Goal: Transaction & Acquisition: Book appointment/travel/reservation

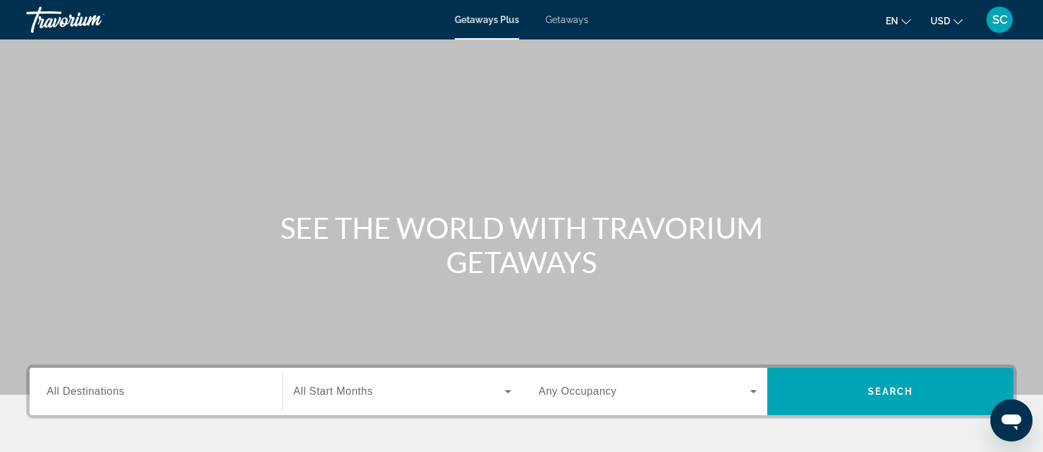
click at [555, 19] on span "Getaways" at bounding box center [567, 19] width 43 height 11
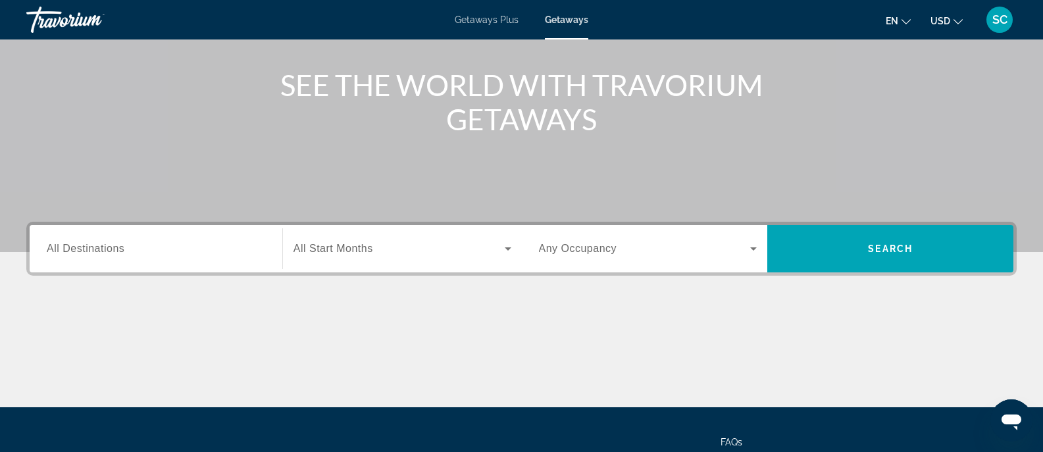
scroll to position [163, 0]
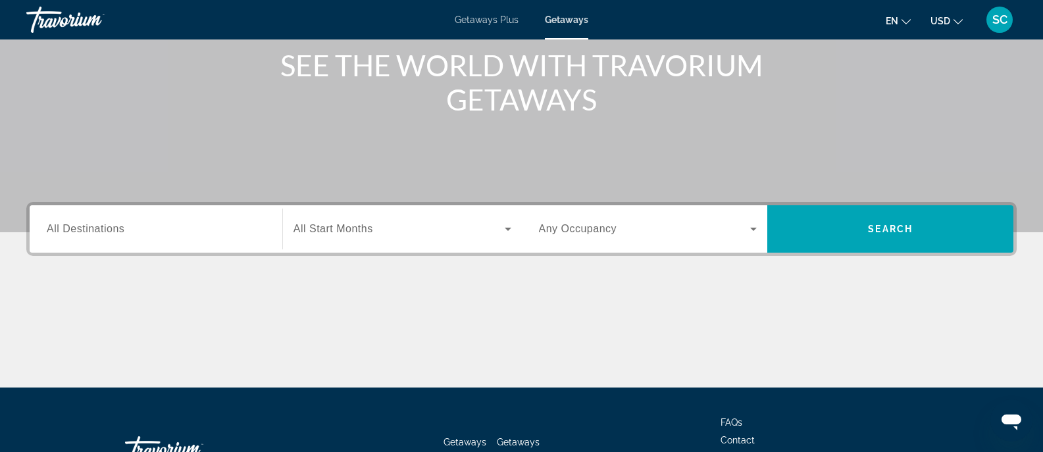
click at [184, 240] on div "Search widget" at bounding box center [156, 230] width 219 height 38
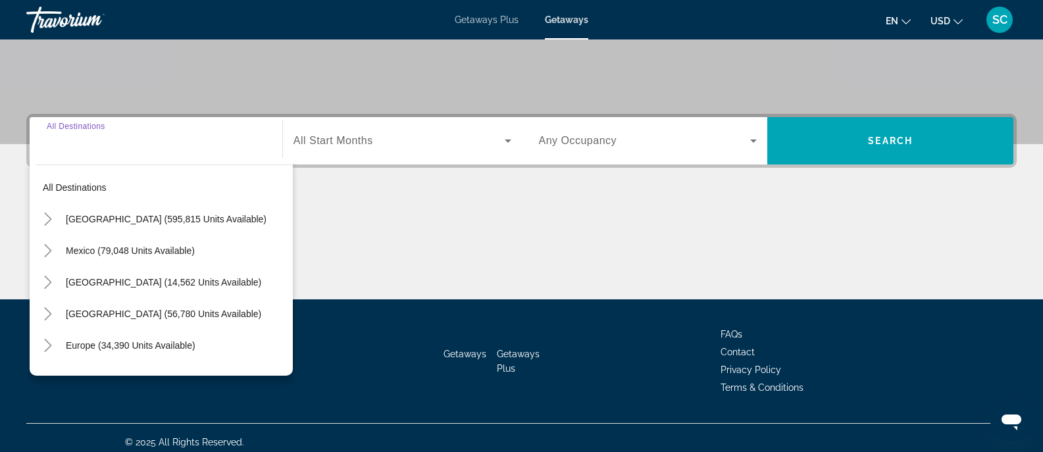
scroll to position [259, 0]
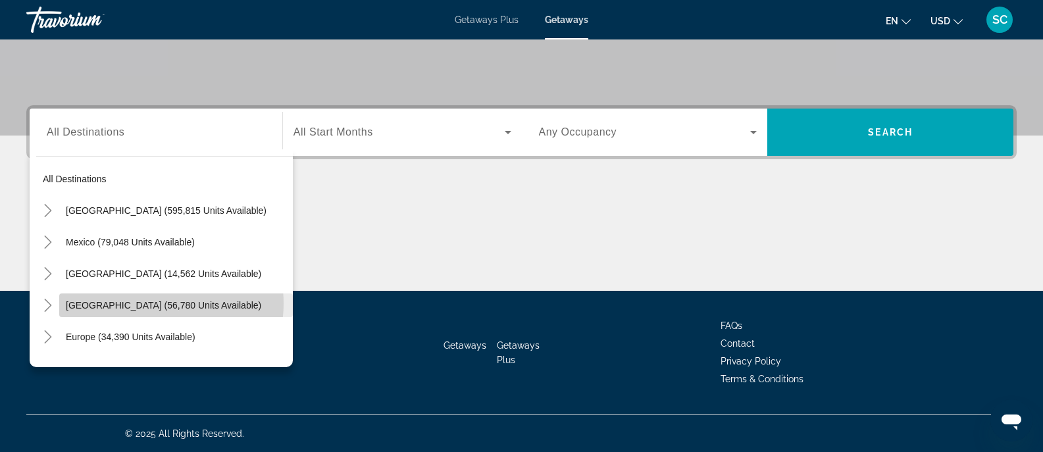
click at [156, 303] on span "[GEOGRAPHIC_DATA] (56,780 units available)" at bounding box center [163, 305] width 195 height 11
type input "**********"
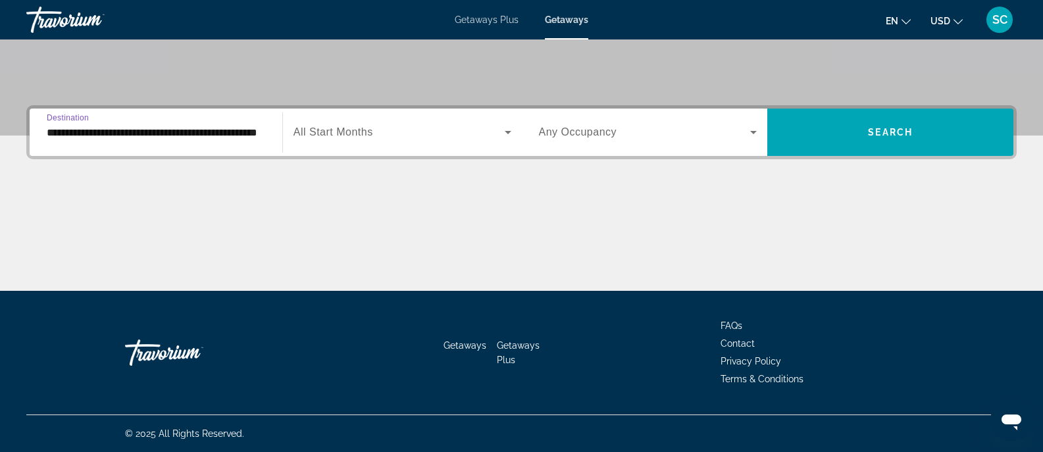
click at [461, 140] on div "Search widget" at bounding box center [403, 132] width 218 height 37
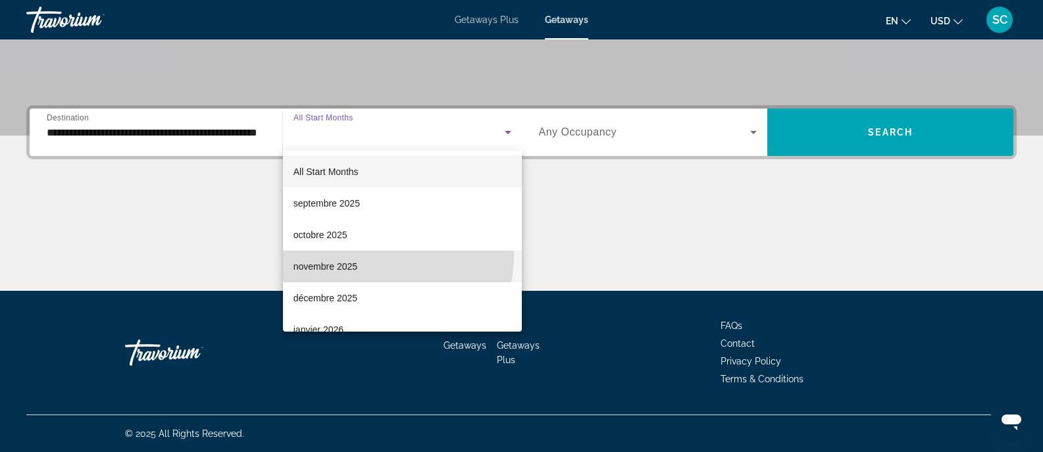
click at [379, 256] on mat-option "novembre 2025" at bounding box center [402, 267] width 239 height 32
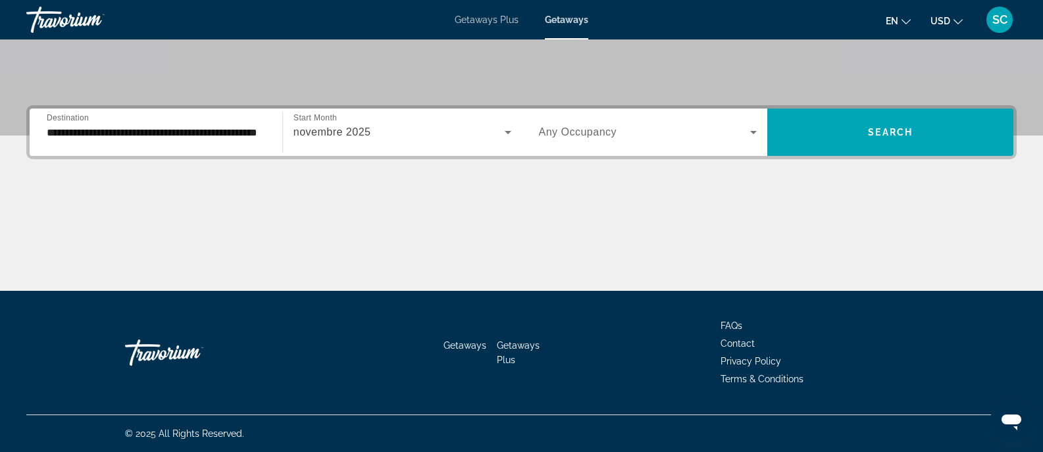
click at [685, 121] on div "Search widget" at bounding box center [648, 132] width 219 height 37
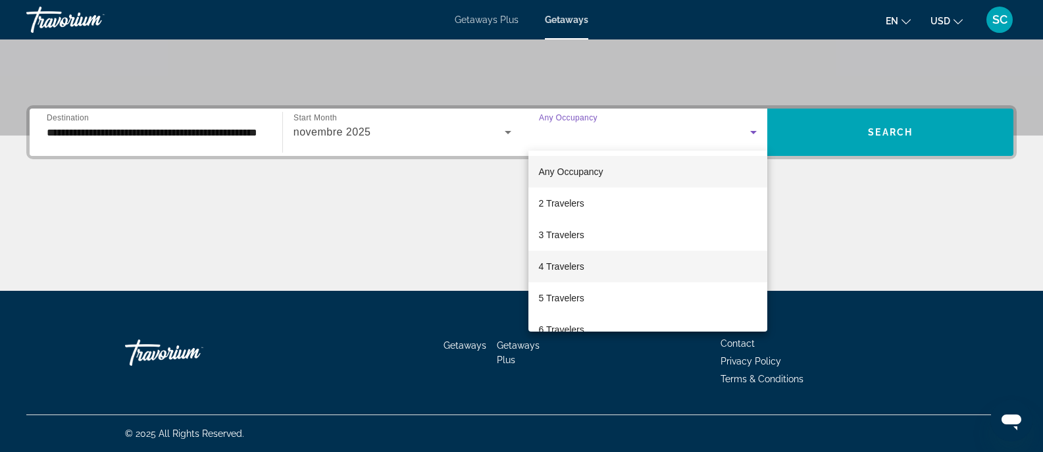
click at [586, 261] on mat-option "4 Travelers" at bounding box center [648, 267] width 240 height 32
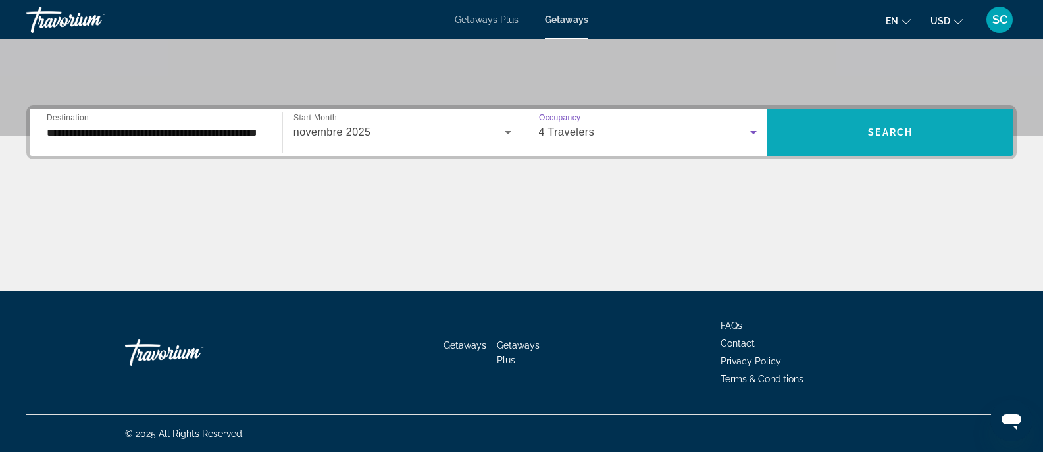
click at [878, 129] on span "Search" at bounding box center [890, 132] width 45 height 11
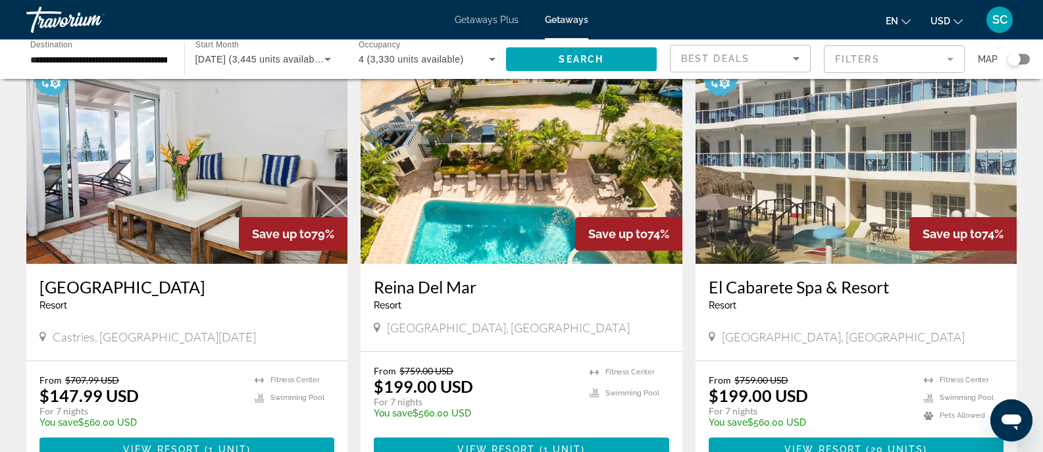
scroll to position [535, 0]
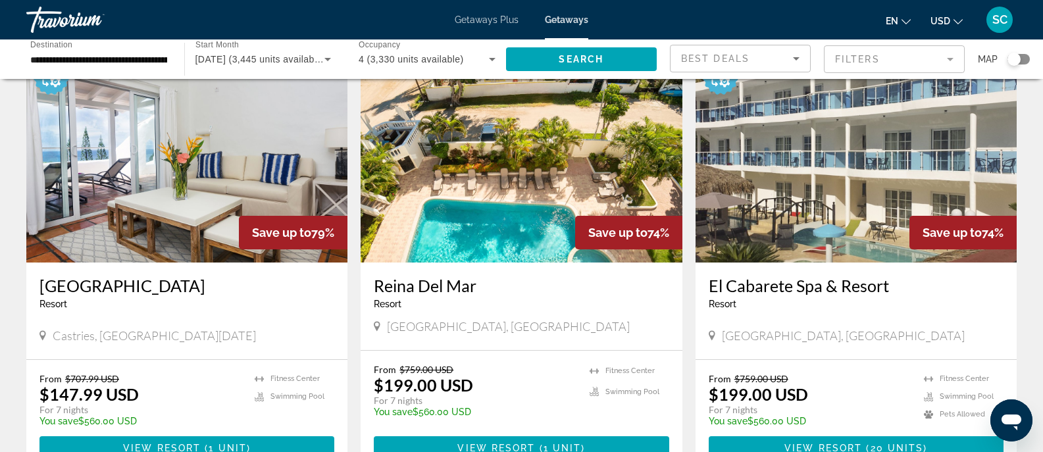
click at [497, 228] on img "Main content" at bounding box center [521, 157] width 321 height 211
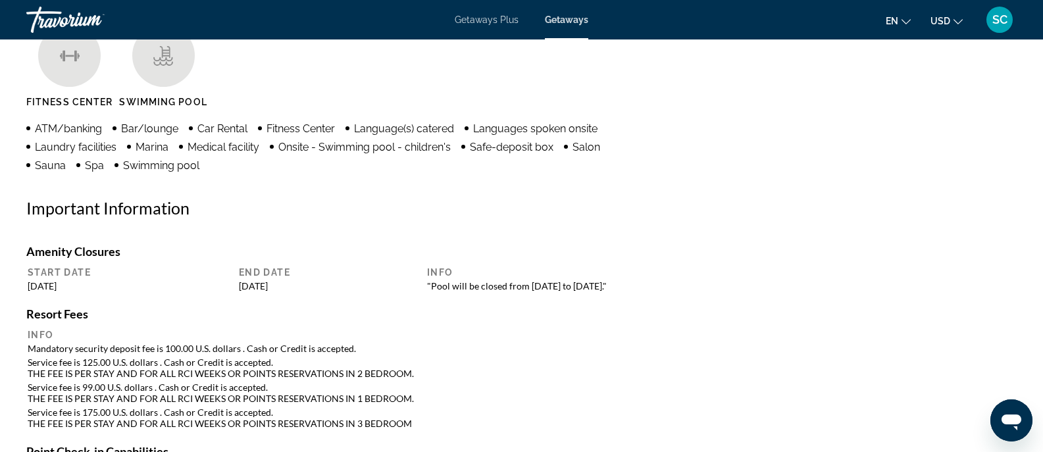
scroll to position [1089, 0]
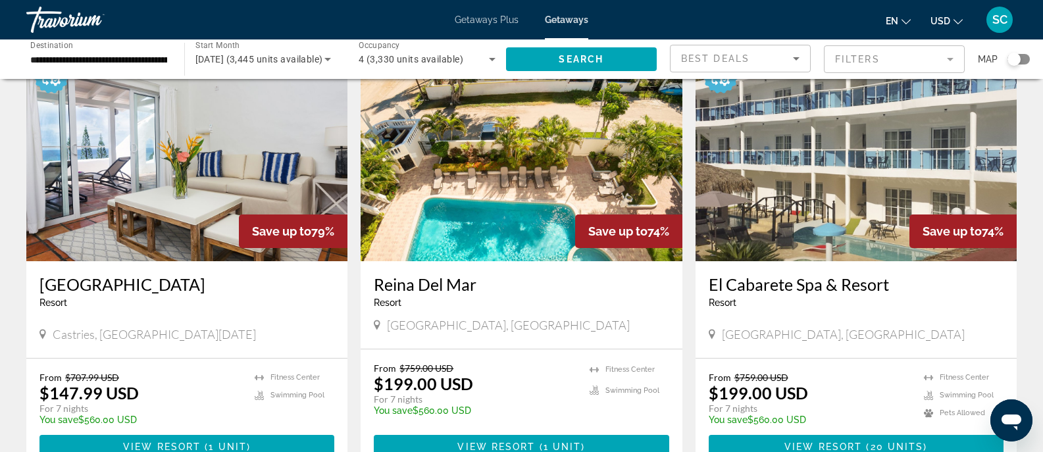
scroll to position [557, 0]
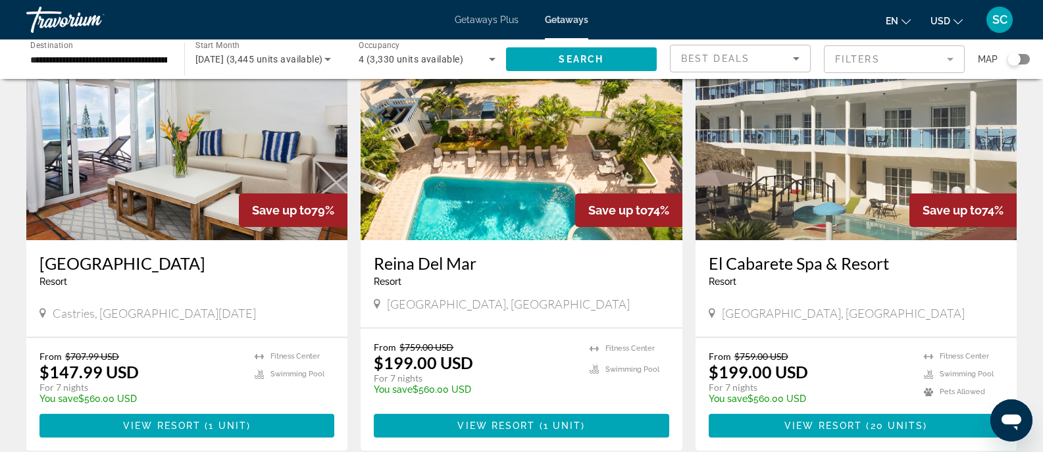
click at [826, 190] on img "Main content" at bounding box center [856, 135] width 321 height 211
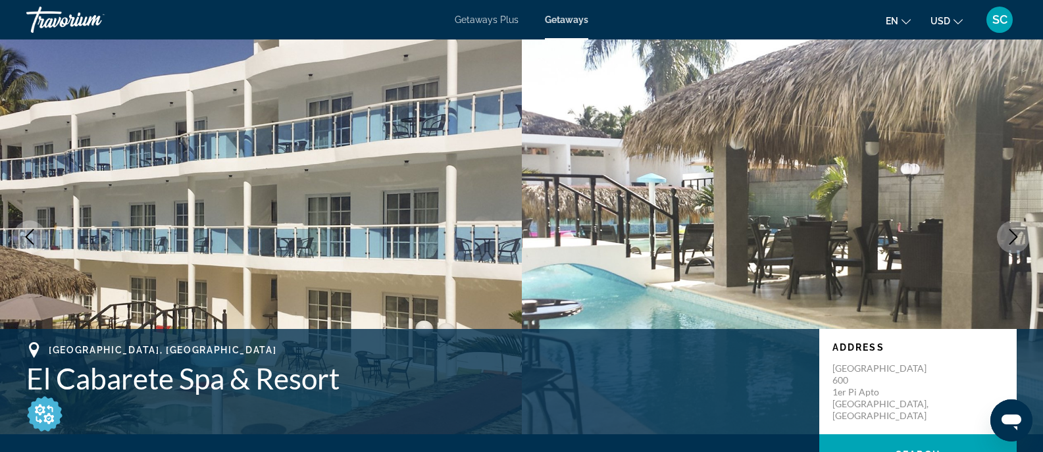
click at [1011, 229] on icon "Next image" at bounding box center [1014, 237] width 16 height 16
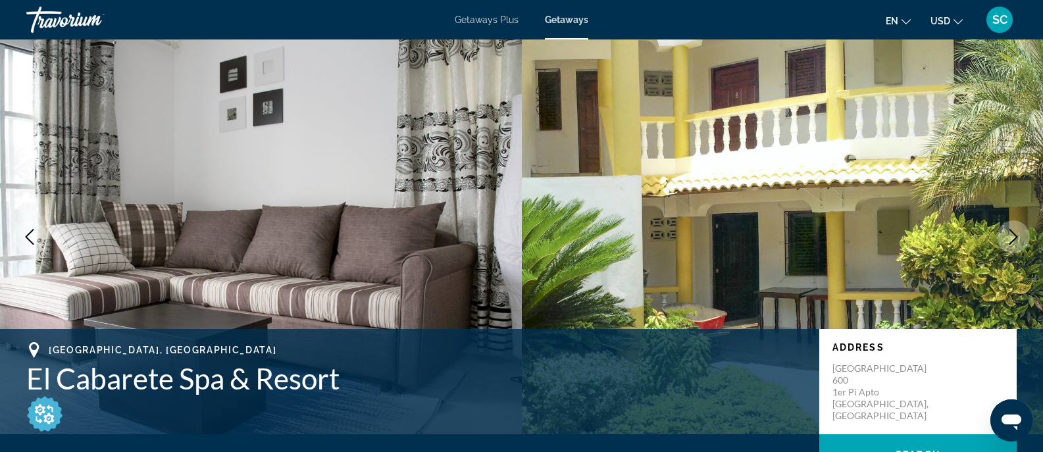
click at [1011, 229] on icon "Next image" at bounding box center [1014, 237] width 16 height 16
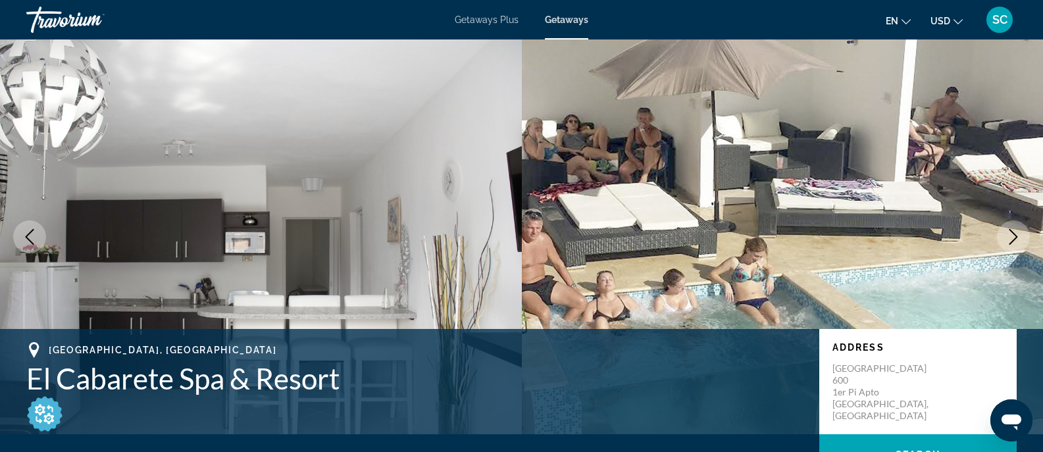
click at [1011, 229] on icon "Next image" at bounding box center [1014, 237] width 16 height 16
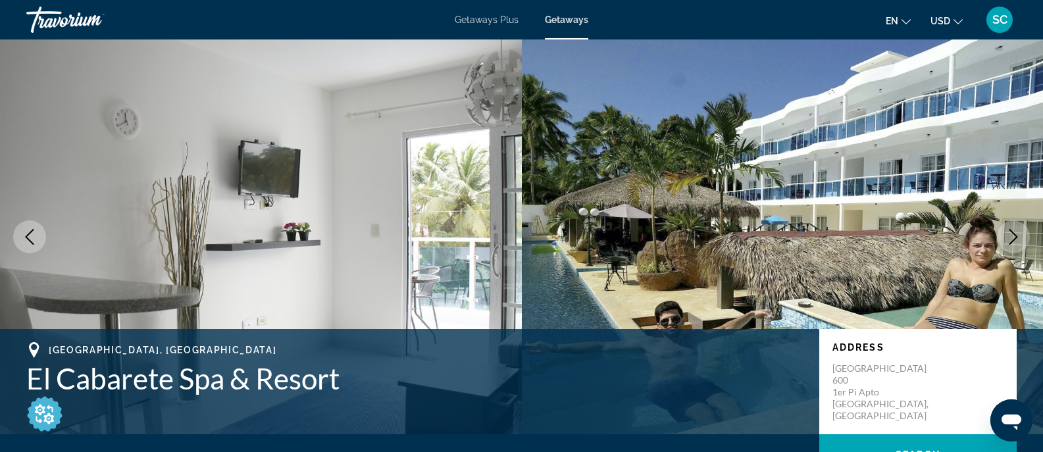
click at [1012, 245] on button "Next image" at bounding box center [1013, 236] width 33 height 33
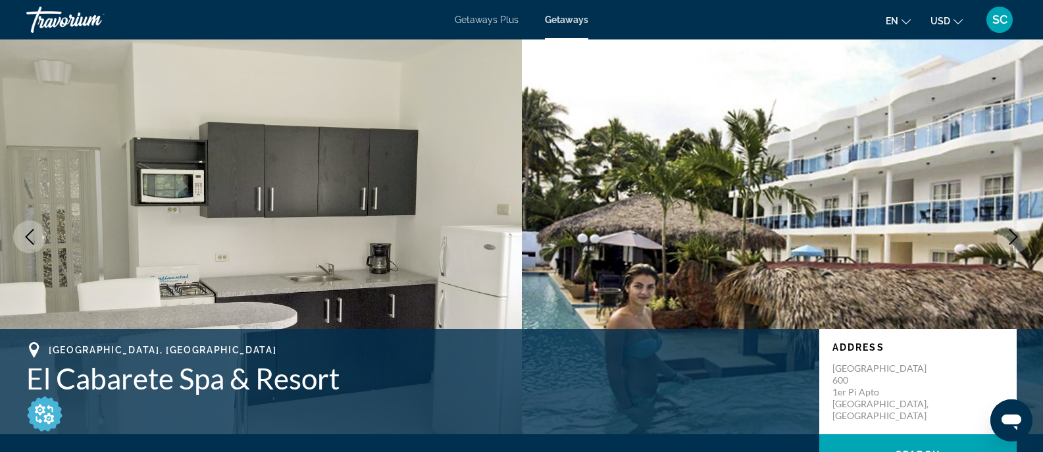
click at [1011, 245] on button "Next image" at bounding box center [1013, 236] width 33 height 33
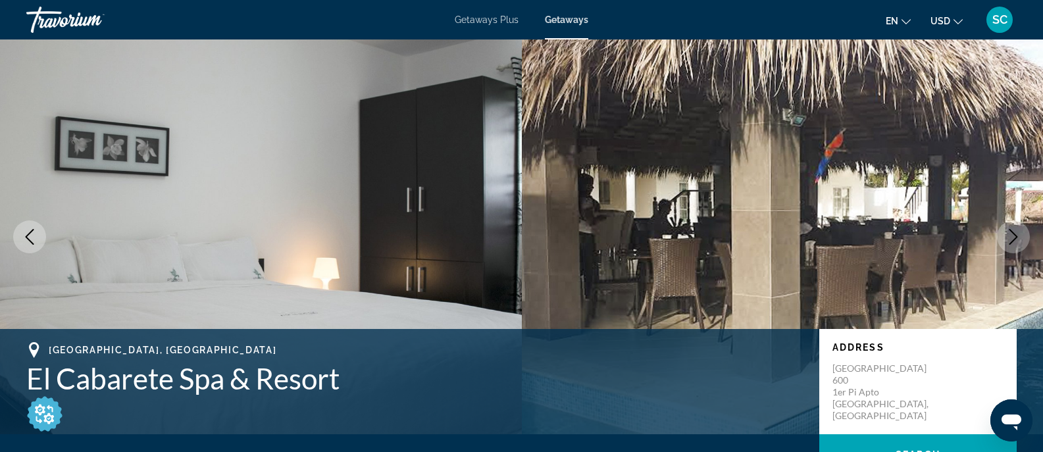
click at [1011, 245] on button "Next image" at bounding box center [1013, 236] width 33 height 33
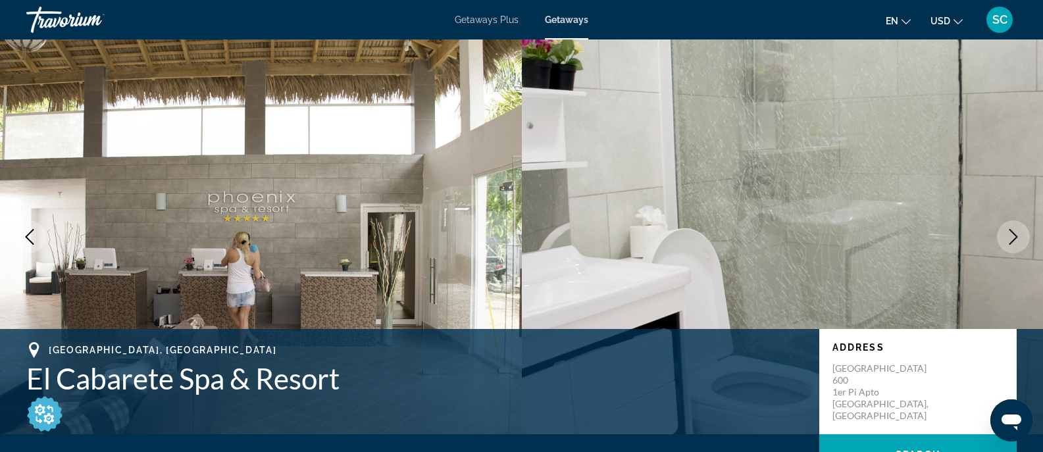
click at [1011, 245] on button "Next image" at bounding box center [1013, 236] width 33 height 33
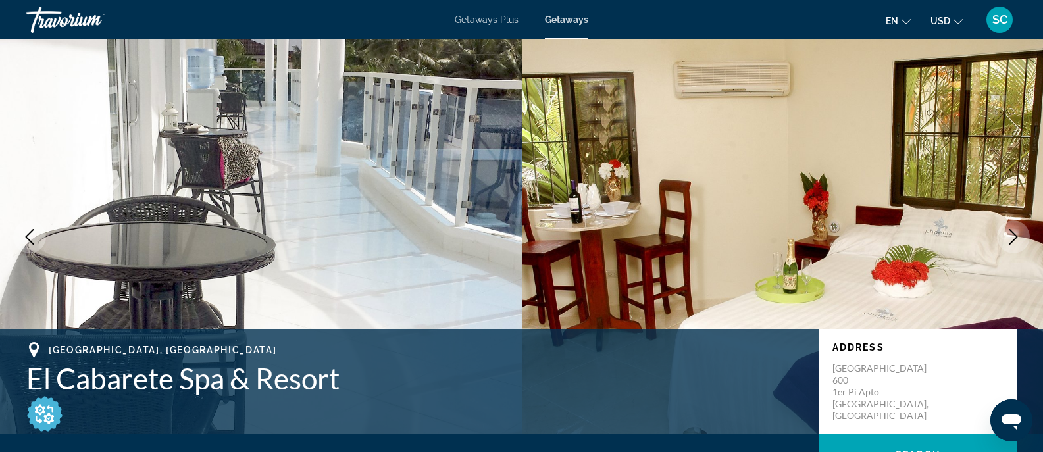
click at [1011, 245] on button "Next image" at bounding box center [1013, 236] width 33 height 33
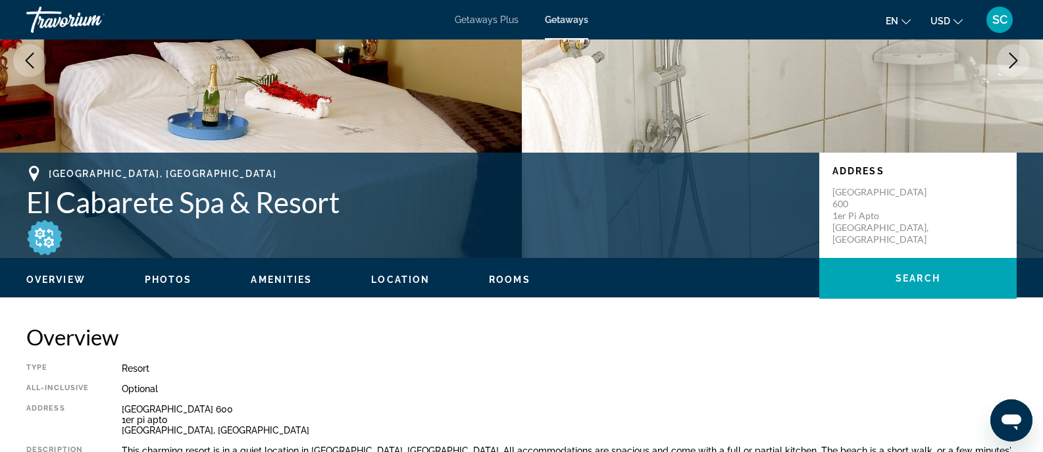
scroll to position [167, 0]
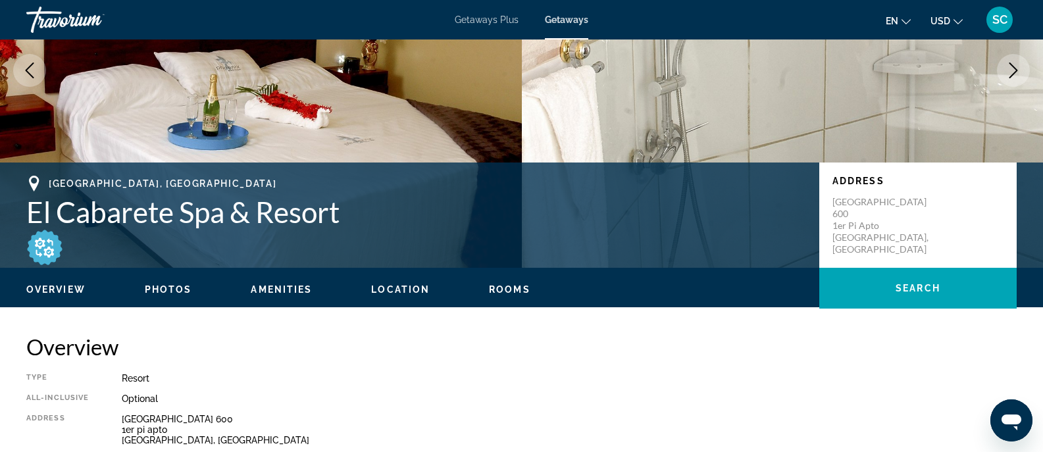
click at [299, 292] on span "Amenities" at bounding box center [281, 289] width 61 height 11
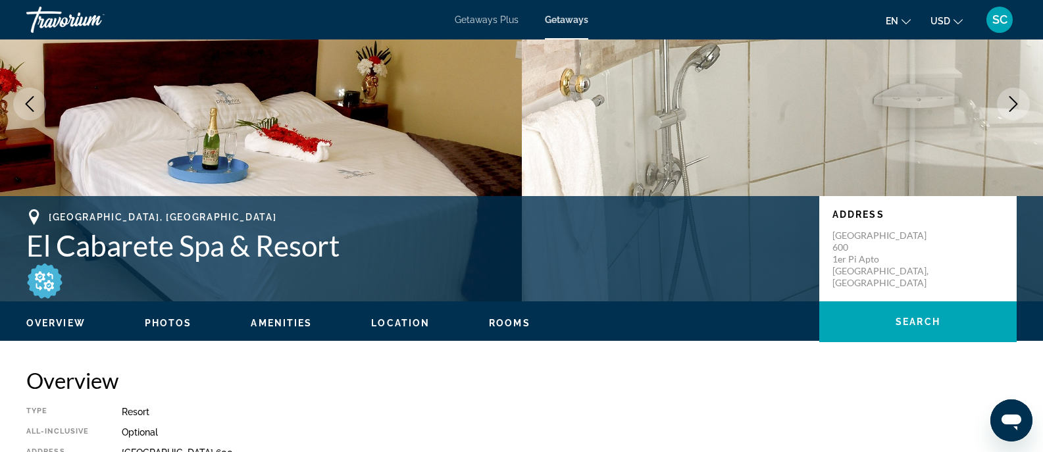
scroll to position [0, 0]
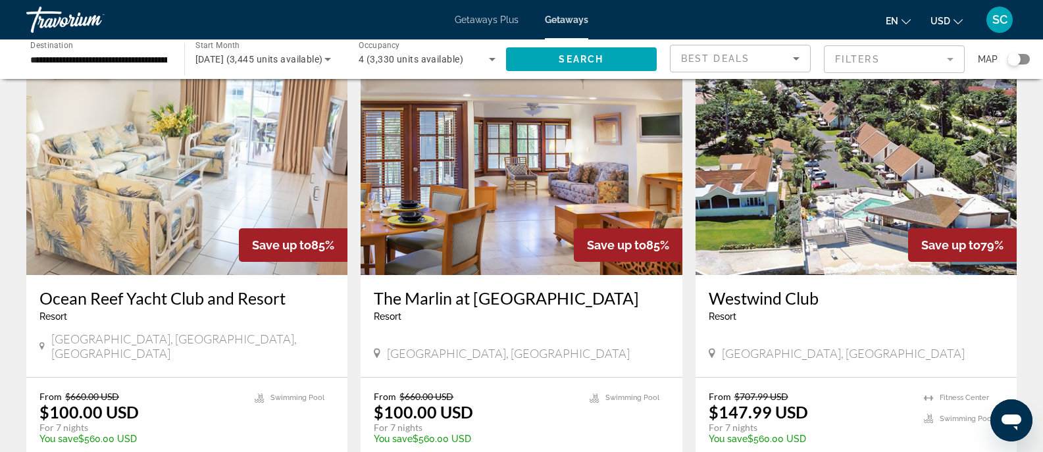
scroll to position [26, 0]
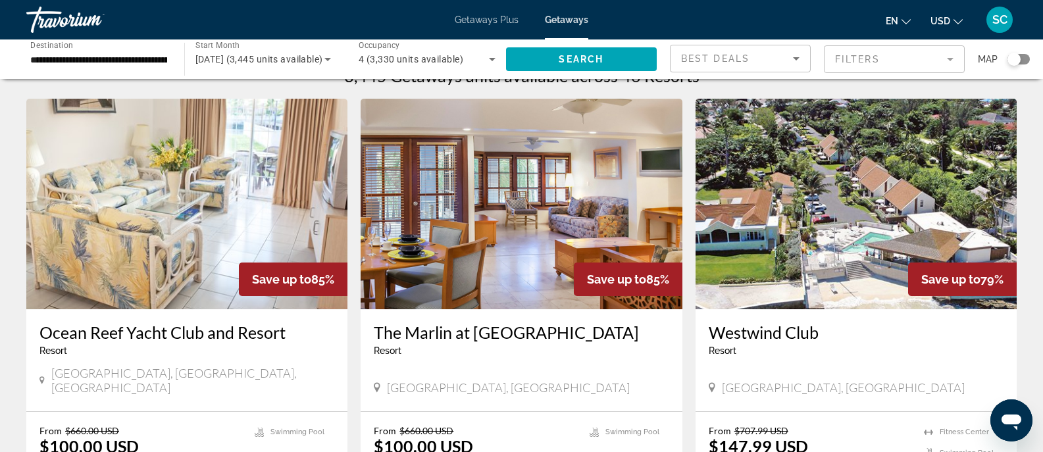
click at [544, 289] on img "Main content" at bounding box center [521, 204] width 321 height 211
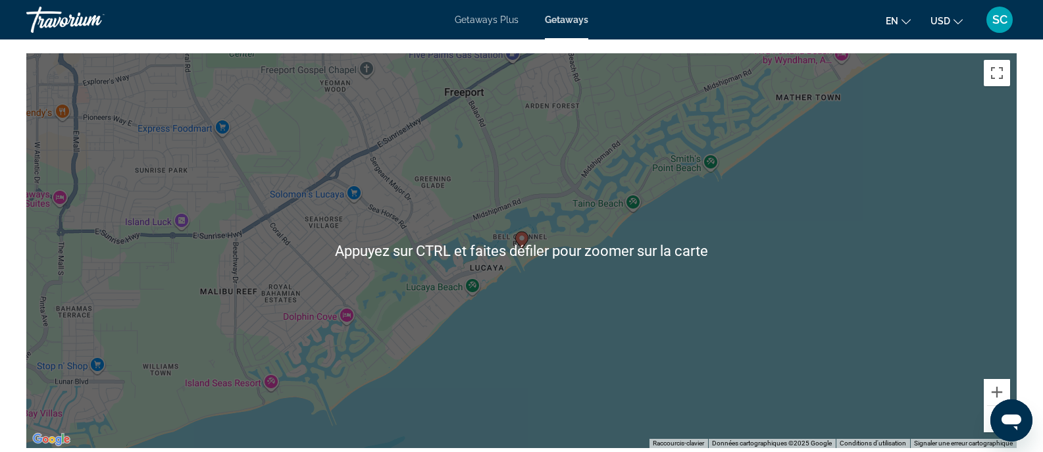
scroll to position [1693, 0]
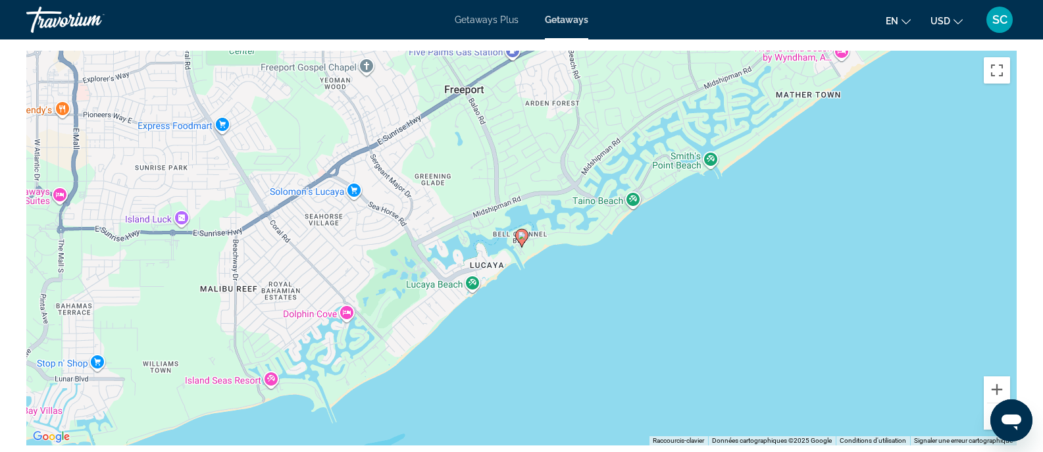
click at [523, 240] on icon "Main content" at bounding box center [521, 238] width 12 height 17
click at [991, 407] on button "Zoom arrière" at bounding box center [997, 416] width 26 height 26
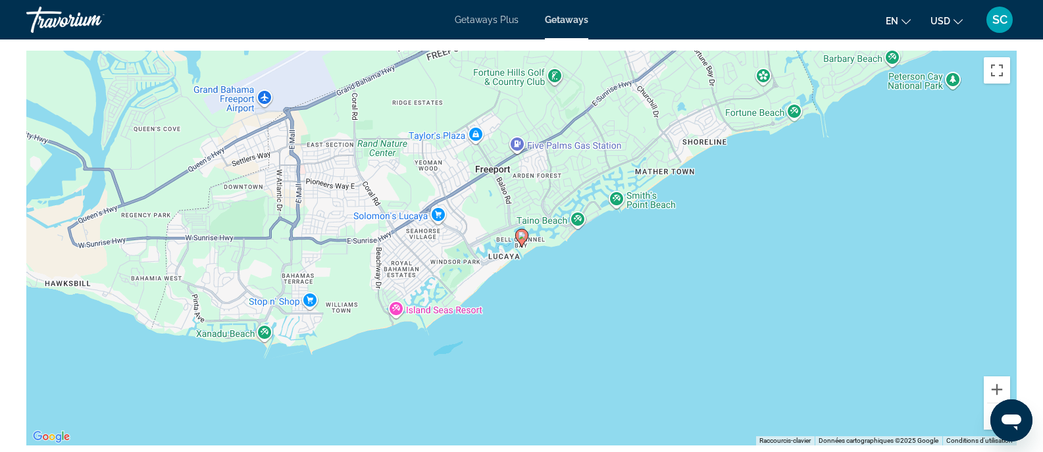
click at [991, 407] on button "Zoom arrière" at bounding box center [997, 416] width 26 height 26
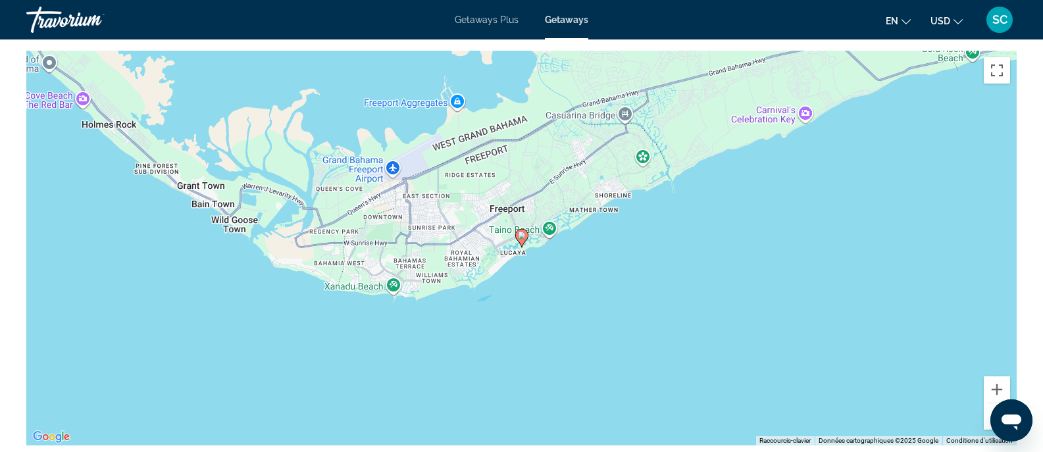
click at [991, 407] on button "Zoom arrière" at bounding box center [997, 416] width 26 height 26
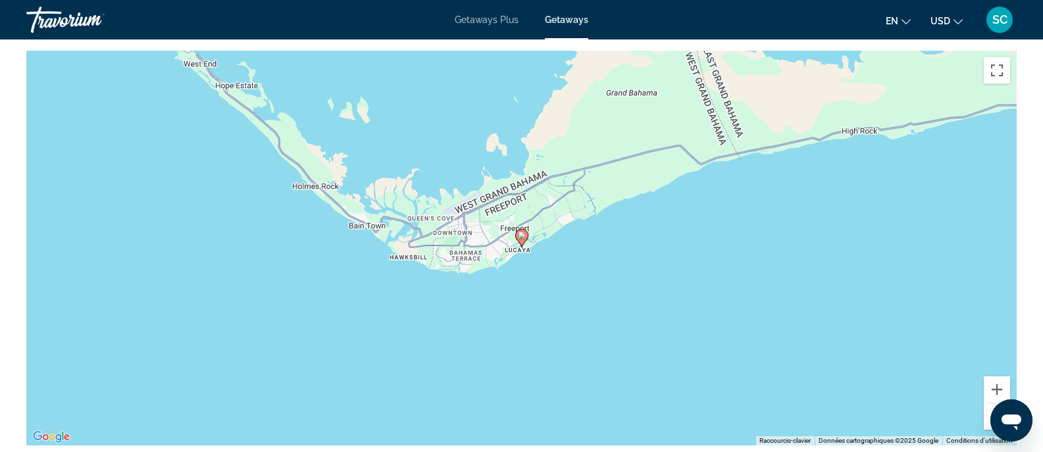
click at [991, 407] on button "Zoom arrière" at bounding box center [997, 416] width 26 height 26
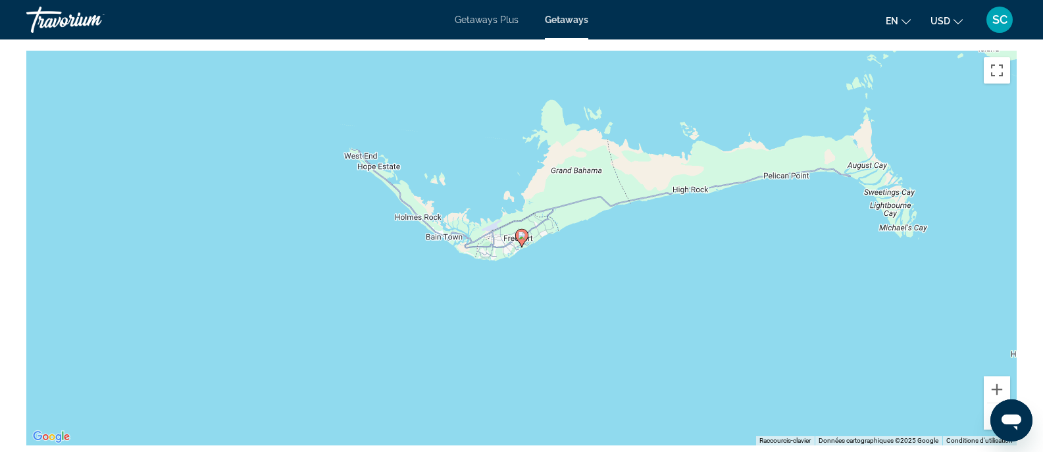
click at [991, 407] on button "Zoom arrière" at bounding box center [997, 416] width 26 height 26
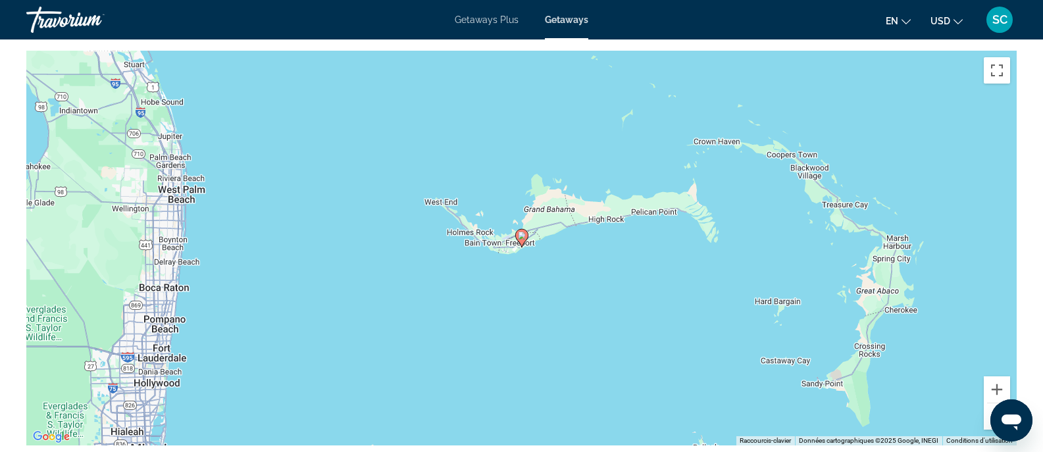
click at [991, 407] on button "Zoom arrière" at bounding box center [997, 416] width 26 height 26
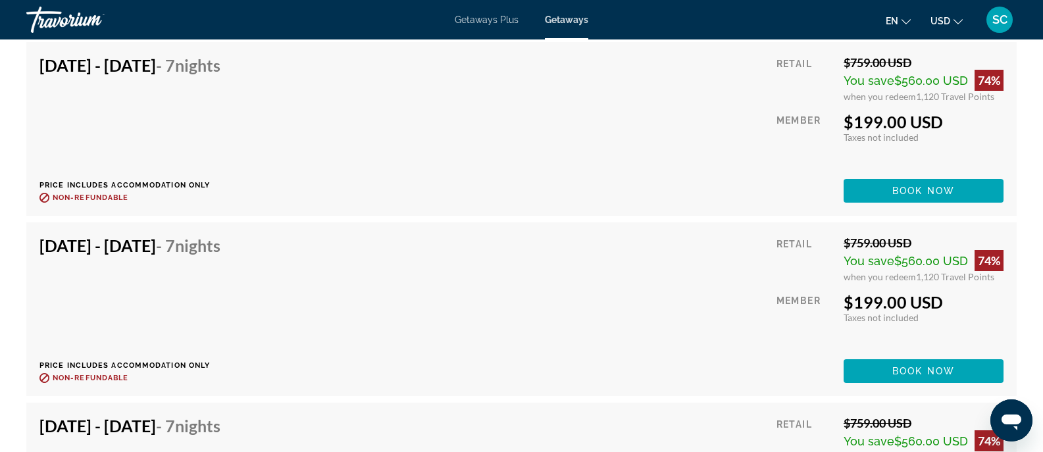
scroll to position [2663, 0]
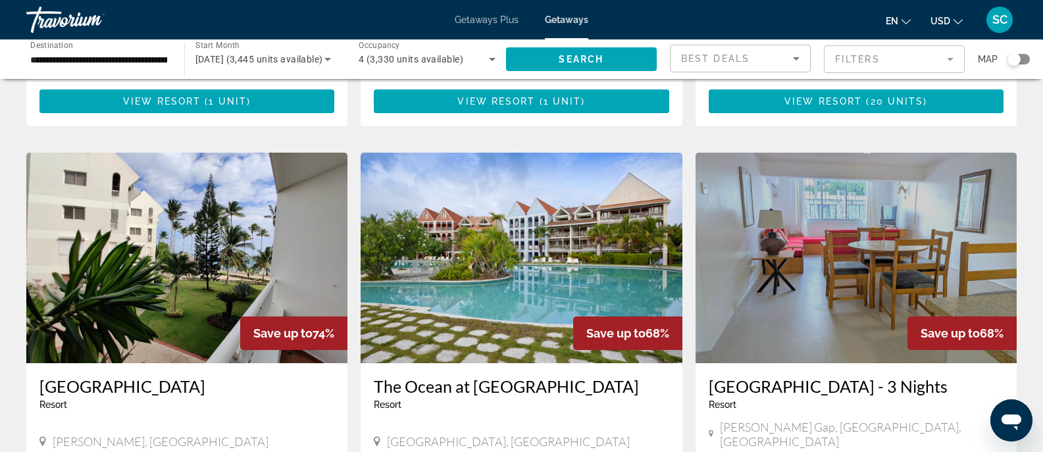
scroll to position [961, 0]
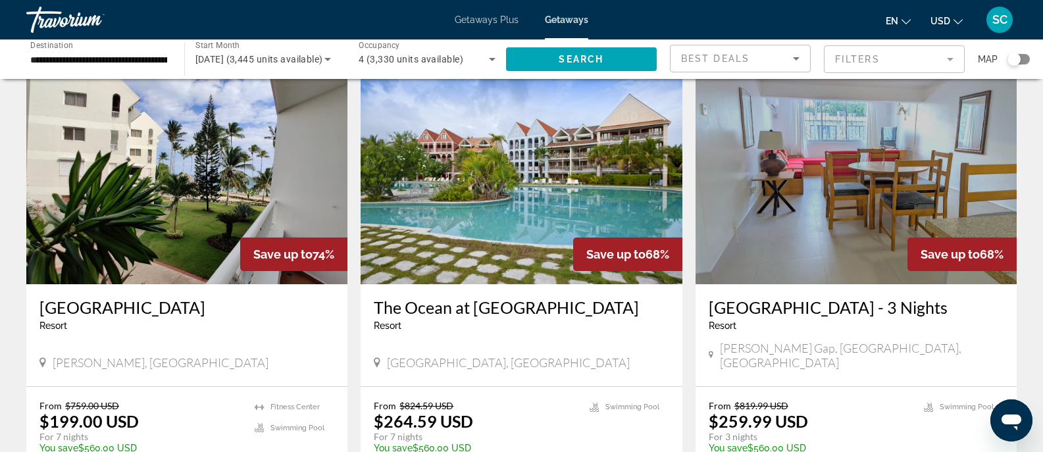
click at [510, 257] on img "Main content" at bounding box center [521, 179] width 321 height 211
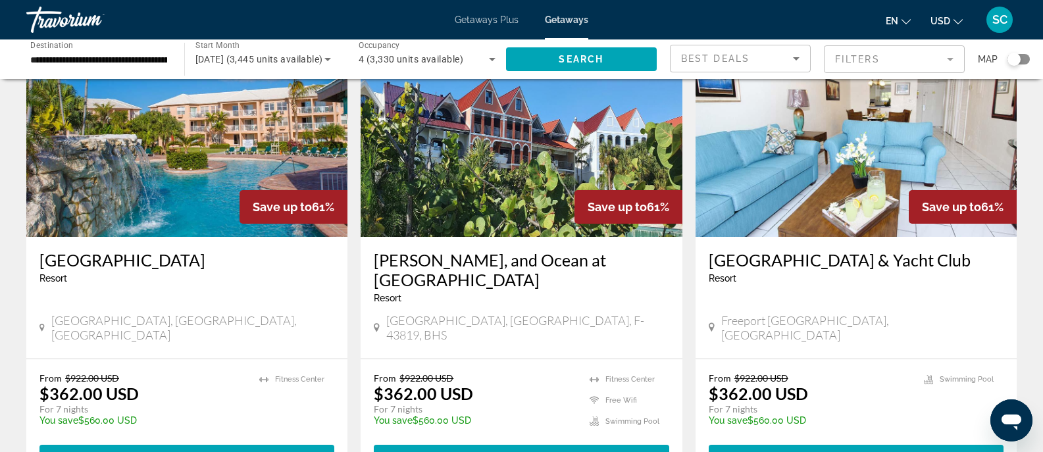
scroll to position [1395, 0]
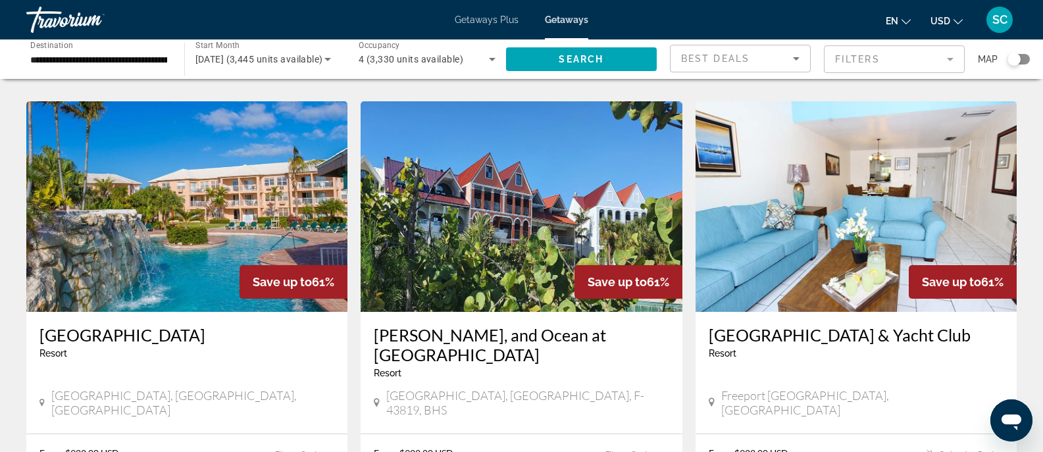
click at [203, 203] on img "Main content" at bounding box center [186, 206] width 321 height 211
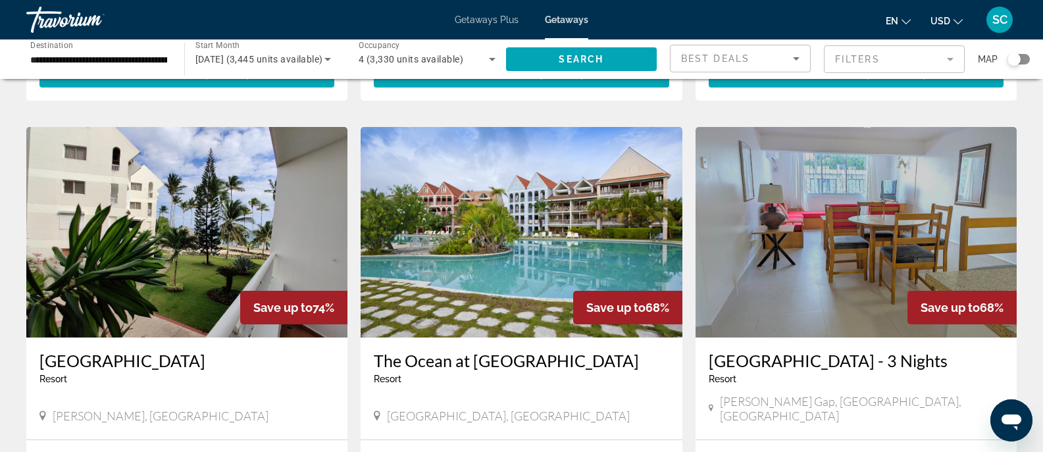
scroll to position [908, 0]
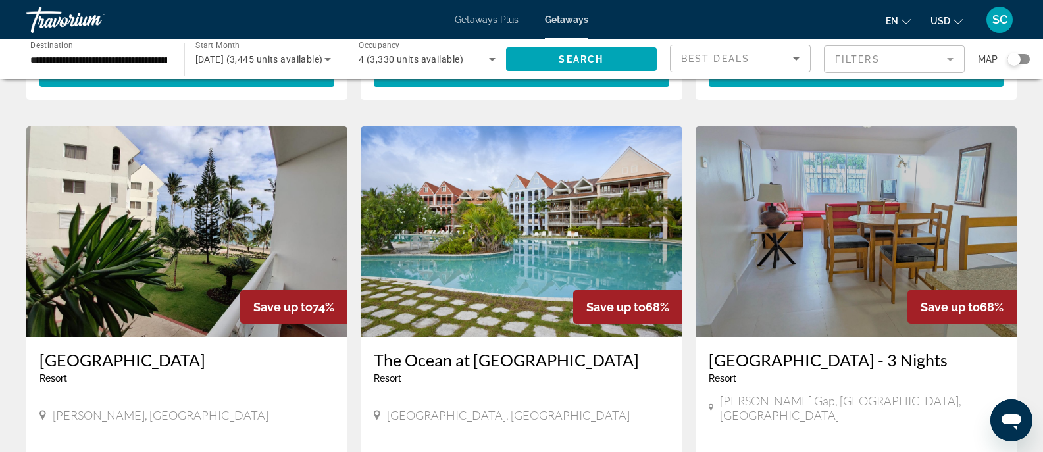
click at [857, 51] on mat-form-field "Filters" at bounding box center [894, 59] width 141 height 28
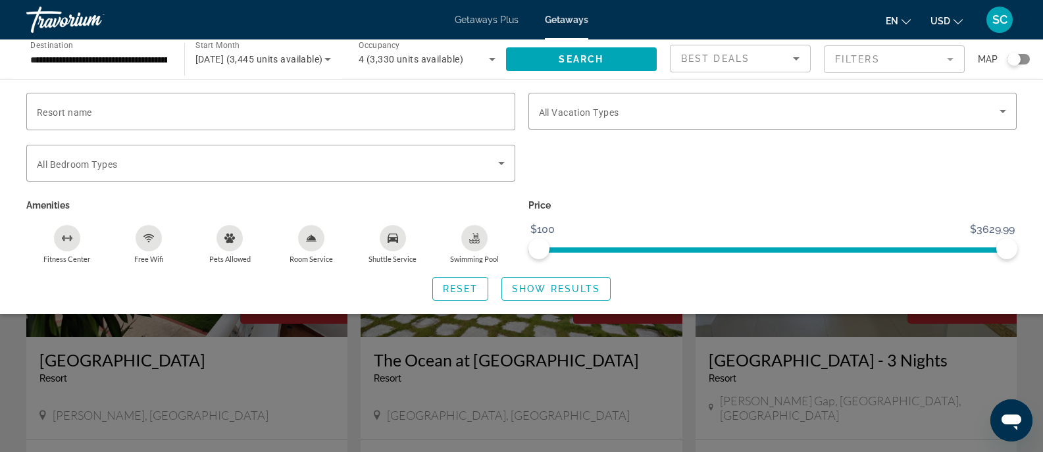
click at [916, 56] on mat-form-field "Filters" at bounding box center [894, 59] width 141 height 28
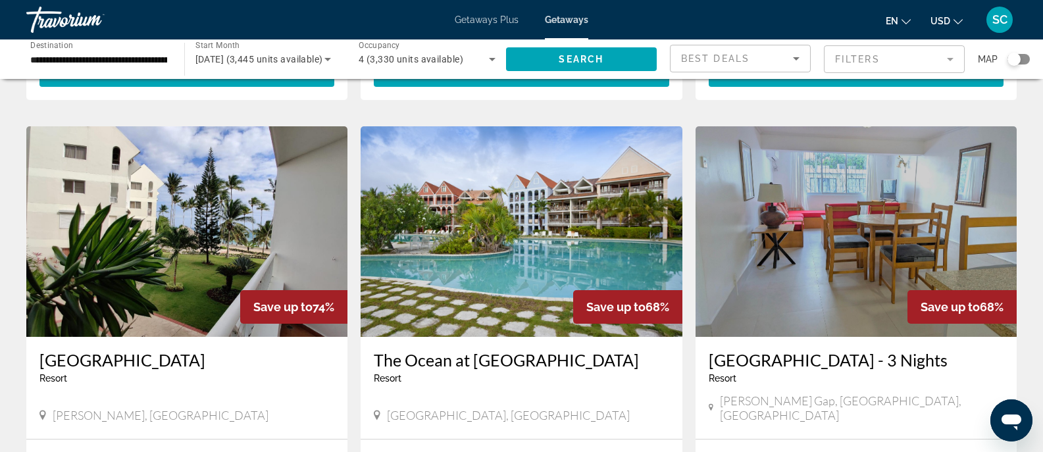
click at [916, 56] on mat-form-field "Filters" at bounding box center [894, 59] width 141 height 28
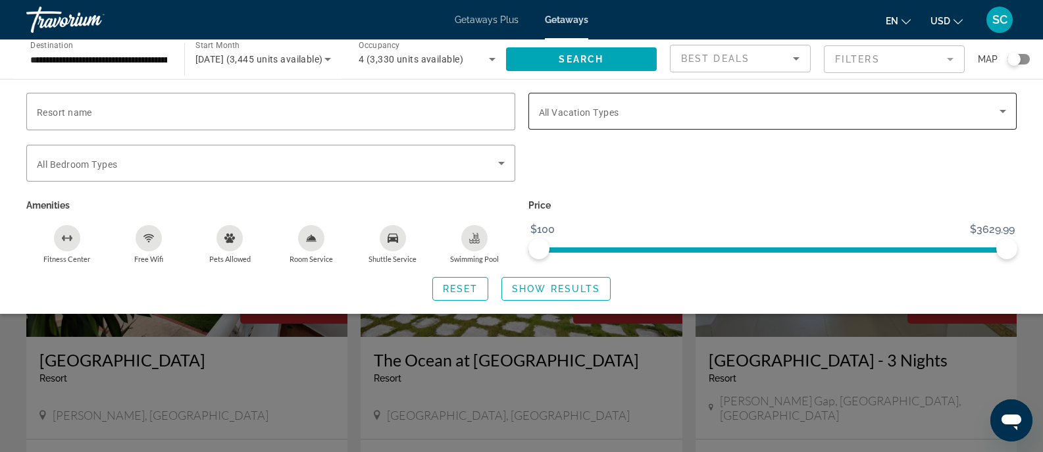
click at [872, 115] on span "Search widget" at bounding box center [769, 111] width 461 height 16
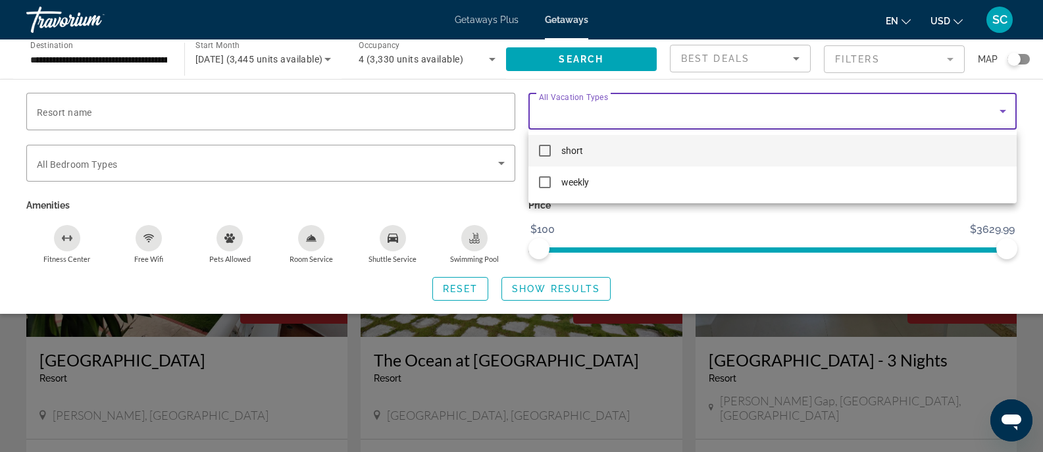
click at [872, 115] on div at bounding box center [521, 226] width 1043 height 452
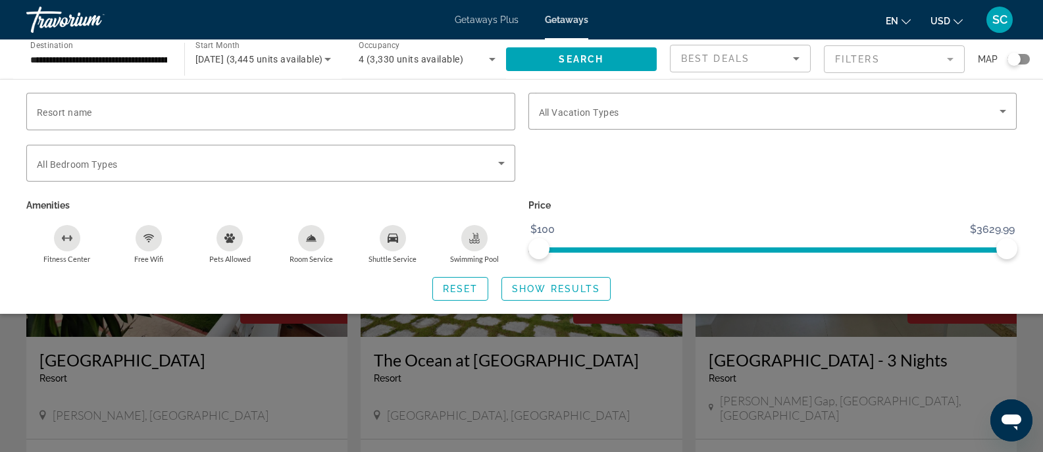
click at [775, 384] on div "Search widget" at bounding box center [521, 324] width 1043 height 255
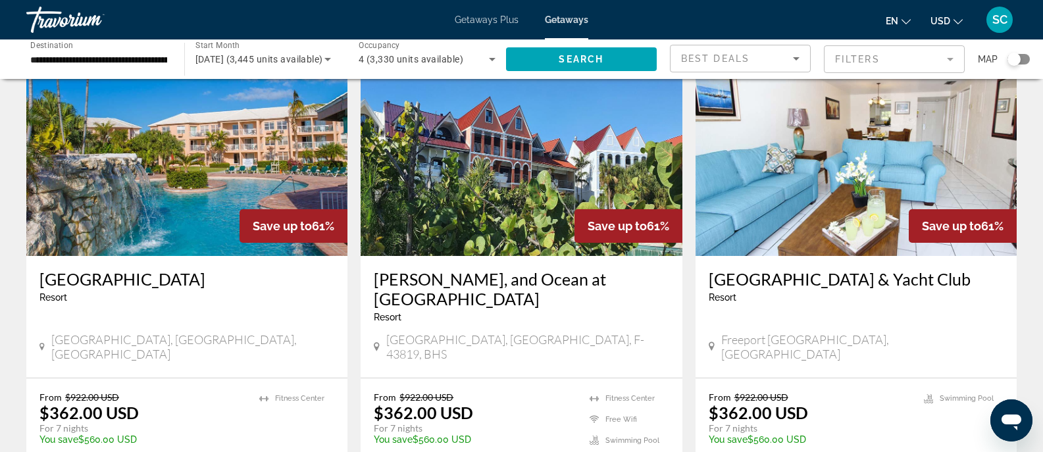
scroll to position [1453, 0]
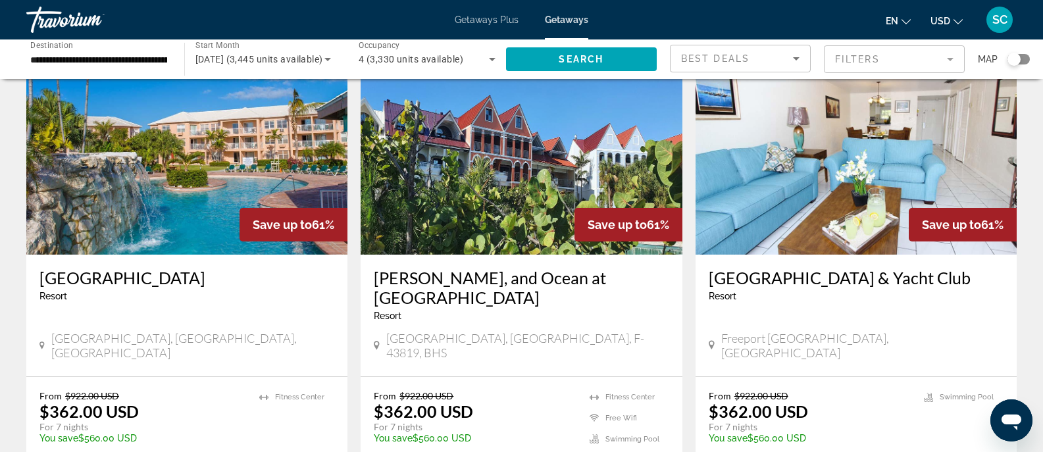
click at [466, 268] on h3 "Coral, Marlin, and Ocean at Taino Beach Resort" at bounding box center [521, 287] width 295 height 39
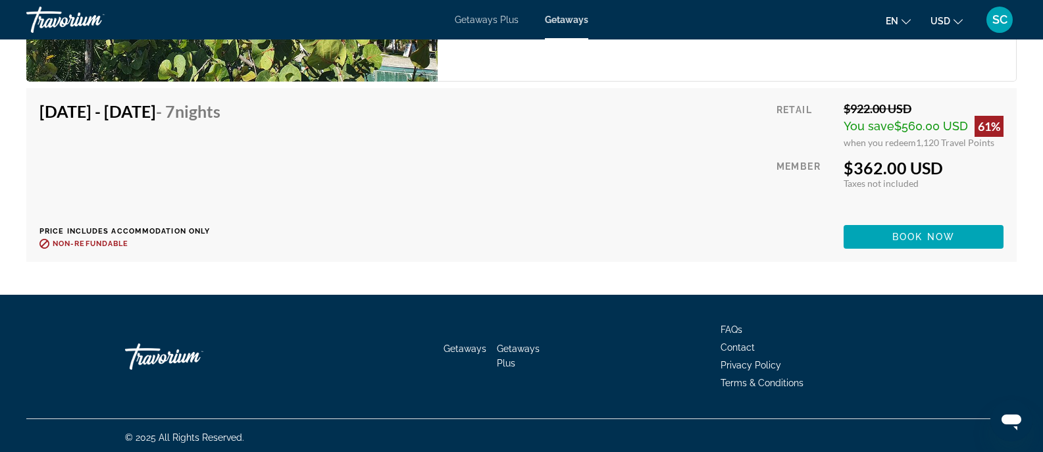
scroll to position [2275, 0]
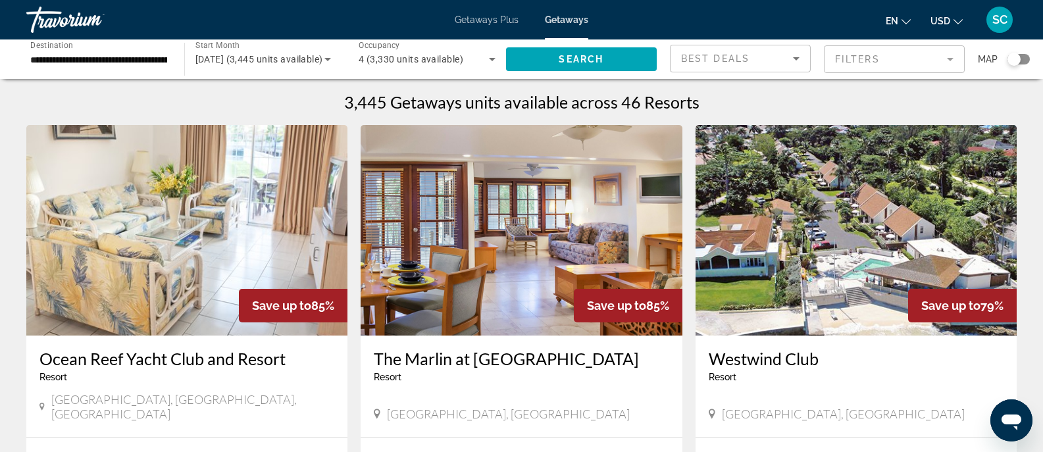
click at [862, 61] on mat-form-field "Filters" at bounding box center [894, 59] width 141 height 28
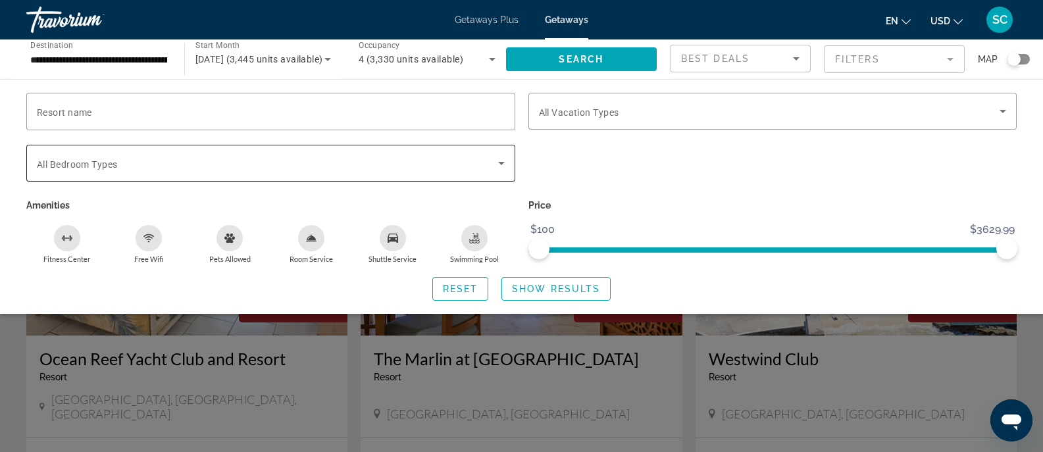
click at [443, 154] on div "Search widget" at bounding box center [271, 163] width 468 height 37
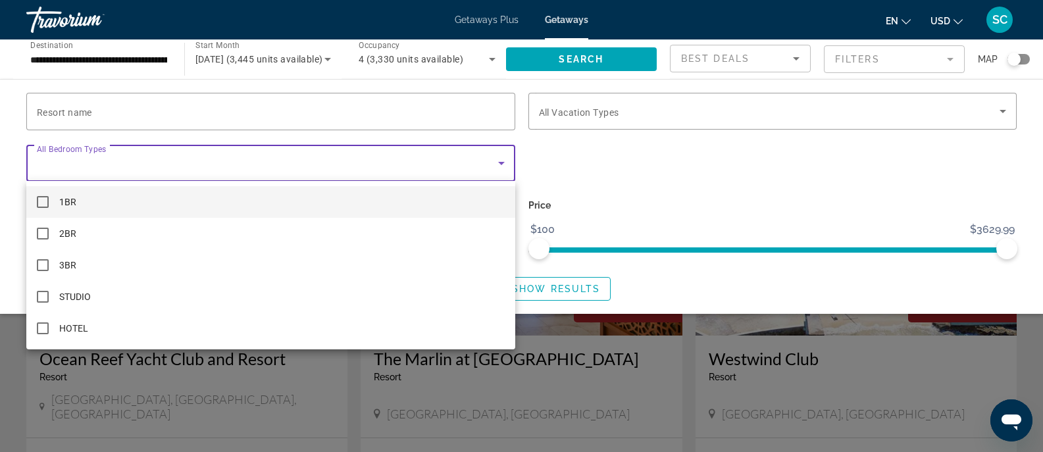
click at [629, 163] on div at bounding box center [521, 226] width 1043 height 452
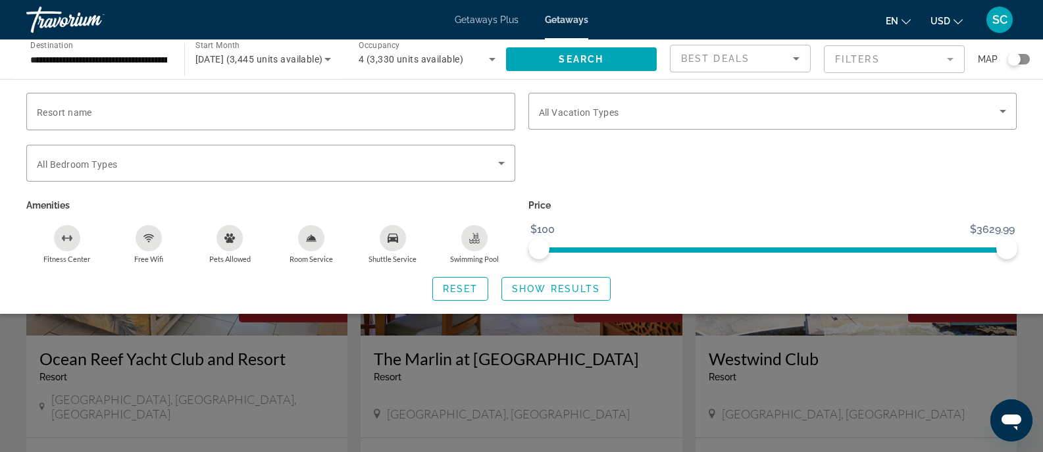
click at [442, 376] on div "Search widget" at bounding box center [521, 324] width 1043 height 255
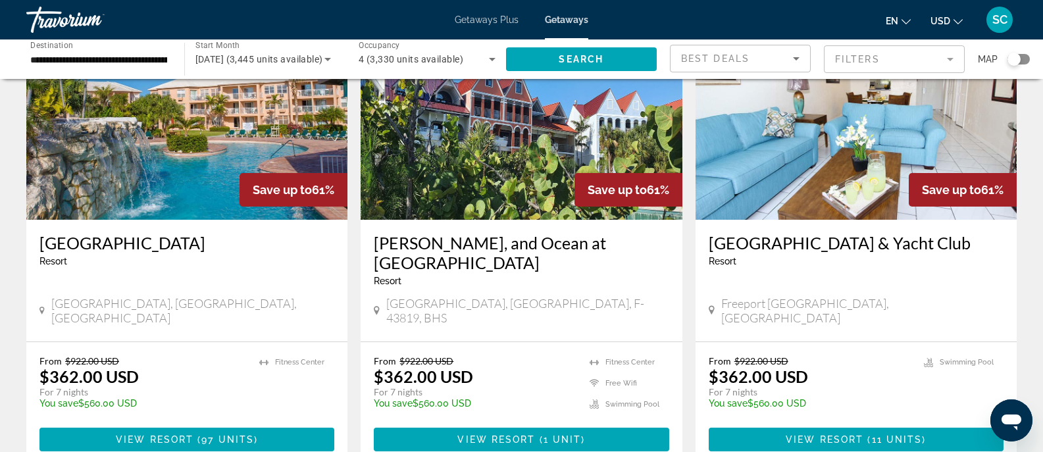
scroll to position [1488, 0]
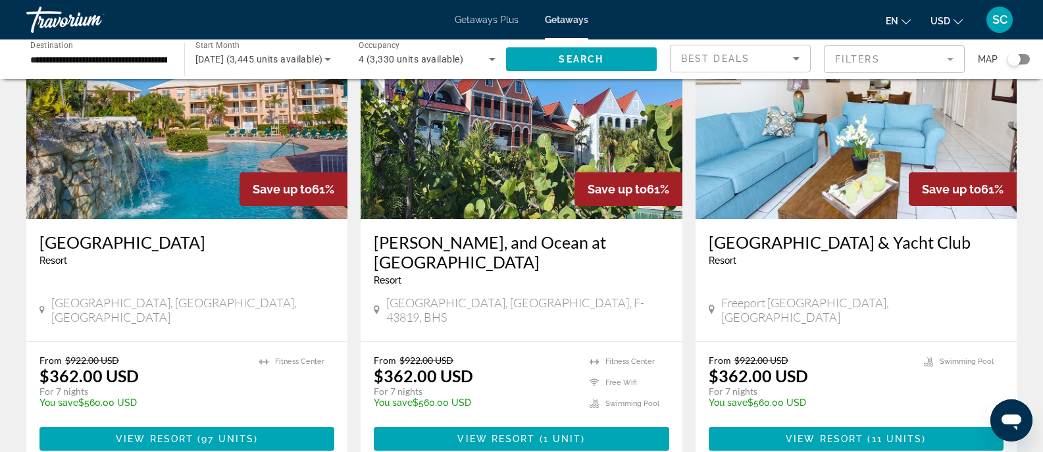
click at [561, 232] on h3 "Coral, Marlin, and Ocean at Taino Beach Resort" at bounding box center [521, 251] width 295 height 39
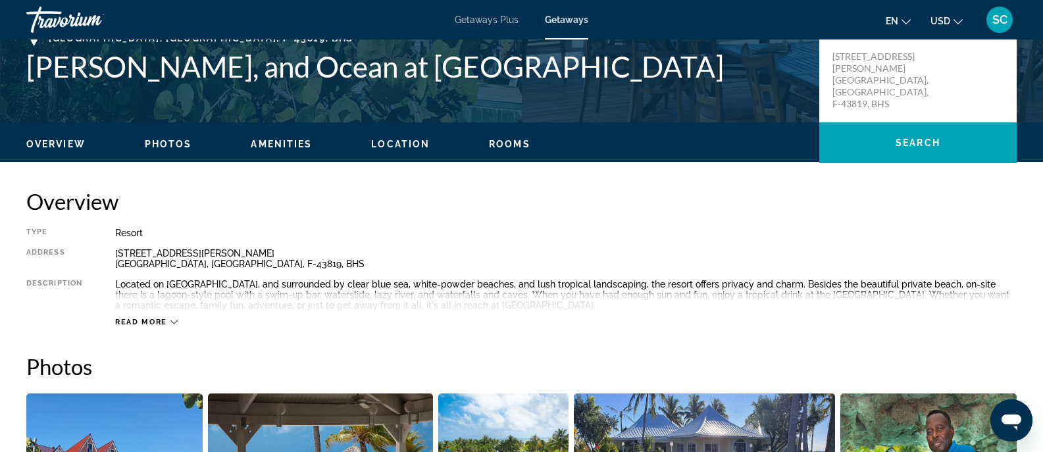
scroll to position [329, 0]
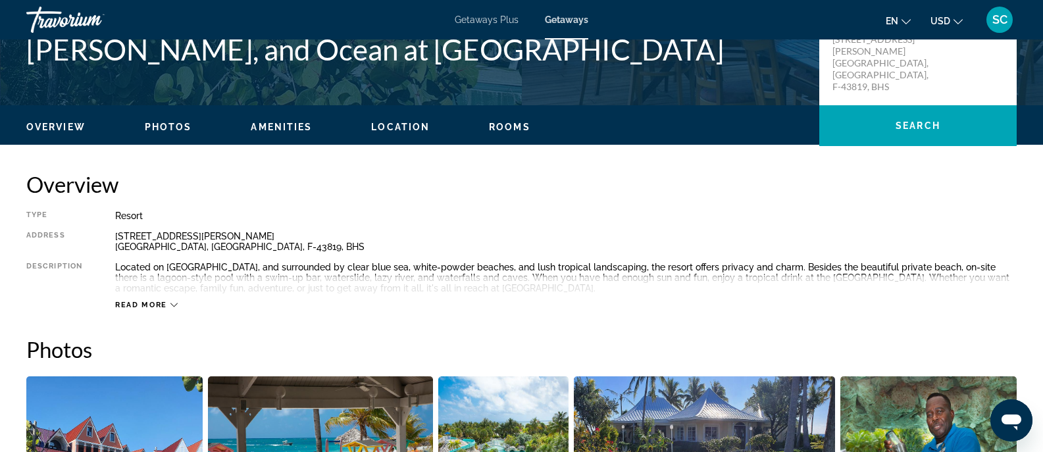
click at [172, 303] on icon "Main content" at bounding box center [173, 304] width 7 height 7
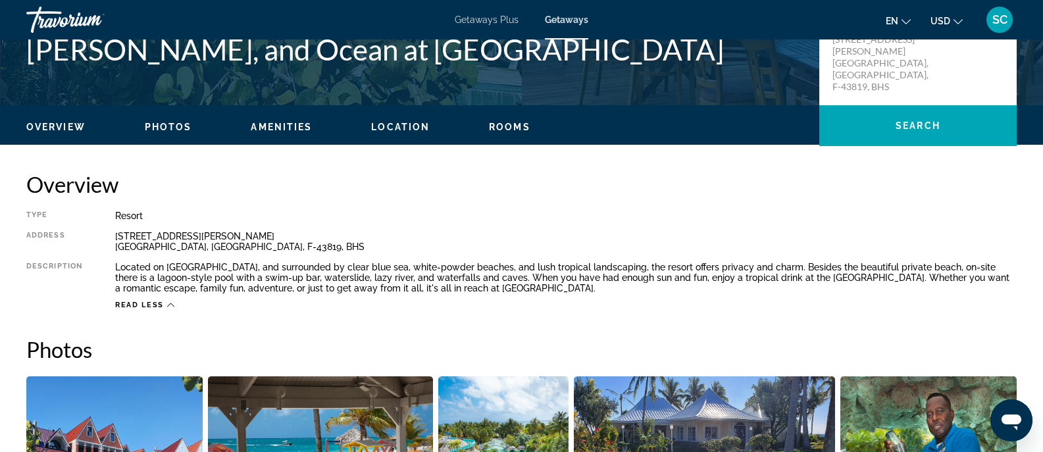
click at [283, 124] on span "Amenities" at bounding box center [281, 127] width 61 height 11
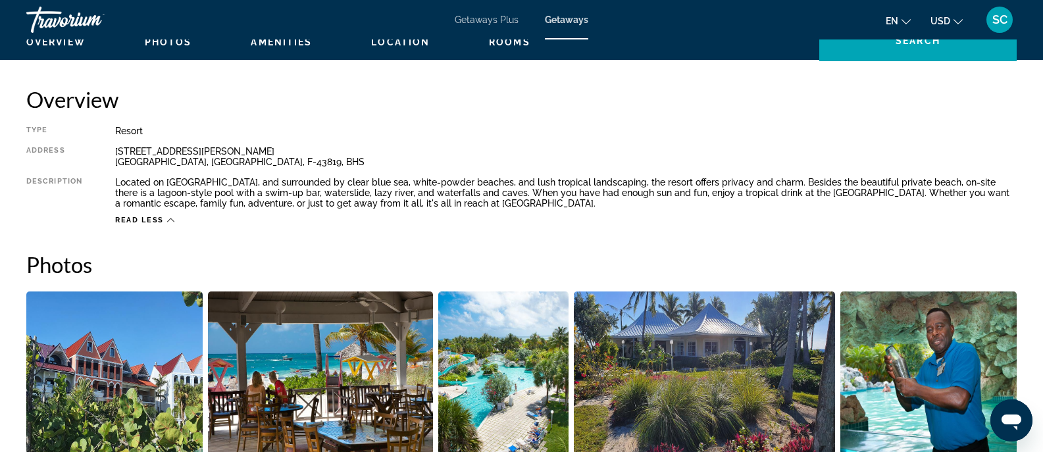
scroll to position [269, 0]
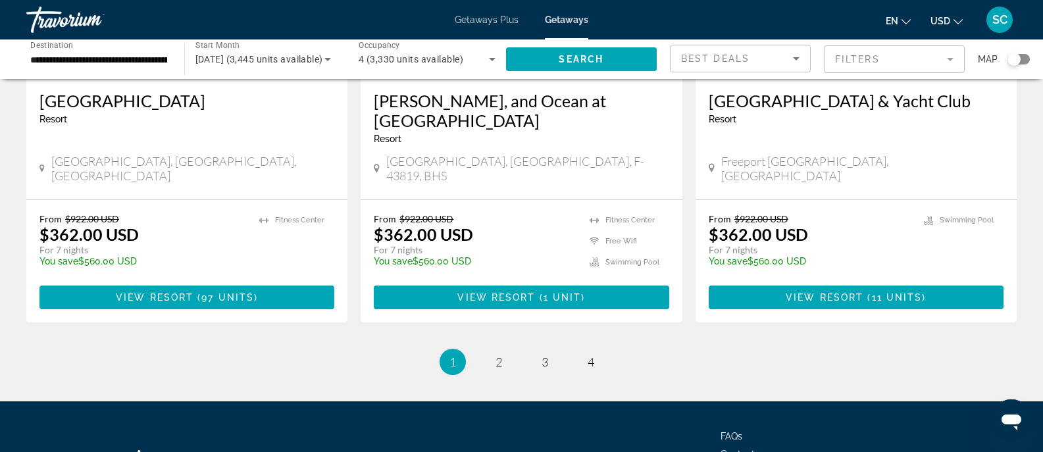
scroll to position [1637, 0]
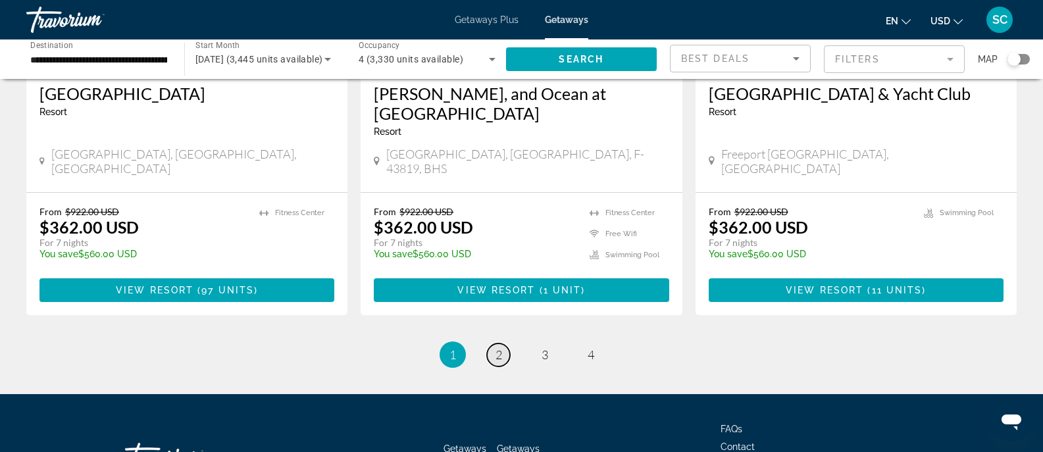
click at [501, 347] on span "2" at bounding box center [499, 354] width 7 height 14
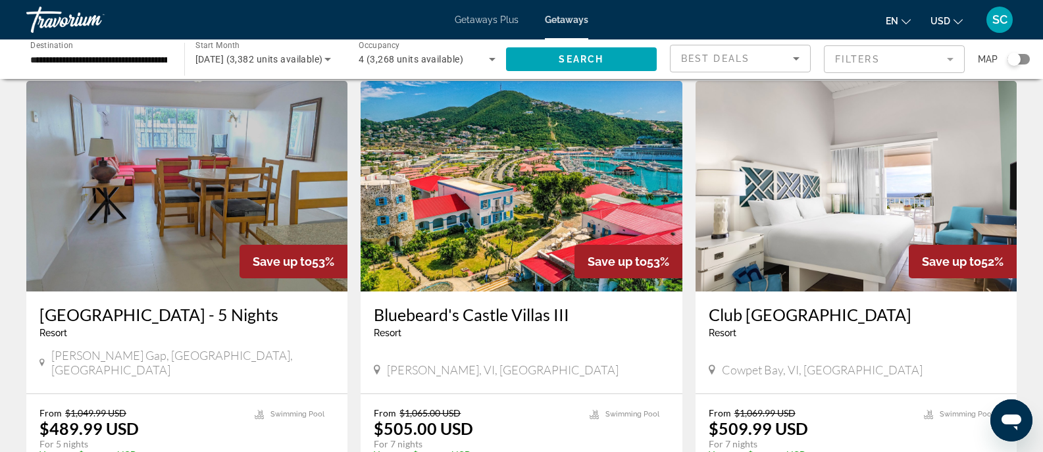
scroll to position [48, 0]
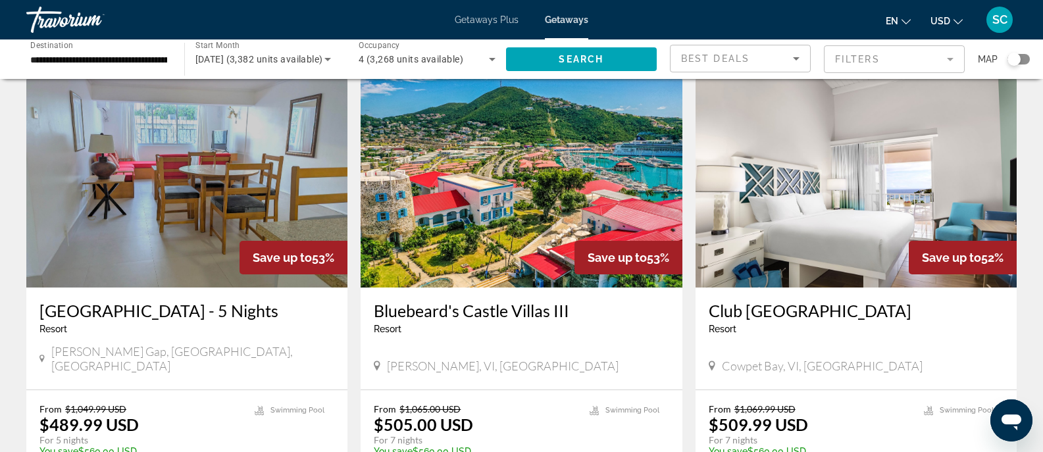
click at [482, 359] on span "Charlotte Amalie, VI, USA" at bounding box center [503, 366] width 232 height 14
click at [500, 226] on img "Main content" at bounding box center [521, 182] width 321 height 211
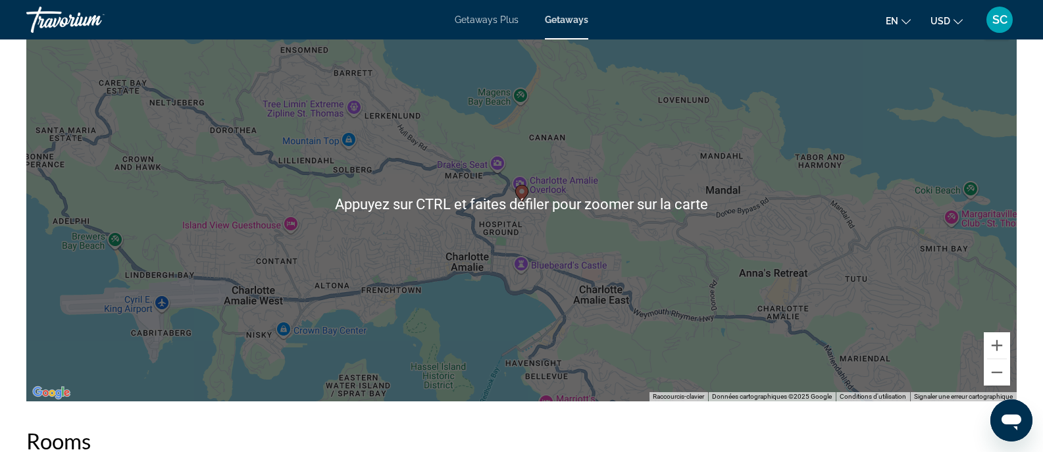
scroll to position [1760, 0]
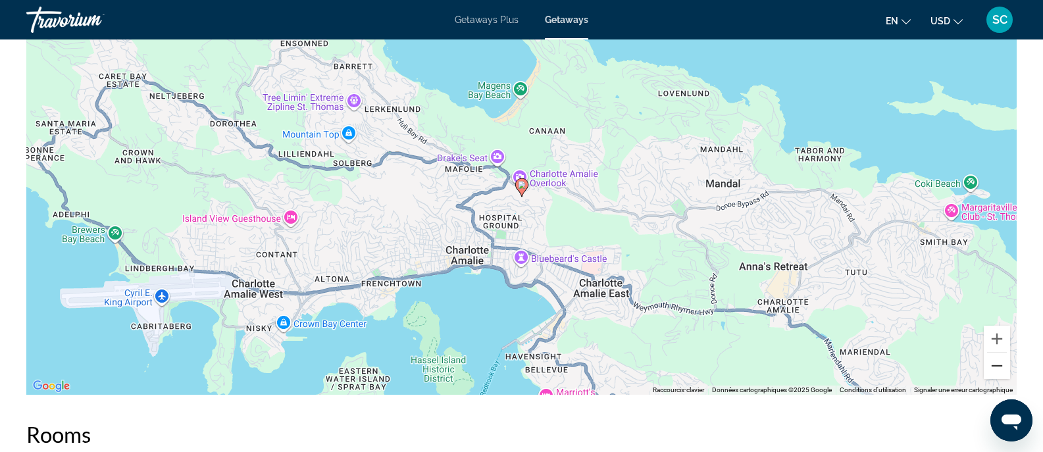
click at [994, 359] on button "Zoom arrière" at bounding box center [997, 366] width 26 height 26
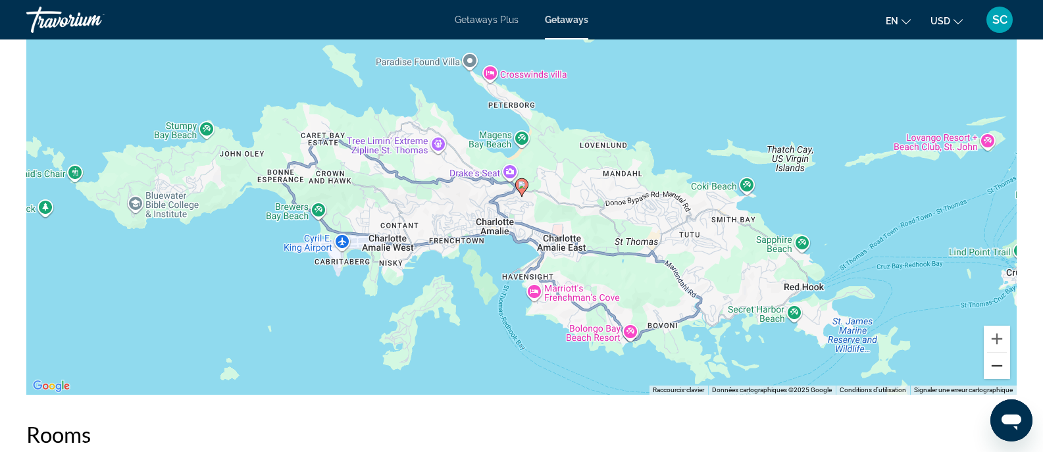
click at [994, 360] on button "Zoom arrière" at bounding box center [997, 366] width 26 height 26
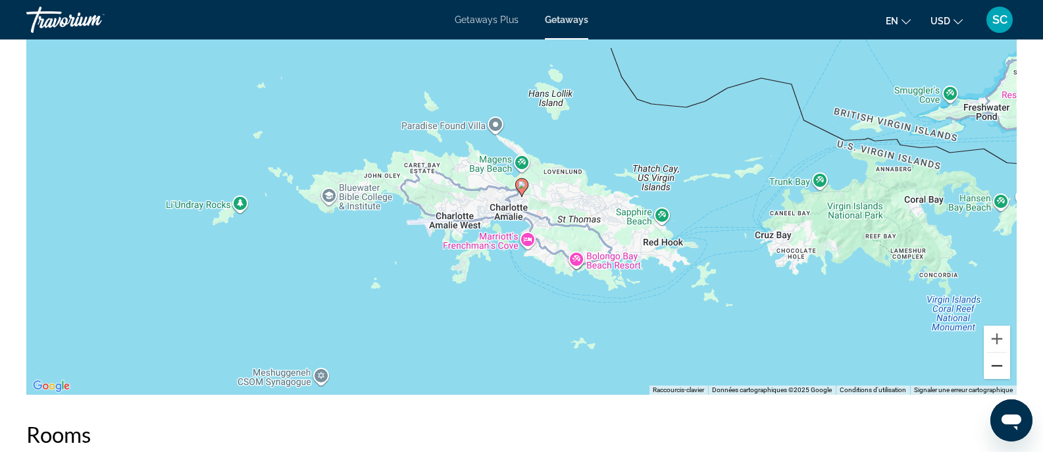
click at [994, 360] on button "Zoom arrière" at bounding box center [997, 366] width 26 height 26
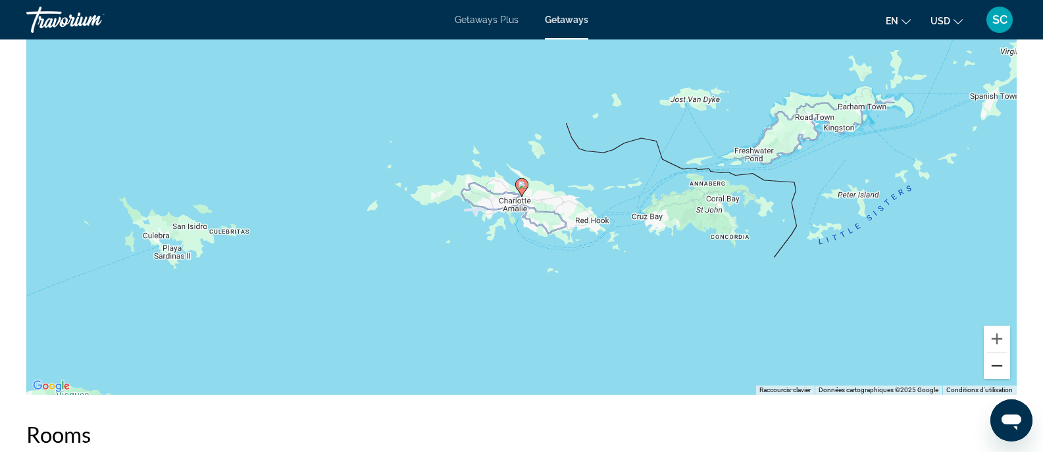
click at [994, 360] on button "Zoom arrière" at bounding box center [997, 366] width 26 height 26
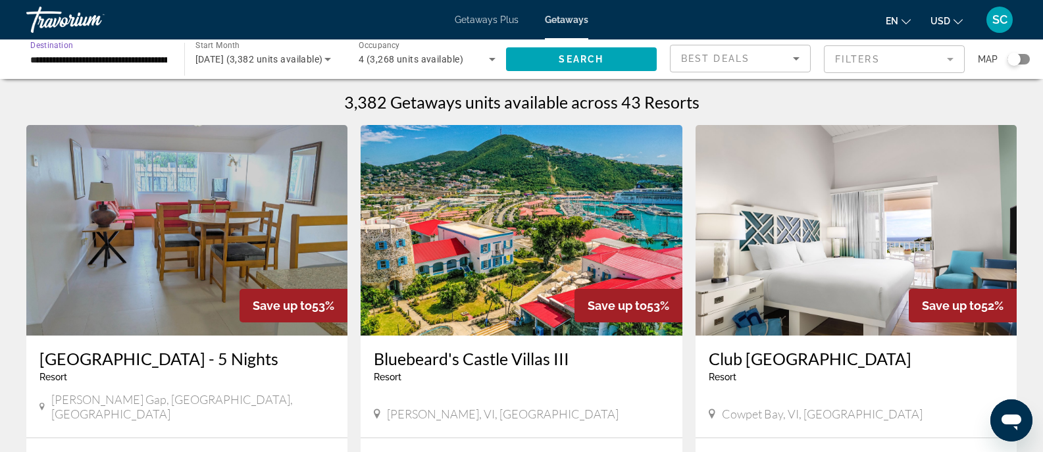
click at [151, 55] on input "**********" at bounding box center [98, 60] width 137 height 16
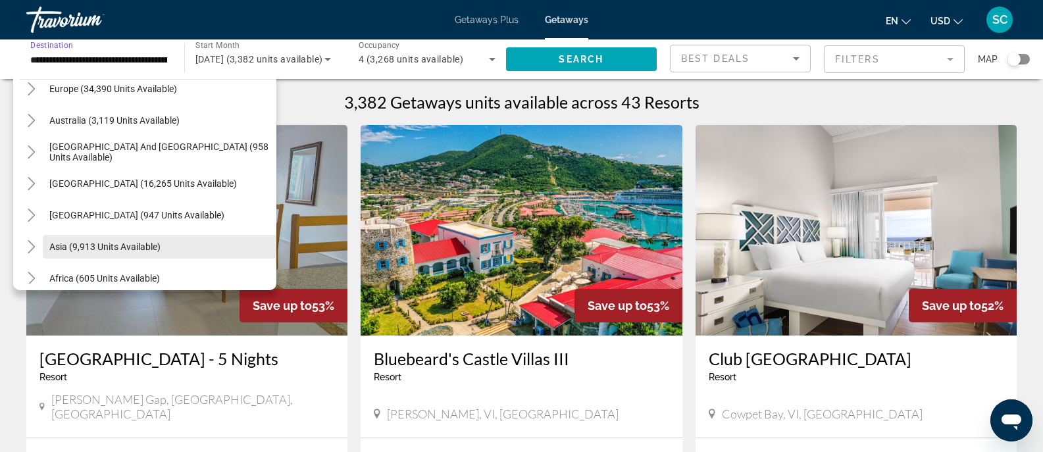
scroll to position [558, 0]
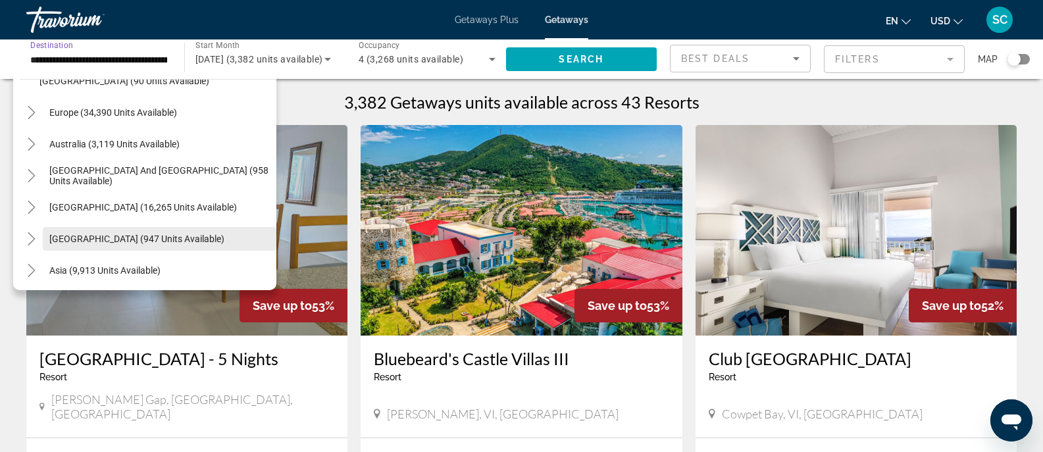
click at [117, 232] on span "Search widget" at bounding box center [160, 239] width 234 height 32
type input "**********"
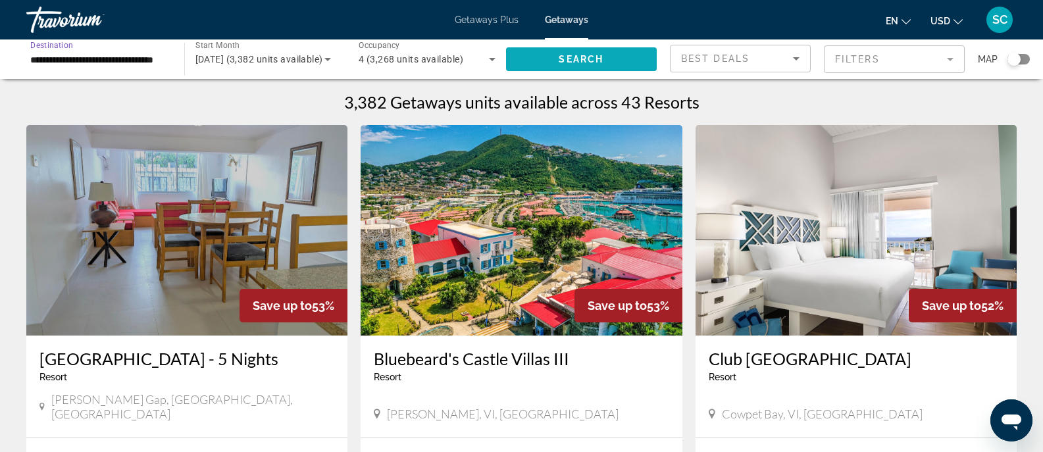
click at [561, 43] on span "Search widget" at bounding box center [581, 59] width 151 height 32
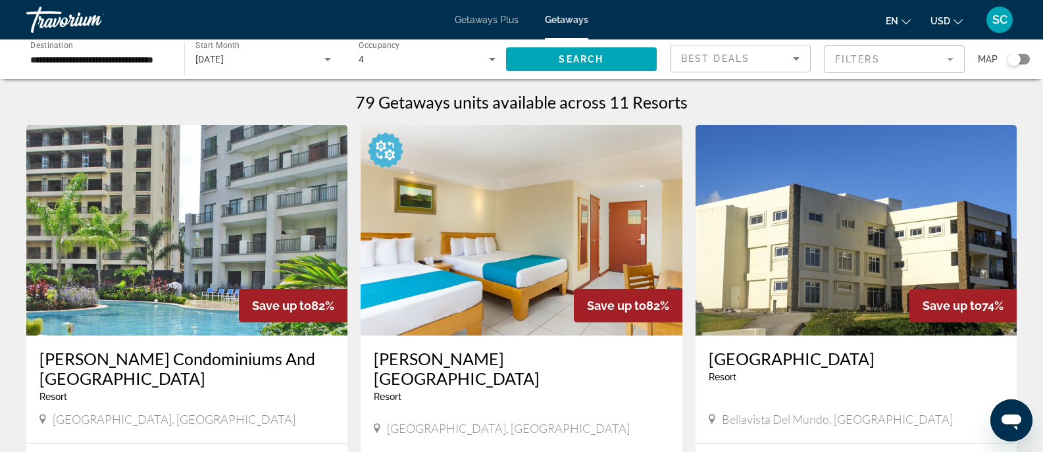
click at [837, 51] on mat-form-field "Filters" at bounding box center [894, 59] width 141 height 28
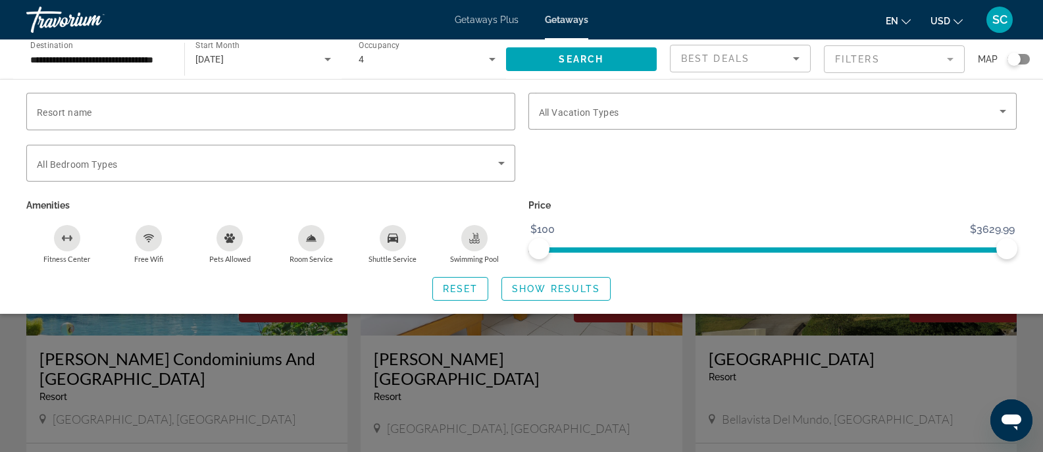
click at [602, 91] on div "Resort name Vacation Types All Vacation Types Bedroom Types All Bedroom Types A…" at bounding box center [521, 196] width 1043 height 235
click at [592, 107] on span "All Vacation Types" at bounding box center [579, 112] width 80 height 11
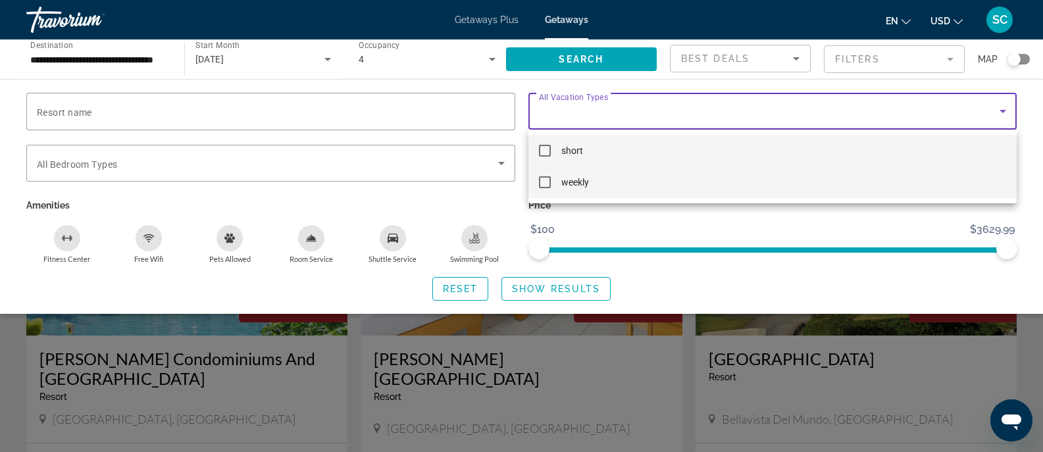
click at [552, 176] on mat-option "weekly" at bounding box center [772, 183] width 489 height 32
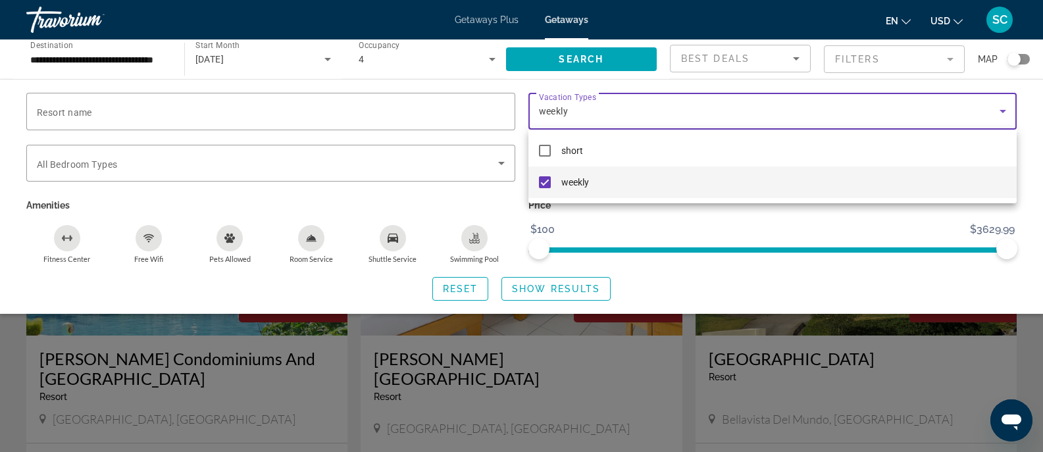
click at [505, 288] on div at bounding box center [521, 226] width 1043 height 452
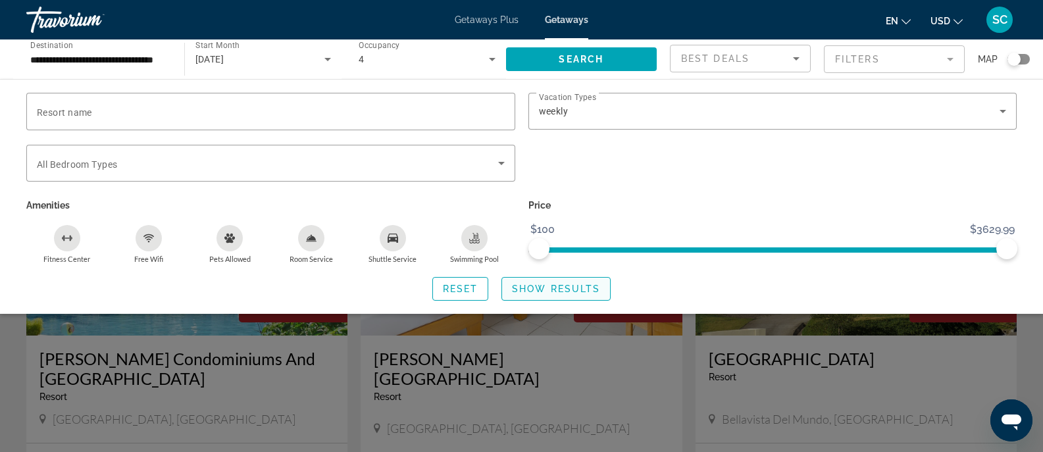
click at [545, 286] on span "Show Results" at bounding box center [556, 289] width 88 height 11
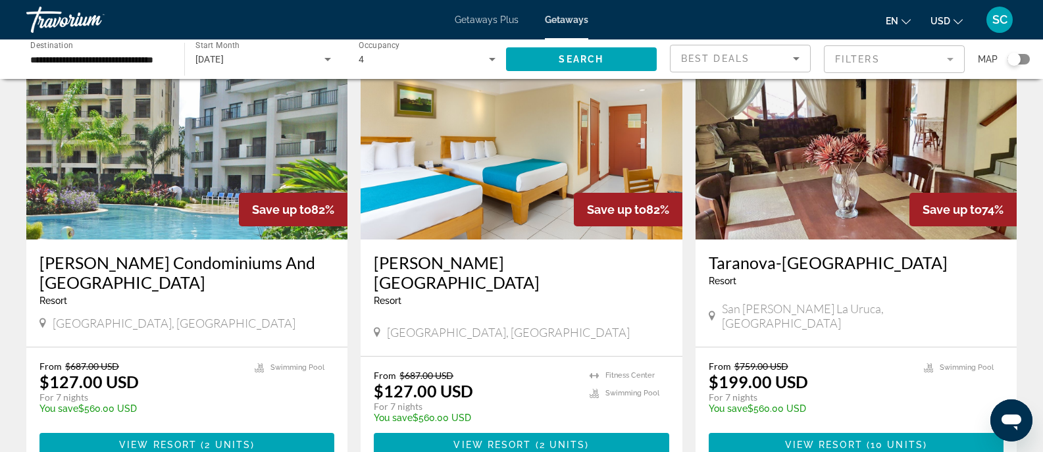
scroll to position [97, 0]
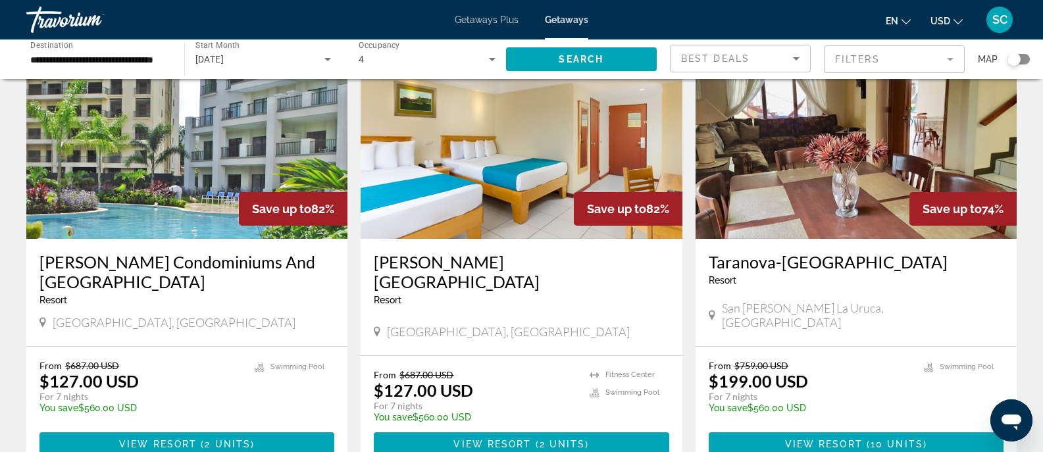
click at [203, 200] on img "Main content" at bounding box center [186, 133] width 321 height 211
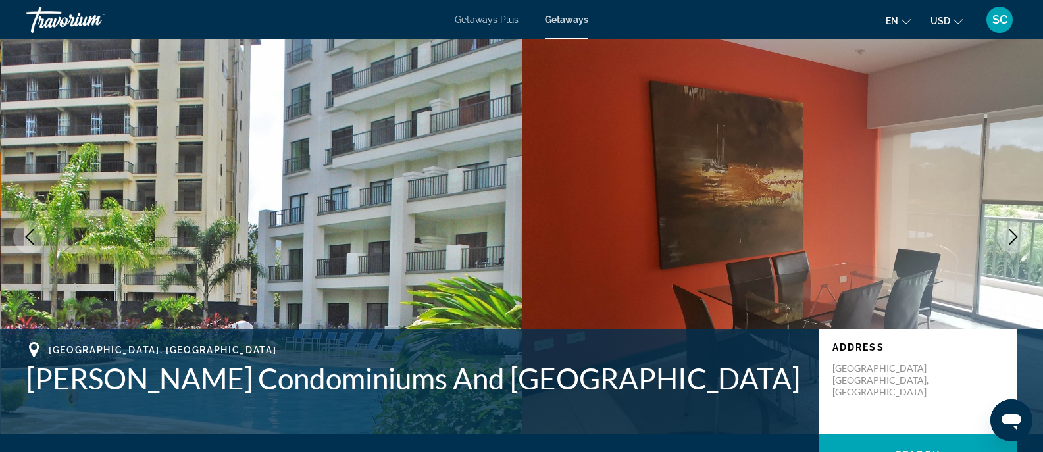
click at [1014, 238] on icon "Next image" at bounding box center [1014, 237] width 16 height 16
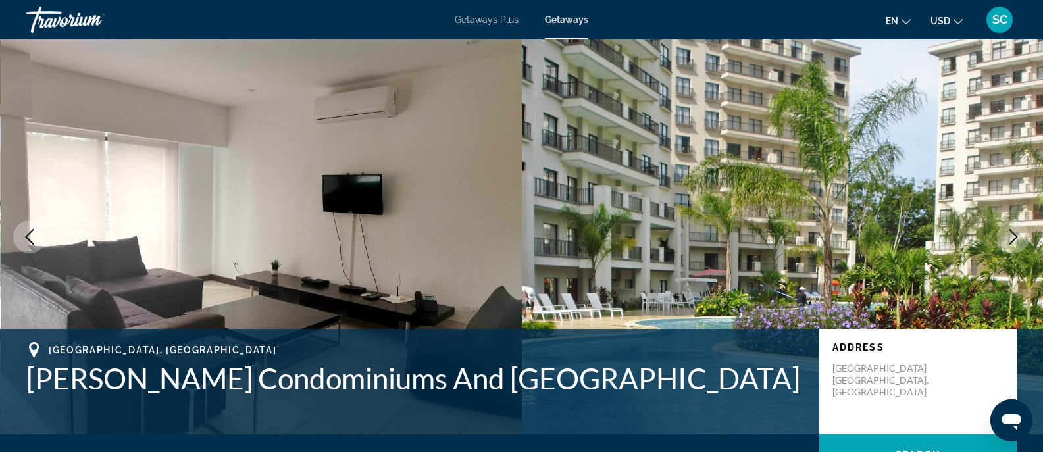
click at [1014, 238] on icon "Next image" at bounding box center [1014, 237] width 16 height 16
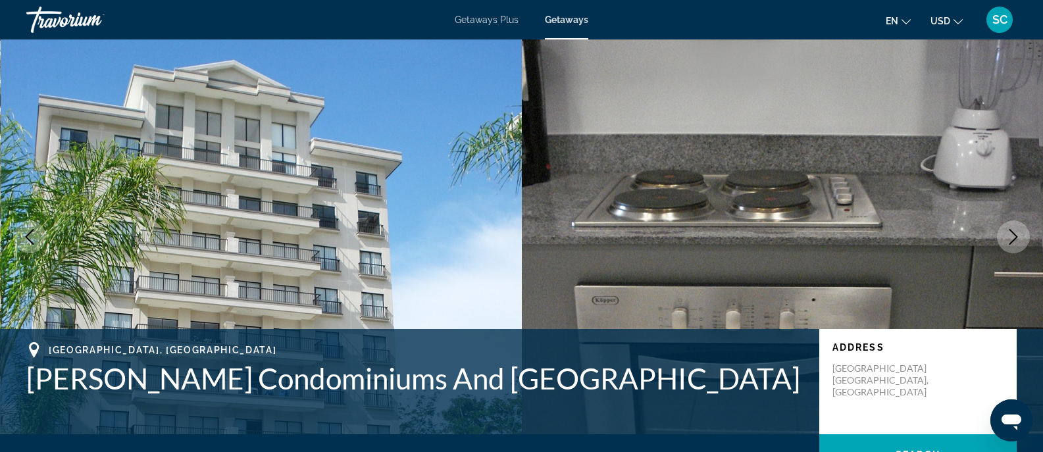
click at [1014, 238] on icon "Next image" at bounding box center [1014, 237] width 16 height 16
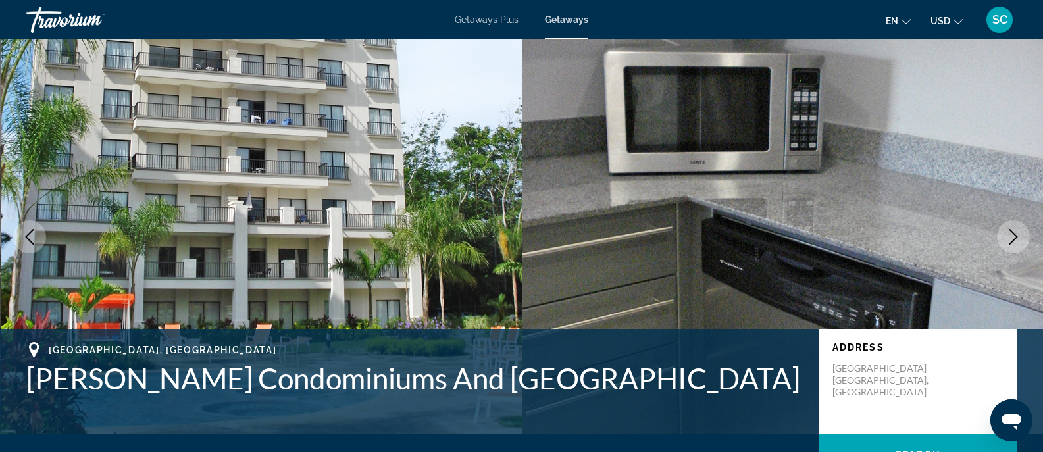
click at [1014, 238] on icon "Next image" at bounding box center [1014, 237] width 16 height 16
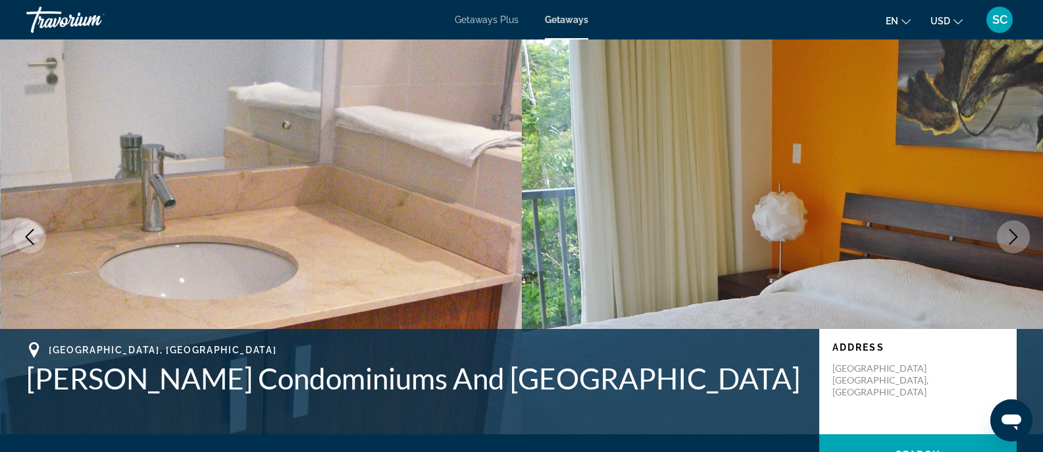
click at [1014, 238] on icon "Next image" at bounding box center [1014, 237] width 16 height 16
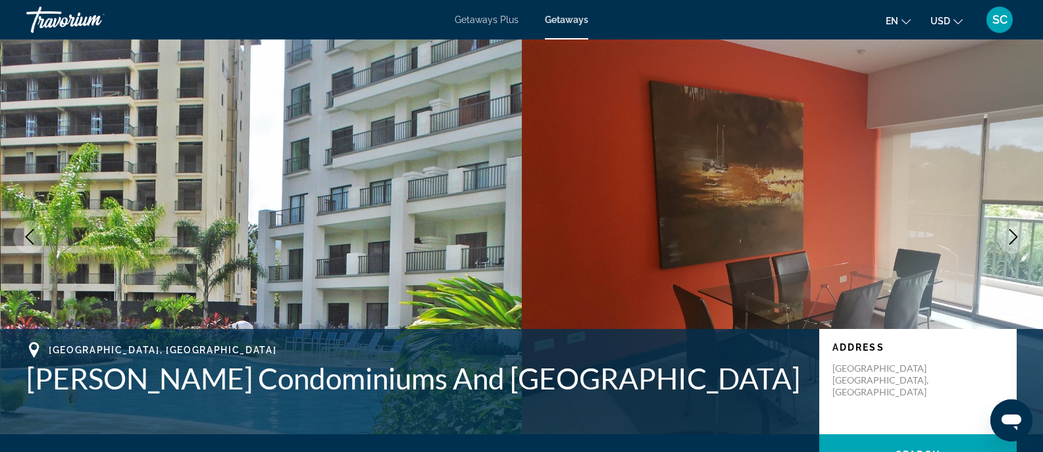
click at [1014, 238] on icon "Next image" at bounding box center [1014, 237] width 16 height 16
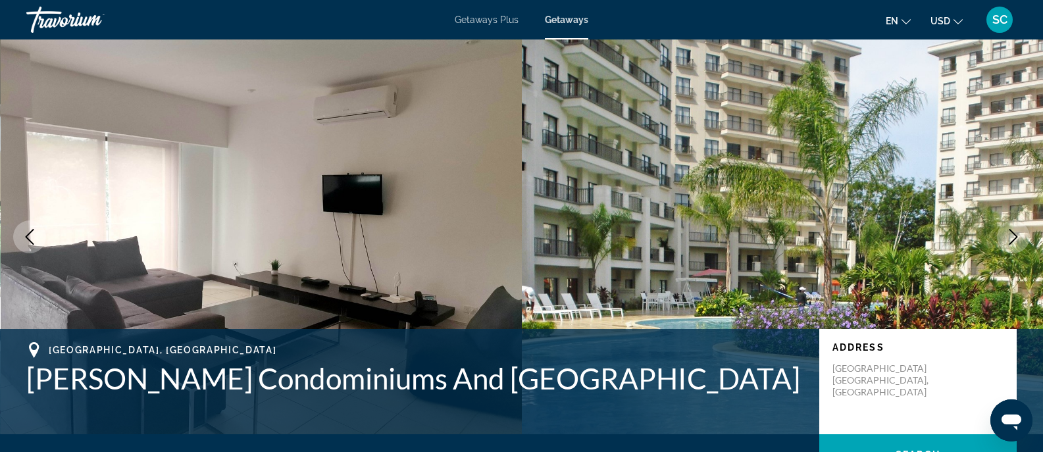
click at [1014, 238] on icon "Next image" at bounding box center [1014, 237] width 16 height 16
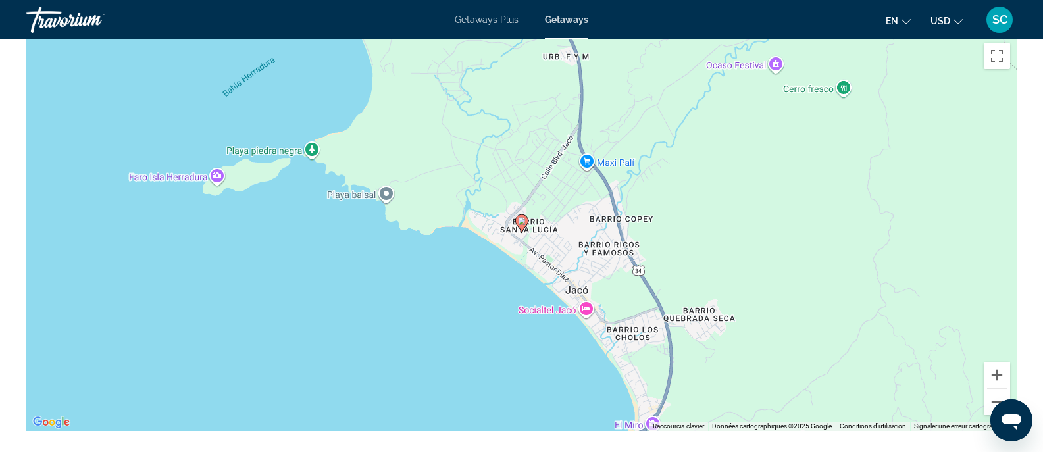
scroll to position [1878, 0]
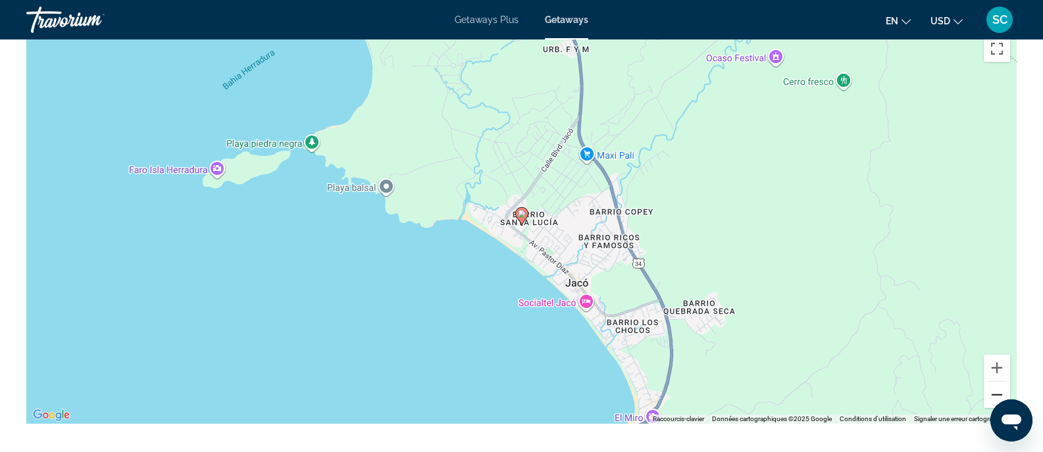
click at [991, 391] on button "Zoom arrière" at bounding box center [997, 395] width 26 height 26
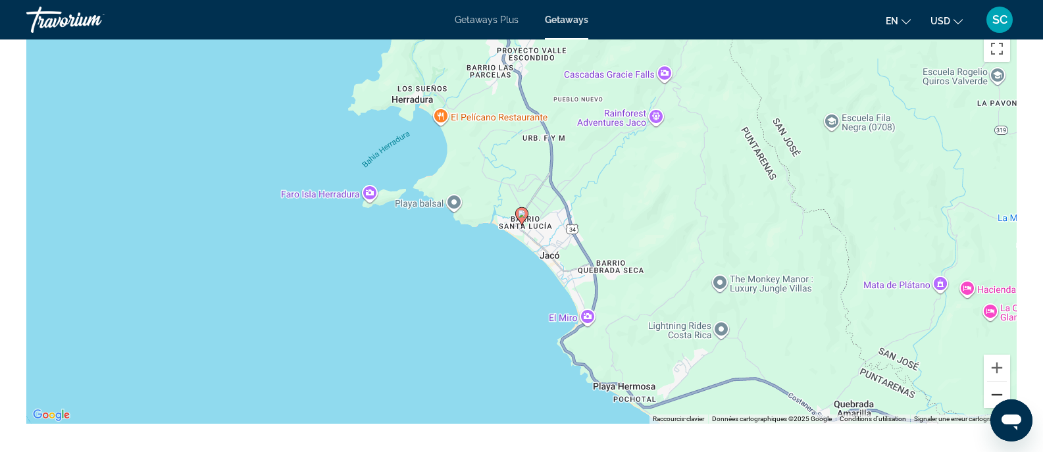
click at [991, 391] on button "Zoom arrière" at bounding box center [997, 395] width 26 height 26
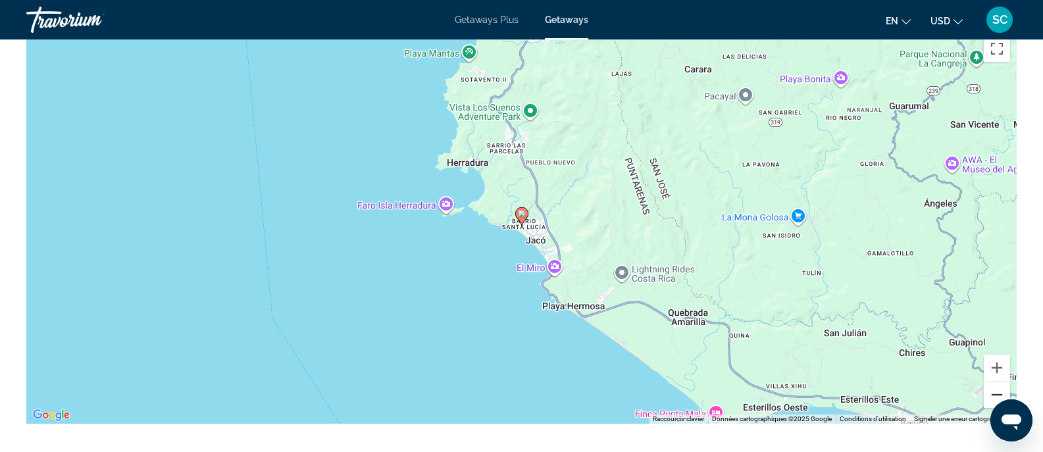
click at [991, 391] on button "Zoom arrière" at bounding box center [997, 395] width 26 height 26
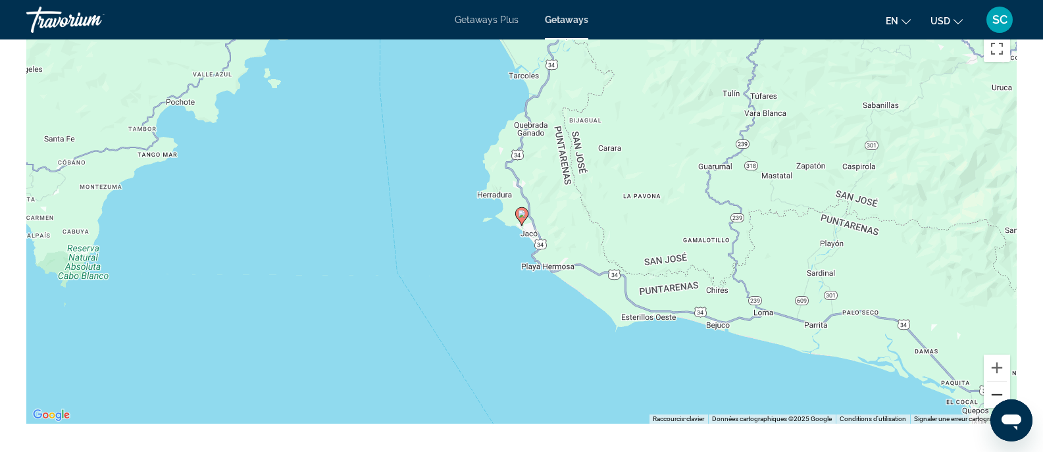
click at [991, 391] on button "Zoom arrière" at bounding box center [997, 395] width 26 height 26
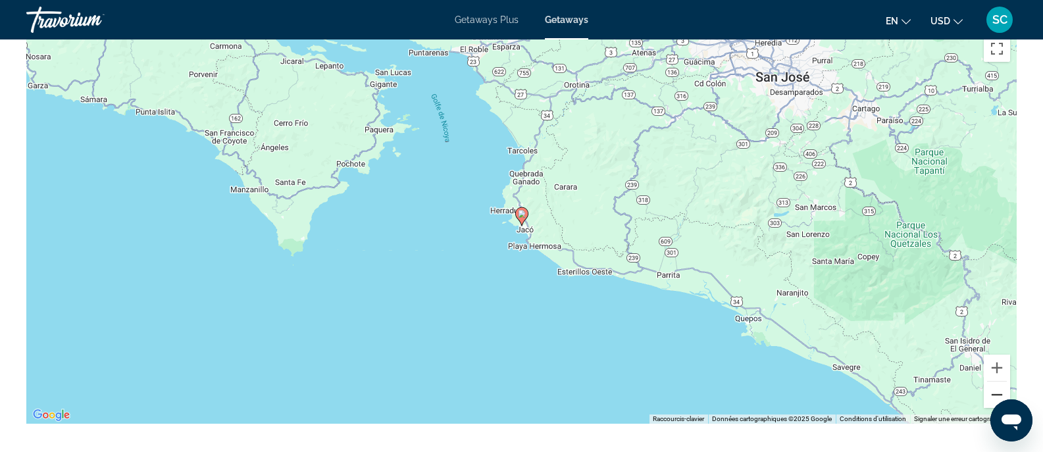
click at [991, 391] on button "Zoom arrière" at bounding box center [997, 395] width 26 height 26
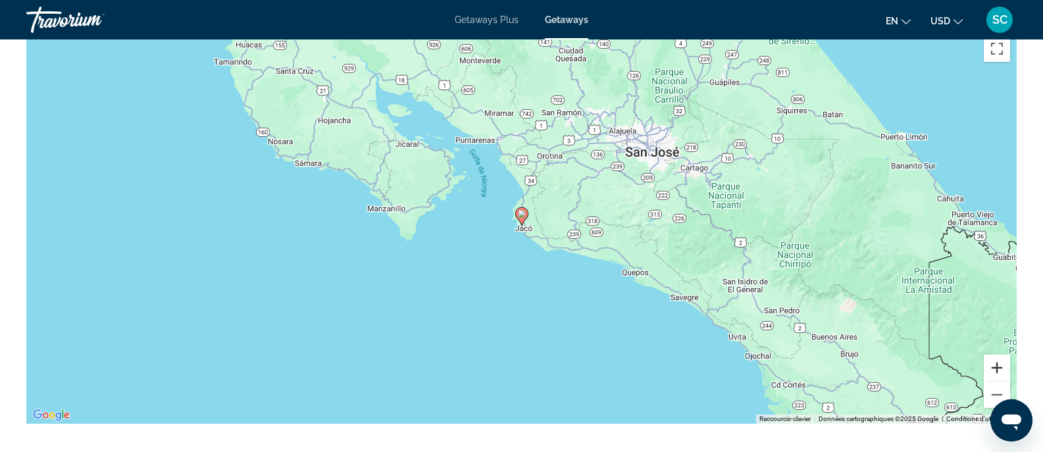
click at [995, 359] on button "Zoom avant" at bounding box center [997, 368] width 26 height 26
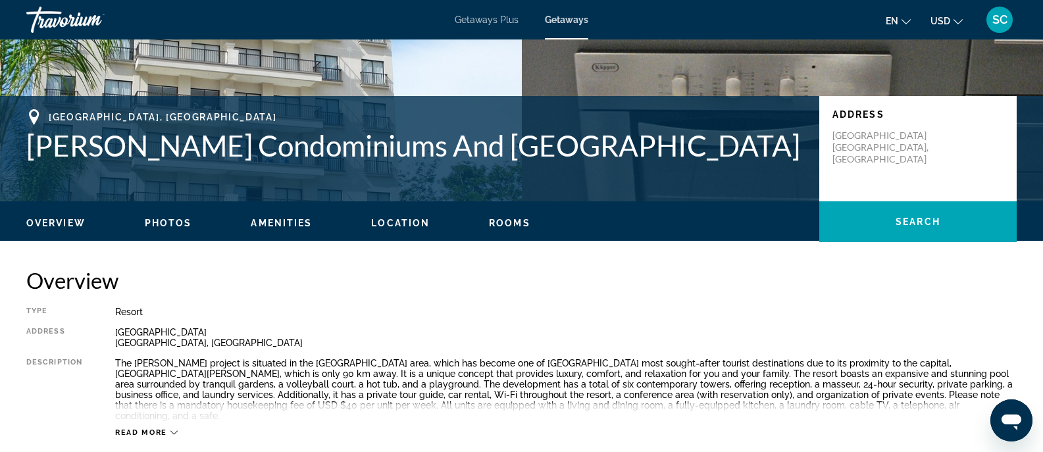
scroll to position [237, 0]
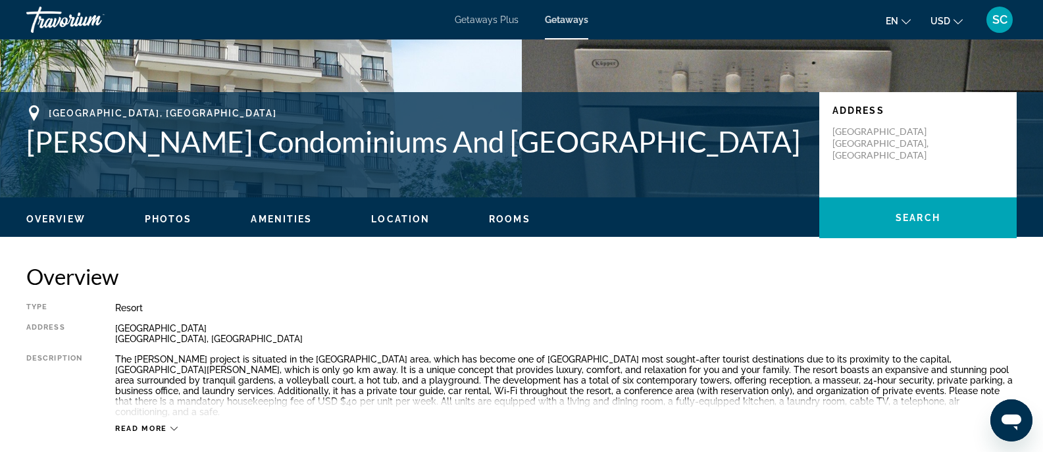
click at [309, 218] on span "Amenities" at bounding box center [281, 219] width 61 height 11
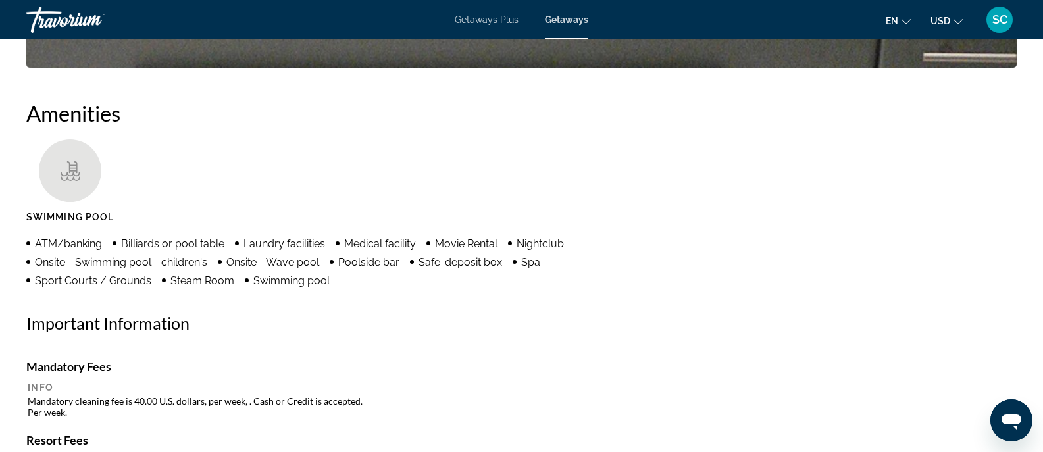
scroll to position [1013, 0]
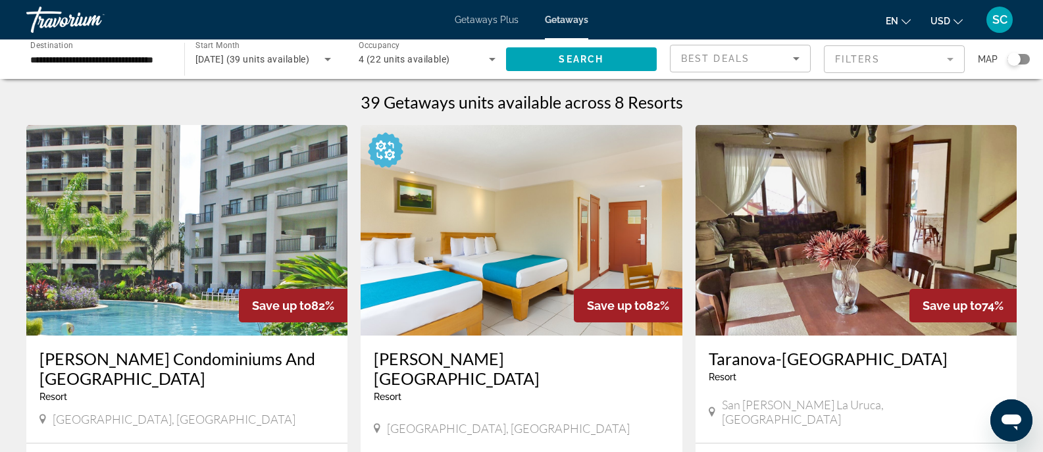
click at [143, 247] on img "Main content" at bounding box center [186, 230] width 321 height 211
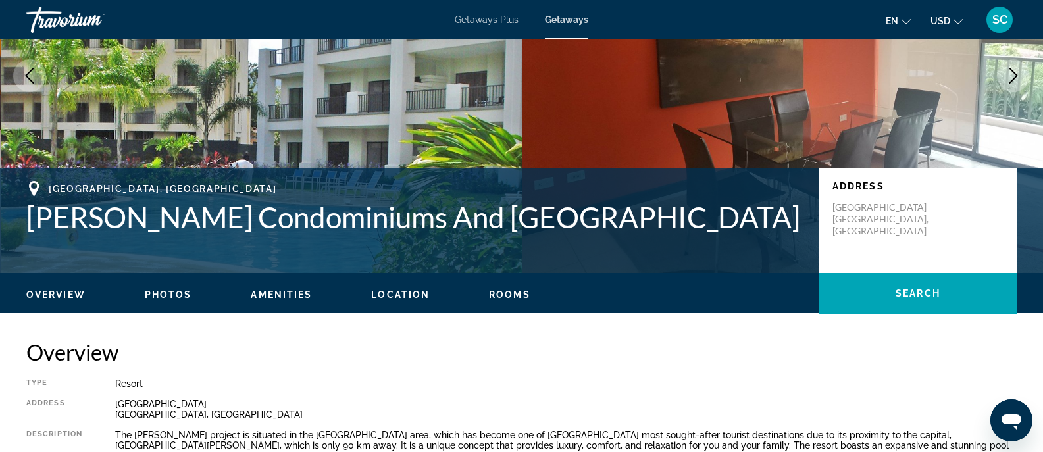
scroll to position [157, 0]
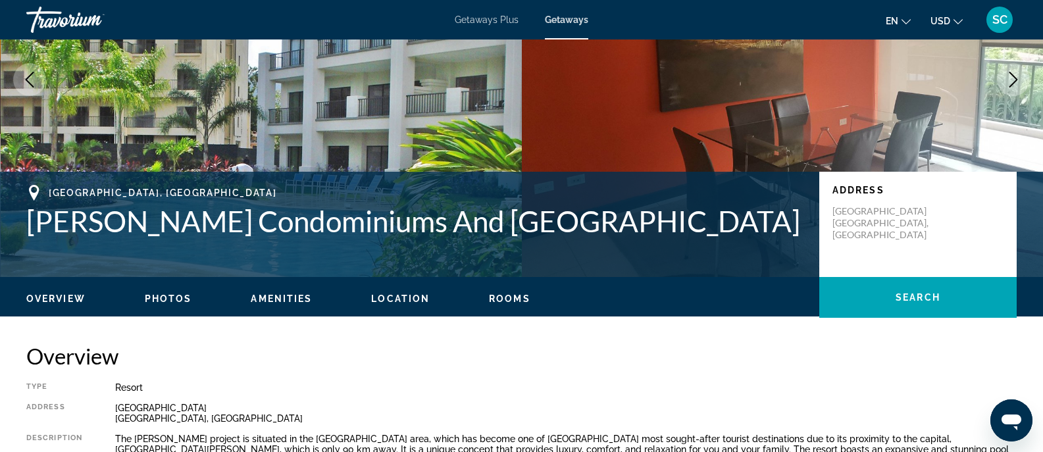
click at [406, 297] on span "Location" at bounding box center [400, 299] width 59 height 11
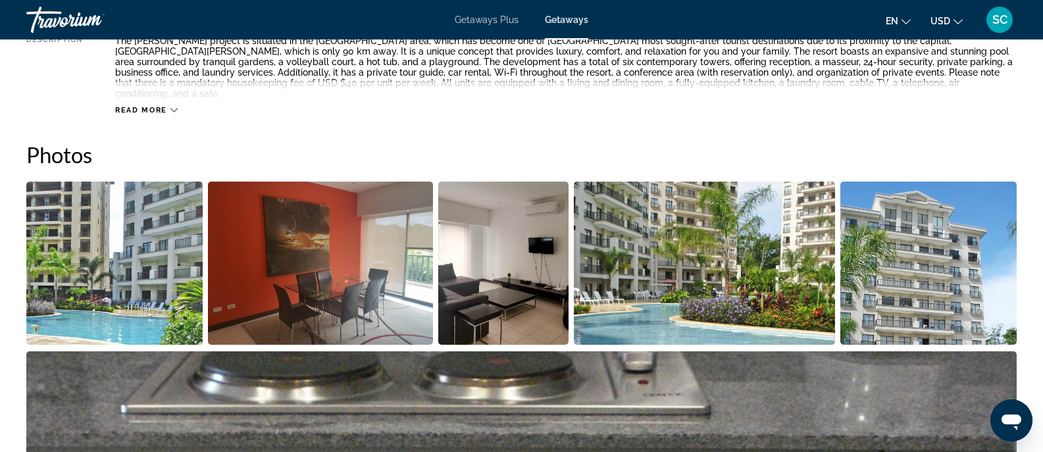
scroll to position [584, 0]
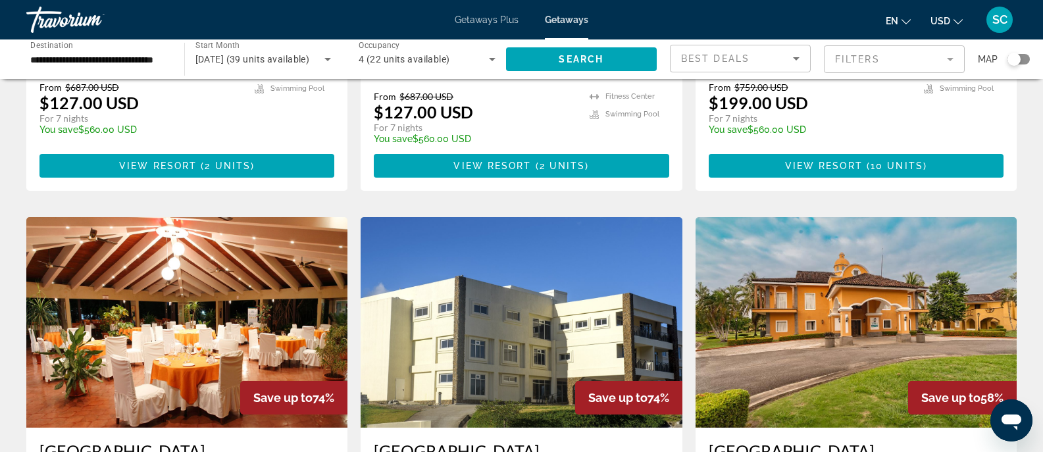
scroll to position [364, 0]
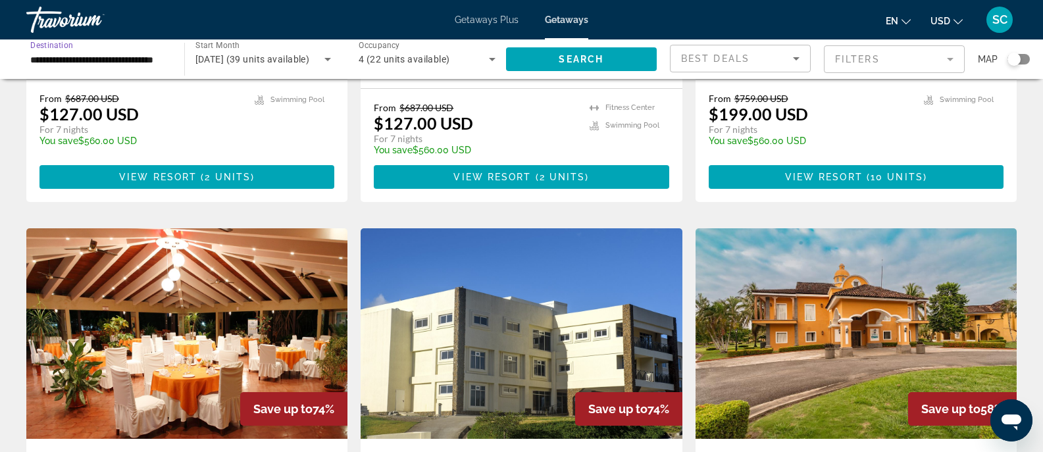
click at [139, 54] on input "**********" at bounding box center [98, 60] width 137 height 16
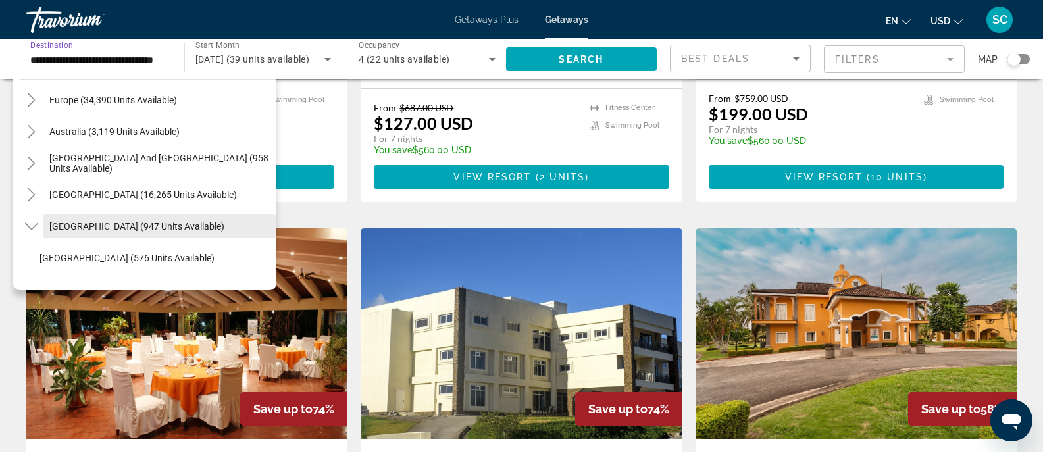
scroll to position [155, 0]
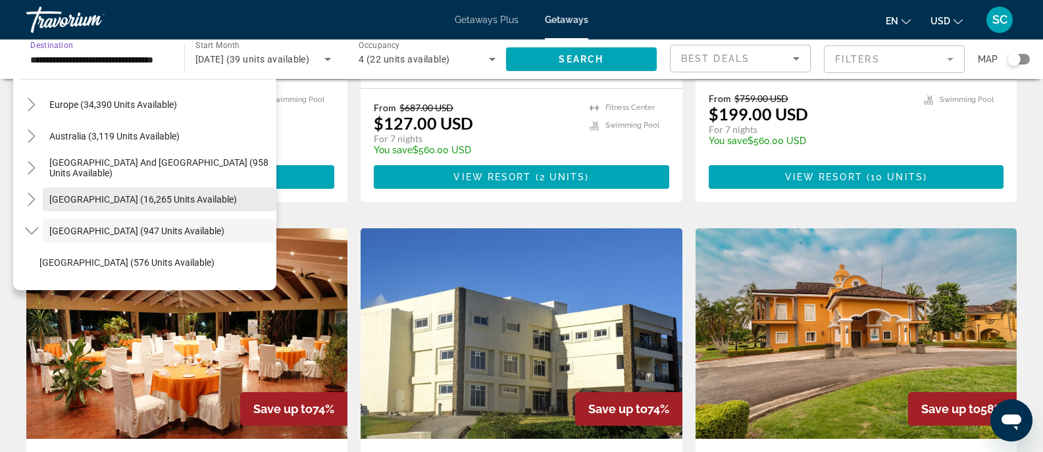
click at [90, 194] on span "South America (16,265 units available)" at bounding box center [143, 199] width 188 height 11
type input "**********"
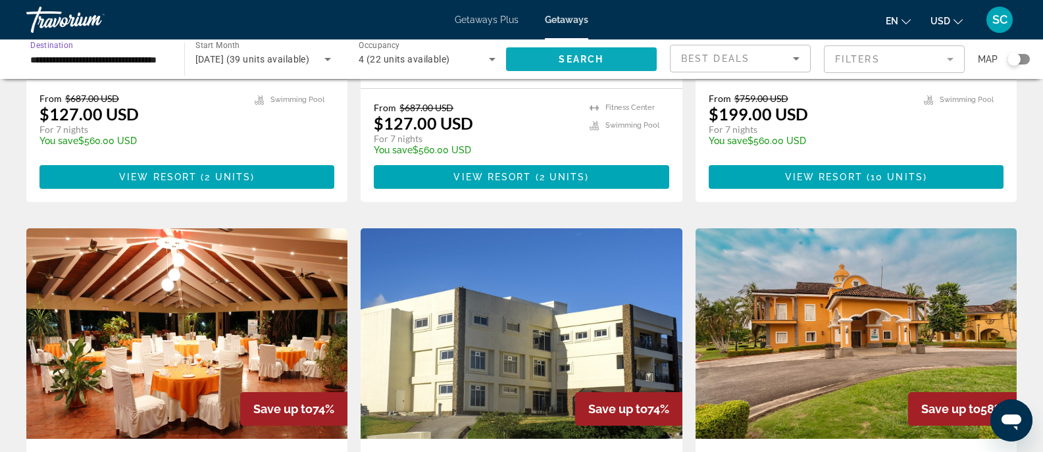
click at [540, 53] on span "Search widget" at bounding box center [581, 59] width 151 height 32
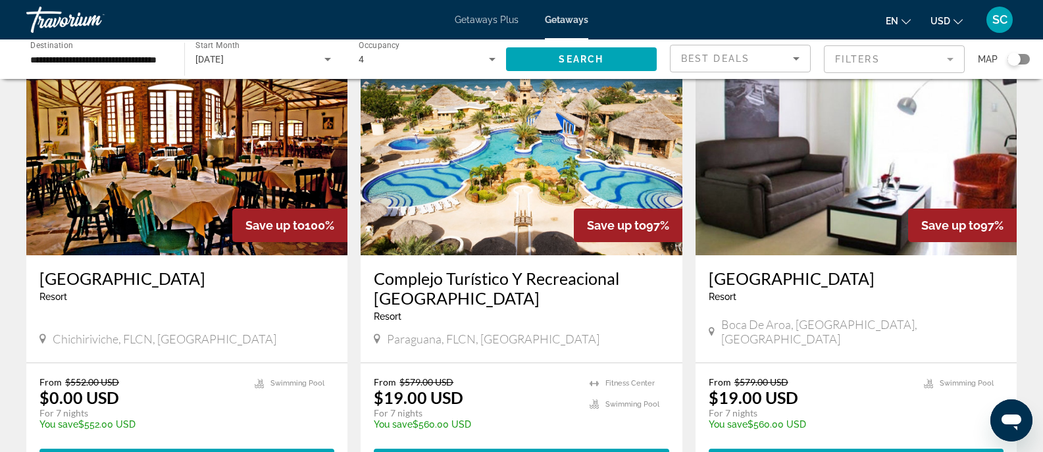
scroll to position [88, 0]
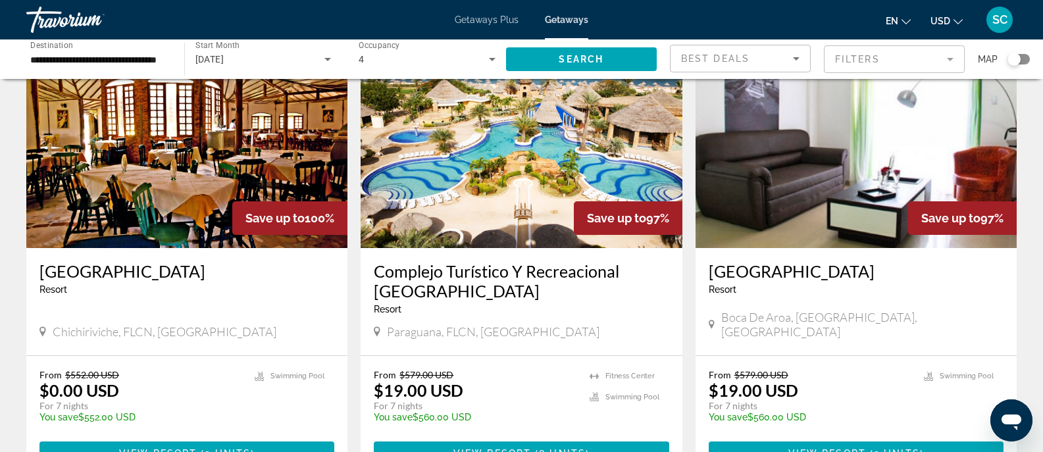
click at [489, 234] on img "Main content" at bounding box center [521, 143] width 321 height 211
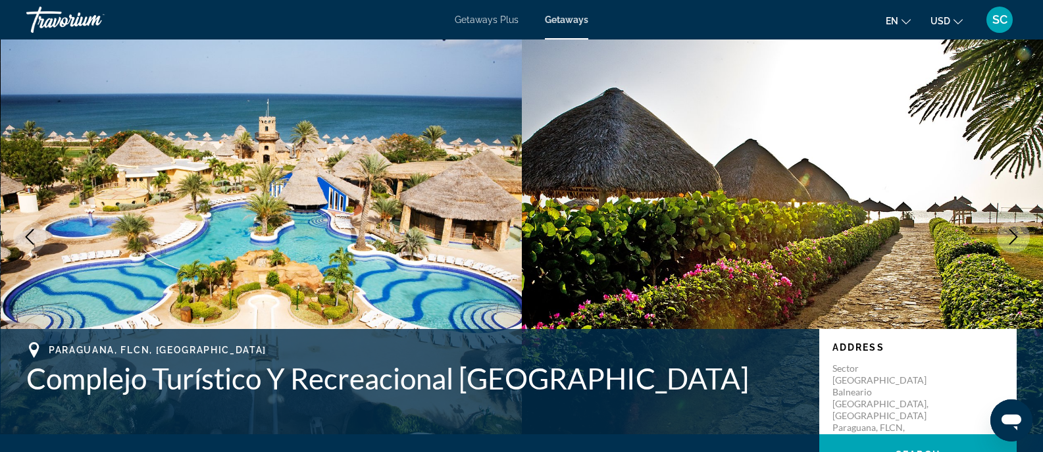
click at [1000, 234] on button "Next image" at bounding box center [1013, 236] width 33 height 33
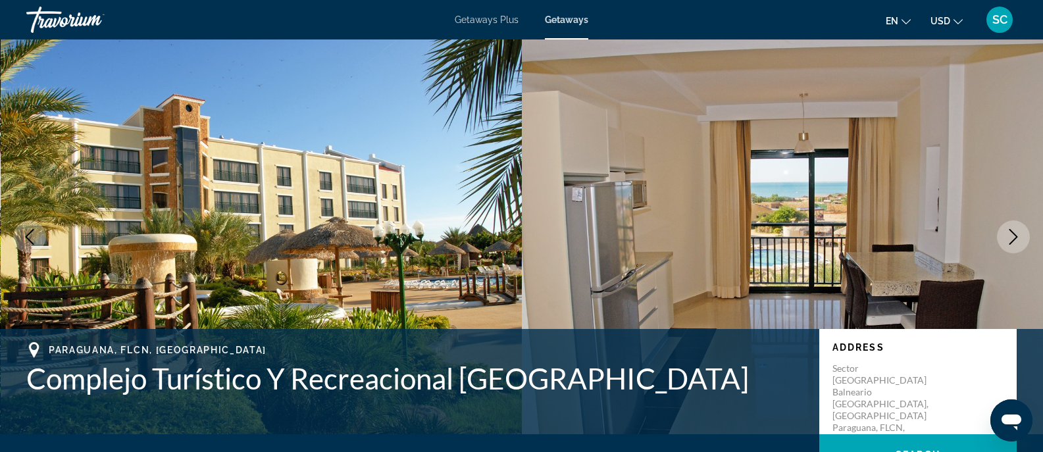
click at [1000, 234] on button "Next image" at bounding box center [1013, 236] width 33 height 33
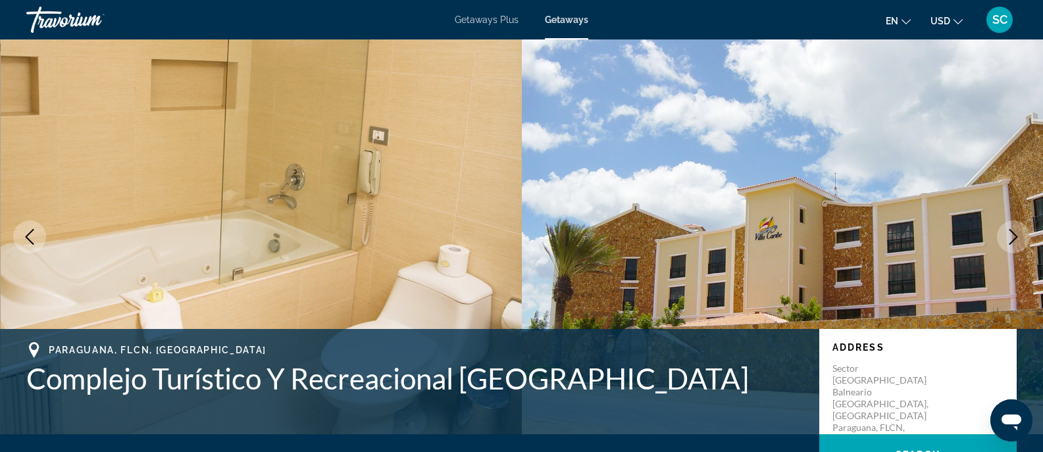
click at [1000, 234] on button "Next image" at bounding box center [1013, 236] width 33 height 33
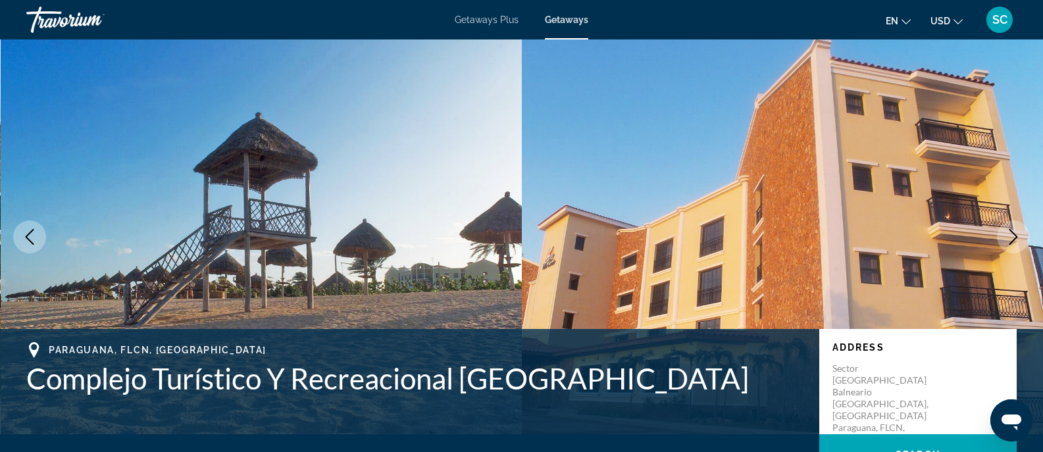
click at [1000, 234] on button "Next image" at bounding box center [1013, 236] width 33 height 33
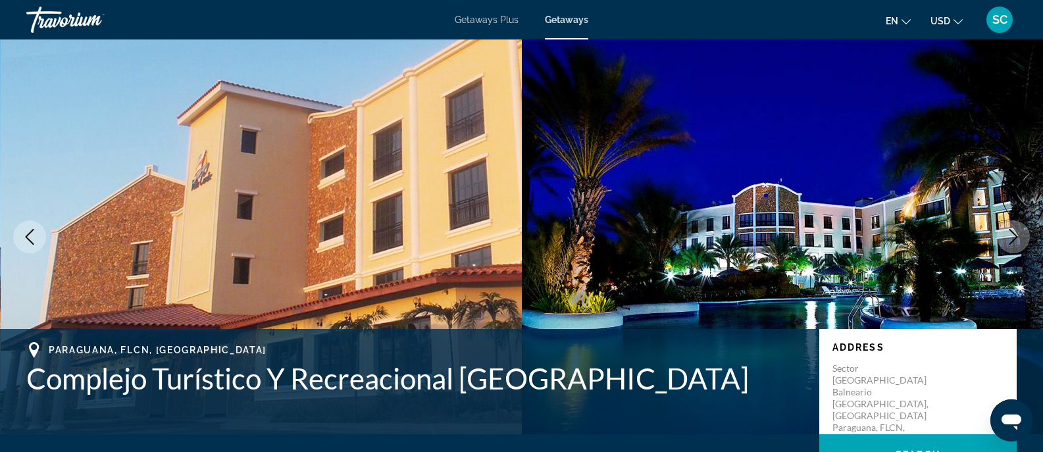
click at [1000, 234] on button "Next image" at bounding box center [1013, 236] width 33 height 33
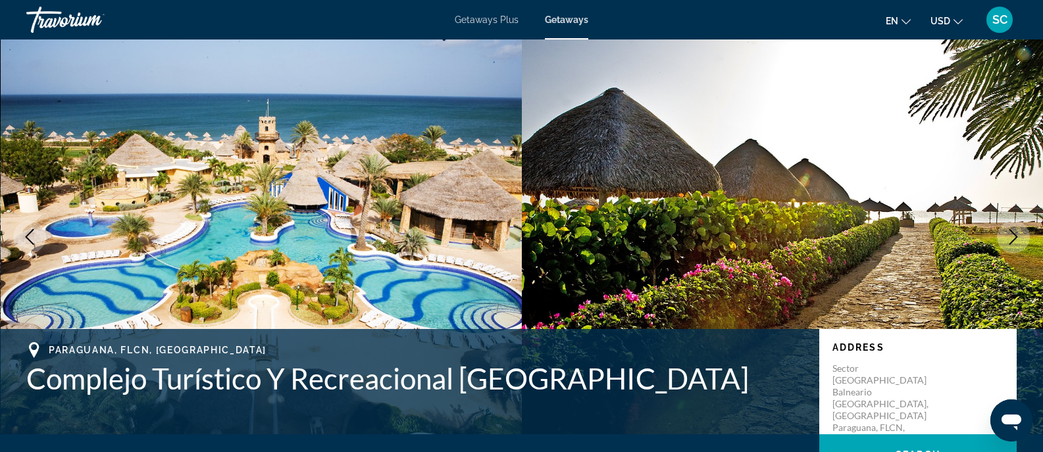
click at [1000, 234] on button "Next image" at bounding box center [1013, 236] width 33 height 33
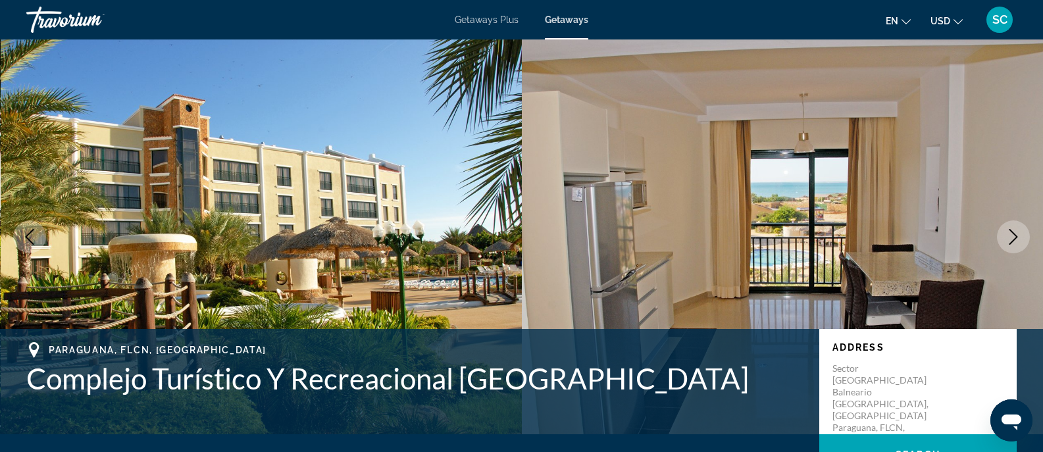
click at [1005, 239] on button "Next image" at bounding box center [1013, 236] width 33 height 33
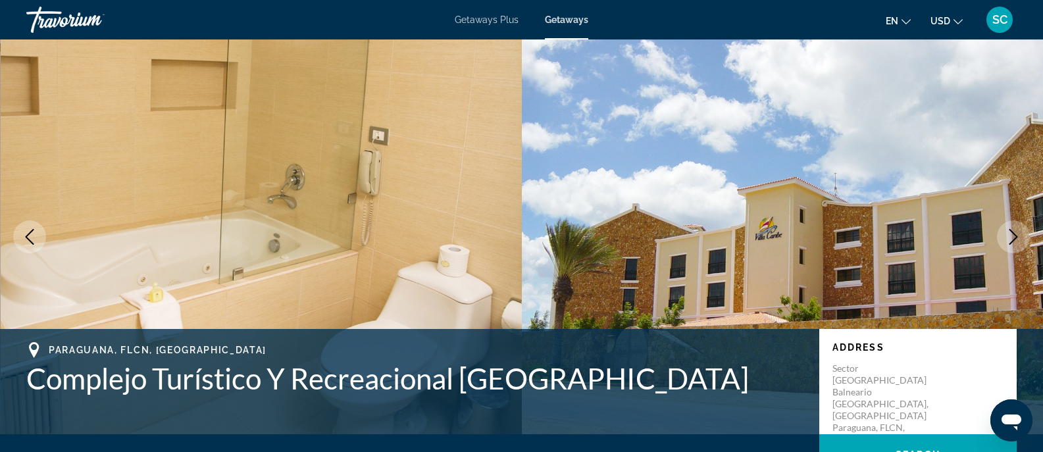
click at [1005, 239] on button "Next image" at bounding box center [1013, 236] width 33 height 33
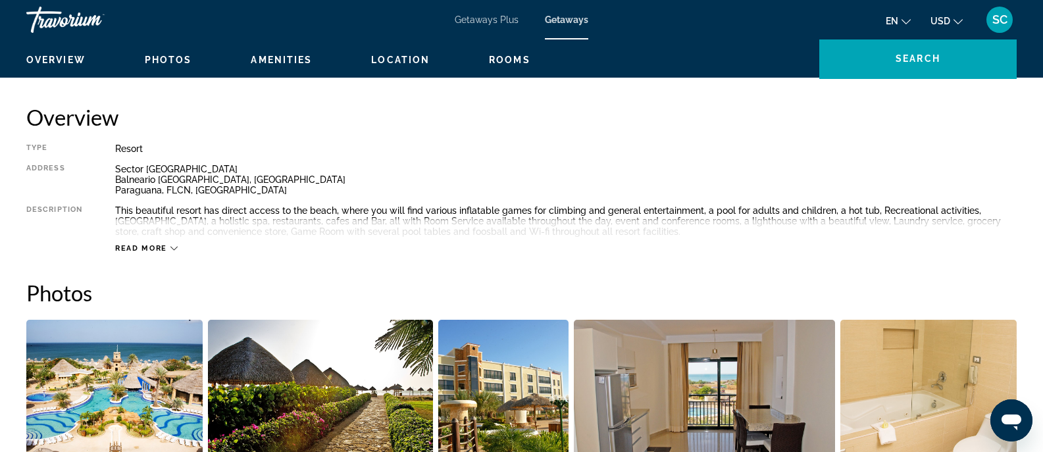
scroll to position [399, 0]
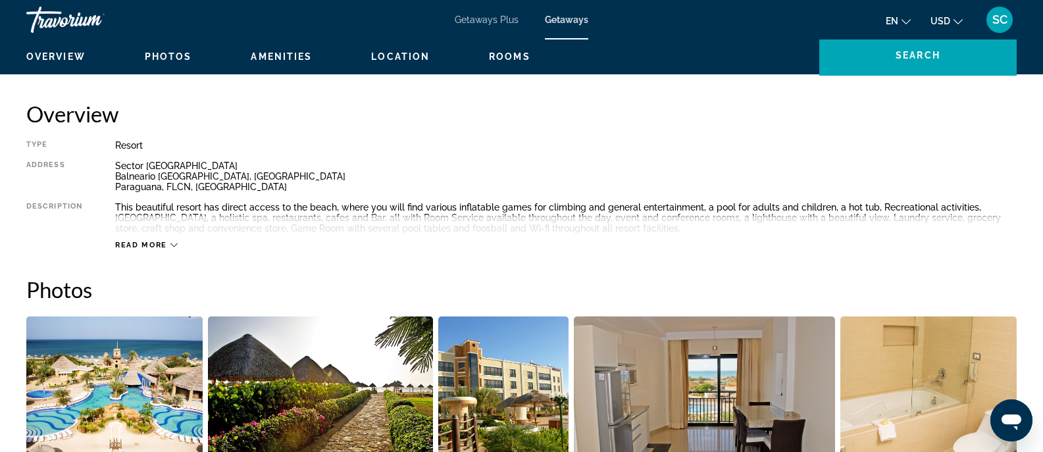
click at [170, 241] on div "Read more" at bounding box center [146, 245] width 63 height 9
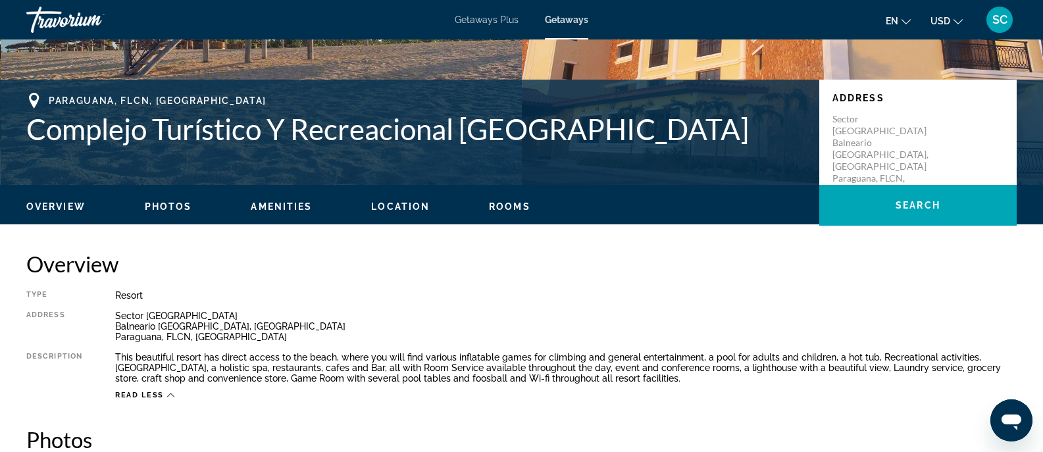
scroll to position [250, 0]
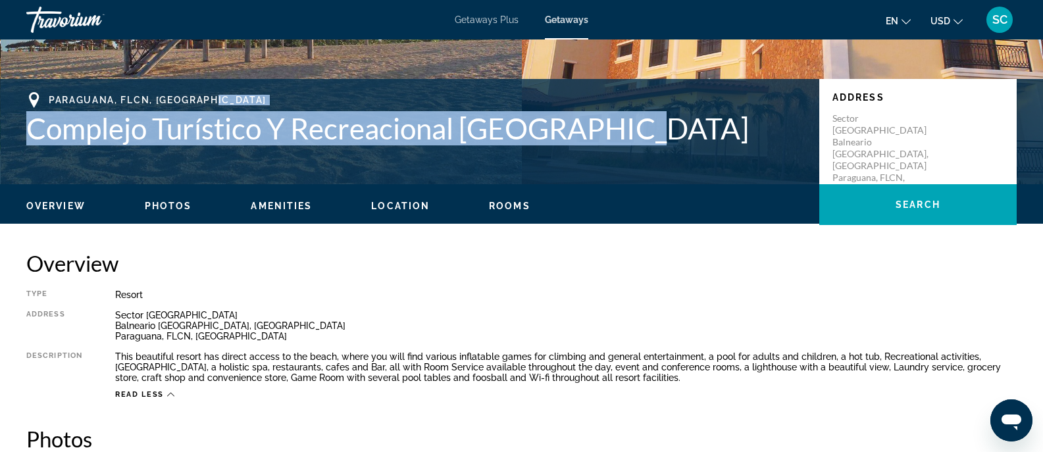
drag, startPoint x: 633, startPoint y: 118, endPoint x: 388, endPoint y: 100, distance: 246.1
click at [388, 100] on div "Paraguana, FLCN, Venezuela Complejo Turístico Y Recreacional Villa Caribe" at bounding box center [416, 118] width 780 height 53
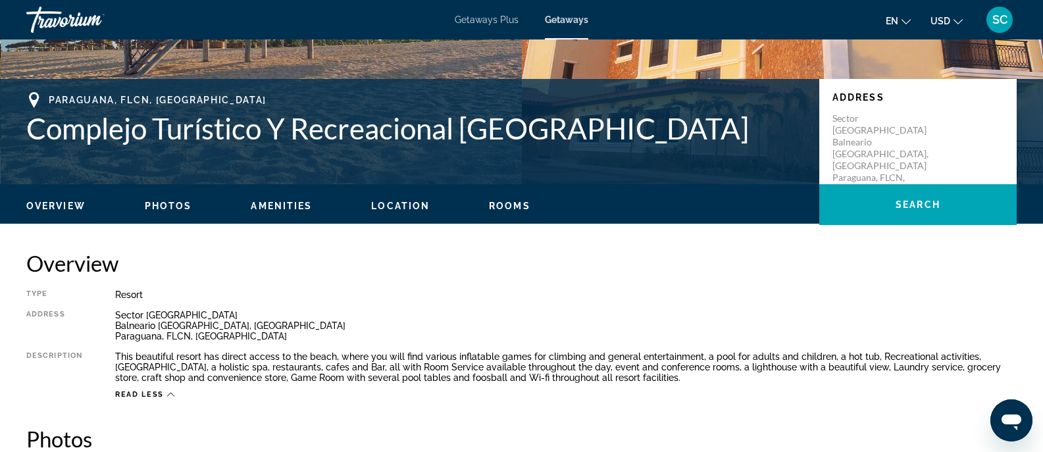
drag, startPoint x: 334, startPoint y: 137, endPoint x: 281, endPoint y: 242, distance: 117.4
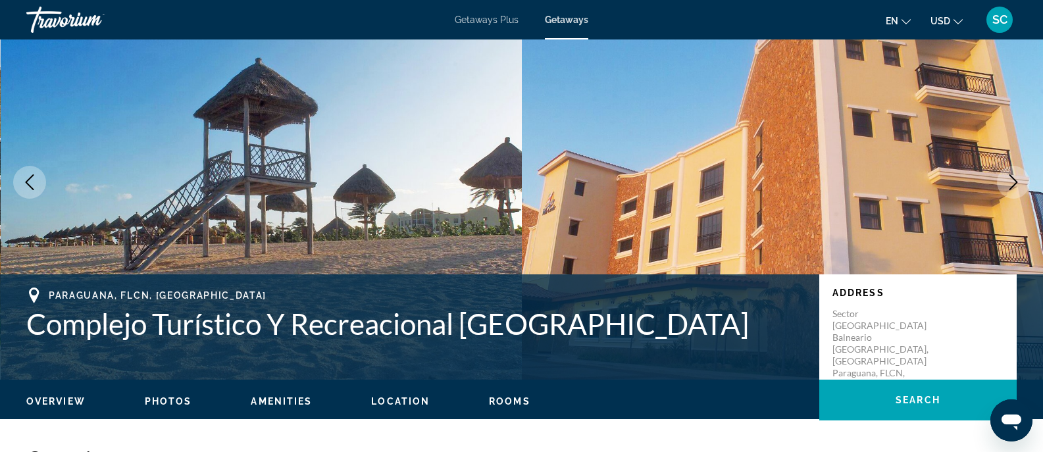
scroll to position [0, 0]
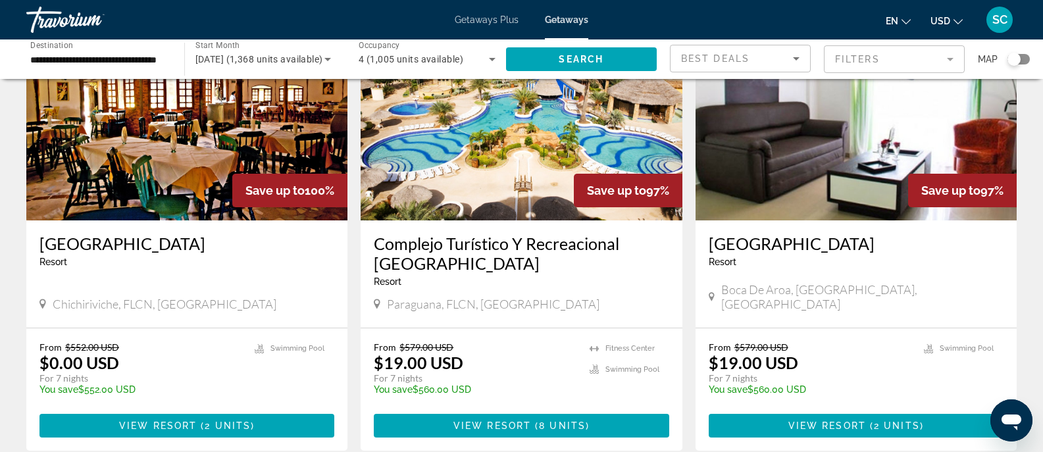
scroll to position [123, 0]
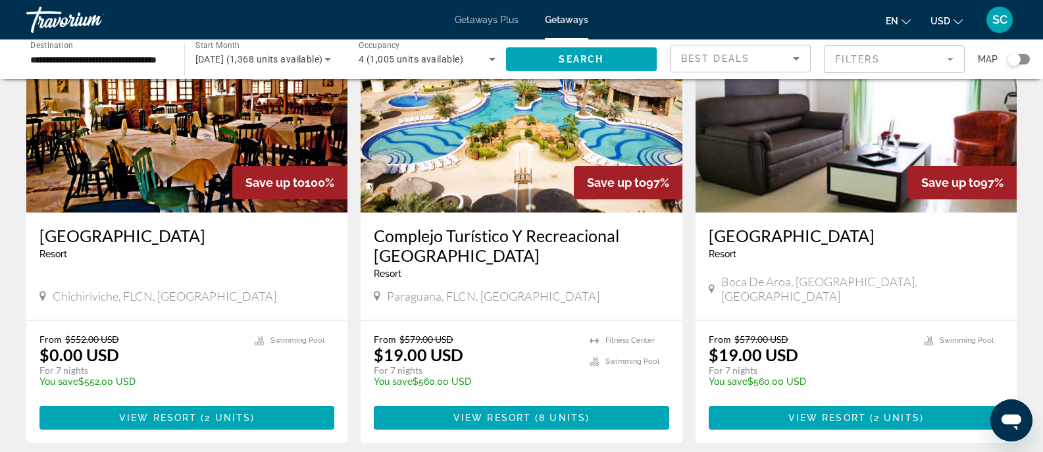
click at [153, 115] on img "Main content" at bounding box center [186, 107] width 321 height 211
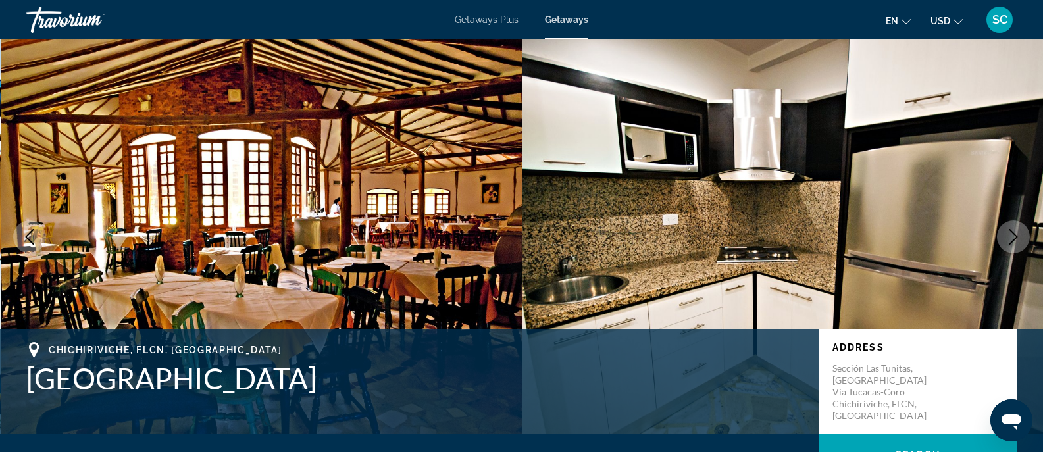
click at [1014, 244] on icon "Next image" at bounding box center [1014, 237] width 16 height 16
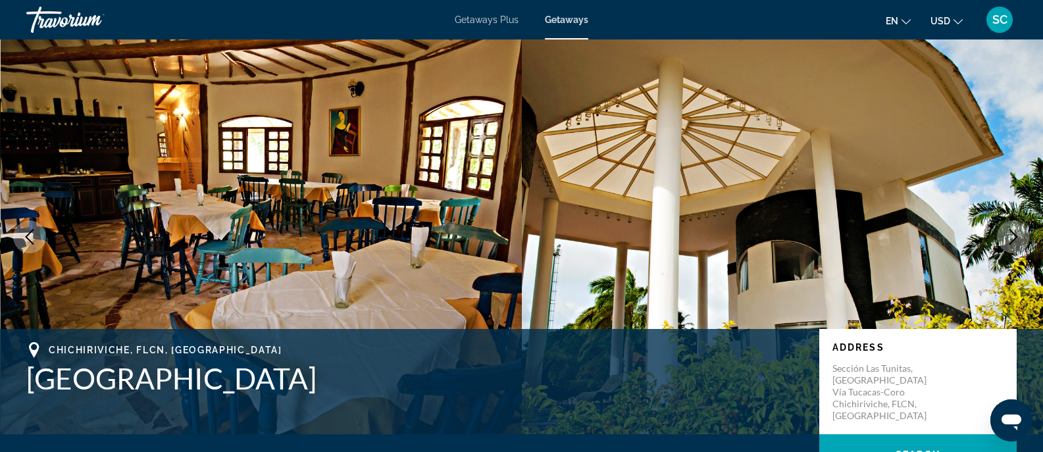
click at [1014, 244] on icon "Next image" at bounding box center [1014, 237] width 16 height 16
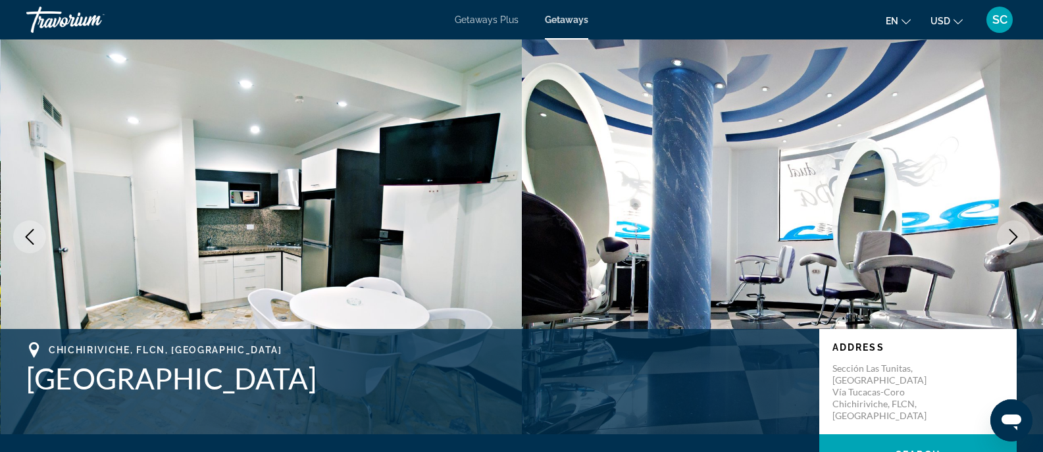
click at [1014, 244] on icon "Next image" at bounding box center [1014, 237] width 16 height 16
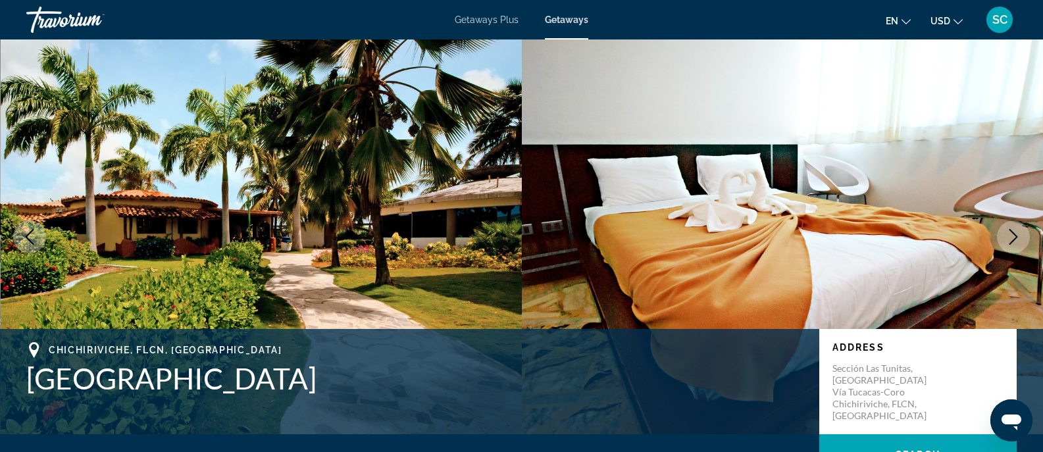
click at [1014, 244] on icon "Next image" at bounding box center [1014, 237] width 16 height 16
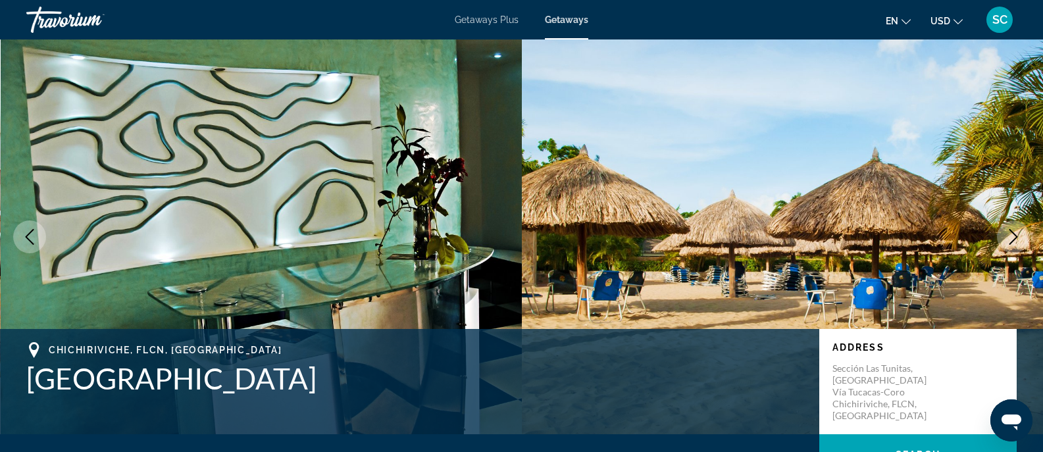
click at [1014, 244] on icon "Next image" at bounding box center [1014, 237] width 16 height 16
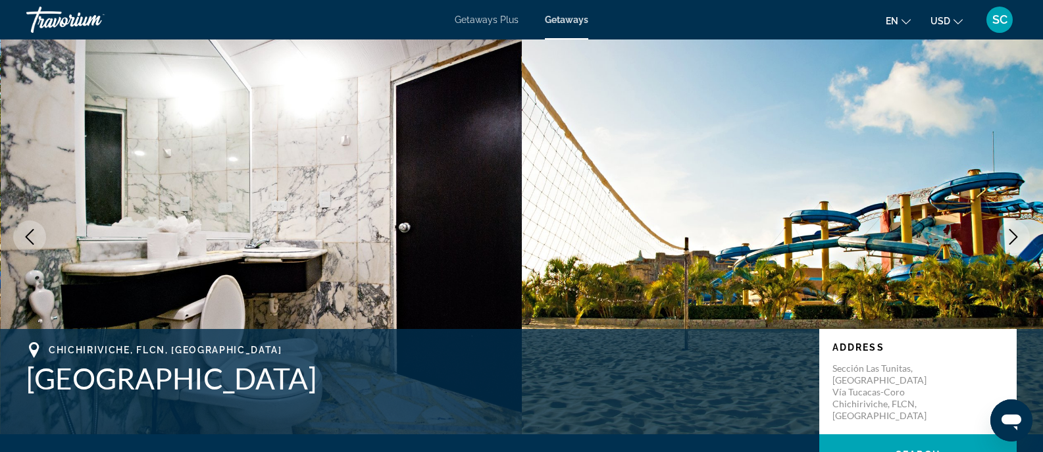
click at [1014, 244] on icon "Next image" at bounding box center [1014, 237] width 16 height 16
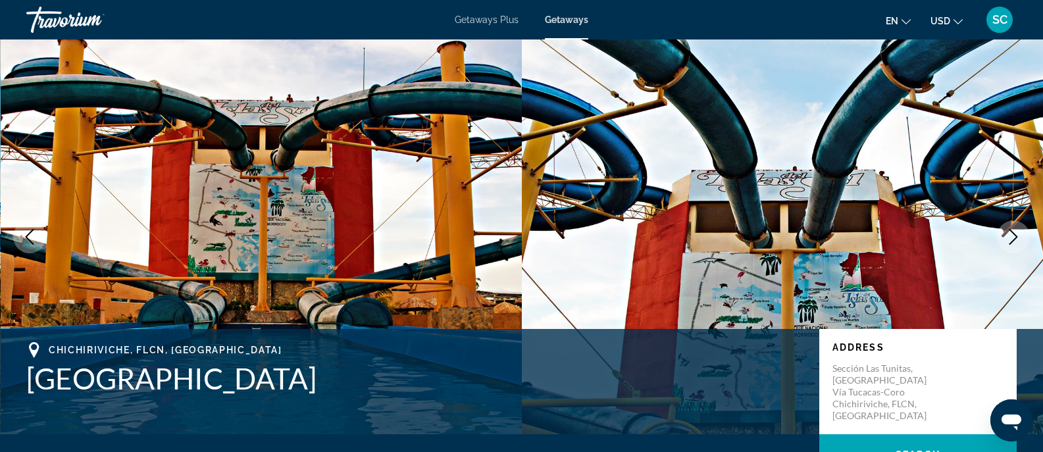
click at [934, 242] on img "Main content" at bounding box center [783, 236] width 522 height 395
click at [1017, 236] on icon "Next image" at bounding box center [1014, 237] width 16 height 16
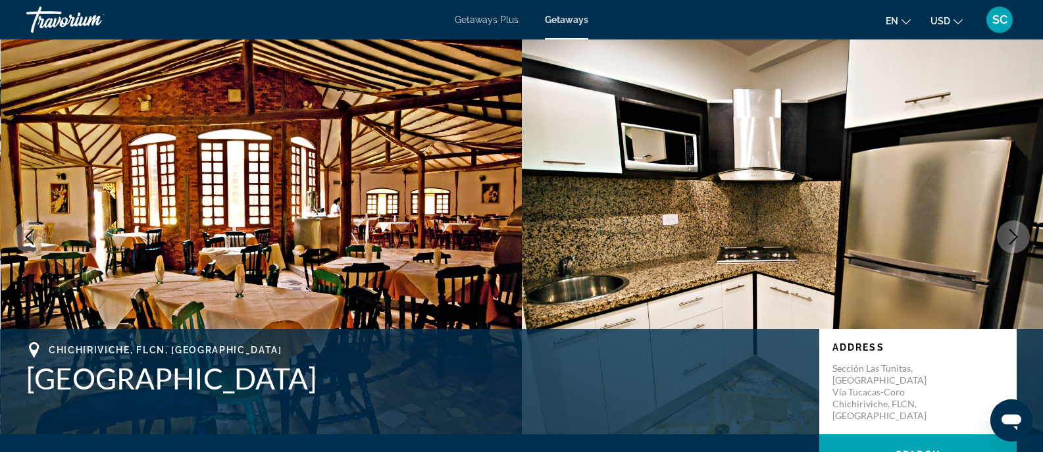
click at [1017, 236] on icon "Next image" at bounding box center [1014, 237] width 16 height 16
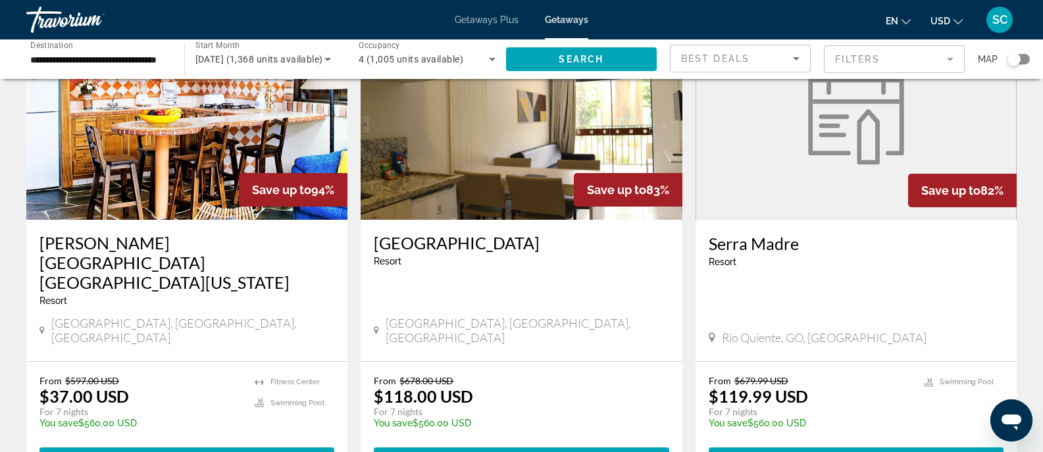
scroll to position [588, 0]
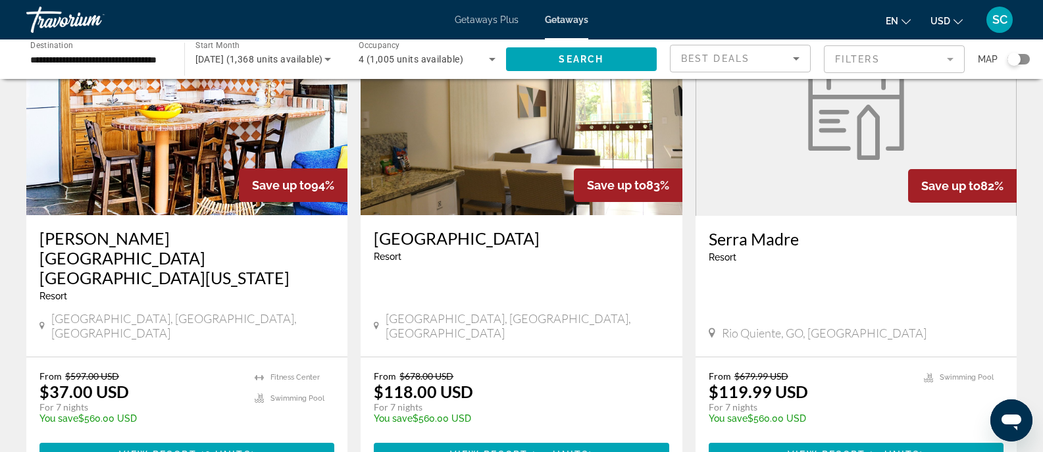
click at [516, 178] on img "Main content" at bounding box center [521, 110] width 321 height 211
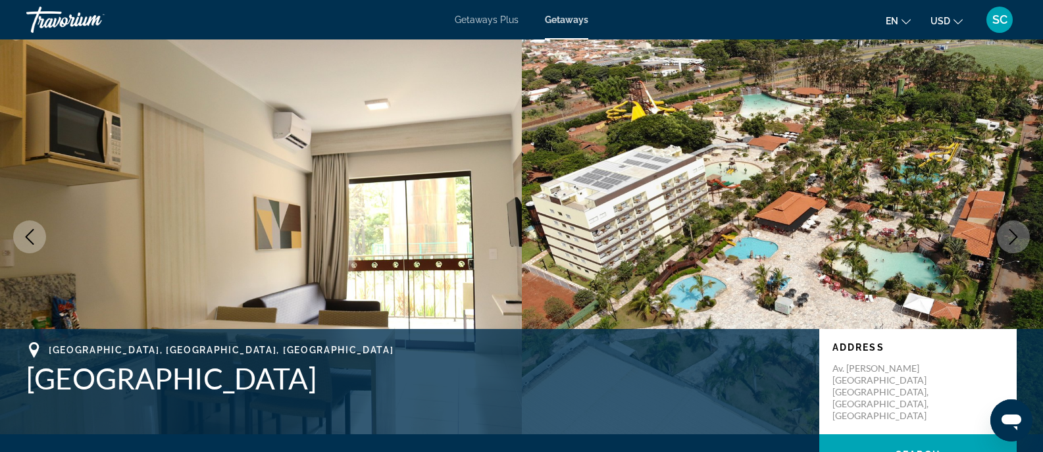
click at [1019, 240] on icon "Next image" at bounding box center [1014, 237] width 16 height 16
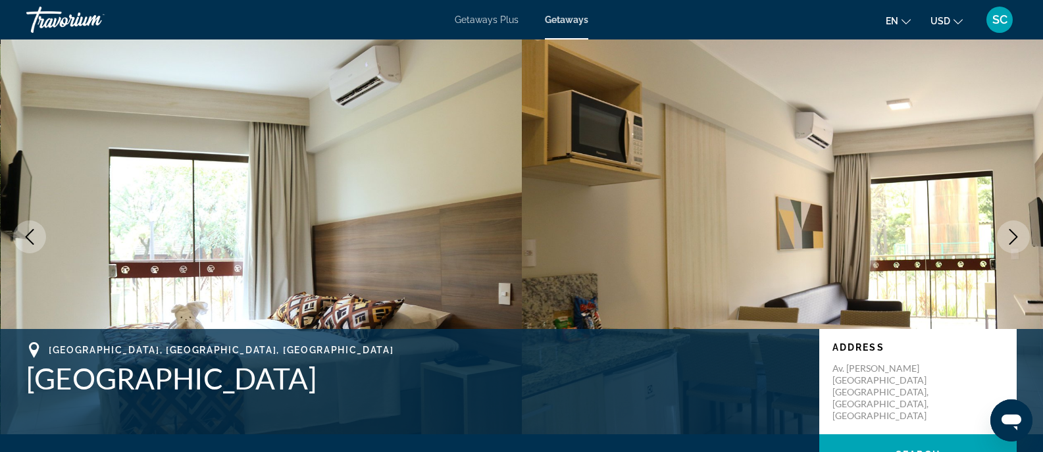
click at [1019, 240] on icon "Next image" at bounding box center [1014, 237] width 16 height 16
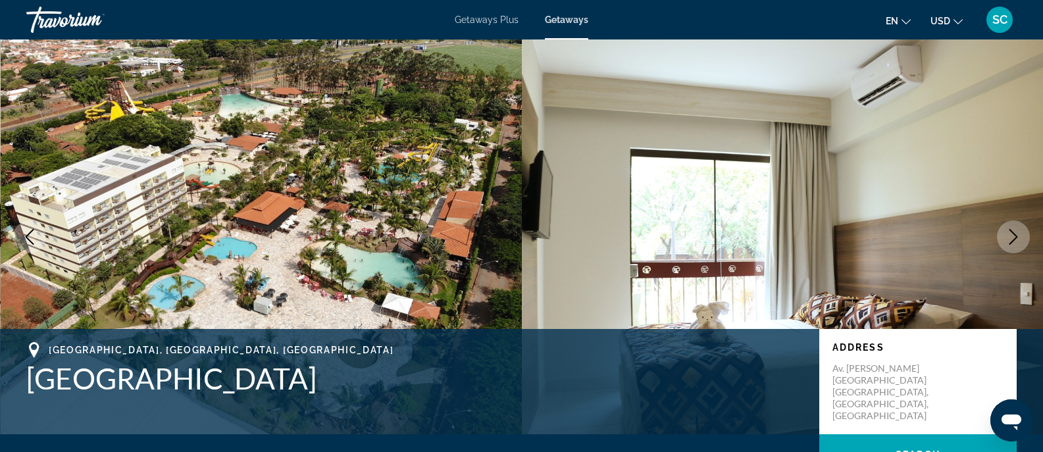
click at [1019, 240] on icon "Next image" at bounding box center [1014, 237] width 16 height 16
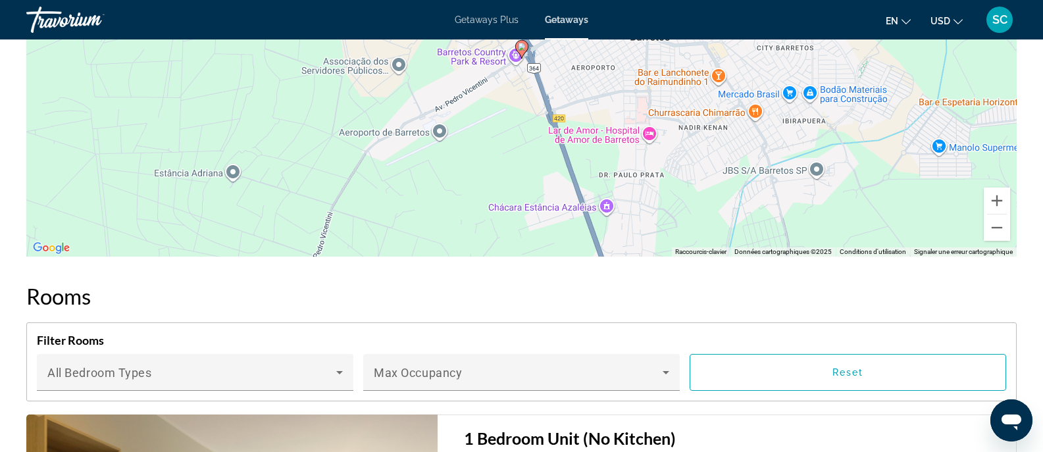
scroll to position [1387, 0]
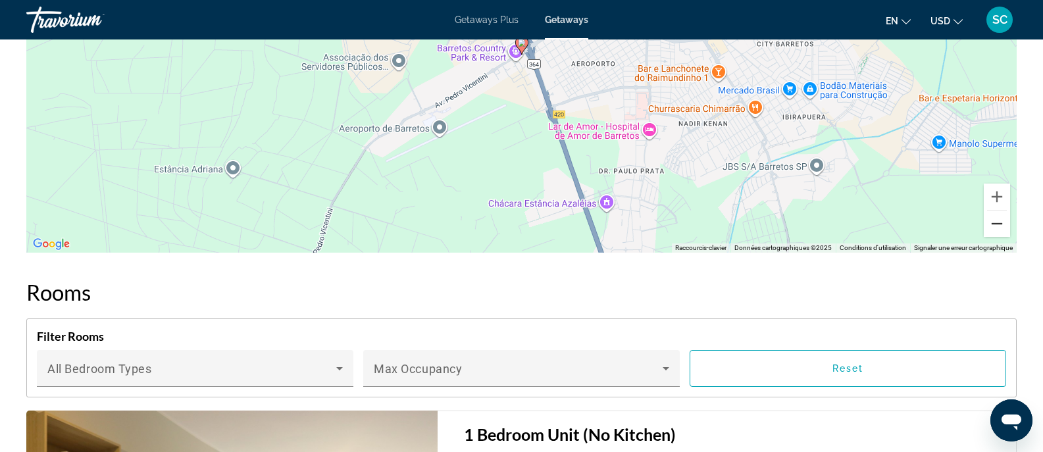
click at [994, 219] on button "Zoom arrière" at bounding box center [997, 224] width 26 height 26
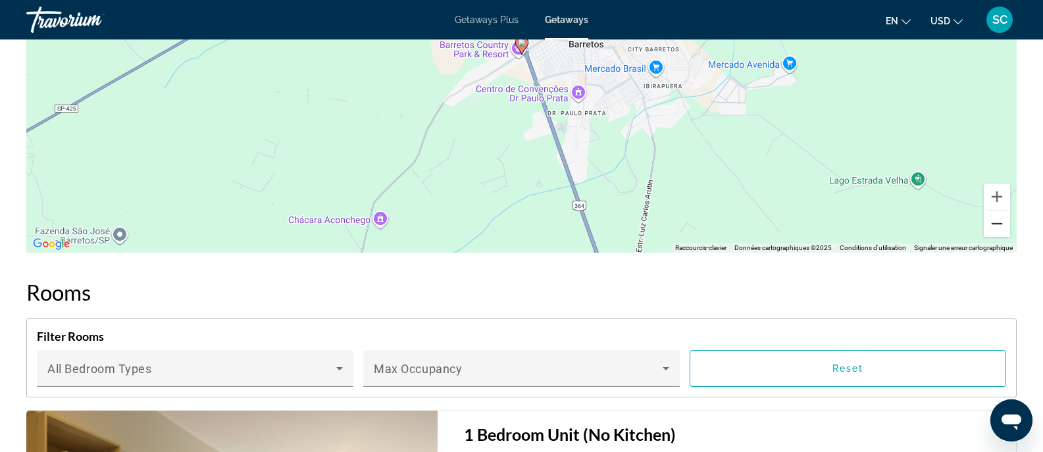
click at [994, 220] on button "Zoom arrière" at bounding box center [997, 224] width 26 height 26
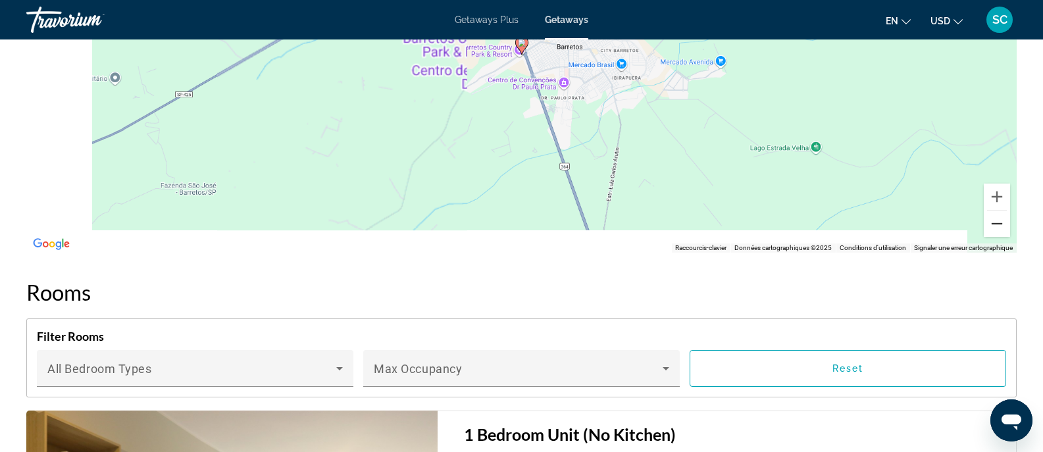
click at [994, 220] on button "Zoom arrière" at bounding box center [997, 224] width 26 height 26
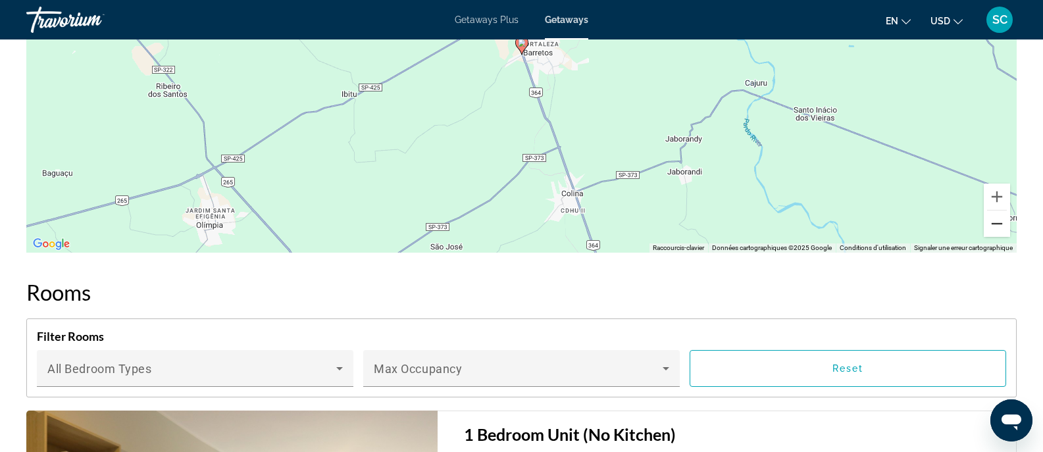
click at [994, 220] on button "Zoom arrière" at bounding box center [997, 224] width 26 height 26
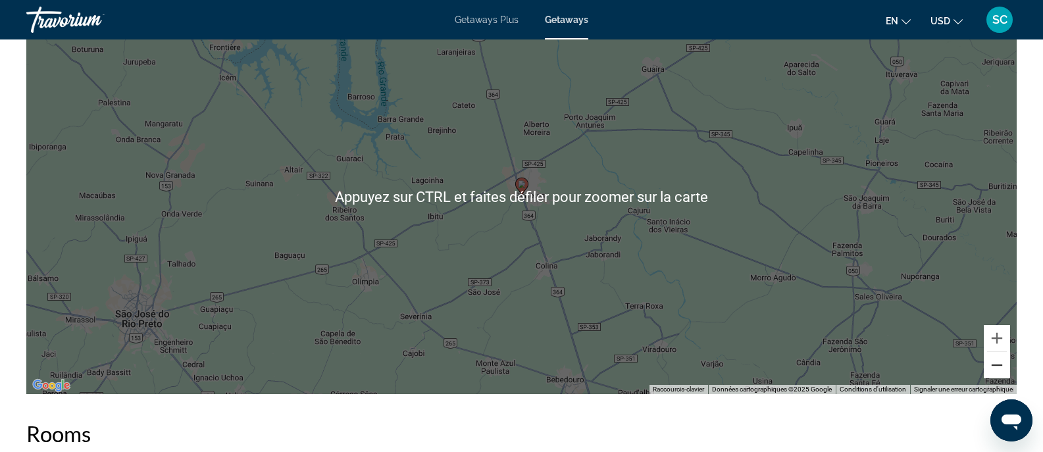
scroll to position [1220, 0]
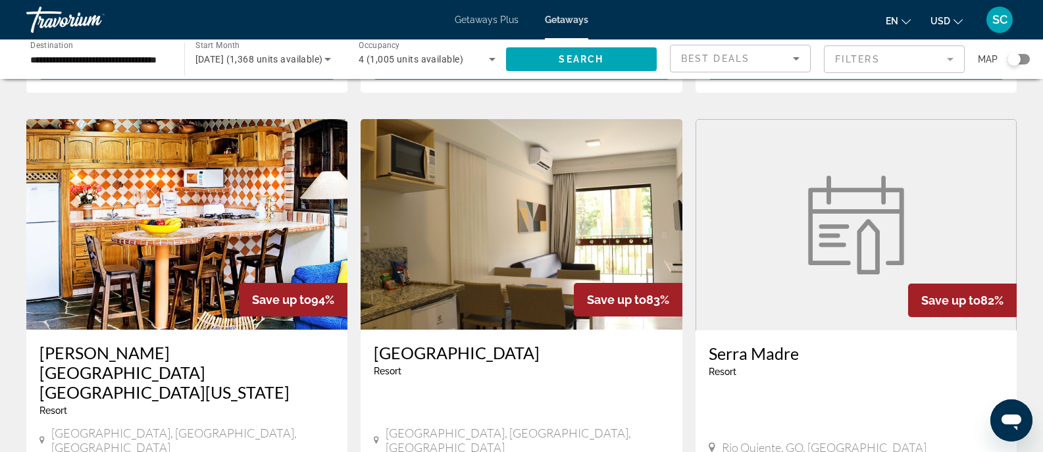
scroll to position [575, 0]
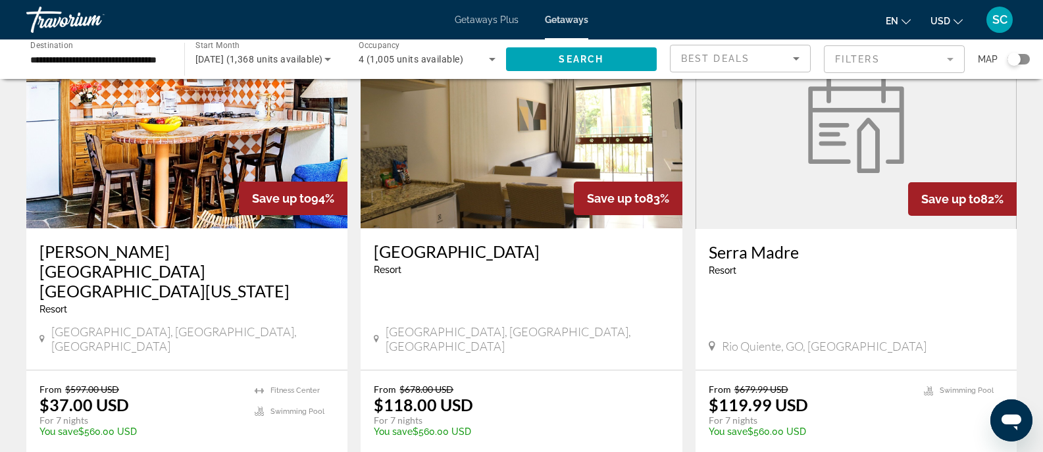
click at [802, 185] on figure "Main content" at bounding box center [856, 123] width 320 height 211
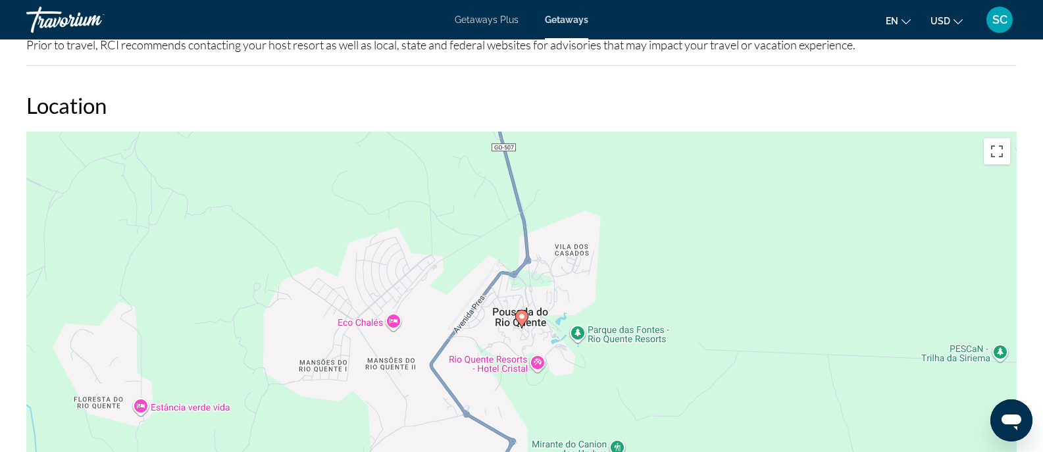
scroll to position [667, 0]
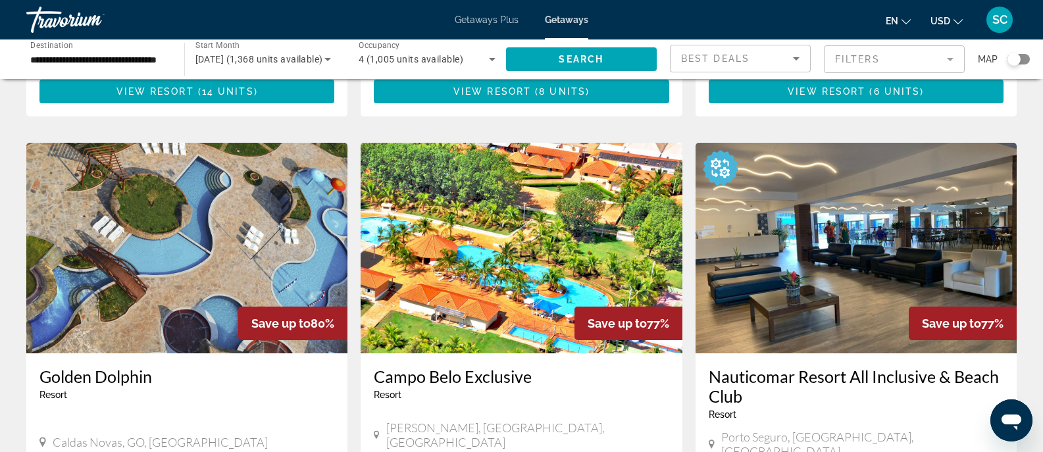
scroll to position [1413, 0]
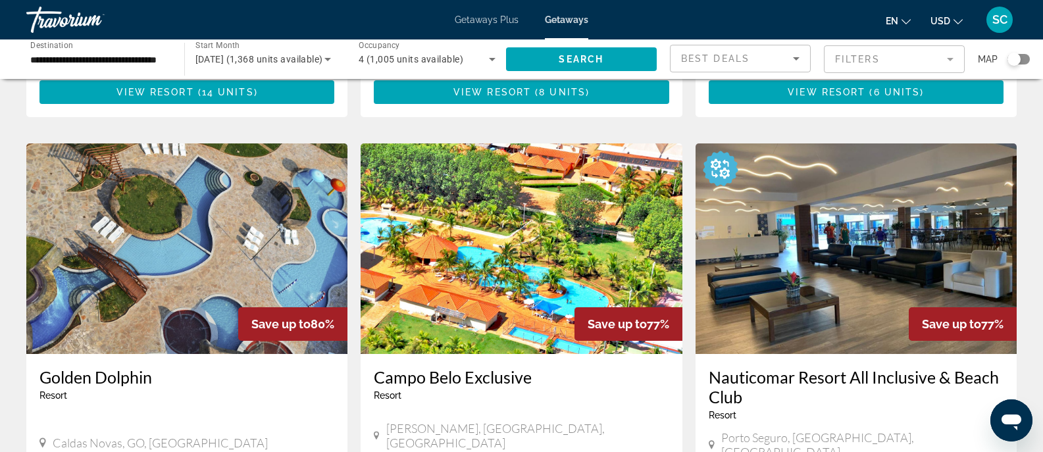
click at [482, 247] on img "Main content" at bounding box center [521, 248] width 321 height 211
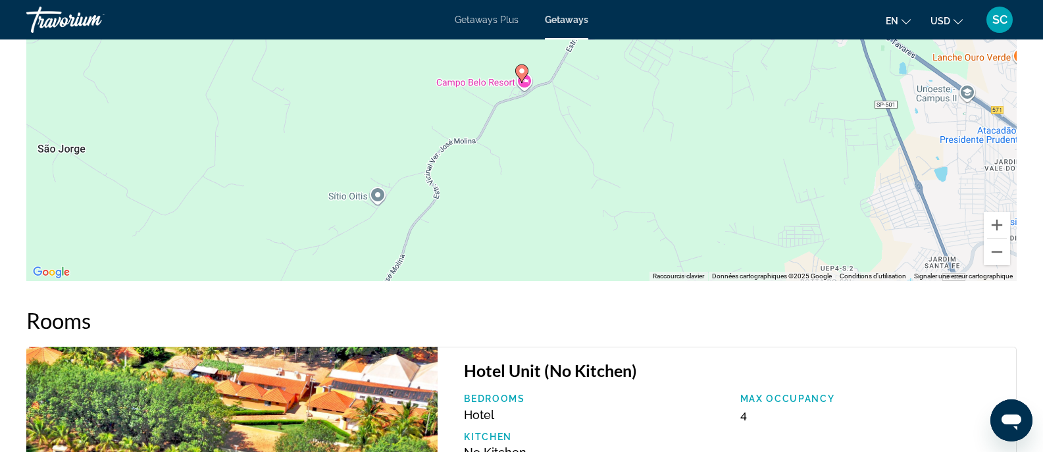
scroll to position [1632, 0]
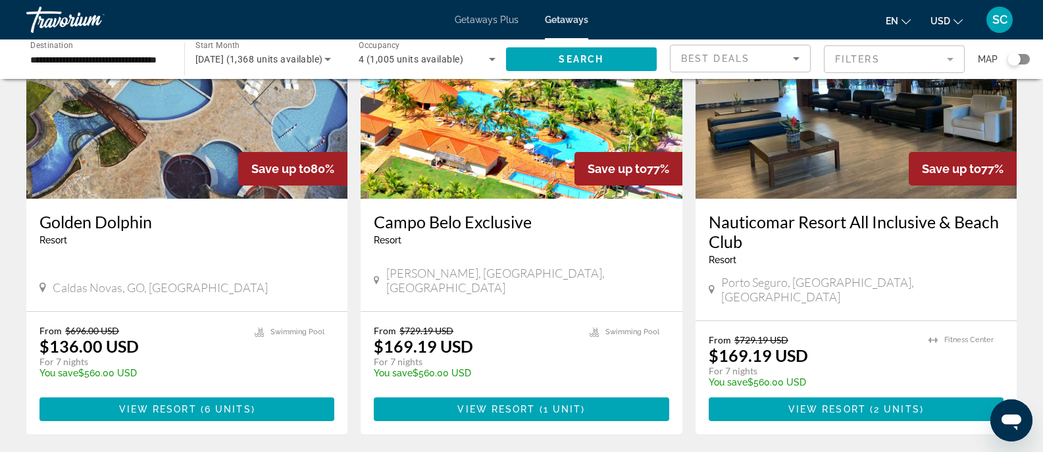
scroll to position [1575, 0]
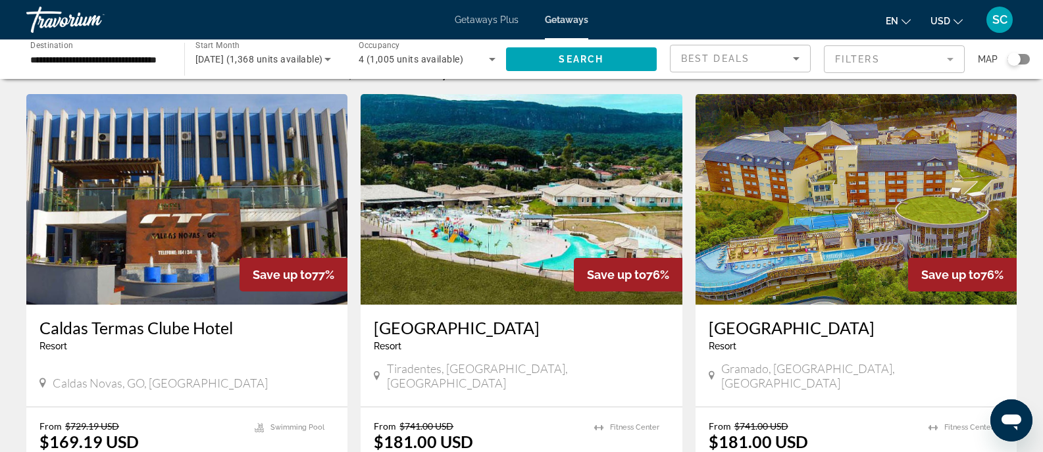
scroll to position [35, 0]
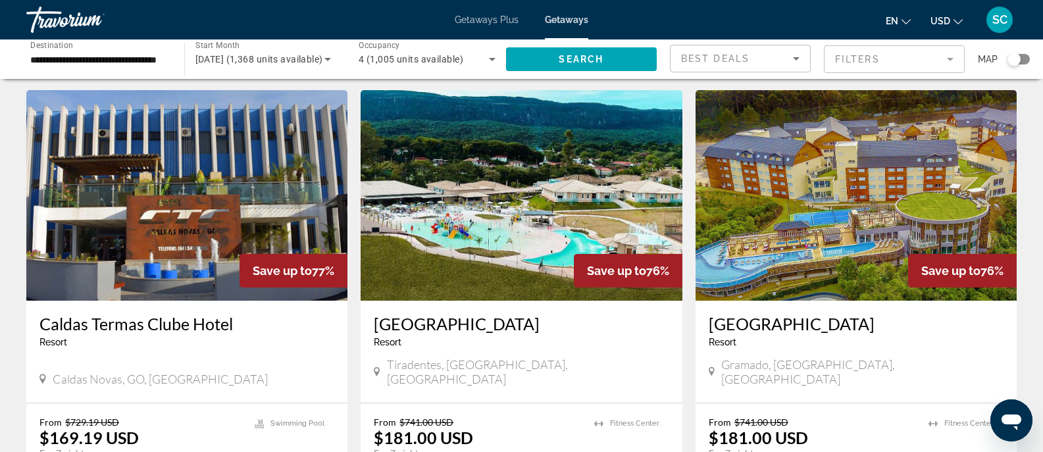
click at [486, 269] on img "Main content" at bounding box center [521, 195] width 321 height 211
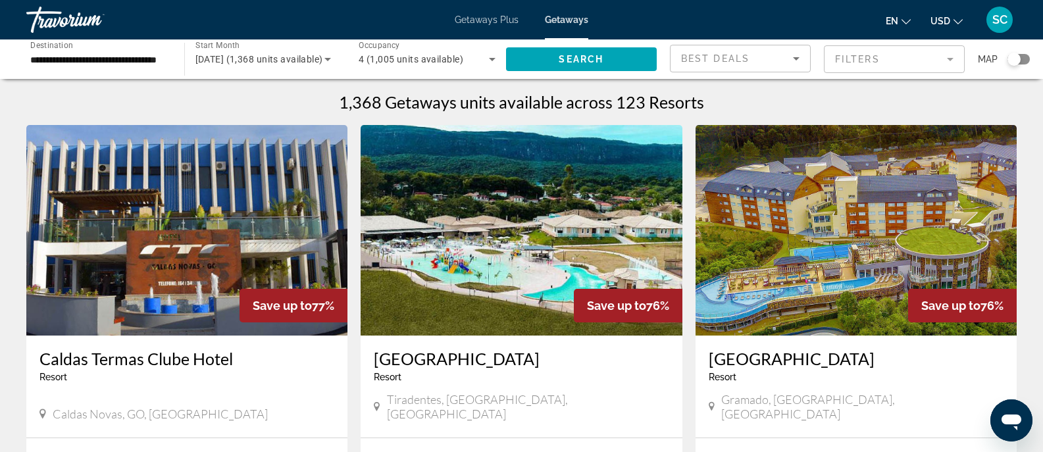
click at [490, 27] on div "Getaways Plus Getaways en English Español Français Italiano Português русский U…" at bounding box center [521, 20] width 1043 height 34
click at [492, 14] on span "Getaways Plus" at bounding box center [487, 19] width 64 height 11
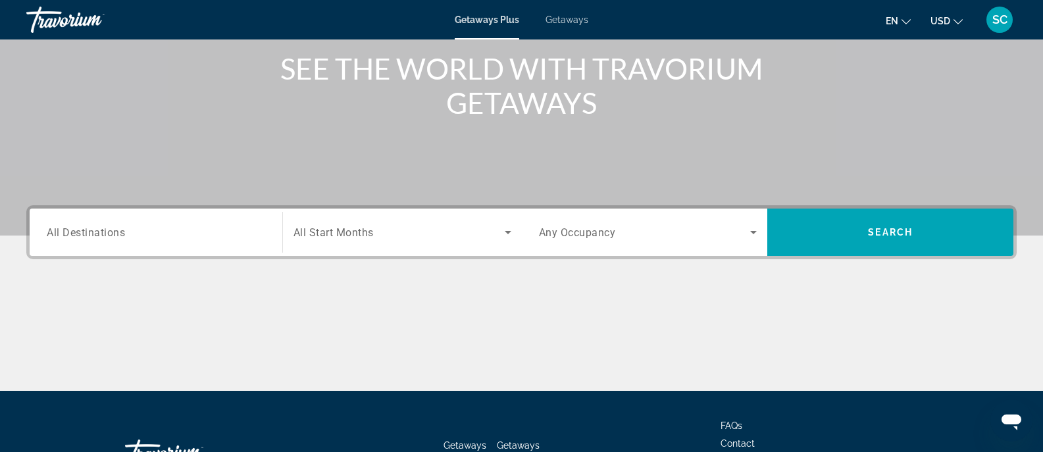
scroll to position [245, 0]
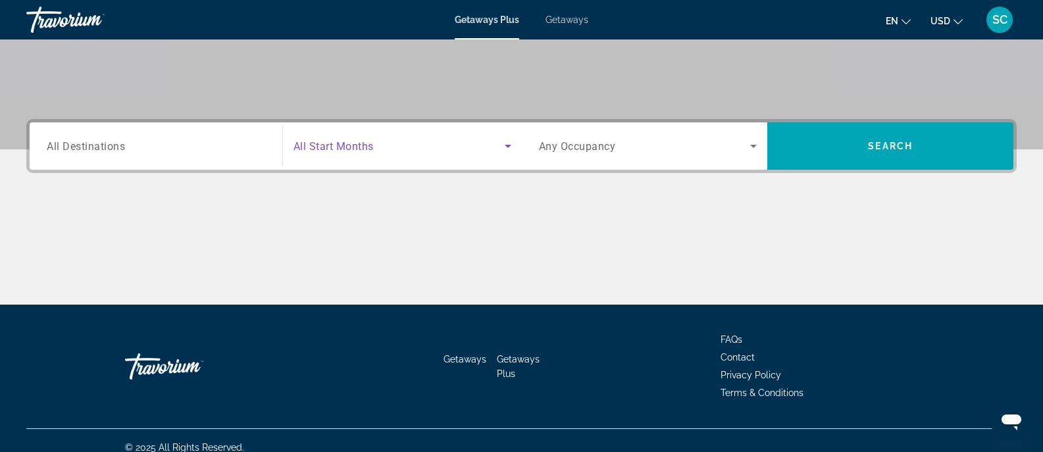
click at [442, 139] on span "Search widget" at bounding box center [399, 146] width 211 height 16
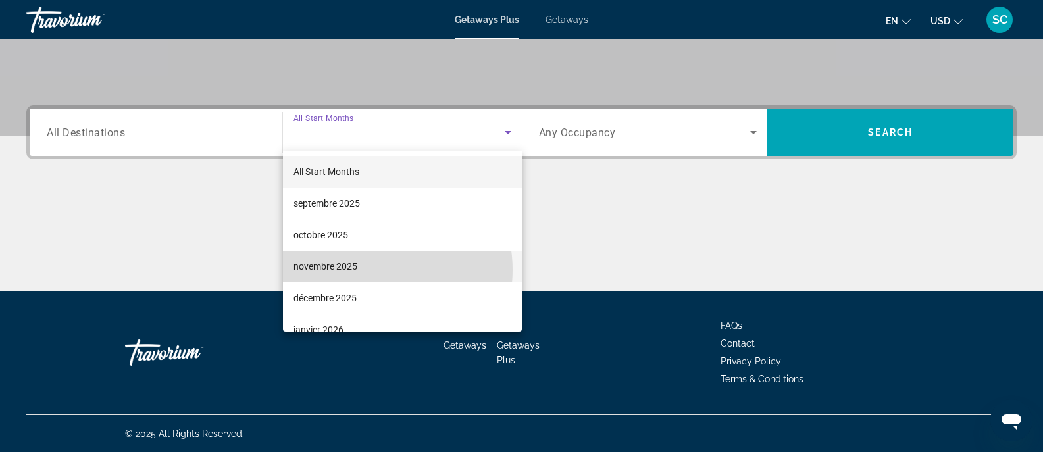
click at [367, 270] on mat-option "novembre 2025" at bounding box center [402, 267] width 239 height 32
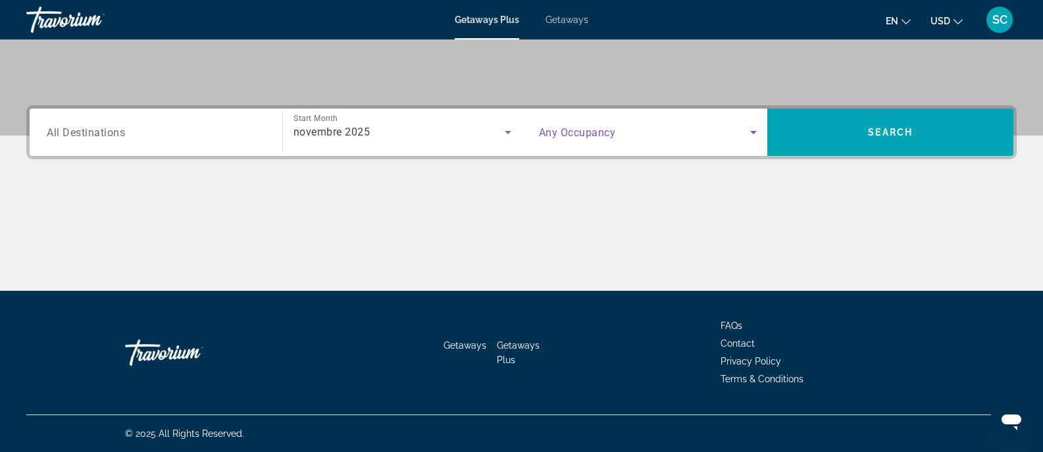
click at [722, 125] on span "Search widget" at bounding box center [645, 132] width 212 height 16
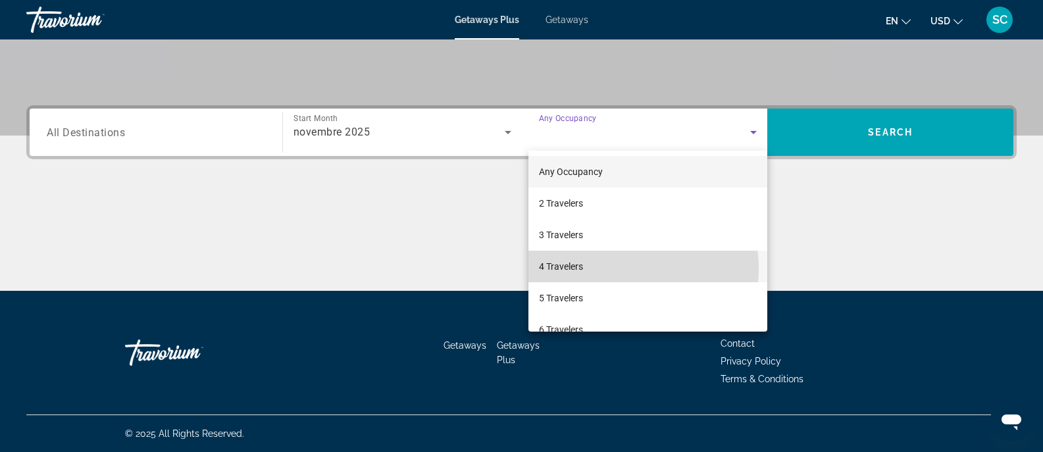
click at [622, 269] on mat-option "4 Travelers" at bounding box center [648, 267] width 240 height 32
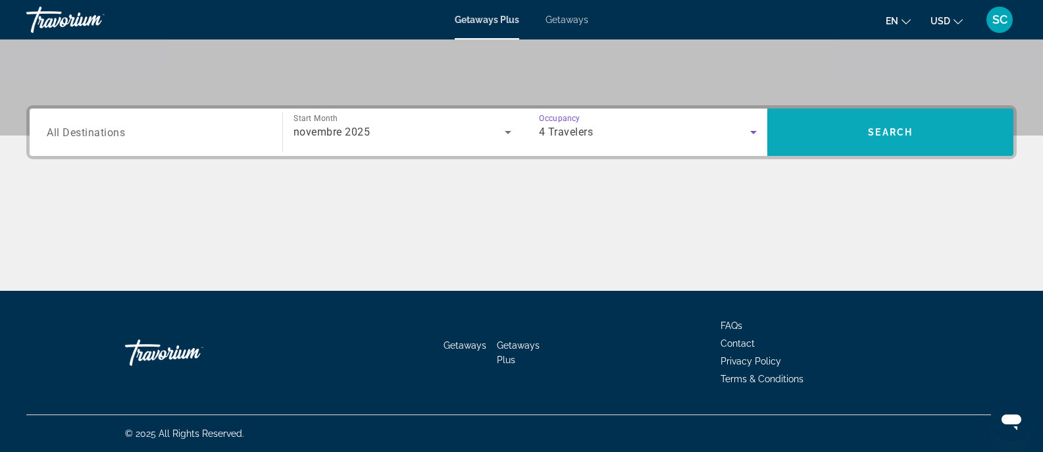
click at [834, 127] on span "Search widget" at bounding box center [890, 132] width 246 height 32
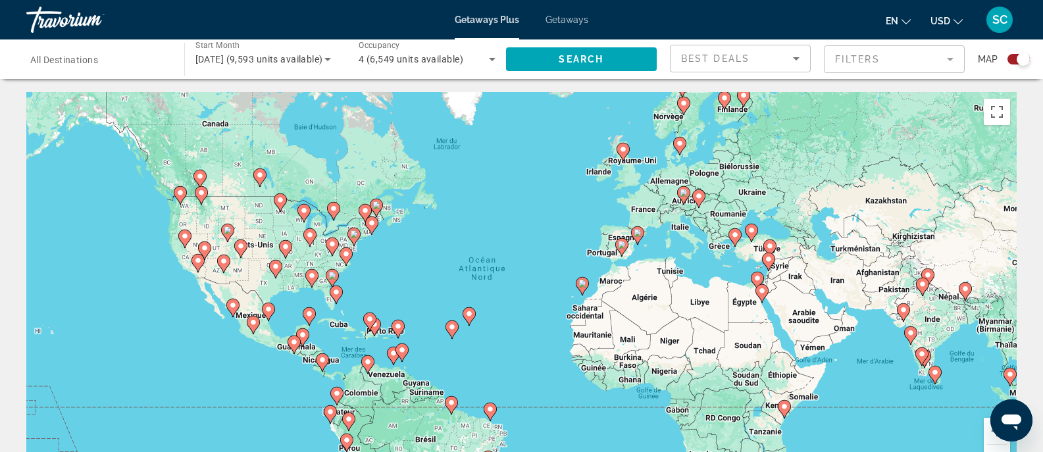
click at [453, 329] on image "Main content" at bounding box center [452, 327] width 8 height 8
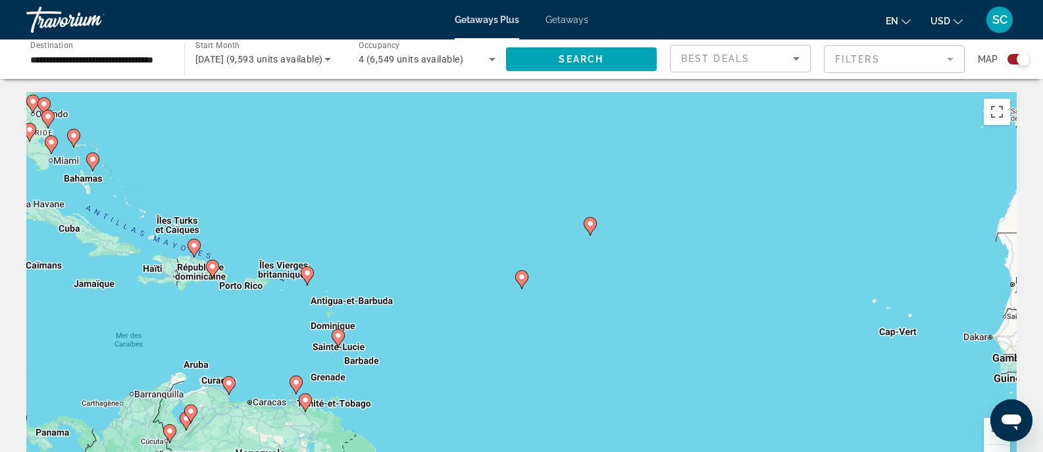
click at [524, 289] on gmp-advanced-marker "Main content" at bounding box center [521, 280] width 13 height 20
type input "**********"
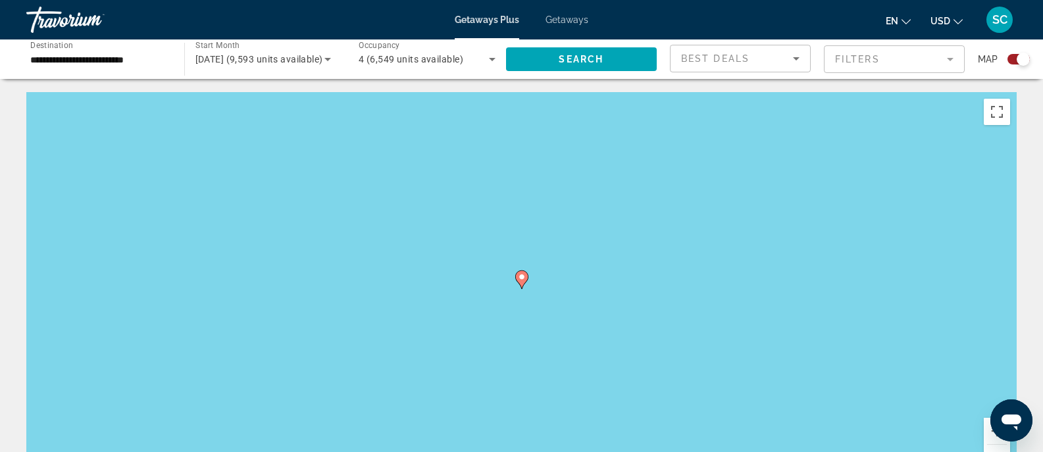
click at [524, 282] on icon "Main content" at bounding box center [521, 279] width 12 height 17
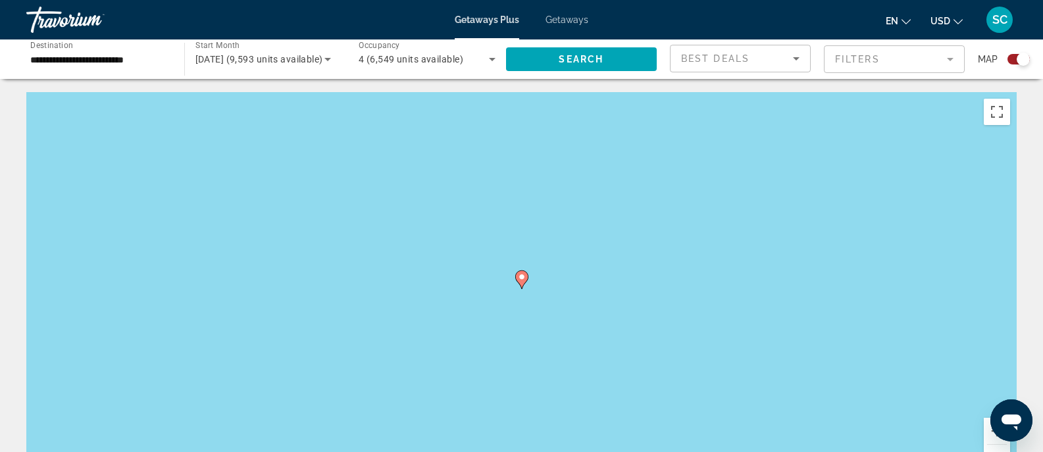
click at [524, 282] on icon "Main content" at bounding box center [521, 279] width 12 height 17
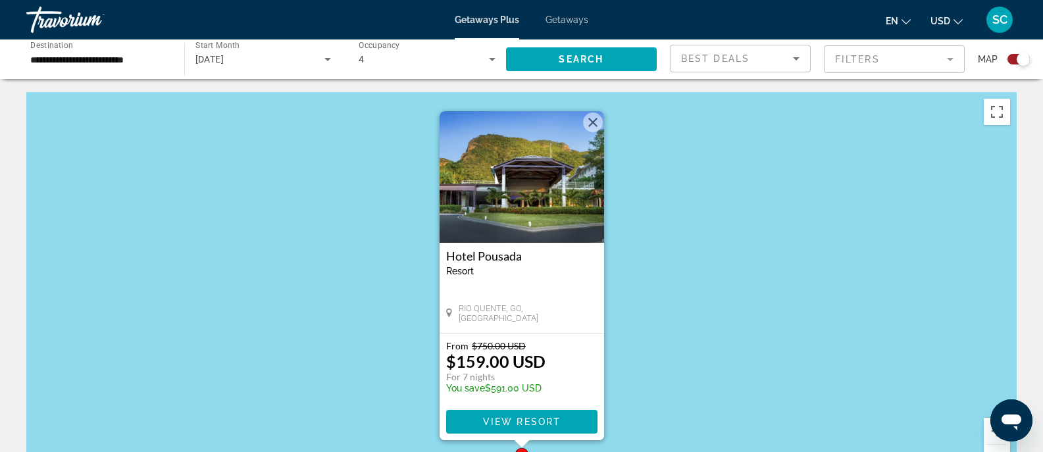
click at [588, 126] on button "Fermer" at bounding box center [593, 123] width 20 height 20
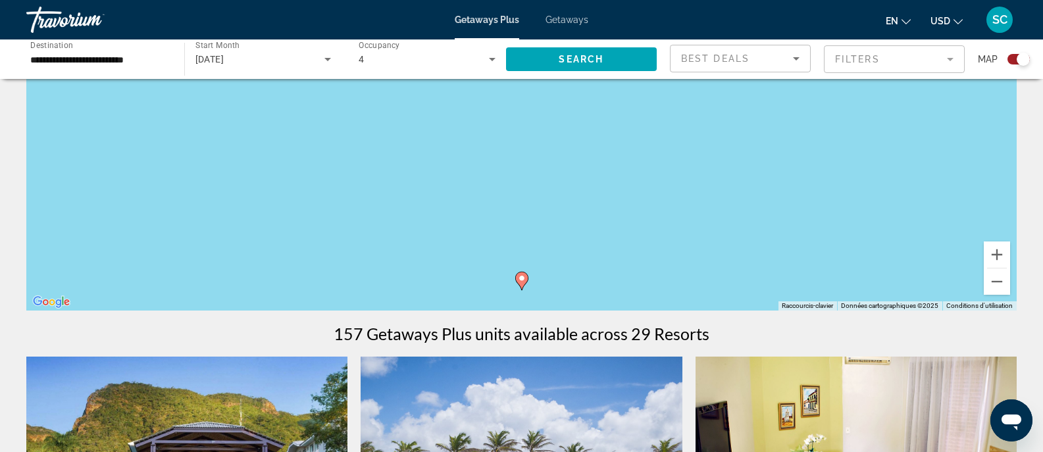
scroll to position [180, 0]
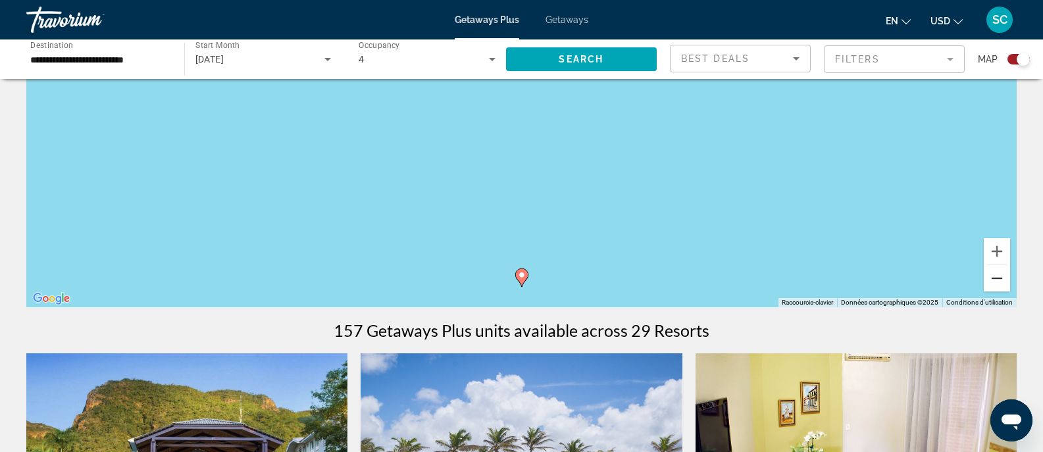
click at [998, 280] on button "Zoom arrière" at bounding box center [997, 278] width 26 height 26
click at [998, 281] on button "Zoom arrière" at bounding box center [997, 278] width 26 height 26
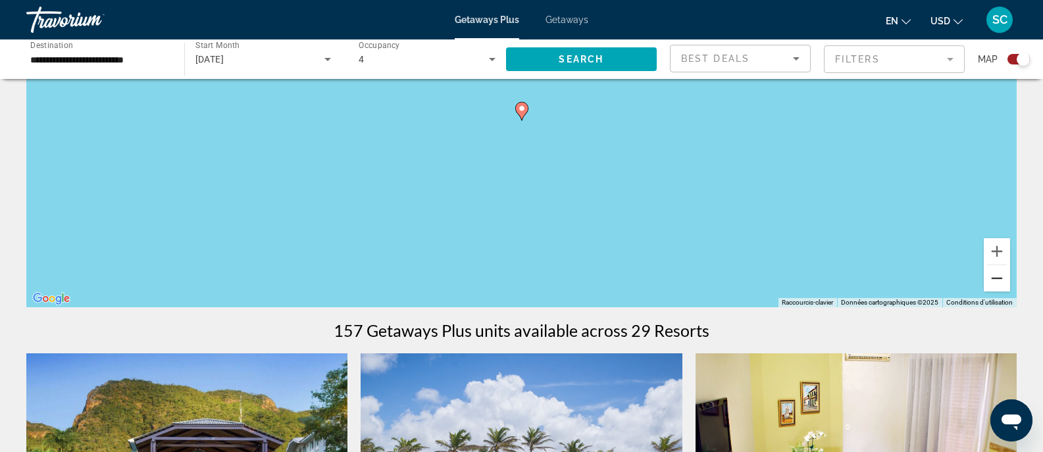
click at [998, 281] on button "Zoom arrière" at bounding box center [997, 278] width 26 height 26
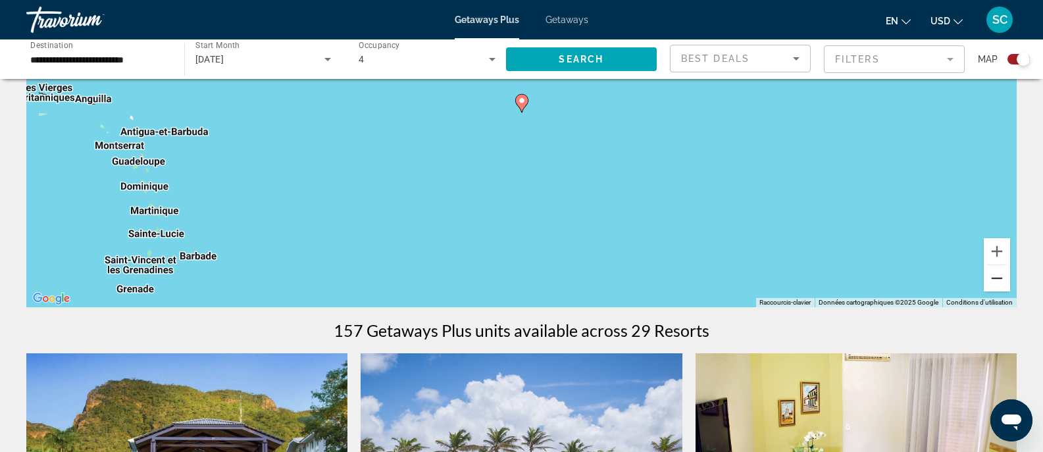
click at [998, 281] on button "Zoom arrière" at bounding box center [997, 278] width 26 height 26
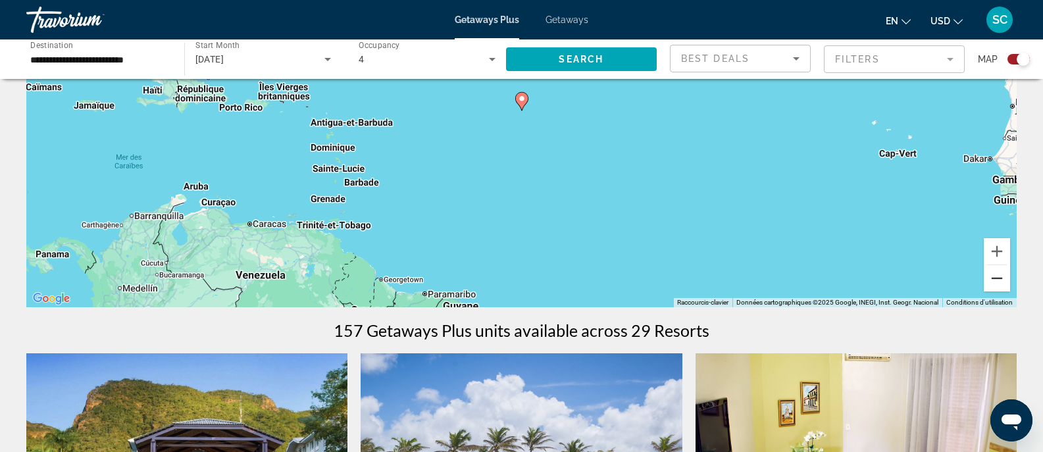
click at [998, 281] on button "Zoom arrière" at bounding box center [997, 278] width 26 height 26
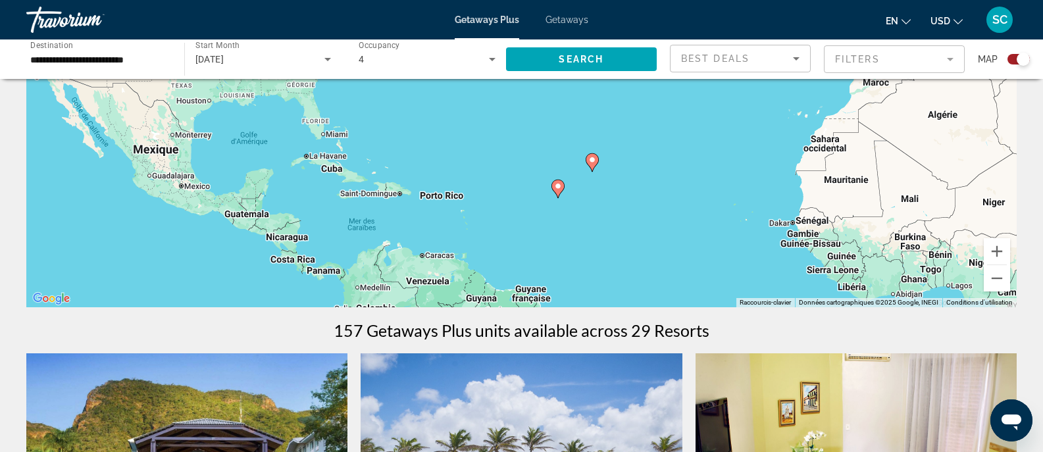
drag, startPoint x: 700, startPoint y: 172, endPoint x: 736, endPoint y: 263, distance: 97.4
click at [736, 263] on div "Pour activer le glissement du marqueur avec le clavier, appuyez sur Alt+Entrée.…" at bounding box center [521, 109] width 990 height 395
click at [590, 161] on image "Main content" at bounding box center [592, 160] width 8 height 8
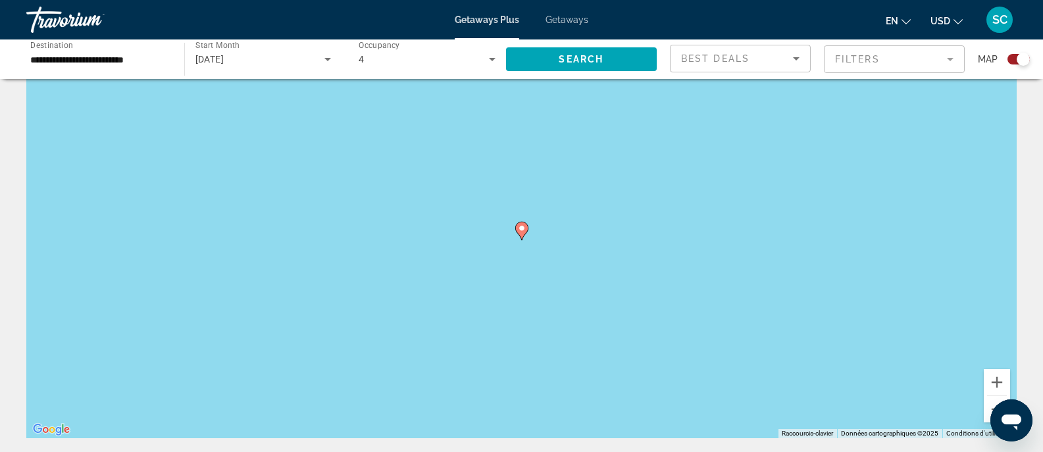
scroll to position [48, 0]
click at [527, 232] on icon "Main content" at bounding box center [521, 231] width 13 height 18
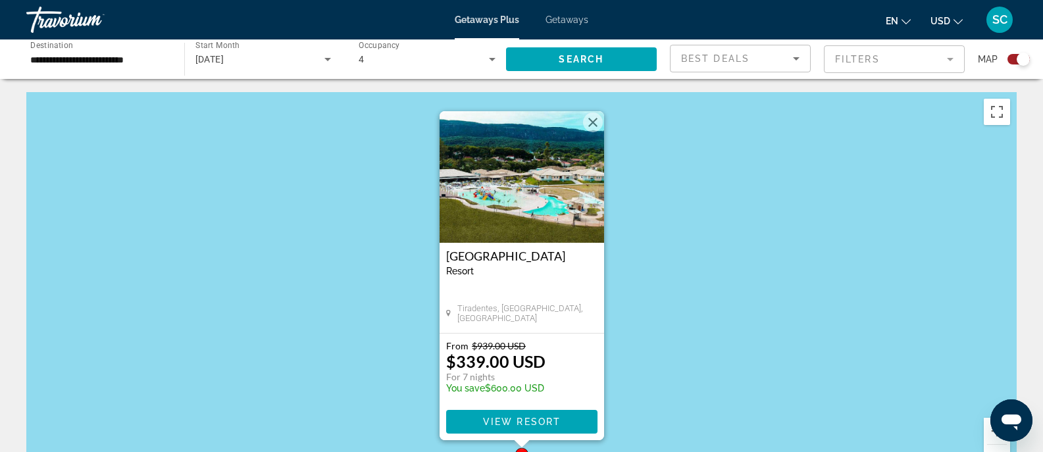
click at [594, 120] on button "Fermer" at bounding box center [593, 123] width 20 height 20
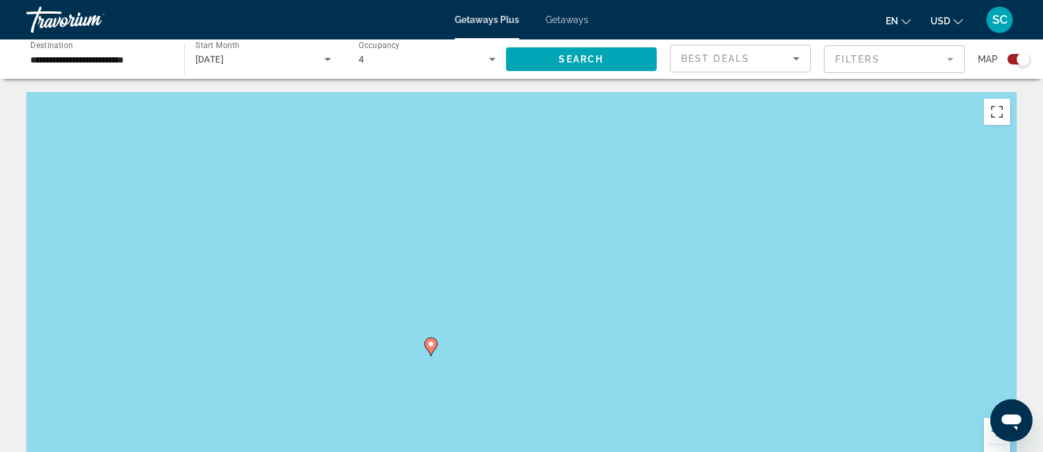
drag, startPoint x: 967, startPoint y: 438, endPoint x: 865, endPoint y: 302, distance: 169.8
click at [865, 302] on div "Pour activer le glissement du marqueur avec le clavier, appuyez sur Alt+Entrée.…" at bounding box center [521, 289] width 990 height 395
click at [996, 447] on button "Zoom arrière" at bounding box center [997, 458] width 26 height 26
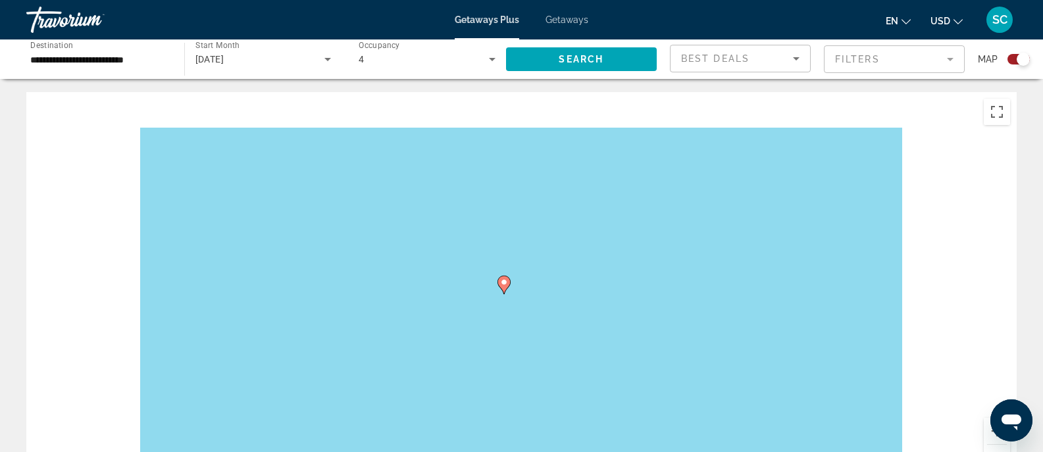
click at [996, 447] on button "Zoom arrière" at bounding box center [997, 458] width 26 height 26
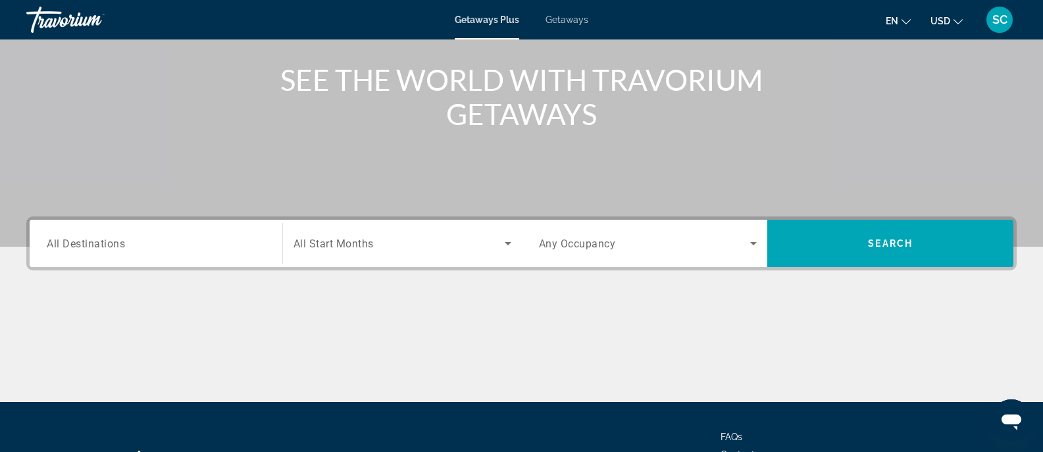
scroll to position [149, 0]
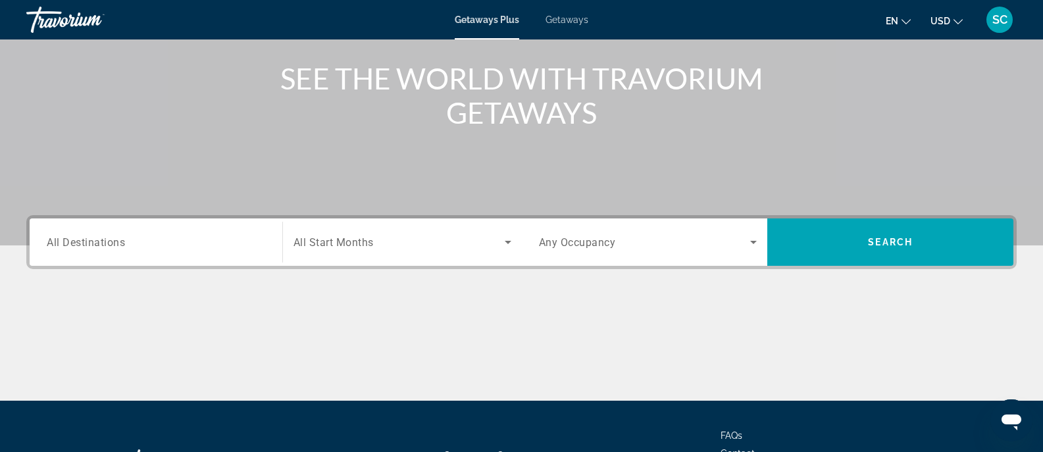
click at [410, 234] on div "Search widget" at bounding box center [403, 242] width 218 height 37
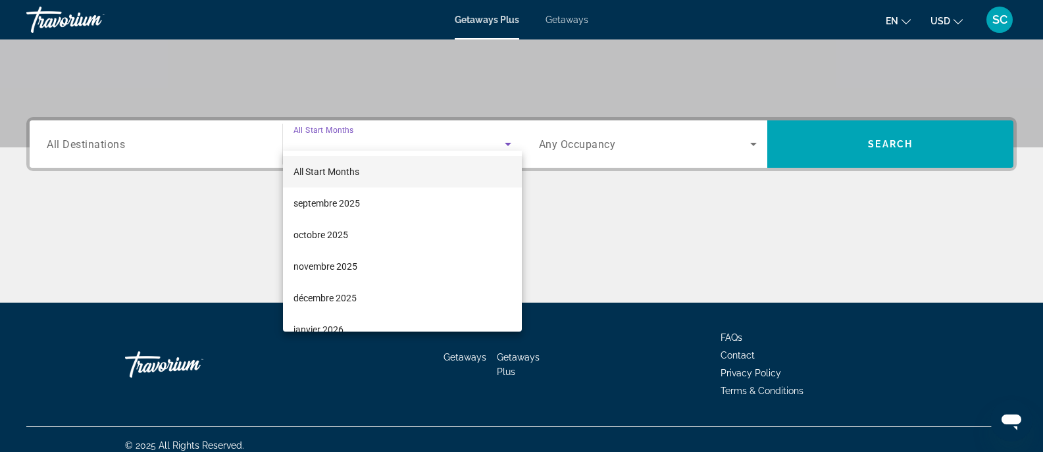
scroll to position [259, 0]
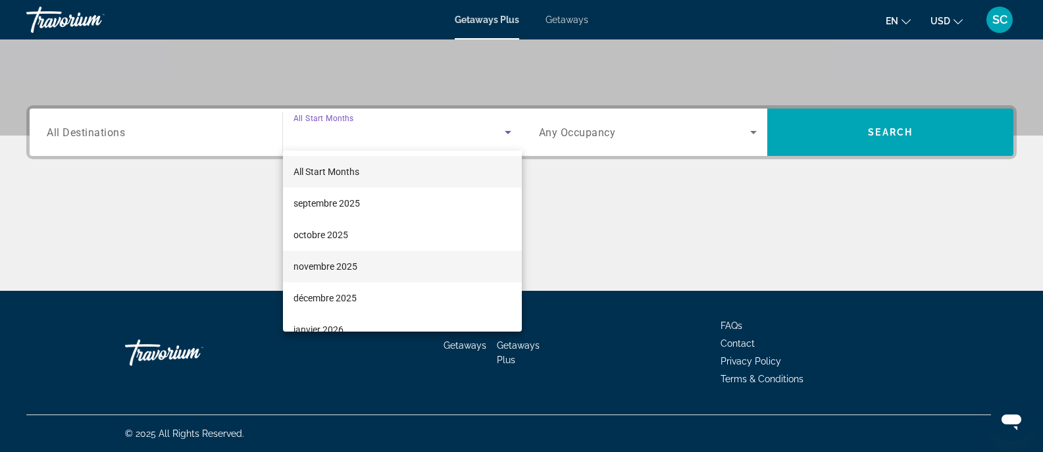
click at [364, 271] on mat-option "novembre 2025" at bounding box center [402, 267] width 239 height 32
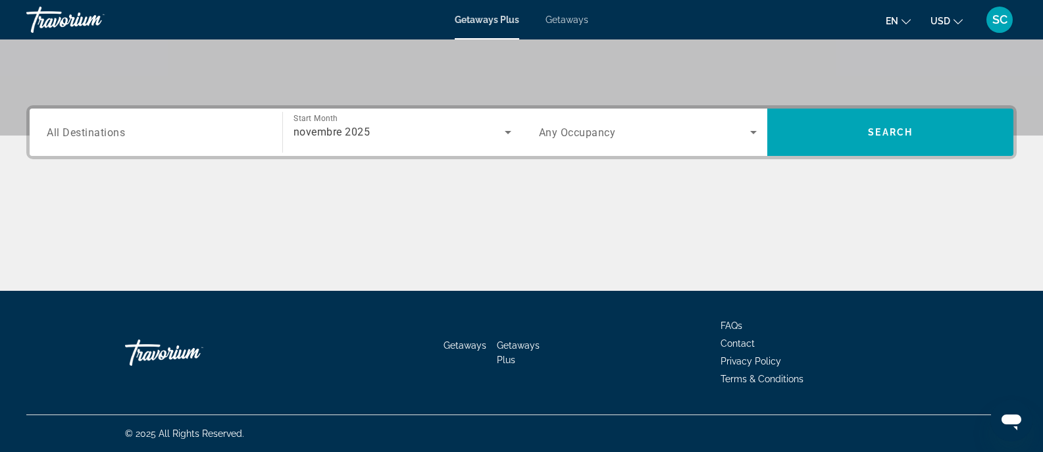
click at [598, 141] on div "Search widget" at bounding box center [648, 132] width 219 height 37
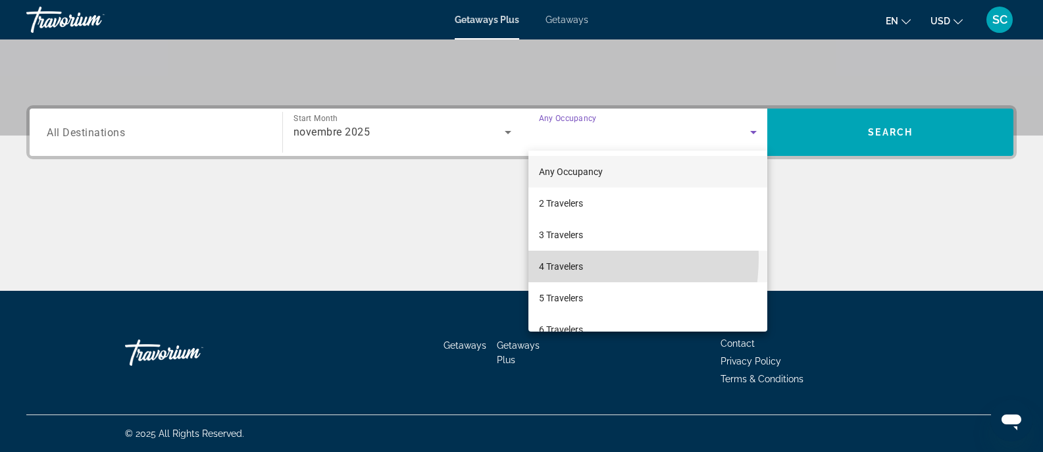
click at [549, 257] on mat-option "4 Travelers" at bounding box center [648, 267] width 240 height 32
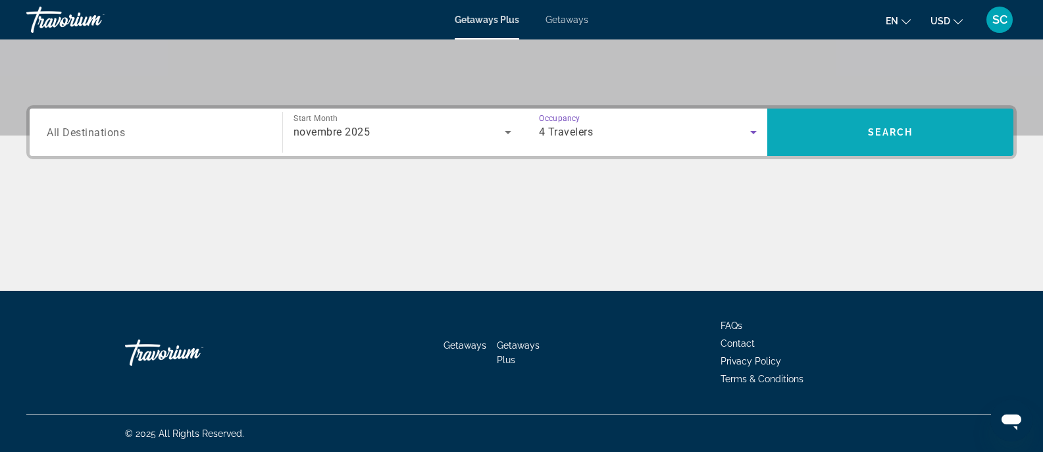
click at [838, 153] on span "Search widget" at bounding box center [890, 132] width 246 height 47
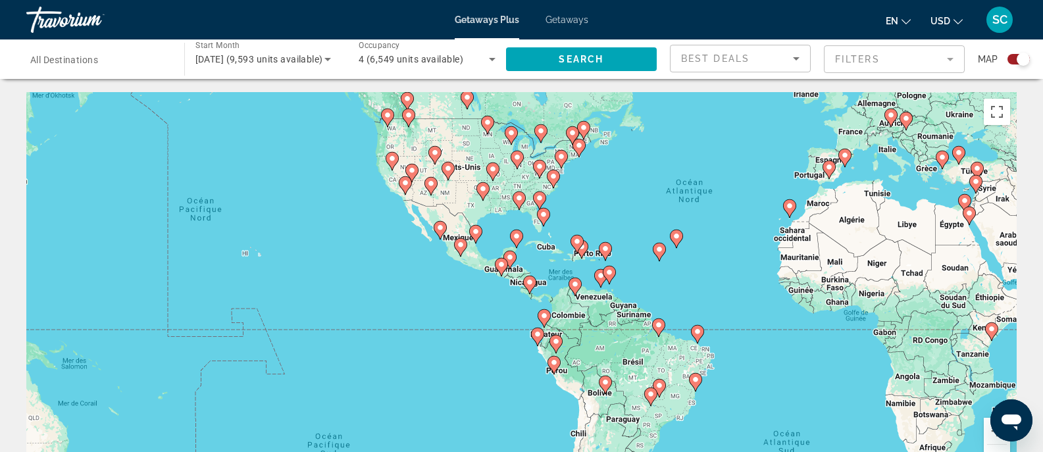
drag, startPoint x: 460, startPoint y: 315, endPoint x: 669, endPoint y: 238, distance: 222.6
click at [669, 238] on div "Pour activer le glissement du marqueur avec le clavier, appuyez sur Alt+Entrée.…" at bounding box center [521, 289] width 990 height 395
click at [988, 432] on button "Zoom avant" at bounding box center [997, 431] width 26 height 26
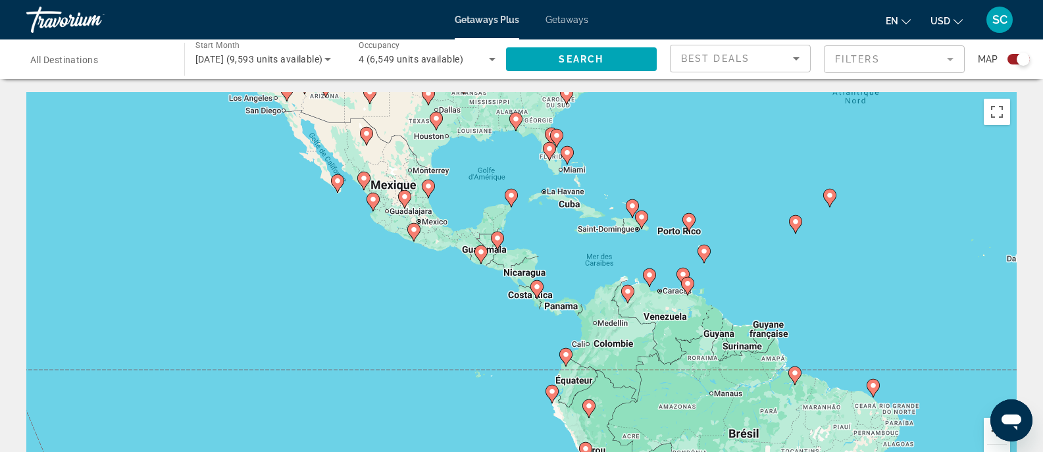
click at [988, 432] on button "Zoom avant" at bounding box center [997, 431] width 26 height 26
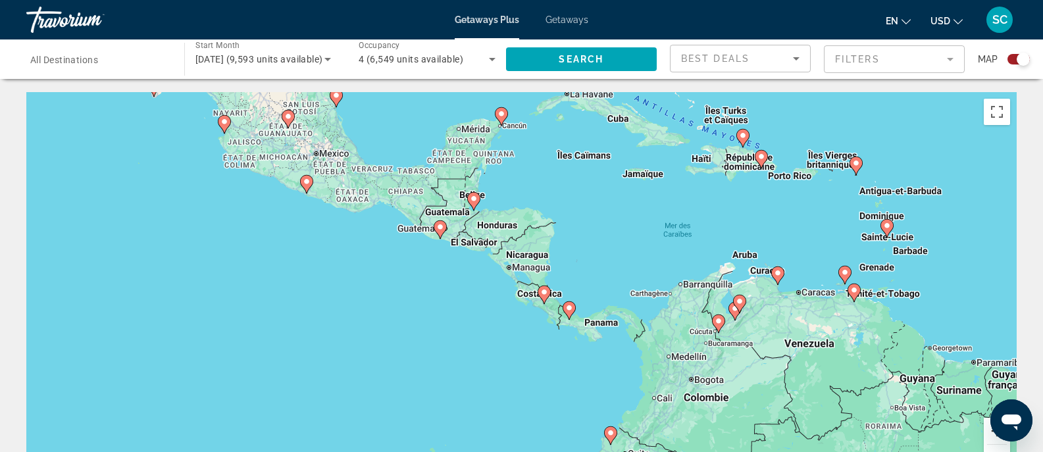
click at [989, 439] on button "Zoom avant" at bounding box center [997, 431] width 26 height 26
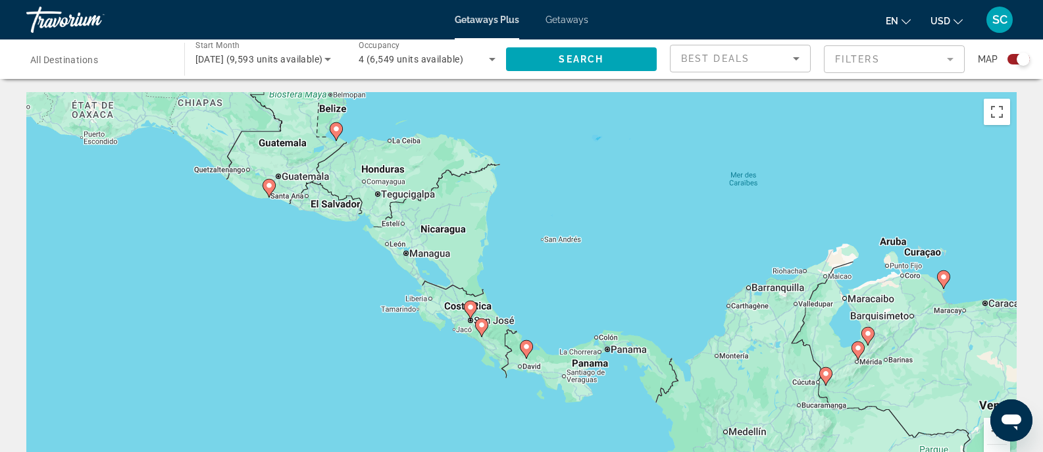
drag, startPoint x: 801, startPoint y: 254, endPoint x: 643, endPoint y: 310, distance: 167.6
click at [643, 310] on div "Pour activer le glissement du marqueur avec le clavier, appuyez sur Alt+Entrée.…" at bounding box center [521, 289] width 990 height 395
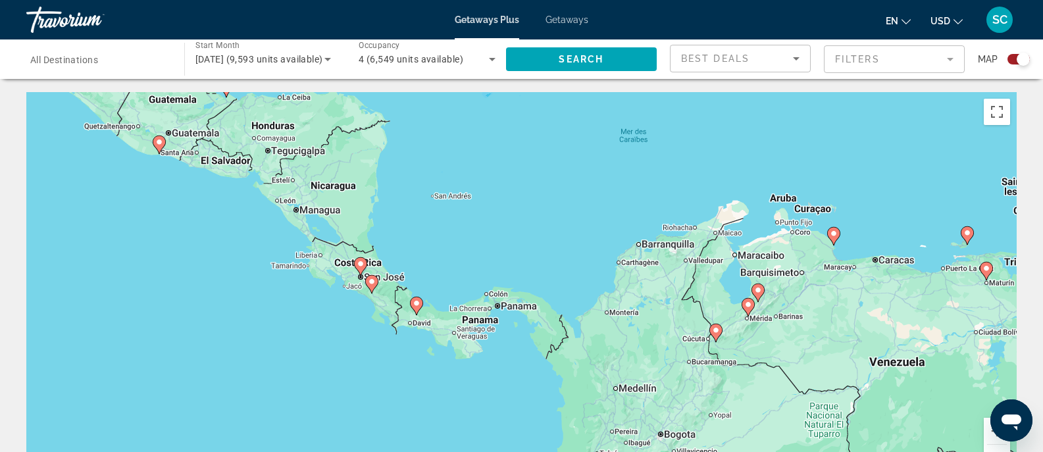
drag, startPoint x: 638, startPoint y: 304, endPoint x: 613, endPoint y: 205, distance: 102.0
click at [613, 205] on div "Pour activer le glissement du marqueur avec le clavier, appuyez sur Alt+Entrée.…" at bounding box center [521, 289] width 990 height 395
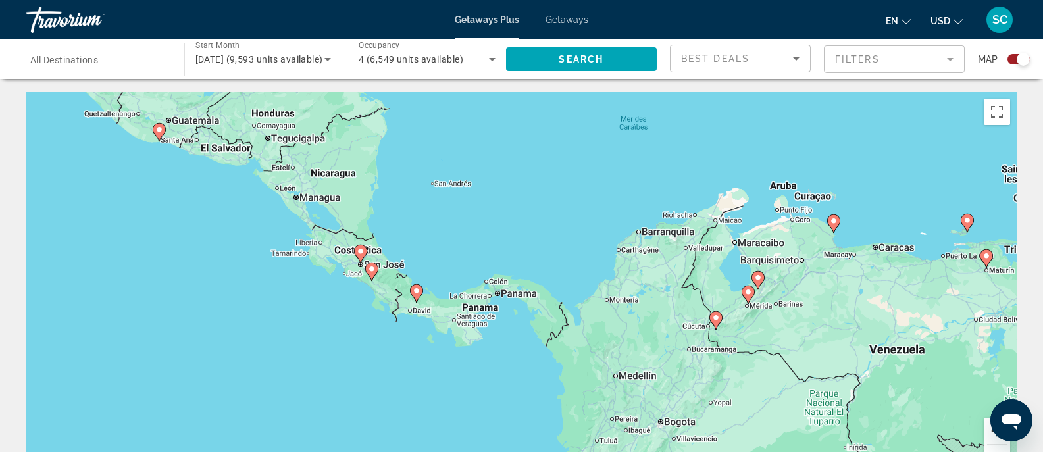
click at [987, 436] on button "Zoom avant" at bounding box center [997, 431] width 26 height 26
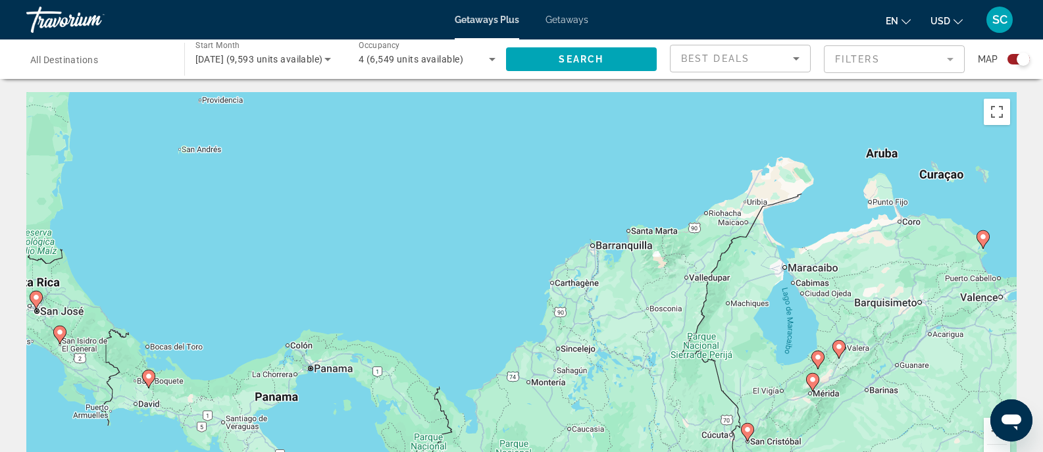
drag, startPoint x: 684, startPoint y: 186, endPoint x: 513, endPoint y: 258, distance: 185.8
click at [513, 258] on div "Pour activer le glissement du marqueur avec le clavier, appuyez sur Alt+Entrée.…" at bounding box center [521, 289] width 990 height 395
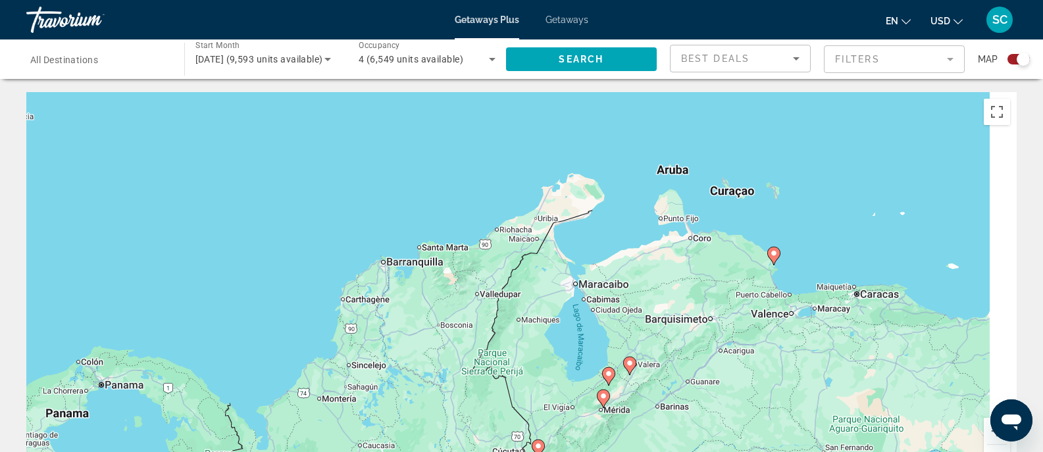
drag, startPoint x: 557, startPoint y: 289, endPoint x: 357, endPoint y: 307, distance: 200.9
click at [357, 307] on div "Pour activer le glissement du marqueur avec le clavier, appuyez sur Alt+Entrée.…" at bounding box center [521, 289] width 990 height 395
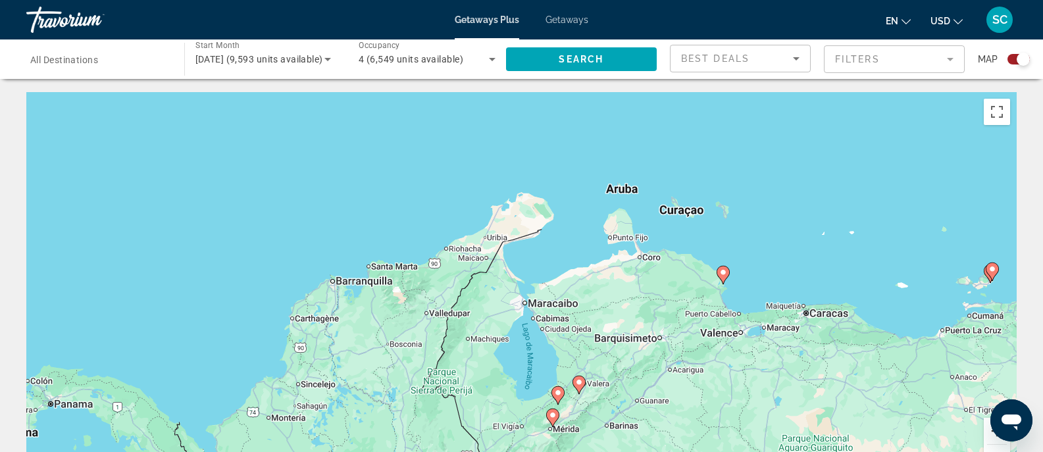
click at [989, 435] on button "Zoom avant" at bounding box center [997, 431] width 26 height 26
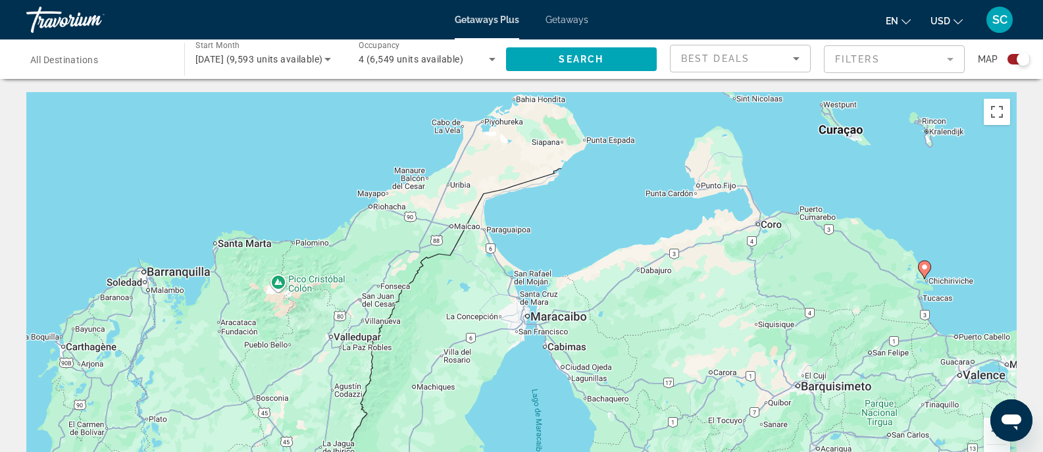
click at [995, 449] on button "Zoom arrière" at bounding box center [997, 458] width 26 height 26
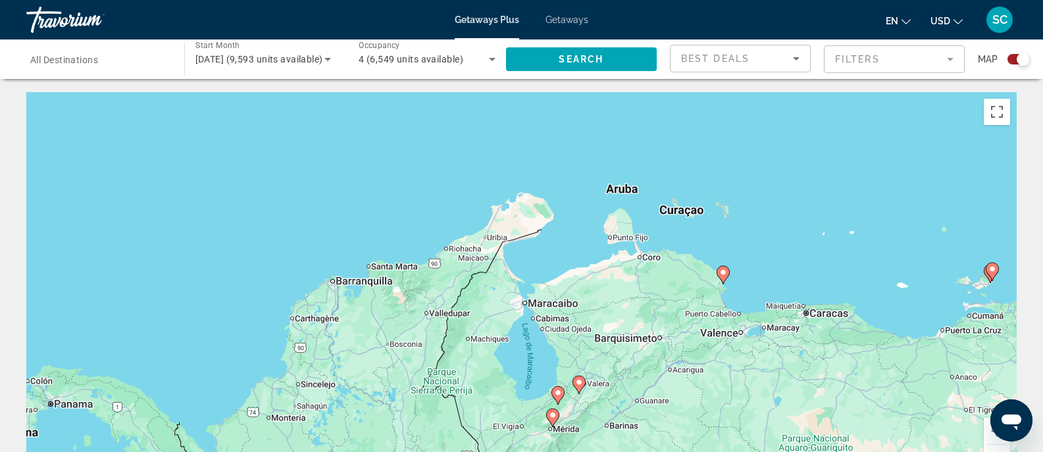
click at [995, 449] on button "Zoom arrière" at bounding box center [997, 458] width 26 height 26
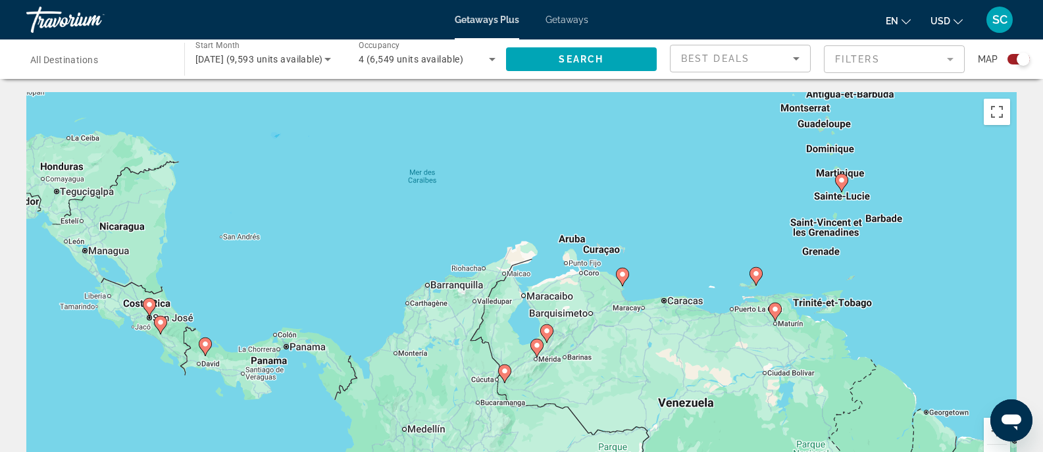
click at [754, 272] on image "Main content" at bounding box center [756, 274] width 8 height 8
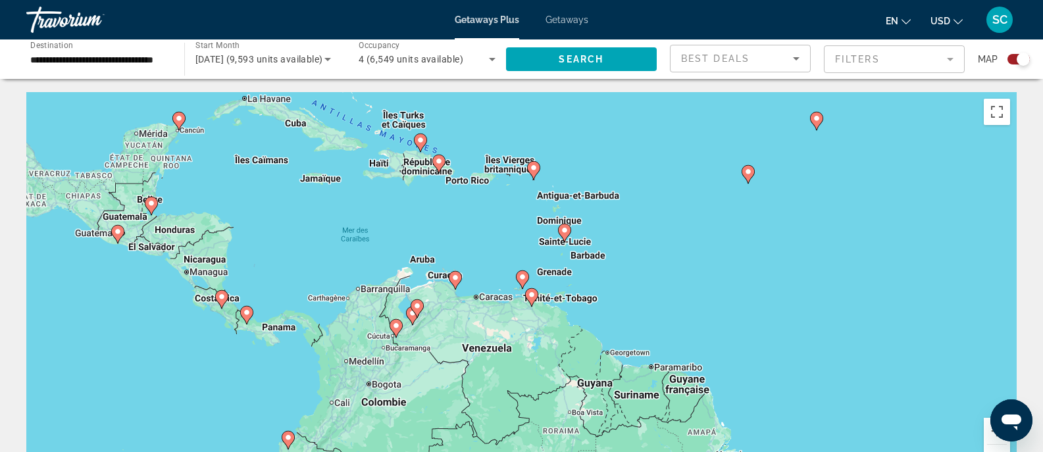
click at [522, 279] on image "Main content" at bounding box center [523, 277] width 8 height 8
type input "**********"
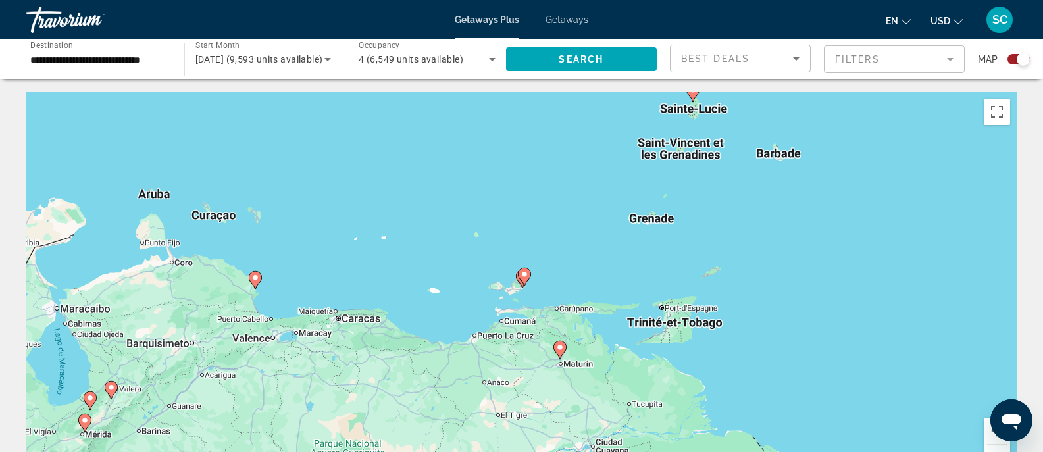
click at [522, 279] on icon "Main content" at bounding box center [524, 277] width 12 height 17
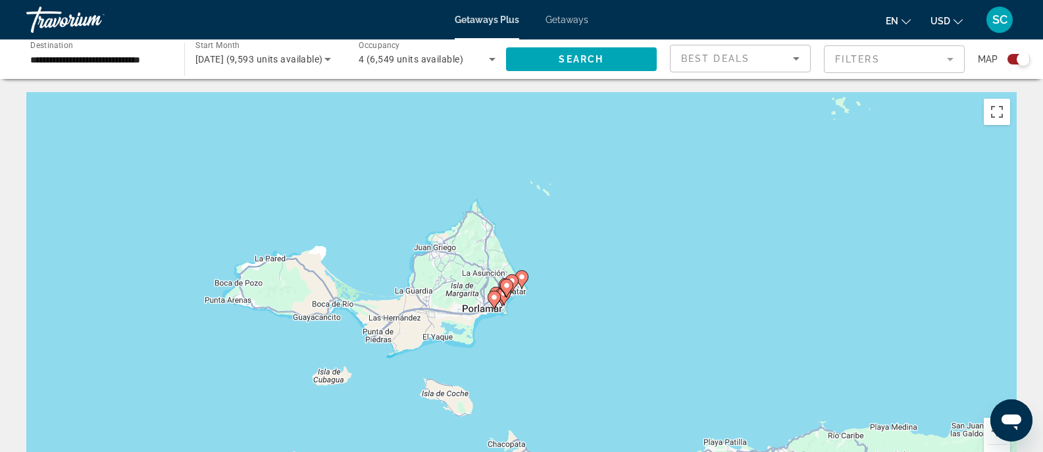
click at [505, 294] on icon "Main content" at bounding box center [506, 288] width 13 height 18
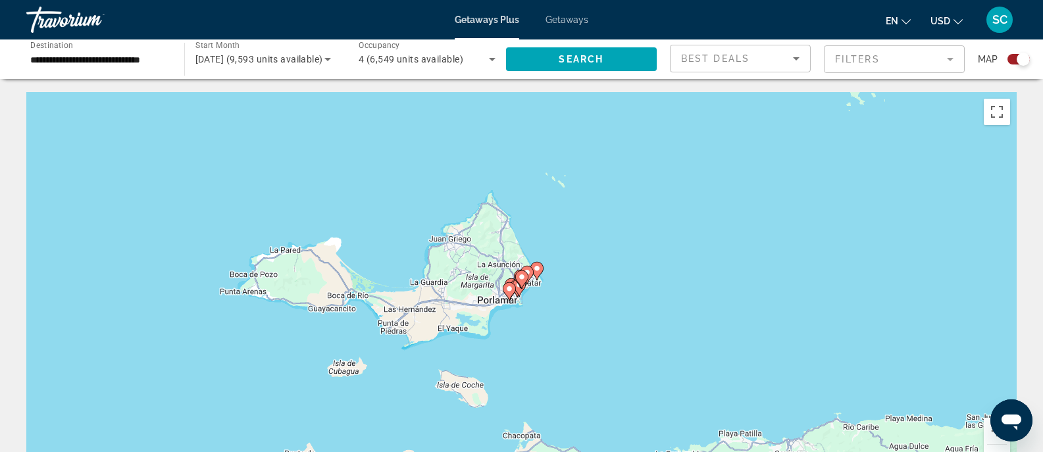
click at [516, 284] on gmp-advanced-marker "Main content" at bounding box center [521, 280] width 13 height 20
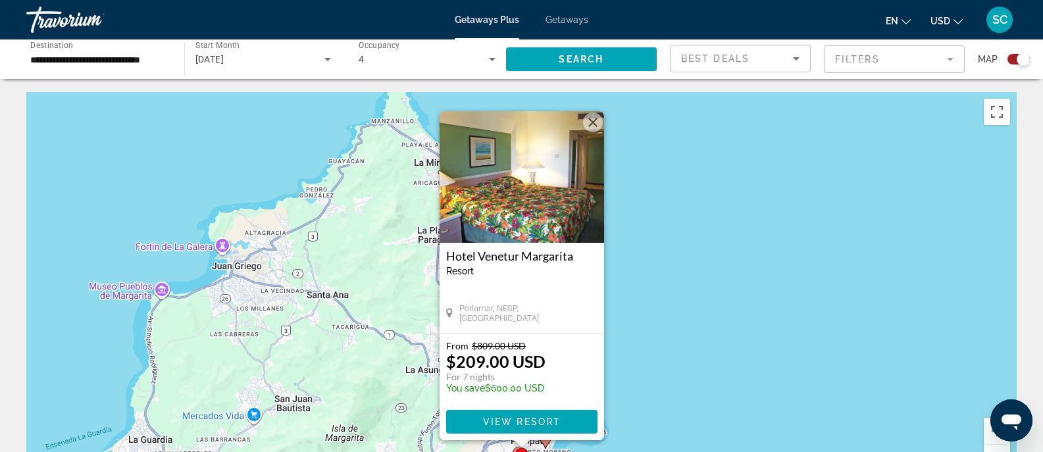
click at [598, 119] on button "Fermer" at bounding box center [593, 123] width 20 height 20
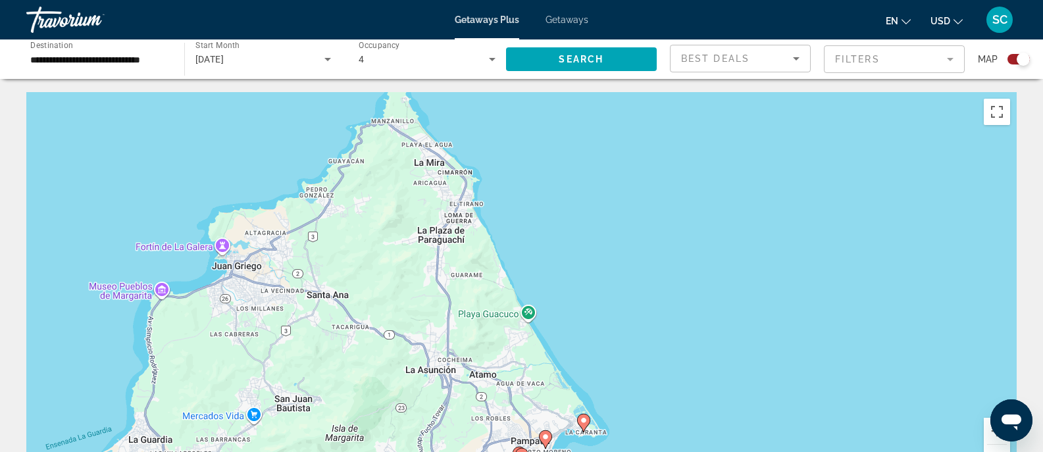
click at [1006, 450] on button "Zoom arrière" at bounding box center [997, 458] width 26 height 26
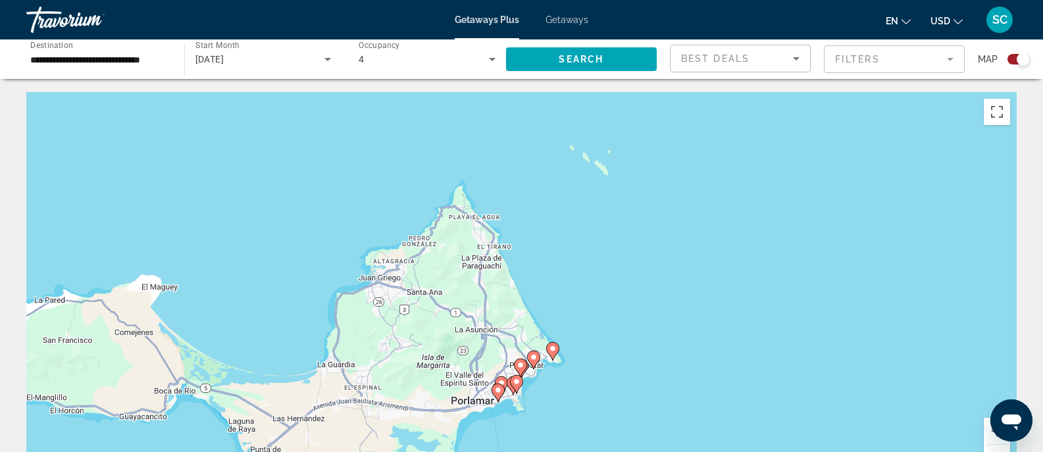
click at [1006, 450] on button "Zoom arrière" at bounding box center [997, 458] width 26 height 26
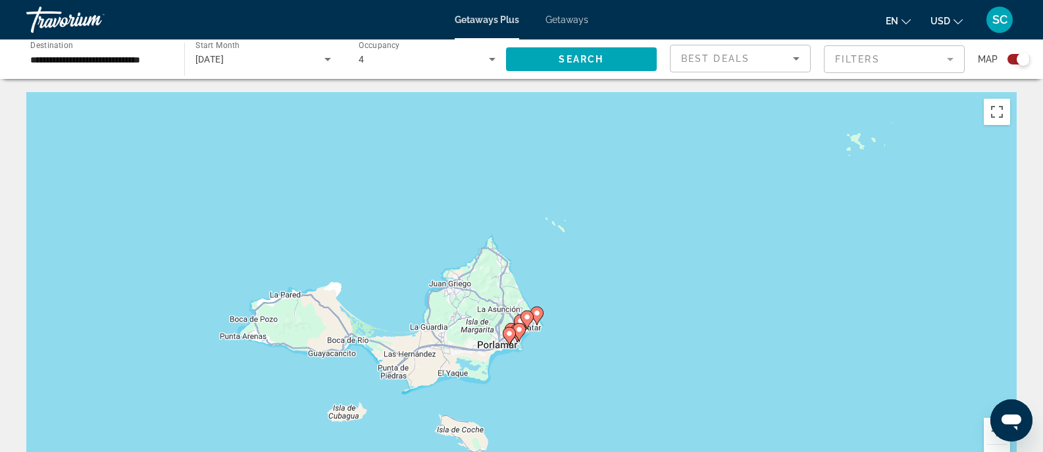
click at [1006, 450] on button "Zoom arrière" at bounding box center [997, 458] width 26 height 26
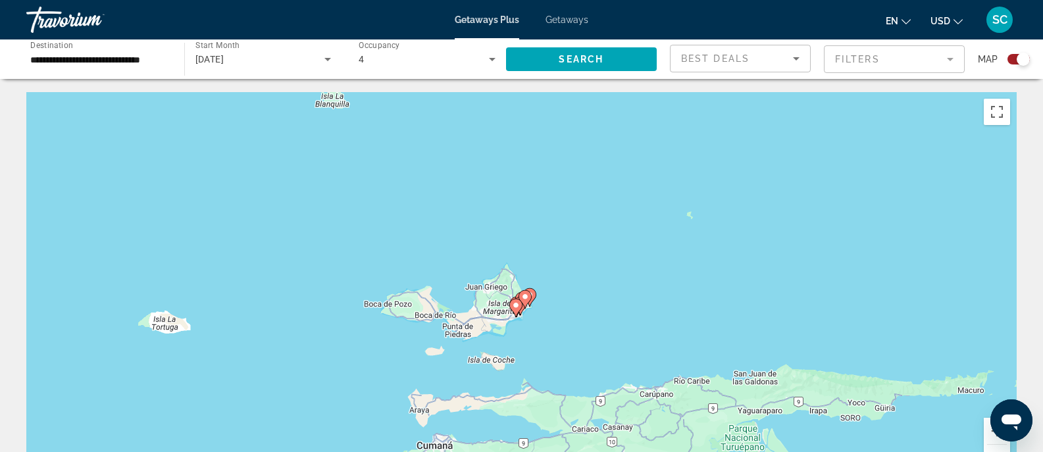
click at [1006, 450] on button "Zoom arrière" at bounding box center [997, 458] width 26 height 26
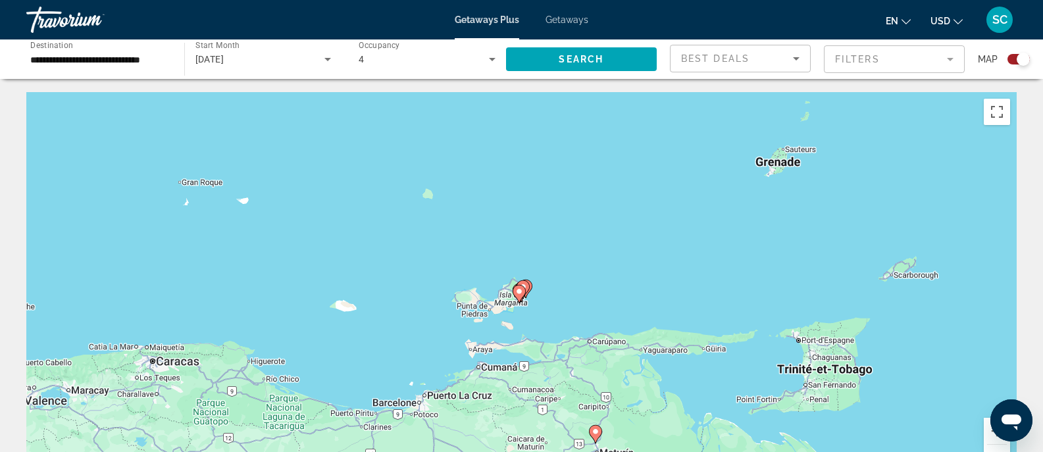
click at [1006, 450] on button "Zoom arrière" at bounding box center [997, 458] width 26 height 26
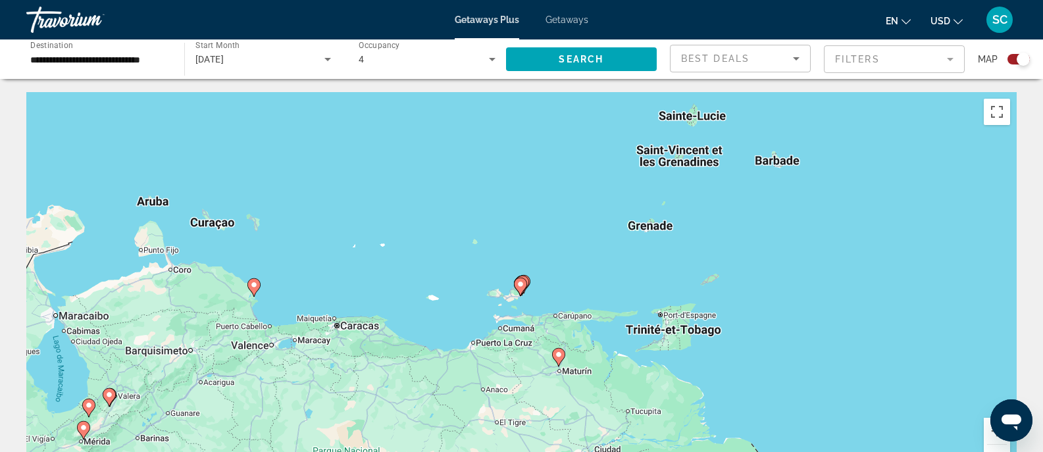
click at [519, 288] on icon "Main content" at bounding box center [520, 286] width 12 height 17
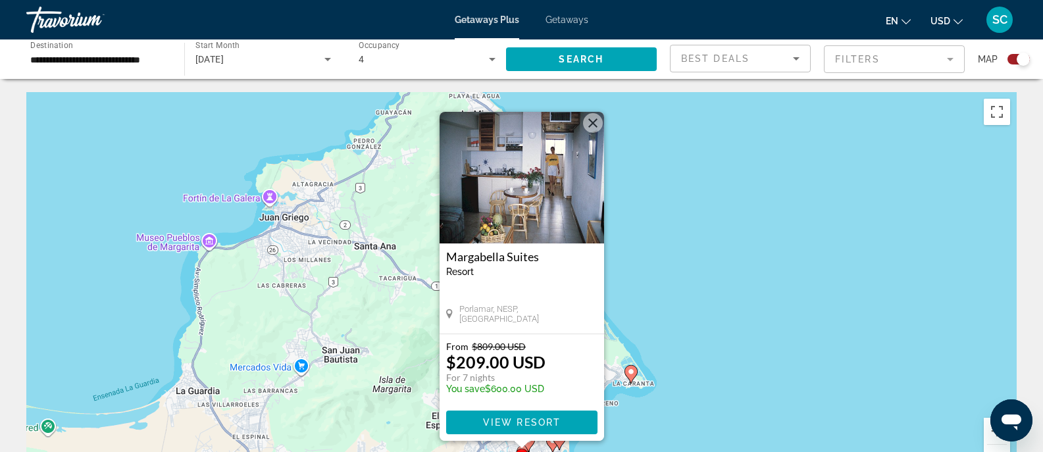
click at [591, 128] on button "Fermer" at bounding box center [593, 123] width 20 height 20
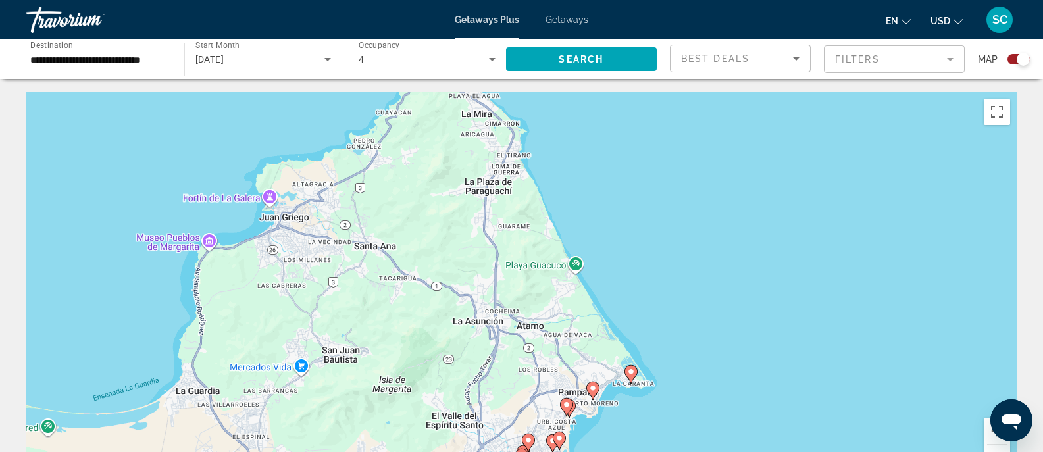
click at [988, 450] on button "Zoom arrière" at bounding box center [997, 458] width 26 height 26
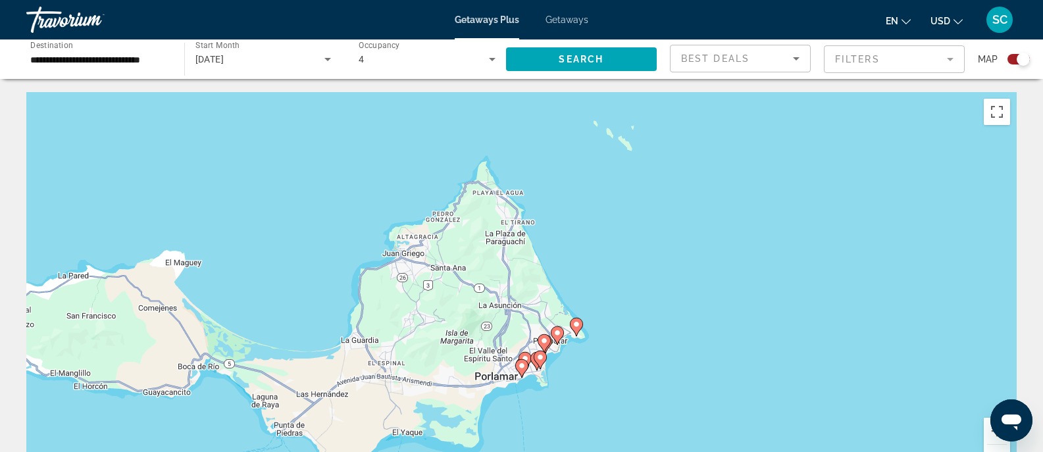
click at [988, 450] on button "Zoom arrière" at bounding box center [997, 458] width 26 height 26
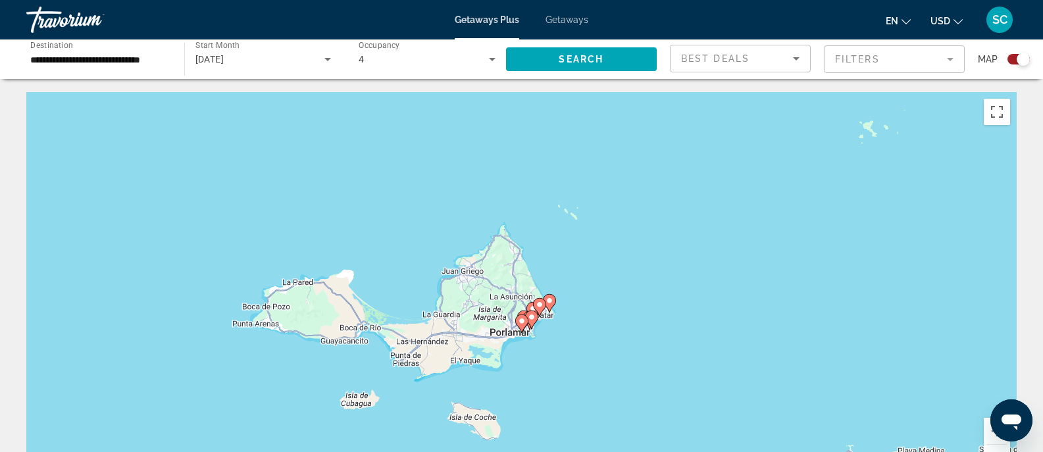
click at [988, 450] on button "Zoom arrière" at bounding box center [997, 458] width 26 height 26
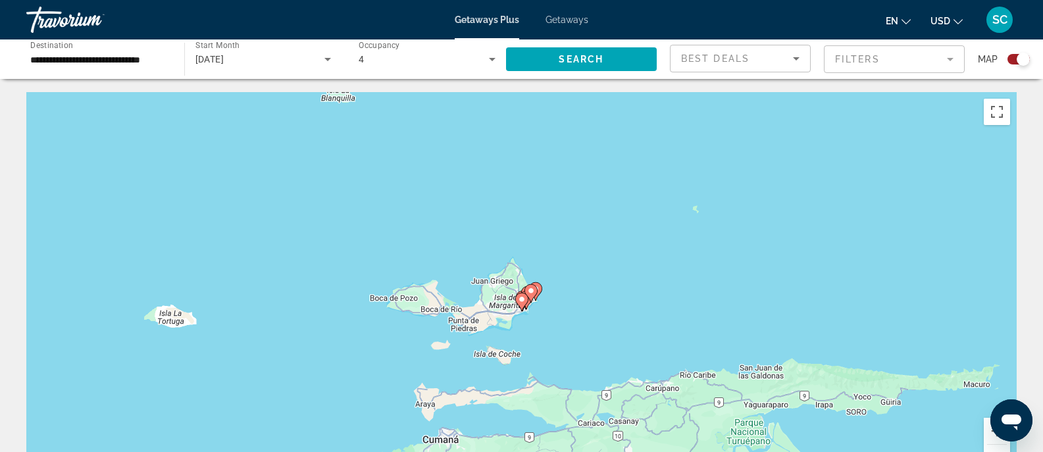
click at [988, 450] on button "Zoom arrière" at bounding box center [997, 458] width 26 height 26
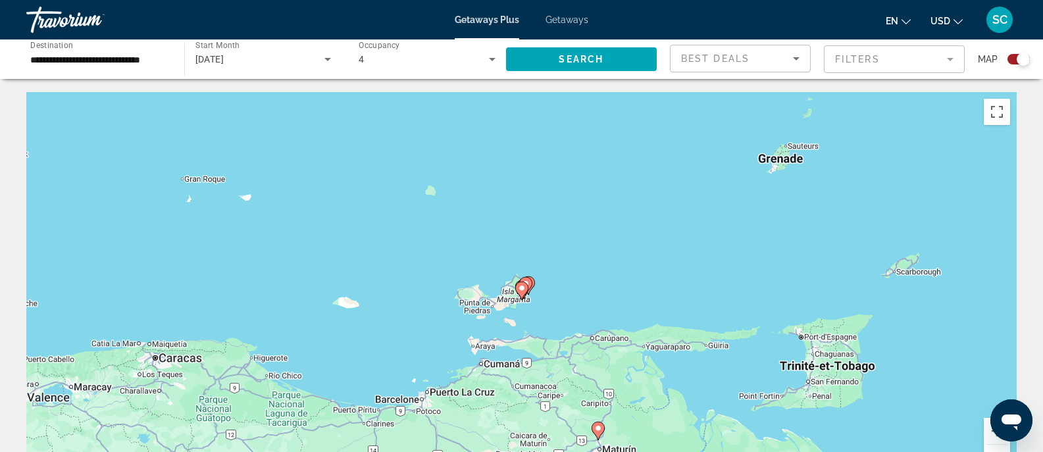
click at [988, 450] on button "Zoom arrière" at bounding box center [997, 458] width 26 height 26
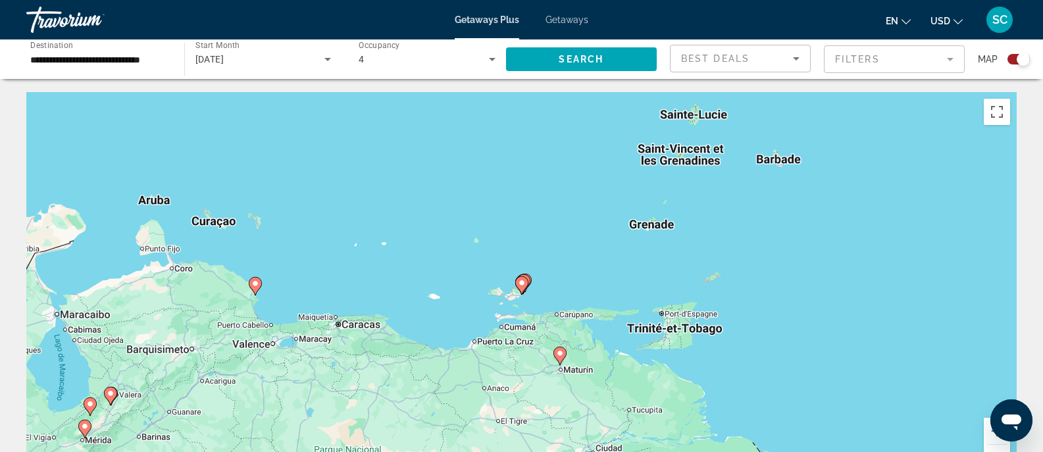
click at [988, 450] on button "Zoom arrière" at bounding box center [997, 458] width 26 height 26
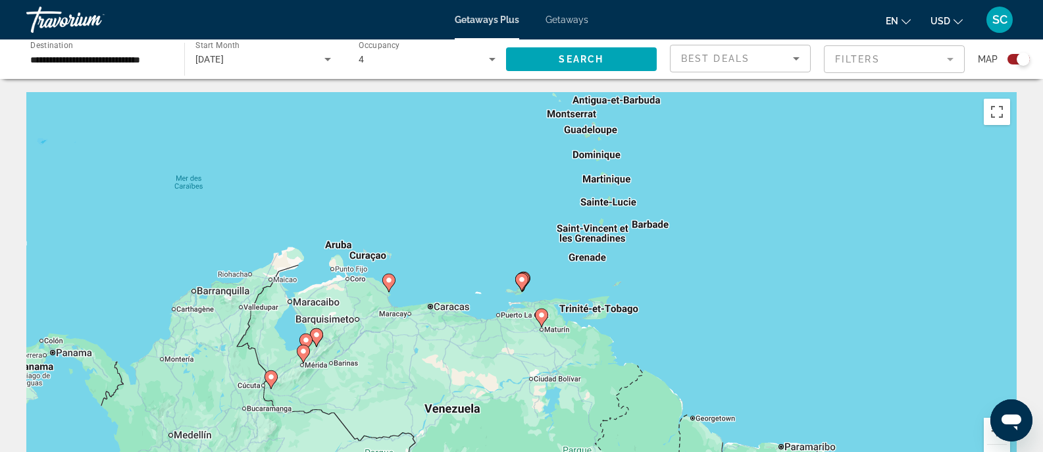
click at [988, 450] on button "Zoom arrière" at bounding box center [997, 458] width 26 height 26
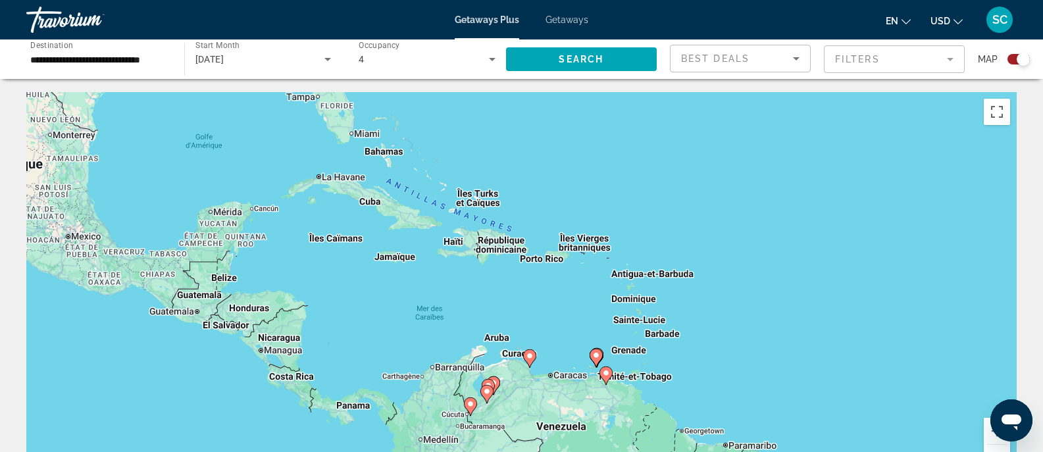
drag, startPoint x: 463, startPoint y: 230, endPoint x: 569, endPoint y: 336, distance: 150.8
click at [569, 336] on div "Pour activer le glissement du marqueur avec le clavier, appuyez sur Alt+Entrée.…" at bounding box center [521, 289] width 990 height 395
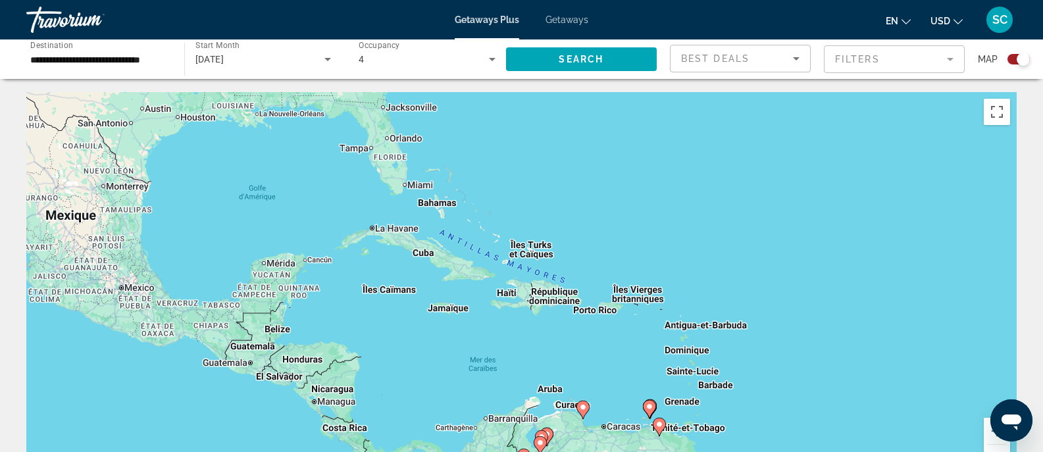
click at [102, 57] on input "**********" at bounding box center [98, 60] width 137 height 16
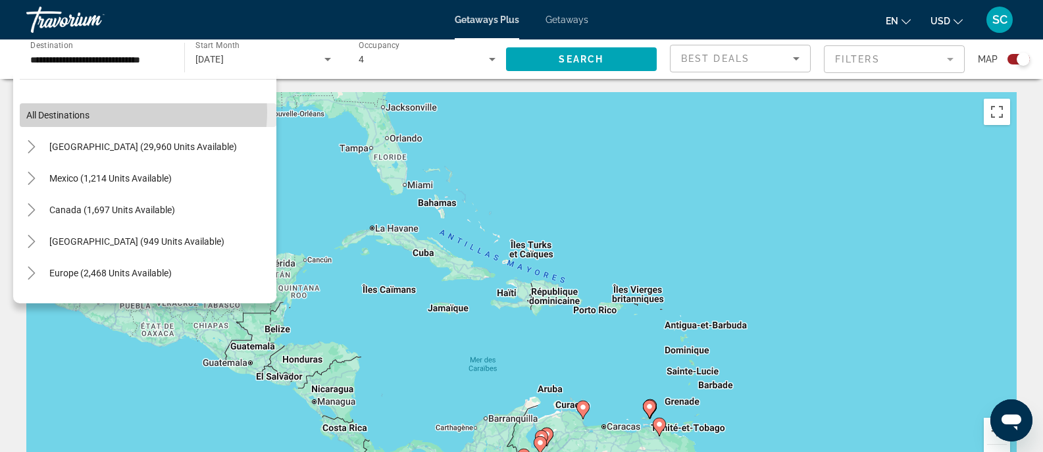
click at [125, 112] on span "Search widget" at bounding box center [148, 115] width 257 height 32
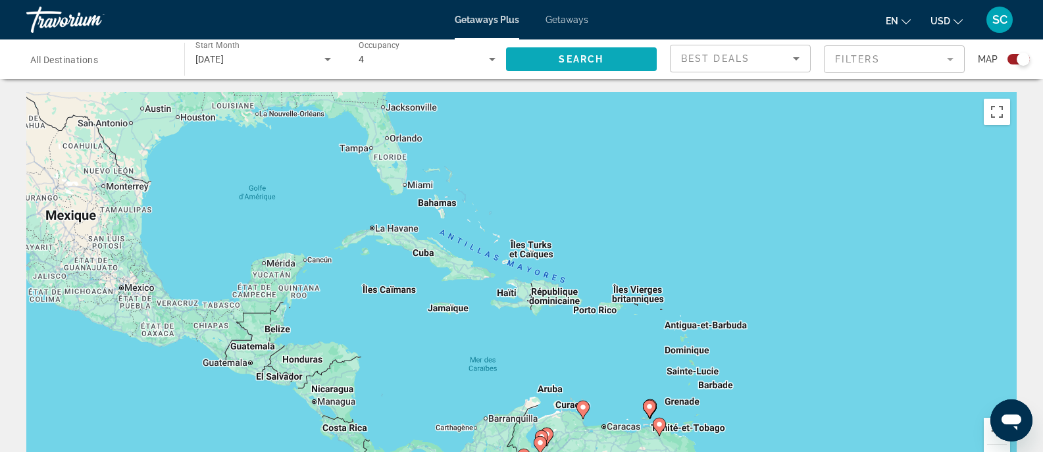
click at [560, 64] on span "Search widget" at bounding box center [581, 59] width 151 height 32
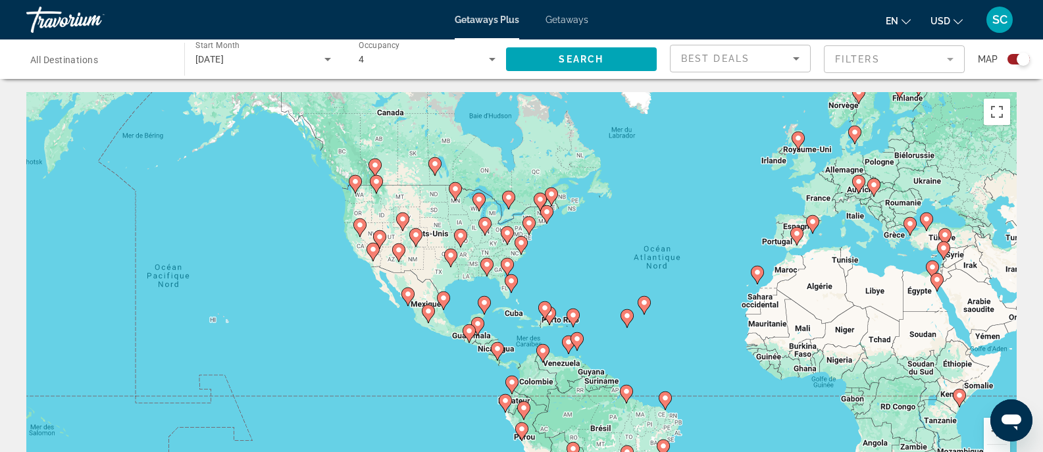
drag, startPoint x: 659, startPoint y: 357, endPoint x: 840, endPoint y: 346, distance: 182.0
click at [840, 346] on div "Pour activer le glissement du marqueur avec le clavier, appuyez sur Alt+Entrée.…" at bounding box center [521, 289] width 990 height 395
click at [990, 432] on button "Zoom avant" at bounding box center [997, 431] width 26 height 26
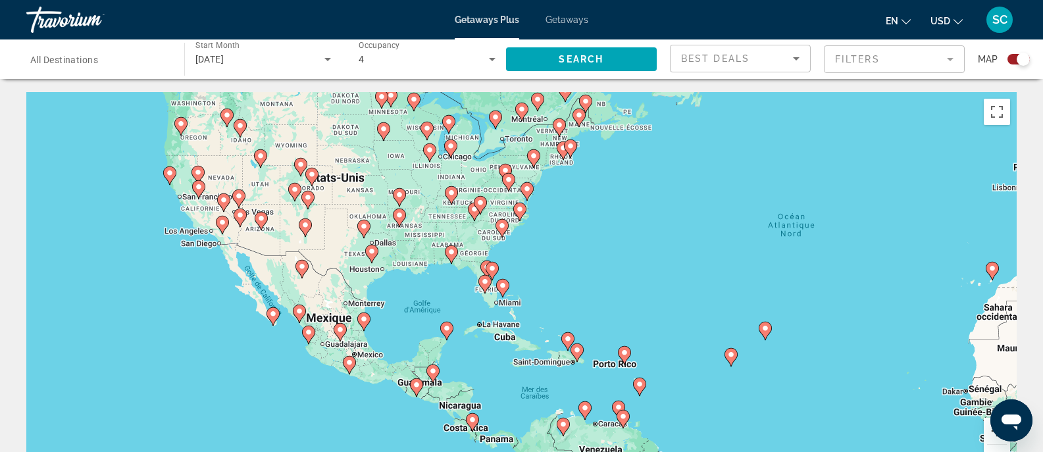
click at [990, 432] on button "Zoom avant" at bounding box center [997, 431] width 26 height 26
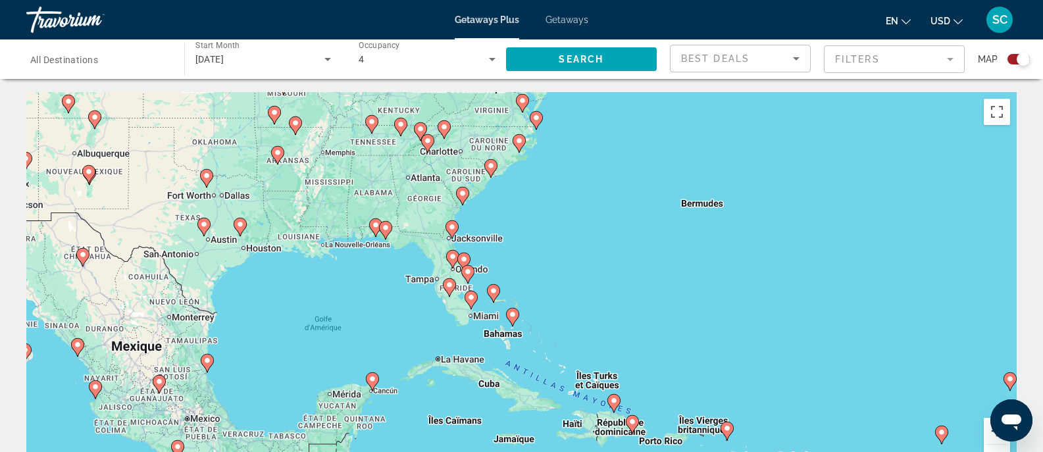
click at [990, 432] on button "Zoom avant" at bounding box center [997, 431] width 26 height 26
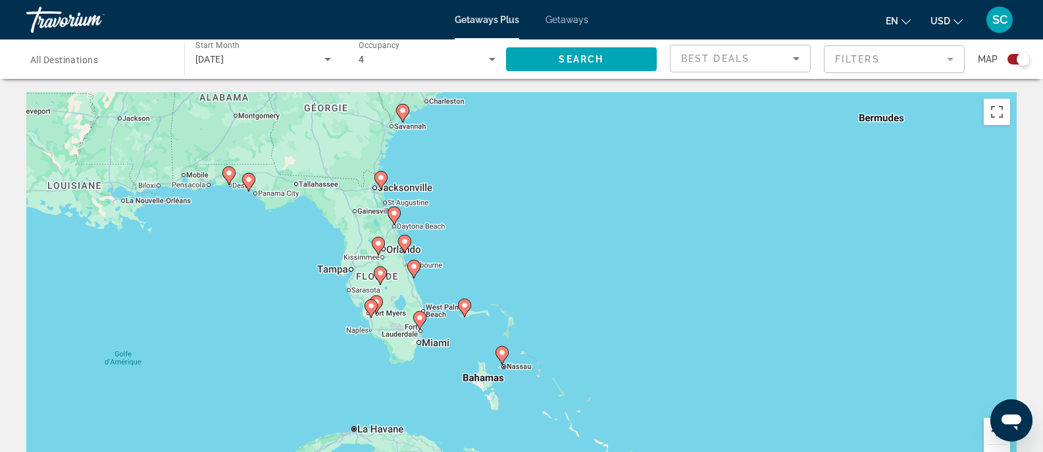
click at [990, 432] on button "Zoom avant" at bounding box center [997, 431] width 26 height 26
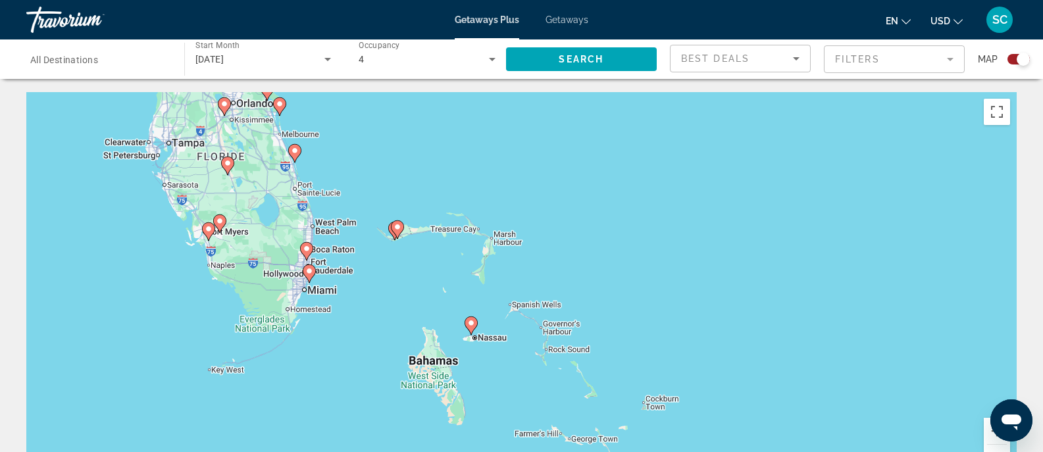
drag, startPoint x: 621, startPoint y: 373, endPoint x: 613, endPoint y: 264, distance: 108.9
click at [612, 264] on div "Pour activer le glissement du marqueur avec le clavier, appuyez sur Alt+Entrée.…" at bounding box center [521, 289] width 990 height 395
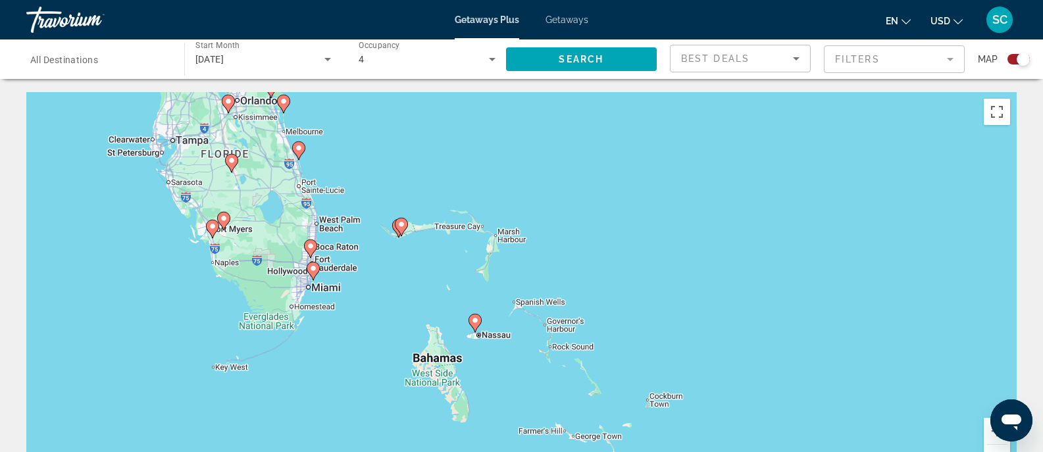
click at [475, 322] on image "Main content" at bounding box center [475, 321] width 8 height 8
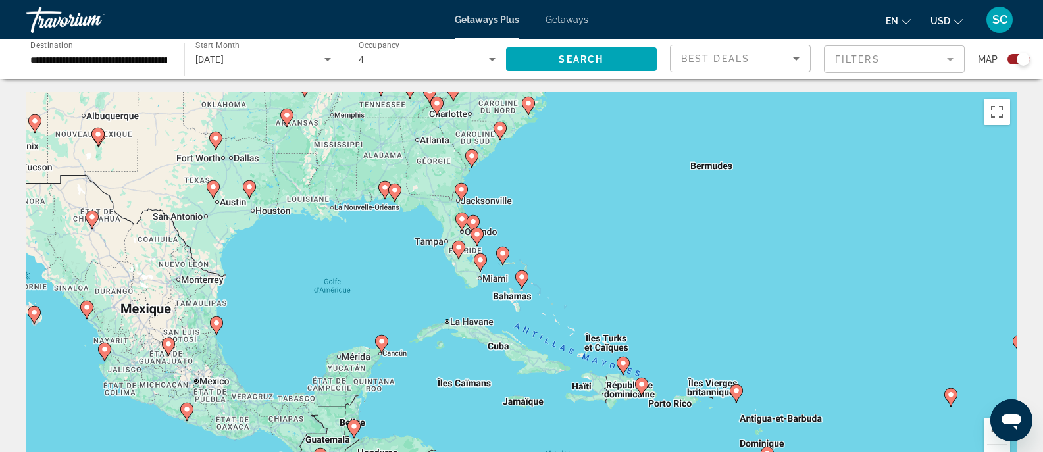
click at [523, 280] on image "Main content" at bounding box center [522, 277] width 8 height 8
type input "**********"
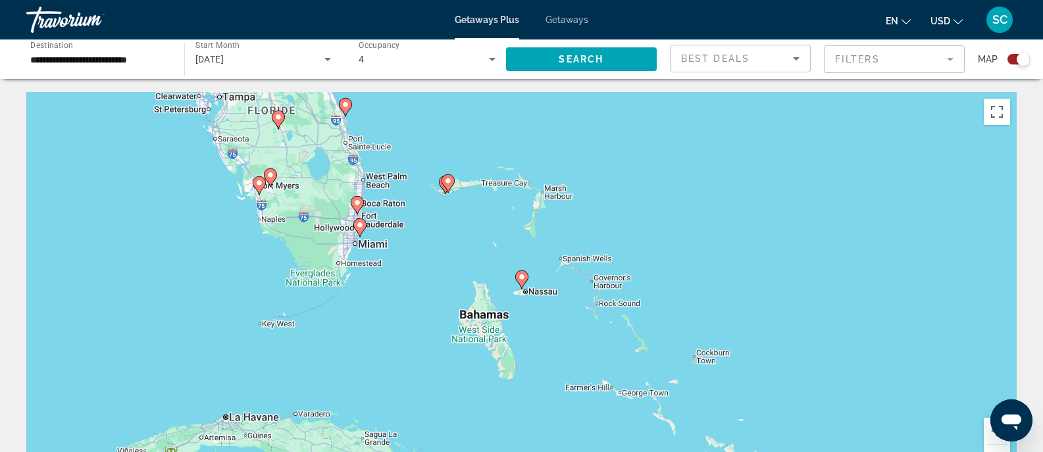
click at [523, 280] on image "Main content" at bounding box center [522, 277] width 8 height 8
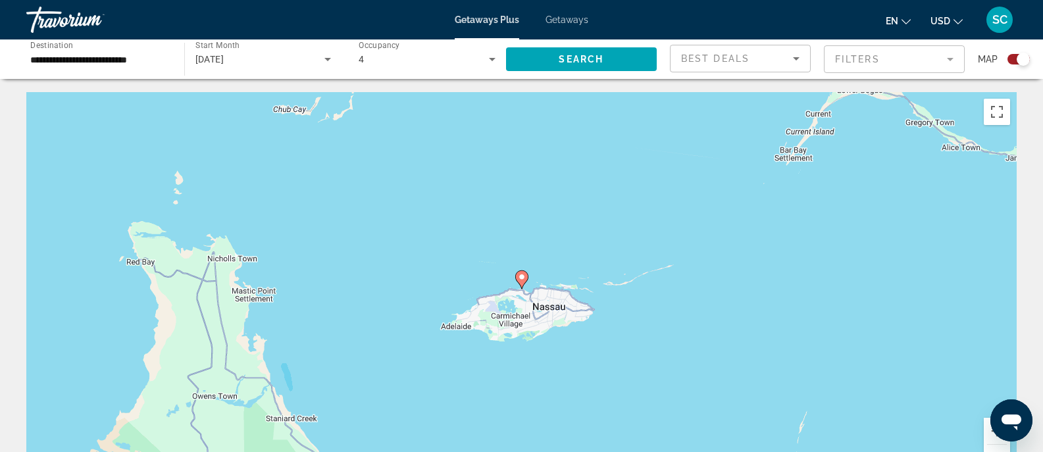
click at [523, 280] on image "Main content" at bounding box center [522, 277] width 8 height 8
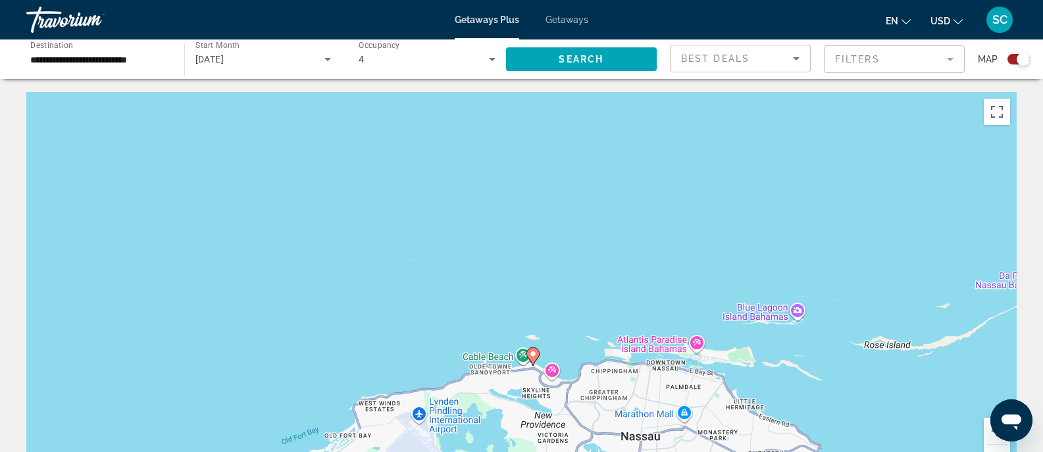
drag, startPoint x: 473, startPoint y: 324, endPoint x: 496, endPoint y: 177, distance: 148.7
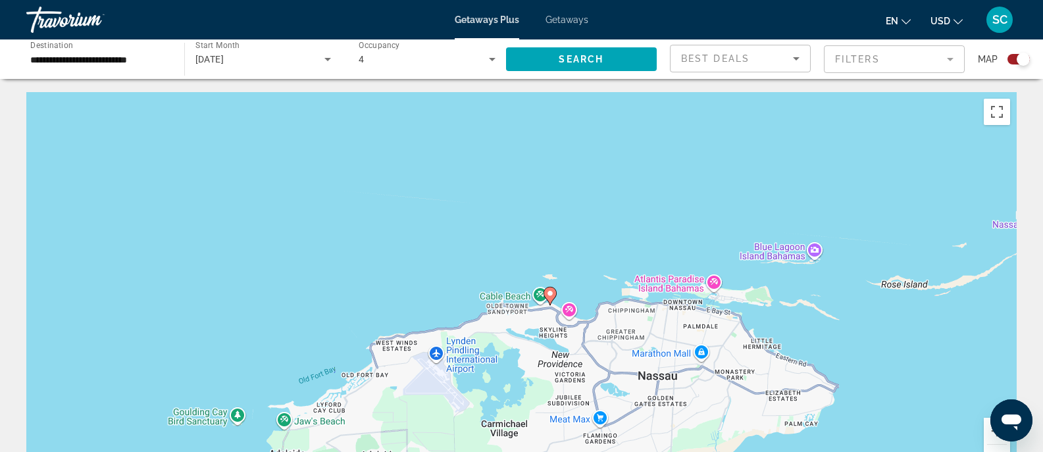
click at [551, 297] on image "Main content" at bounding box center [550, 294] width 8 height 8
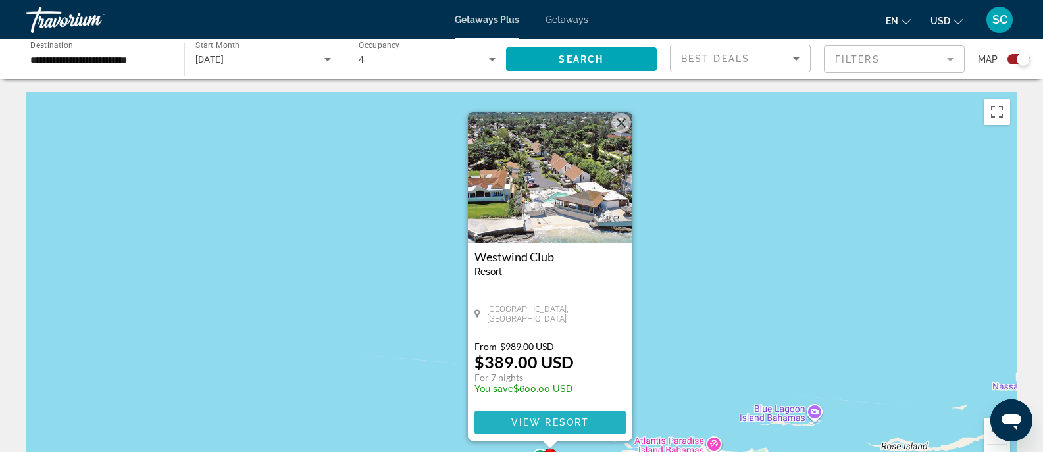
click at [536, 428] on span "Main content" at bounding box center [550, 423] width 151 height 32
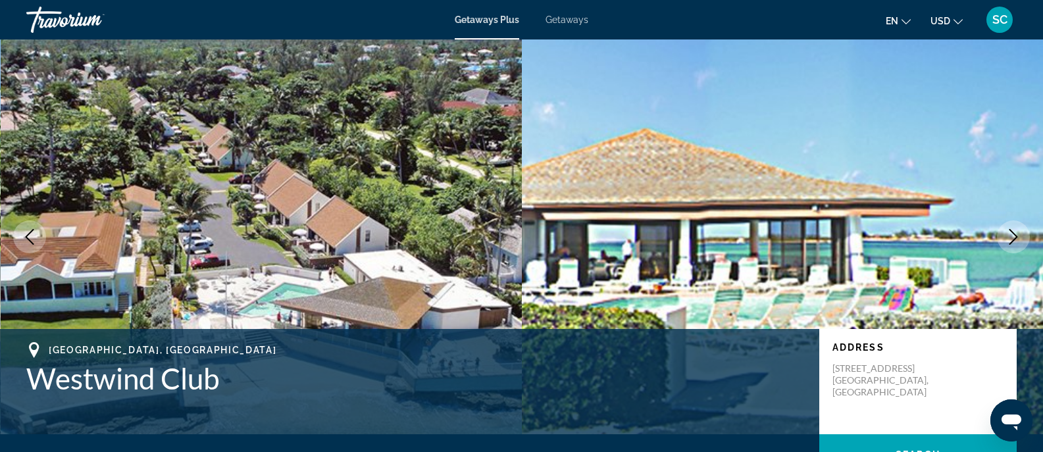
click at [1012, 238] on icon "Next image" at bounding box center [1014, 237] width 16 height 16
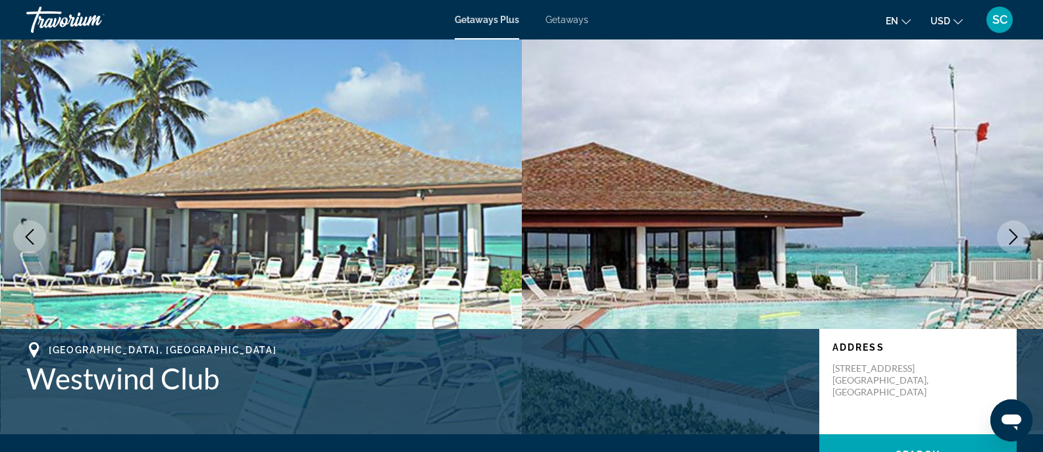
click at [1012, 238] on icon "Next image" at bounding box center [1014, 237] width 16 height 16
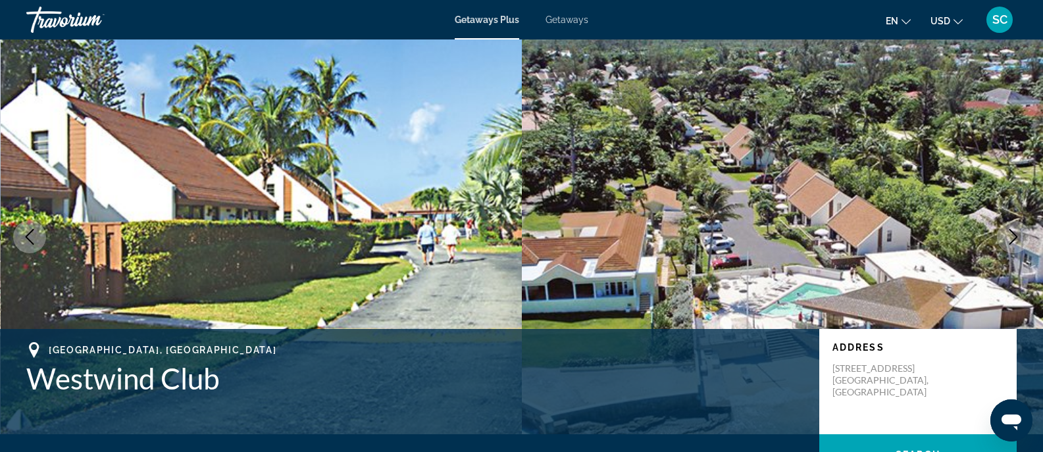
click at [1012, 238] on icon "Next image" at bounding box center [1014, 237] width 16 height 16
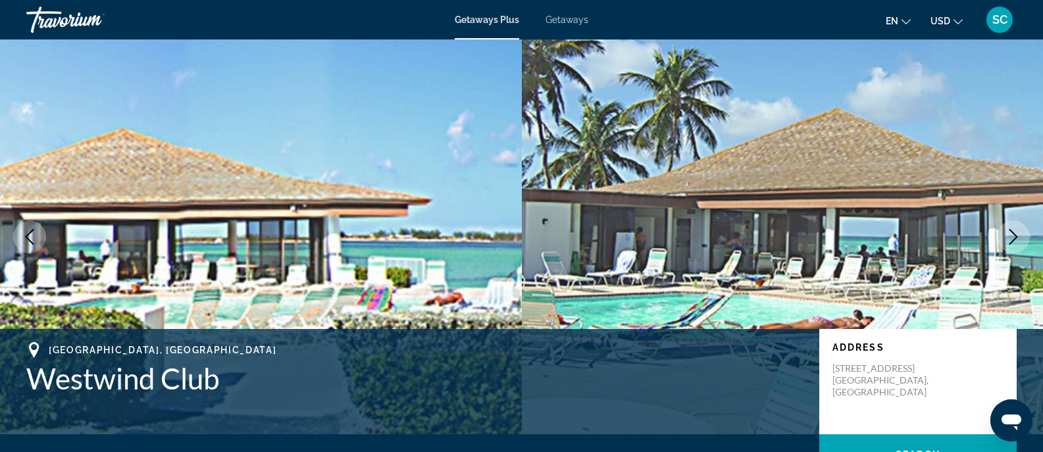
click at [1012, 238] on icon "Next image" at bounding box center [1014, 237] width 16 height 16
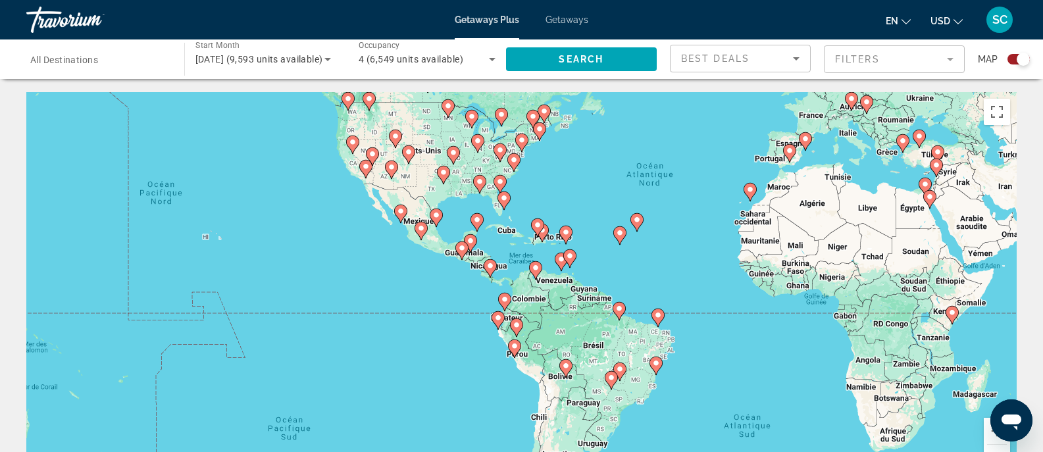
drag, startPoint x: 530, startPoint y: 301, endPoint x: 698, endPoint y: 206, distance: 193.6
click at [698, 206] on div "Pour activer le glissement du marqueur avec le clavier, appuyez sur Alt+Entrée.…" at bounding box center [521, 289] width 990 height 395
click at [992, 433] on button "Zoom avant" at bounding box center [997, 431] width 26 height 26
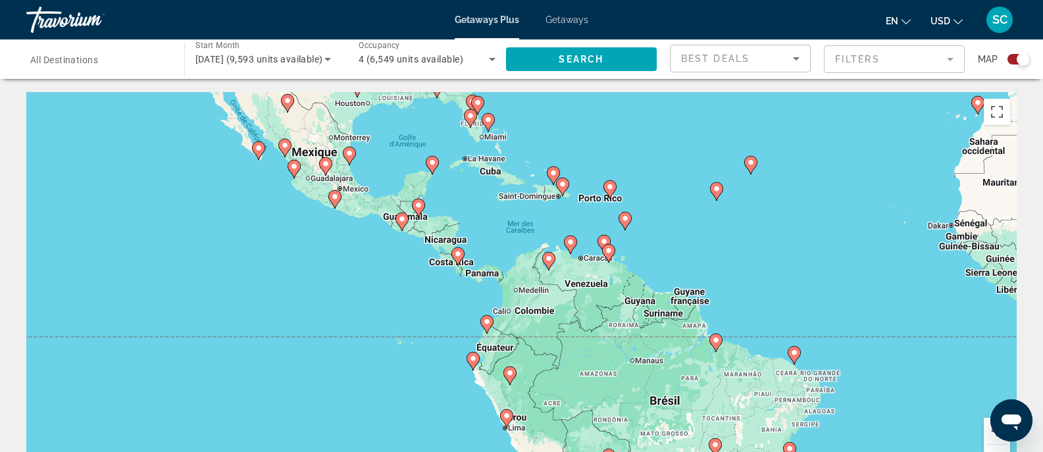
click at [992, 433] on button "Zoom avant" at bounding box center [997, 431] width 26 height 26
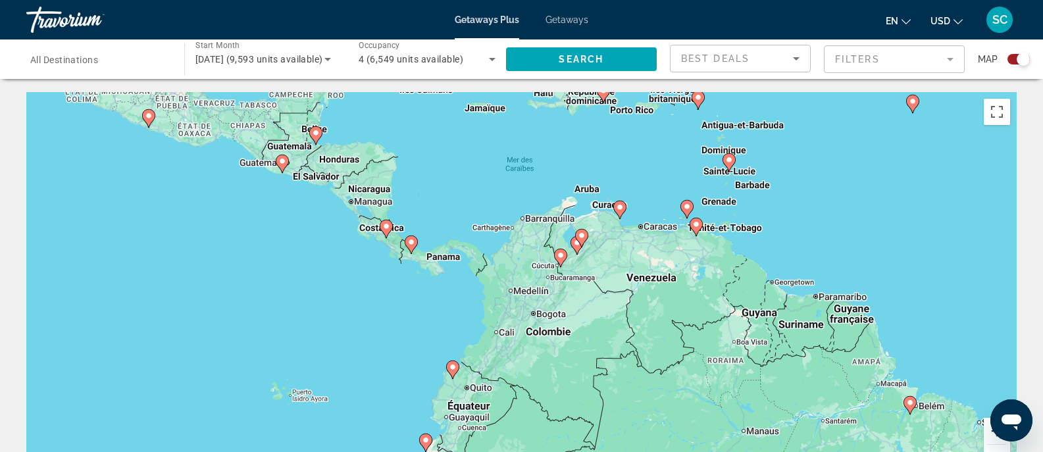
click at [992, 433] on button "Zoom avant" at bounding box center [997, 431] width 26 height 26
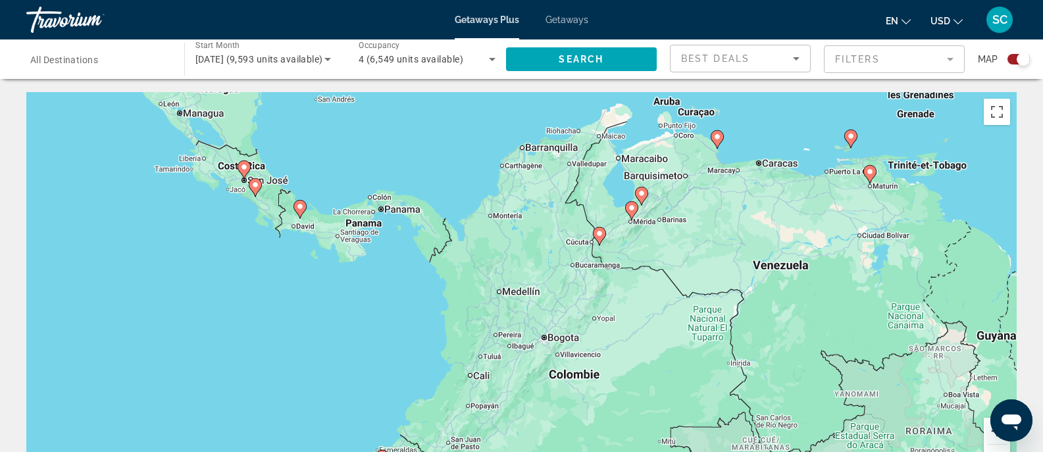
click at [992, 433] on button "Zoom avant" at bounding box center [997, 431] width 26 height 26
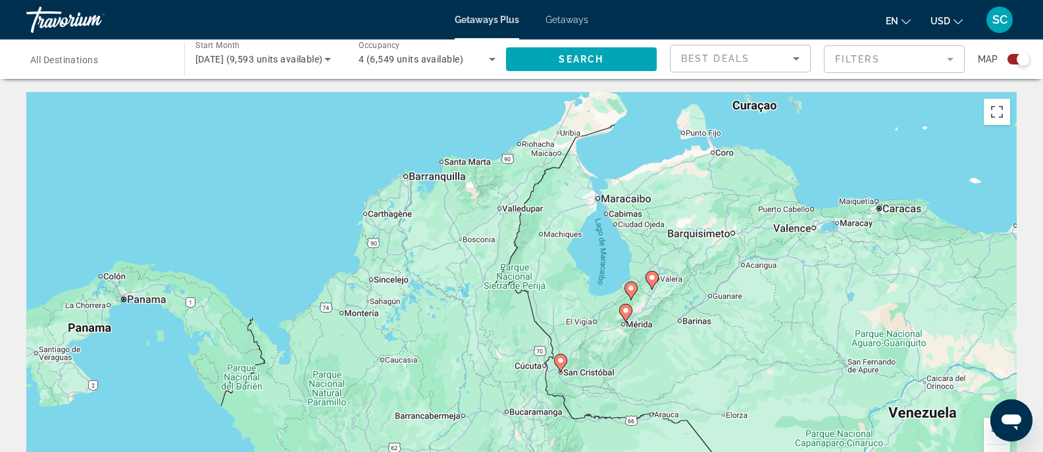
drag, startPoint x: 726, startPoint y: 275, endPoint x: 608, endPoint y: 451, distance: 211.6
click at [608, 451] on div "Pour activer le glissement du marqueur avec le clavier, appuyez sur Alt+Entrée.…" at bounding box center [521, 289] width 990 height 395
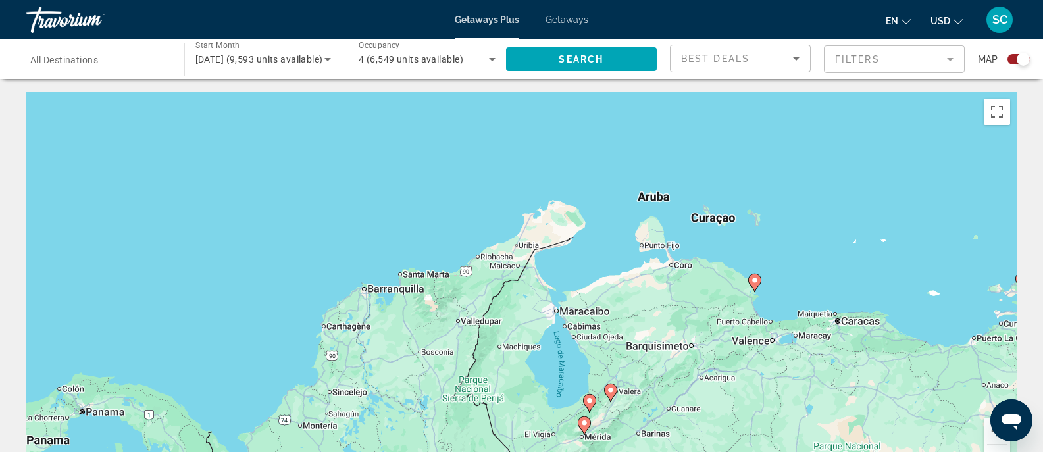
drag, startPoint x: 718, startPoint y: 288, endPoint x: 676, endPoint y: 403, distance: 122.6
click at [676, 403] on div "Pour activer le glissement du marqueur avec le clavier, appuyez sur Alt+Entrée.…" at bounding box center [521, 289] width 990 height 395
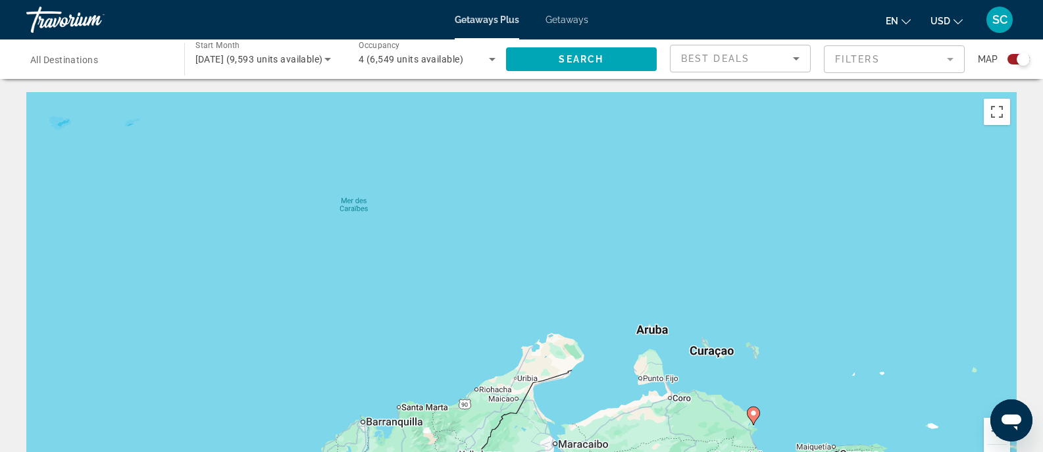
drag, startPoint x: 715, startPoint y: 275, endPoint x: 715, endPoint y: 446, distance: 171.1
click at [715, 446] on div "Pour activer le glissement du marqueur avec le clavier, appuyez sur Alt+Entrée.…" at bounding box center [521, 289] width 990 height 395
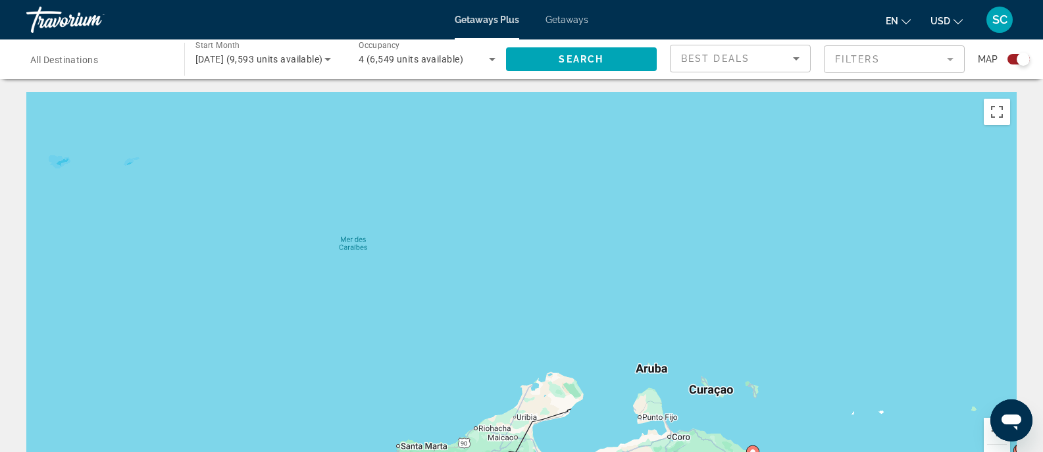
click at [990, 448] on button "Zoom arrière" at bounding box center [997, 458] width 26 height 26
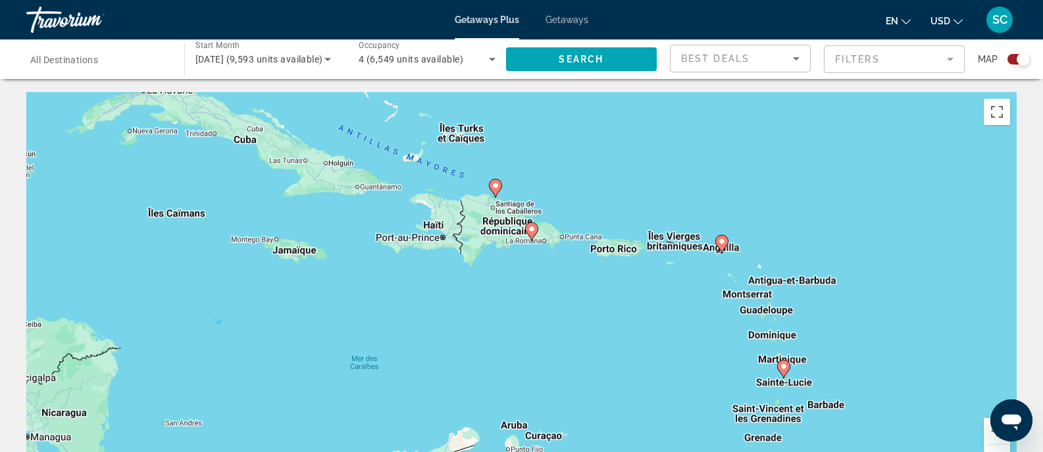
drag, startPoint x: 719, startPoint y: 192, endPoint x: 634, endPoint y: 290, distance: 128.8
click at [634, 290] on div "Pour activer le glissement du marqueur avec le clavier, appuyez sur Alt+Entrée.…" at bounding box center [521, 289] width 990 height 395
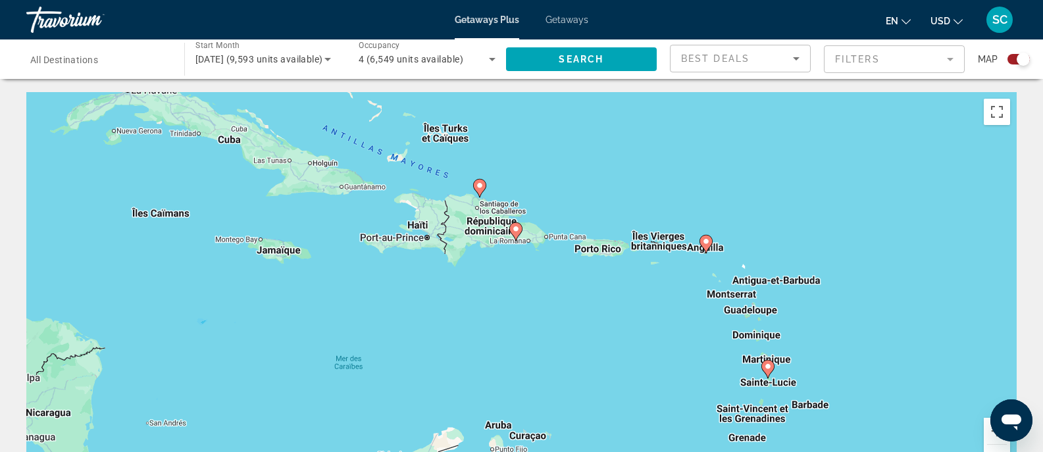
click at [515, 235] on icon "Main content" at bounding box center [515, 231] width 12 height 17
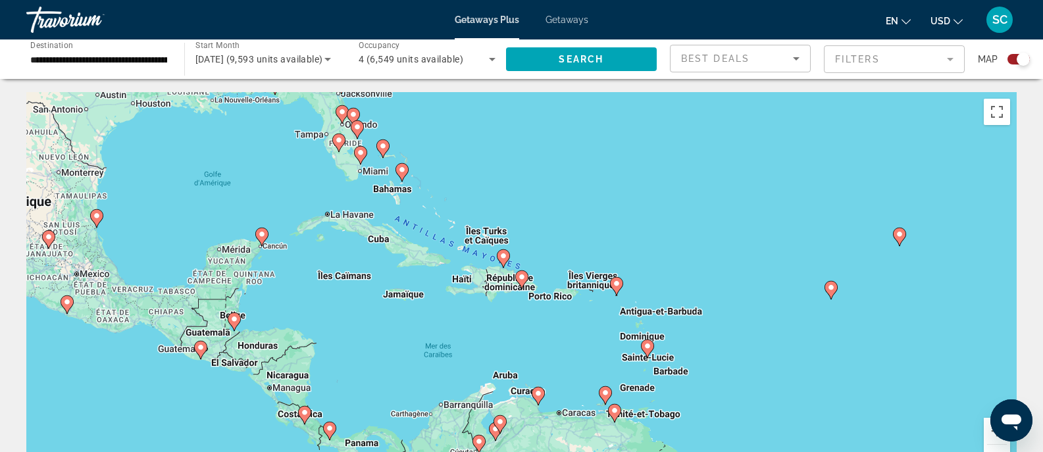
click at [523, 280] on image "Main content" at bounding box center [522, 277] width 8 height 8
type input "**********"
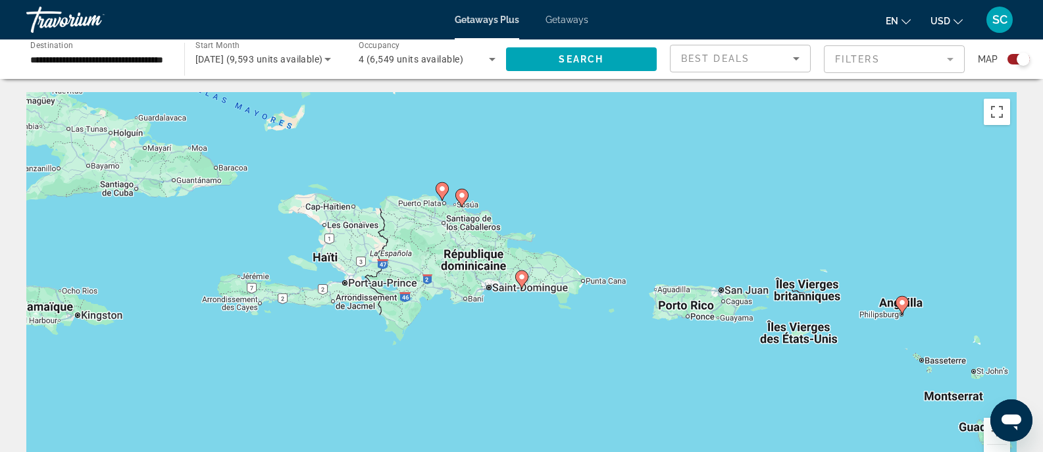
click at [527, 276] on icon "Main content" at bounding box center [521, 279] width 12 height 17
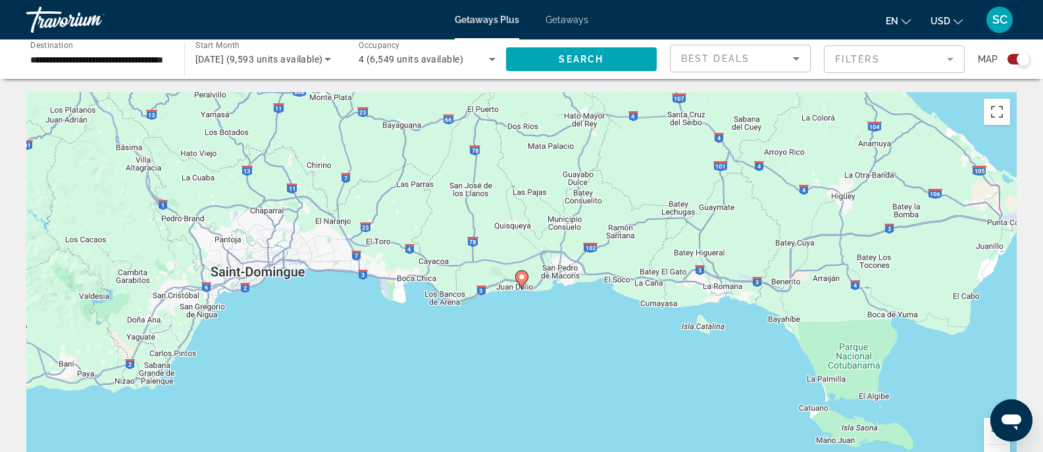
click at [523, 281] on icon "Main content" at bounding box center [521, 279] width 12 height 17
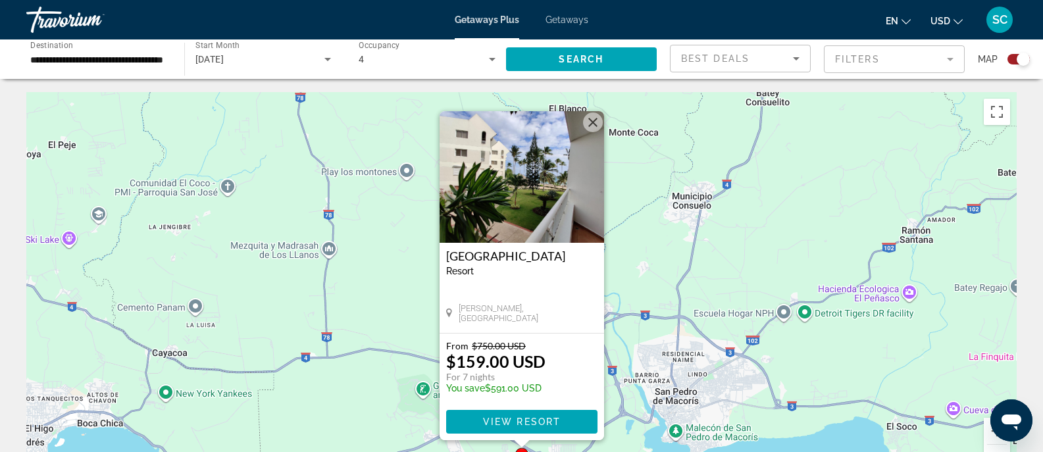
click at [525, 188] on img "Main content" at bounding box center [522, 177] width 165 height 132
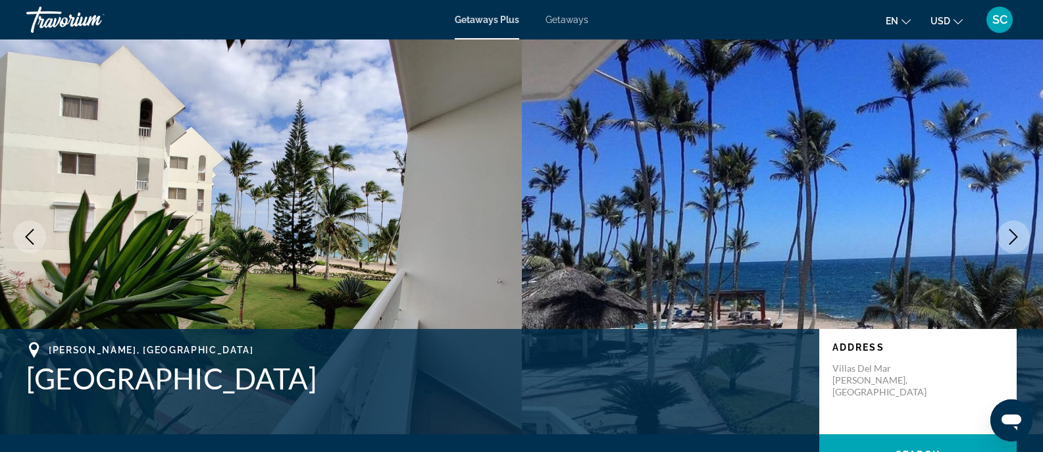
click at [1025, 242] on button "Next image" at bounding box center [1013, 236] width 33 height 33
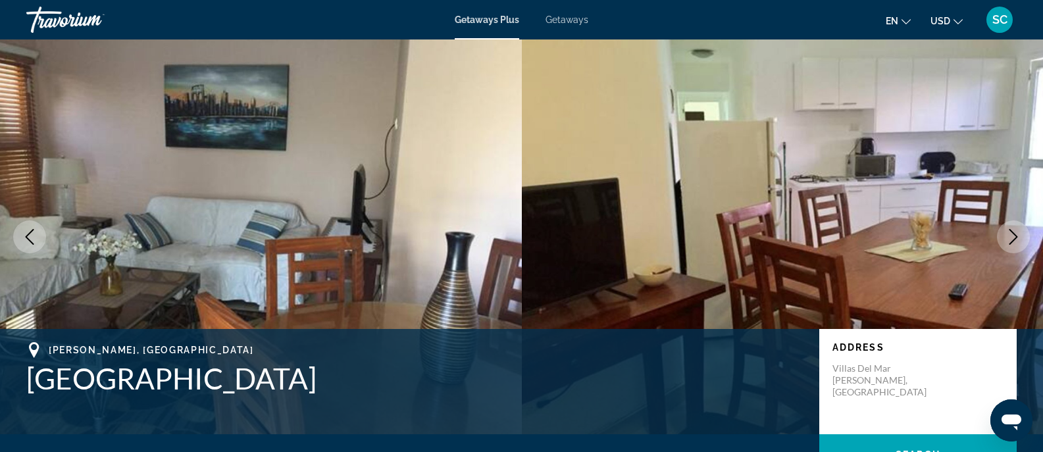
click at [1025, 242] on button "Next image" at bounding box center [1013, 236] width 33 height 33
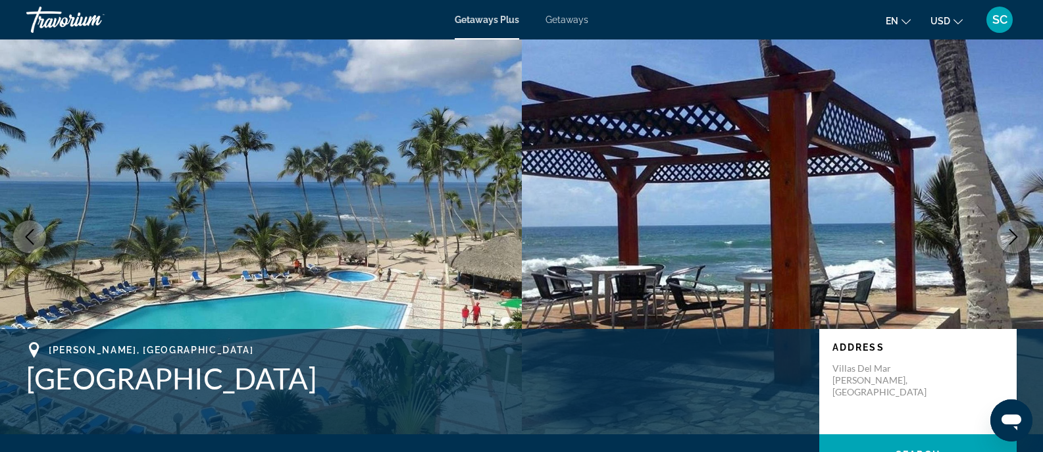
click at [1025, 242] on button "Next image" at bounding box center [1013, 236] width 33 height 33
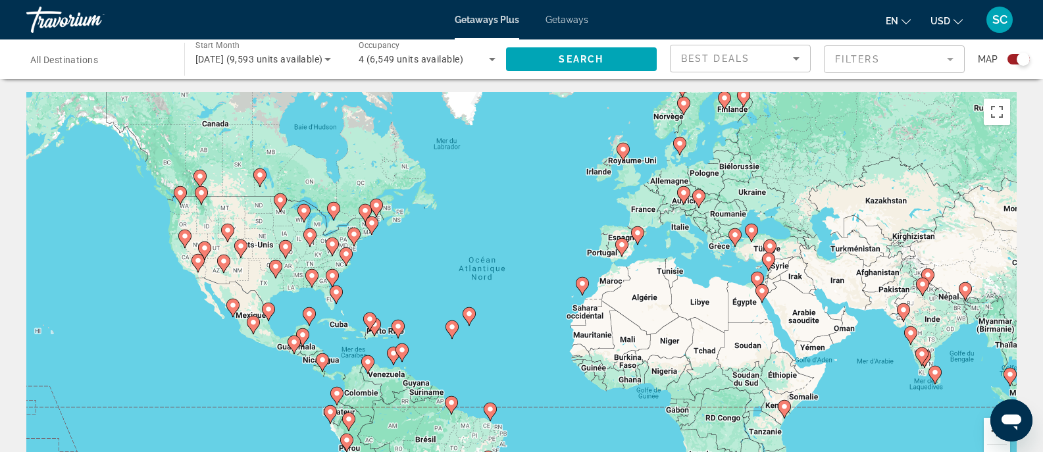
click at [986, 436] on button "Zoom avant" at bounding box center [997, 431] width 26 height 26
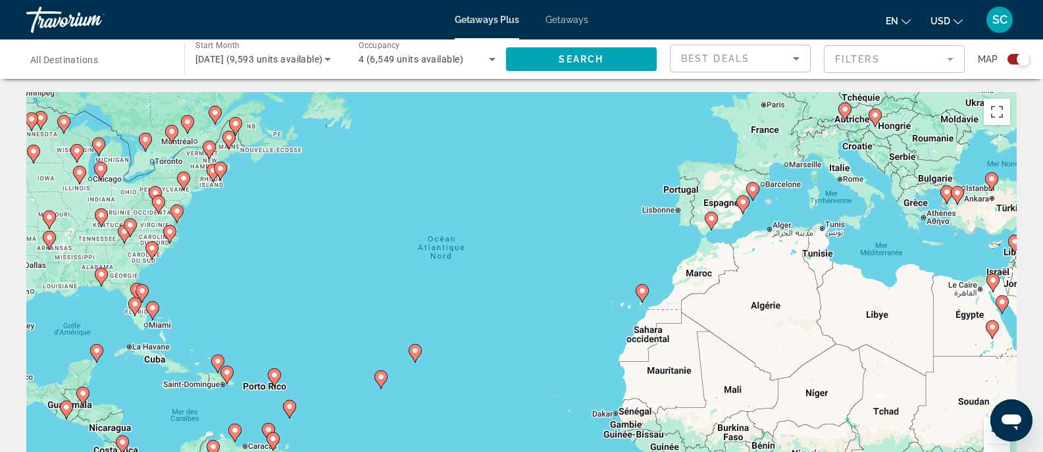
click at [986, 436] on button "Zoom avant" at bounding box center [997, 431] width 26 height 26
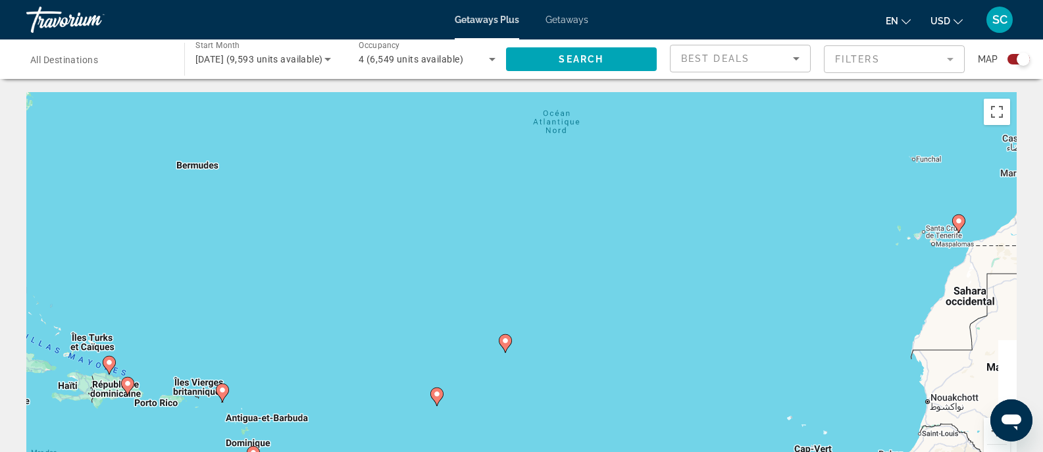
drag, startPoint x: 426, startPoint y: 332, endPoint x: 634, endPoint y: 225, distance: 234.0
click at [634, 225] on div "Pour activer le glissement du marqueur avec le clavier, appuyez sur Alt+Entrée.…" at bounding box center [521, 289] width 990 height 395
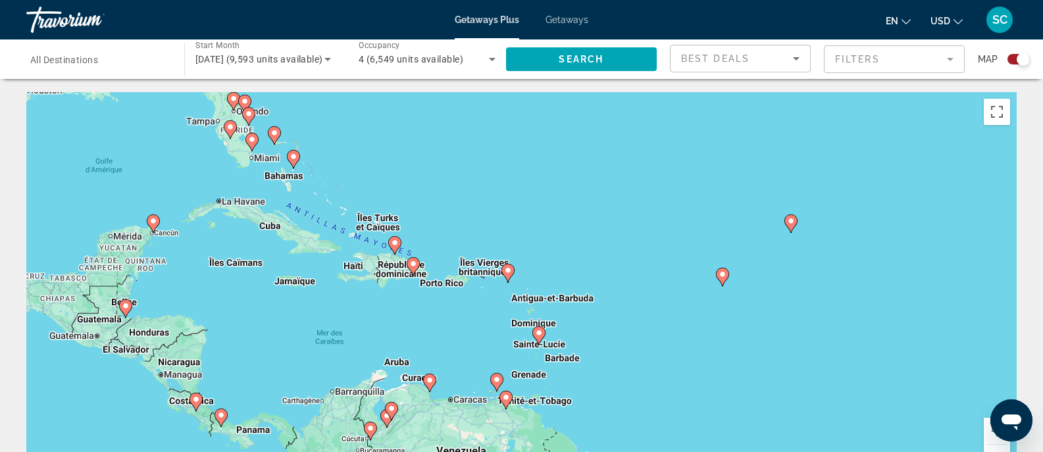
drag, startPoint x: 269, startPoint y: 285, endPoint x: 546, endPoint y: 192, distance: 293.0
click at [546, 192] on div "Pour activer le glissement du marqueur avec le clavier, appuyez sur Alt+Entrée.…" at bounding box center [521, 289] width 990 height 395
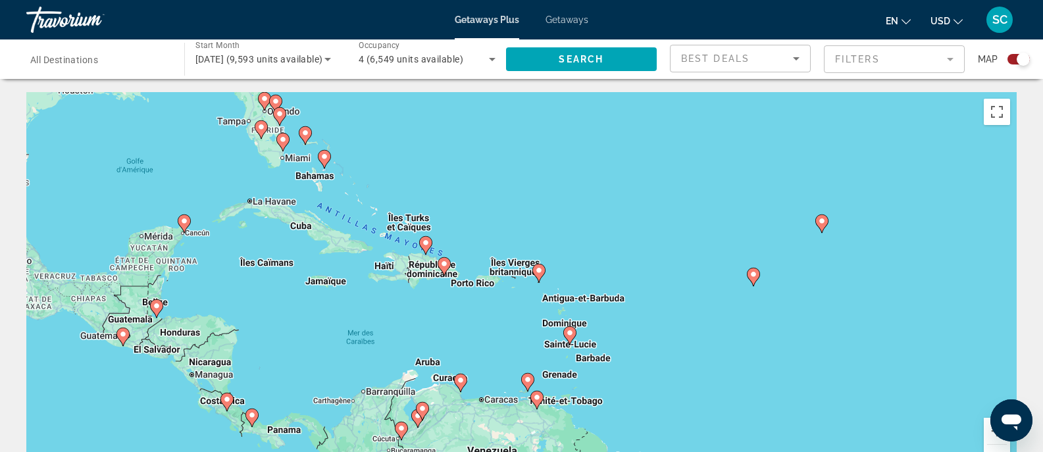
drag, startPoint x: 365, startPoint y: 197, endPoint x: 406, endPoint y: 196, distance: 40.8
click at [406, 196] on div "Pour activer le glissement du marqueur avec le clavier, appuyez sur Alt+Entrée.…" at bounding box center [521, 289] width 990 height 395
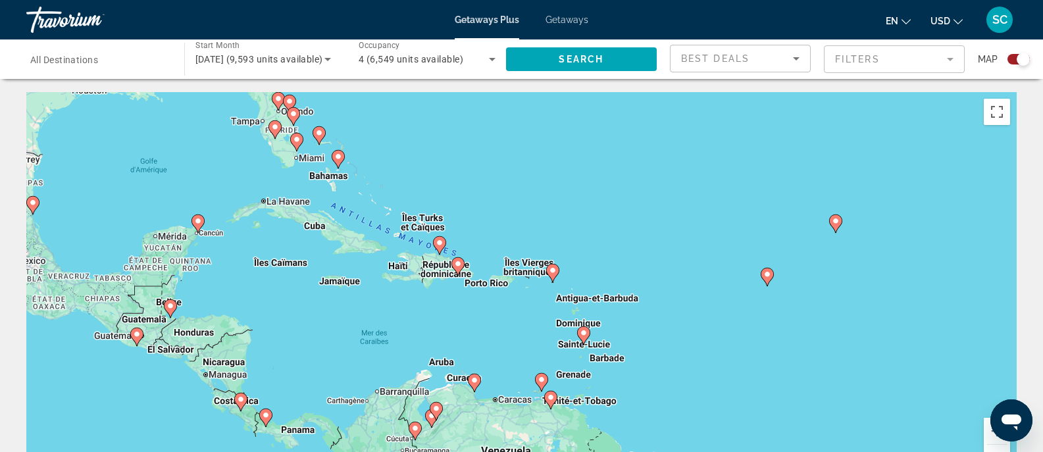
click at [440, 253] on icon "Main content" at bounding box center [439, 245] width 13 height 18
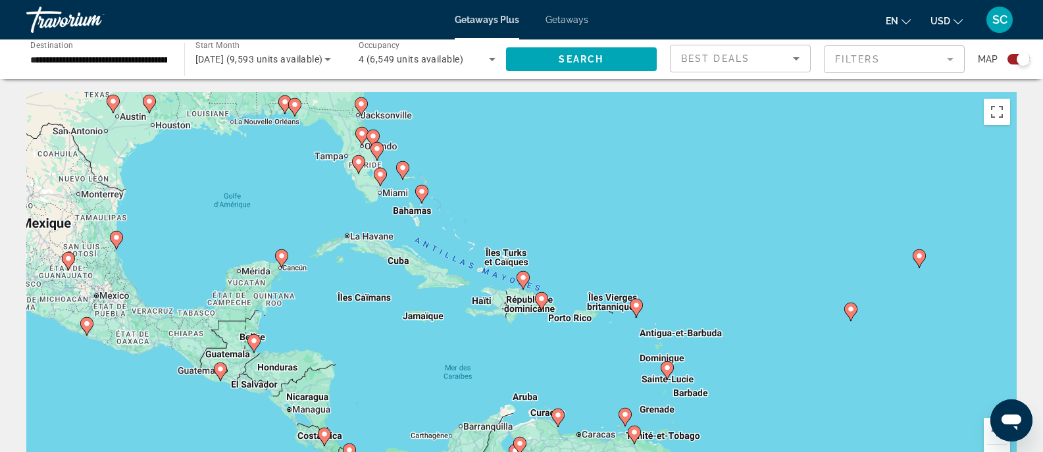
click at [523, 280] on image "Main content" at bounding box center [523, 278] width 8 height 8
type input "**********"
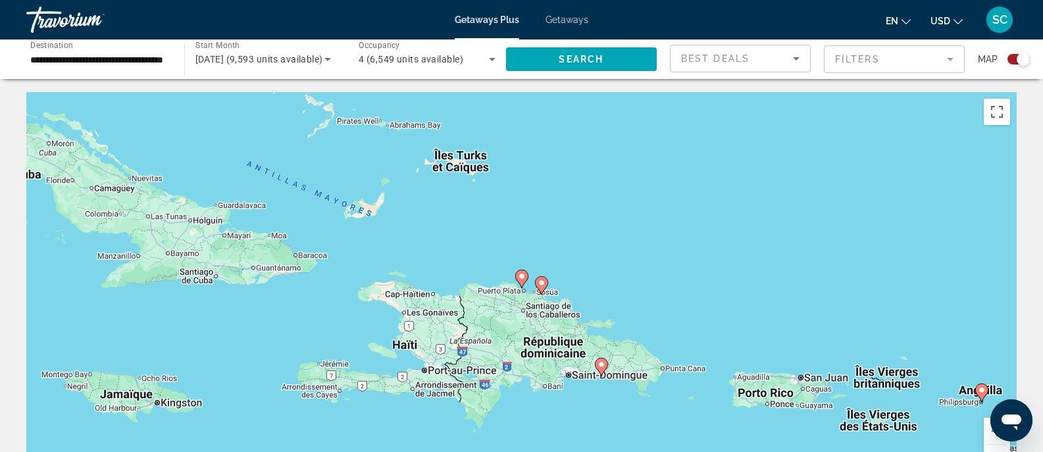
click at [519, 279] on image "Main content" at bounding box center [522, 276] width 8 height 8
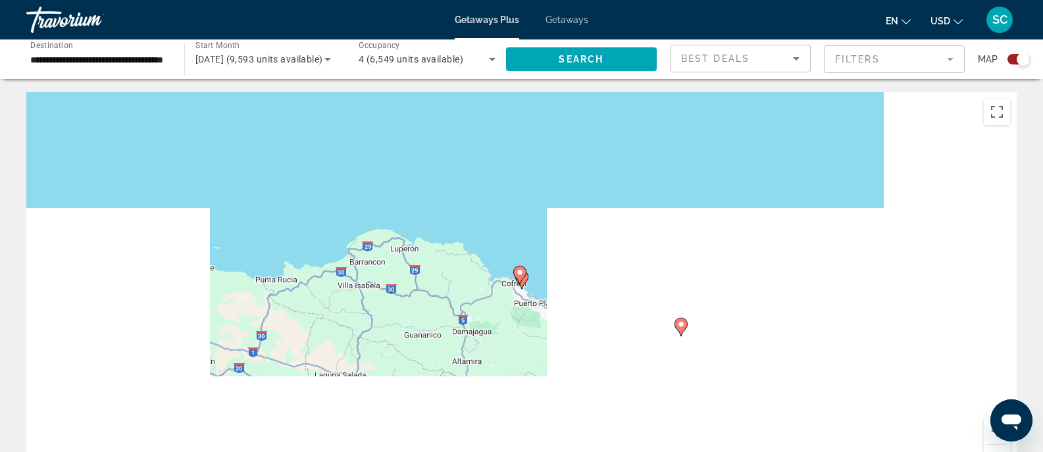
click at [519, 279] on icon "Main content" at bounding box center [519, 275] width 12 height 17
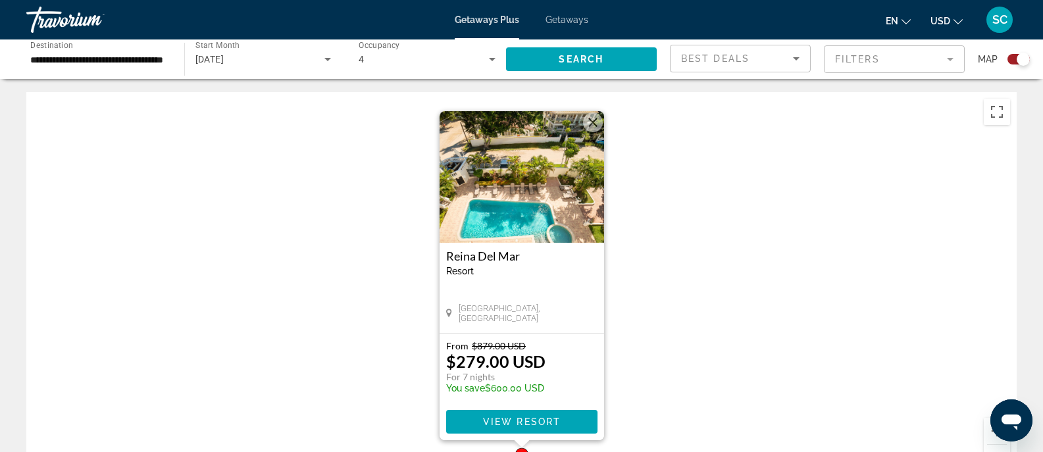
click at [648, 349] on div "Pour activer le glissement du marqueur avec le clavier, appuyez sur Alt+Entrée.…" at bounding box center [521, 289] width 990 height 395
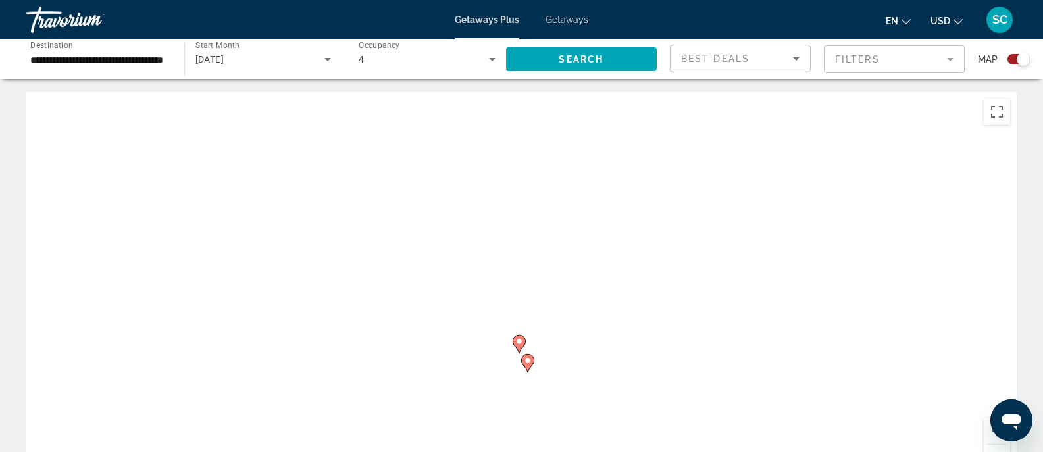
drag, startPoint x: 573, startPoint y: 417, endPoint x: 571, endPoint y: 275, distance: 142.2
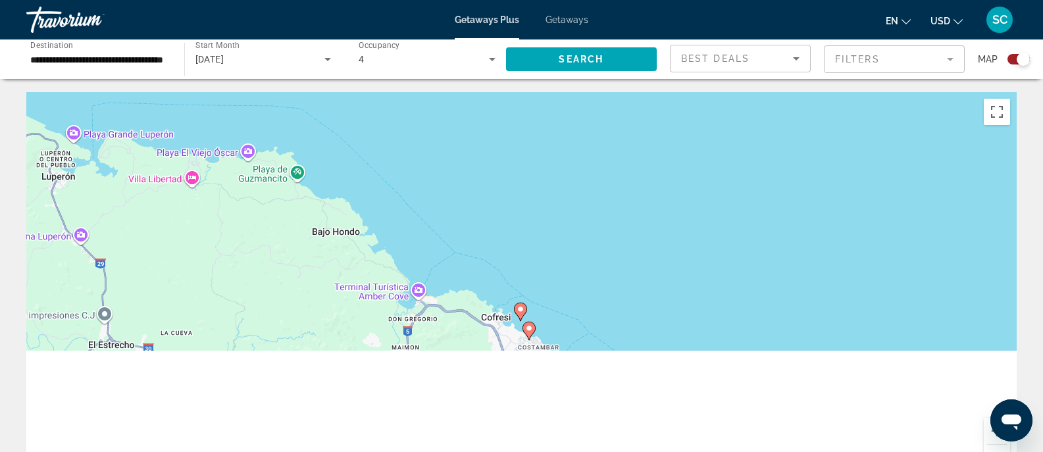
click at [526, 334] on icon "Main content" at bounding box center [529, 330] width 12 height 17
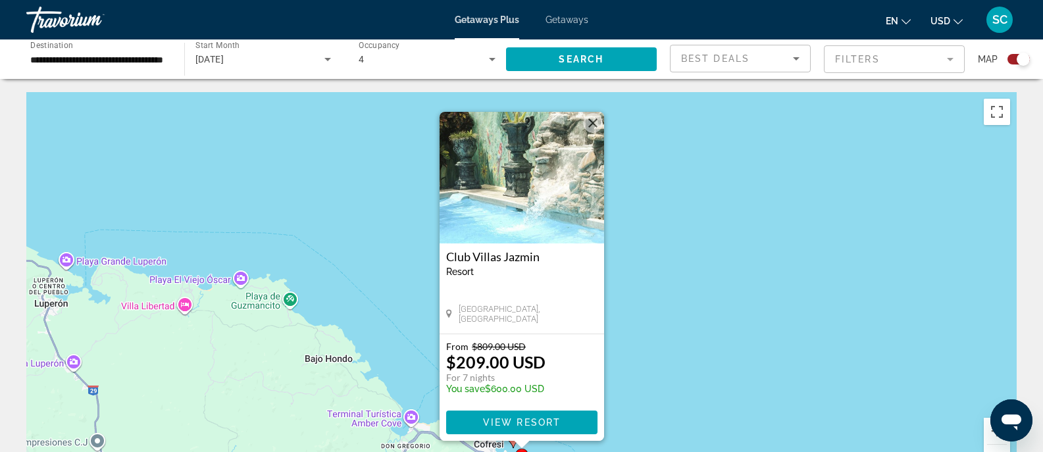
click at [640, 373] on div "Pour activer le glissement du marqueur avec le clavier, appuyez sur Alt+Entrée.…" at bounding box center [521, 289] width 990 height 395
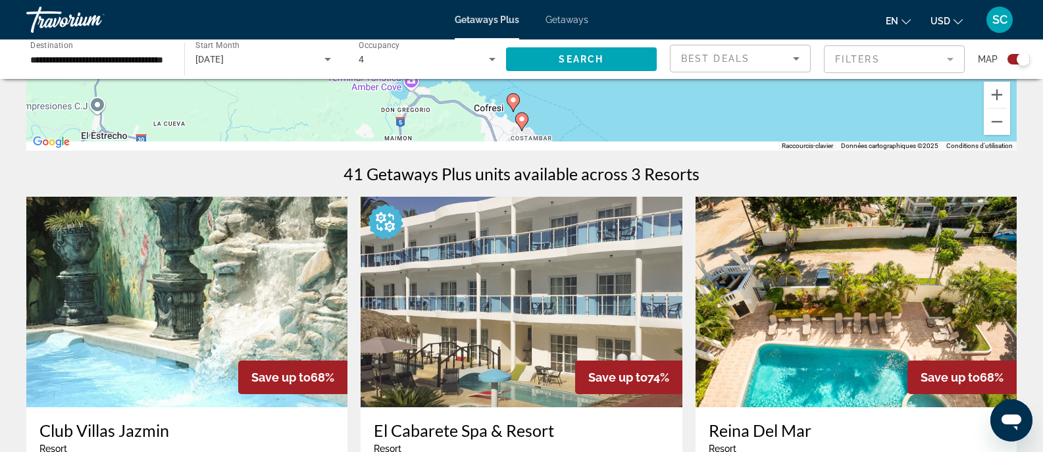
scroll to position [338, 0]
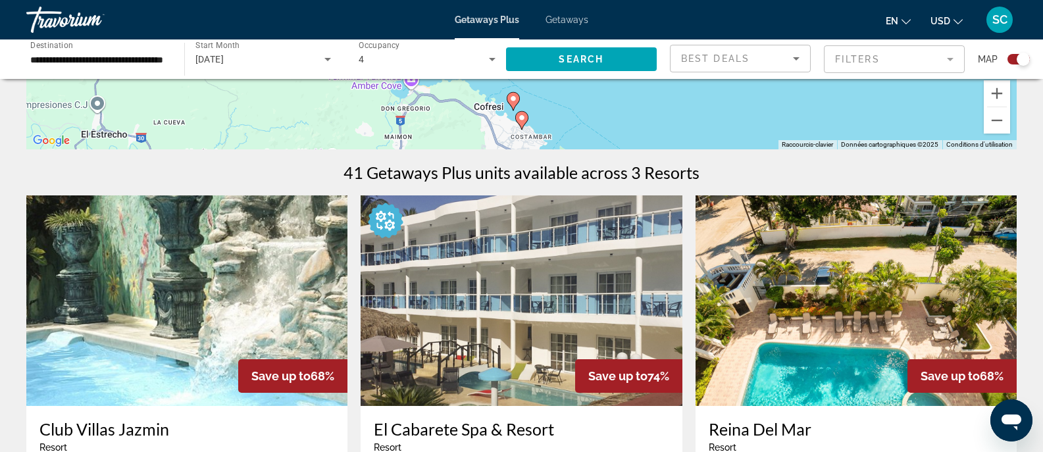
click at [126, 303] on img "Main content" at bounding box center [186, 300] width 321 height 211
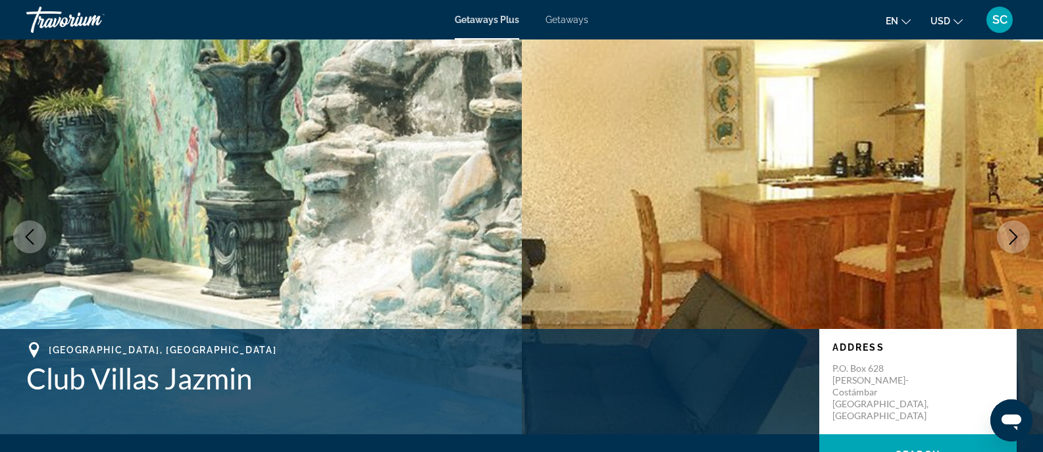
click at [1010, 242] on icon "Next image" at bounding box center [1014, 237] width 16 height 16
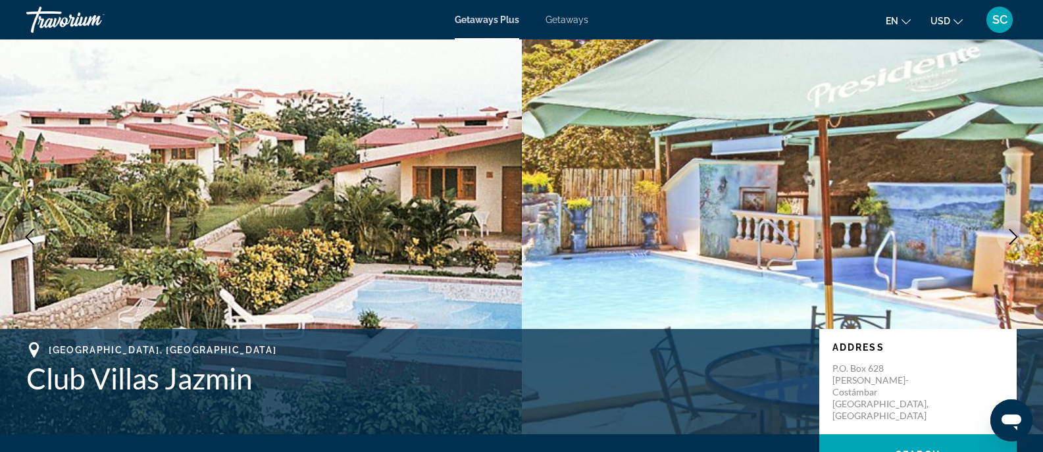
click at [1010, 242] on icon "Next image" at bounding box center [1014, 237] width 16 height 16
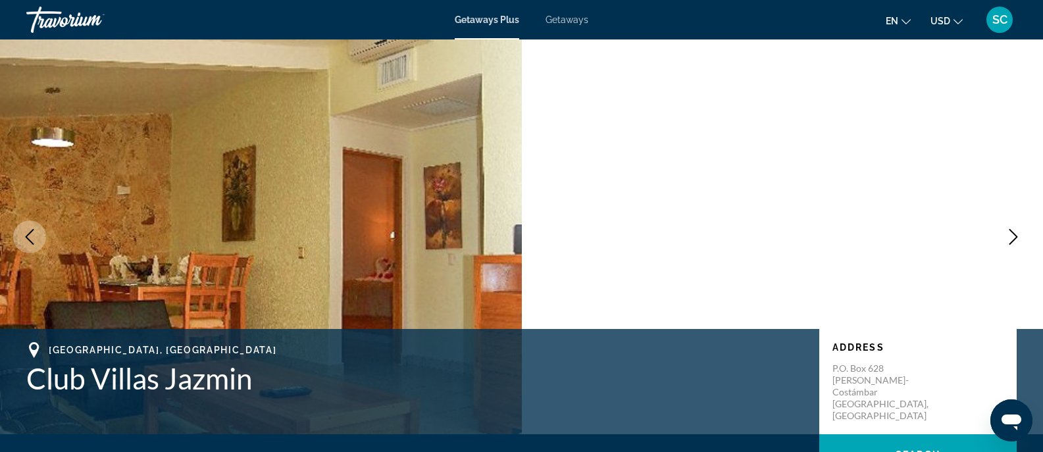
click at [1010, 242] on icon "Next image" at bounding box center [1014, 237] width 16 height 16
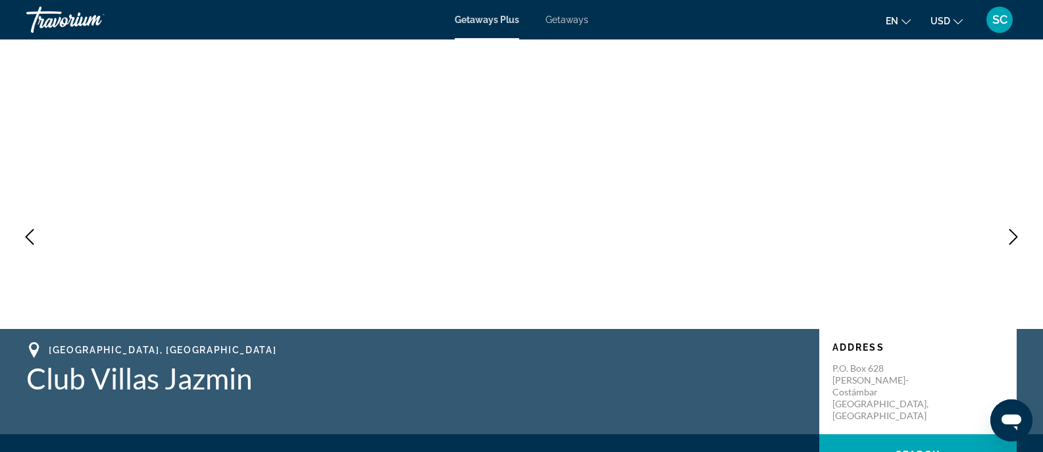
click at [1010, 242] on icon "Next image" at bounding box center [1014, 237] width 16 height 16
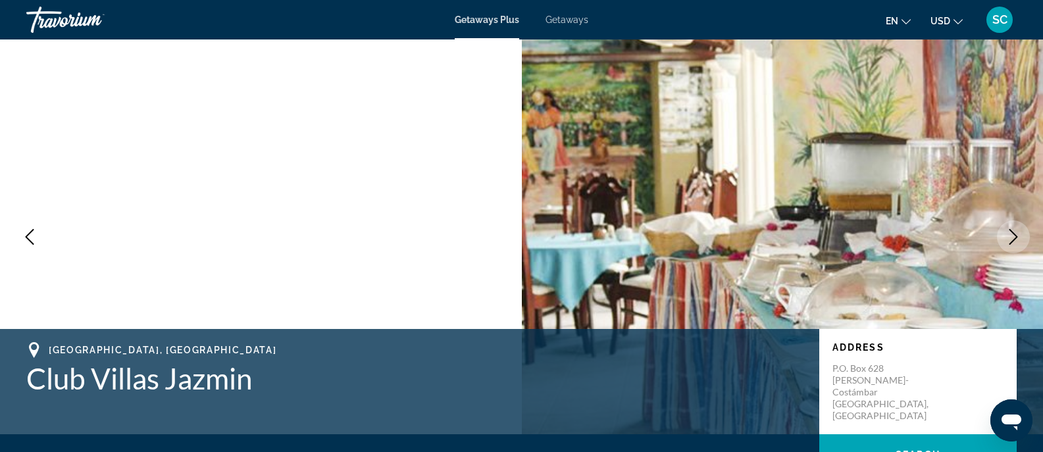
click at [1009, 242] on icon "Next image" at bounding box center [1014, 237] width 16 height 16
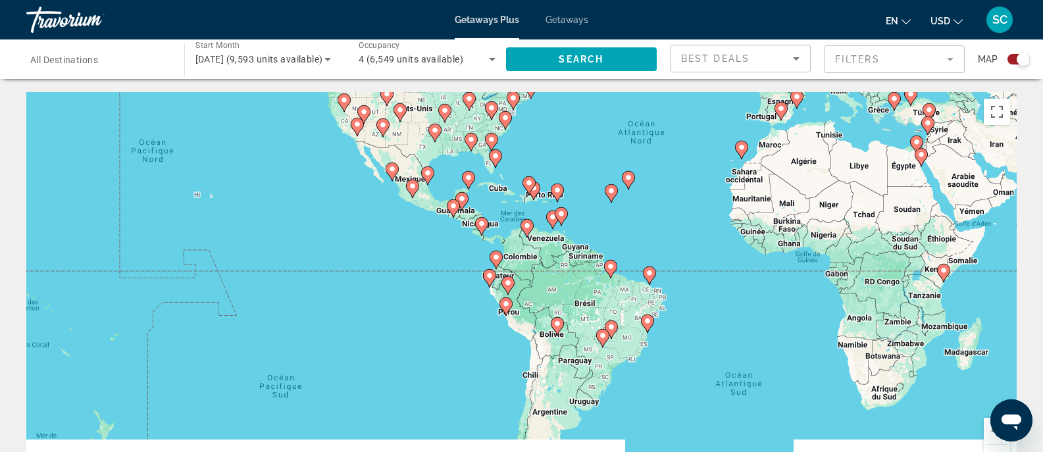
drag, startPoint x: 465, startPoint y: 283, endPoint x: 625, endPoint y: 135, distance: 217.5
click at [625, 135] on div "Pour activer le glissement du marqueur avec le clavier, appuyez sur Alt+Entrée.…" at bounding box center [521, 289] width 990 height 395
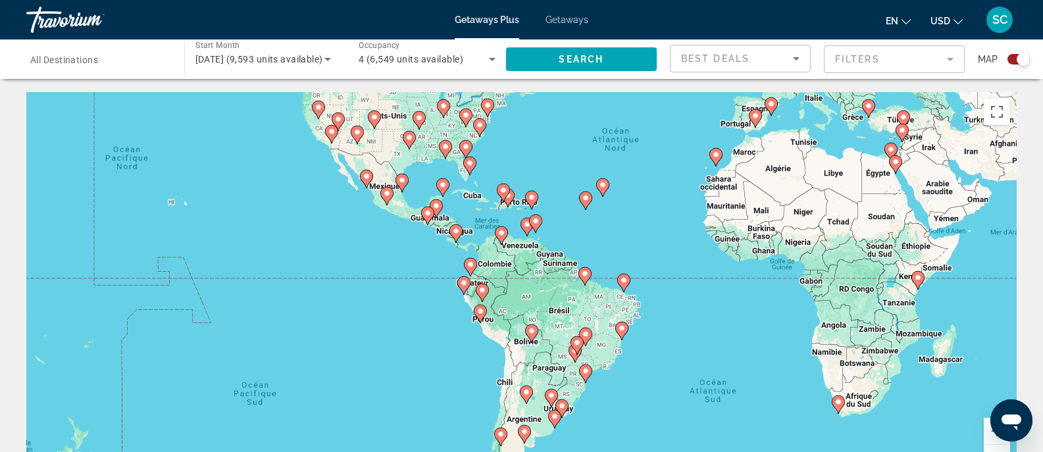
drag, startPoint x: 668, startPoint y: 261, endPoint x: 643, endPoint y: 285, distance: 34.5
click at [643, 285] on div "Pour activer le glissement du marqueur avec le clavier, appuyez sur Alt+Entrée.…" at bounding box center [521, 289] width 990 height 395
click at [990, 432] on button "Zoom avant" at bounding box center [997, 431] width 26 height 26
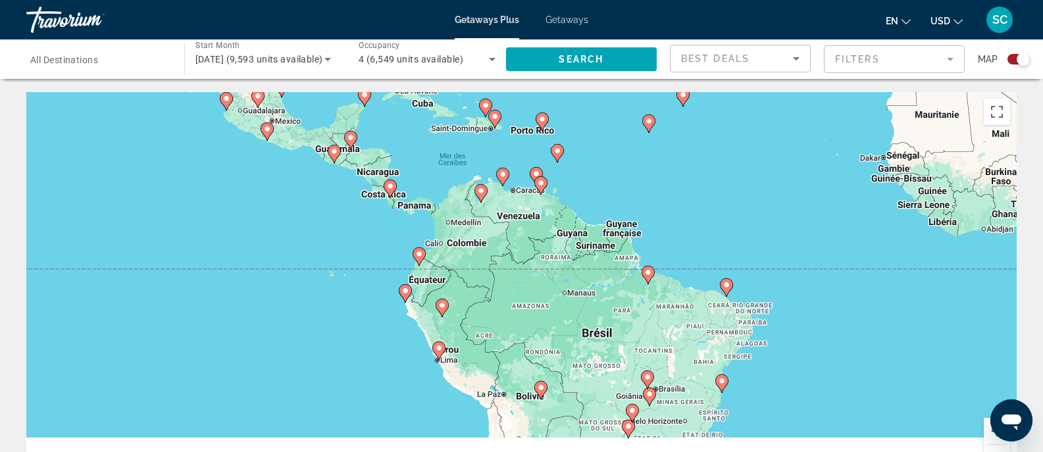
click at [990, 432] on button "Zoom avant" at bounding box center [997, 431] width 26 height 26
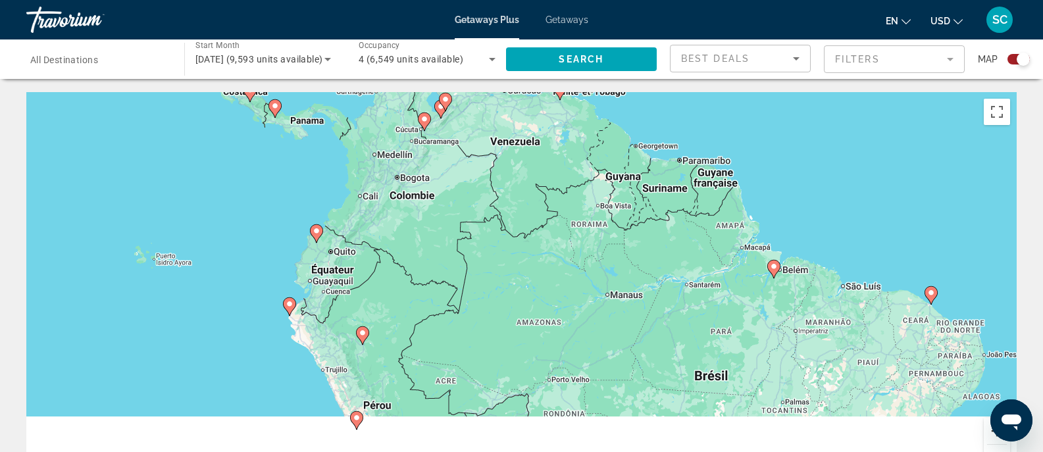
click at [990, 432] on button "Zoom avant" at bounding box center [997, 431] width 26 height 26
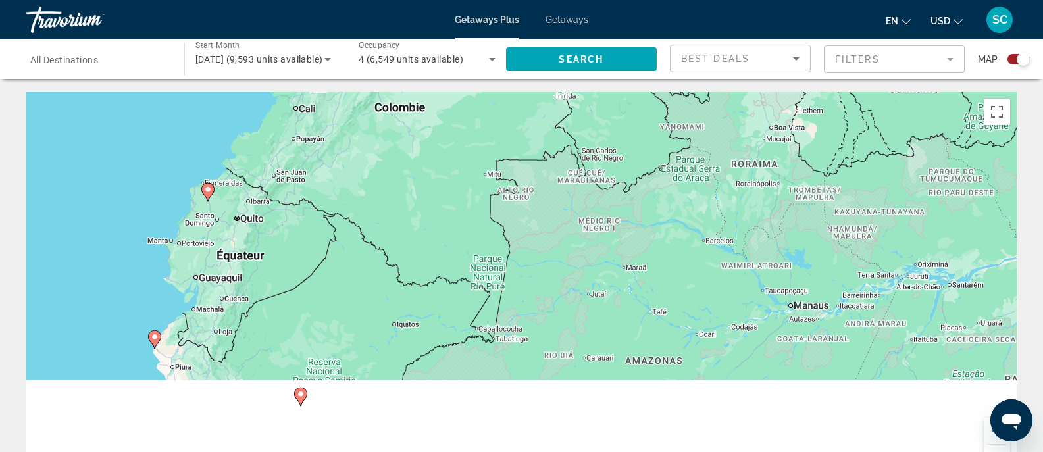
drag, startPoint x: 147, startPoint y: 283, endPoint x: 247, endPoint y: 288, distance: 100.8
click at [247, 288] on div "Pour activer le glissement du marqueur avec le clavier, appuyez sur Alt+Entrée.…" at bounding box center [521, 289] width 990 height 395
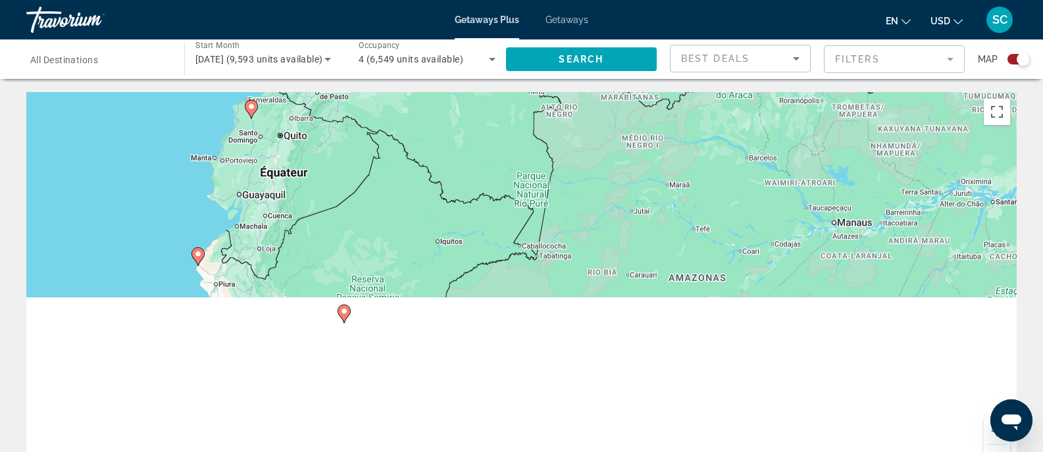
drag, startPoint x: 138, startPoint y: 336, endPoint x: 183, endPoint y: 232, distance: 113.8
click at [183, 232] on div "Pour activer le glissement du marqueur avec le clavier, appuyez sur Alt+Entrée.…" at bounding box center [521, 289] width 990 height 395
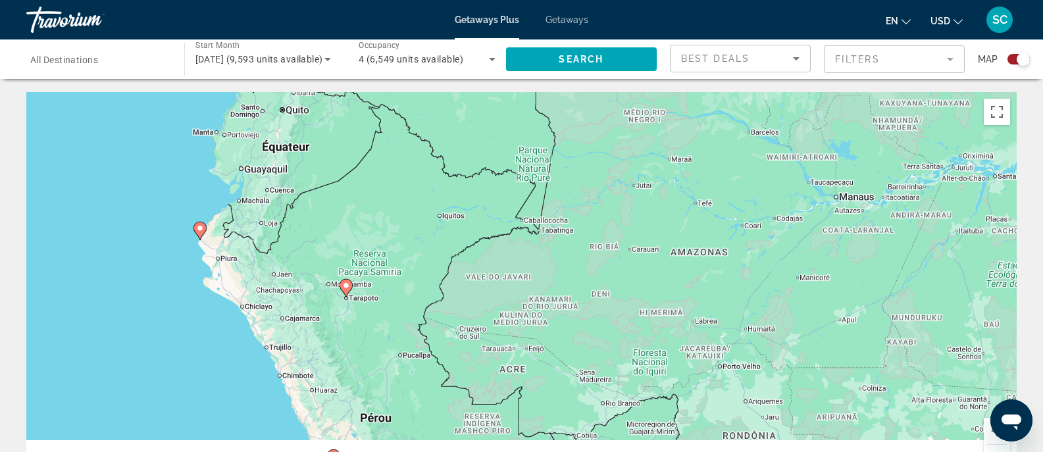
click at [201, 233] on icon "Main content" at bounding box center [199, 230] width 12 height 17
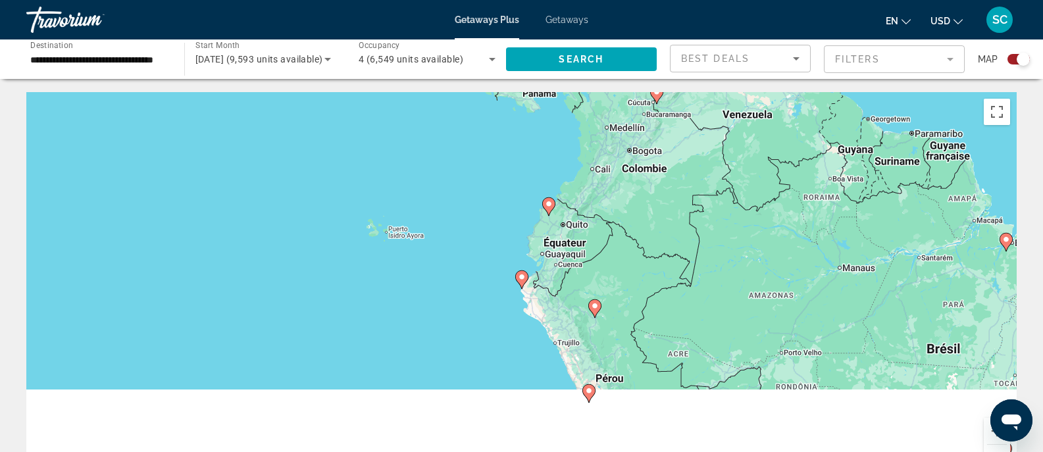
click at [523, 278] on image "Main content" at bounding box center [522, 277] width 8 height 8
type input "**********"
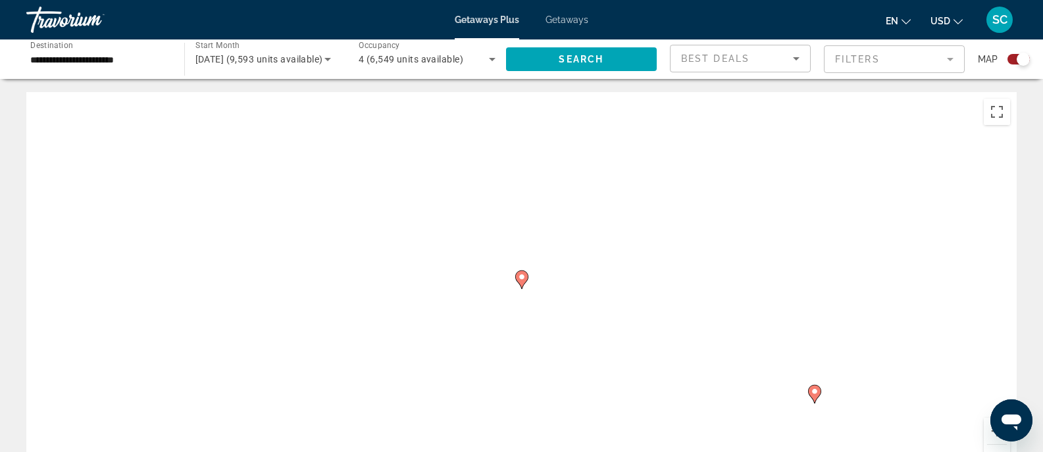
click at [523, 278] on image "Main content" at bounding box center [522, 277] width 8 height 8
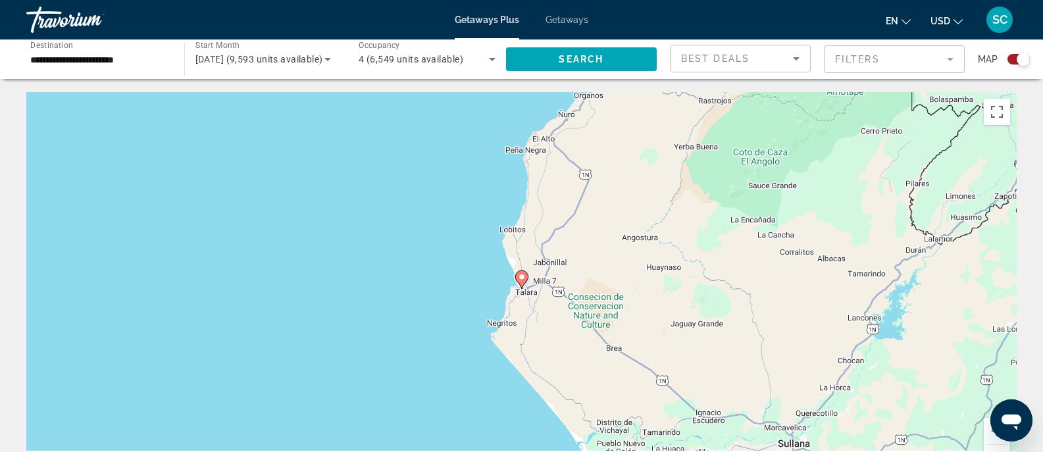
click at [523, 278] on image "Main content" at bounding box center [522, 277] width 8 height 8
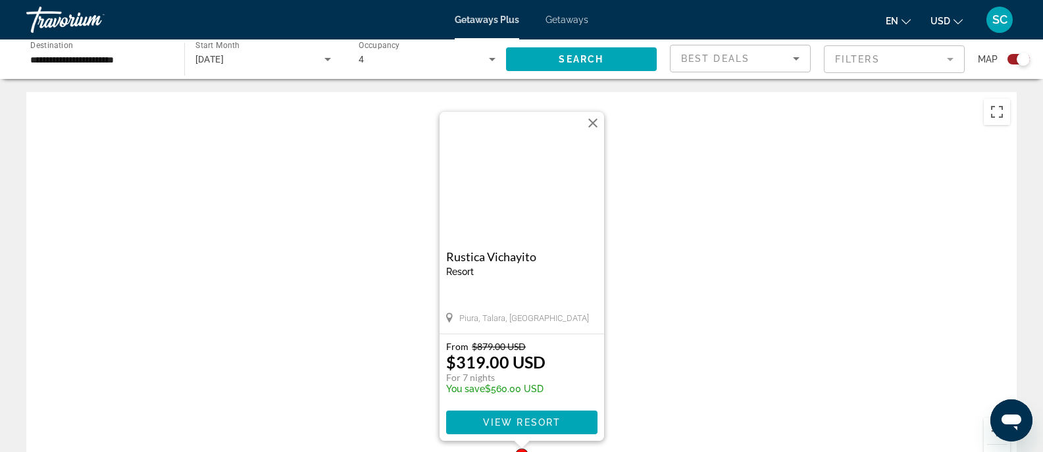
click at [504, 192] on img "Main content" at bounding box center [522, 178] width 165 height 132
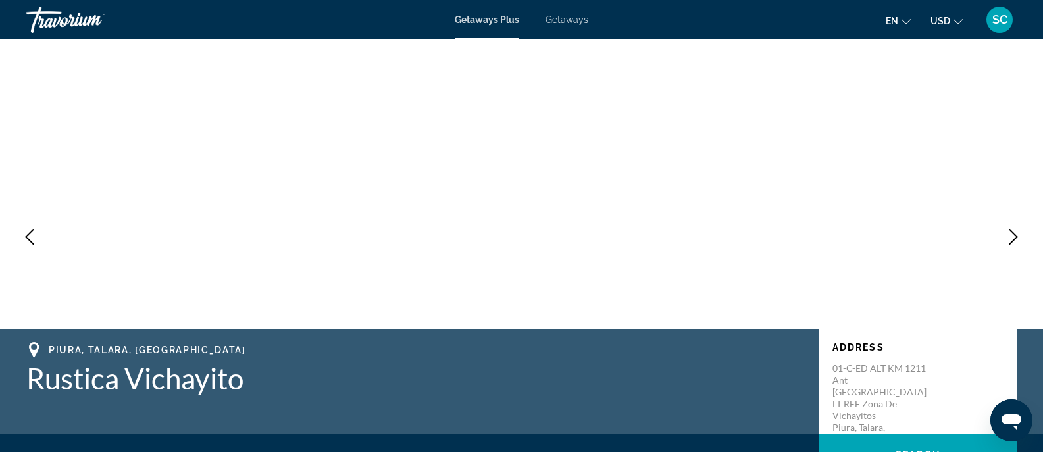
click at [1008, 235] on icon "Next image" at bounding box center [1014, 237] width 16 height 16
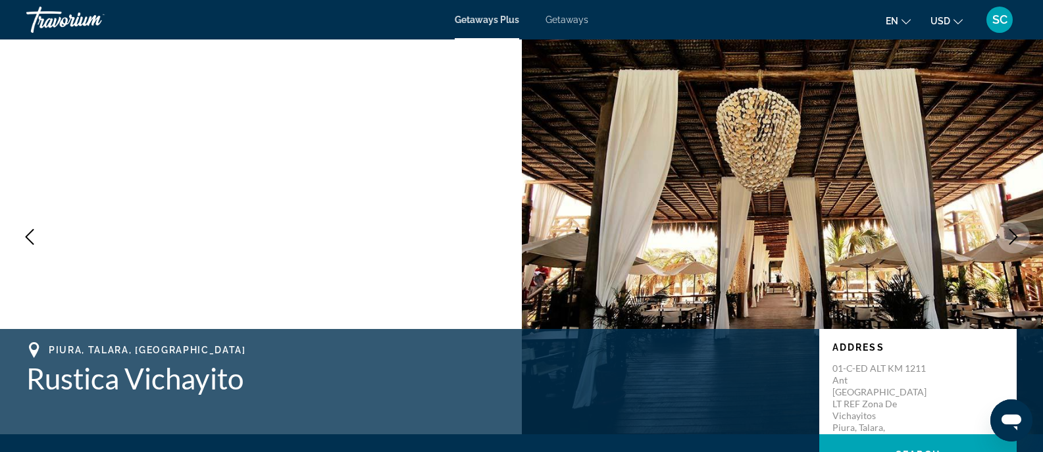
click at [1008, 235] on icon "Next image" at bounding box center [1014, 237] width 16 height 16
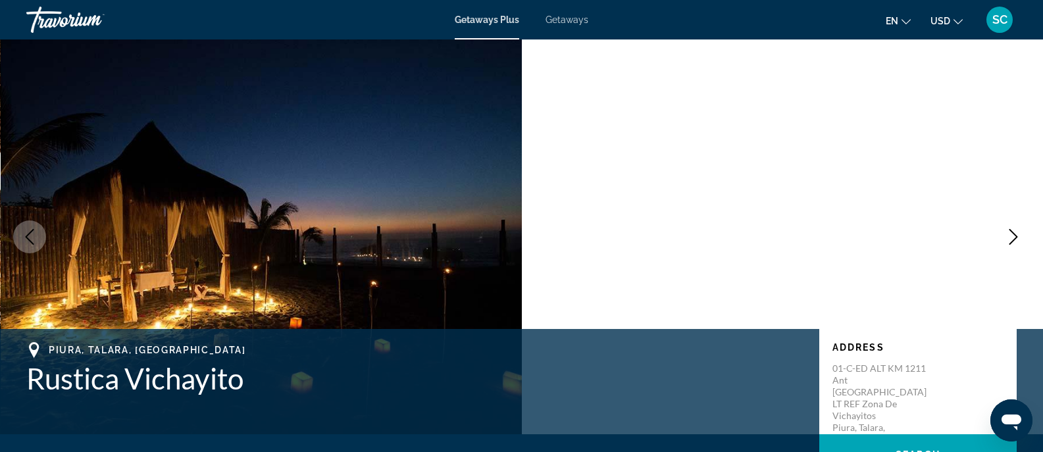
click at [1008, 235] on icon "Next image" at bounding box center [1014, 237] width 16 height 16
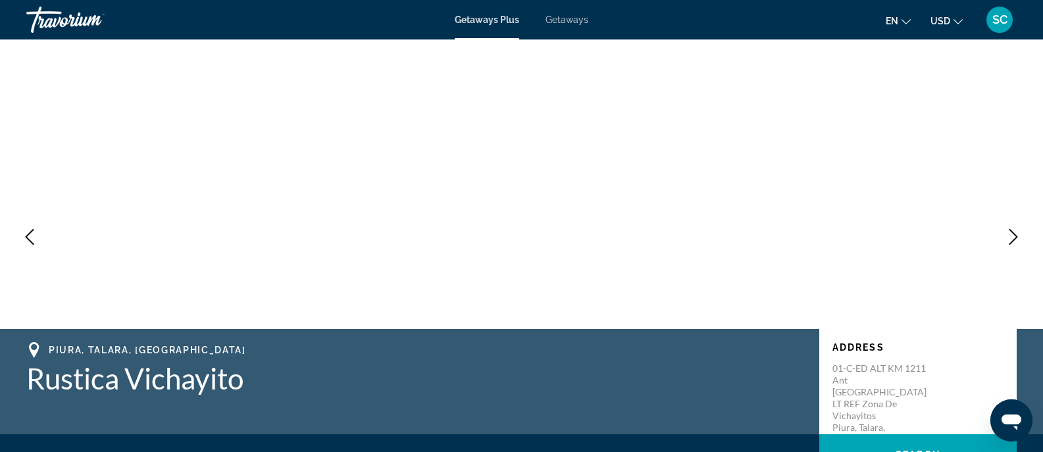
click at [1008, 235] on icon "Next image" at bounding box center [1014, 237] width 16 height 16
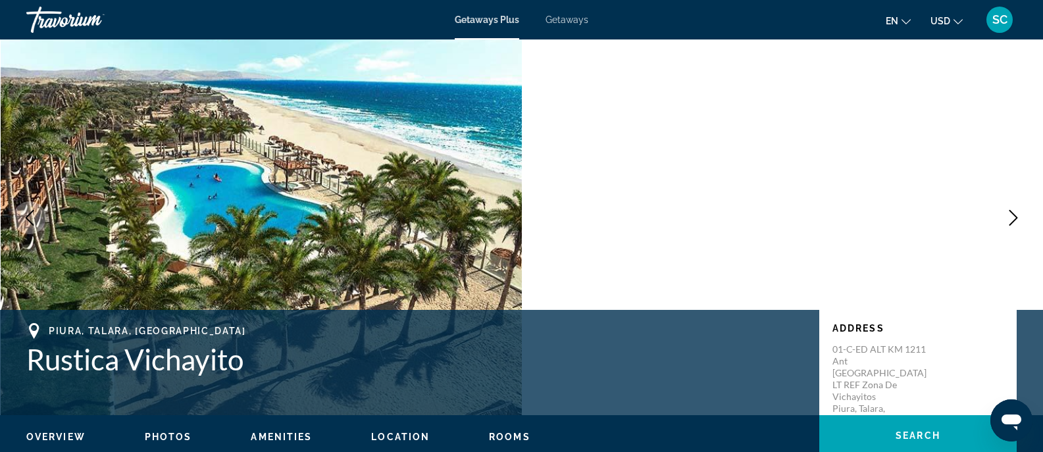
scroll to position [5, 0]
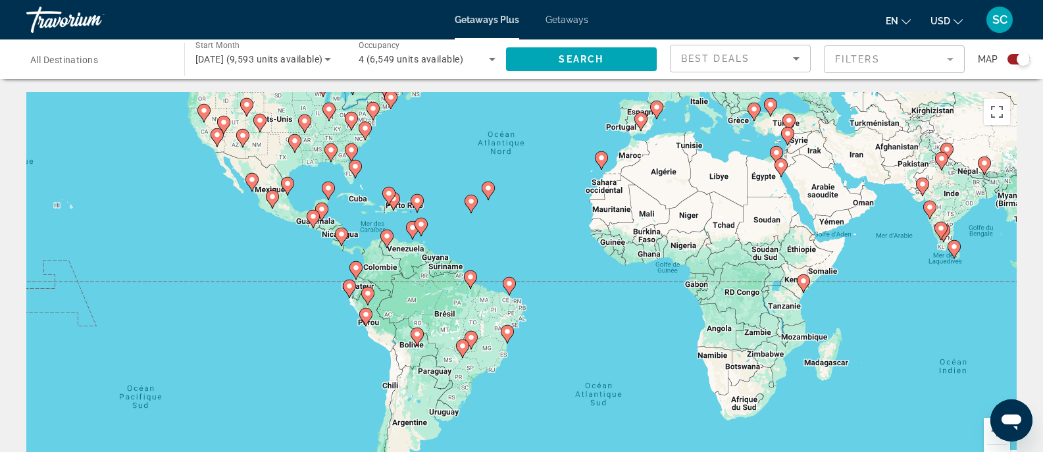
drag, startPoint x: 398, startPoint y: 371, endPoint x: 417, endPoint y: 235, distance: 137.6
click at [417, 235] on div "Pour activer le glissement du marqueur avec le clavier, appuyez sur Alt+Entrée.…" at bounding box center [521, 289] width 990 height 395
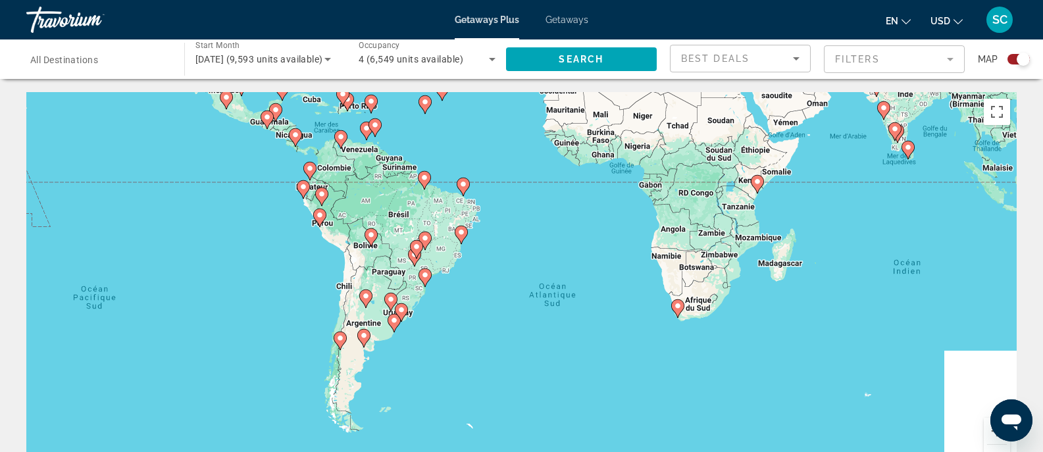
drag, startPoint x: 921, startPoint y: 438, endPoint x: 871, endPoint y: 353, distance: 98.8
click at [871, 353] on div "Pour activer le glissement du marqueur avec le clavier, appuyez sur Alt+Entrée.…" at bounding box center [521, 289] width 990 height 395
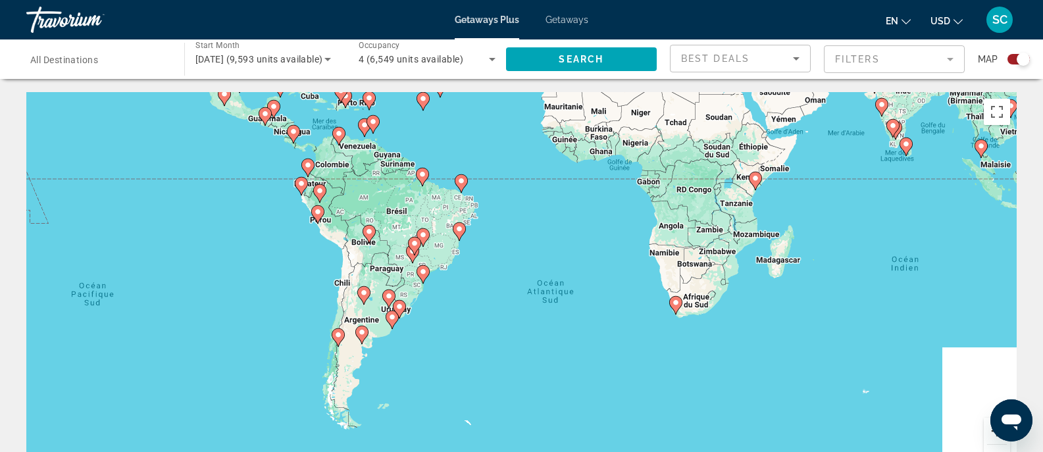
click at [990, 438] on button "Zoom avant" at bounding box center [997, 431] width 26 height 26
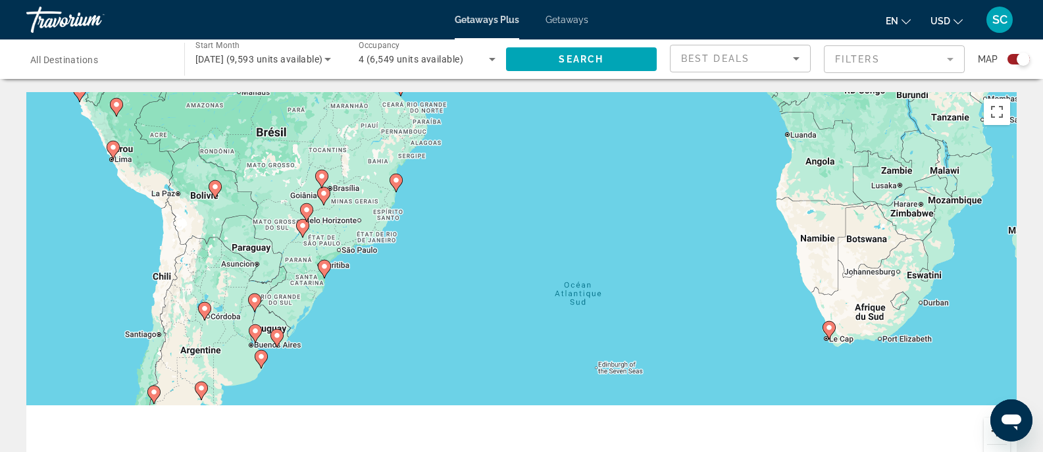
click at [990, 438] on button "Zoom avant" at bounding box center [997, 431] width 26 height 26
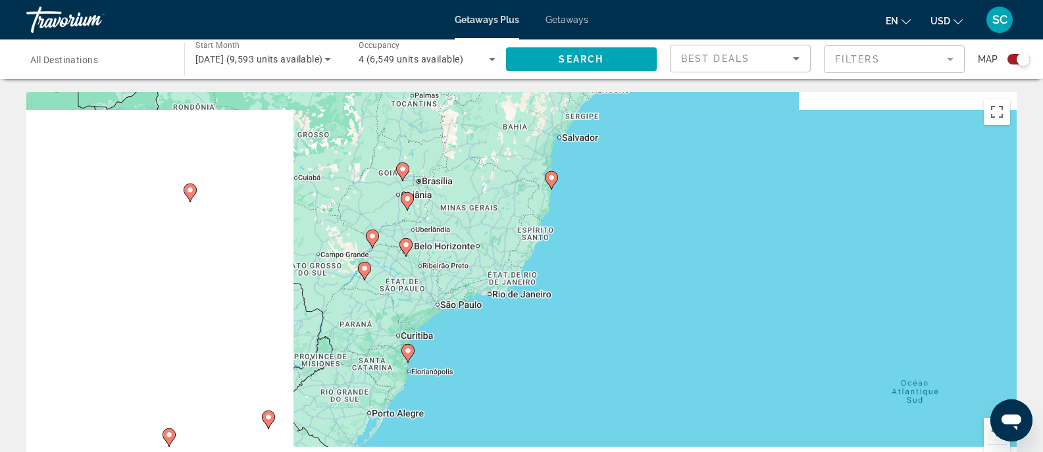
drag, startPoint x: 143, startPoint y: 226, endPoint x: 496, endPoint y: 327, distance: 367.0
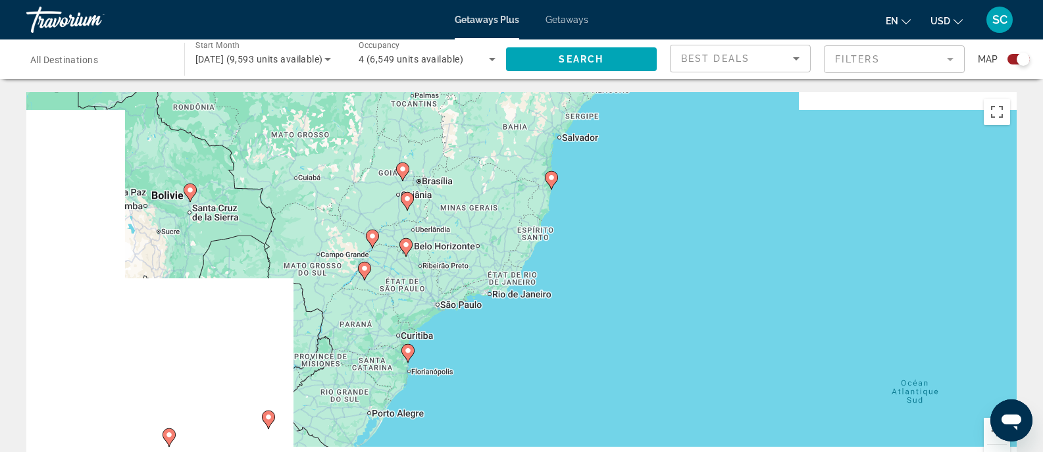
click at [496, 327] on div "Pour activer le glissement du marqueur avec le clavier, appuyez sur Alt+Entrée.…" at bounding box center [521, 289] width 990 height 395
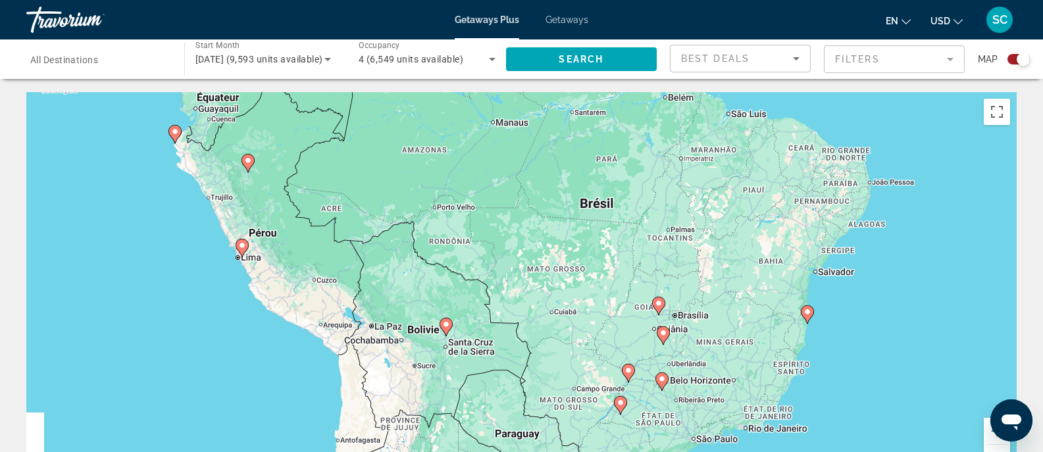
drag, startPoint x: 240, startPoint y: 237, endPoint x: 402, endPoint y: 360, distance: 203.4
click at [402, 360] on div "Pour activer le glissement du marqueur avec le clavier, appuyez sur Alt+Entrée.…" at bounding box center [521, 289] width 990 height 395
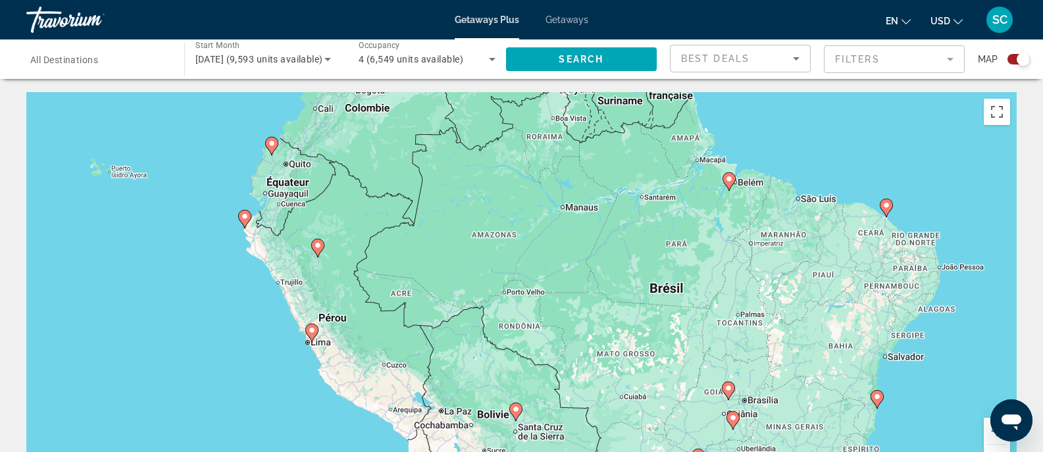
drag, startPoint x: 292, startPoint y: 247, endPoint x: 363, endPoint y: 331, distance: 110.2
click at [363, 331] on div "Pour activer le glissement du marqueur avec le clavier, appuyez sur Alt+Entrée.…" at bounding box center [521, 289] width 990 height 395
click at [310, 332] on image "Main content" at bounding box center [312, 330] width 8 height 8
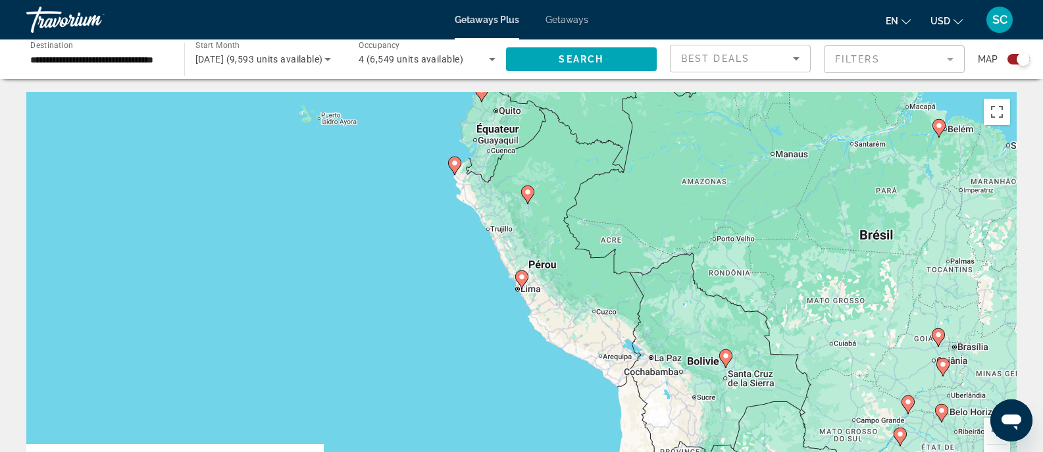
click at [520, 282] on icon "Main content" at bounding box center [521, 279] width 12 height 17
type input "**********"
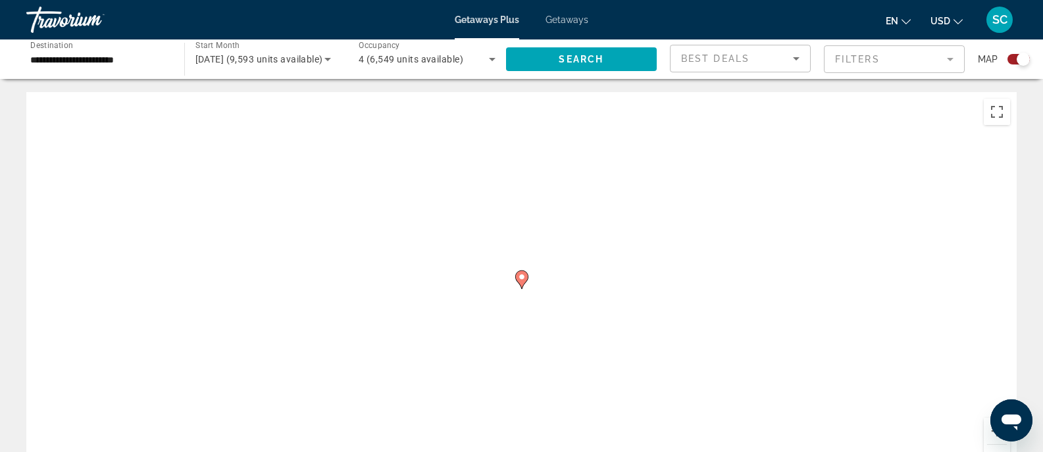
click at [520, 282] on icon "Main content" at bounding box center [521, 279] width 12 height 17
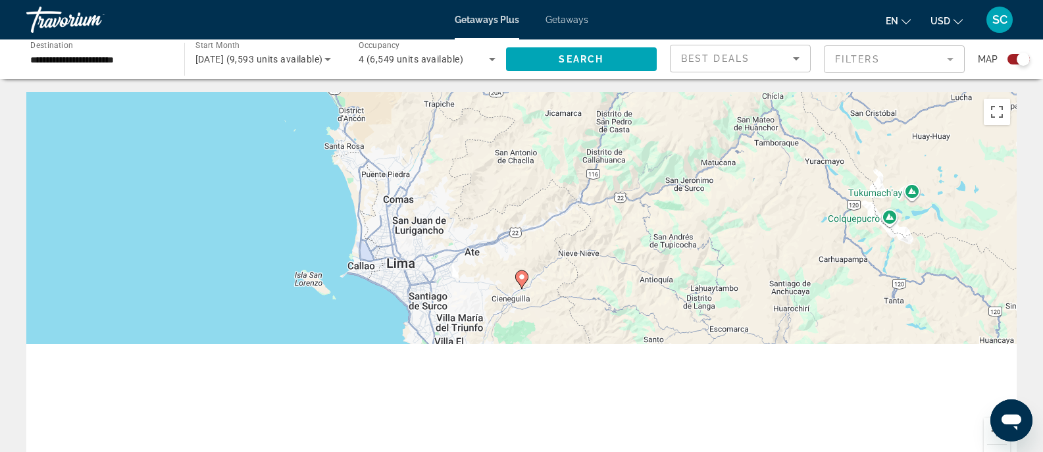
click at [523, 285] on icon "Main content" at bounding box center [521, 279] width 12 height 17
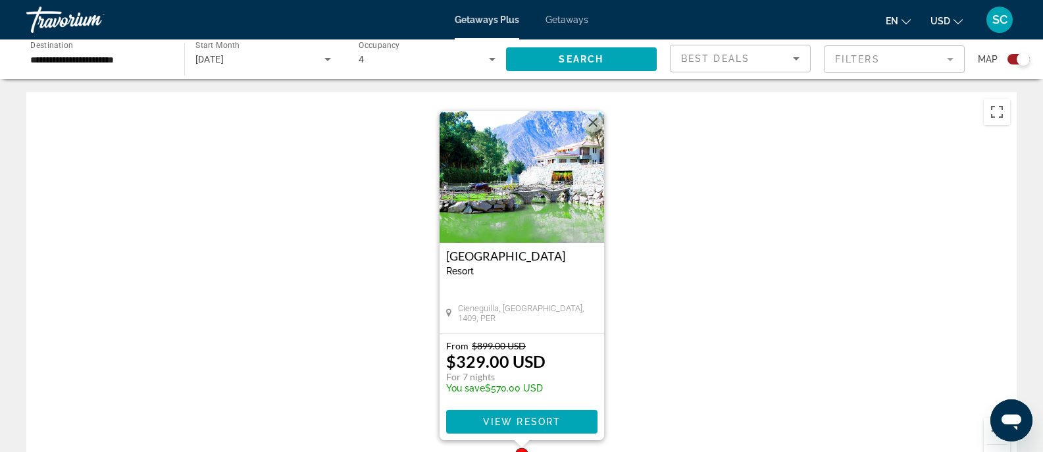
click at [595, 129] on button "Fermer" at bounding box center [593, 123] width 20 height 20
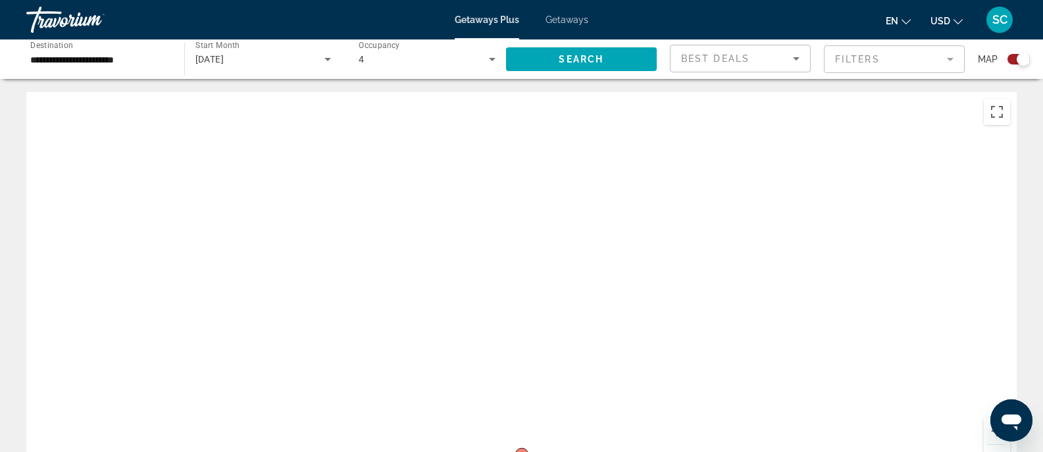
click at [999, 448] on button "Zoom arrière" at bounding box center [997, 458] width 26 height 26
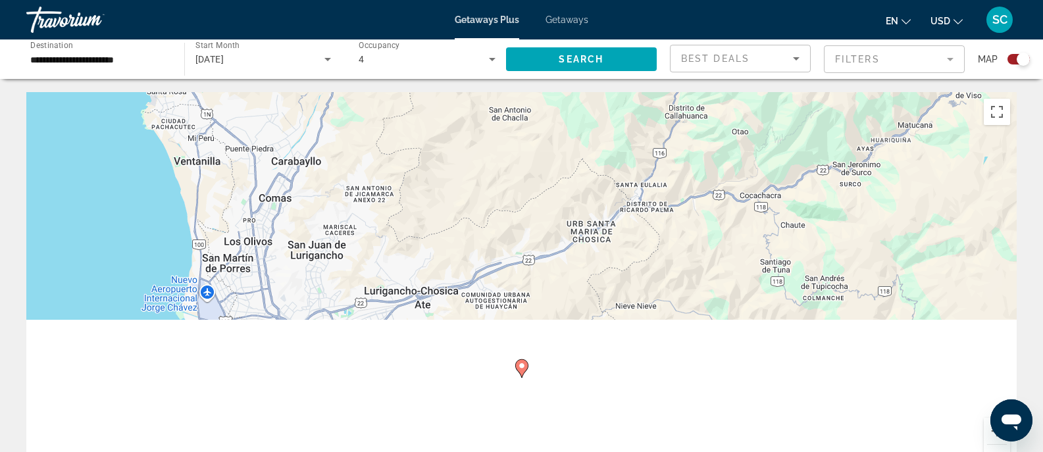
click at [999, 448] on button "Zoom arrière" at bounding box center [997, 458] width 26 height 26
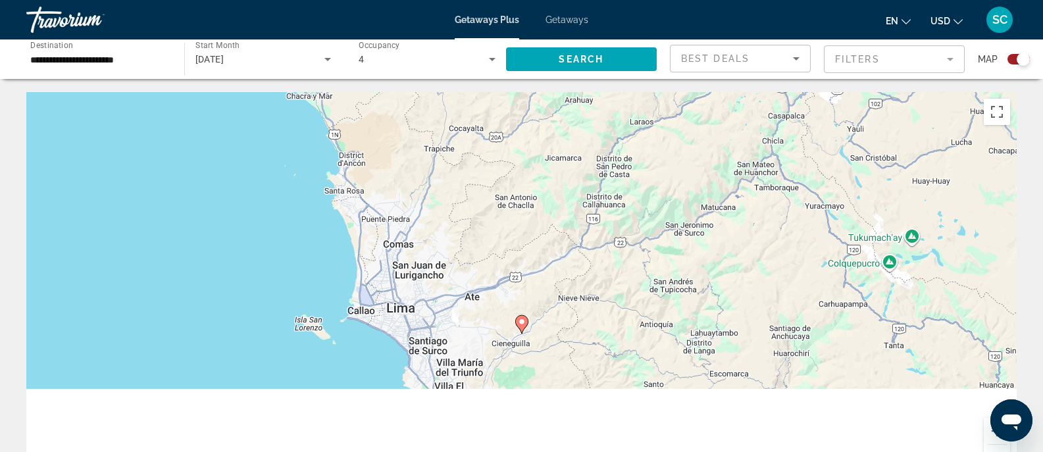
click at [999, 448] on button "Zoom arrière" at bounding box center [997, 458] width 26 height 26
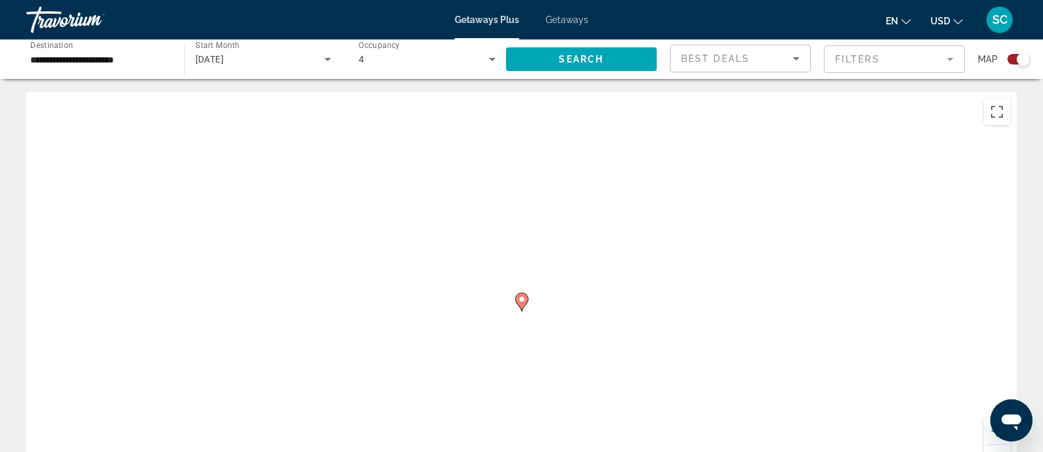
click at [999, 448] on button "Zoom arrière" at bounding box center [997, 458] width 26 height 26
drag, startPoint x: 711, startPoint y: 267, endPoint x: 713, endPoint y: 463, distance: 196.1
click at [713, 451] on html "**********" at bounding box center [521, 226] width 1043 height 452
drag, startPoint x: 586, startPoint y: 342, endPoint x: 589, endPoint y: 478, distance: 135.6
click at [589, 451] on html "**********" at bounding box center [521, 226] width 1043 height 452
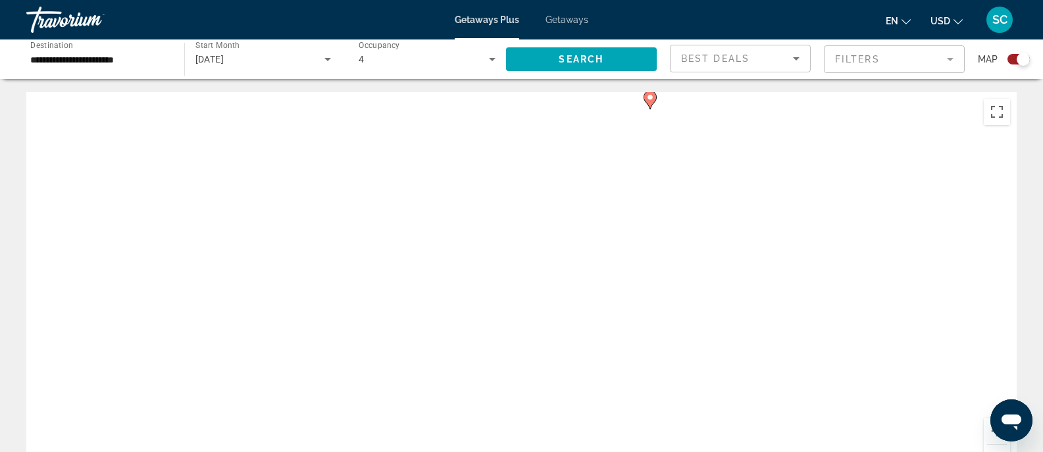
drag, startPoint x: 453, startPoint y: 334, endPoint x: 534, endPoint y: 426, distance: 123.1
click at [534, 426] on div "Pour activer le glissement du marqueur avec le clavier, appuyez sur Alt+Entrée.…" at bounding box center [521, 289] width 990 height 395
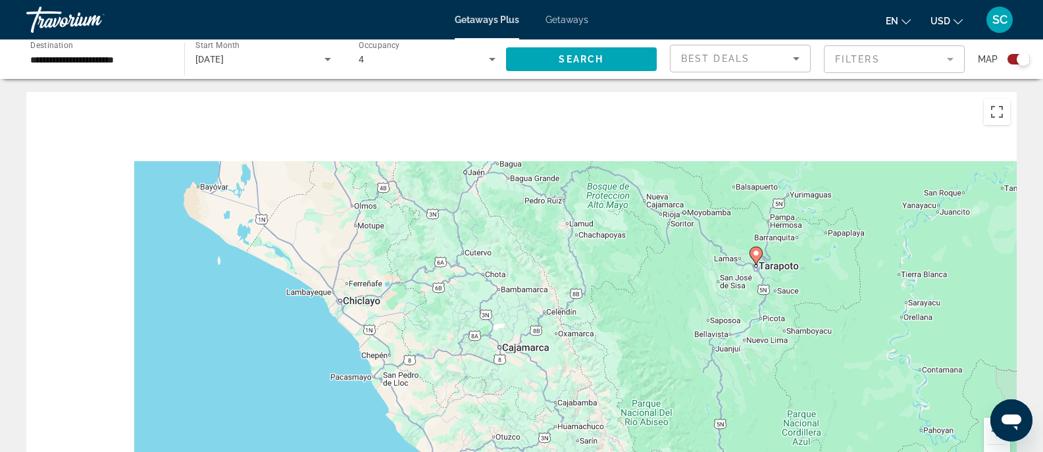
drag, startPoint x: 423, startPoint y: 201, endPoint x: 523, endPoint y: 357, distance: 185.3
click at [523, 357] on div "Pour activer le glissement du marqueur avec le clavier, appuyez sur Alt+Entrée.…" at bounding box center [521, 289] width 990 height 395
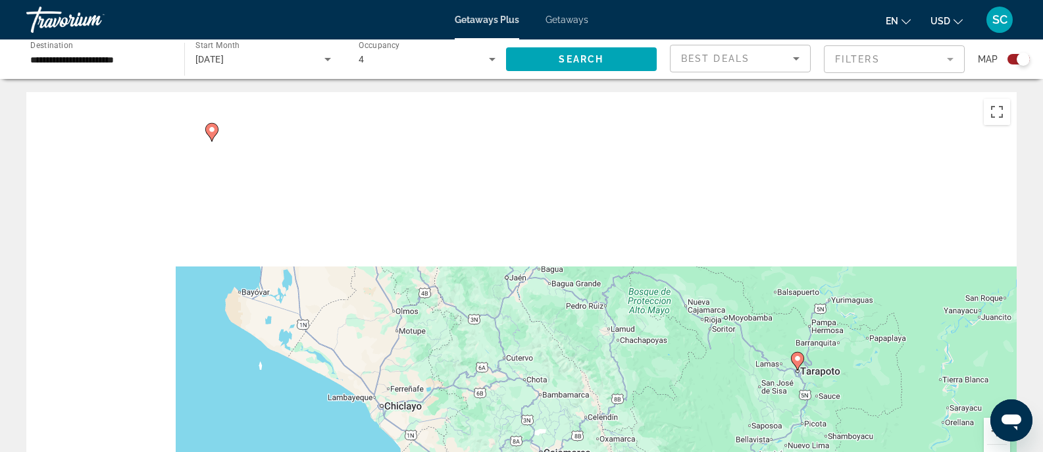
drag, startPoint x: 413, startPoint y: 227, endPoint x: 480, endPoint y: 450, distance: 232.4
click at [482, 444] on div "Pour activer le glissement du marqueur avec le clavier, appuyez sur Alt+Entrée.…" at bounding box center [521, 289] width 990 height 395
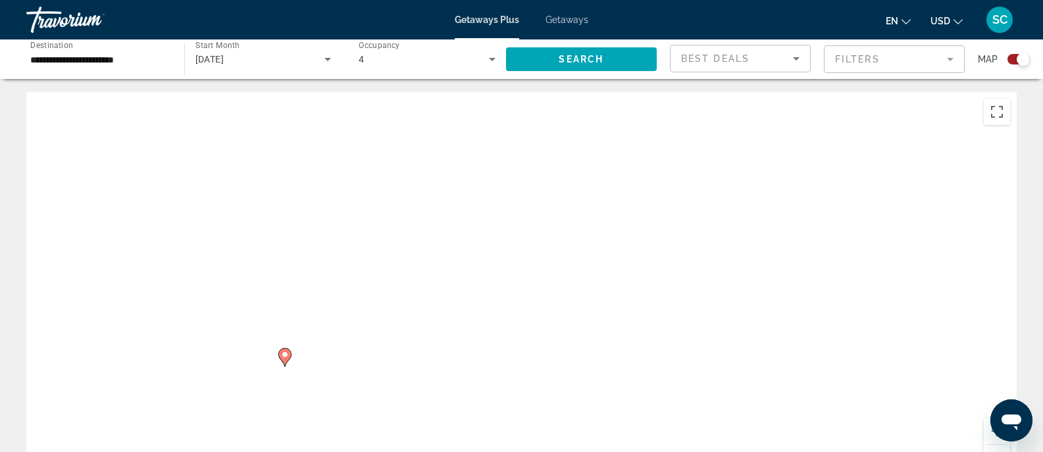
click at [990, 450] on button "Zoom arrière" at bounding box center [997, 458] width 26 height 26
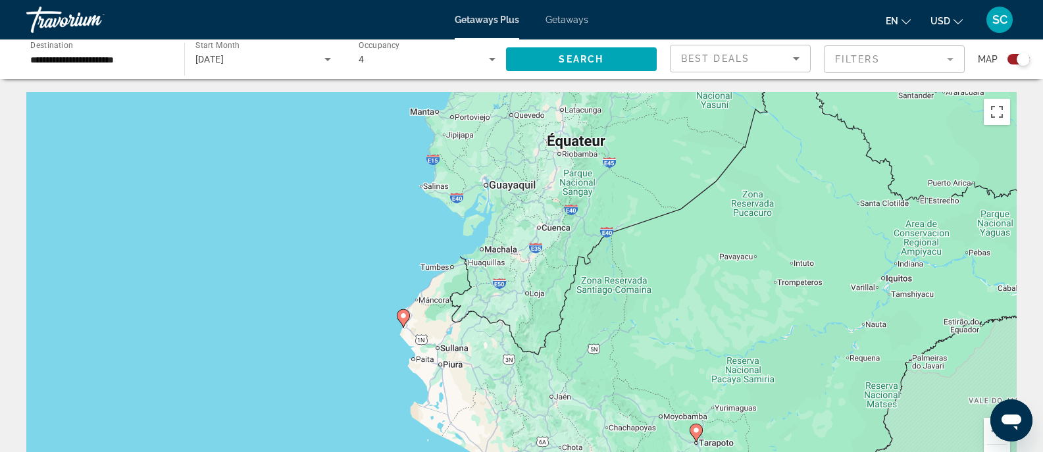
click at [990, 450] on button "Zoom arrière" at bounding box center [997, 458] width 26 height 26
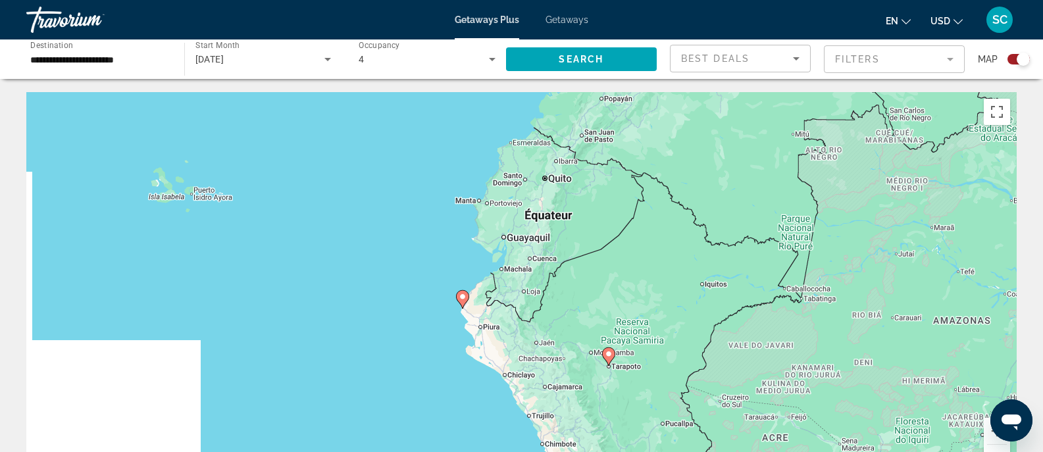
click at [990, 450] on button "Zoom arrière" at bounding box center [997, 458] width 26 height 26
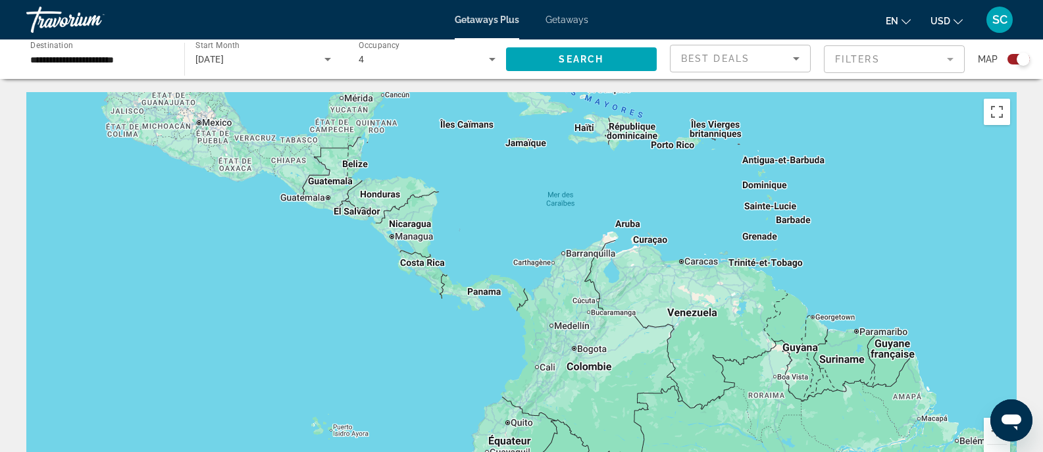
drag, startPoint x: 854, startPoint y: 195, endPoint x: 828, endPoint y: 386, distance: 192.6
click at [828, 386] on div "Pour activer le glissement du marqueur avec le clavier, appuyez sur Alt+Entrée.…" at bounding box center [521, 289] width 990 height 395
click at [997, 450] on button "Zoom arrière" at bounding box center [997, 458] width 26 height 26
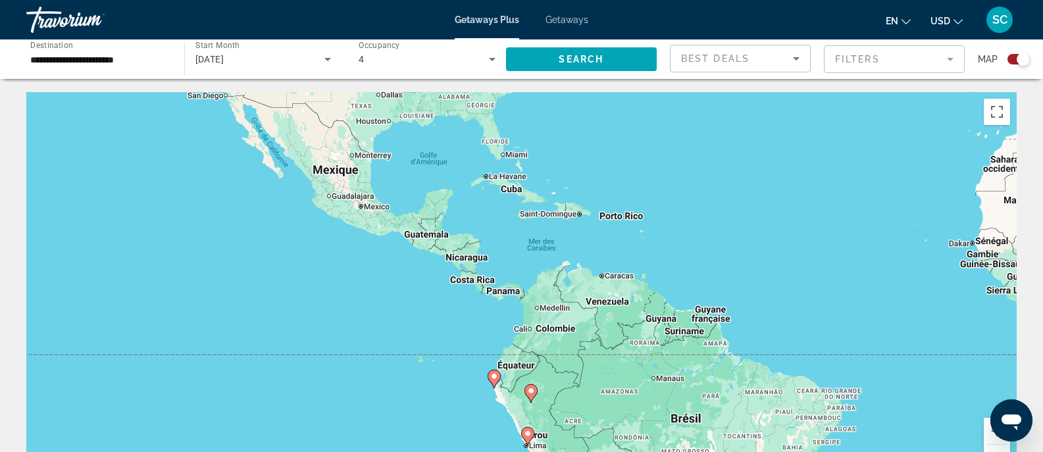
click at [997, 450] on button "Zoom arrière" at bounding box center [997, 458] width 26 height 26
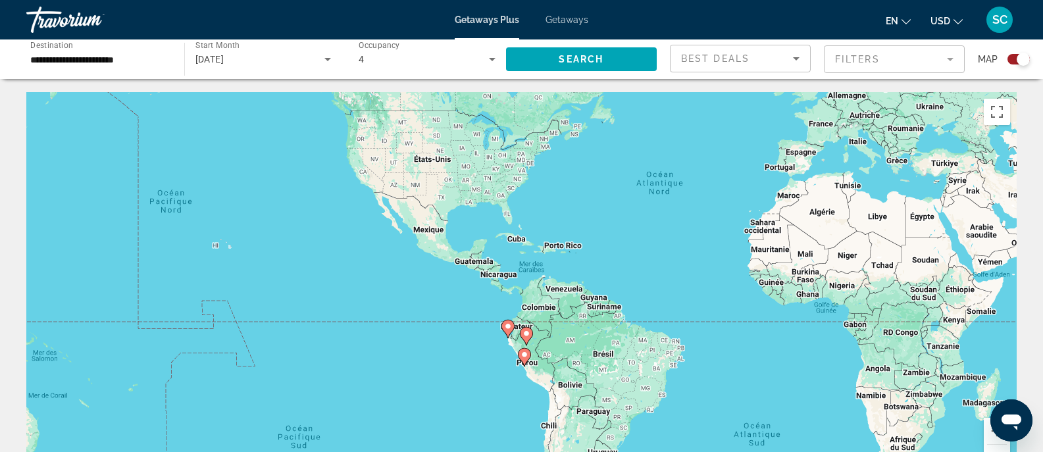
click at [107, 57] on input "**********" at bounding box center [98, 60] width 137 height 16
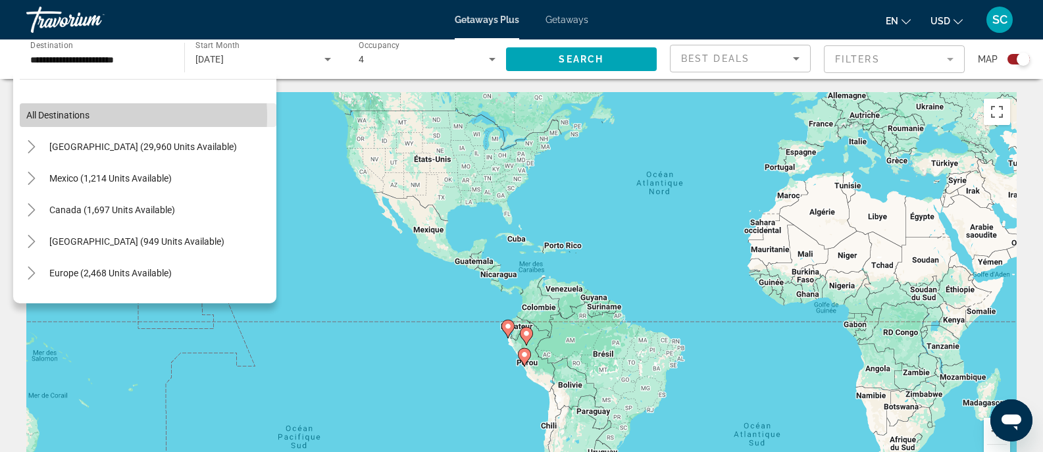
click at [90, 116] on span "All destinations" at bounding box center [57, 115] width 63 height 11
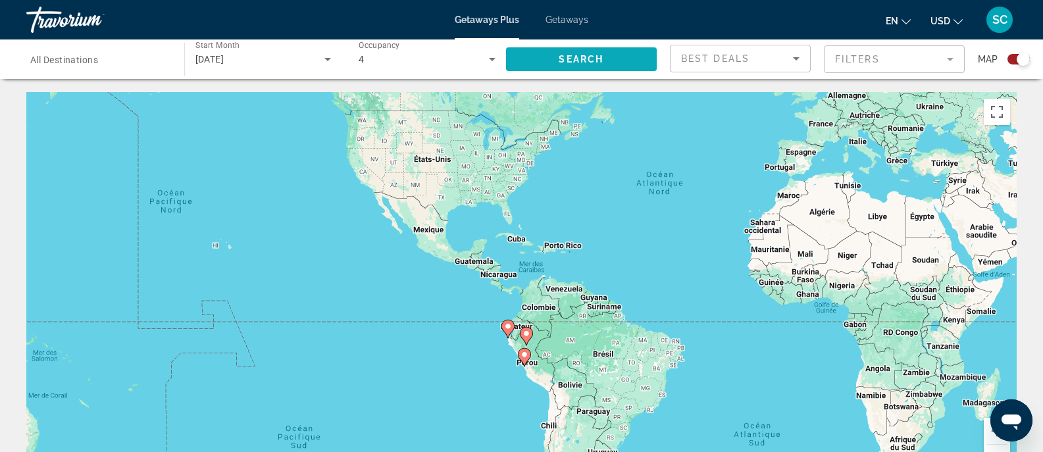
click at [548, 72] on span "Search widget" at bounding box center [581, 59] width 151 height 32
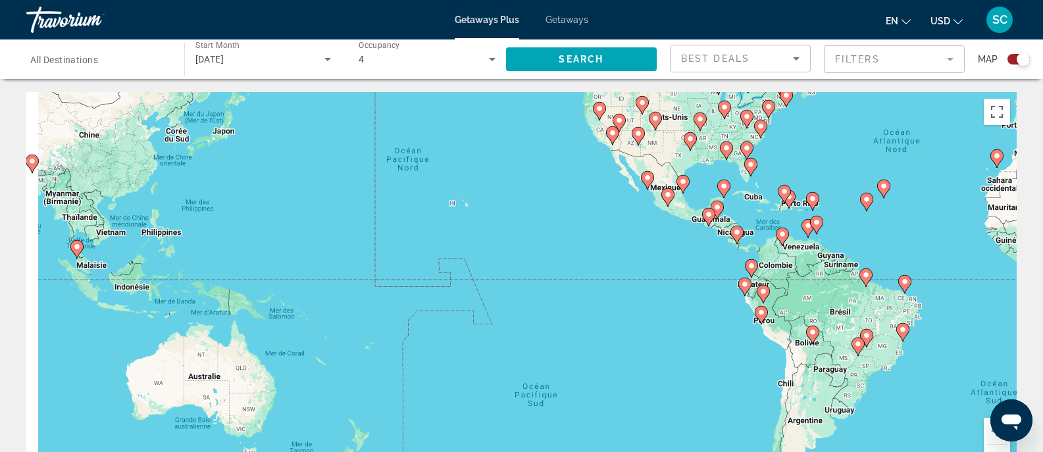
drag, startPoint x: 503, startPoint y: 275, endPoint x: 908, endPoint y: 135, distance: 427.7
click at [925, 146] on div "Pour activer le glissement du marqueur avec le clavier, appuyez sur Alt+Entrée.…" at bounding box center [521, 289] width 990 height 395
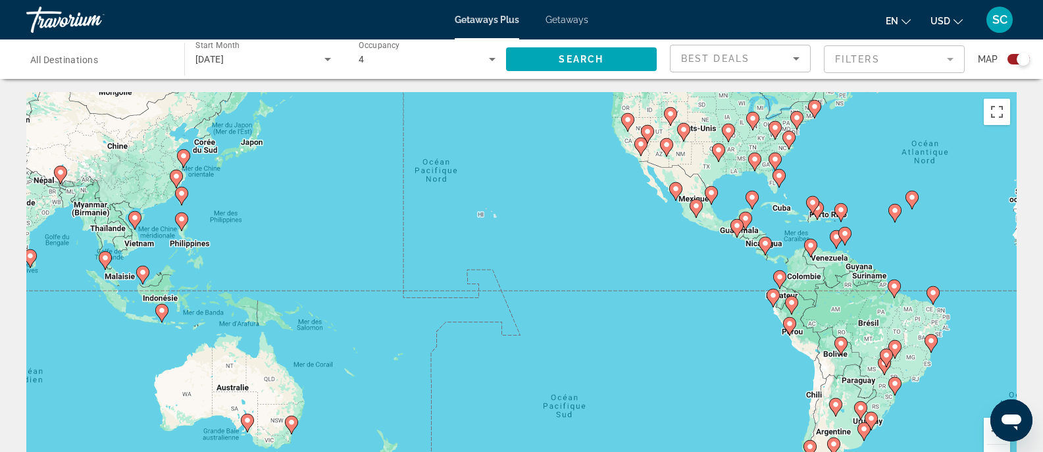
drag, startPoint x: 507, startPoint y: 168, endPoint x: 503, endPoint y: 190, distance: 21.3
click at [503, 190] on div "Pour activer le glissement du marqueur avec le clavier, appuyez sur Alt+Entrée.…" at bounding box center [521, 289] width 990 height 395
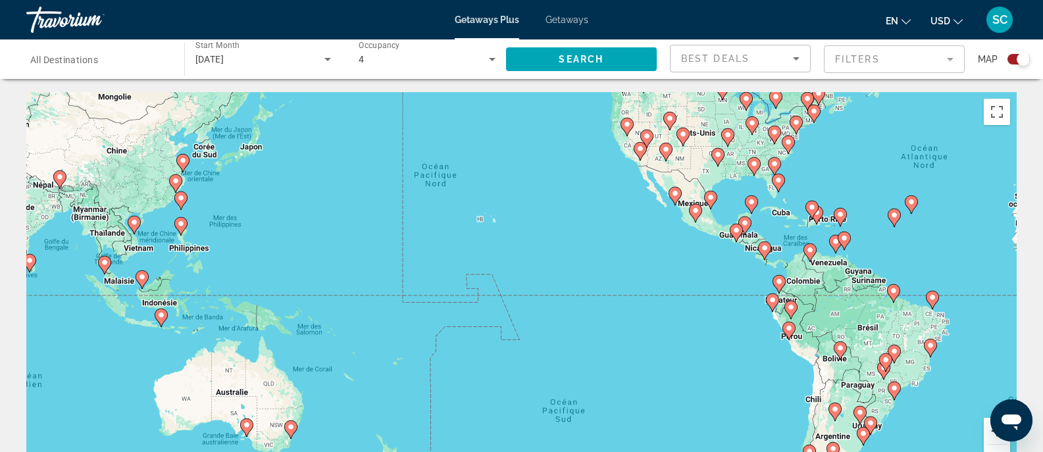
click at [986, 431] on button "Zoom avant" at bounding box center [997, 431] width 26 height 26
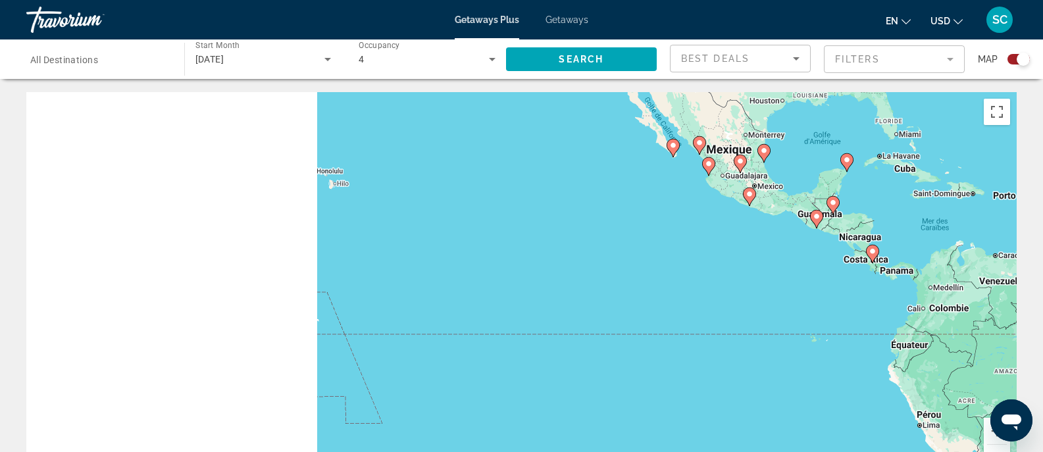
drag, startPoint x: 721, startPoint y: 217, endPoint x: 544, endPoint y: 275, distance: 187.1
click at [544, 275] on div "Pour activer le glissement du marqueur avec le clavier, appuyez sur Alt+Entrée.…" at bounding box center [521, 289] width 990 height 395
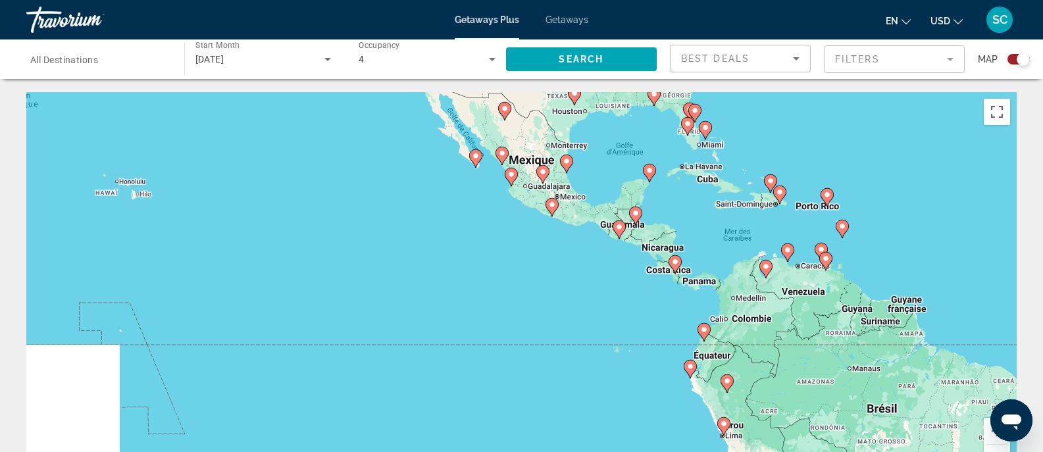
drag, startPoint x: 759, startPoint y: 296, endPoint x: 597, endPoint y: 276, distance: 163.7
click at [597, 276] on div "Pour activer le glissement du marqueur avec le clavier, appuyez sur Alt+Entrée.…" at bounding box center [521, 289] width 990 height 395
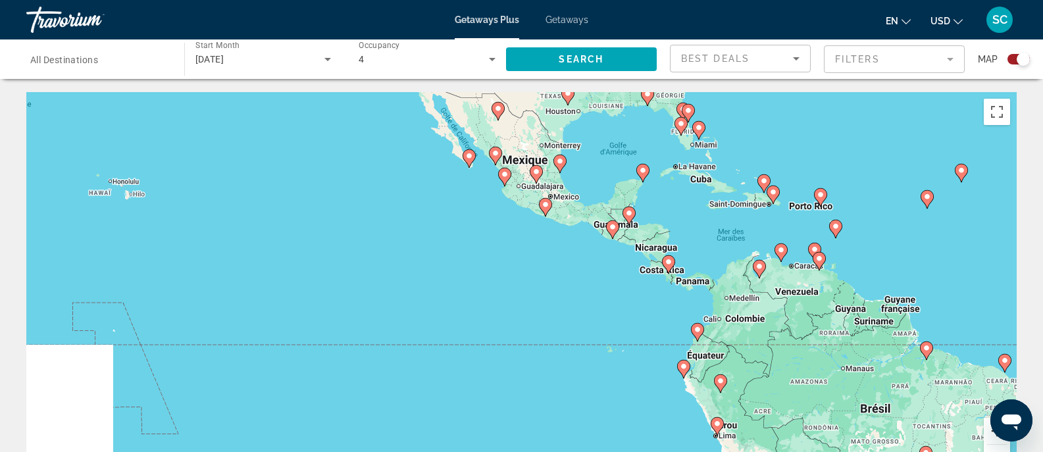
click at [990, 432] on button "Zoom avant" at bounding box center [997, 431] width 26 height 26
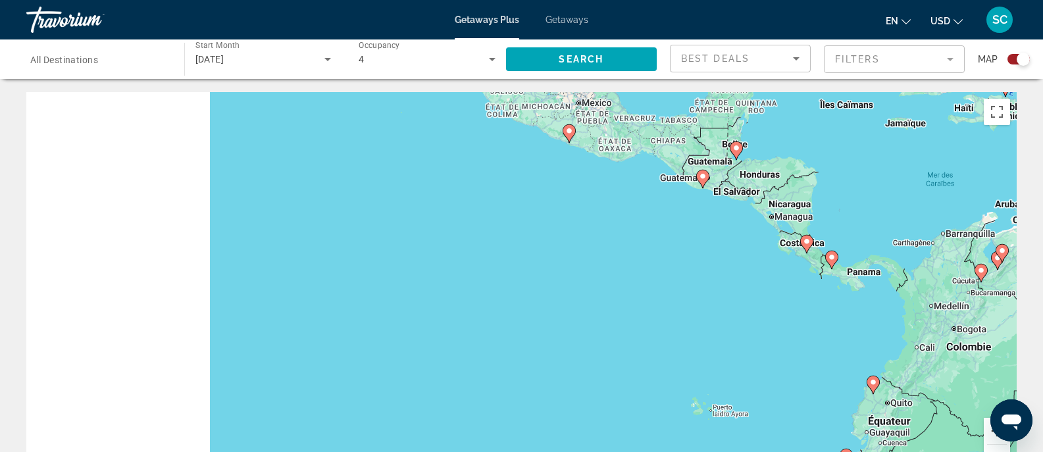
click at [990, 434] on button "Zoom avant" at bounding box center [997, 431] width 26 height 26
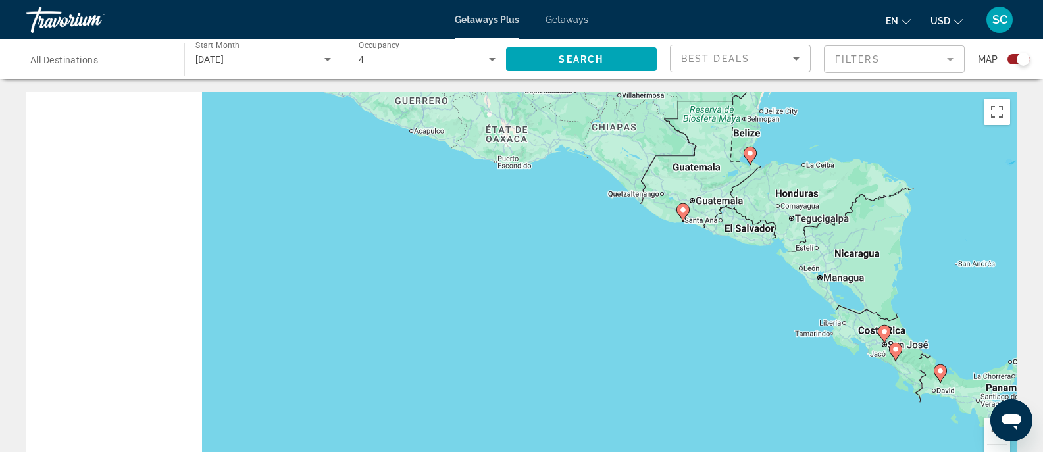
drag, startPoint x: 965, startPoint y: 174, endPoint x: 766, endPoint y: 307, distance: 239.1
click at [766, 307] on div "Pour activer le glissement du marqueur avec le clavier, appuyez sur Alt+Entrée.…" at bounding box center [521, 289] width 990 height 395
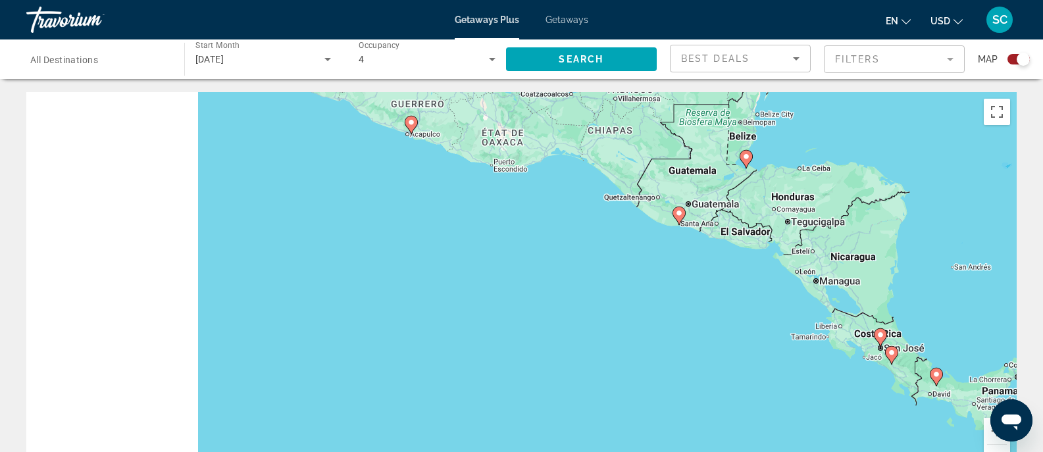
click at [713, 279] on div "Pour activer le glissement du marqueur avec le clavier, appuyez sur Alt+Entrée.…" at bounding box center [521, 289] width 990 height 395
click at [987, 438] on button "Zoom avant" at bounding box center [997, 431] width 26 height 26
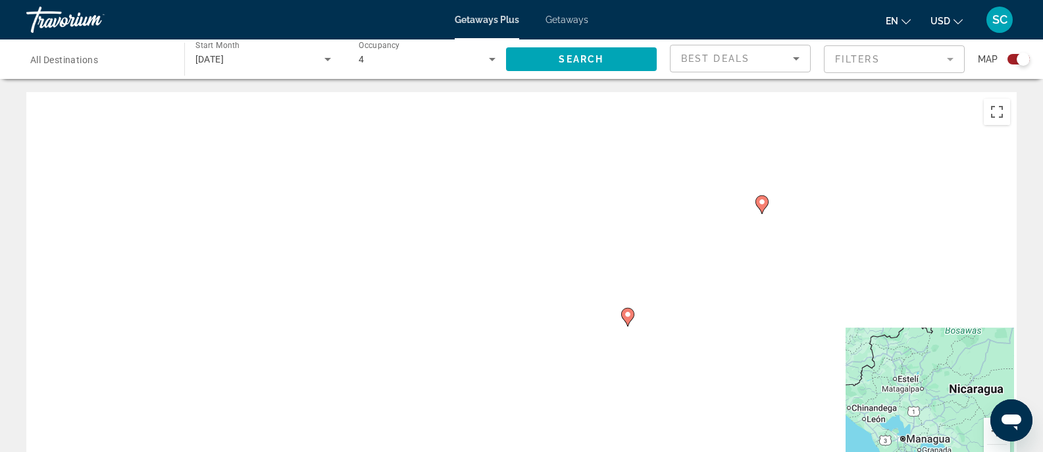
drag, startPoint x: 908, startPoint y: 172, endPoint x: 692, endPoint y: 340, distance: 273.3
click at [692, 340] on div "Pour activer le glissement du marqueur avec le clavier, appuyez sur Alt+Entrée.…" at bounding box center [521, 289] width 990 height 395
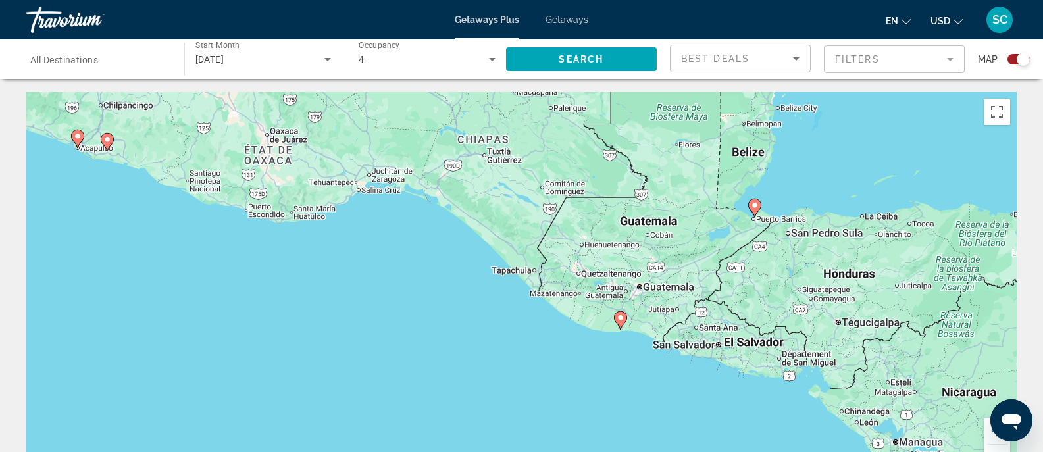
click at [619, 321] on image "Main content" at bounding box center [621, 318] width 8 height 8
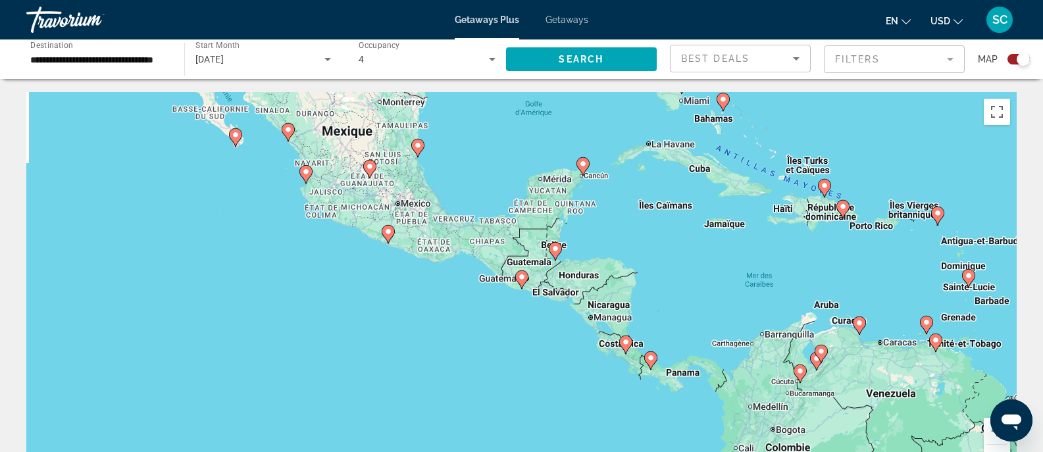
click at [519, 280] on image "Main content" at bounding box center [522, 277] width 8 height 8
type input "**********"
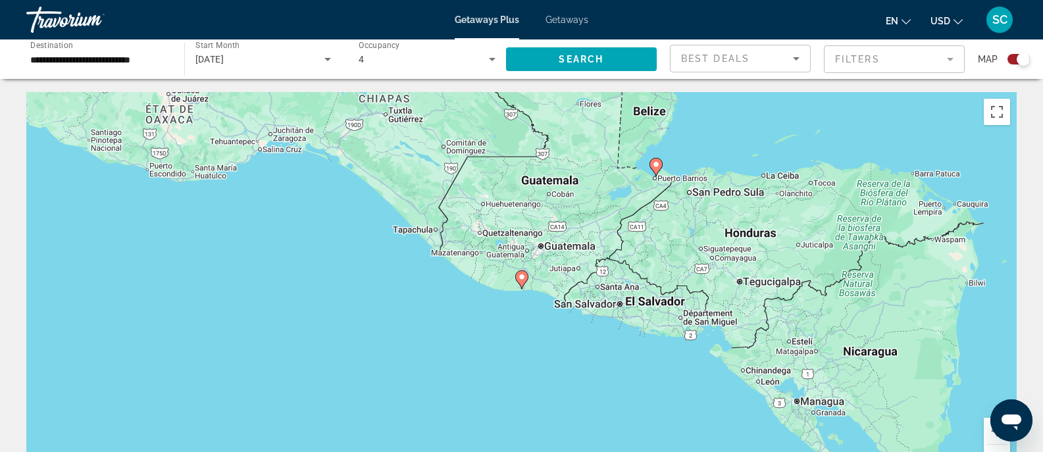
click at [519, 280] on image "Main content" at bounding box center [522, 277] width 8 height 8
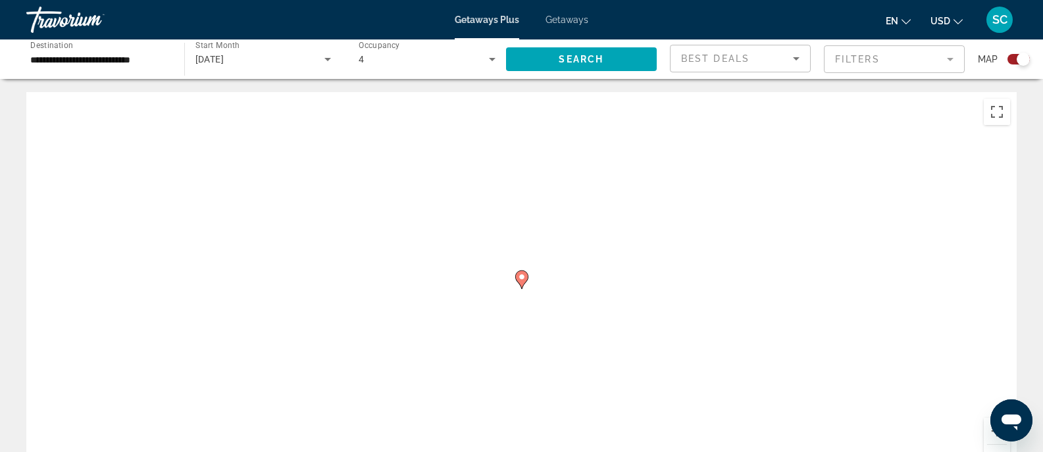
click at [523, 282] on icon "Main content" at bounding box center [521, 279] width 12 height 17
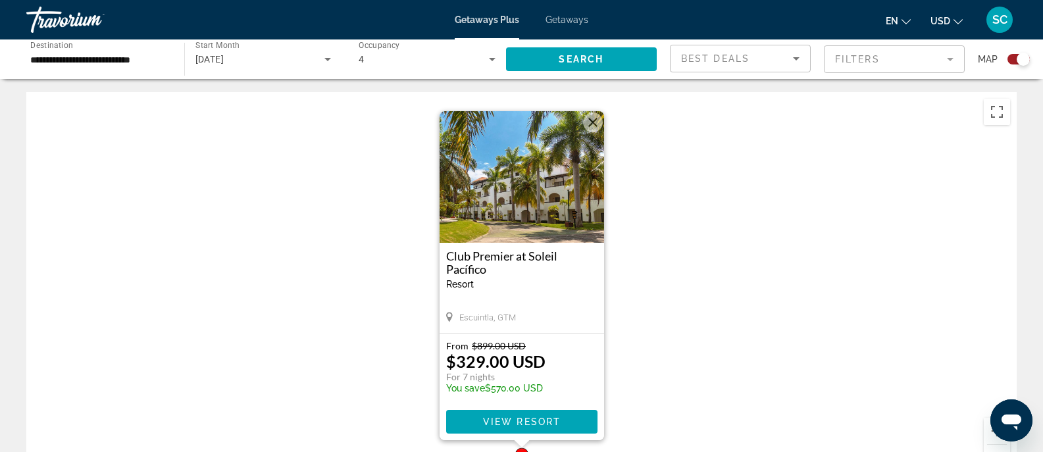
click at [484, 251] on h3 "Club Premier at Soleil Pacífico" at bounding box center [521, 262] width 151 height 26
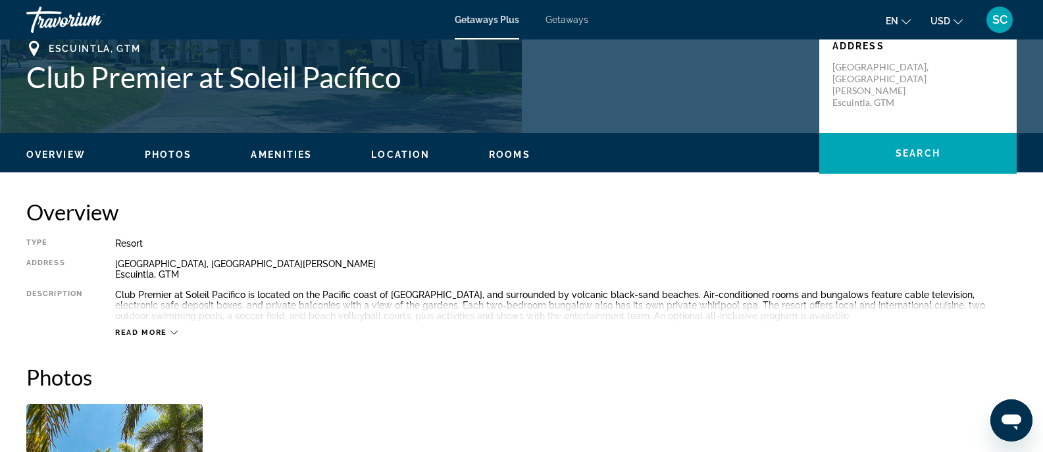
scroll to position [285, 0]
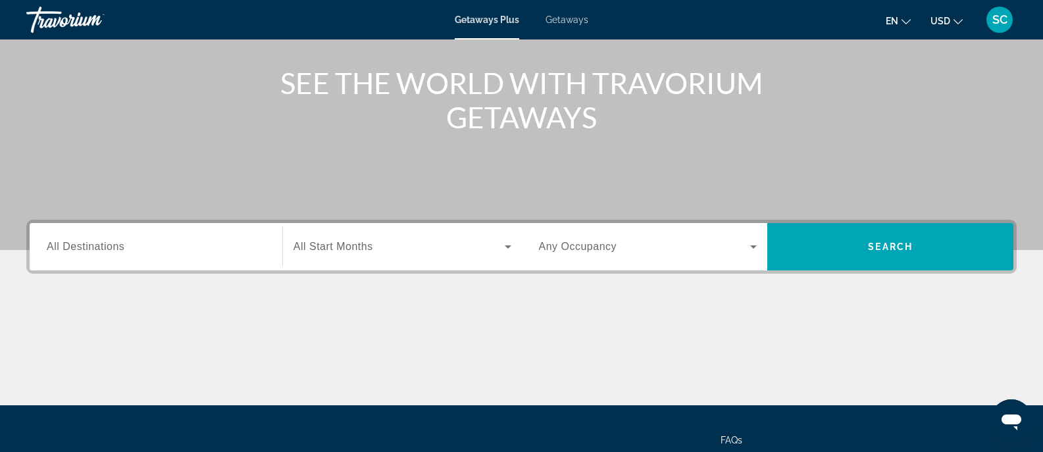
click at [259, 263] on div "Search widget" at bounding box center [156, 247] width 219 height 38
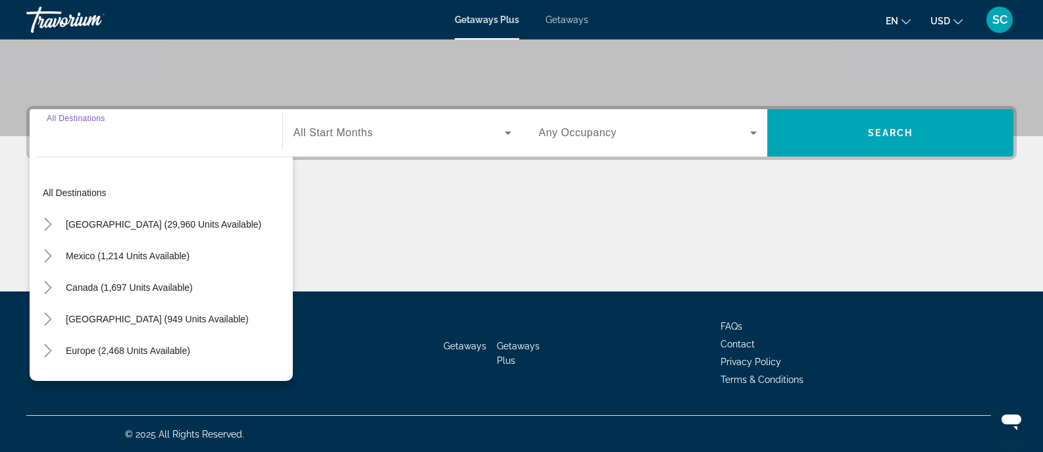
scroll to position [259, 0]
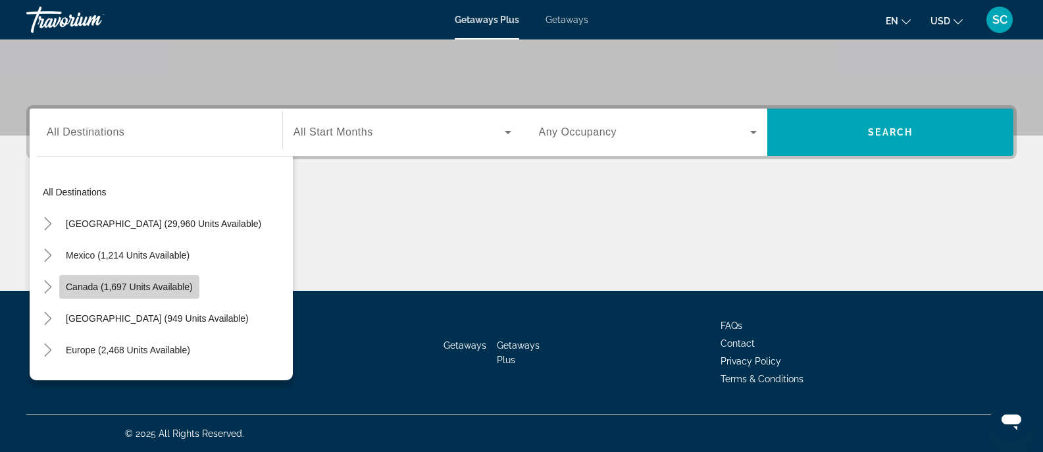
click at [86, 278] on span "Search widget" at bounding box center [129, 287] width 140 height 32
type input "**********"
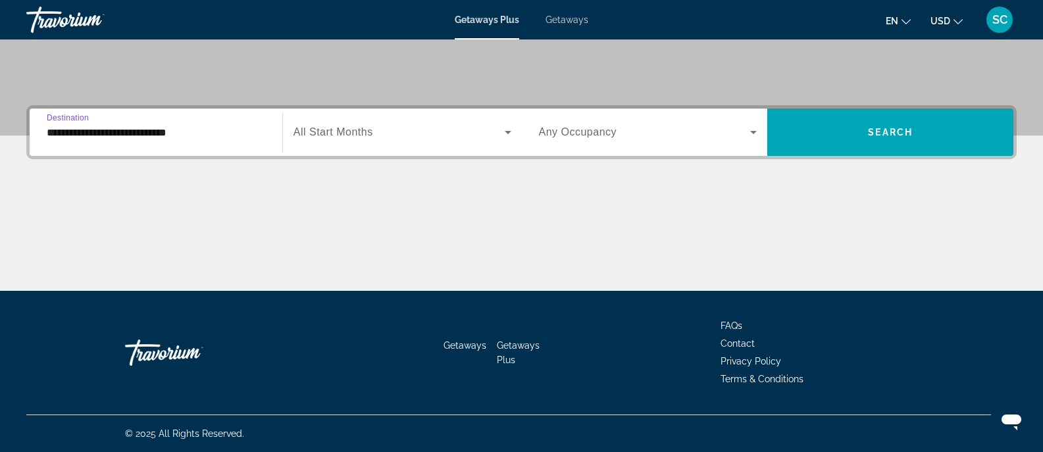
click at [500, 121] on div "Search widget" at bounding box center [403, 132] width 218 height 37
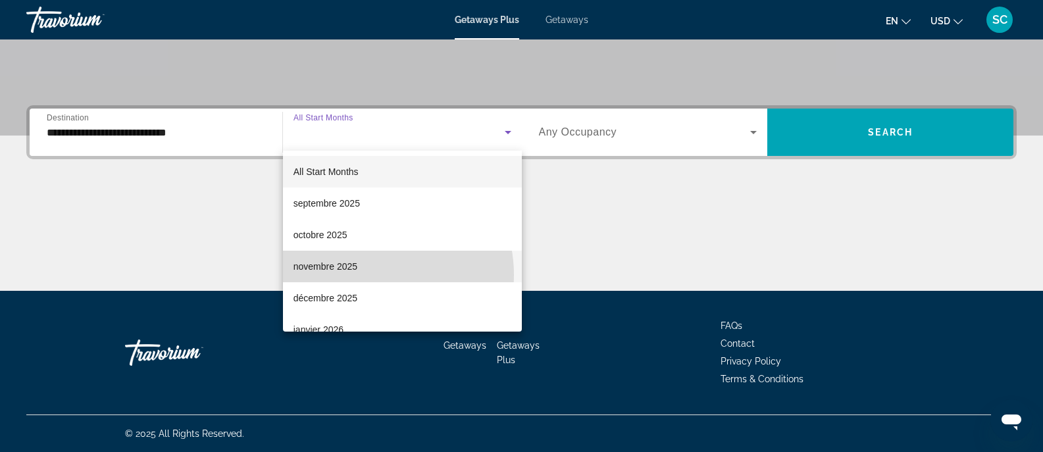
click at [369, 275] on mat-option "novembre 2025" at bounding box center [402, 267] width 239 height 32
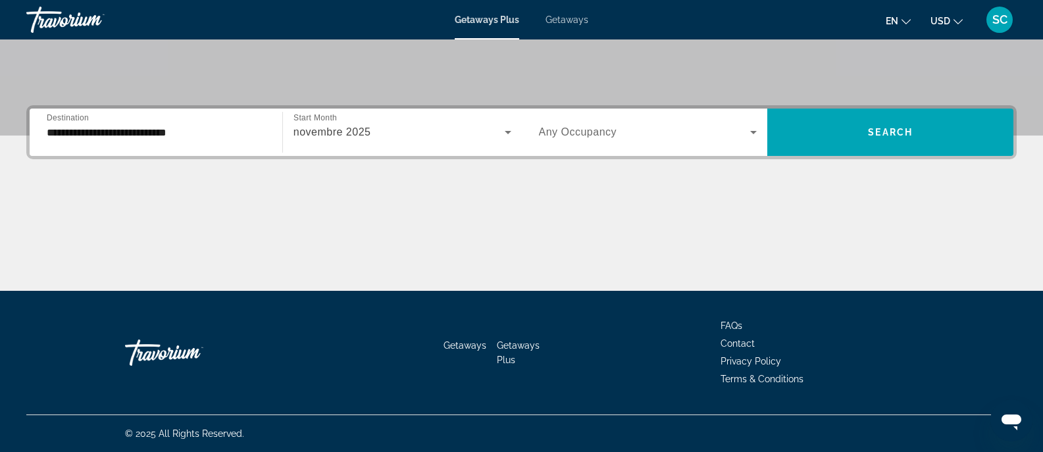
click at [450, 143] on div "novembre 2025" at bounding box center [403, 132] width 218 height 37
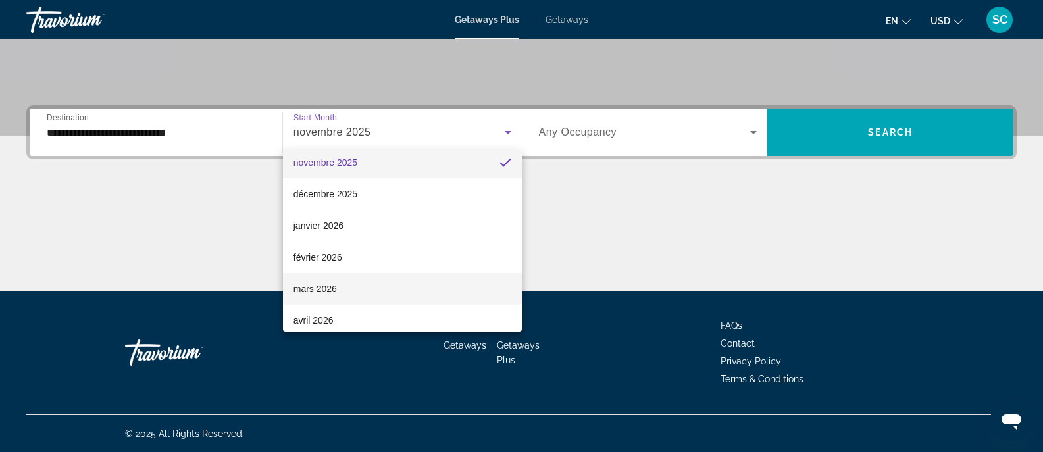
scroll to position [105, 0]
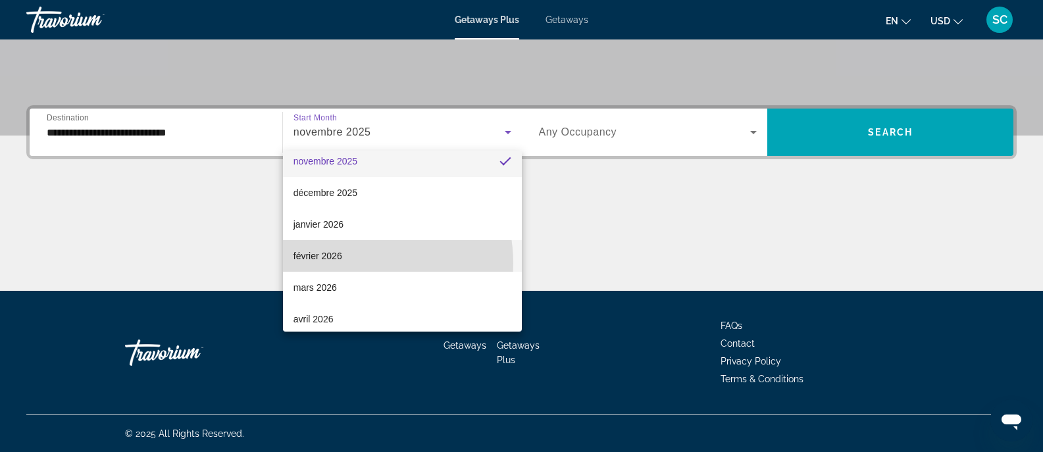
click at [351, 263] on mat-option "février 2026" at bounding box center [402, 256] width 239 height 32
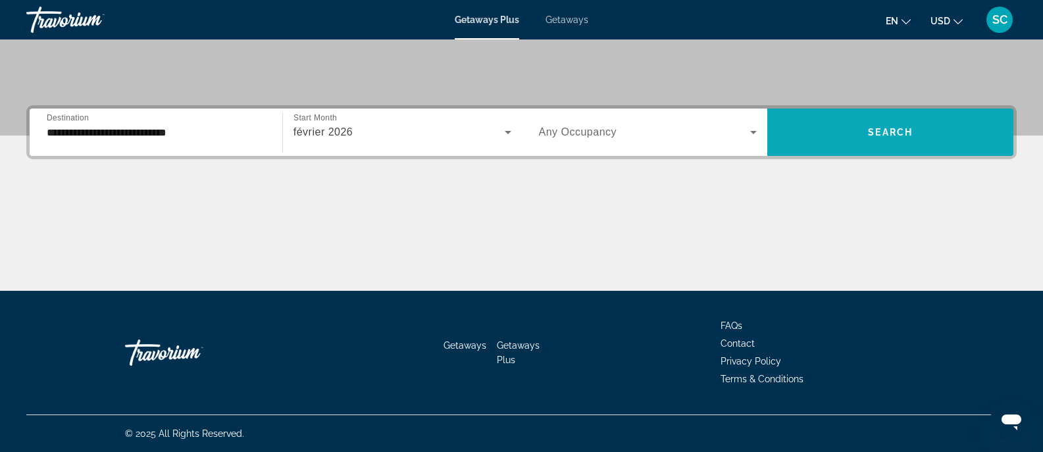
drag, startPoint x: 887, startPoint y: 106, endPoint x: 856, endPoint y: 129, distance: 38.6
click at [856, 129] on div "**********" at bounding box center [521, 132] width 990 height 54
click at [856, 129] on span "Search widget" at bounding box center [890, 132] width 246 height 32
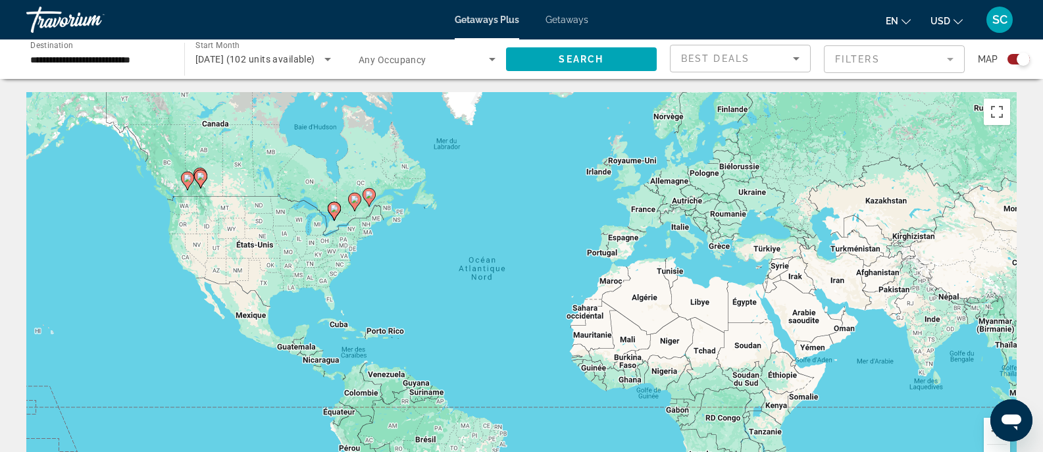
click at [371, 196] on image "Main content" at bounding box center [369, 195] width 8 height 8
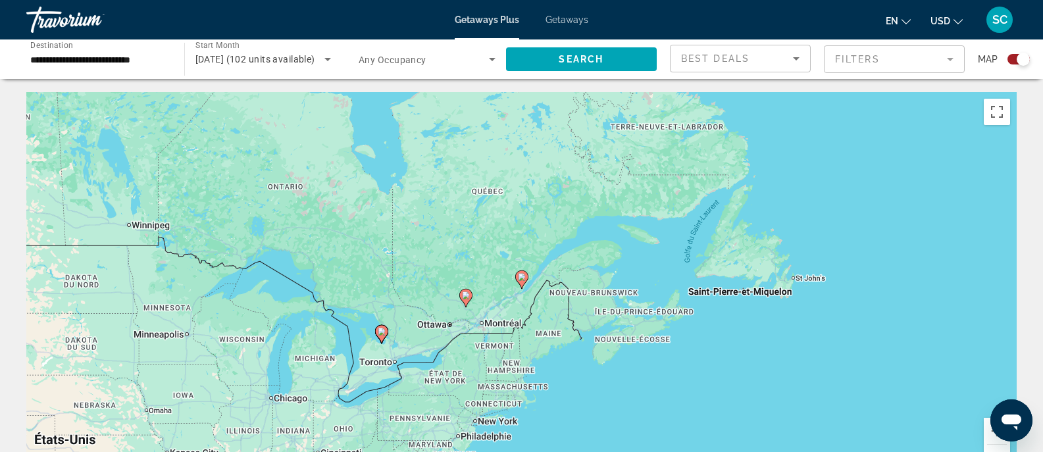
click at [522, 284] on icon "Main content" at bounding box center [521, 279] width 12 height 17
type input "**********"
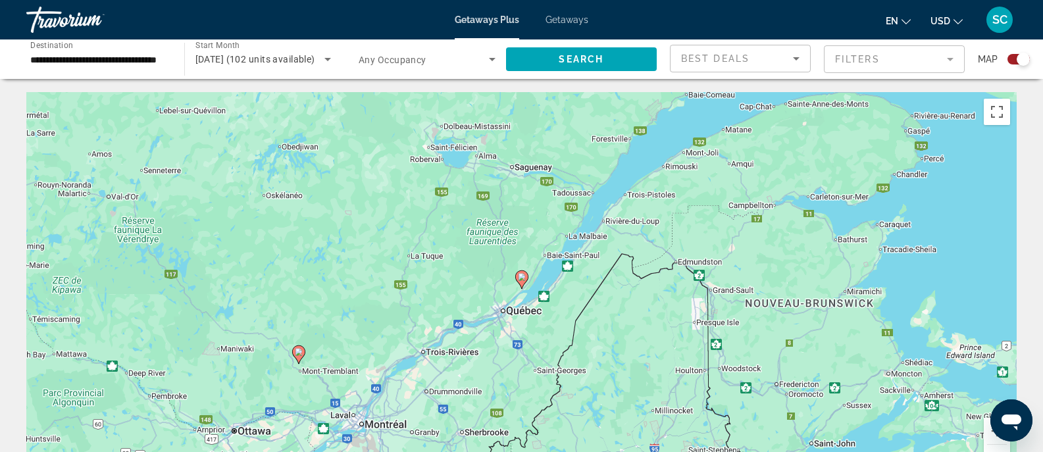
click at [519, 287] on gmp-advanced-marker "Main content" at bounding box center [521, 280] width 13 height 20
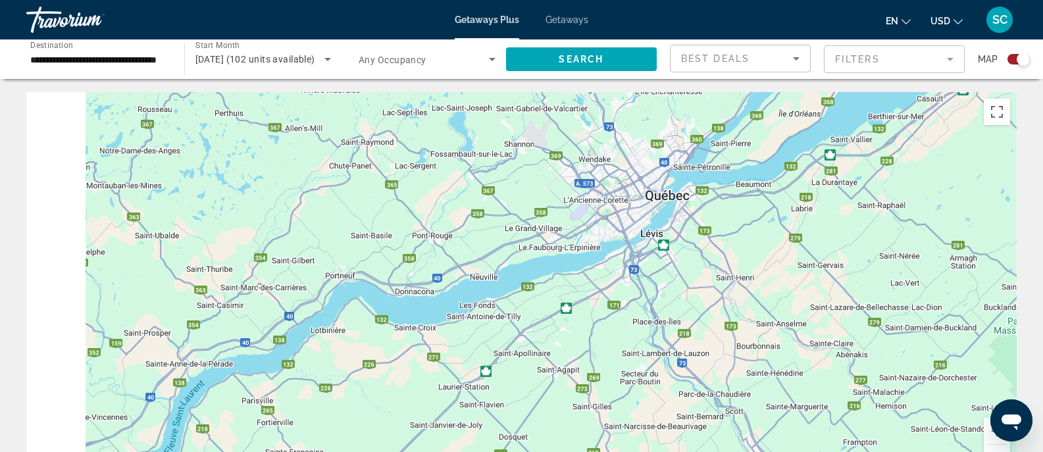
drag, startPoint x: 725, startPoint y: 358, endPoint x: 1050, endPoint y: 61, distance: 440.2
click at [1043, 61] on html "**********" at bounding box center [521, 226] width 1043 height 452
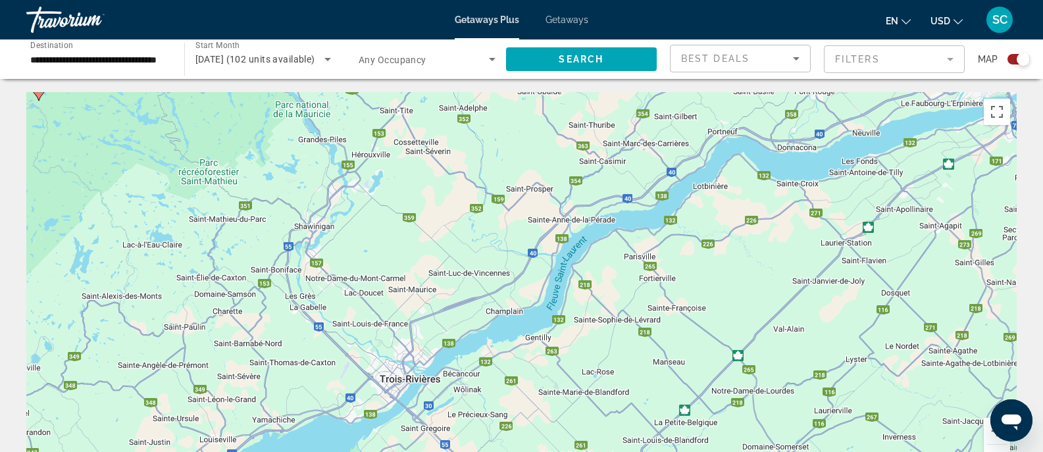
drag, startPoint x: 622, startPoint y: 180, endPoint x: 1012, endPoint y: 61, distance: 407.4
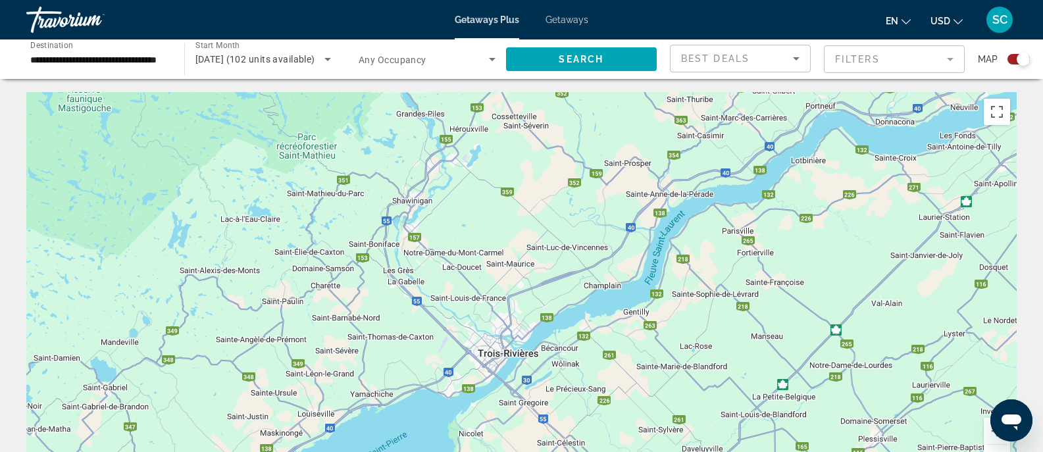
click at [238, 70] on div "February 2026 (102 units available)" at bounding box center [263, 59] width 136 height 37
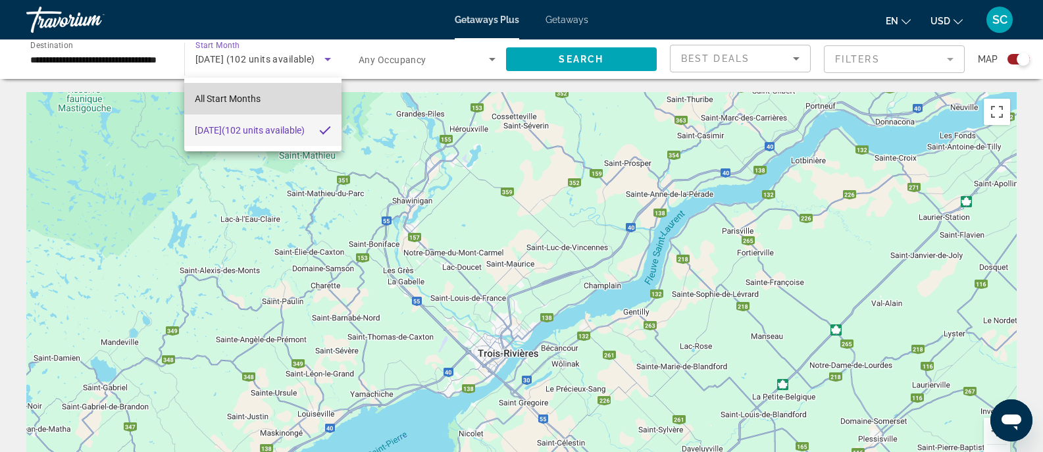
click at [237, 105] on span "All Start Months" at bounding box center [228, 99] width 66 height 16
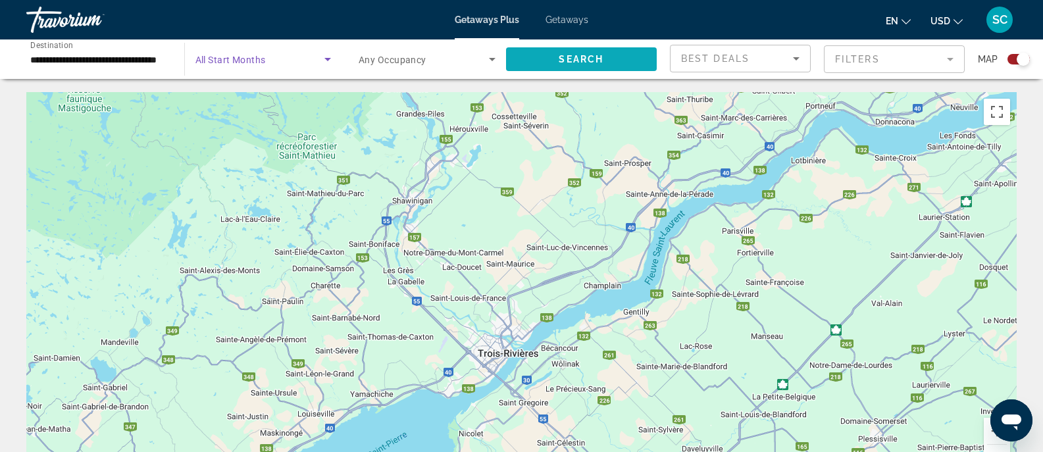
click at [561, 49] on span "Search widget" at bounding box center [581, 59] width 151 height 32
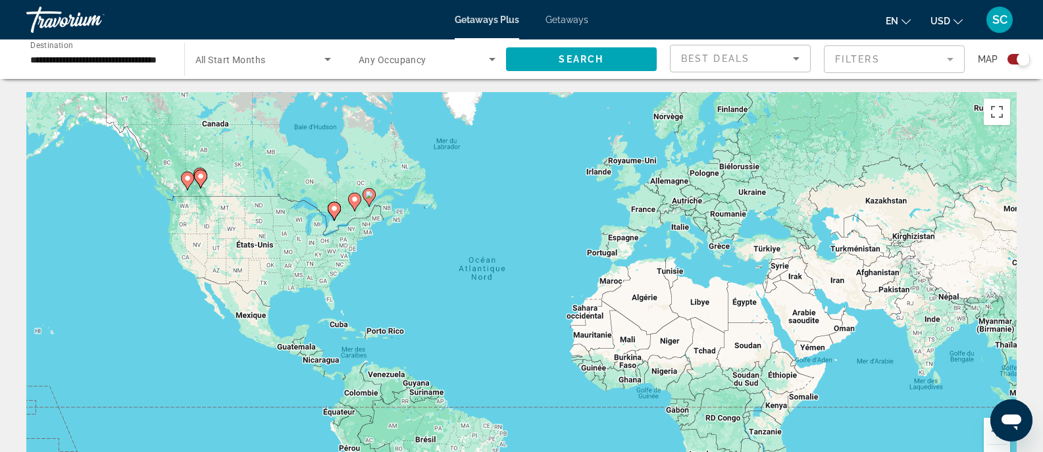
click at [351, 204] on icon "Main content" at bounding box center [354, 201] width 12 height 17
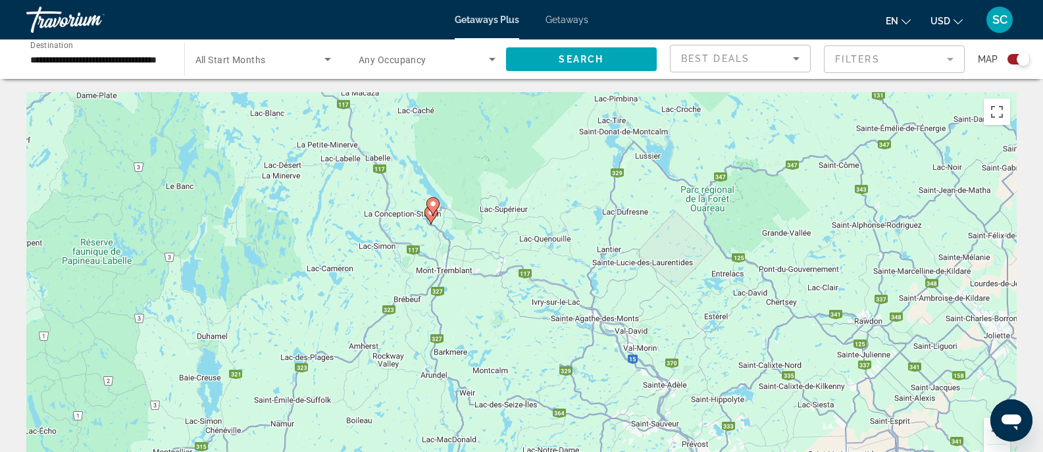
drag, startPoint x: 942, startPoint y: 436, endPoint x: 853, endPoint y: 362, distance: 115.4
click at [853, 362] on div "Pour activer le glissement du marqueur avec le clavier, appuyez sur Alt+Entrée.…" at bounding box center [521, 289] width 990 height 395
click at [430, 211] on gmp-advanced-marker "Main content" at bounding box center [432, 205] width 13 height 20
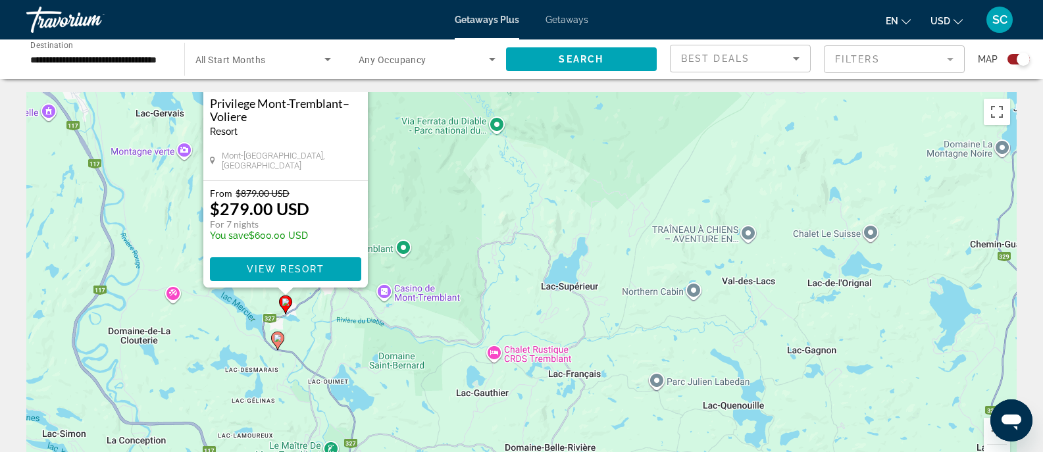
drag, startPoint x: 322, startPoint y: 340, endPoint x: 442, endPoint y: 186, distance: 196.0
click at [442, 186] on div "Pour activer le glissement du marqueur avec le clavier, appuyez sur Alt+Entrée.…" at bounding box center [521, 289] width 990 height 395
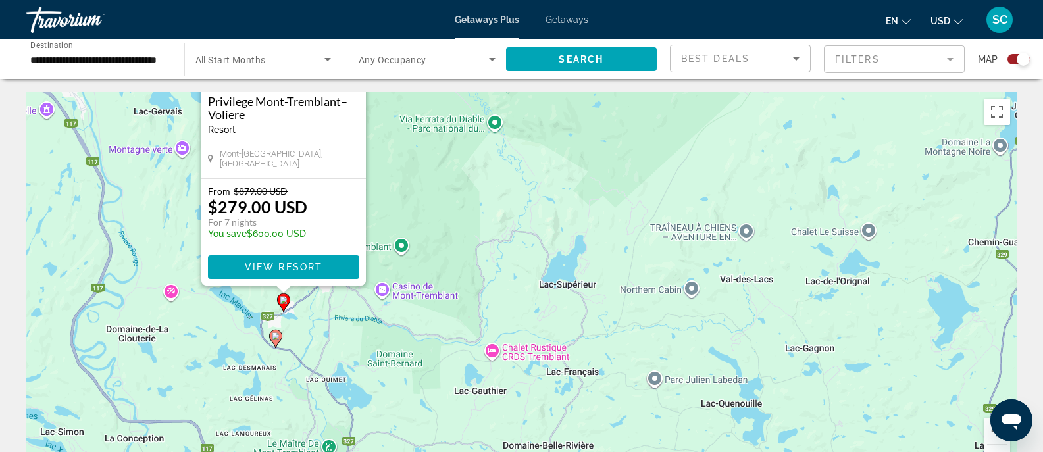
click at [273, 336] on image "Main content" at bounding box center [276, 336] width 8 height 8
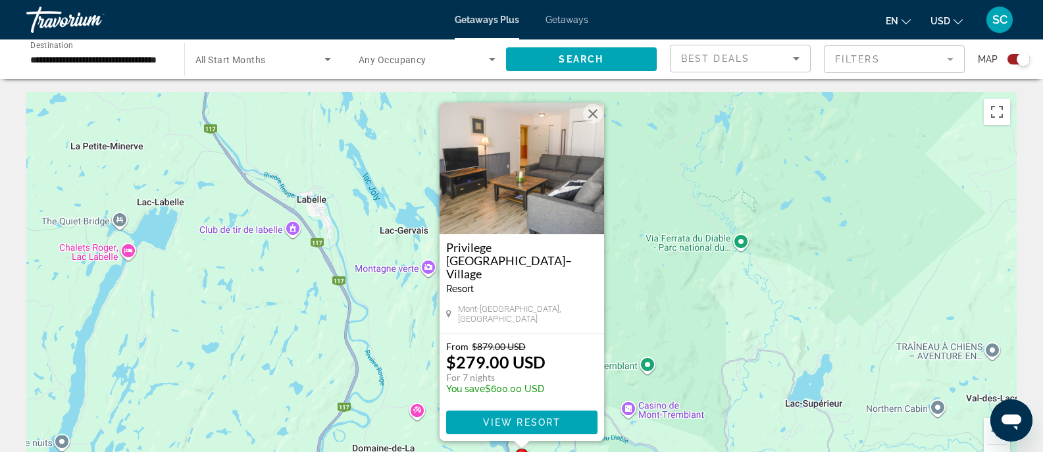
click at [616, 305] on div "Pour naviguer, utilisez les touches fléchées. Pour activer le glissement du mar…" at bounding box center [521, 289] width 990 height 395
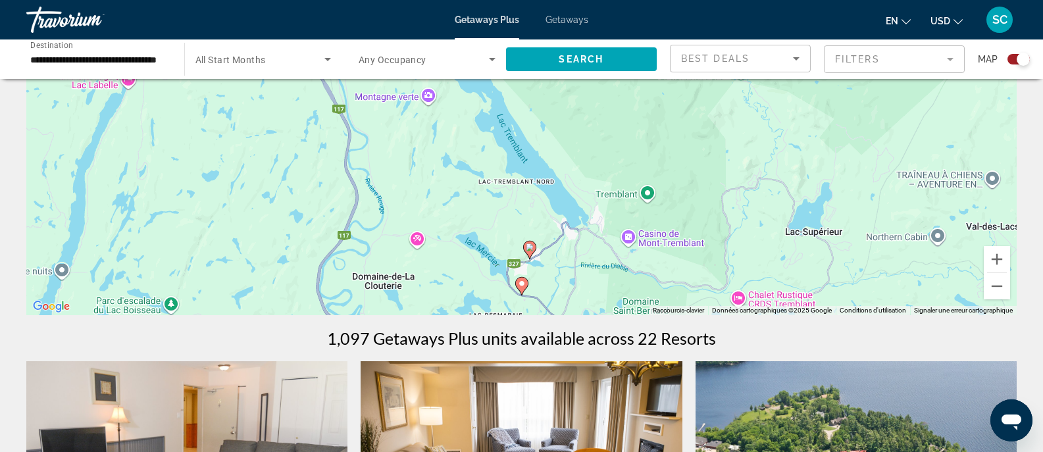
scroll to position [176, 0]
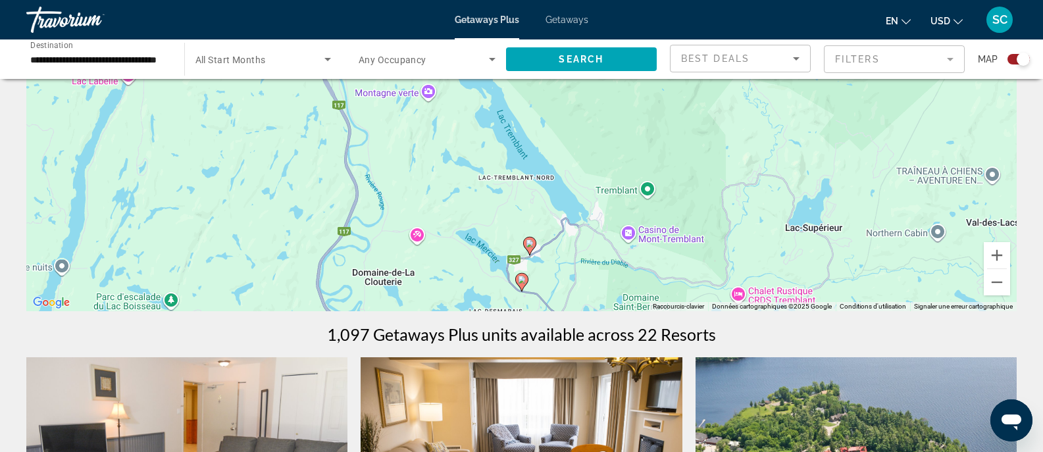
click at [519, 280] on image "Main content" at bounding box center [522, 280] width 8 height 8
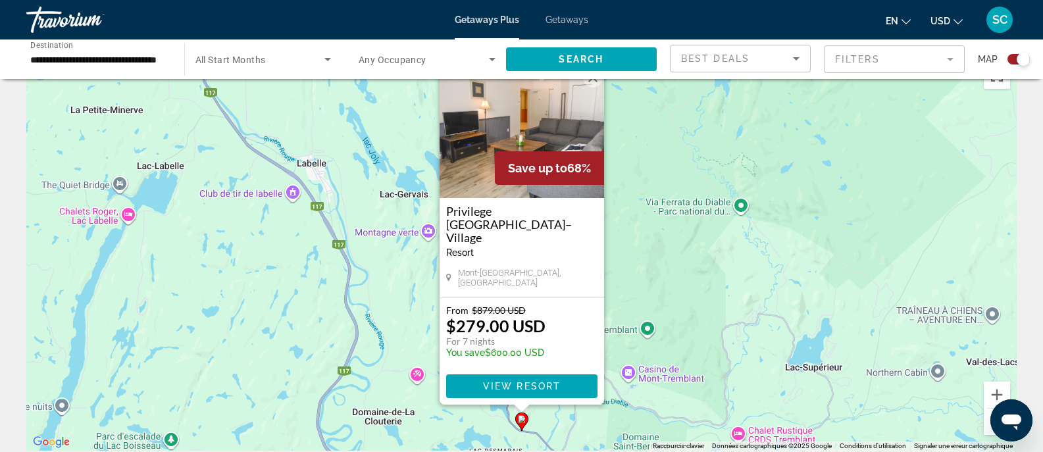
scroll to position [0, 0]
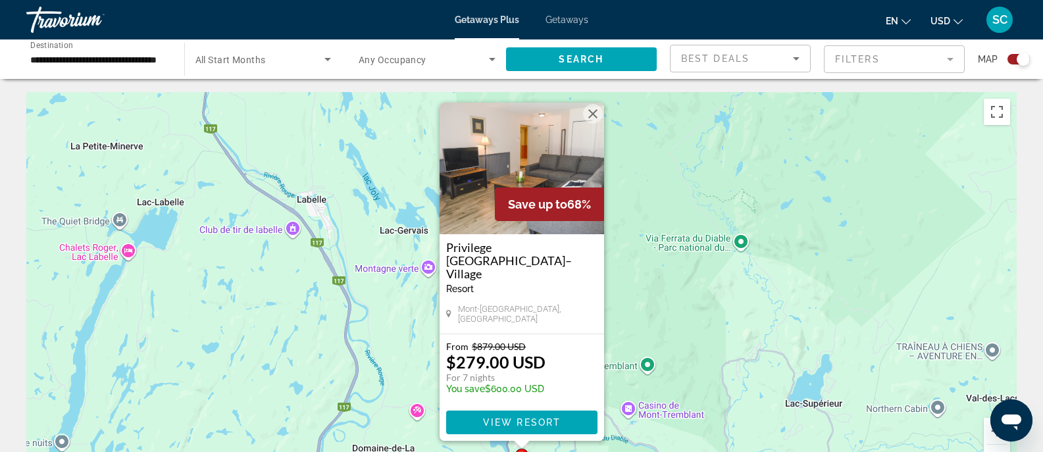
click at [681, 311] on div "Pour activer le glissement du marqueur avec le clavier, appuyez sur Alt+Entrée.…" at bounding box center [521, 289] width 990 height 395
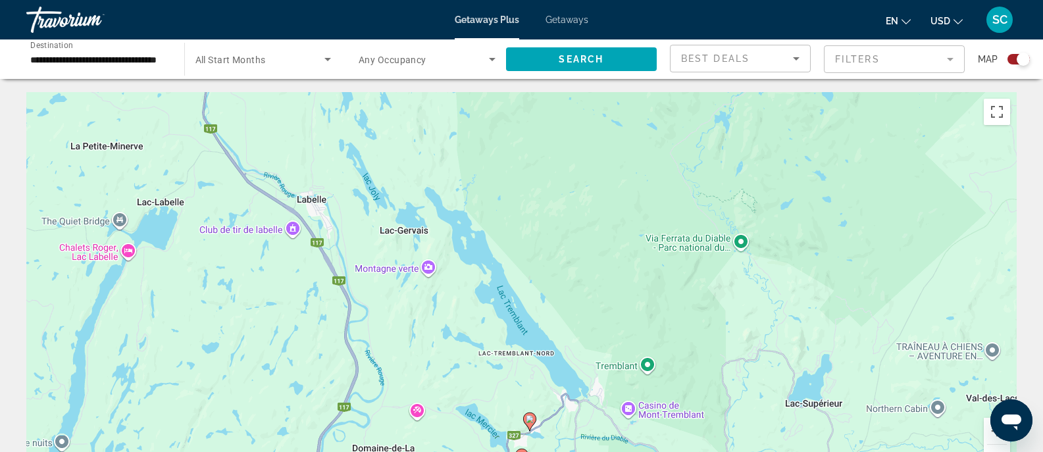
click at [533, 423] on icon "Main content" at bounding box center [529, 421] width 12 height 17
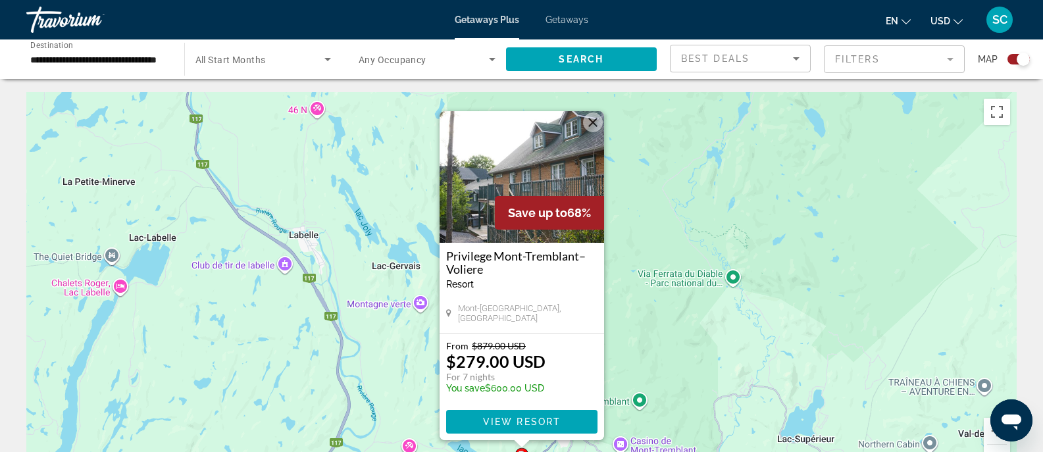
click at [677, 380] on div "Pour activer le glissement du marqueur avec le clavier, appuyez sur Alt+Entrée.…" at bounding box center [521, 289] width 990 height 395
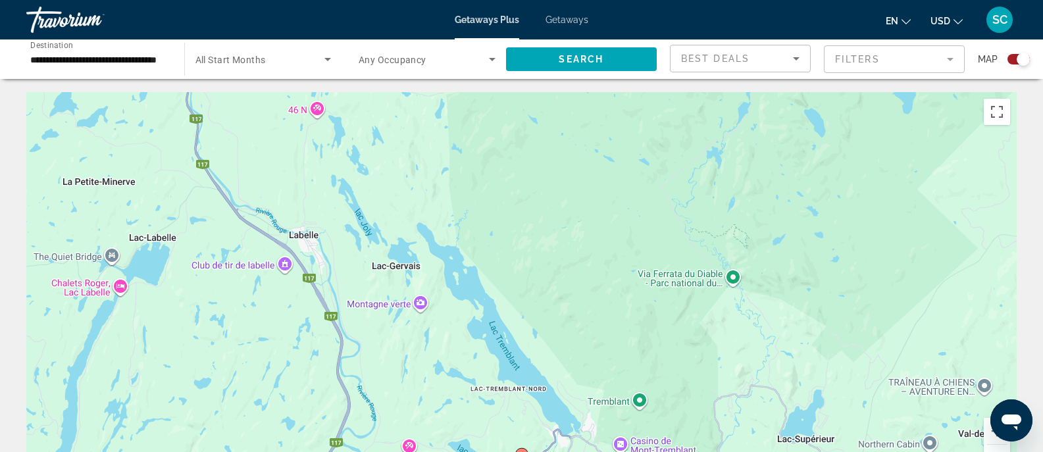
click at [277, 75] on div "Search widget" at bounding box center [263, 59] width 136 height 37
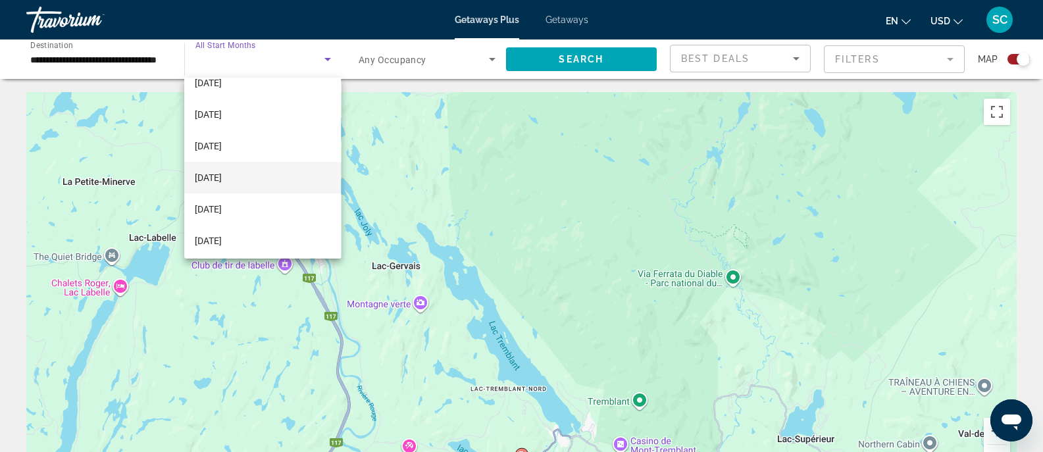
scroll to position [48, 0]
click at [222, 202] on span "January 2026" at bounding box center [208, 209] width 27 height 16
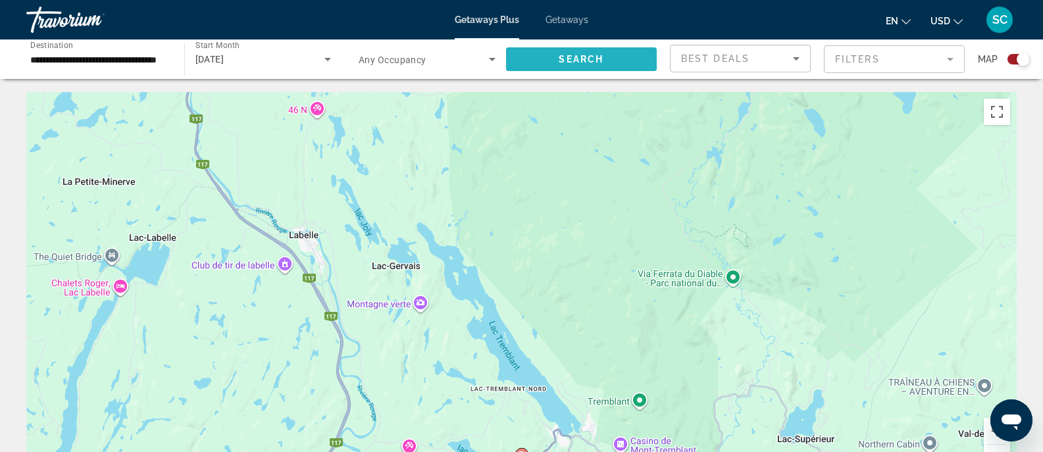
click at [554, 72] on span "Search widget" at bounding box center [581, 59] width 151 height 32
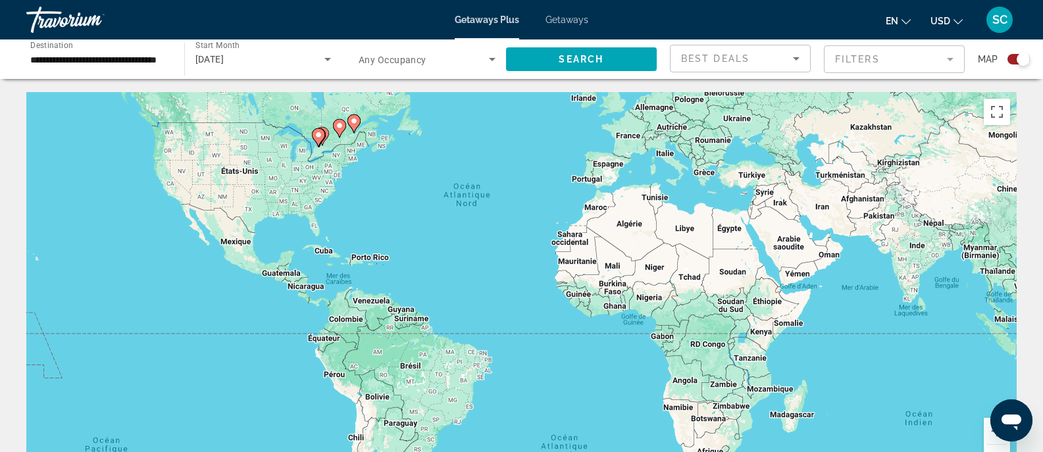
drag, startPoint x: 892, startPoint y: 403, endPoint x: 875, endPoint y: 327, distance: 77.6
click at [875, 327] on div "Pour activer le glissement du marqueur avec le clavier, appuyez sur Alt+Entrée.…" at bounding box center [521, 289] width 990 height 395
drag, startPoint x: 1050, startPoint y: 74, endPoint x: 335, endPoint y: 124, distance: 717.1
click at [335, 124] on icon "Main content" at bounding box center [339, 128] width 12 height 17
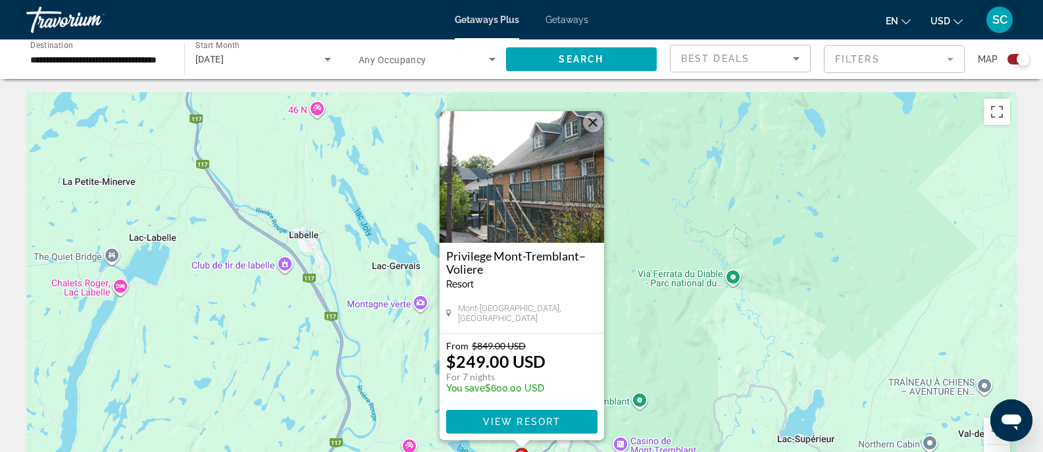
click at [641, 305] on div "Pour activer le glissement du marqueur avec le clavier, appuyez sur Alt+Entrée.…" at bounding box center [521, 289] width 990 height 395
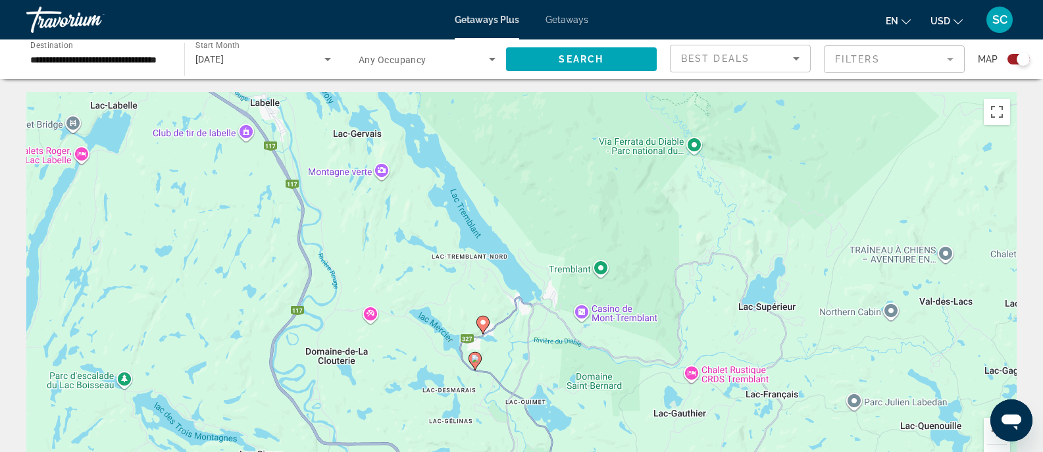
drag, startPoint x: 552, startPoint y: 380, endPoint x: 513, endPoint y: 245, distance: 140.4
click at [513, 245] on div "Pour activer le glissement du marqueur avec le clavier, appuyez sur Alt+Entrée.…" at bounding box center [521, 289] width 990 height 395
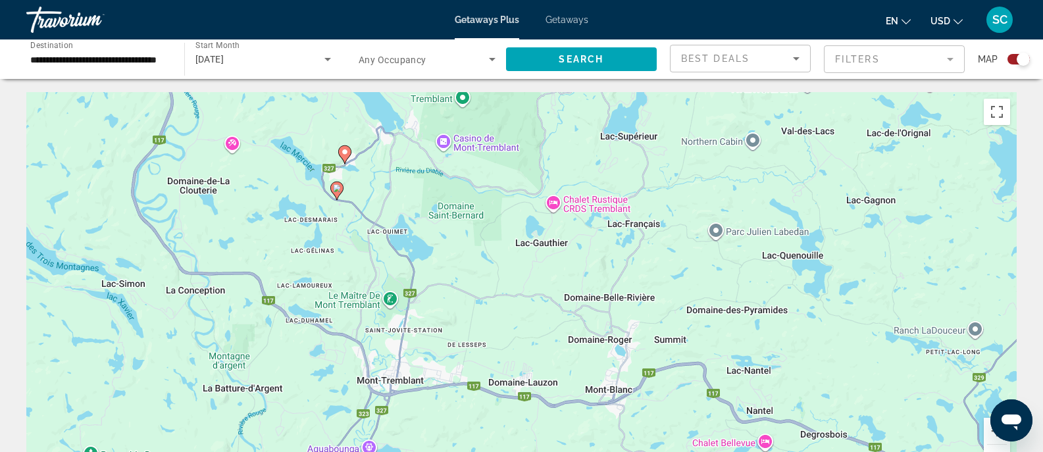
drag, startPoint x: 516, startPoint y: 426, endPoint x: 379, endPoint y: 236, distance: 234.3
click at [379, 236] on div "Pour activer le glissement du marqueur avec le clavier, appuyez sur Alt+Entrée.…" at bounding box center [521, 289] width 990 height 395
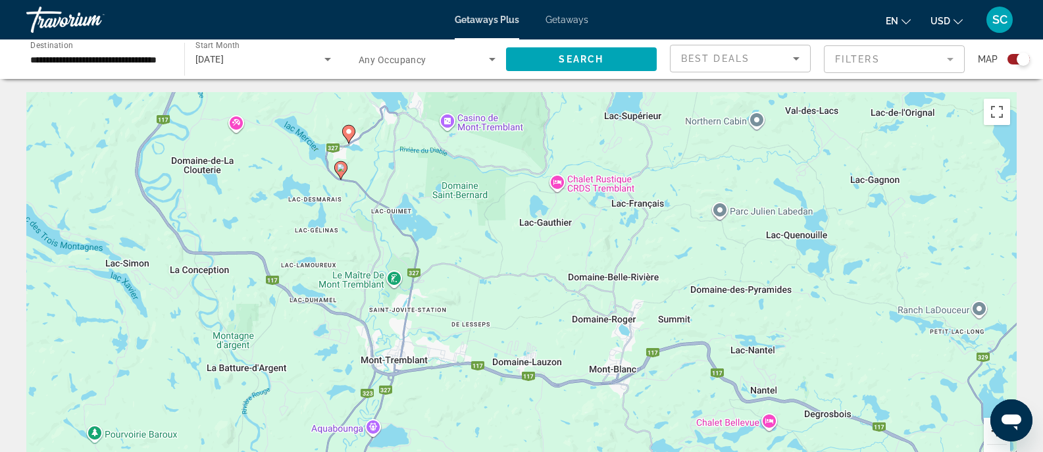
click at [993, 443] on button "Zoom avant" at bounding box center [997, 431] width 26 height 26
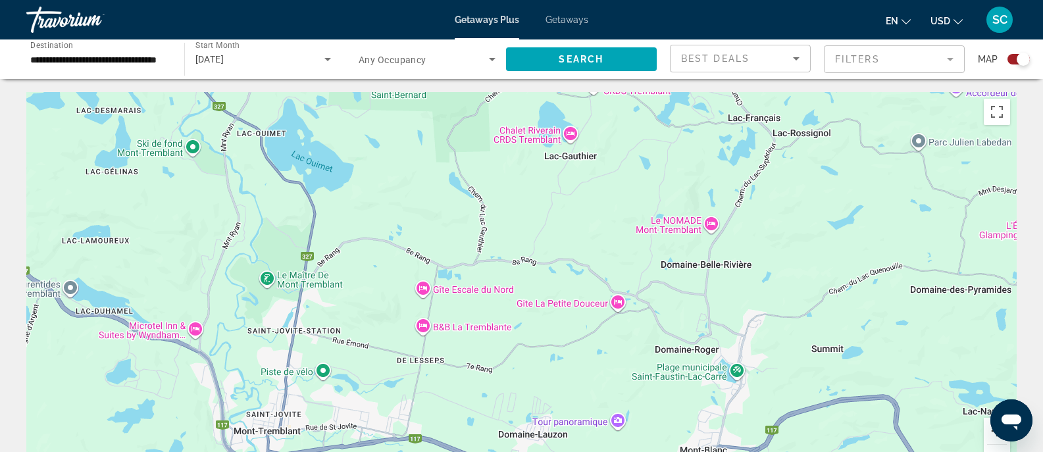
click at [993, 444] on button "Zoom avant" at bounding box center [997, 431] width 26 height 26
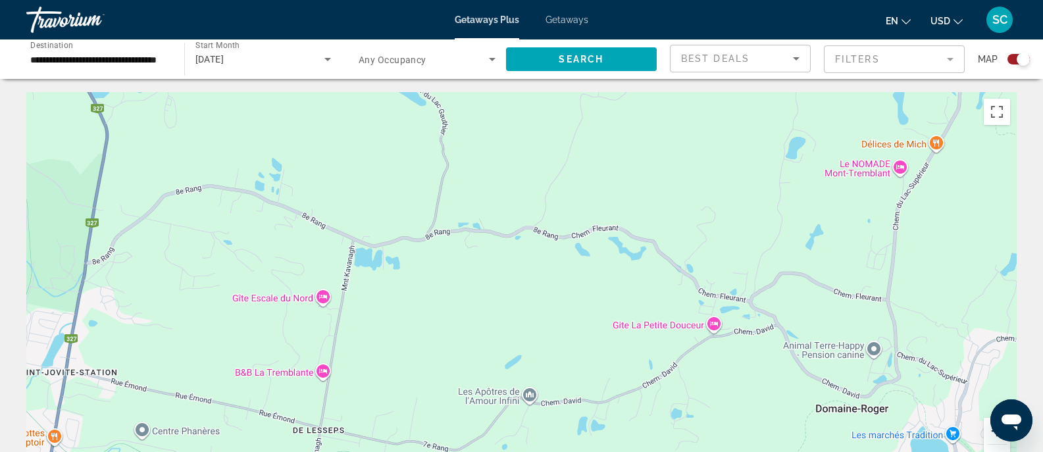
click at [989, 433] on button "Zoom avant" at bounding box center [997, 431] width 26 height 26
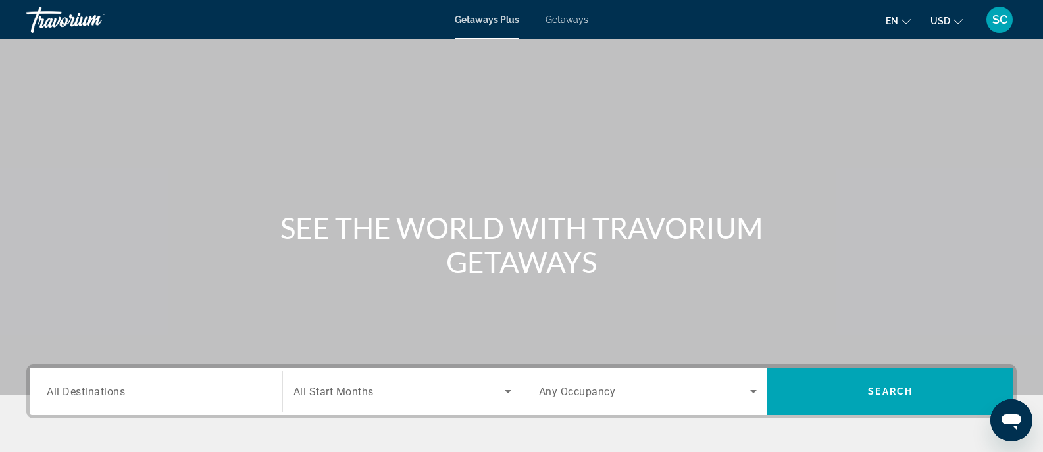
click at [554, 30] on div "Getaways Plus Getaways en English Español Français Italiano Português русский U…" at bounding box center [521, 20] width 1043 height 34
click at [561, 20] on span "Getaways" at bounding box center [567, 19] width 43 height 11
click at [197, 396] on input "Destination All Destinations" at bounding box center [156, 392] width 219 height 16
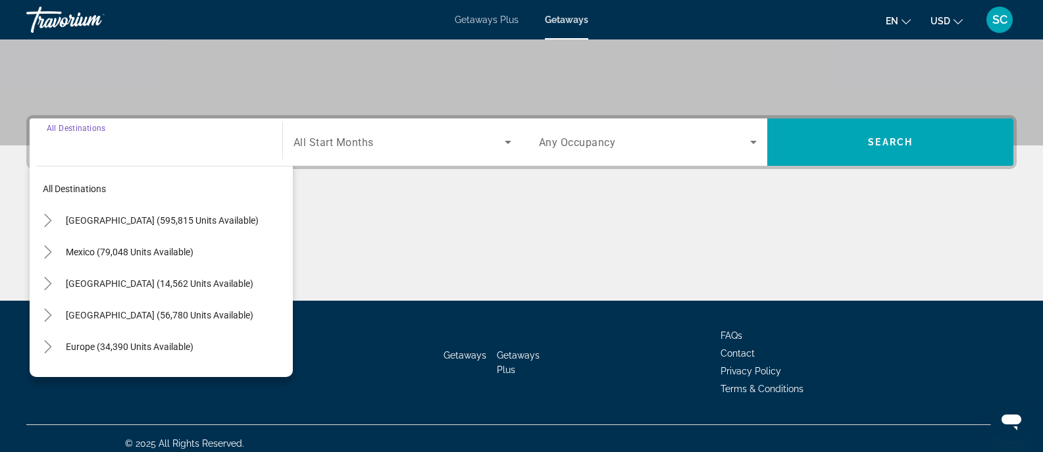
scroll to position [259, 0]
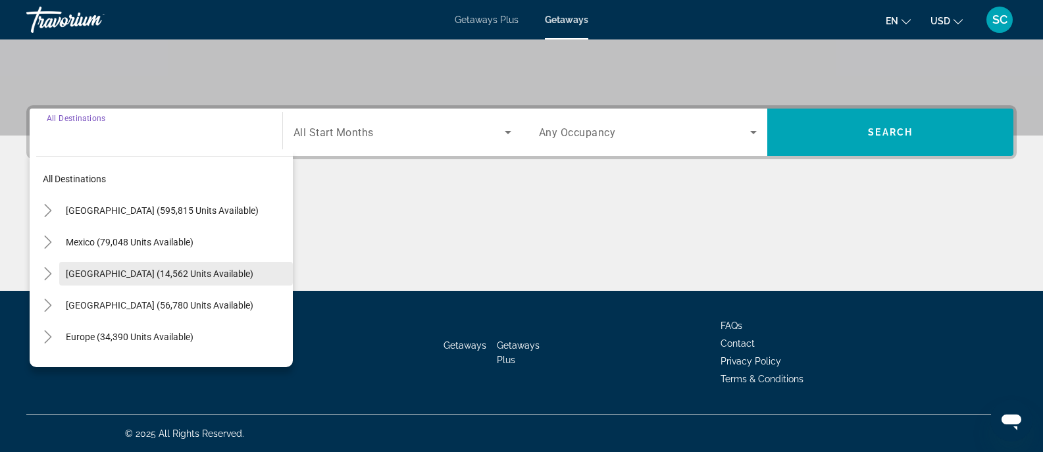
click at [157, 275] on span "Canada (14,562 units available)" at bounding box center [160, 274] width 188 height 11
type input "**********"
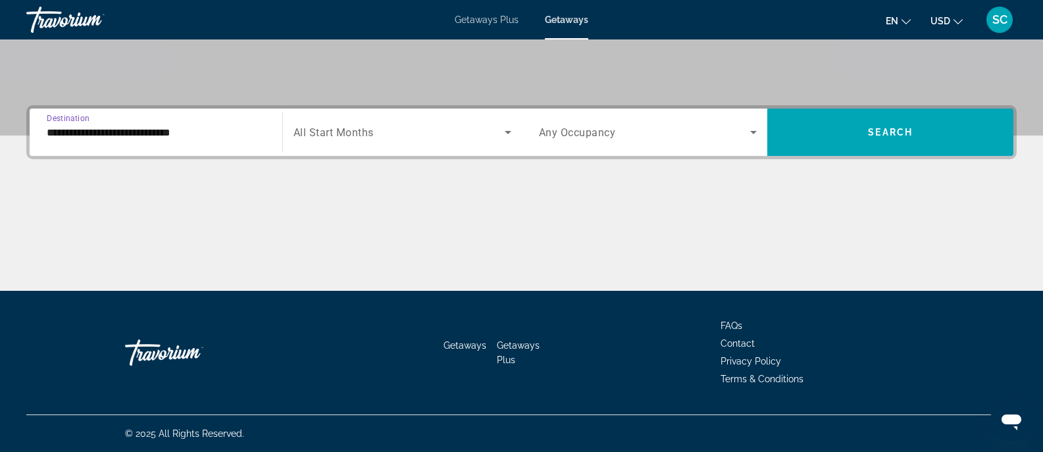
click at [399, 129] on span "Search widget" at bounding box center [399, 132] width 211 height 16
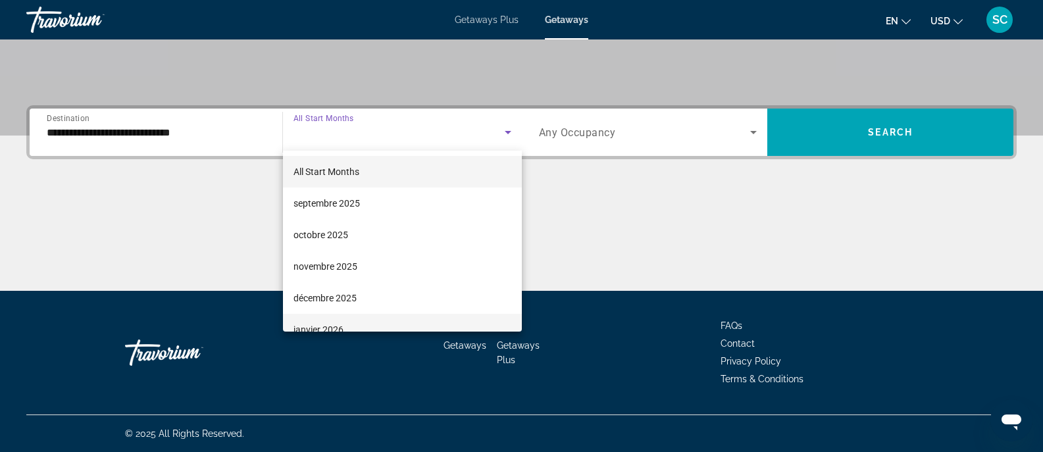
click at [323, 315] on mat-option "janvier 2026" at bounding box center [402, 330] width 239 height 32
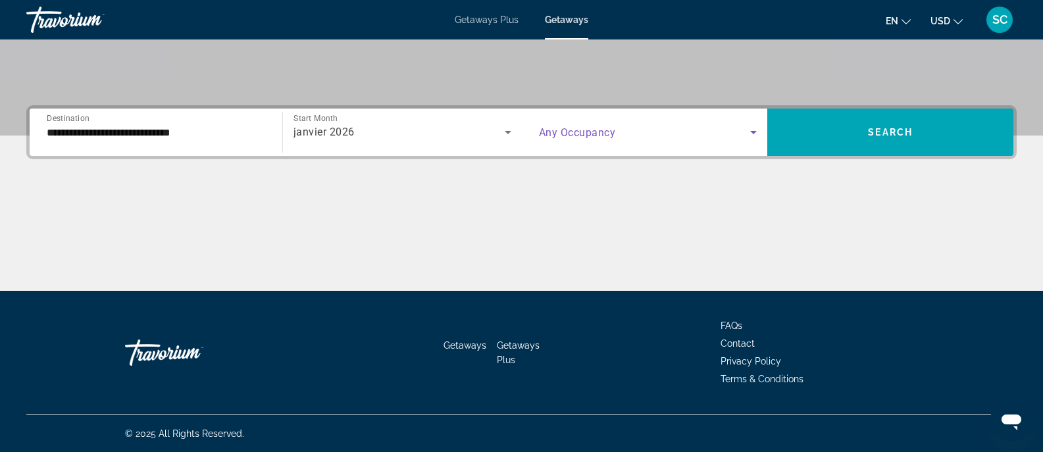
click at [629, 130] on span "Search widget" at bounding box center [645, 132] width 212 height 16
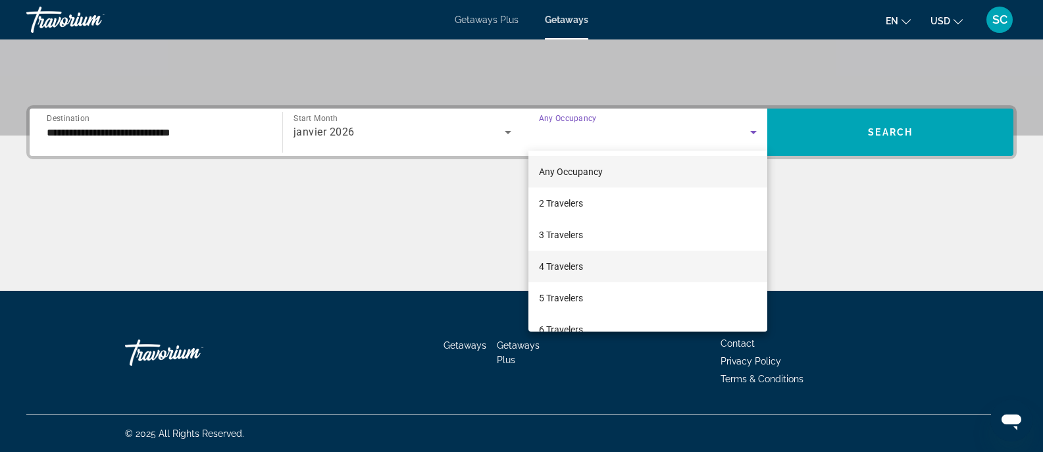
click at [557, 254] on mat-option "4 Travelers" at bounding box center [648, 267] width 240 height 32
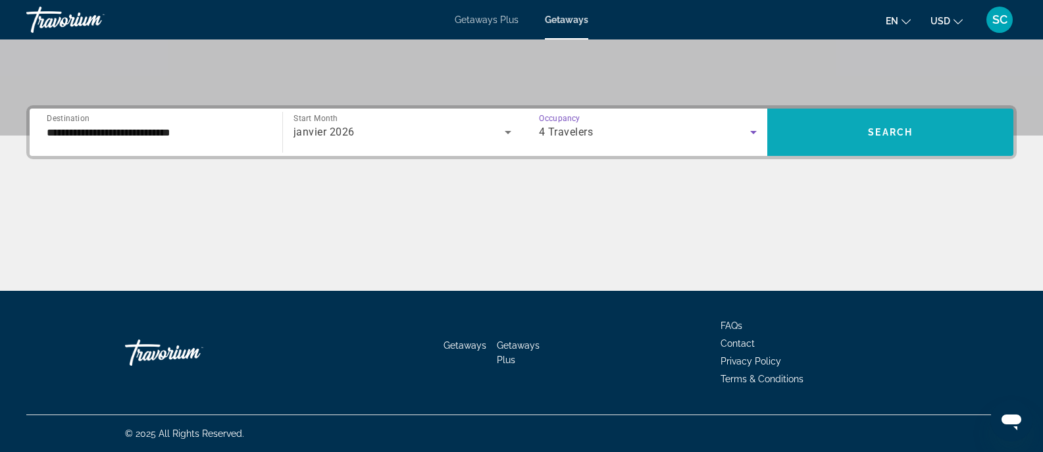
click at [836, 140] on span "Search widget" at bounding box center [890, 132] width 246 height 32
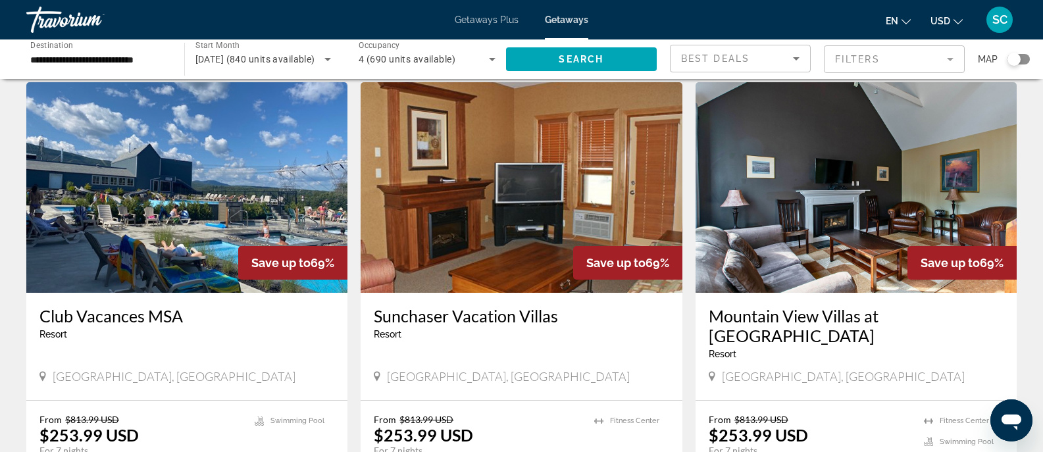
scroll to position [1426, 0]
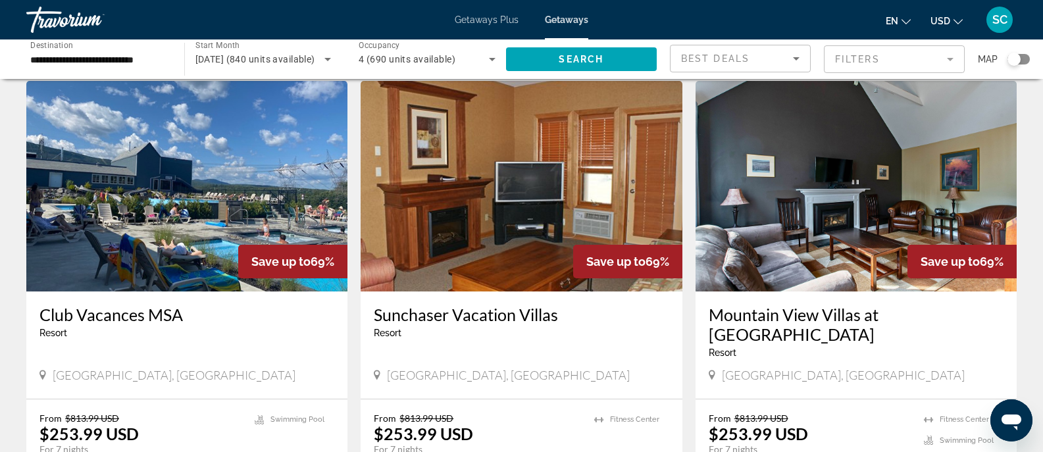
click at [165, 238] on img "Main content" at bounding box center [186, 186] width 321 height 211
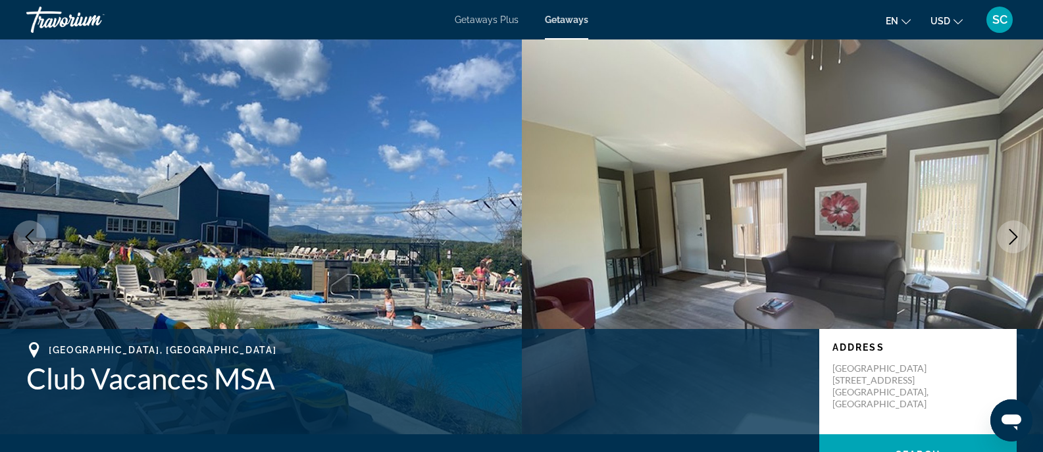
click at [1019, 235] on icon "Next image" at bounding box center [1014, 237] width 16 height 16
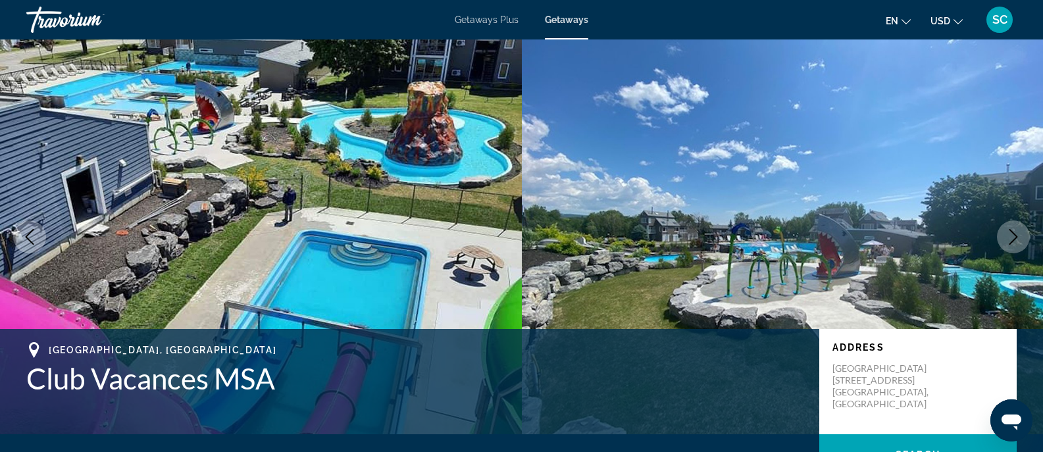
click at [1019, 235] on icon "Next image" at bounding box center [1014, 237] width 16 height 16
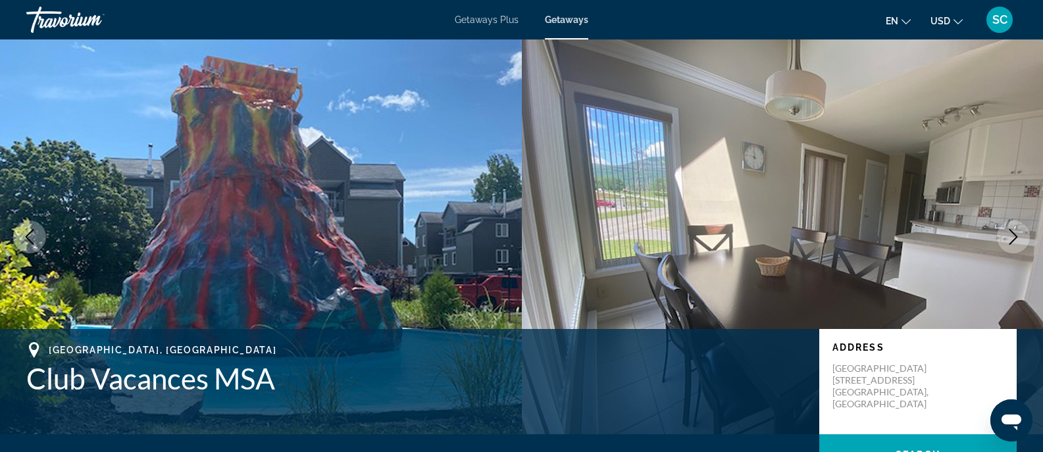
click at [1018, 235] on icon "Next image" at bounding box center [1014, 237] width 16 height 16
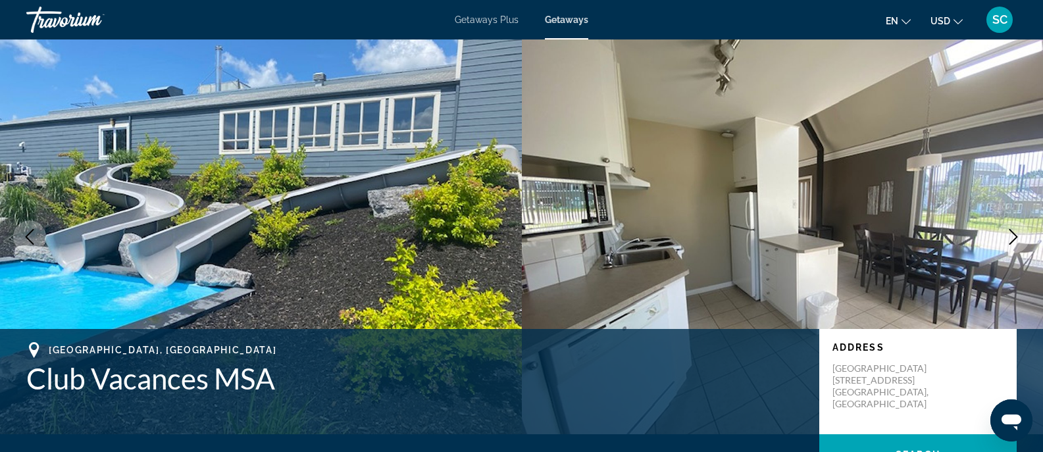
click at [1018, 235] on icon "Next image" at bounding box center [1014, 237] width 16 height 16
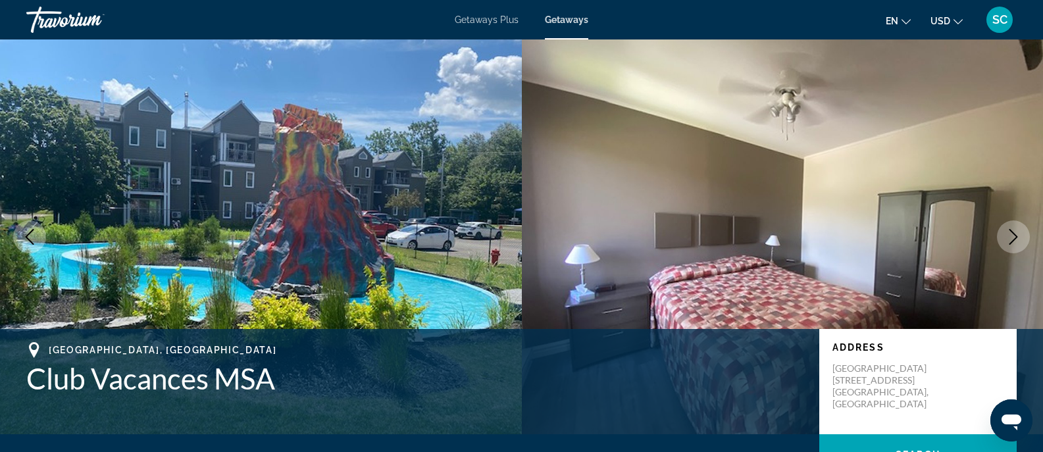
click at [1018, 235] on icon "Next image" at bounding box center [1014, 237] width 16 height 16
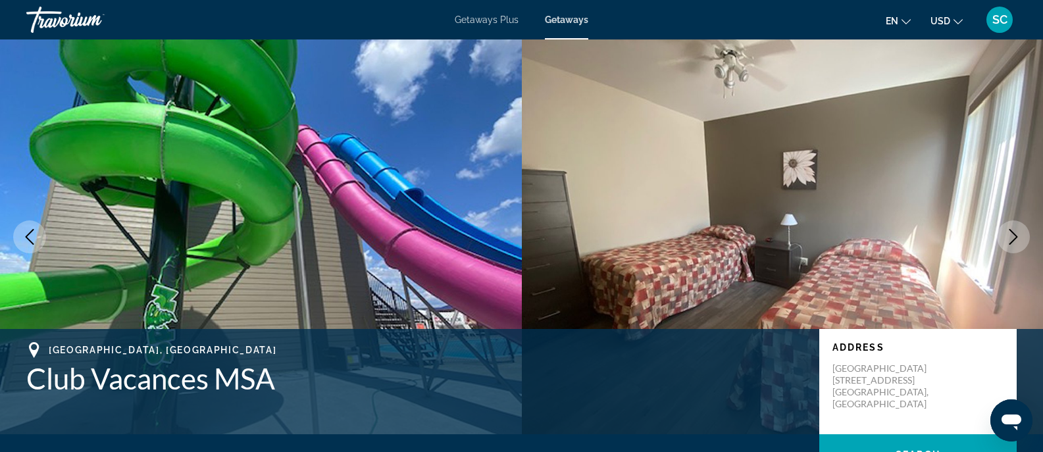
click at [1018, 235] on icon "Next image" at bounding box center [1014, 237] width 16 height 16
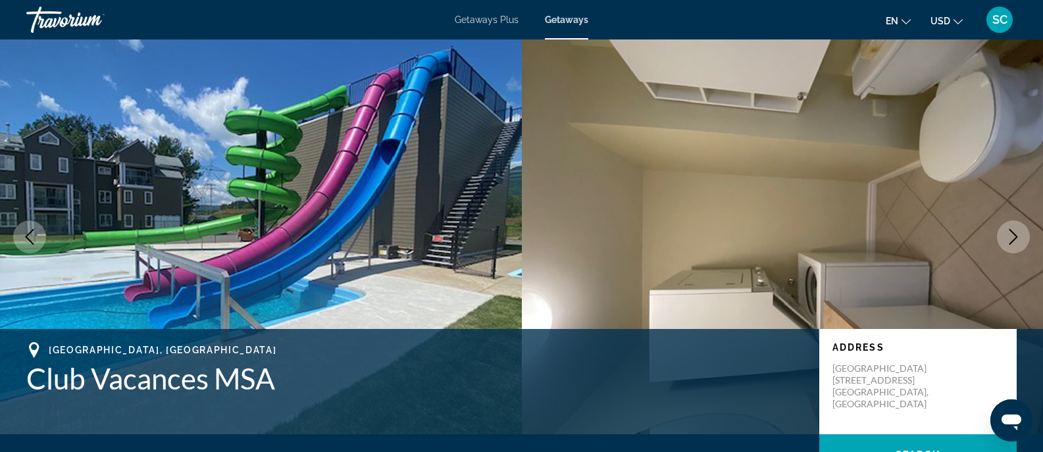
click at [1018, 235] on icon "Next image" at bounding box center [1014, 237] width 16 height 16
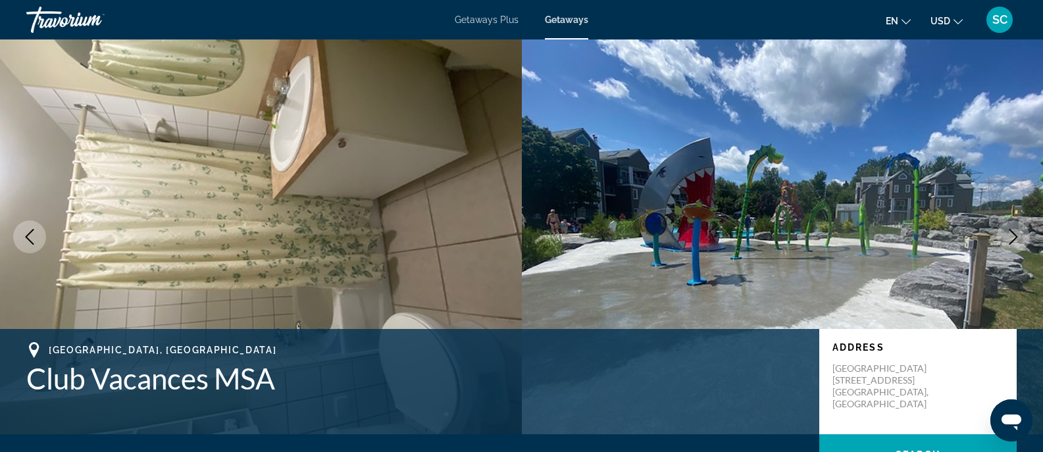
click at [35, 241] on icon "Previous image" at bounding box center [30, 237] width 16 height 16
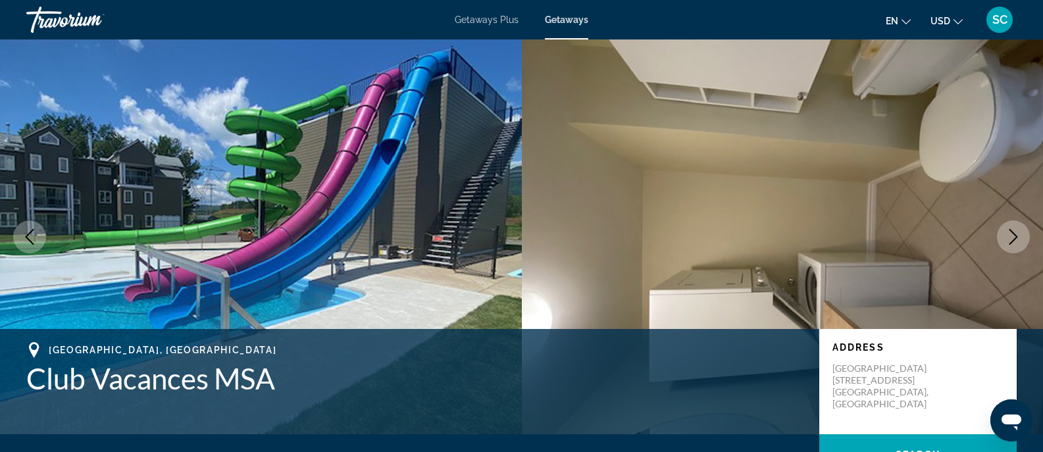
click at [35, 241] on icon "Previous image" at bounding box center [30, 237] width 16 height 16
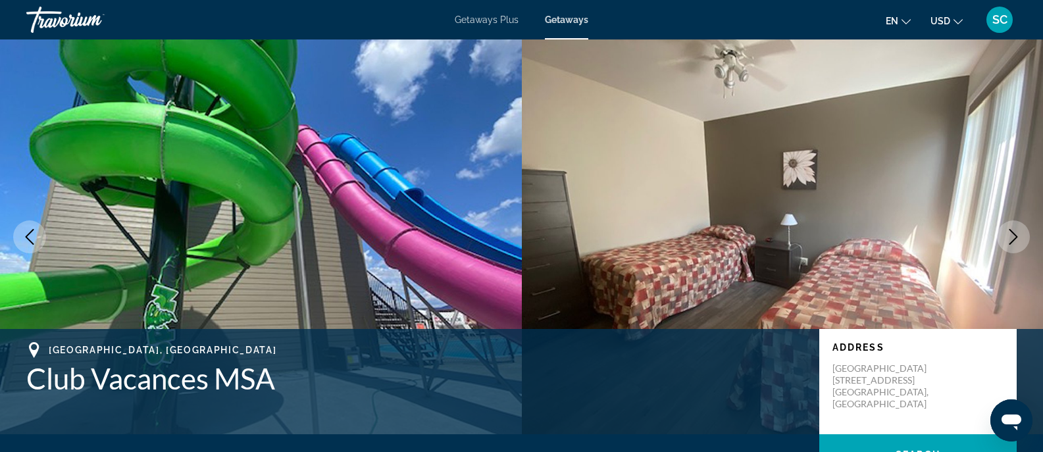
click at [35, 241] on icon "Previous image" at bounding box center [30, 237] width 16 height 16
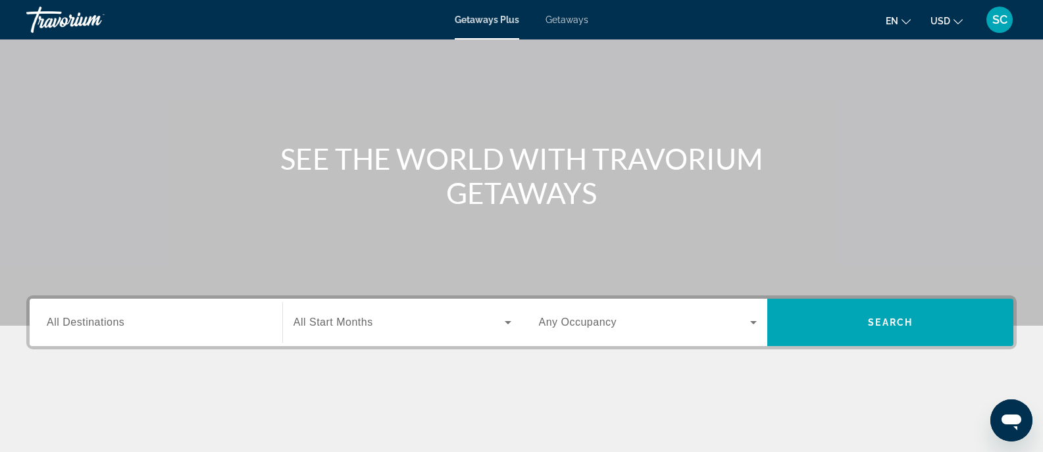
scroll to position [70, 0]
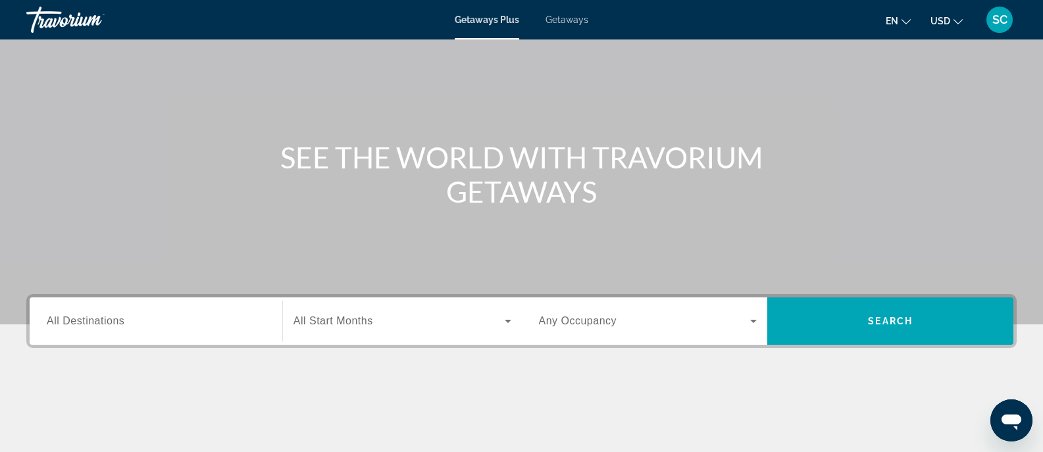
click at [189, 324] on input "Destination All Destinations" at bounding box center [156, 322] width 219 height 16
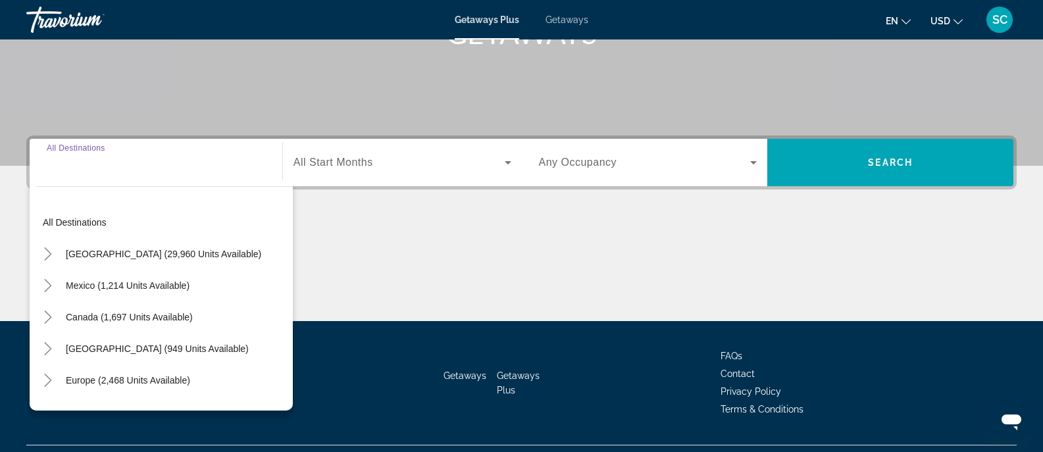
scroll to position [259, 0]
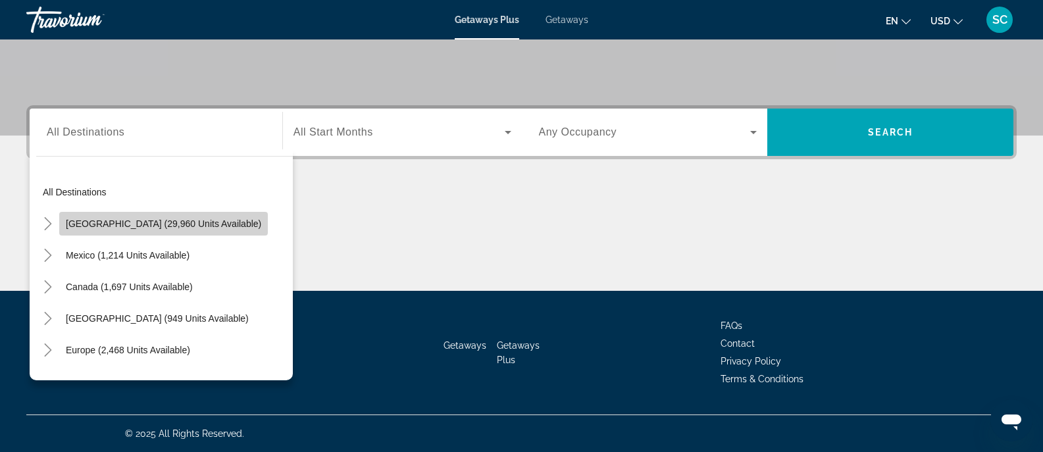
click at [174, 222] on span "[GEOGRAPHIC_DATA] (29,960 units available)" at bounding box center [163, 224] width 195 height 11
type input "**********"
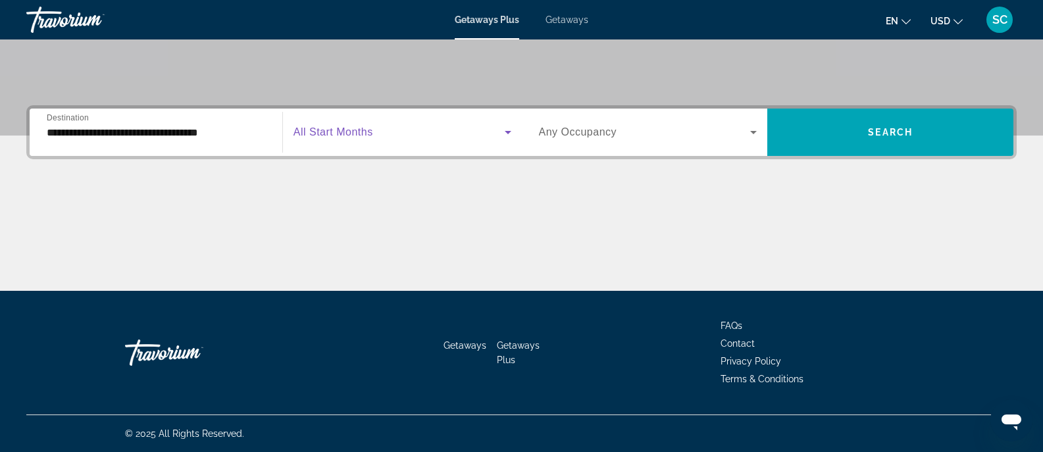
click at [402, 130] on span "Search widget" at bounding box center [399, 132] width 211 height 16
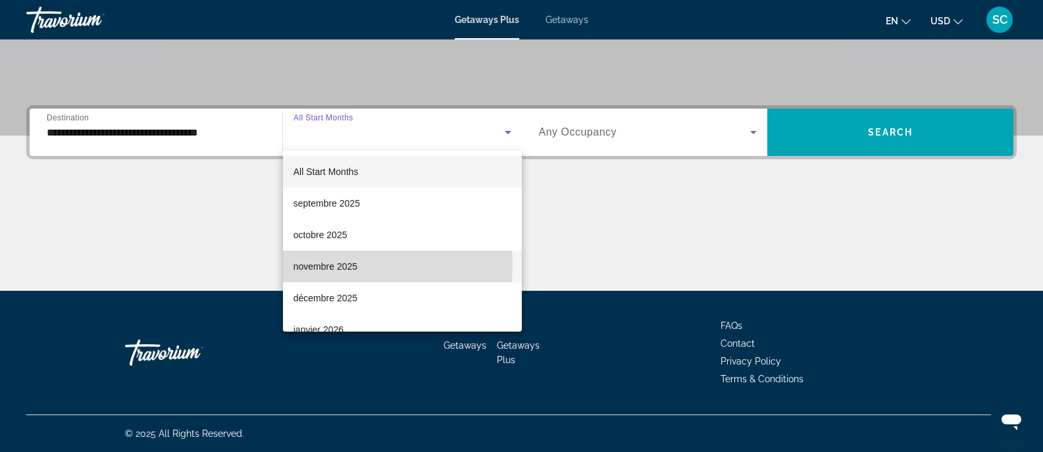
click at [344, 263] on span "novembre 2025" at bounding box center [326, 267] width 64 height 16
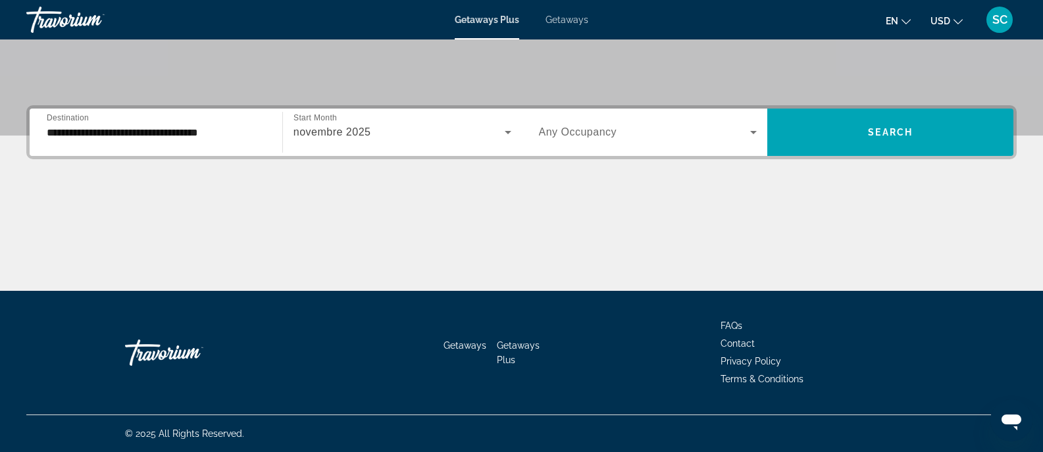
click at [646, 154] on div "Occupancy Any Occupancy" at bounding box center [648, 132] width 240 height 47
click at [669, 119] on div "Search widget" at bounding box center [648, 132] width 219 height 37
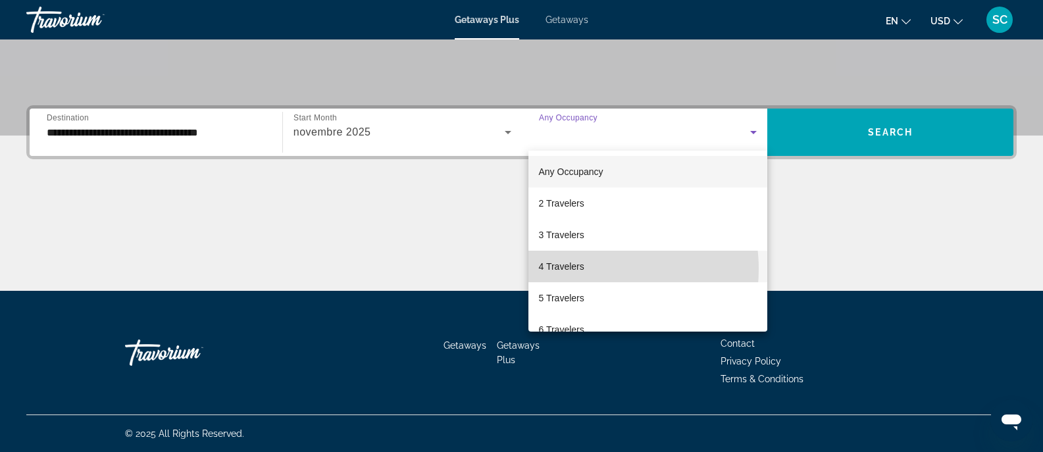
click at [584, 269] on mat-option "4 Travelers" at bounding box center [648, 267] width 240 height 32
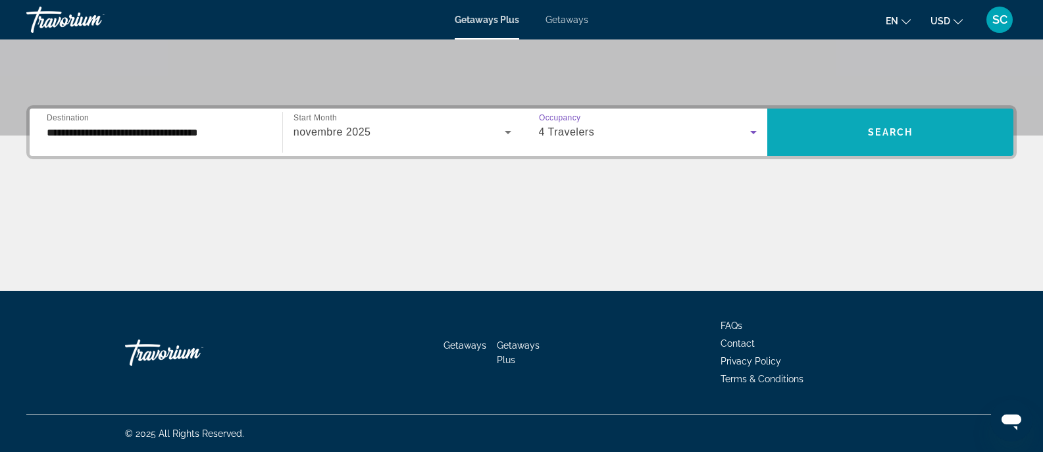
click at [888, 140] on span "Search widget" at bounding box center [890, 132] width 246 height 32
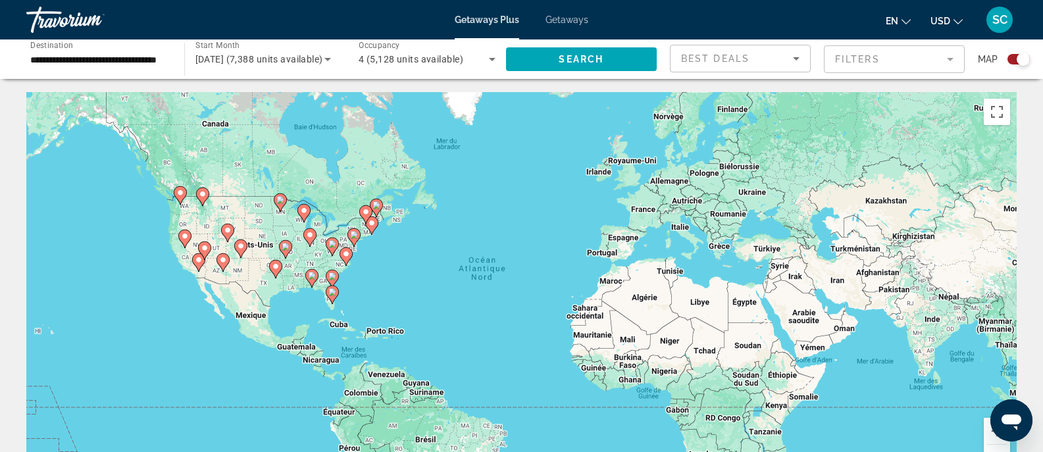
click at [333, 297] on icon "Main content" at bounding box center [332, 294] width 12 height 17
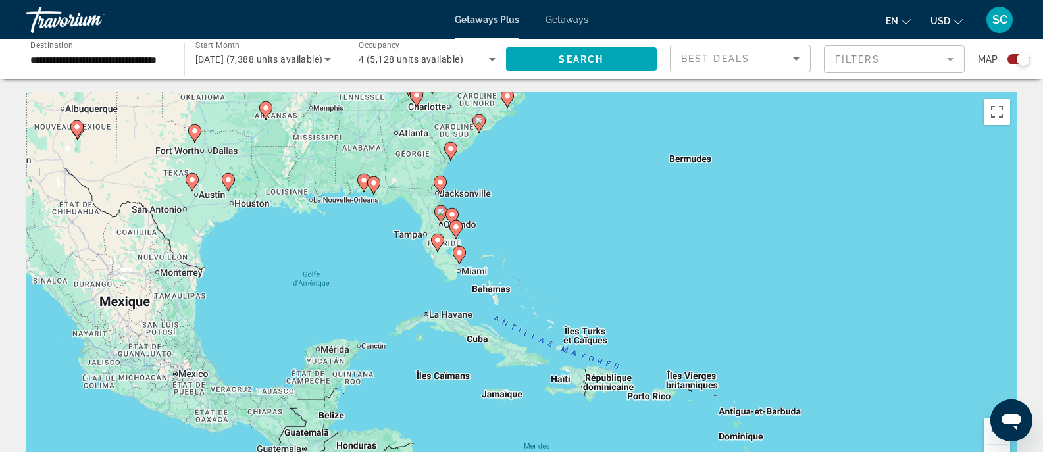
drag, startPoint x: 619, startPoint y: 274, endPoint x: 538, endPoint y: 244, distance: 86.4
click at [538, 244] on div "Pour naviguer, utilisez les touches fléchées. Pour activer le glissement du mar…" at bounding box center [521, 289] width 990 height 395
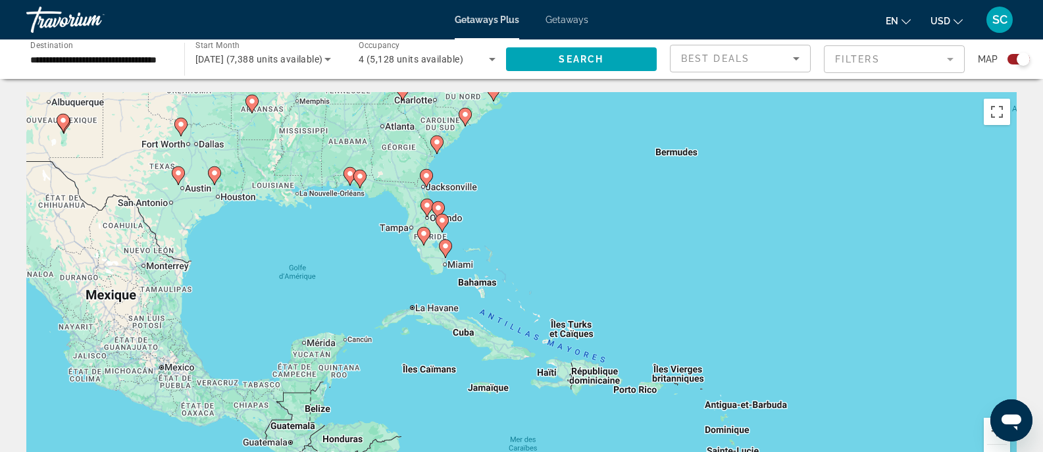
click at [450, 249] on icon "Main content" at bounding box center [445, 248] width 12 height 17
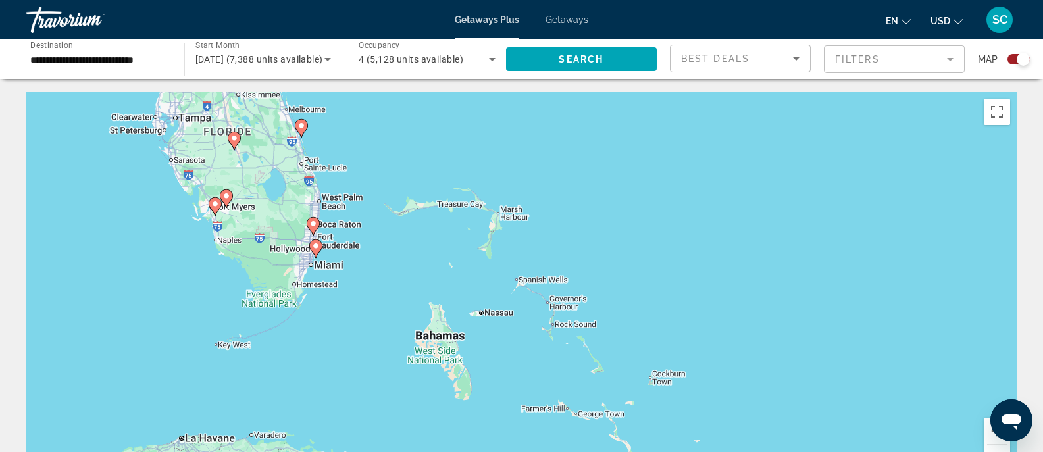
drag, startPoint x: 294, startPoint y: 226, endPoint x: 405, endPoint y: 329, distance: 151.4
click at [405, 329] on div "Pour naviguer, utilisez les touches fléchées. Pour activer le glissement du mar…" at bounding box center [521, 289] width 990 height 395
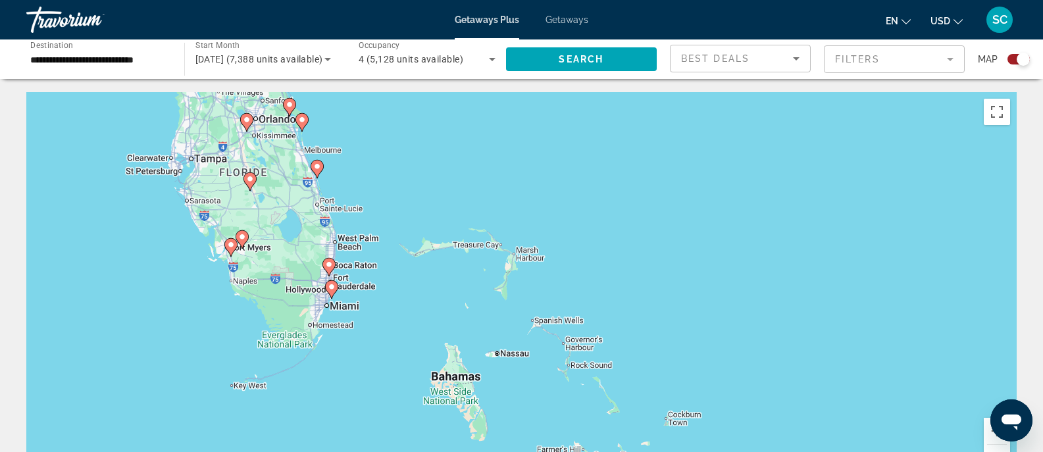
click at [329, 291] on icon "Main content" at bounding box center [331, 289] width 12 height 17
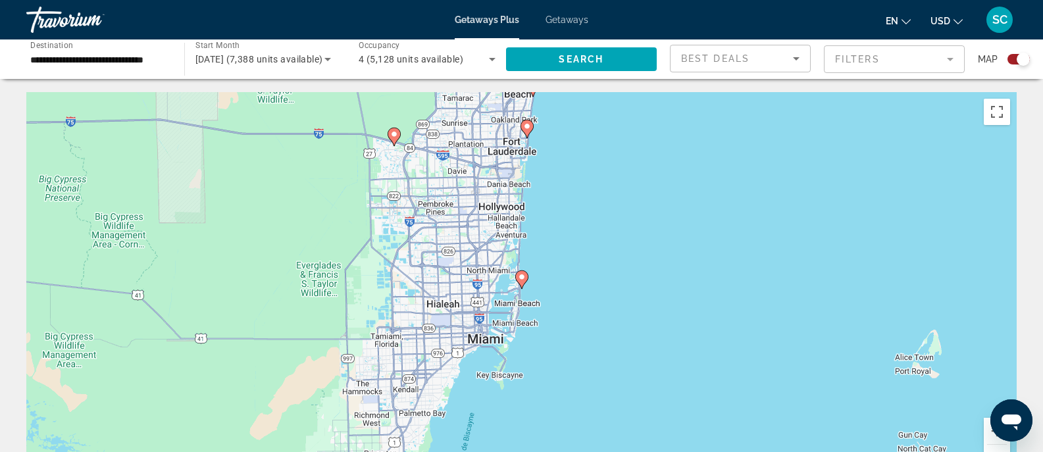
click at [528, 130] on image "Main content" at bounding box center [527, 126] width 8 height 8
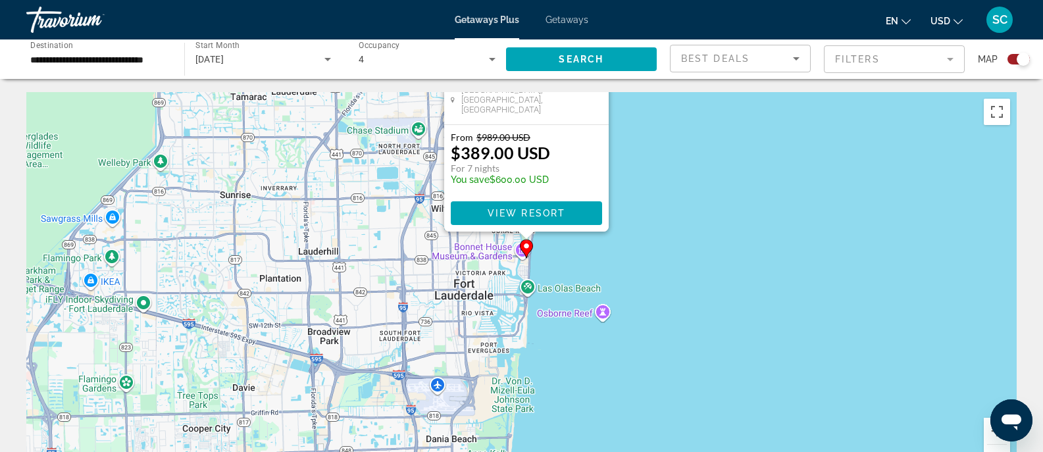
drag, startPoint x: 704, startPoint y: 330, endPoint x: 708, endPoint y: 117, distance: 213.3
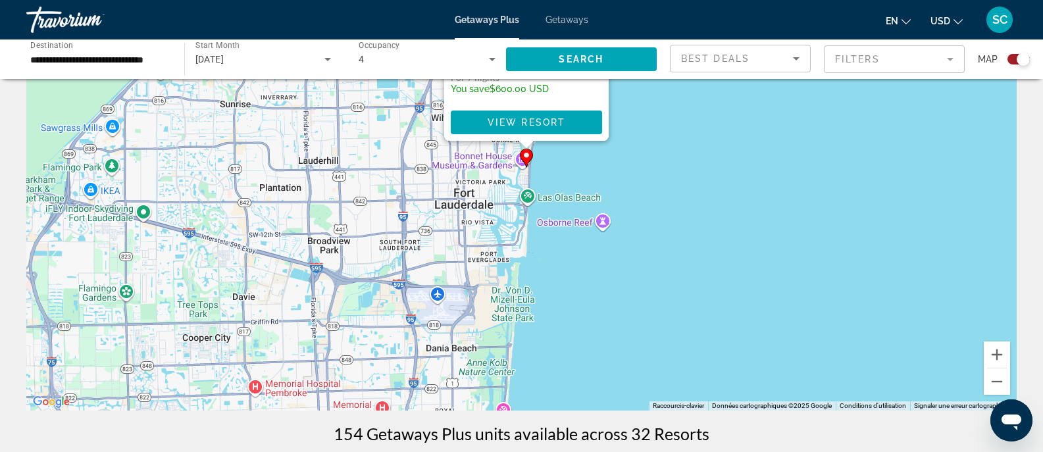
scroll to position [74, 0]
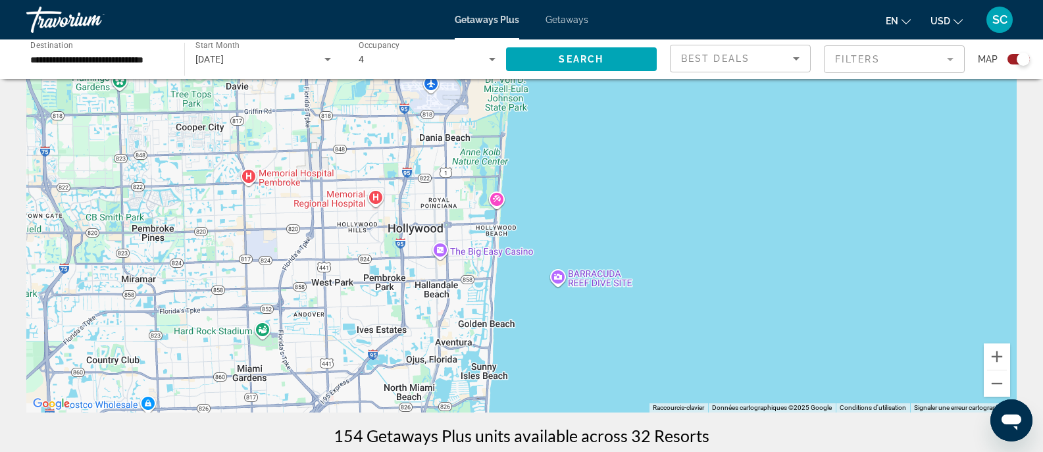
drag, startPoint x: 671, startPoint y: 253, endPoint x: 647, endPoint y: 14, distance: 240.1
click at [647, 14] on div "**********" at bounding box center [521, 152] width 1043 height 452
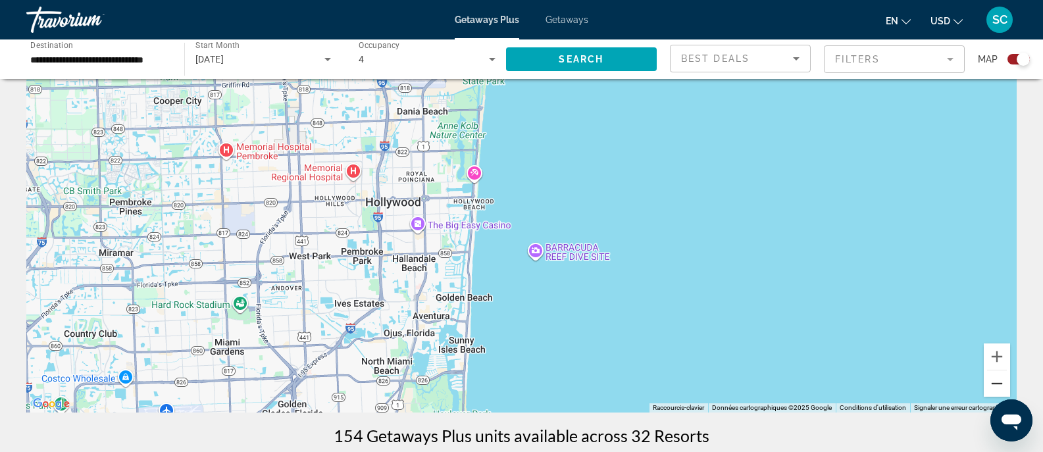
click at [995, 373] on button "Zoom arrière" at bounding box center [997, 384] width 26 height 26
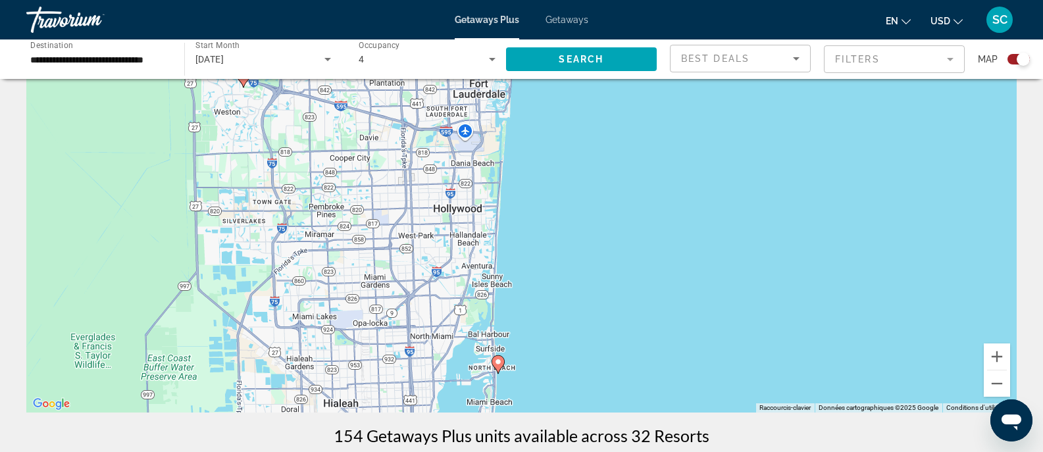
click at [494, 362] on icon "Main content" at bounding box center [498, 364] width 12 height 17
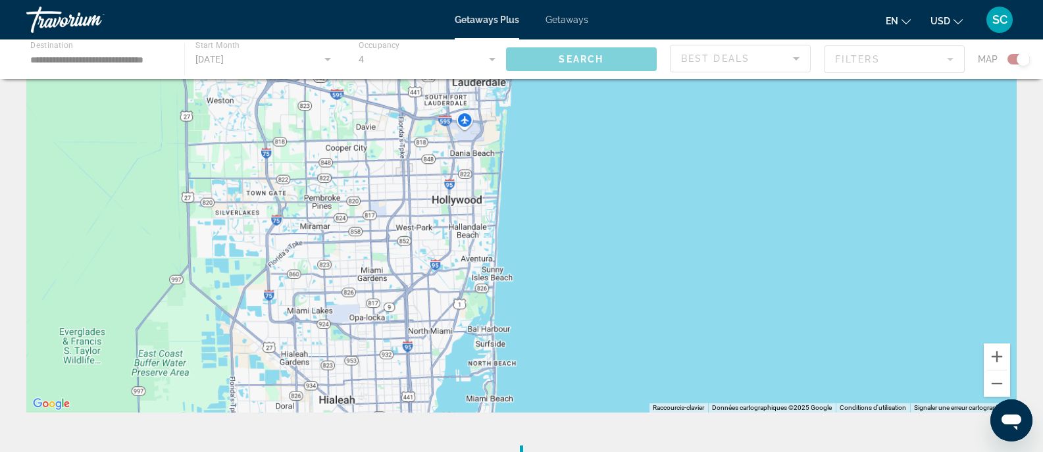
scroll to position [0, 0]
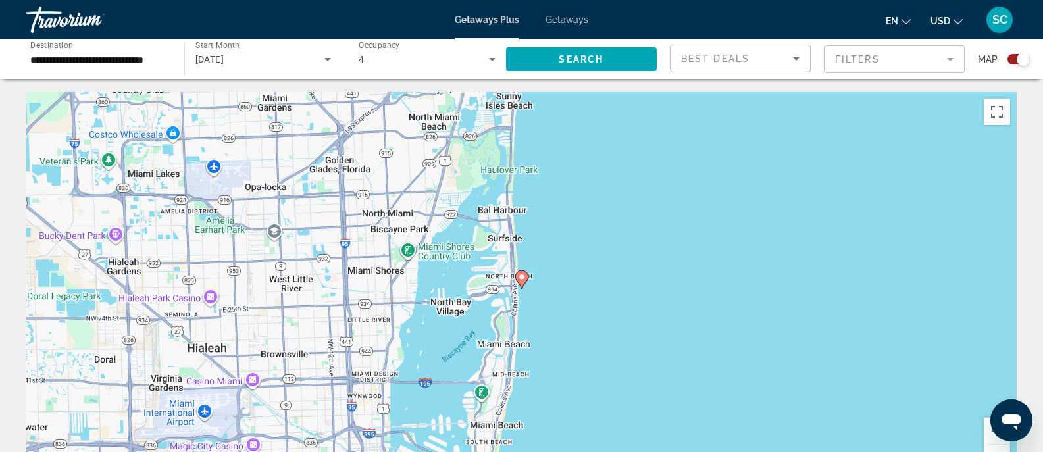
click at [521, 276] on image "Main content" at bounding box center [522, 277] width 8 height 8
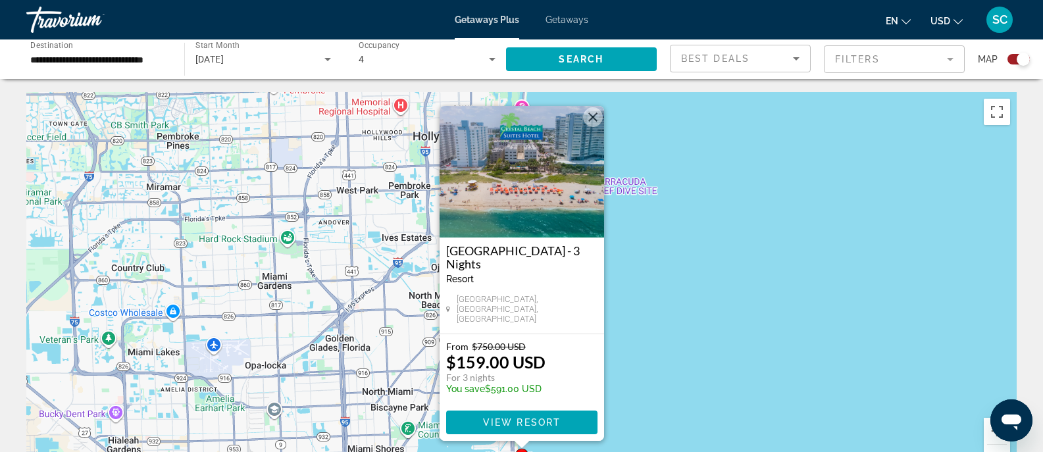
click at [596, 124] on button "Fermer" at bounding box center [593, 117] width 20 height 20
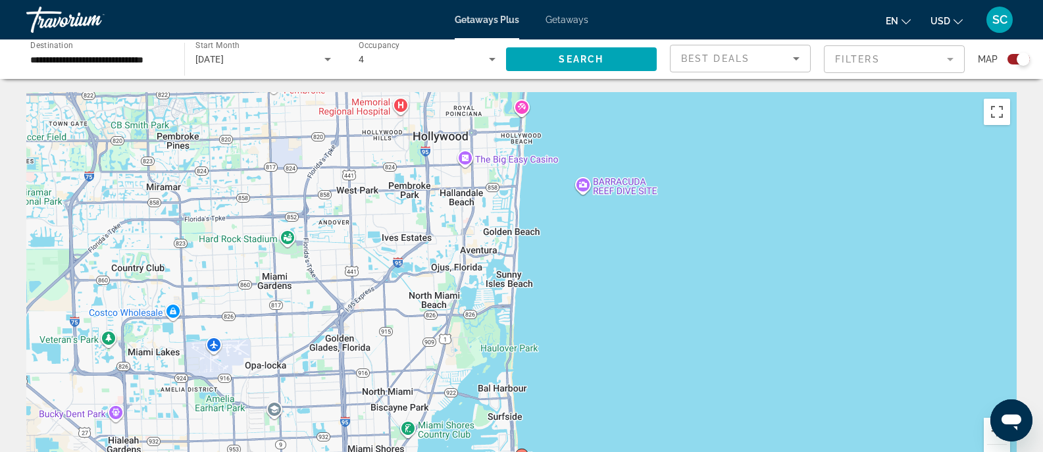
click at [989, 449] on button "Zoom arrière" at bounding box center [997, 458] width 26 height 26
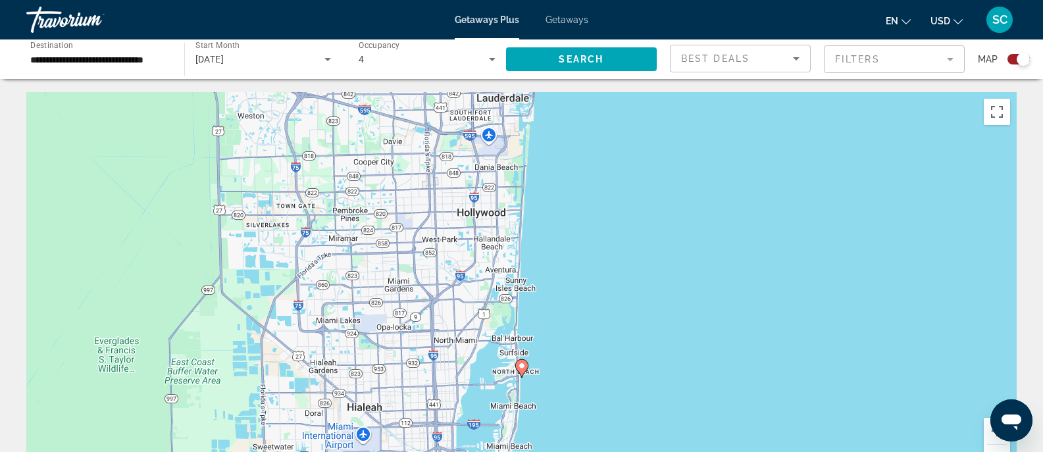
click at [989, 449] on button "Zoom arrière" at bounding box center [997, 458] width 26 height 26
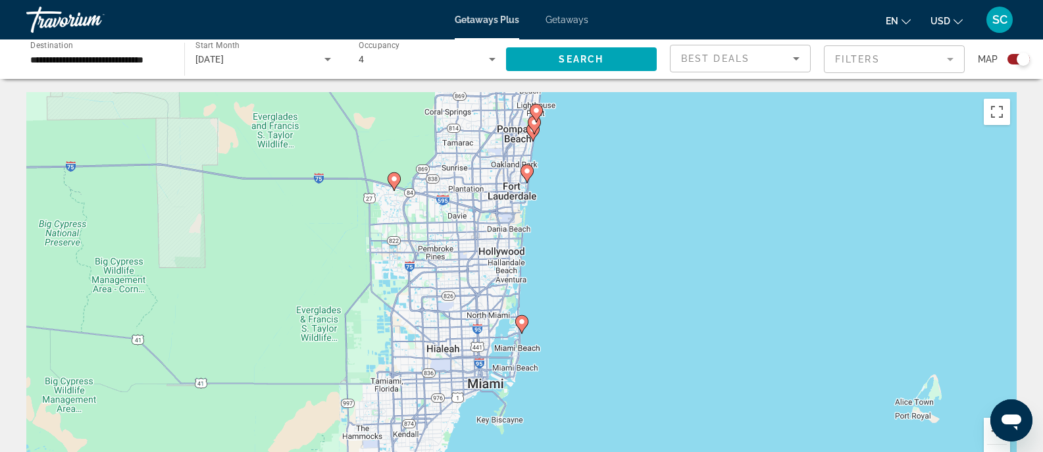
click at [877, 68] on mat-form-field "Filters" at bounding box center [894, 59] width 141 height 28
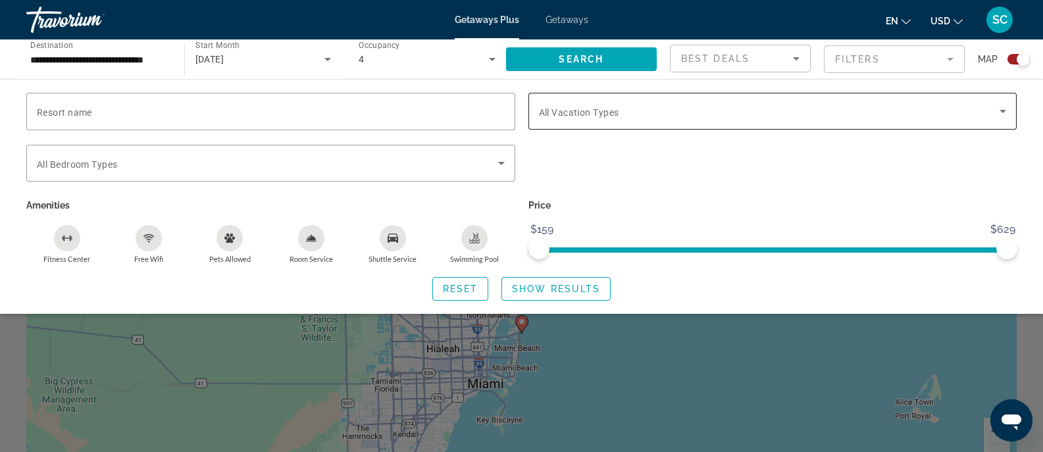
click at [636, 105] on span "Search widget" at bounding box center [769, 111] width 461 height 16
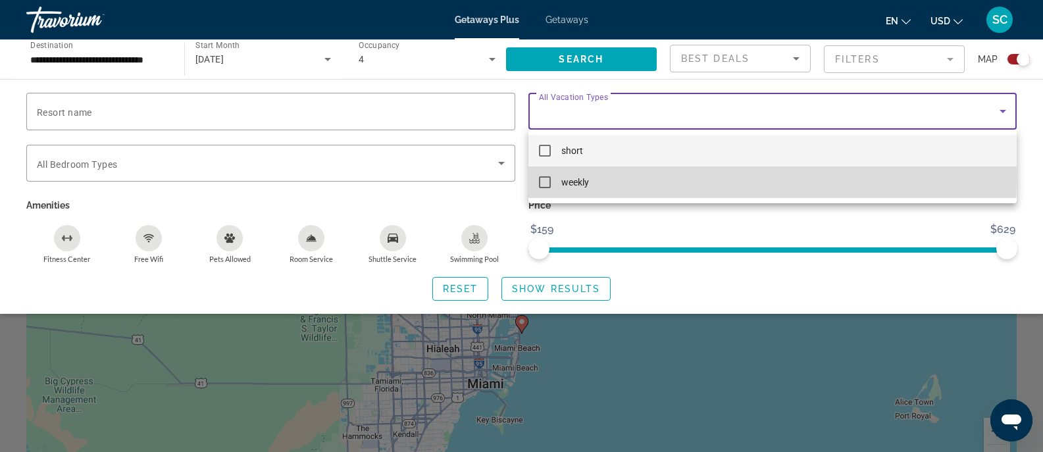
click at [583, 177] on span "weekly" at bounding box center [575, 182] width 28 height 16
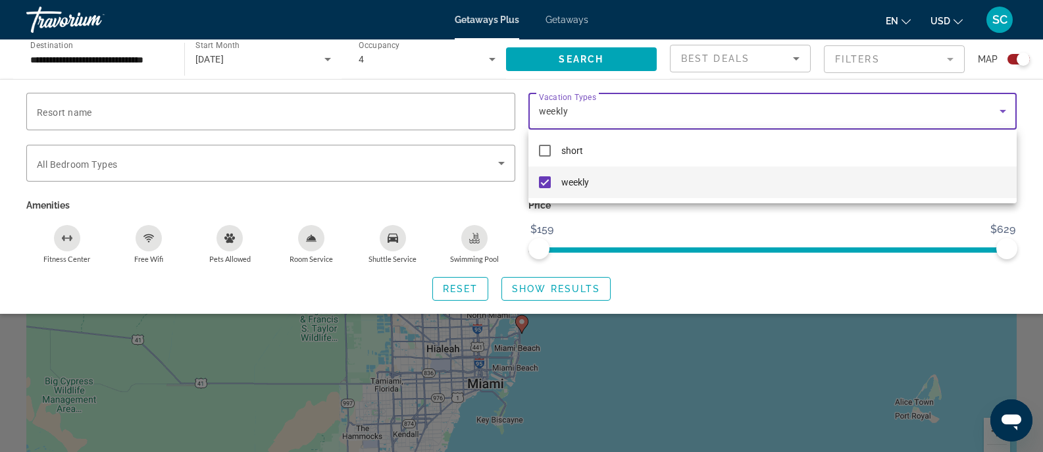
click at [534, 287] on div at bounding box center [521, 226] width 1043 height 452
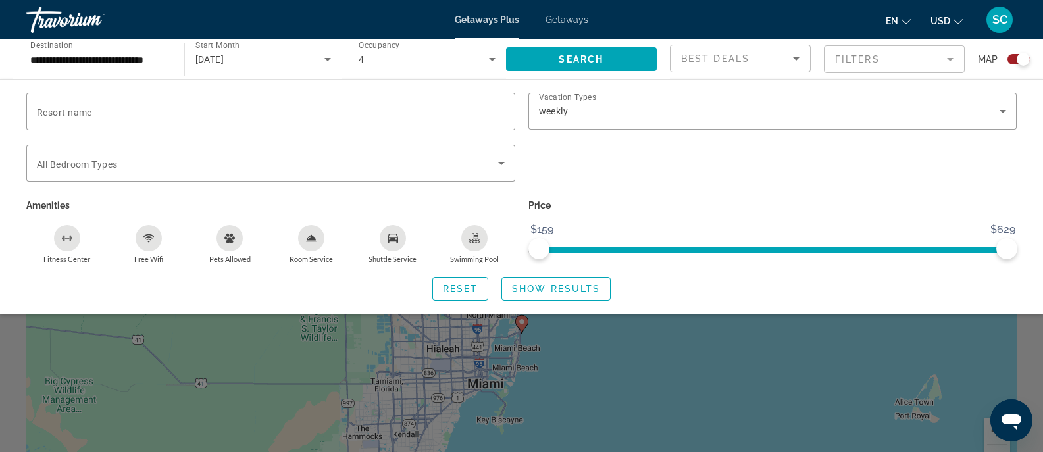
click at [534, 287] on span "Show Results" at bounding box center [556, 289] width 88 height 11
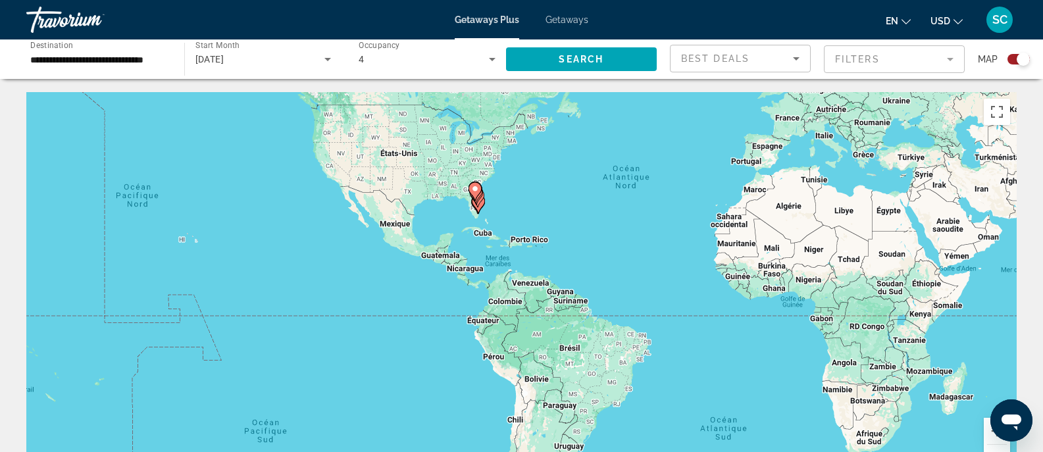
drag, startPoint x: 550, startPoint y: 323, endPoint x: 728, endPoint y: 220, distance: 206.1
click at [728, 220] on div "Pour activer le glissement du marqueur avec le clavier, appuyez sur Alt+Entrée.…" at bounding box center [521, 289] width 990 height 395
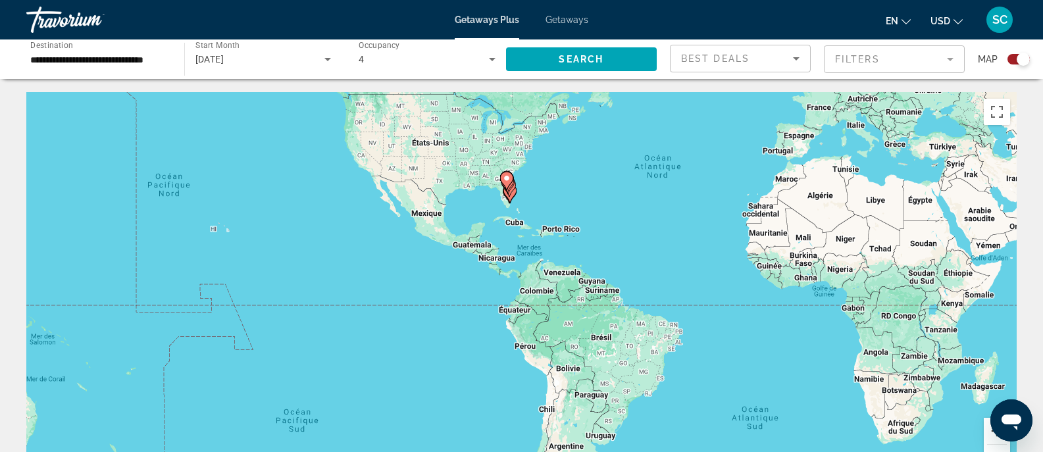
click at [989, 436] on button "Zoom avant" at bounding box center [997, 431] width 26 height 26
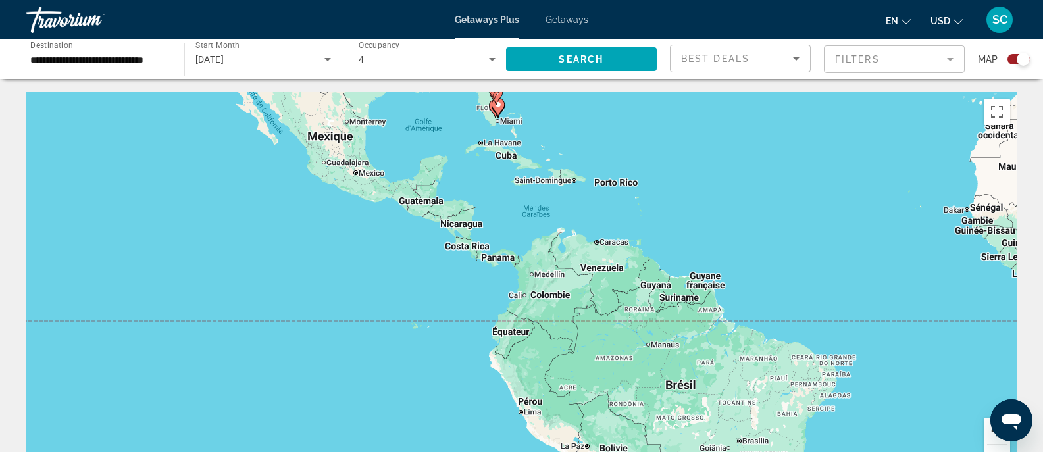
click at [989, 436] on button "Zoom avant" at bounding box center [997, 431] width 26 height 26
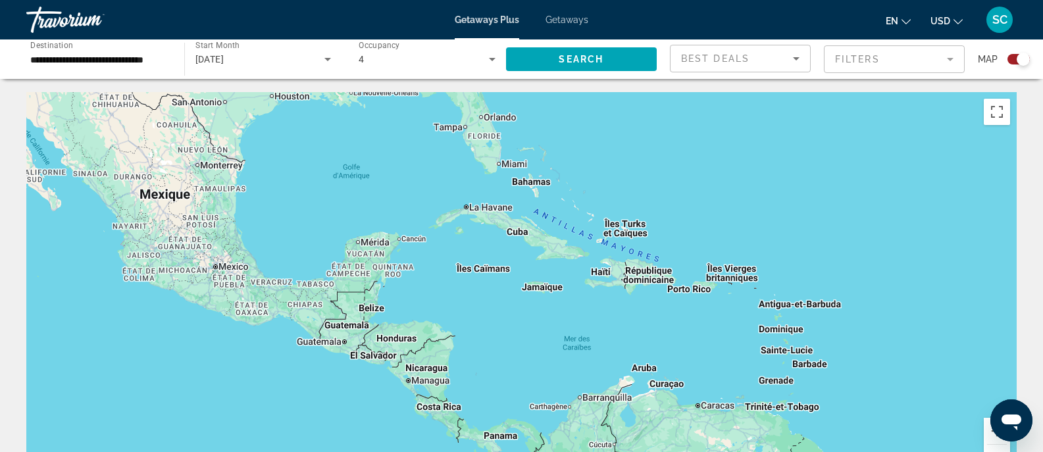
drag, startPoint x: 817, startPoint y: 244, endPoint x: 842, endPoint y: 464, distance: 221.9
click at [842, 451] on html "**********" at bounding box center [521, 226] width 1043 height 452
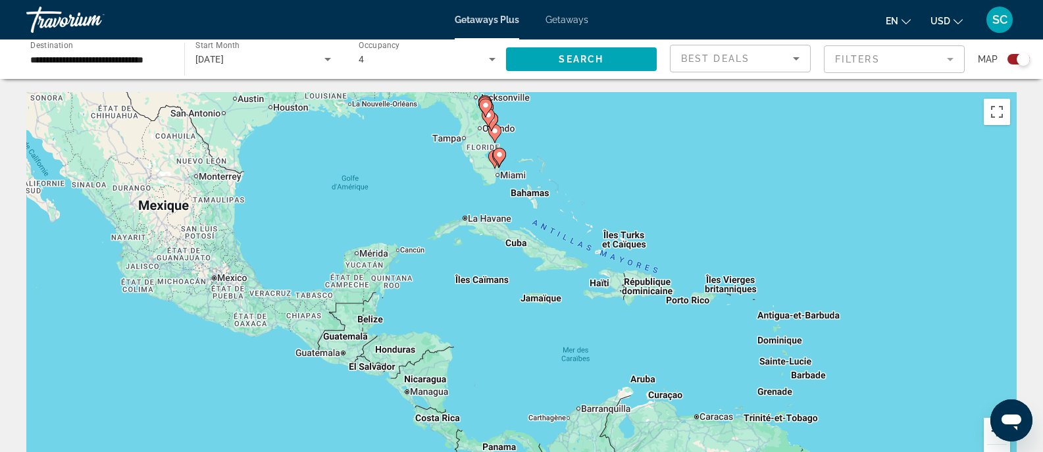
click at [989, 434] on button "Zoom avant" at bounding box center [997, 431] width 26 height 26
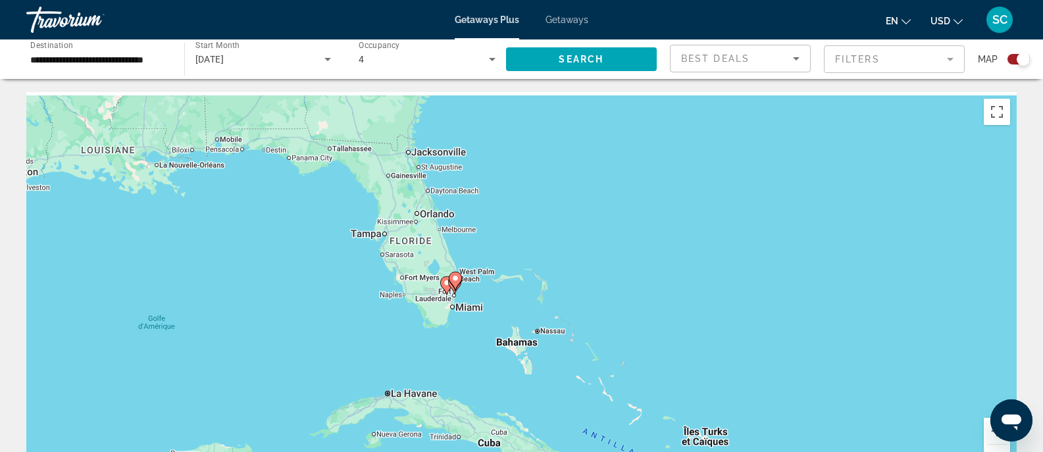
drag, startPoint x: 735, startPoint y: 157, endPoint x: 712, endPoint y: 410, distance: 254.4
click at [712, 410] on div "Pour activer le glissement du marqueur avec le clavier, appuyez sur Alt+Entrée.…" at bounding box center [521, 289] width 990 height 395
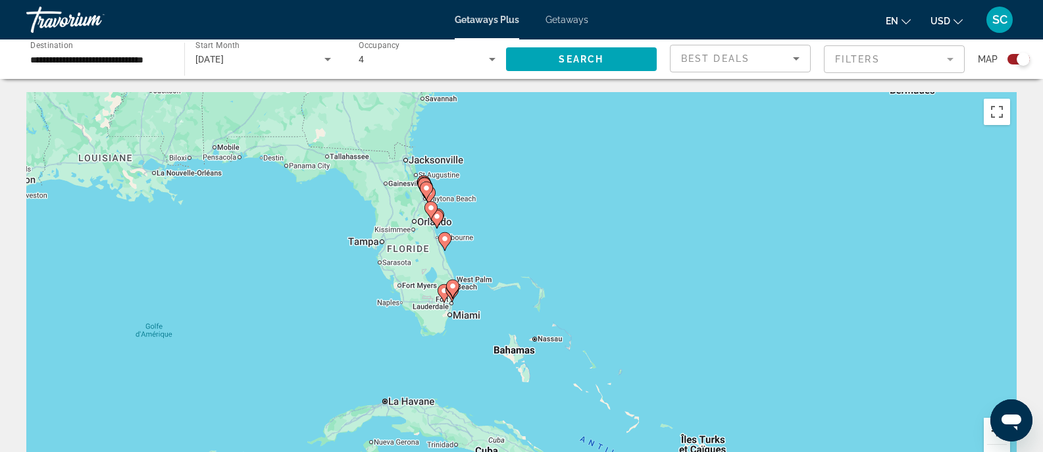
click at [988, 438] on button "Zoom avant" at bounding box center [997, 431] width 26 height 26
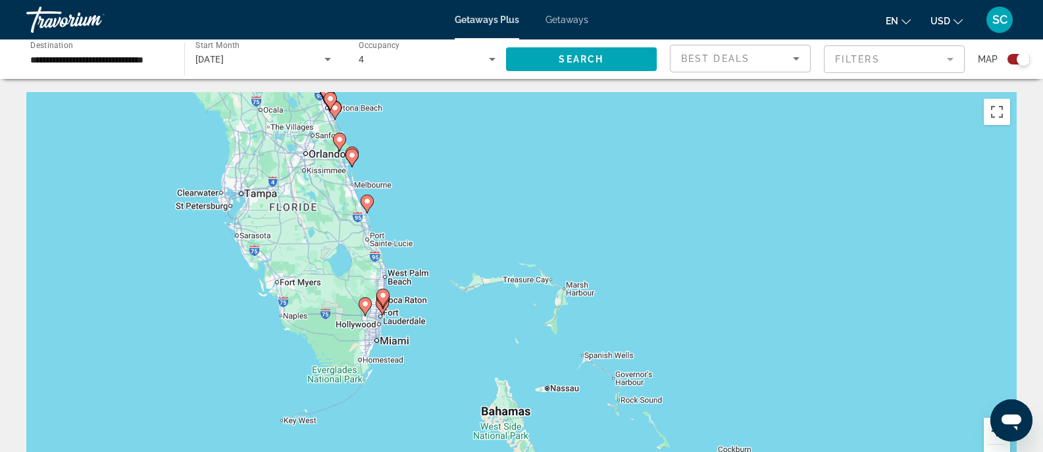
click at [988, 438] on button "Zoom avant" at bounding box center [997, 431] width 26 height 26
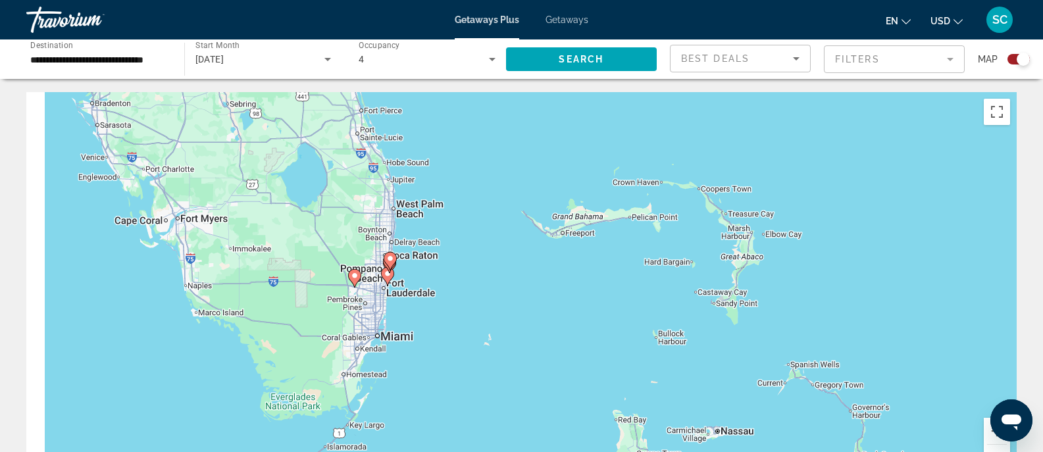
drag, startPoint x: 490, startPoint y: 384, endPoint x: 670, endPoint y: 319, distance: 191.1
click at [670, 319] on div "Pour activer le glissement du marqueur avec le clavier, appuyez sur Alt+Entrée.…" at bounding box center [521, 289] width 990 height 395
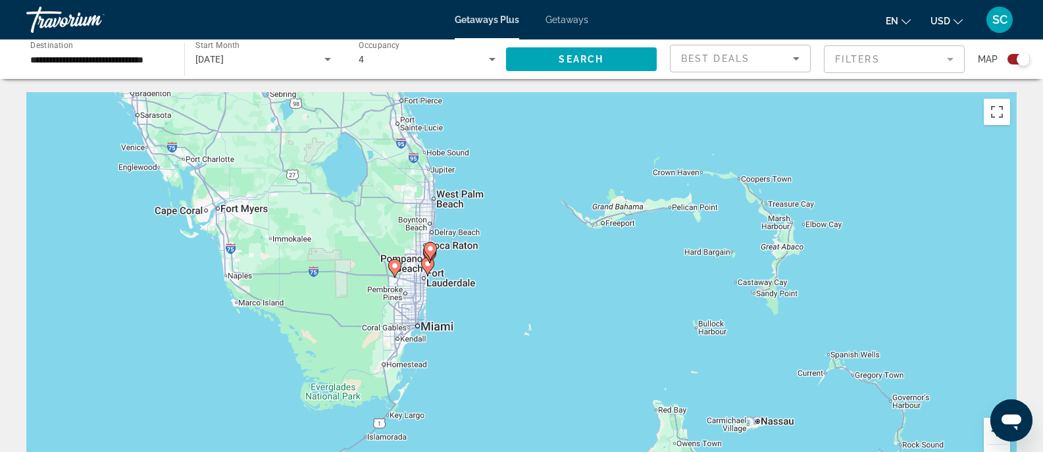
click at [993, 436] on button "Zoom avant" at bounding box center [997, 431] width 26 height 26
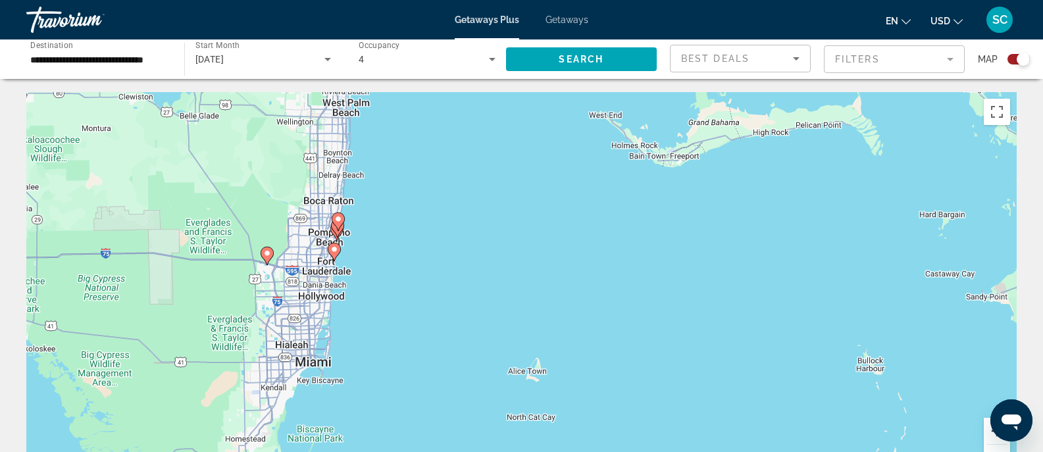
click at [993, 436] on button "Zoom avant" at bounding box center [997, 431] width 26 height 26
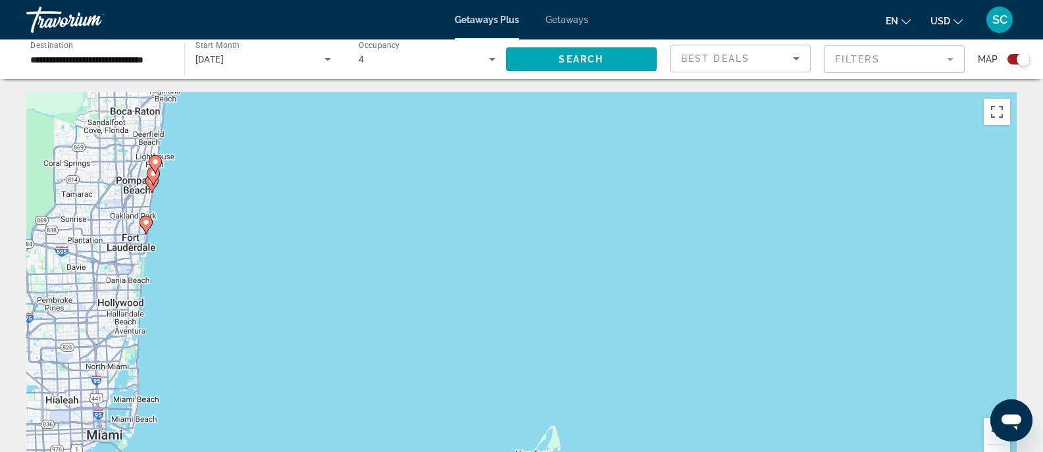
click at [993, 436] on button "Zoom avant" at bounding box center [997, 431] width 26 height 26
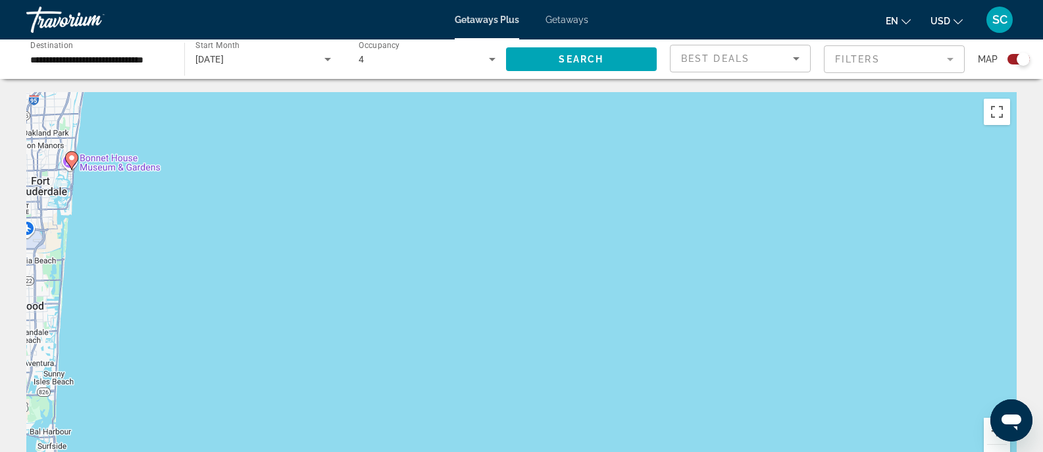
drag, startPoint x: 412, startPoint y: 351, endPoint x: 823, endPoint y: 349, distance: 411.3
click at [823, 349] on div "Pour activer le glissement du marqueur avec le clavier, appuyez sur Alt+Entrée.…" at bounding box center [521, 289] width 990 height 395
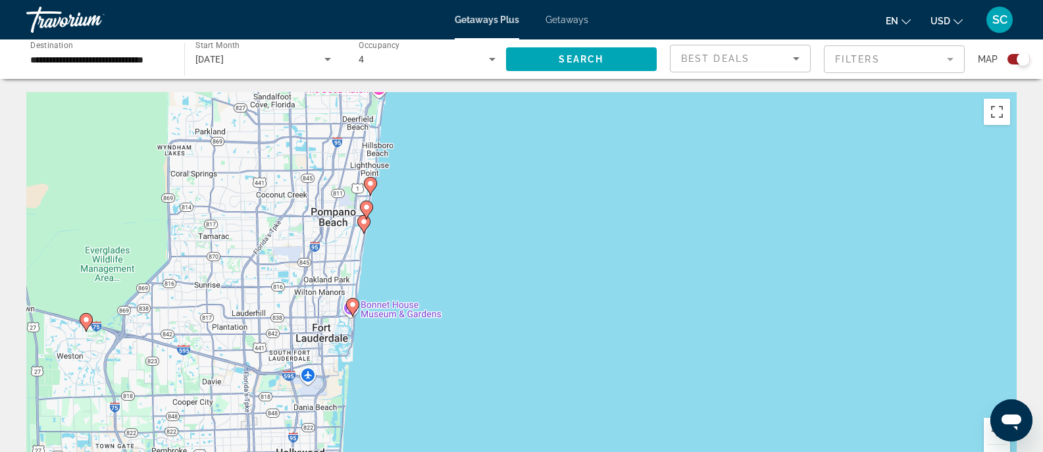
drag, startPoint x: 358, startPoint y: 215, endPoint x: 455, endPoint y: 353, distance: 169.6
click at [457, 353] on div "Pour activer le glissement du marqueur avec le clavier, appuyez sur Alt+Entrée.…" at bounding box center [521, 289] width 990 height 395
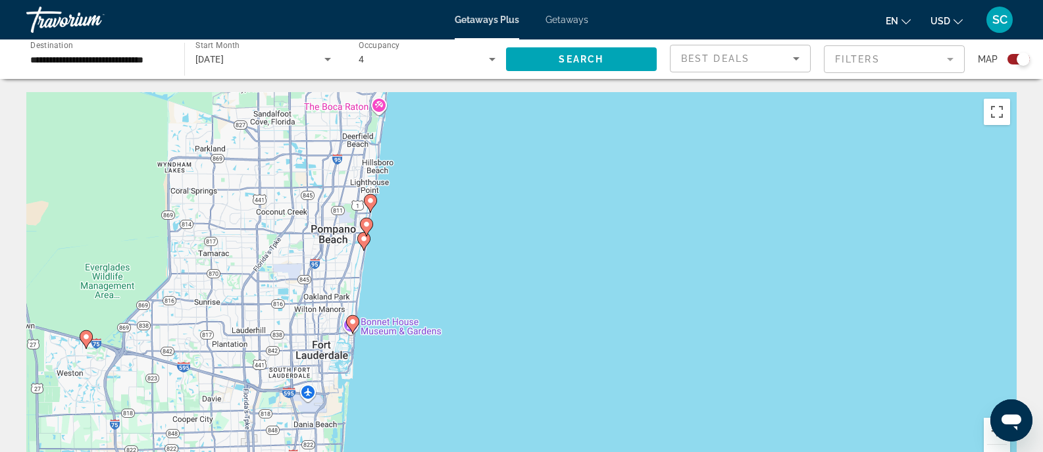
click at [351, 326] on icon "Main content" at bounding box center [352, 324] width 12 height 17
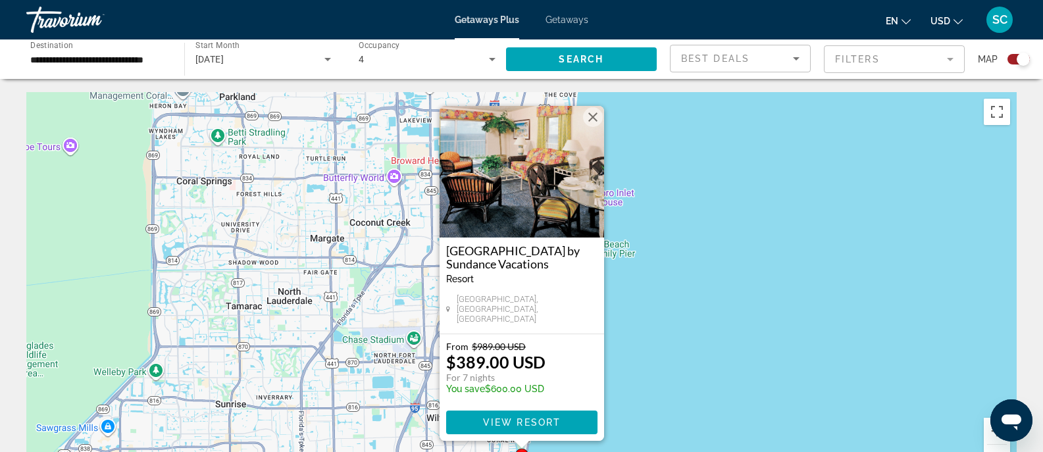
click at [588, 123] on button "Fermer" at bounding box center [593, 117] width 20 height 20
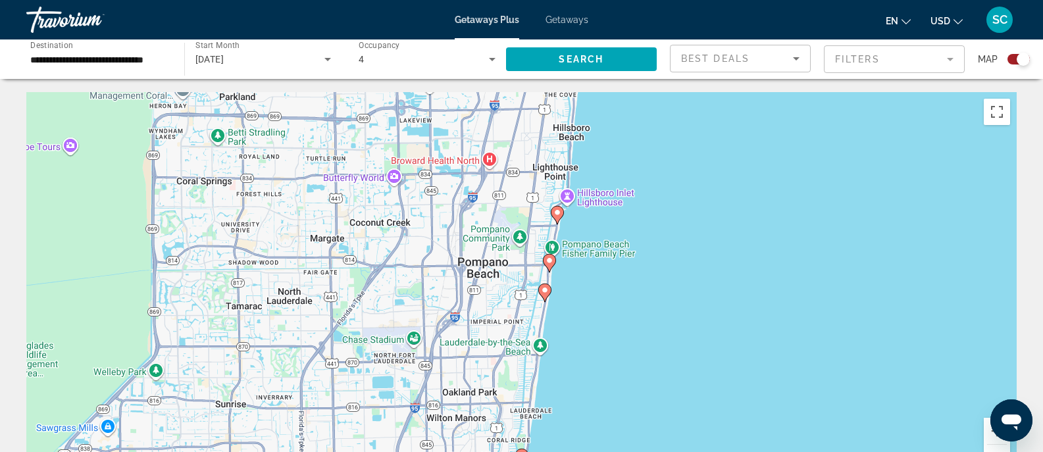
click at [548, 298] on gmp-advanced-marker "Main content" at bounding box center [544, 293] width 13 height 20
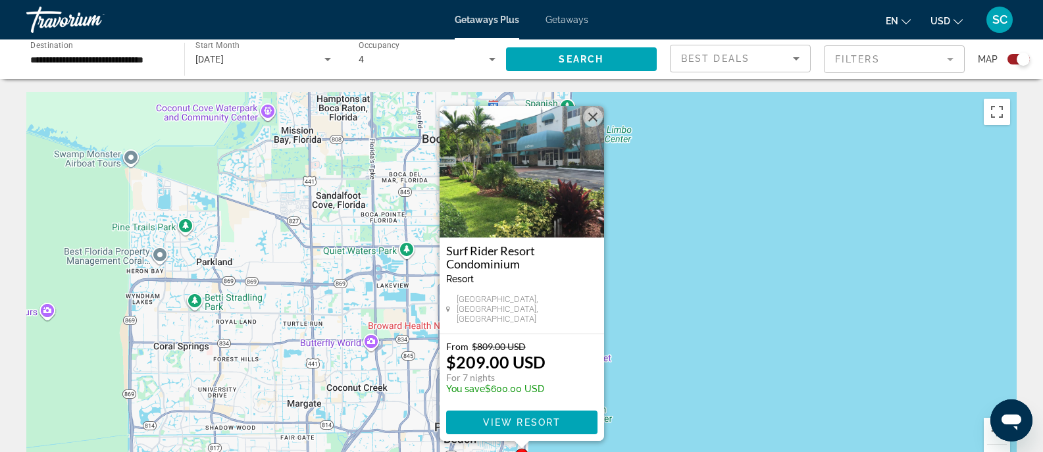
click at [591, 126] on button "Fermer" at bounding box center [593, 117] width 20 height 20
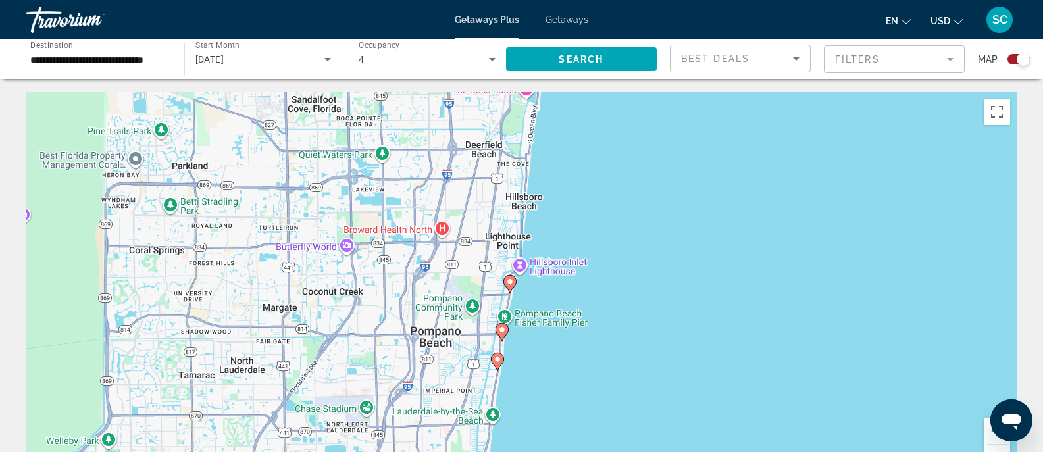
drag, startPoint x: 557, startPoint y: 409, endPoint x: 533, endPoint y: 312, distance: 100.4
click at [533, 312] on div "Pour activer le glissement du marqueur avec le clavier, appuyez sur Alt+Entrée.…" at bounding box center [521, 289] width 990 height 395
click at [502, 332] on image "Main content" at bounding box center [502, 330] width 8 height 8
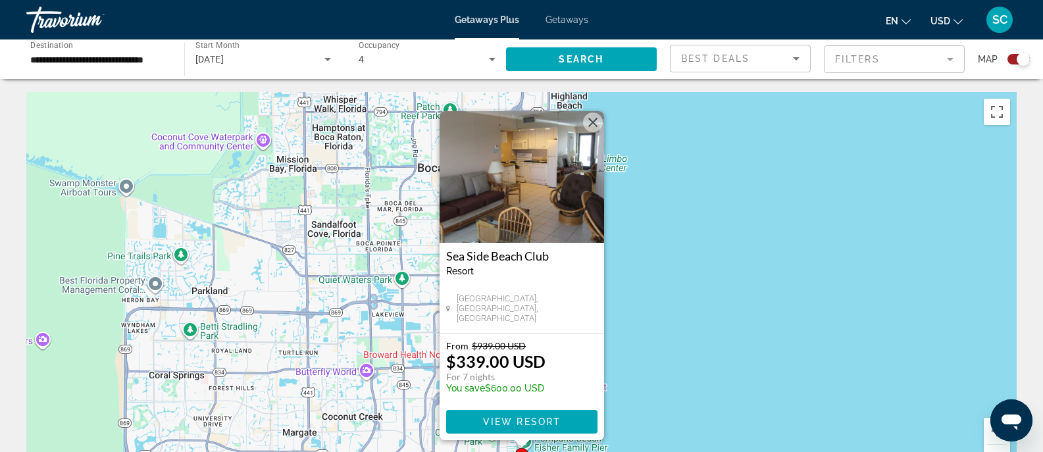
click at [682, 291] on div "Pour activer le glissement du marqueur avec le clavier, appuyez sur Alt+Entrée.…" at bounding box center [521, 289] width 990 height 395
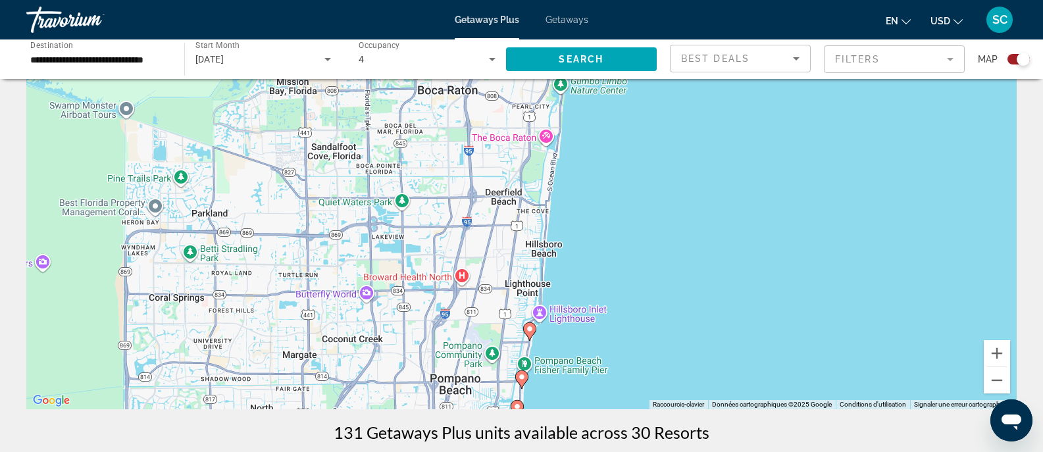
scroll to position [88, 0]
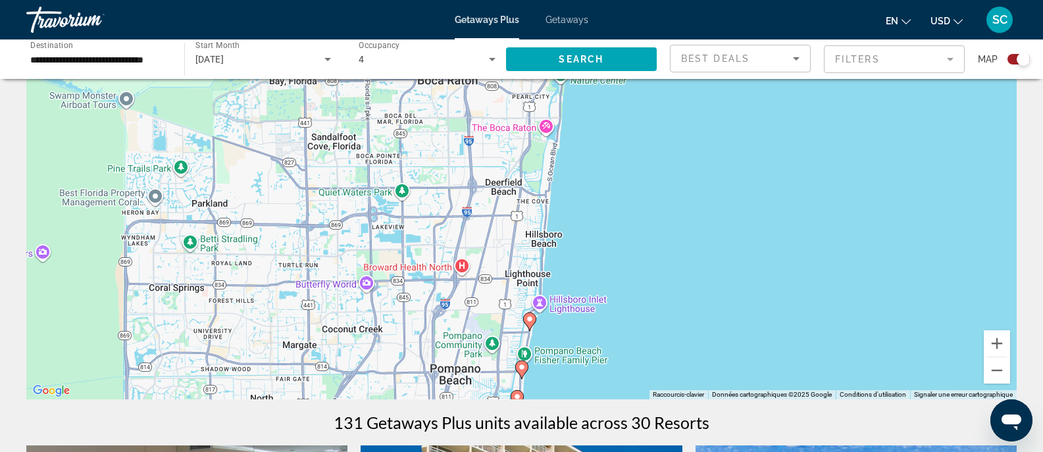
click at [531, 330] on gmp-advanced-marker "Main content" at bounding box center [529, 322] width 13 height 20
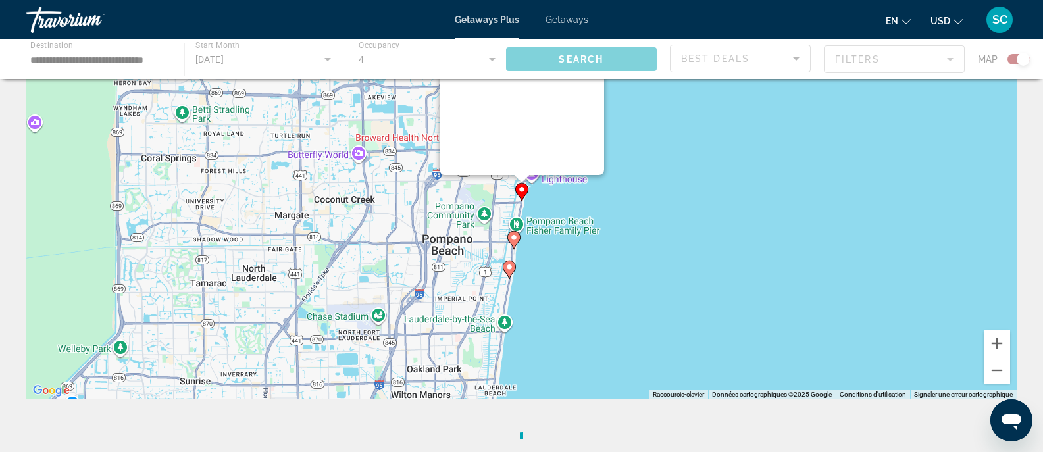
scroll to position [0, 0]
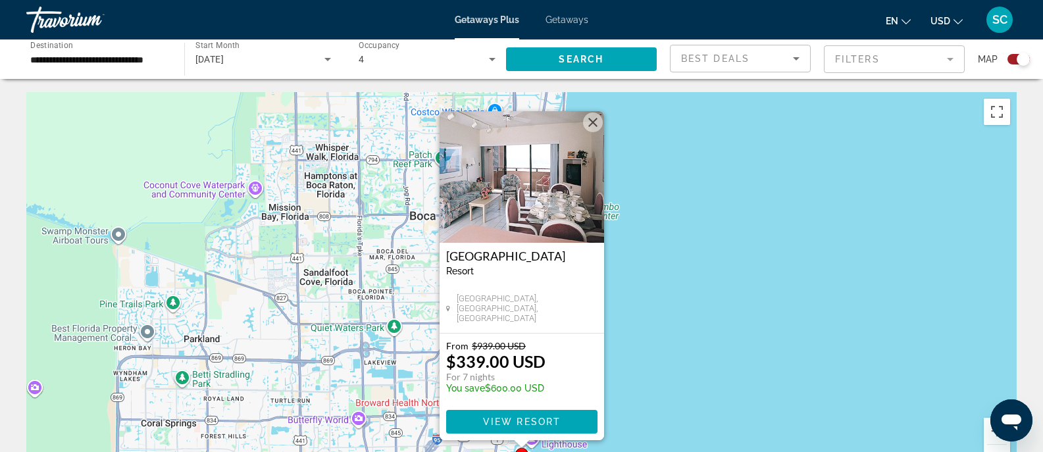
click at [664, 341] on div "Pour activer le glissement du marqueur avec le clavier, appuyez sur Alt+Entrée.…" at bounding box center [521, 289] width 990 height 395
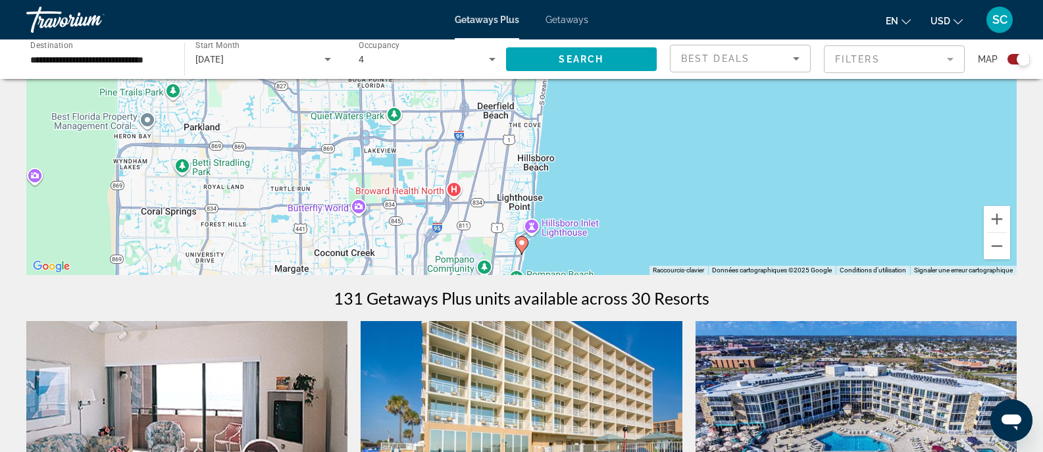
scroll to position [206, 0]
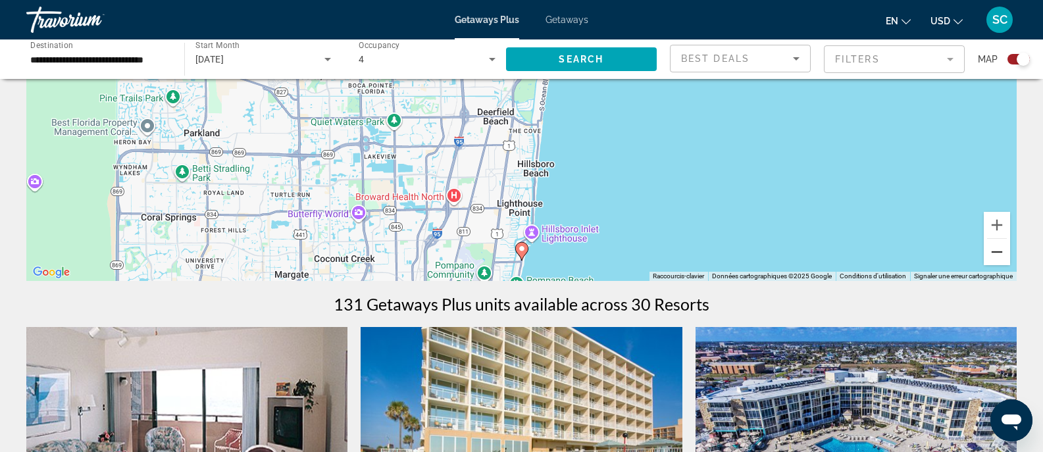
click at [987, 254] on button "Zoom arrière" at bounding box center [997, 252] width 26 height 26
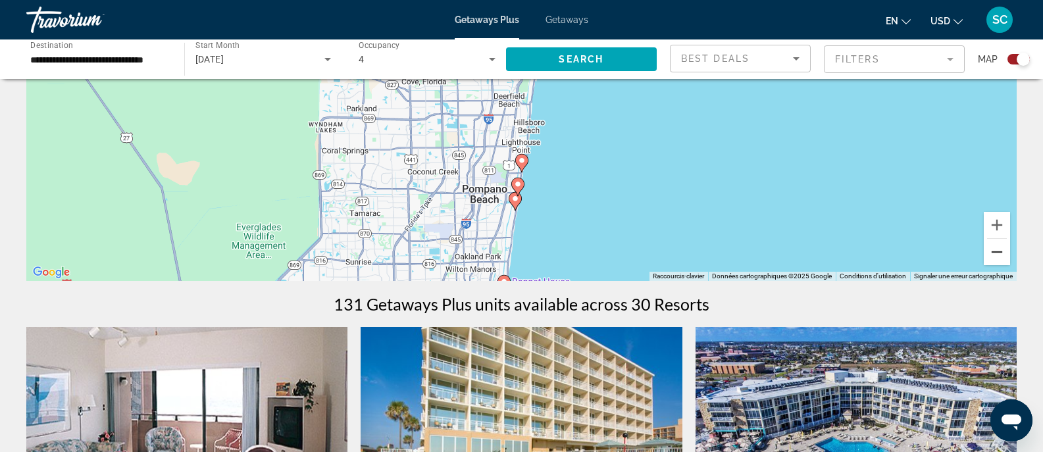
click at [987, 254] on button "Zoom arrière" at bounding box center [997, 252] width 26 height 26
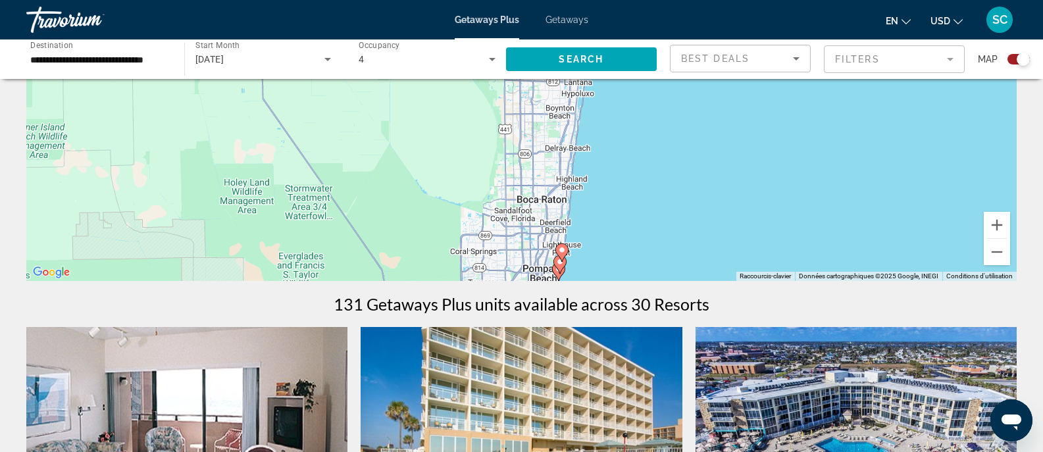
drag, startPoint x: 769, startPoint y: 210, endPoint x: 808, endPoint y: 360, distance: 155.0
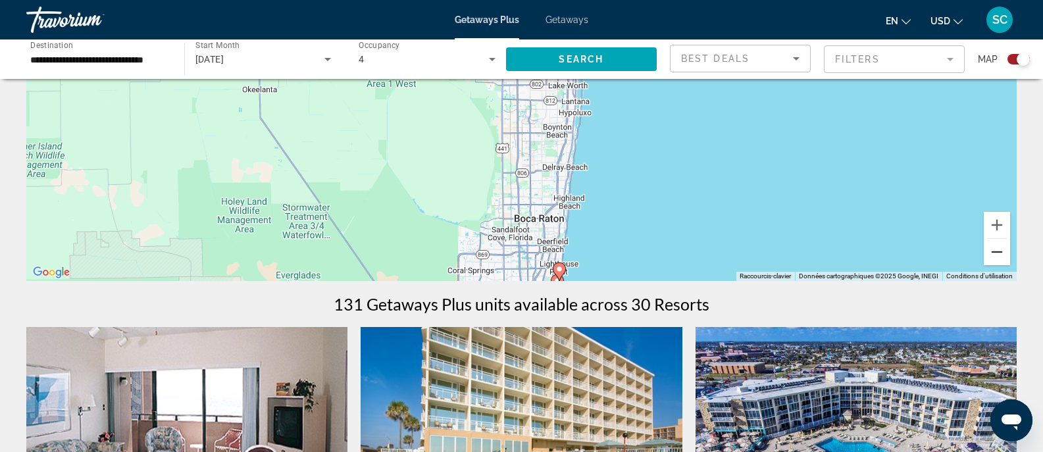
click at [1002, 252] on button "Zoom arrière" at bounding box center [997, 252] width 26 height 26
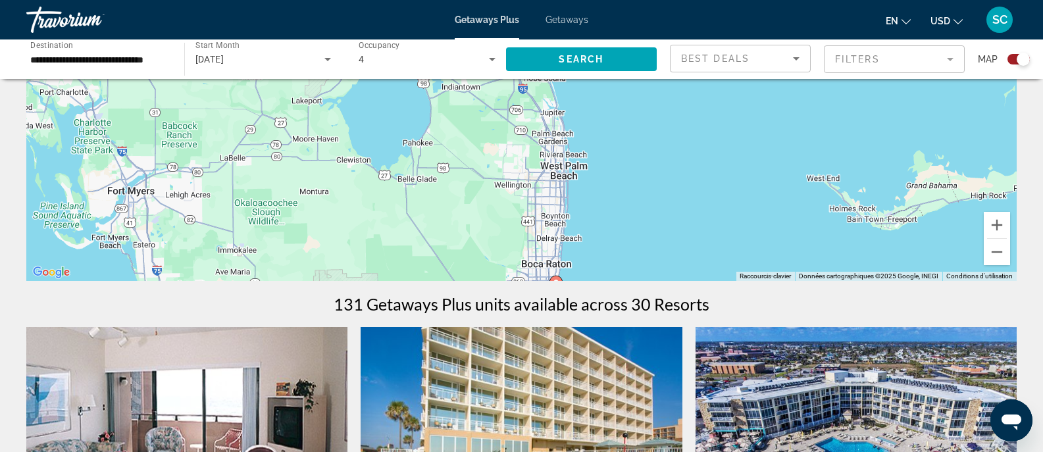
drag, startPoint x: 674, startPoint y: 130, endPoint x: 690, endPoint y: 244, distance: 114.9
click at [690, 244] on div "Pour activer le glissement du marqueur avec le clavier, appuyez sur Alt+Entrée.…" at bounding box center [521, 83] width 990 height 395
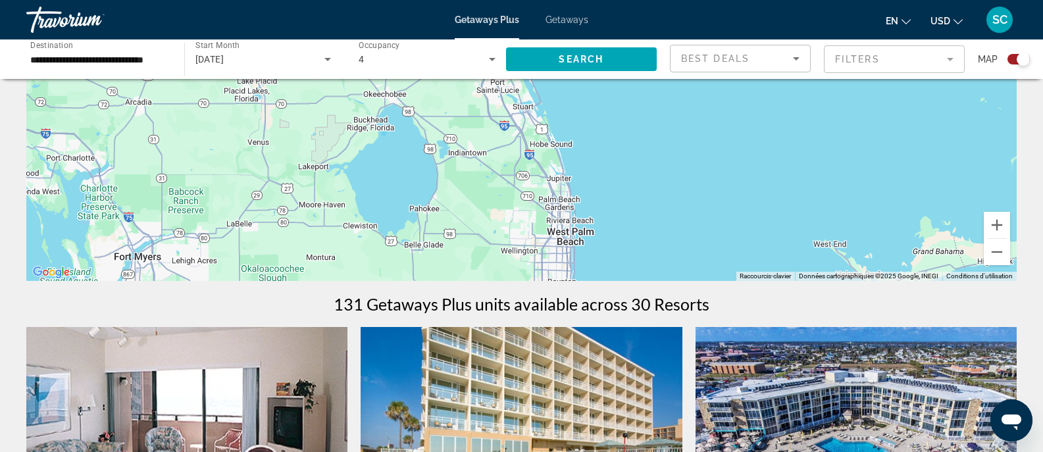
drag, startPoint x: 687, startPoint y: 244, endPoint x: 694, endPoint y: 326, distance: 83.2
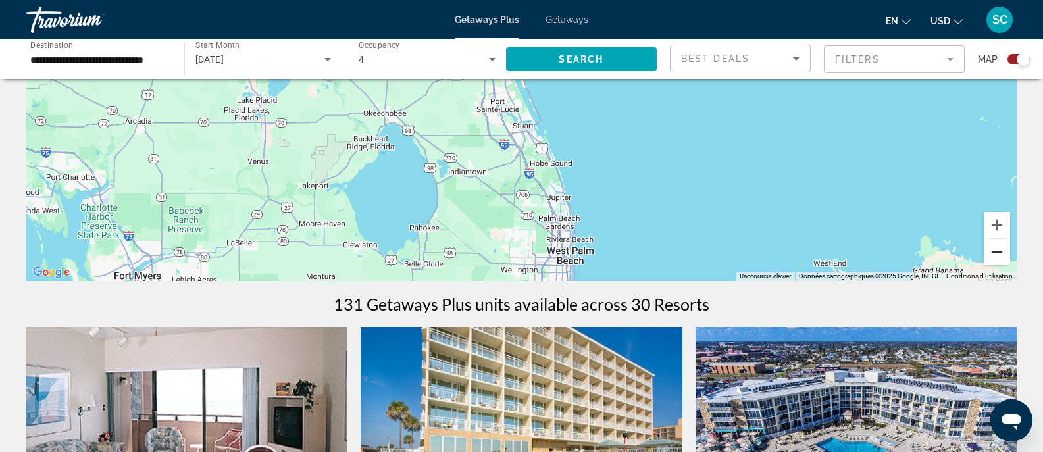
click at [1008, 257] on button "Zoom arrière" at bounding box center [997, 252] width 26 height 26
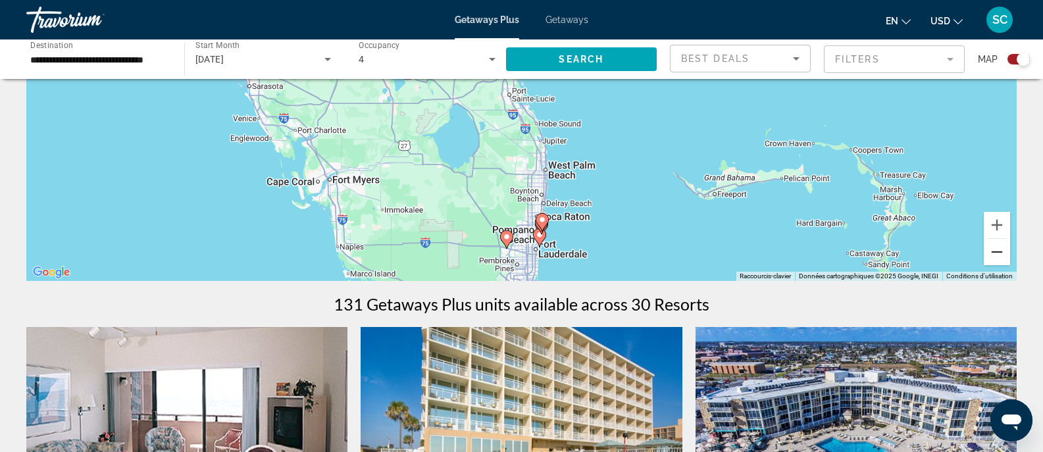
click at [1008, 257] on button "Zoom arrière" at bounding box center [997, 252] width 26 height 26
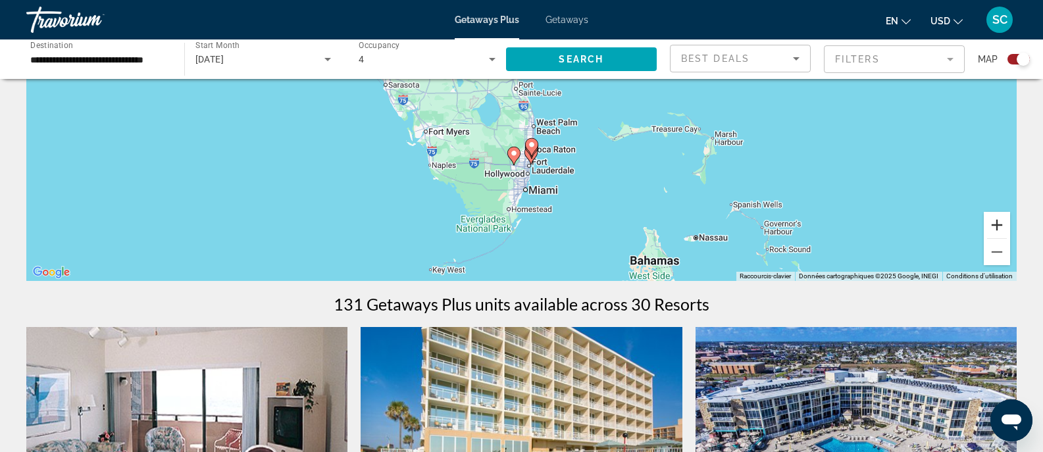
click at [987, 222] on button "Zoom avant" at bounding box center [997, 225] width 26 height 26
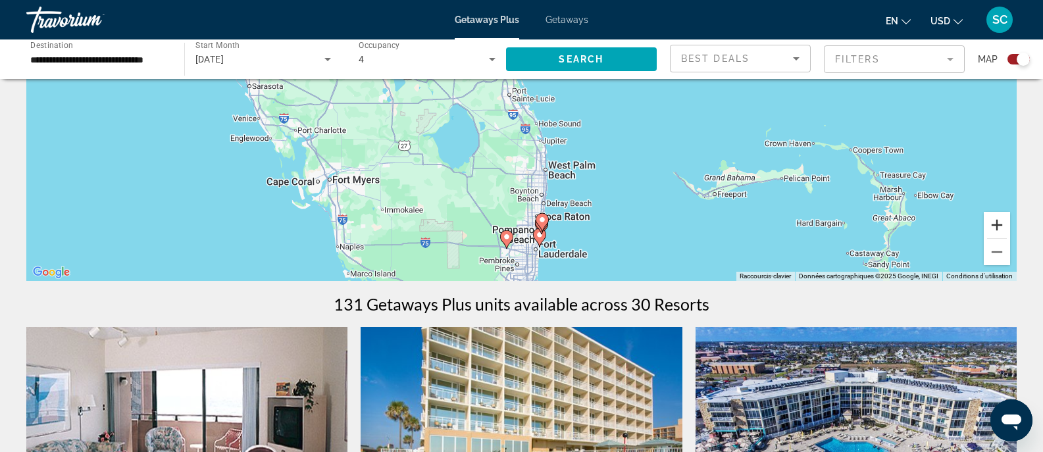
click at [987, 222] on button "Zoom avant" at bounding box center [997, 225] width 26 height 26
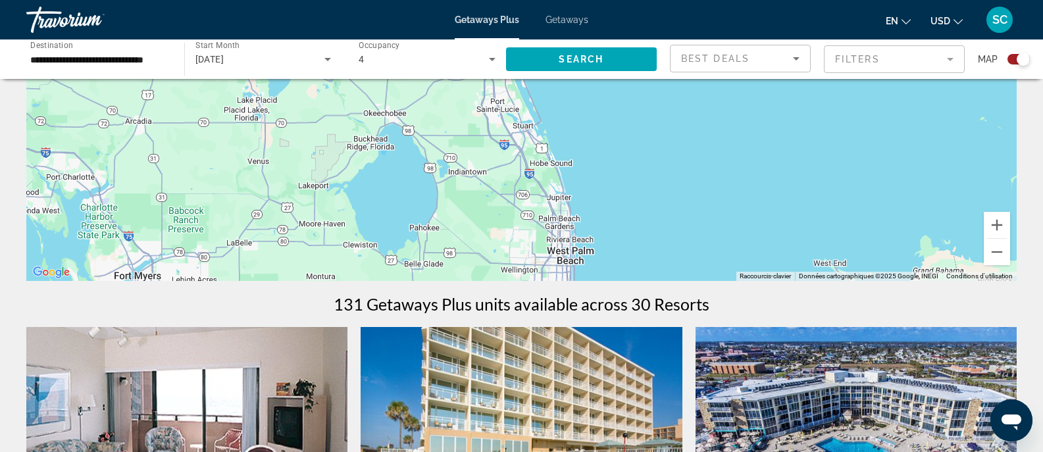
click at [109, 63] on input "**********" at bounding box center [98, 60] width 137 height 16
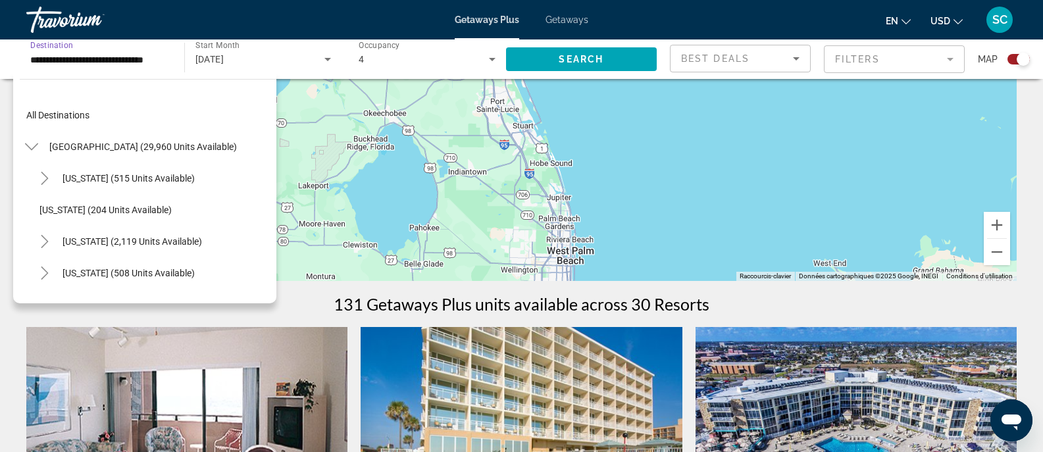
scroll to position [205, 0]
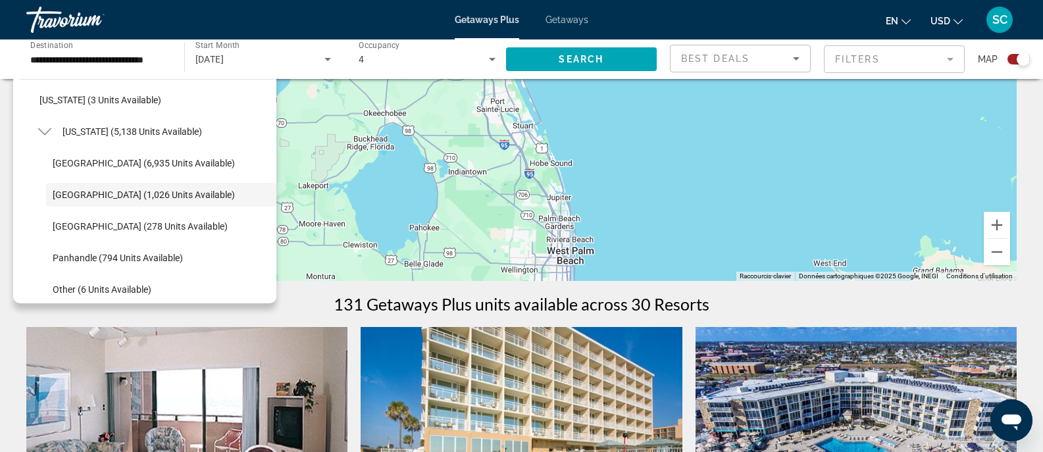
click at [624, 192] on div "Pour activer le glissement du marqueur avec le clavier, appuyez sur Alt+Entrée.…" at bounding box center [521, 83] width 990 height 395
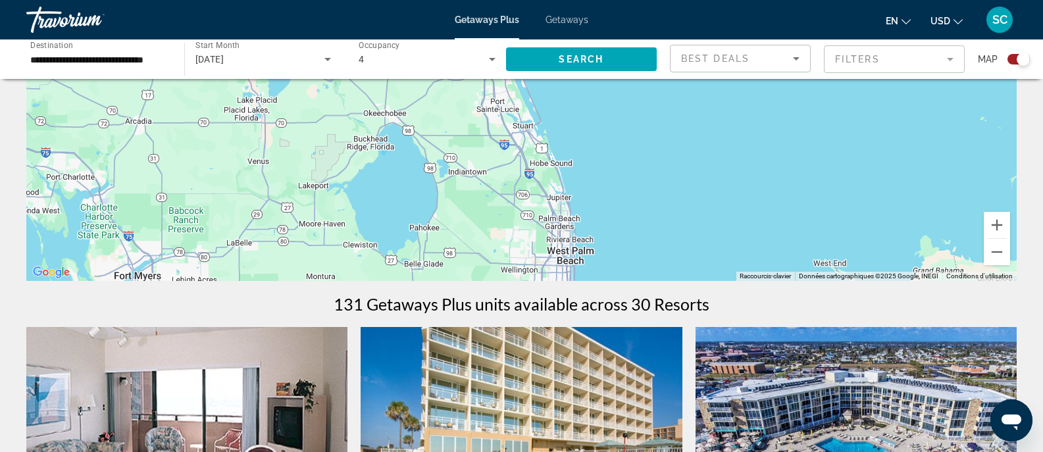
drag, startPoint x: 788, startPoint y: 207, endPoint x: 767, endPoint y: 304, distance: 99.0
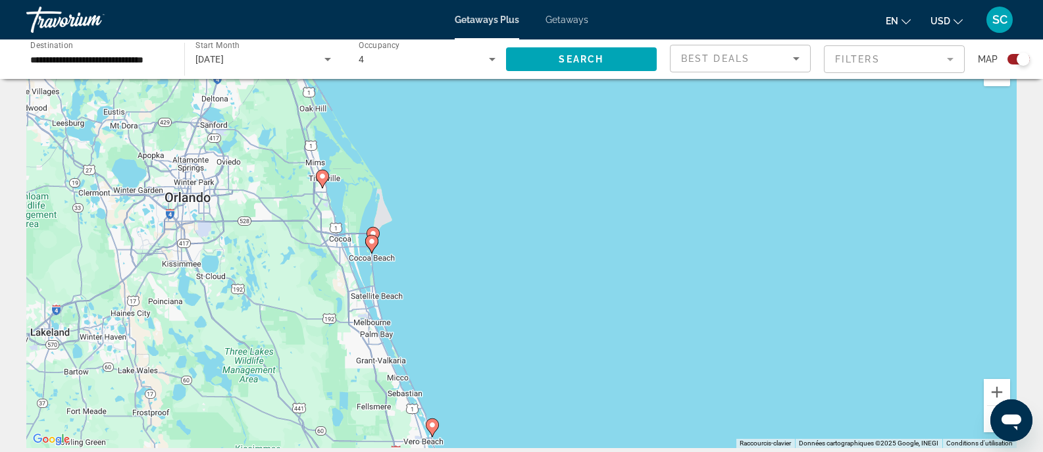
scroll to position [26, 0]
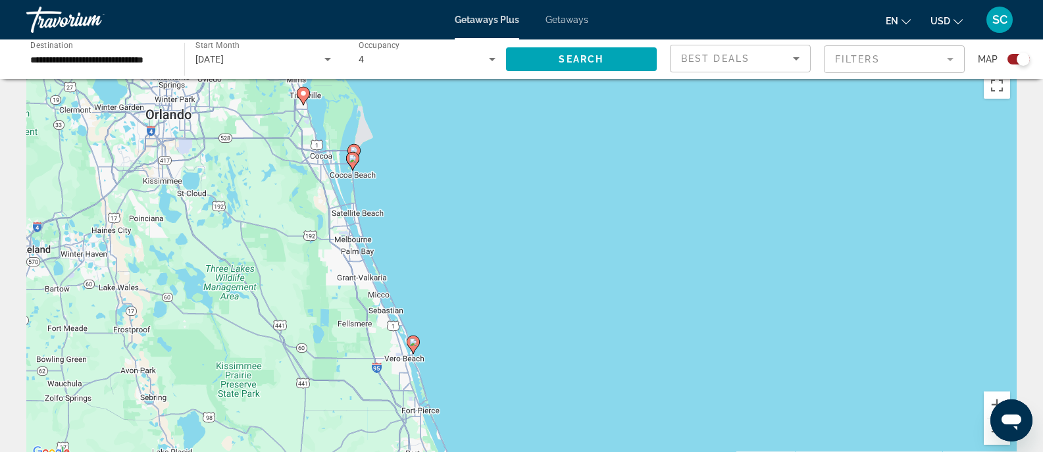
drag, startPoint x: 790, startPoint y: 315, endPoint x: 771, endPoint y: 217, distance: 99.9
click at [771, 217] on div "Pour activer le glissement du marqueur avec le clavier, appuyez sur Alt+Entrée.…" at bounding box center [521, 263] width 990 height 395
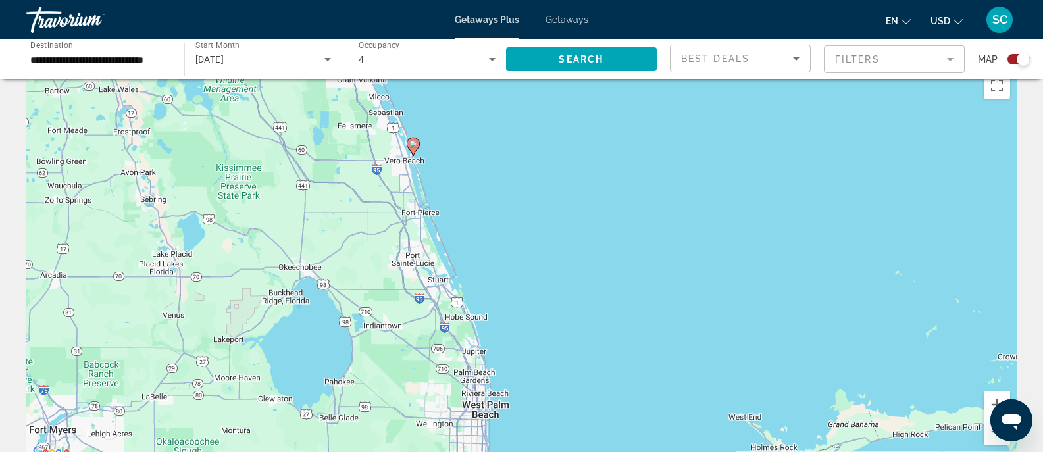
drag, startPoint x: 622, startPoint y: 343, endPoint x: 622, endPoint y: 143, distance: 200.1
click at [622, 143] on div "Pour activer le glissement du marqueur avec le clavier, appuyez sur Alt+Entrée.…" at bounding box center [521, 263] width 990 height 395
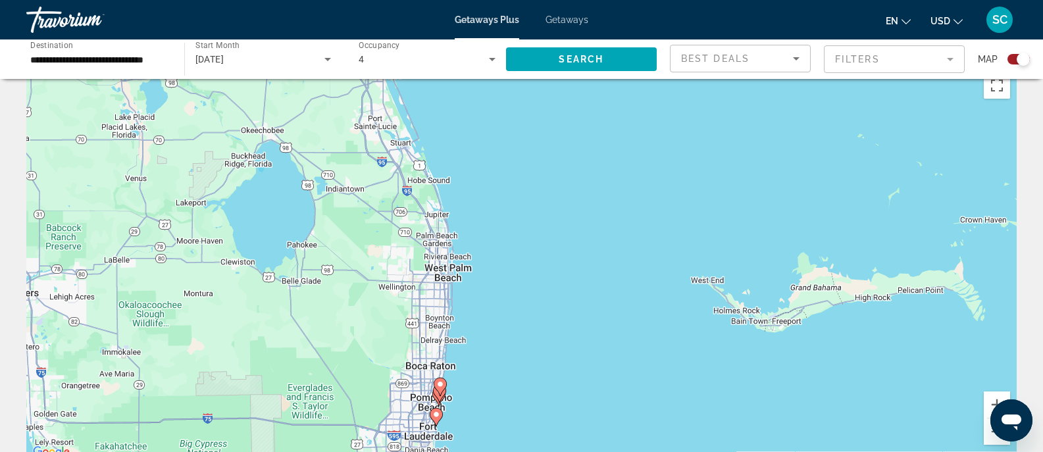
drag, startPoint x: 602, startPoint y: 309, endPoint x: 546, endPoint y: 178, distance: 142.2
click at [546, 178] on div "Pour activer le glissement du marqueur avec le clavier, appuyez sur Alt+Entrée.…" at bounding box center [521, 263] width 990 height 395
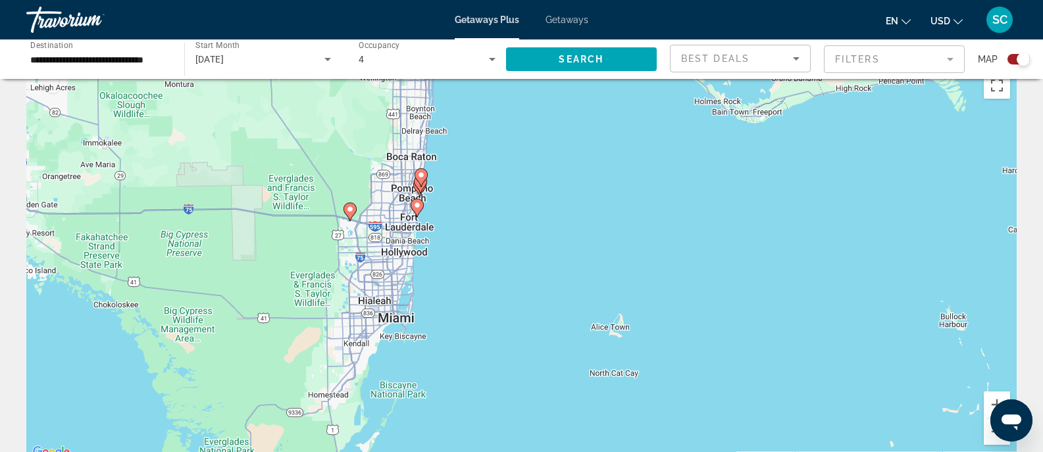
drag, startPoint x: 510, startPoint y: 322, endPoint x: 515, endPoint y: 133, distance: 189.0
click at [515, 133] on div "Pour activer le glissement du marqueur avec le clavier, appuyez sur Alt+Entrée.…" at bounding box center [521, 263] width 990 height 395
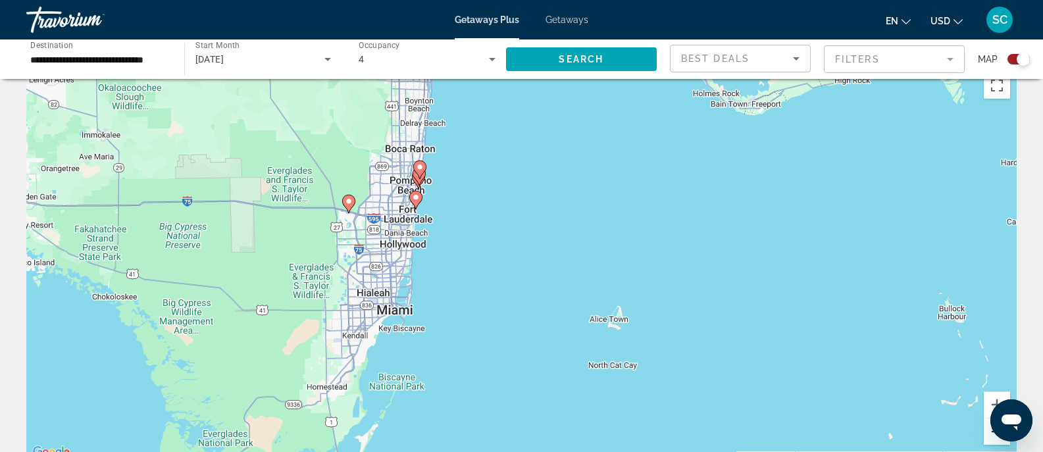
click at [990, 440] on button "Zoom arrière" at bounding box center [997, 432] width 26 height 26
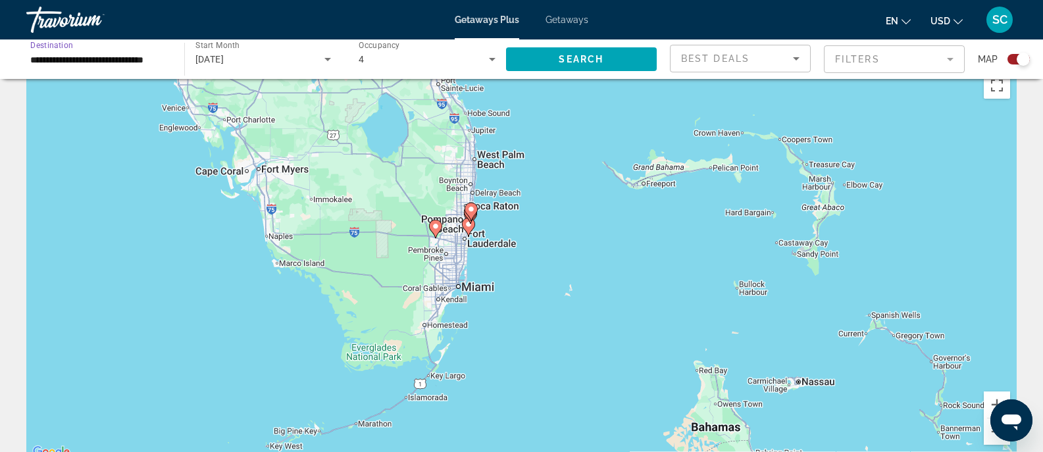
click at [134, 53] on input "**********" at bounding box center [98, 60] width 137 height 16
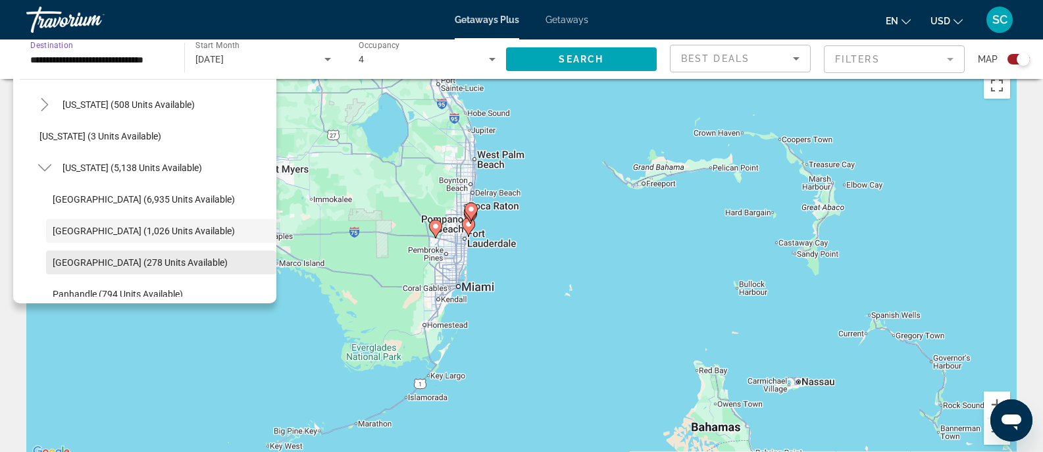
scroll to position [161, 0]
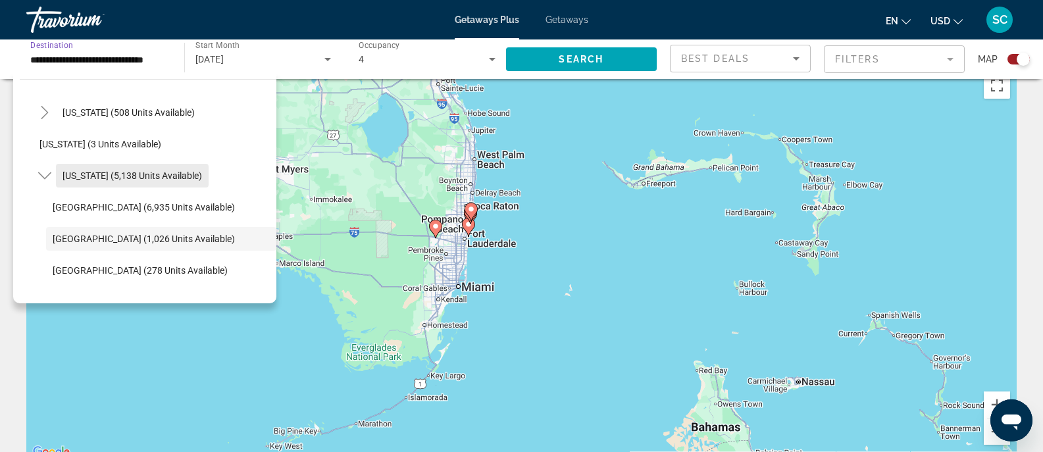
click at [110, 176] on span "Florida (5,138 units available)" at bounding box center [133, 175] width 140 height 11
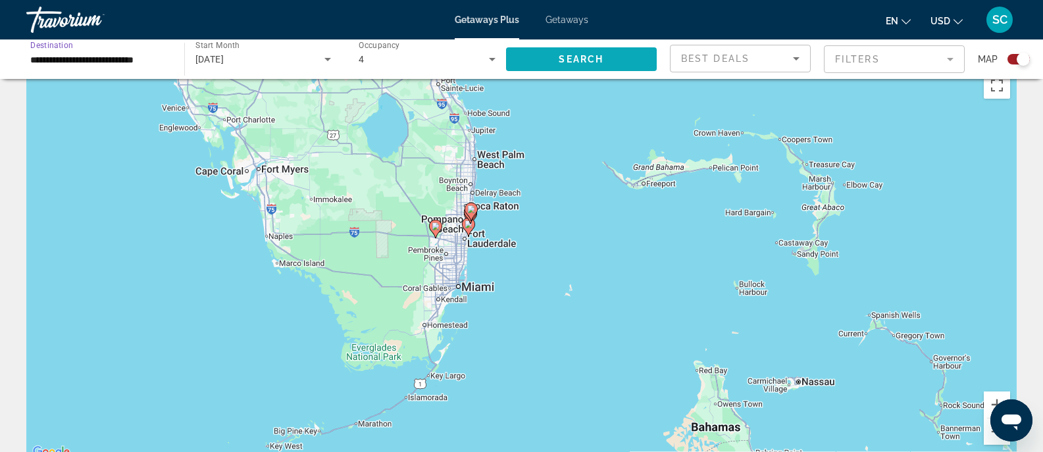
click at [600, 63] on span "Search" at bounding box center [581, 59] width 45 height 11
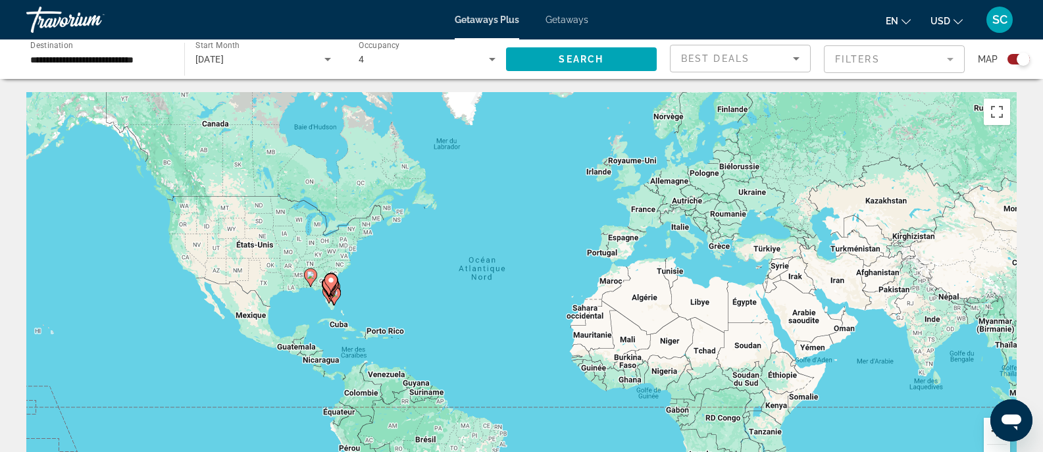
click at [998, 441] on button "Zoom avant" at bounding box center [997, 431] width 26 height 26
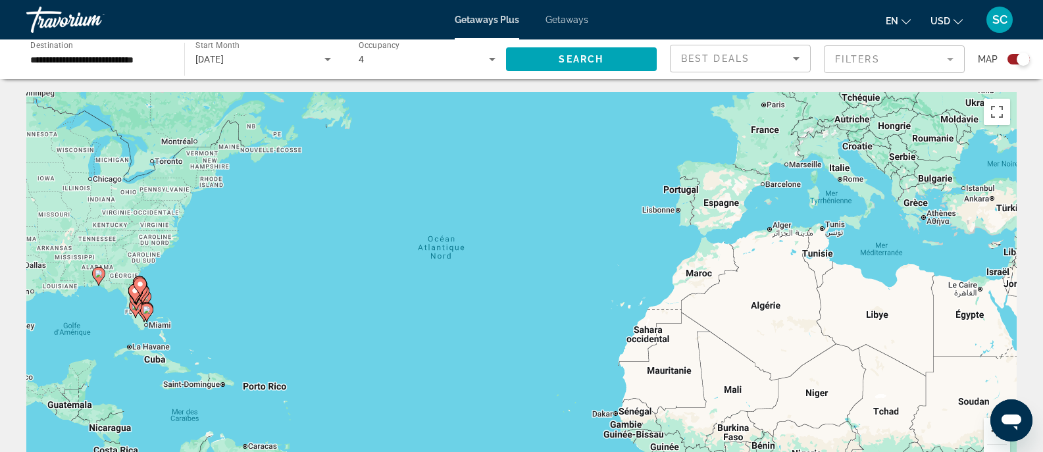
click at [998, 441] on button "Zoom avant" at bounding box center [997, 431] width 26 height 26
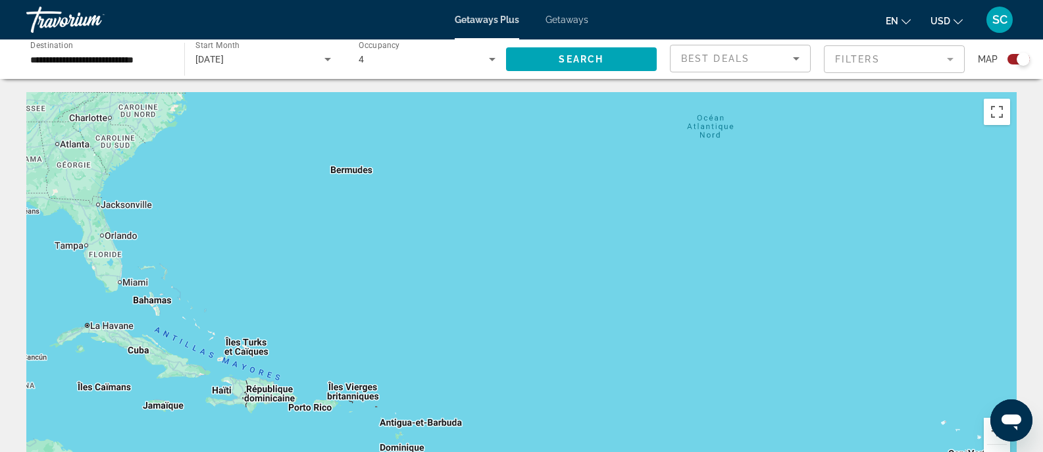
drag, startPoint x: 479, startPoint y: 383, endPoint x: 804, endPoint y: 326, distance: 329.5
click at [804, 326] on div "Main content" at bounding box center [521, 289] width 990 height 395
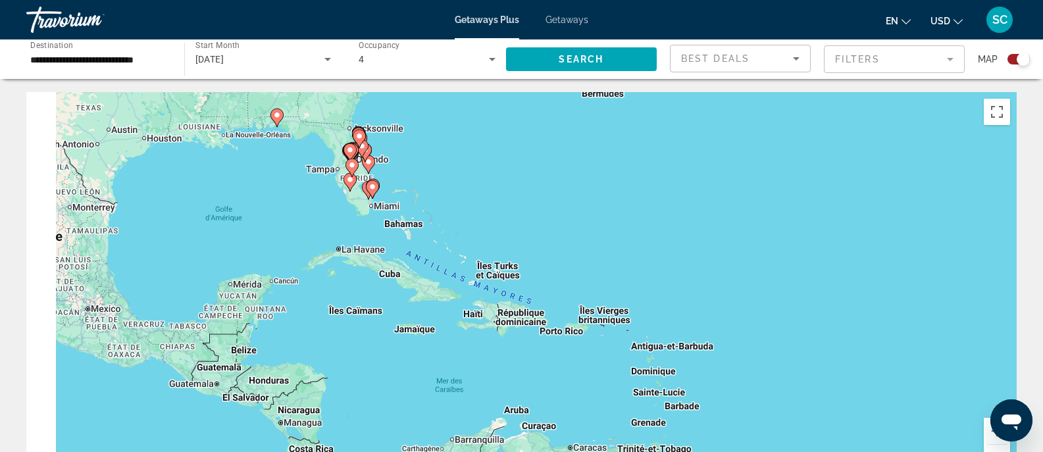
drag, startPoint x: 455, startPoint y: 314, endPoint x: 742, endPoint y: 234, distance: 298.4
click at [744, 234] on div "Pour activer le glissement du marqueur avec le clavier, appuyez sur Alt+Entrée.…" at bounding box center [521, 289] width 990 height 395
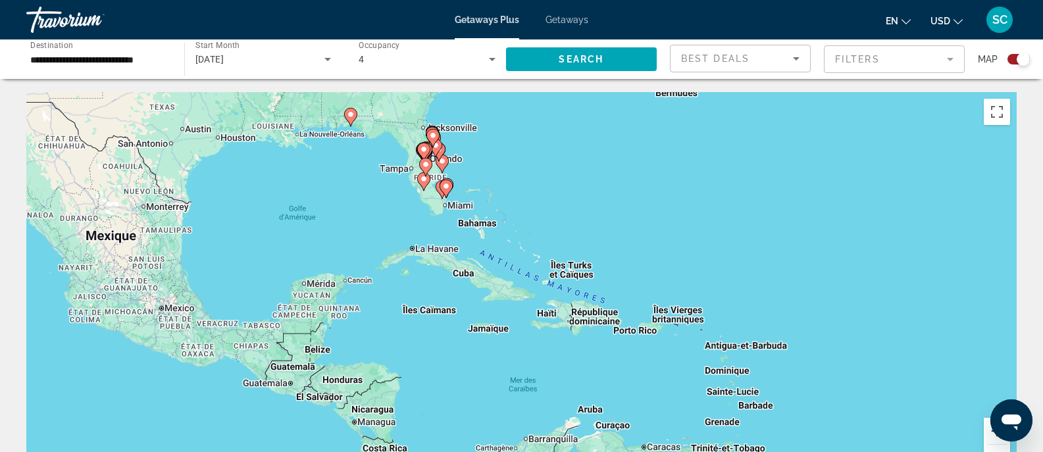
click at [992, 437] on button "Zoom avant" at bounding box center [997, 431] width 26 height 26
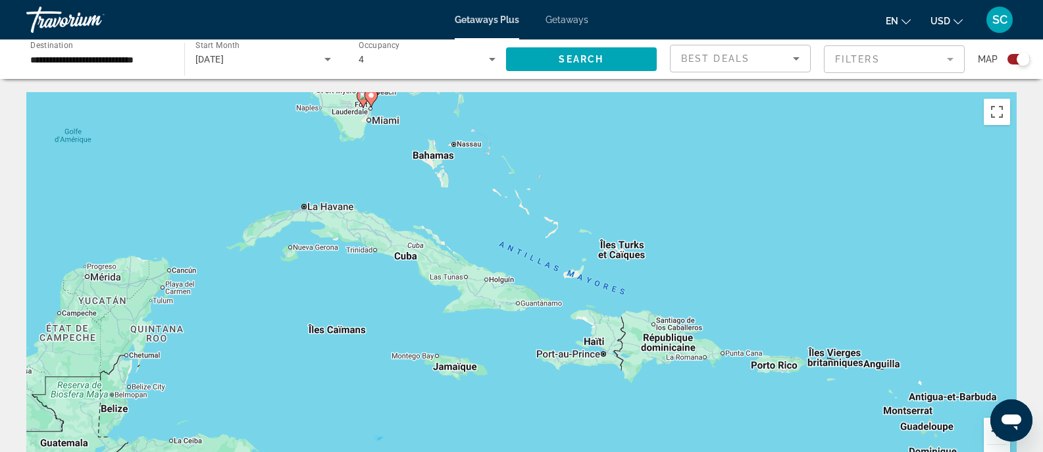
click at [991, 437] on button "Zoom avant" at bounding box center [997, 431] width 26 height 26
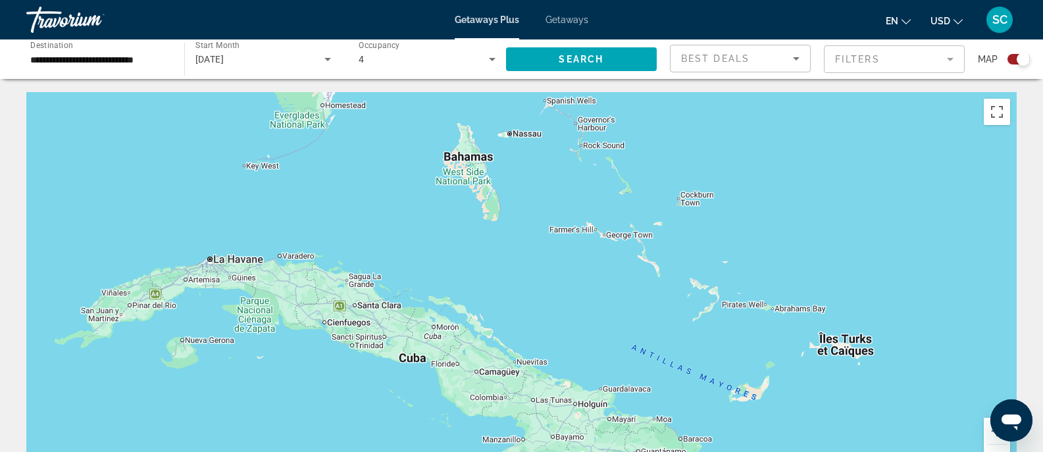
drag, startPoint x: 503, startPoint y: 263, endPoint x: 659, endPoint y: 478, distance: 265.8
click at [659, 451] on html "**********" at bounding box center [521, 226] width 1043 height 452
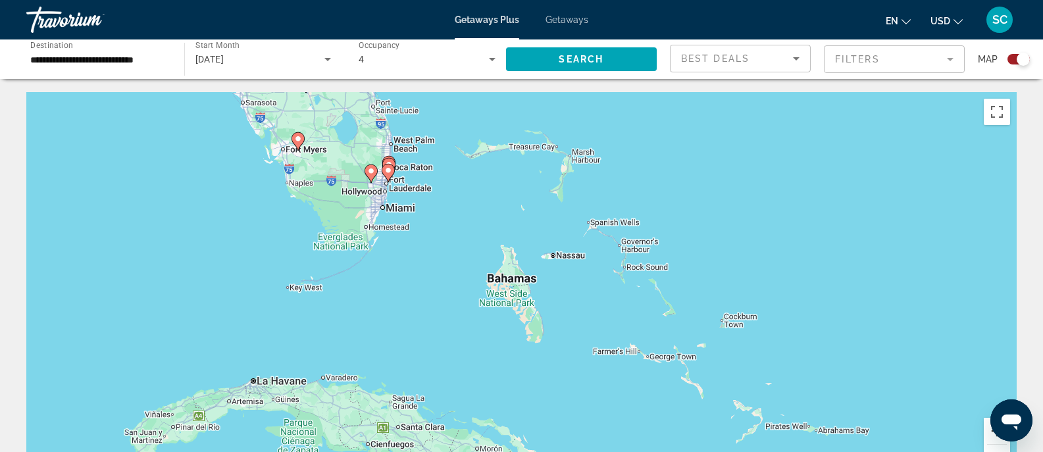
click at [988, 438] on button "Zoom avant" at bounding box center [997, 431] width 26 height 26
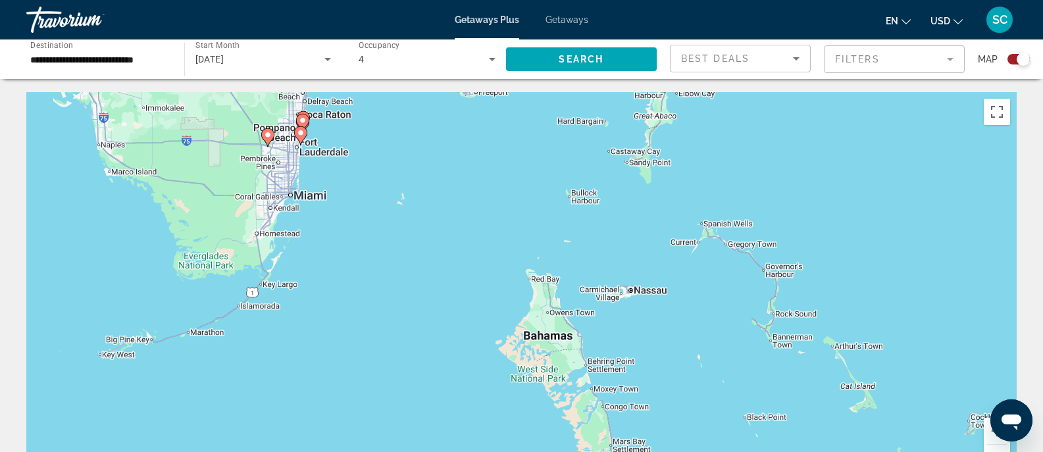
drag, startPoint x: 378, startPoint y: 239, endPoint x: 480, endPoint y: 382, distance: 175.7
click at [480, 382] on div "Pour activer le glissement du marqueur avec le clavier, appuyez sur Alt+Entrée.…" at bounding box center [521, 289] width 990 height 395
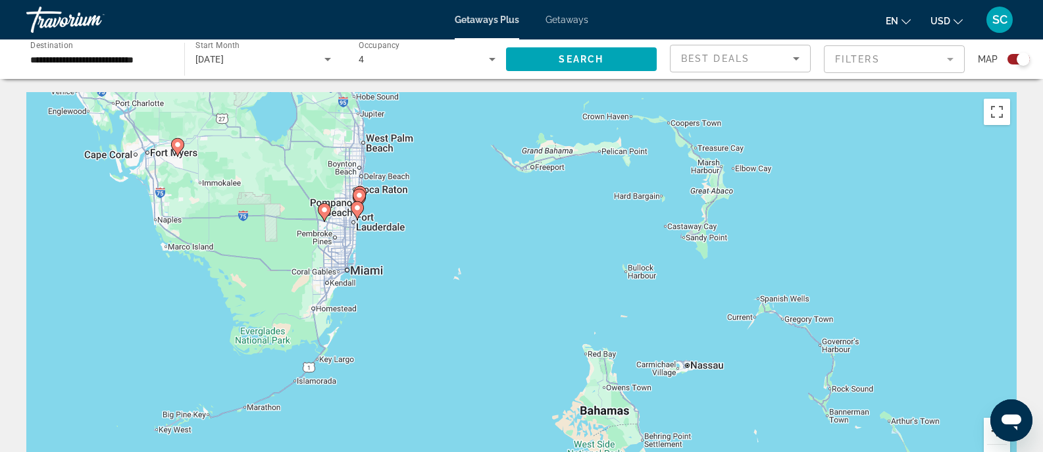
click at [989, 433] on button "Zoom avant" at bounding box center [997, 431] width 26 height 26
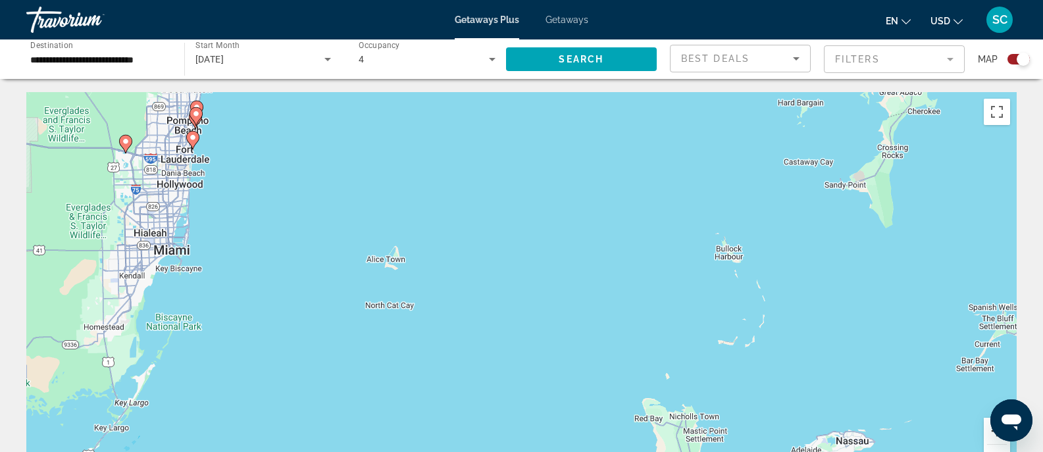
click at [990, 437] on button "Zoom avant" at bounding box center [997, 431] width 26 height 26
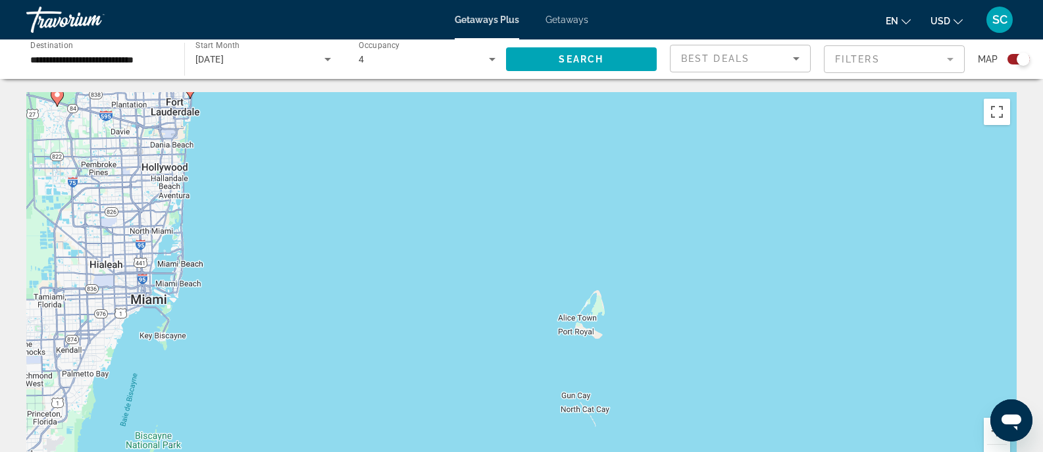
drag, startPoint x: 357, startPoint y: 294, endPoint x: 689, endPoint y: 384, distance: 343.7
click at [689, 384] on div "Pour activer le glissement du marqueur avec le clavier, appuyez sur Alt+Entrée.…" at bounding box center [521, 289] width 990 height 395
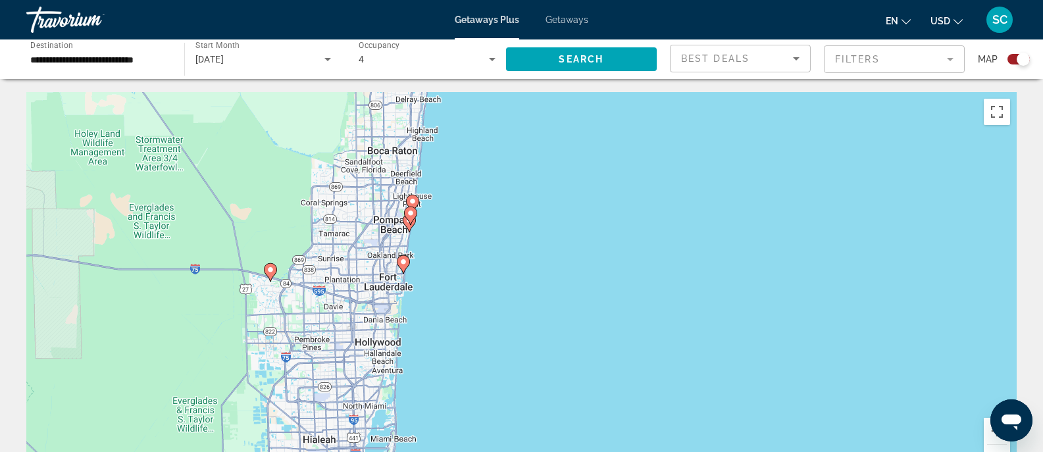
drag, startPoint x: 413, startPoint y: 287, endPoint x: 555, endPoint y: 413, distance: 189.8
click at [555, 413] on div "Pour activer le glissement du marqueur avec le clavier, appuyez sur Alt+Entrée.…" at bounding box center [521, 289] width 990 height 395
click at [991, 439] on button "Zoom avant" at bounding box center [997, 431] width 26 height 26
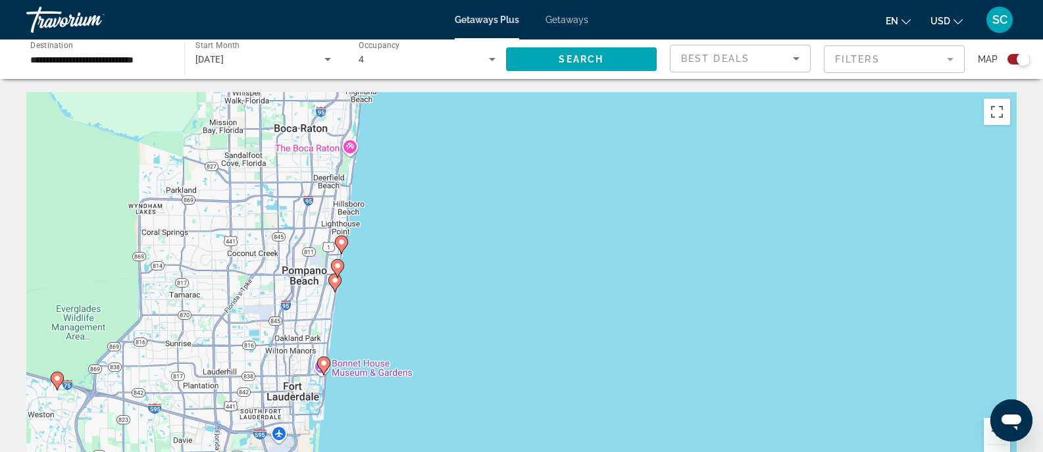
drag, startPoint x: 594, startPoint y: 228, endPoint x: 632, endPoint y: 355, distance: 132.0
click at [632, 355] on div "Pour activer le glissement du marqueur avec le clavier, appuyez sur Alt+Entrée.…" at bounding box center [521, 289] width 990 height 395
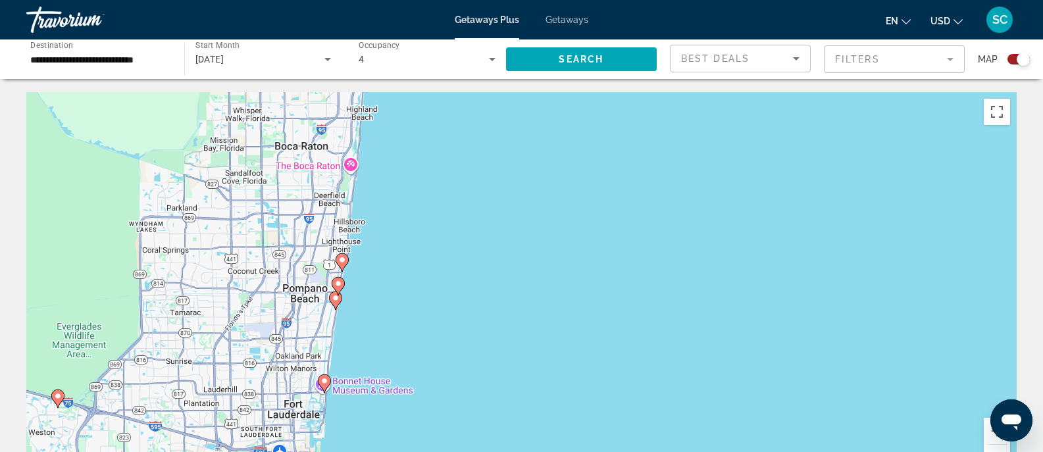
click at [328, 380] on icon "Main content" at bounding box center [324, 383] width 12 height 17
type input "**********"
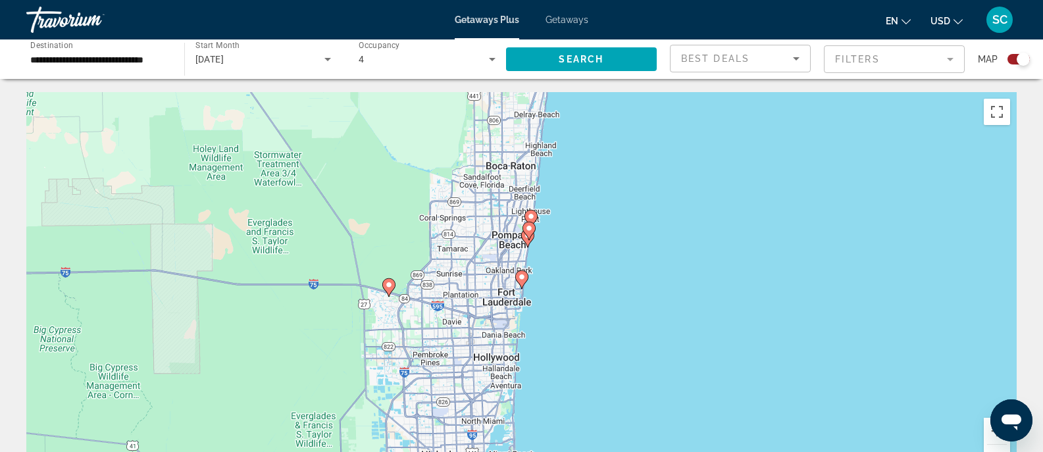
click at [521, 278] on image "Main content" at bounding box center [522, 277] width 8 height 8
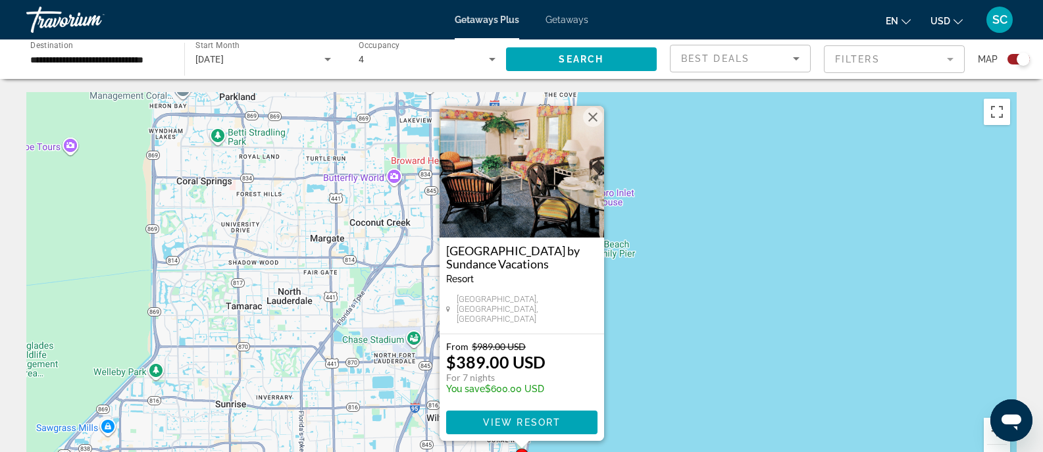
click at [588, 118] on button "Fermer" at bounding box center [593, 117] width 20 height 20
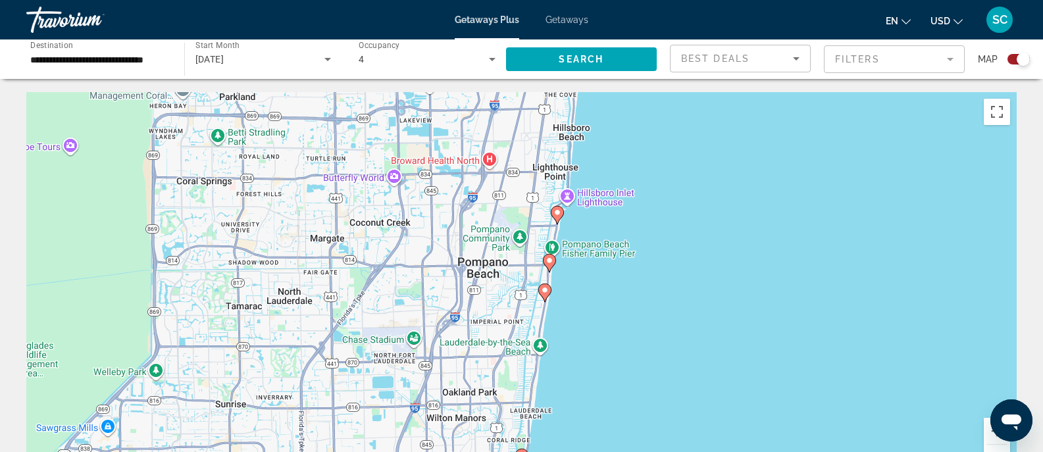
click at [551, 255] on icon "Main content" at bounding box center [549, 263] width 12 height 17
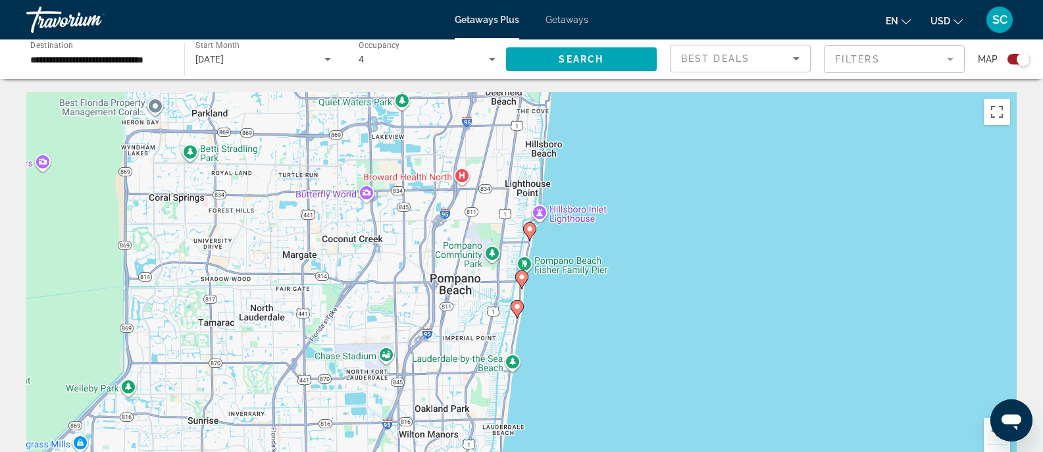
click at [517, 313] on icon "Main content" at bounding box center [517, 309] width 12 height 17
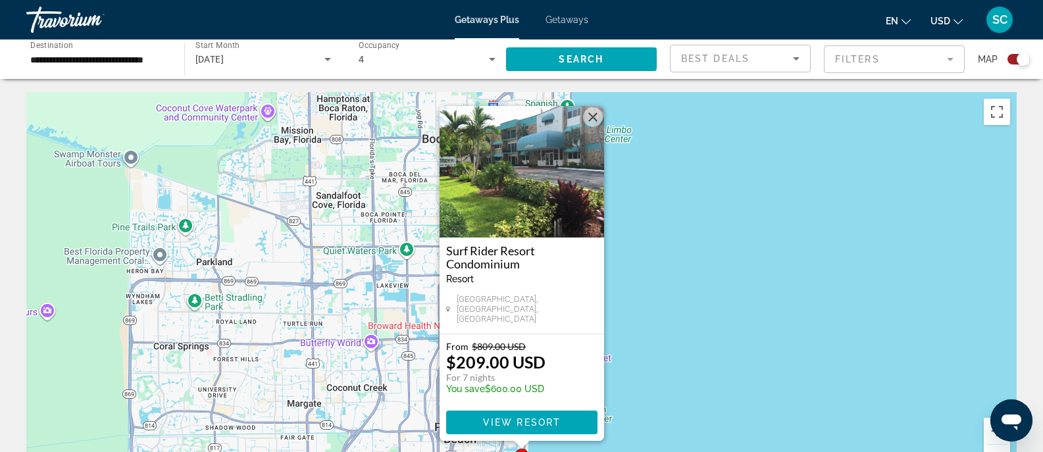
click at [588, 126] on button "Fermer" at bounding box center [593, 117] width 20 height 20
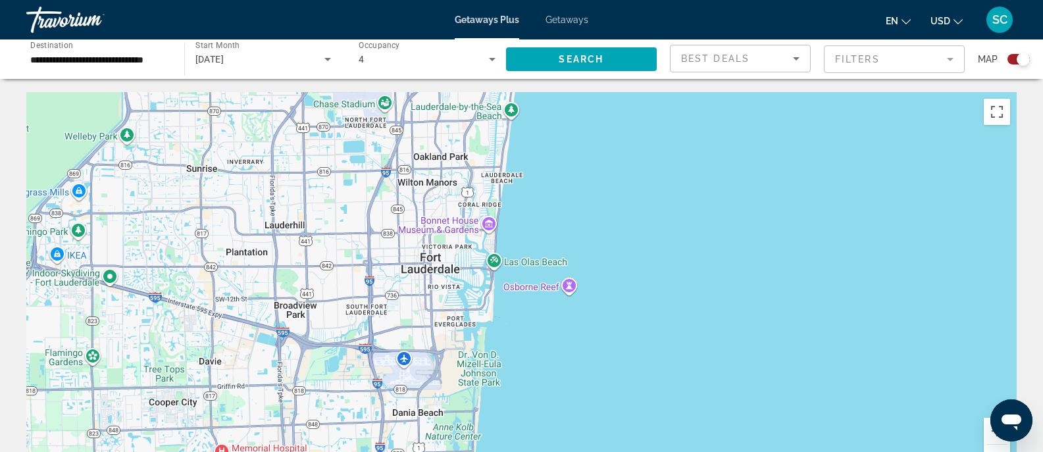
drag, startPoint x: 507, startPoint y: 376, endPoint x: 500, endPoint y: -32, distance: 407.4
click at [500, 0] on html "**********" at bounding box center [521, 226] width 1043 height 452
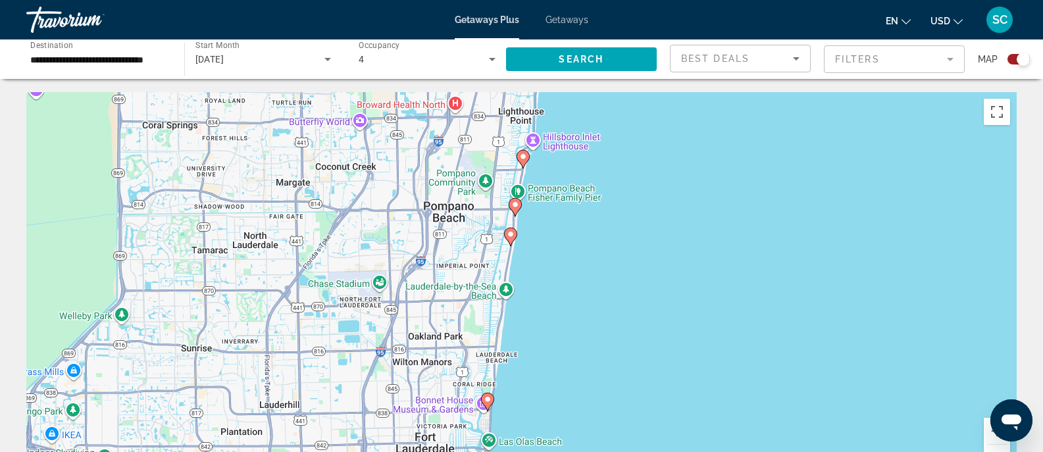
drag, startPoint x: 554, startPoint y: 200, endPoint x: 549, endPoint y: 395, distance: 194.9
click at [549, 395] on div "Pour activer le glissement du marqueur avec le clavier, appuyez sur Alt+Entrée.…" at bounding box center [521, 289] width 990 height 395
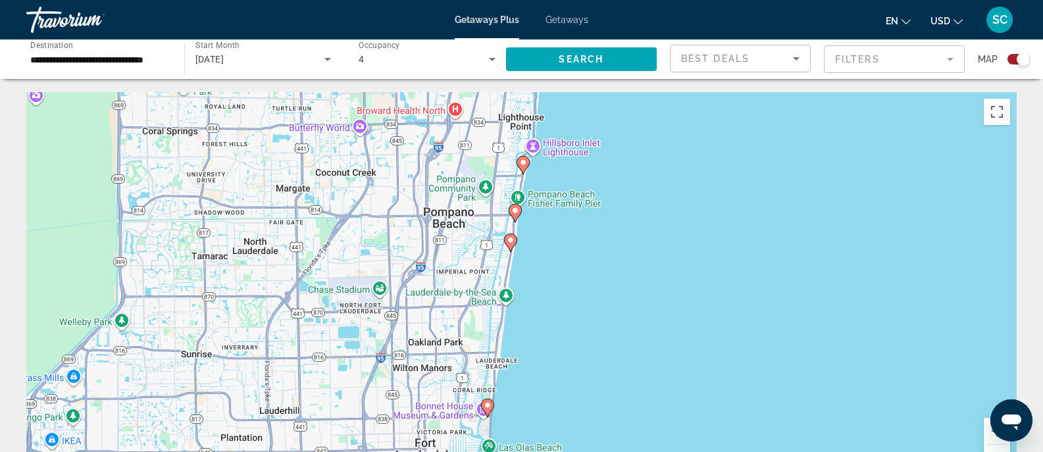
click at [517, 215] on icon "Main content" at bounding box center [515, 213] width 12 height 17
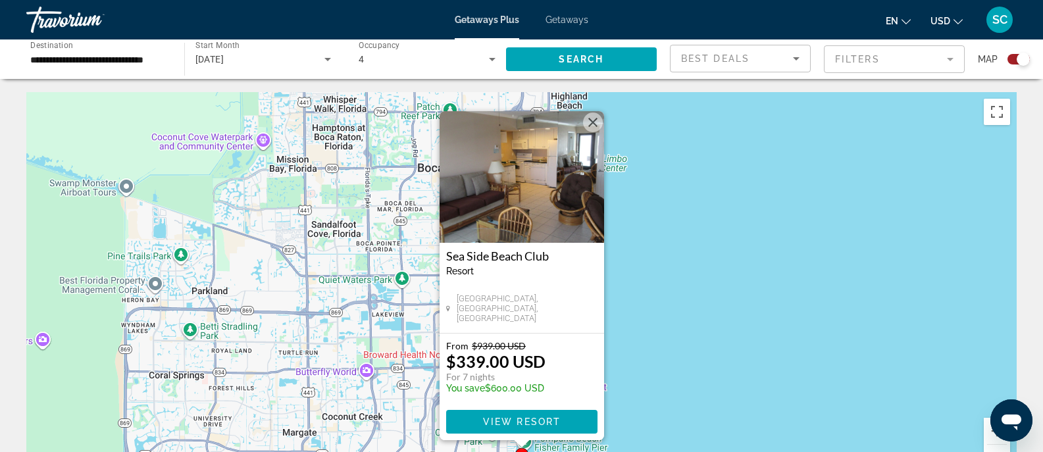
click at [602, 123] on button "Fermer" at bounding box center [593, 123] width 20 height 20
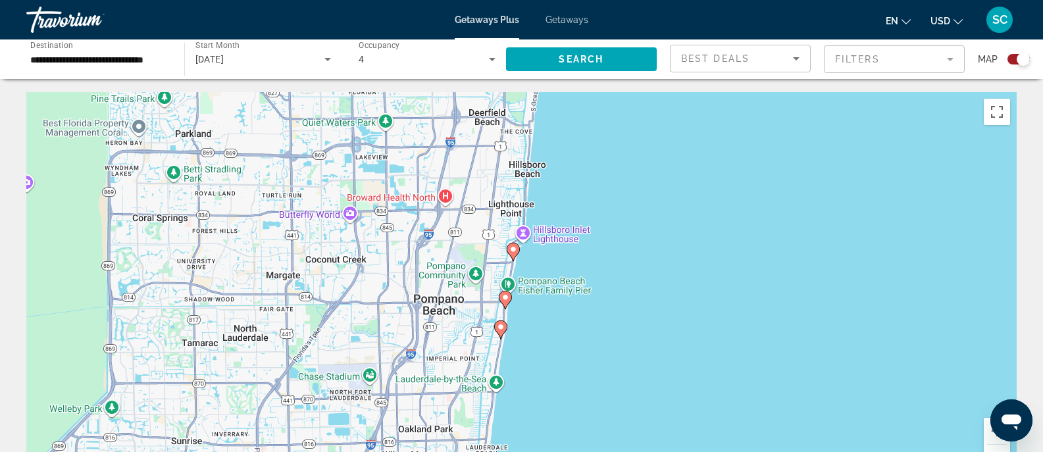
drag, startPoint x: 579, startPoint y: 359, endPoint x: 559, endPoint y: 197, distance: 163.1
click at [559, 197] on div "Pour activer le glissement du marqueur avec le clavier, appuyez sur Alt+Entrée.…" at bounding box center [521, 289] width 990 height 395
click at [514, 253] on image "Main content" at bounding box center [513, 249] width 8 height 8
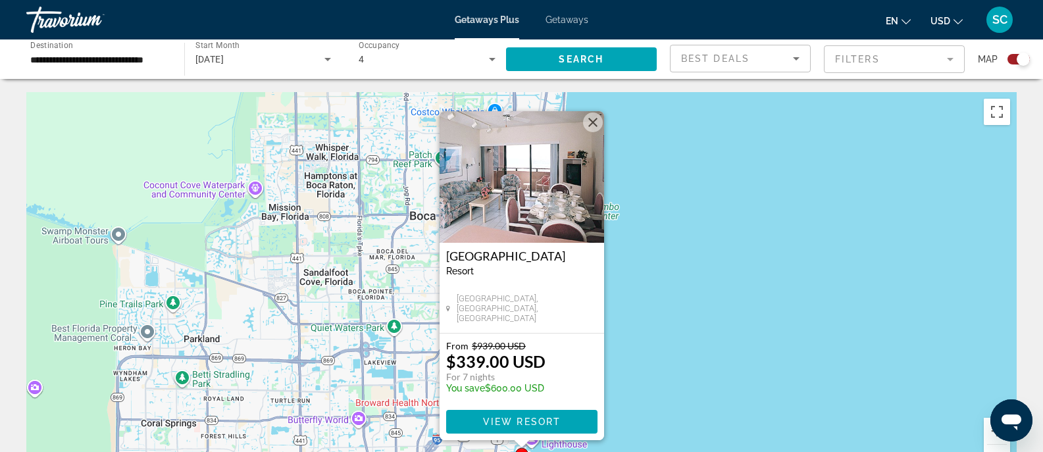
click at [594, 126] on button "Fermer" at bounding box center [593, 123] width 20 height 20
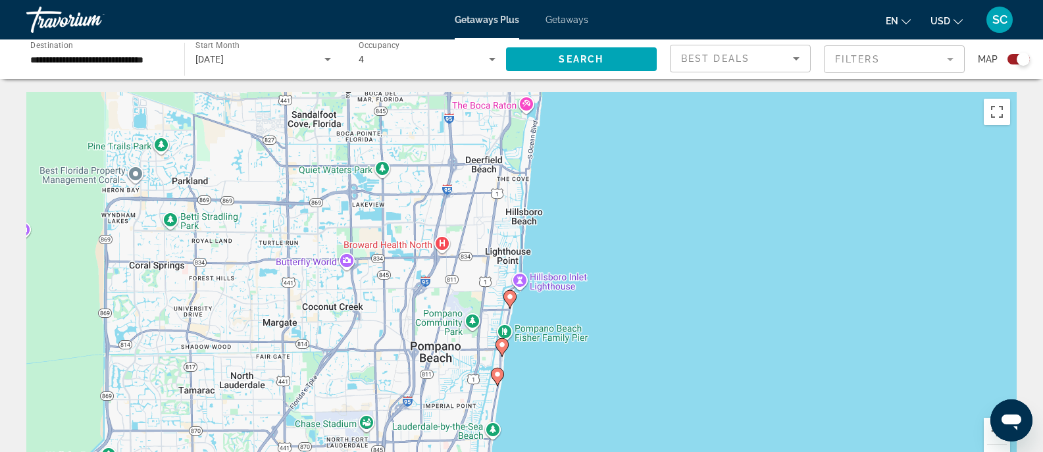
drag, startPoint x: 577, startPoint y: 330, endPoint x: 565, endPoint y: 172, distance: 159.1
click at [565, 172] on div "Pour activer le glissement du marqueur avec le clavier, appuyez sur Alt+Entrée.…" at bounding box center [521, 289] width 990 height 395
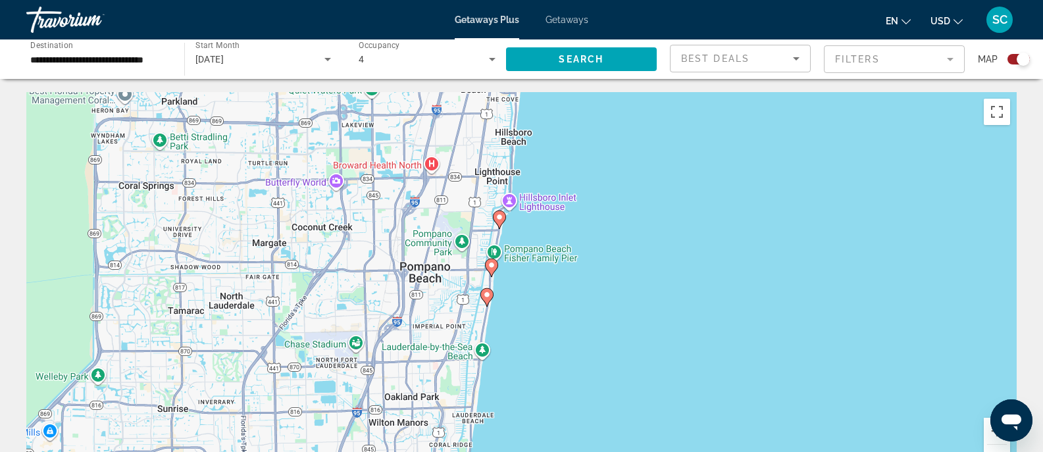
drag, startPoint x: 542, startPoint y: 343, endPoint x: 531, endPoint y: 259, distance: 84.3
click at [531, 259] on div "Pour activer le glissement du marqueur avec le clavier, appuyez sur Alt+Entrée.…" at bounding box center [521, 289] width 990 height 395
click at [486, 301] on icon "Main content" at bounding box center [486, 296] width 12 height 17
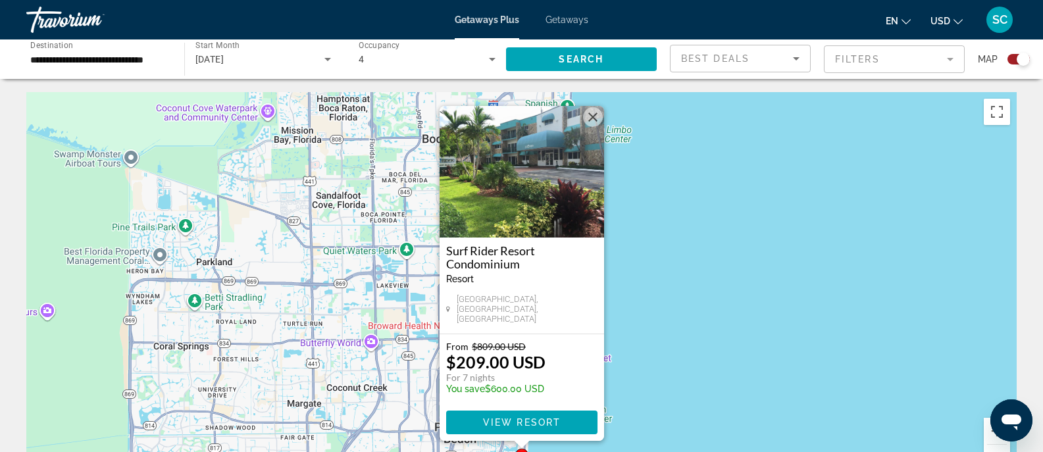
click at [523, 165] on img "Main content" at bounding box center [522, 172] width 165 height 132
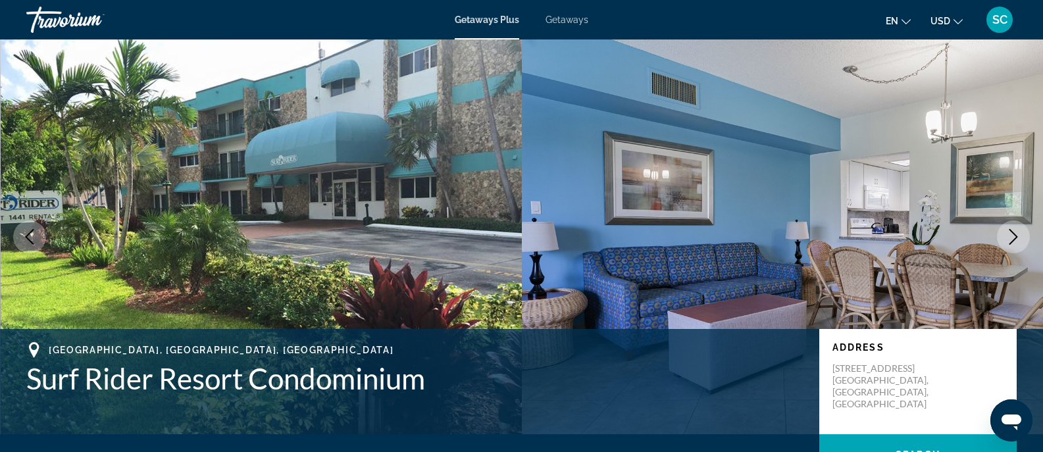
click at [1010, 238] on icon "Next image" at bounding box center [1014, 237] width 16 height 16
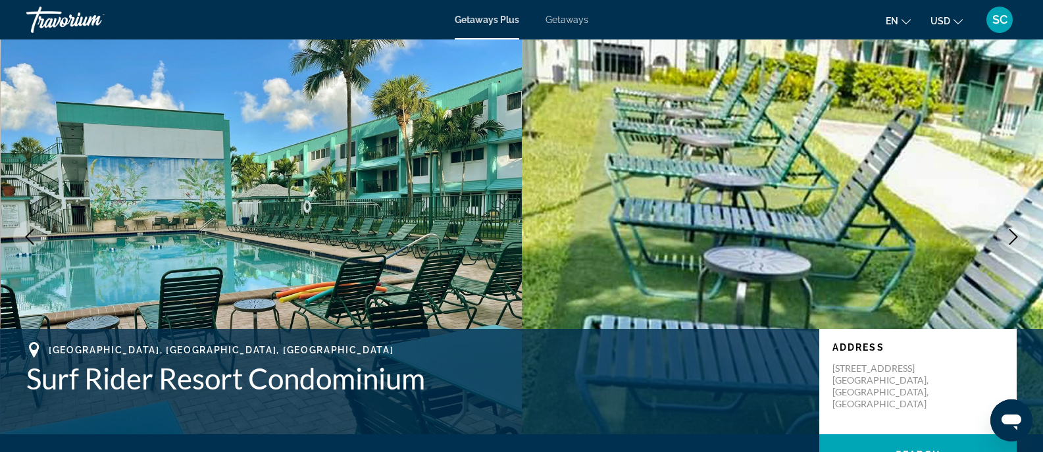
click at [1010, 238] on icon "Next image" at bounding box center [1014, 237] width 16 height 16
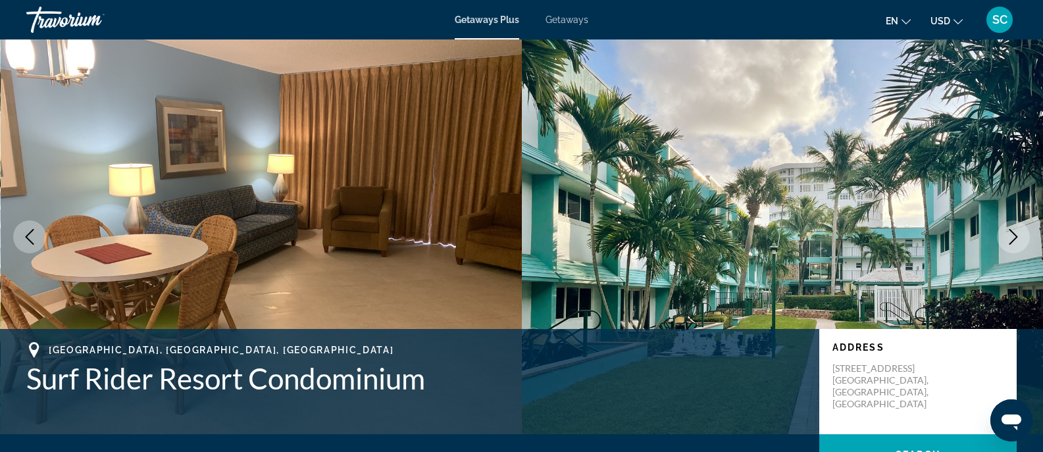
click at [1010, 238] on icon "Next image" at bounding box center [1014, 237] width 16 height 16
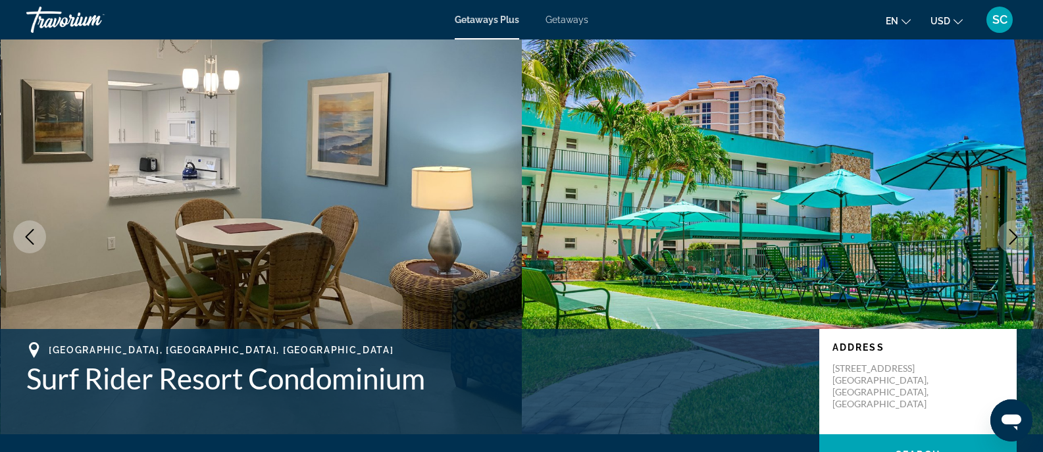
click at [1010, 238] on icon "Next image" at bounding box center [1014, 237] width 16 height 16
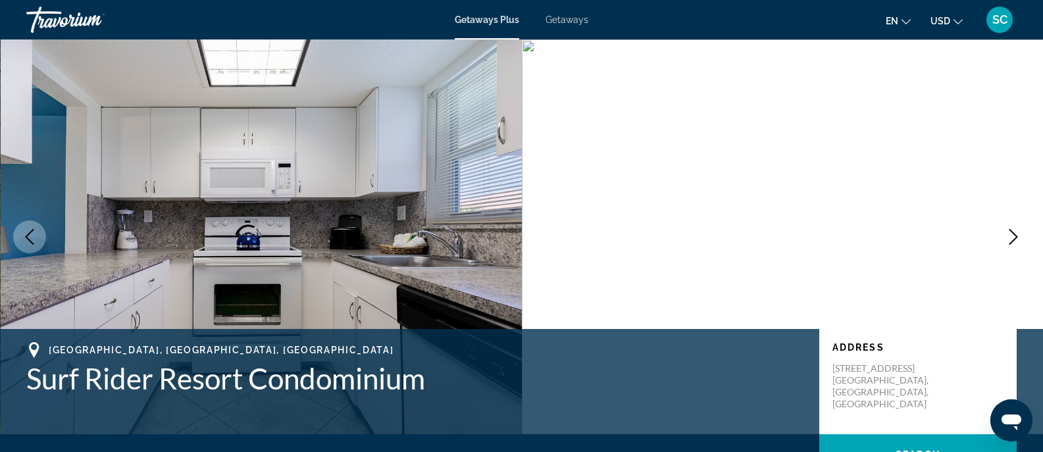
click at [1010, 238] on icon "Next image" at bounding box center [1014, 237] width 16 height 16
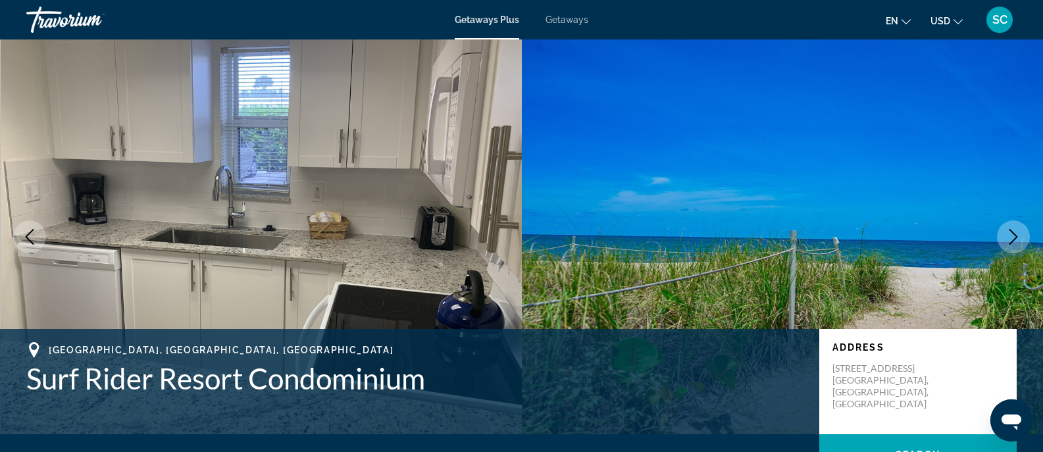
click at [1010, 238] on icon "Next image" at bounding box center [1014, 237] width 16 height 16
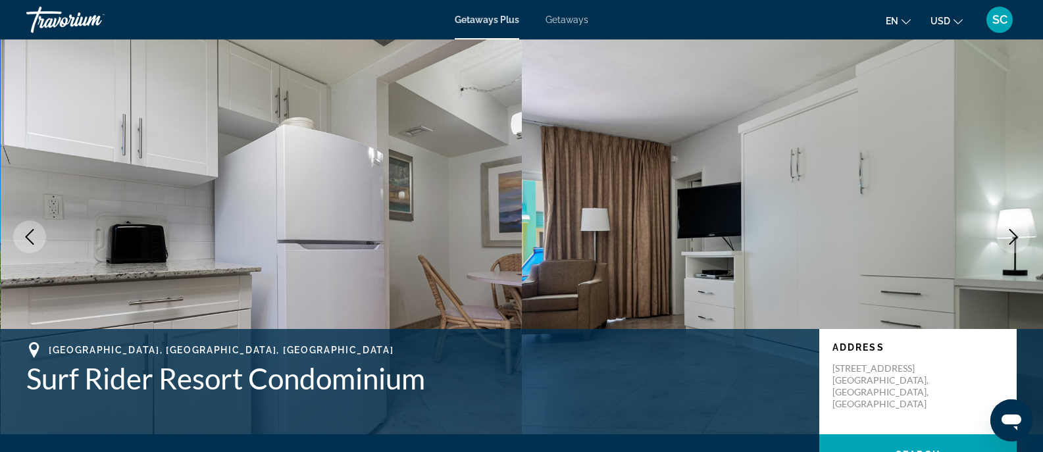
click at [1010, 238] on icon "Next image" at bounding box center [1014, 237] width 16 height 16
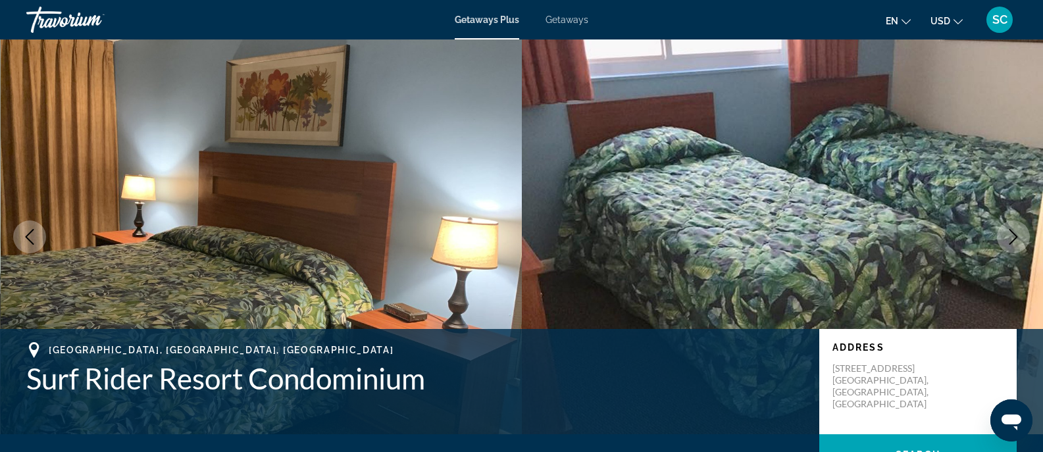
click at [1010, 238] on icon "Next image" at bounding box center [1014, 237] width 16 height 16
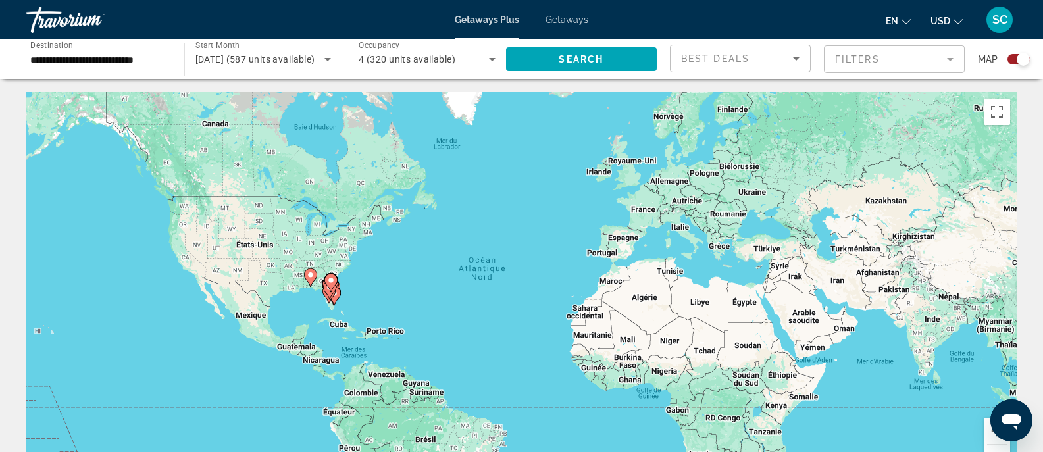
click at [332, 295] on gmp-advanced-marker "Main content" at bounding box center [329, 290] width 13 height 20
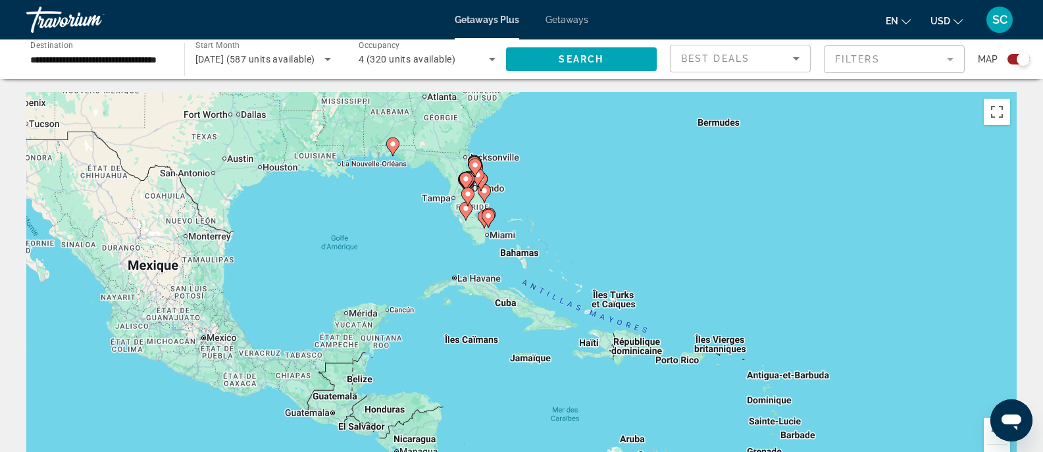
drag, startPoint x: 564, startPoint y: 267, endPoint x: 527, endPoint y: 213, distance: 65.4
click at [527, 213] on div "Pour activer le glissement du marqueur avec le clavier, appuyez sur Alt+Entrée.…" at bounding box center [521, 289] width 990 height 395
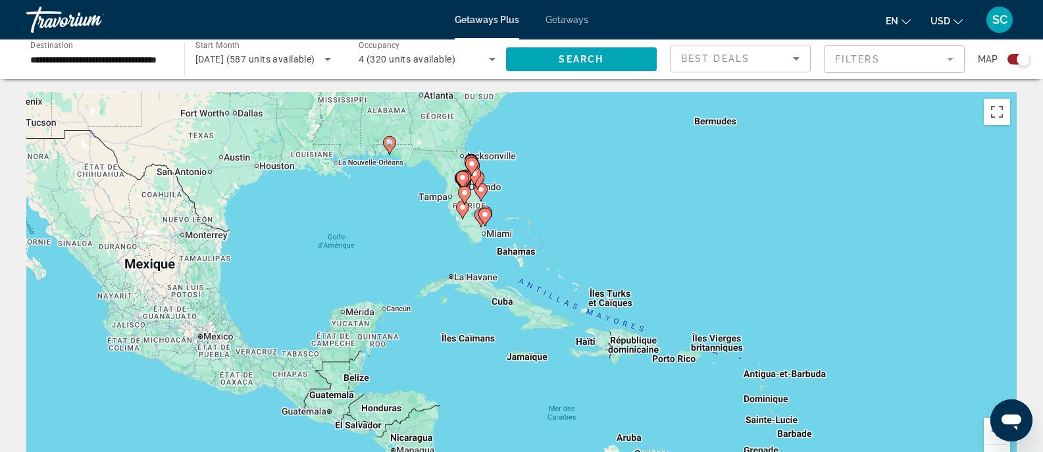
click at [485, 224] on icon "Main content" at bounding box center [484, 217] width 12 height 17
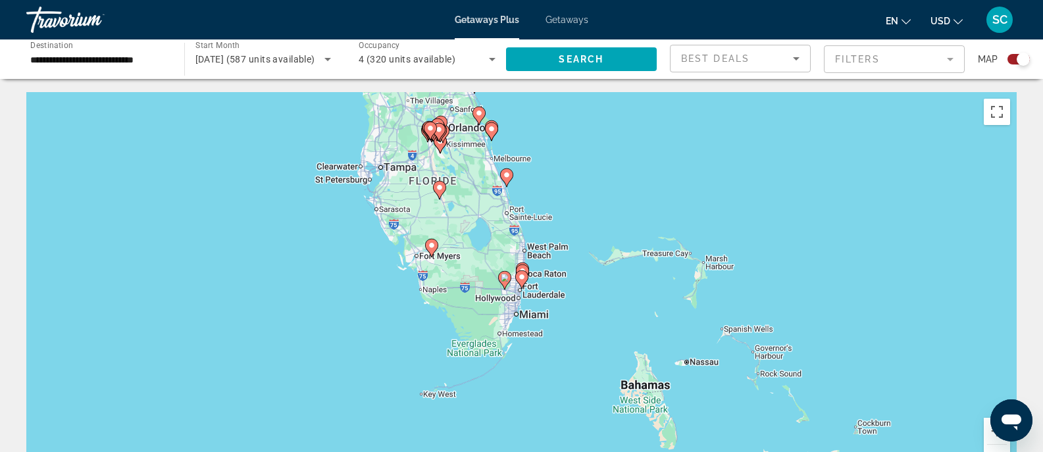
click at [522, 280] on image "Main content" at bounding box center [522, 277] width 8 height 8
type input "**********"
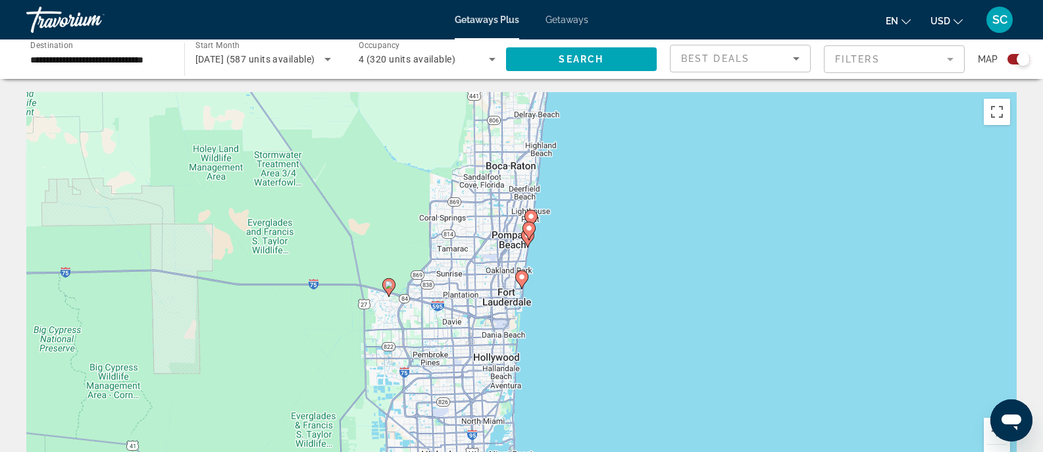
click at [522, 280] on image "Main content" at bounding box center [522, 277] width 8 height 8
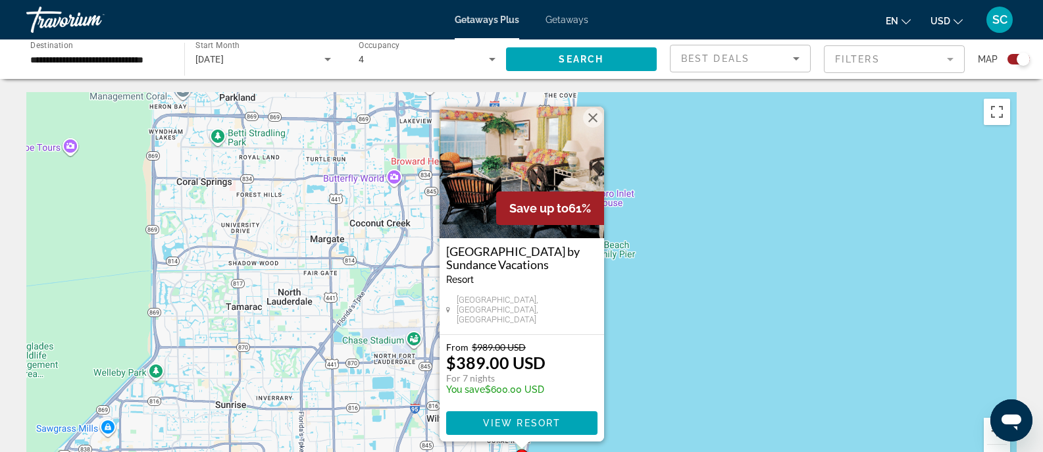
click at [589, 121] on button "Fermer" at bounding box center [593, 118] width 20 height 20
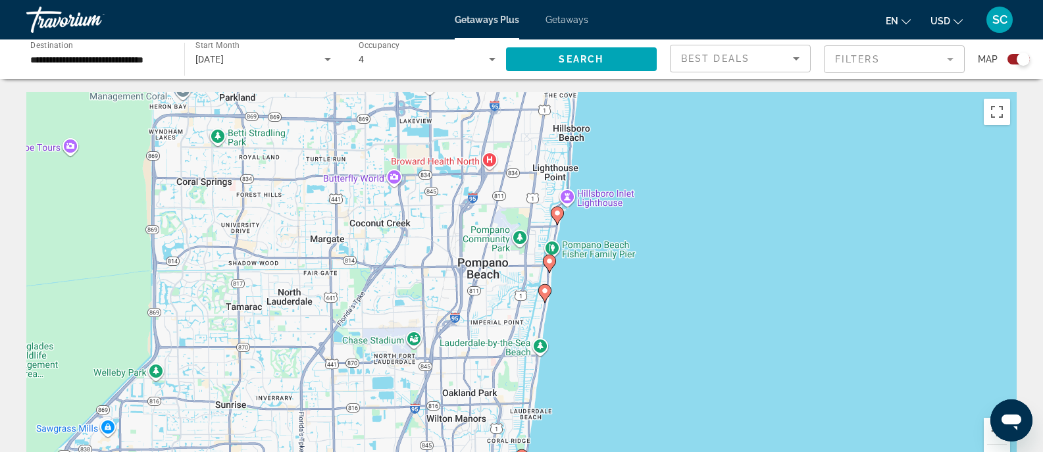
click at [552, 265] on icon "Main content" at bounding box center [549, 263] width 12 height 17
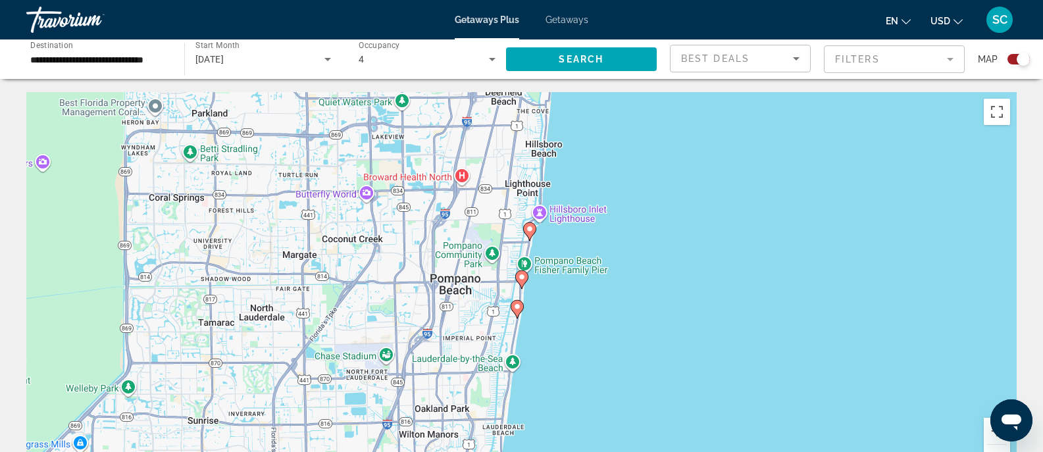
click at [524, 284] on icon "Main content" at bounding box center [521, 279] width 12 height 17
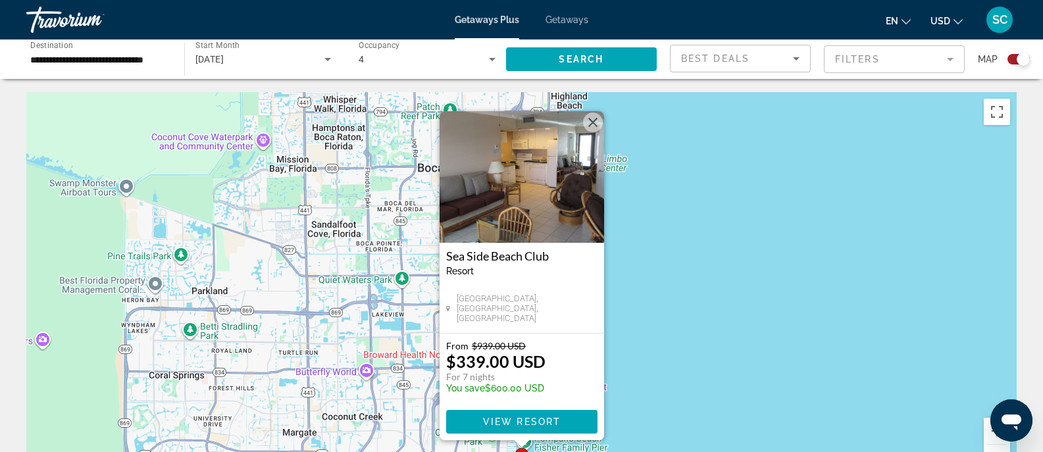
click at [596, 118] on button "Fermer" at bounding box center [593, 123] width 20 height 20
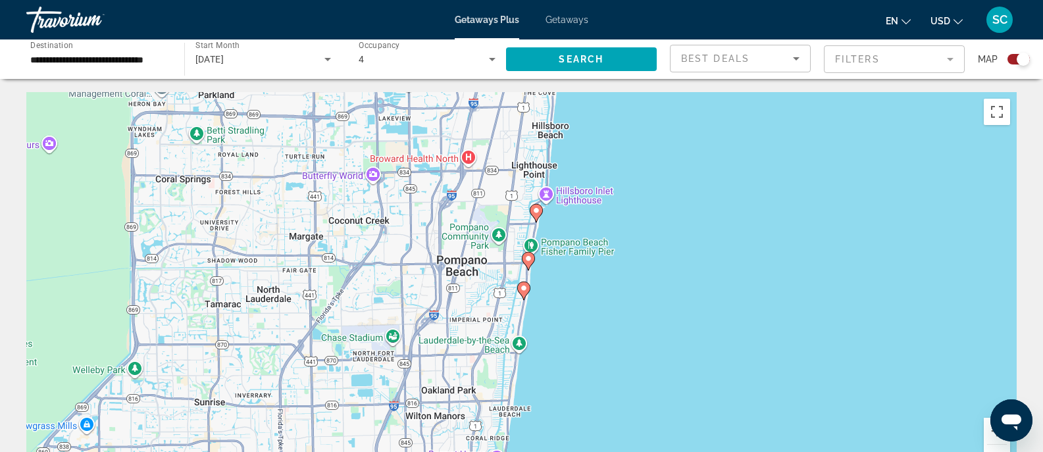
drag, startPoint x: 558, startPoint y: 291, endPoint x: 564, endPoint y: 93, distance: 197.5
click at [564, 93] on div "Pour activer le glissement du marqueur avec le clavier, appuyez sur Alt+Entrée.…" at bounding box center [521, 289] width 990 height 395
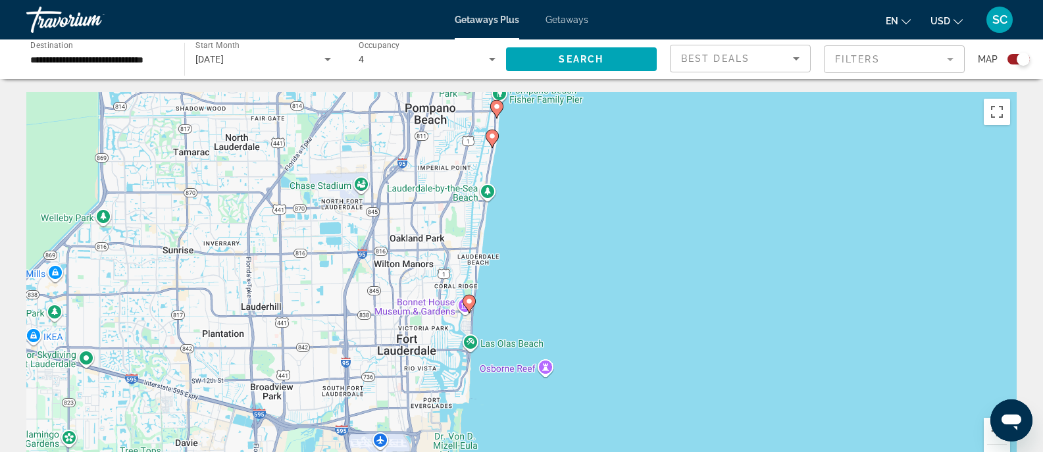
drag, startPoint x: 558, startPoint y: 332, endPoint x: 525, endPoint y: 179, distance: 156.2
click at [525, 179] on div "Pour activer le glissement du marqueur avec le clavier, appuyez sur Alt+Entrée.…" at bounding box center [521, 289] width 990 height 395
click at [468, 303] on image "Main content" at bounding box center [469, 301] width 8 height 8
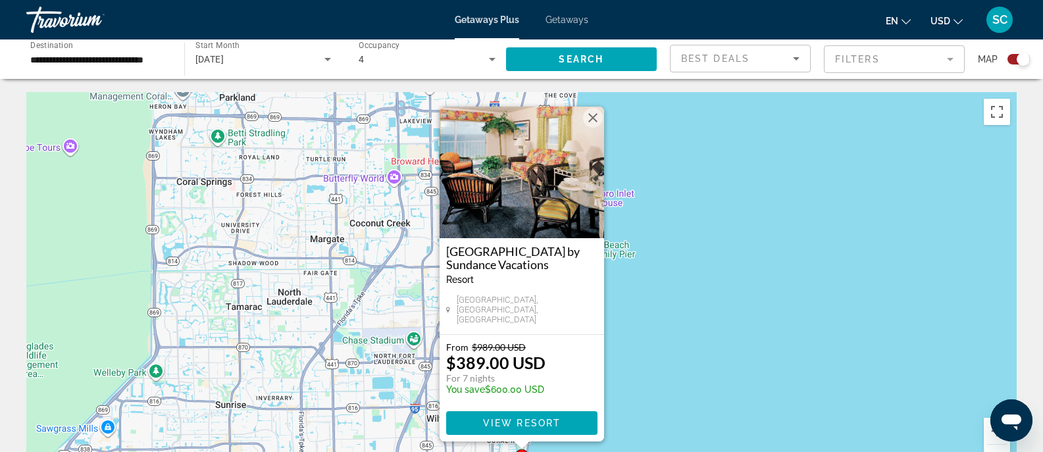
click at [503, 187] on img "Main content" at bounding box center [522, 173] width 165 height 132
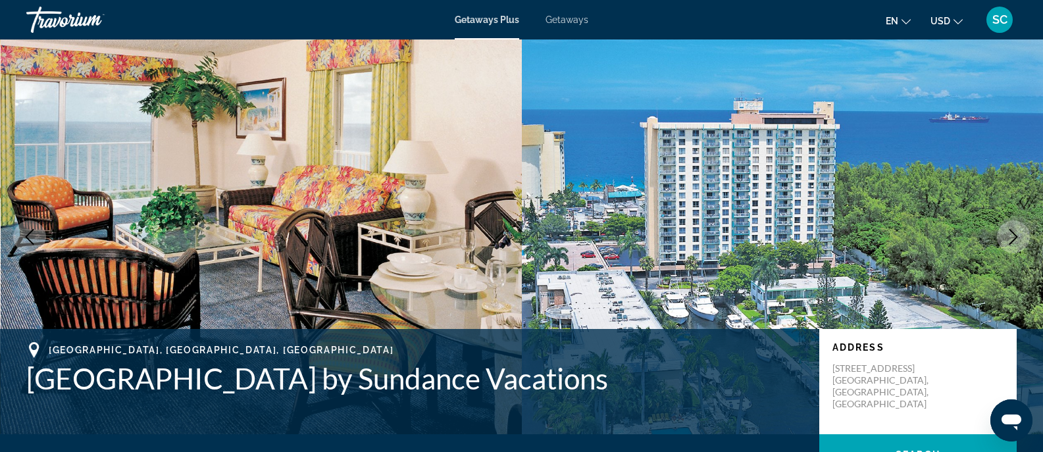
click at [1012, 231] on icon "Next image" at bounding box center [1014, 237] width 16 height 16
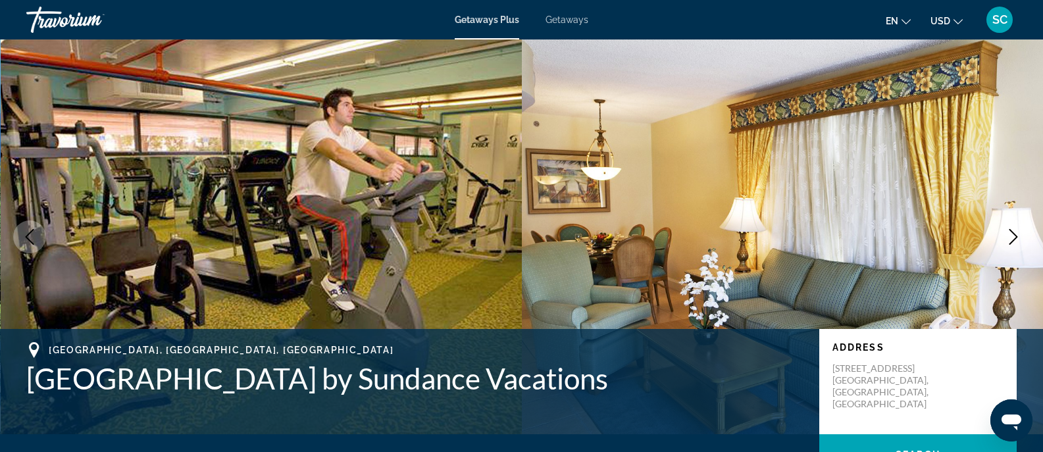
click at [1012, 231] on icon "Next image" at bounding box center [1014, 237] width 16 height 16
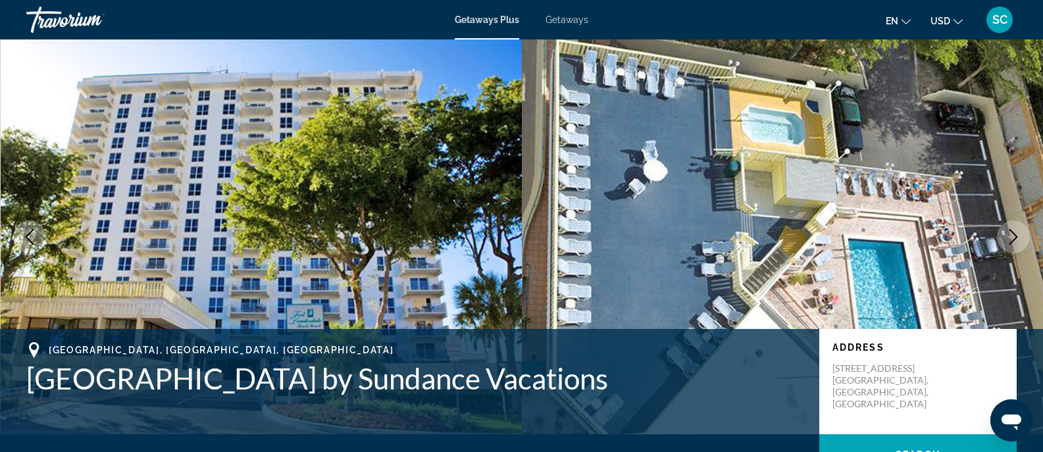
click at [1012, 231] on icon "Next image" at bounding box center [1014, 237] width 16 height 16
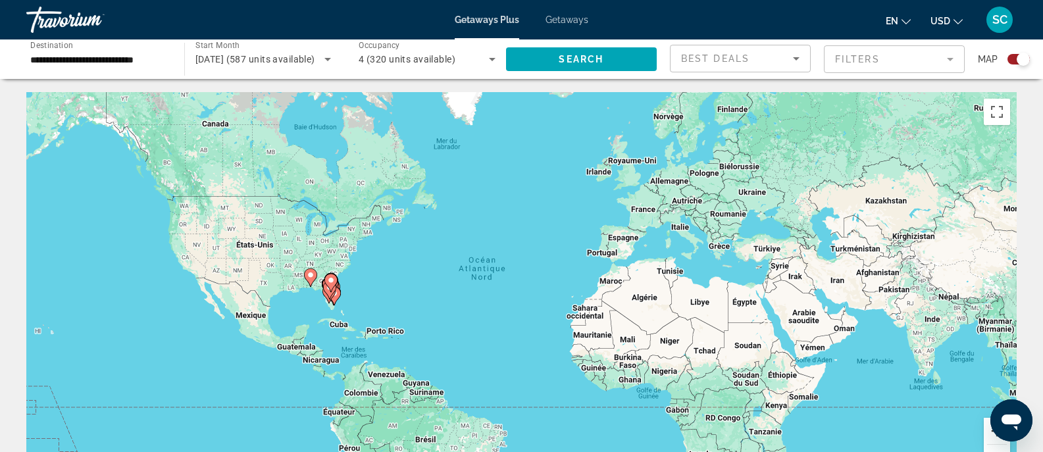
click at [987, 432] on button "Zoom avant" at bounding box center [997, 431] width 26 height 26
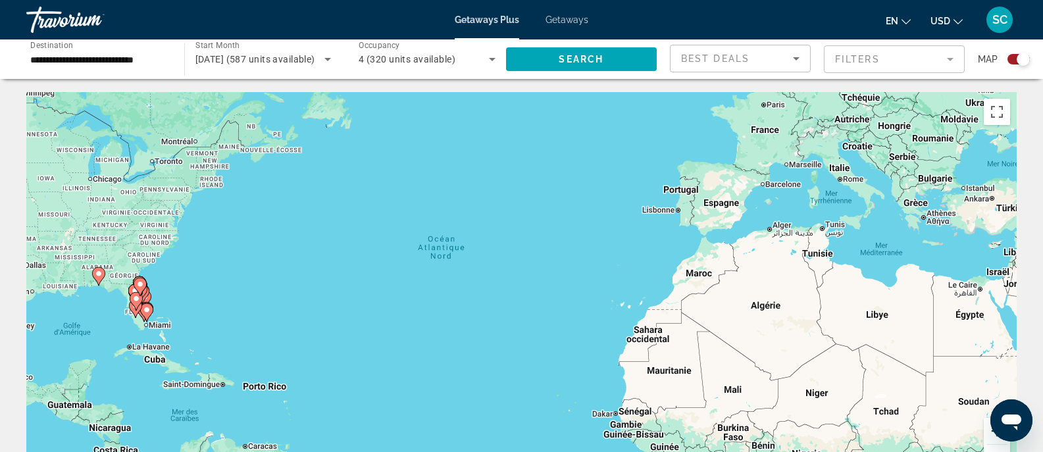
click at [987, 432] on button "Zoom avant" at bounding box center [997, 431] width 26 height 26
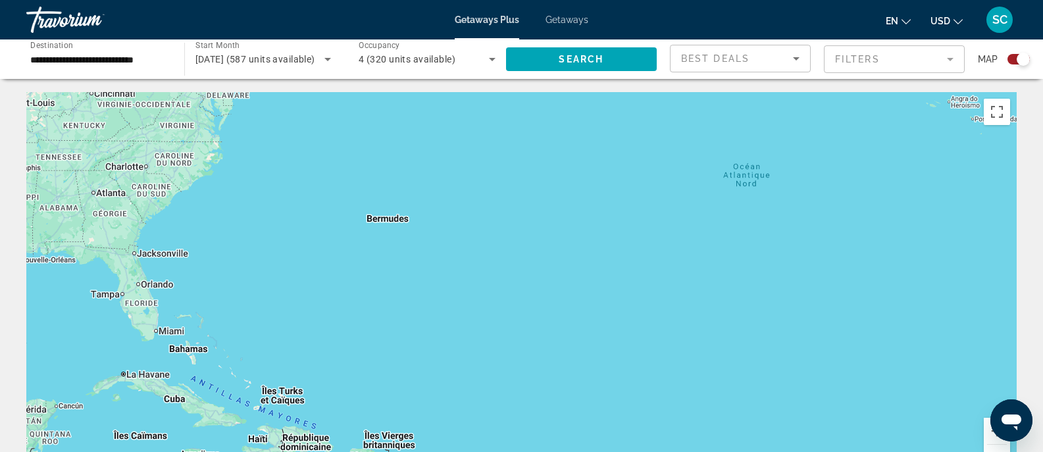
drag, startPoint x: 191, startPoint y: 368, endPoint x: 582, endPoint y: 338, distance: 392.7
click at [582, 338] on div "Main content" at bounding box center [521, 289] width 990 height 395
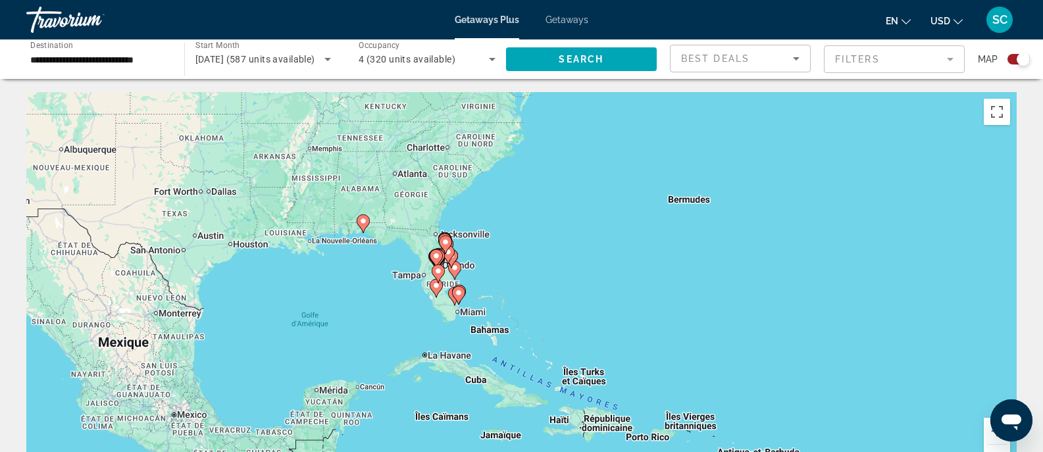
drag, startPoint x: 407, startPoint y: 291, endPoint x: 654, endPoint y: 285, distance: 246.9
click at [654, 285] on div "Pour activer le glissement du marqueur avec le clavier, appuyez sur Alt+Entrée.…" at bounding box center [521, 289] width 990 height 395
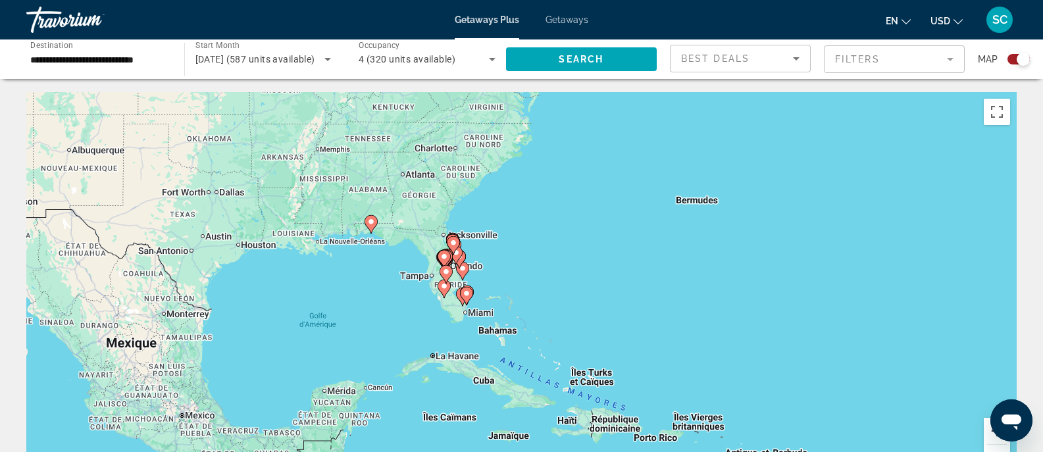
click at [989, 434] on button "Zoom avant" at bounding box center [997, 431] width 26 height 26
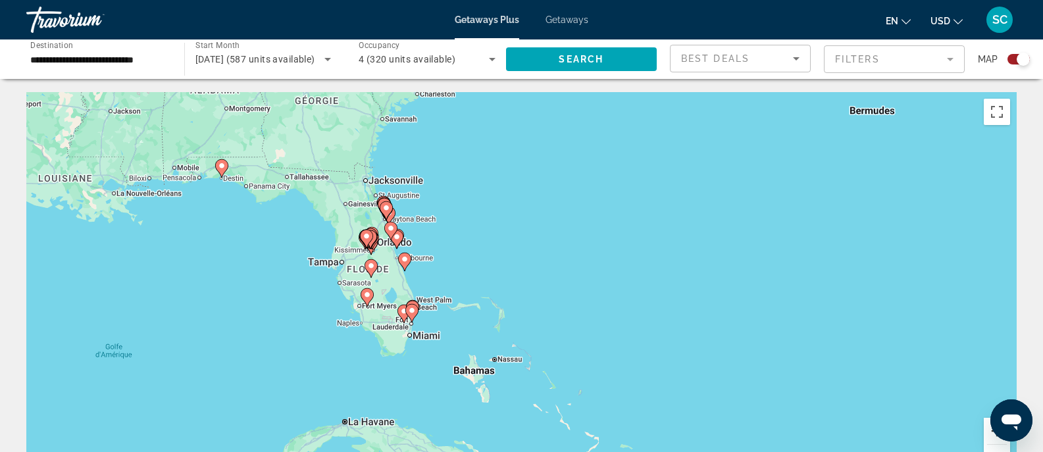
click at [989, 434] on button "Zoom avant" at bounding box center [997, 431] width 26 height 26
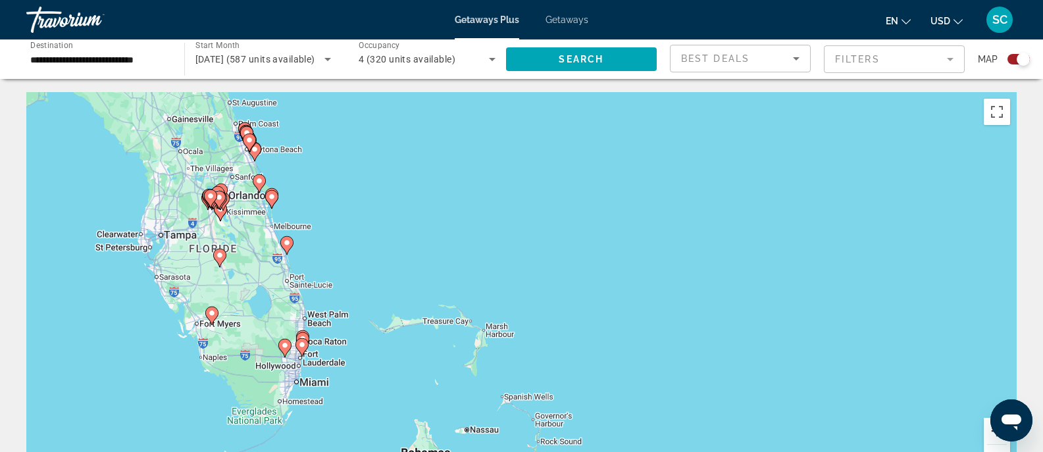
click at [989, 434] on button "Zoom avant" at bounding box center [997, 431] width 26 height 26
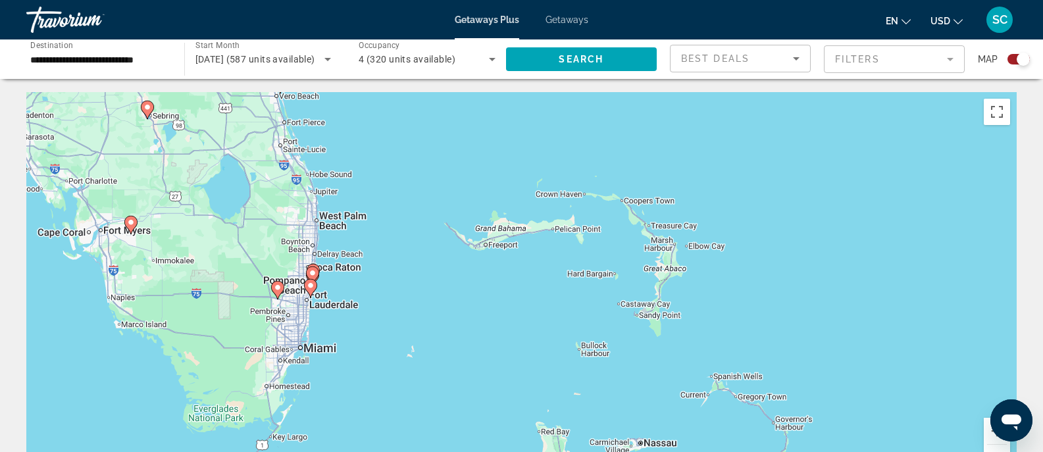
drag, startPoint x: 193, startPoint y: 393, endPoint x: 428, endPoint y: 264, distance: 268.0
click at [428, 264] on div "Pour activer le glissement du marqueur avec le clavier, appuyez sur Alt+Entrée.…" at bounding box center [521, 289] width 990 height 395
click at [990, 432] on button "Zoom avant" at bounding box center [997, 431] width 26 height 26
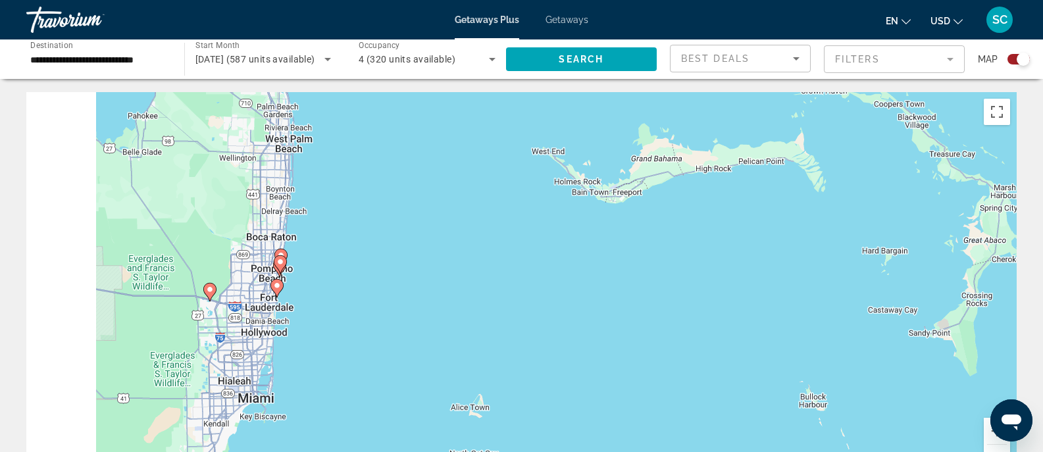
drag, startPoint x: 293, startPoint y: 294, endPoint x: 609, endPoint y: 305, distance: 316.8
click at [609, 305] on div "Pour activer le glissement du marqueur avec le clavier, appuyez sur Alt+Entrée.…" at bounding box center [521, 289] width 990 height 395
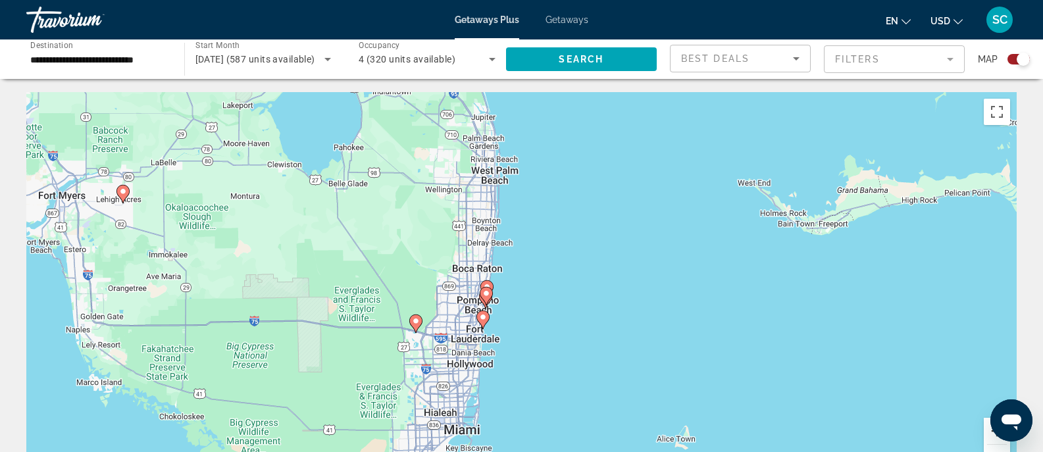
click at [987, 429] on button "Zoom avant" at bounding box center [997, 431] width 26 height 26
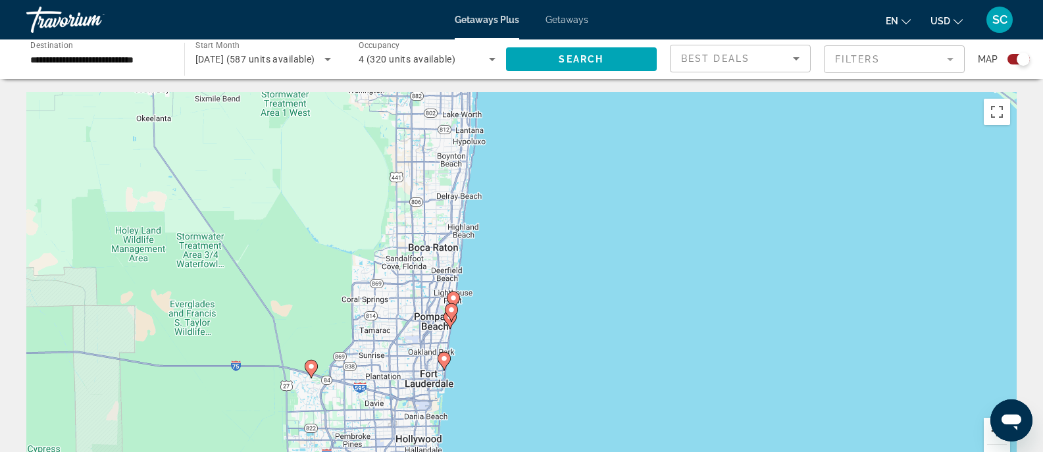
click at [987, 429] on button "Zoom avant" at bounding box center [997, 431] width 26 height 26
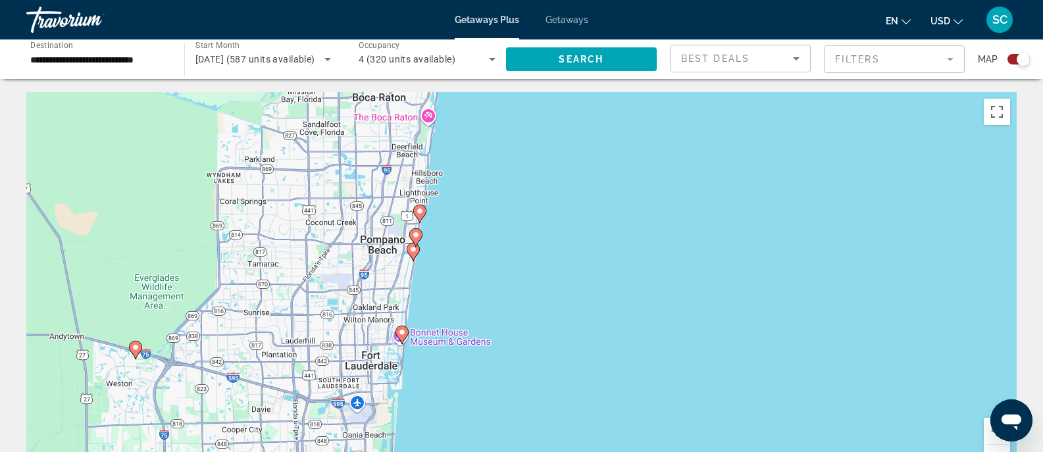
drag, startPoint x: 623, startPoint y: 410, endPoint x: 657, endPoint y: 299, distance: 116.6
click at [657, 299] on div "Pour activer le glissement du marqueur avec le clavier, appuyez sur Alt+Entrée.…" at bounding box center [521, 289] width 990 height 395
click at [138, 346] on image "Main content" at bounding box center [135, 346] width 8 height 8
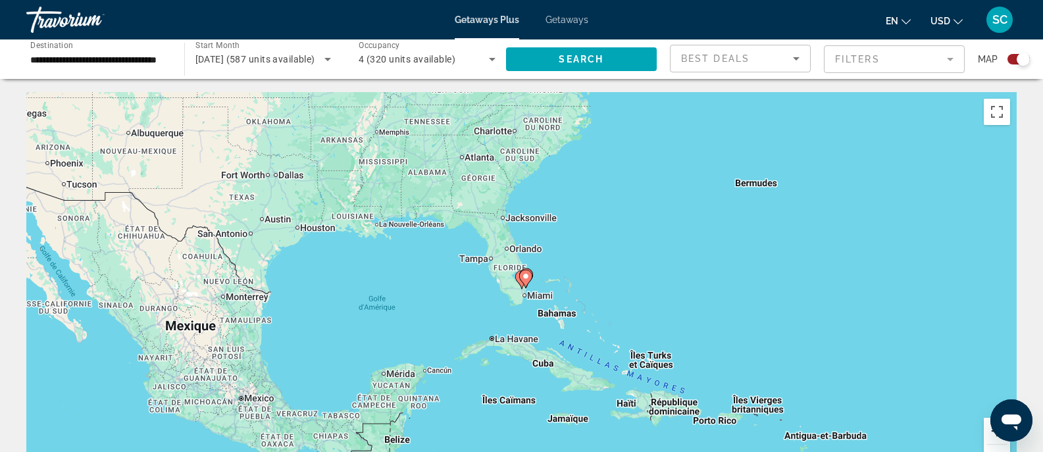
click at [986, 432] on button "Zoom avant" at bounding box center [997, 431] width 26 height 26
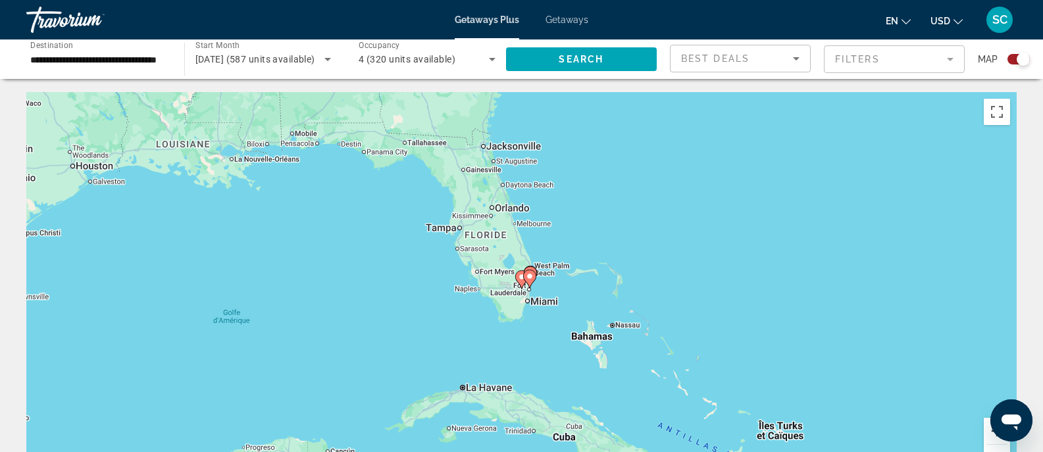
click at [986, 432] on button "Zoom avant" at bounding box center [997, 431] width 26 height 26
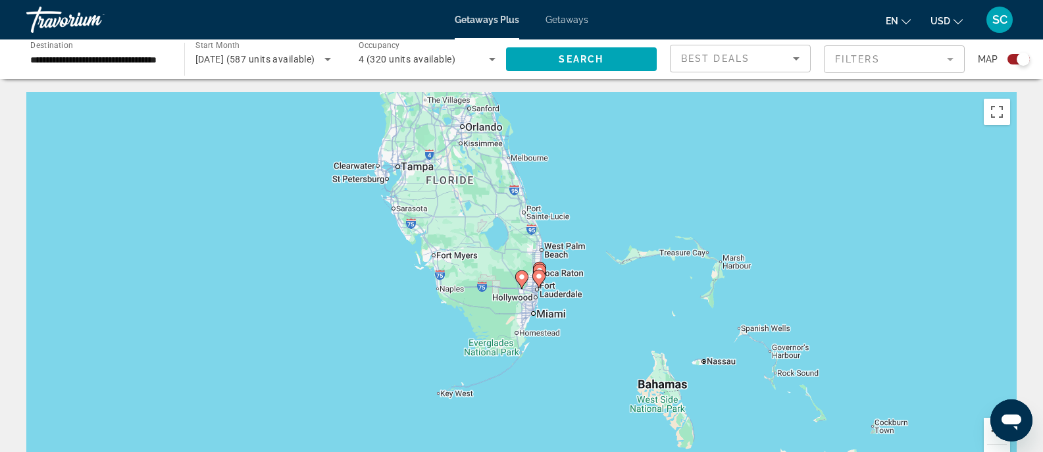
click at [986, 433] on button "Zoom avant" at bounding box center [997, 431] width 26 height 26
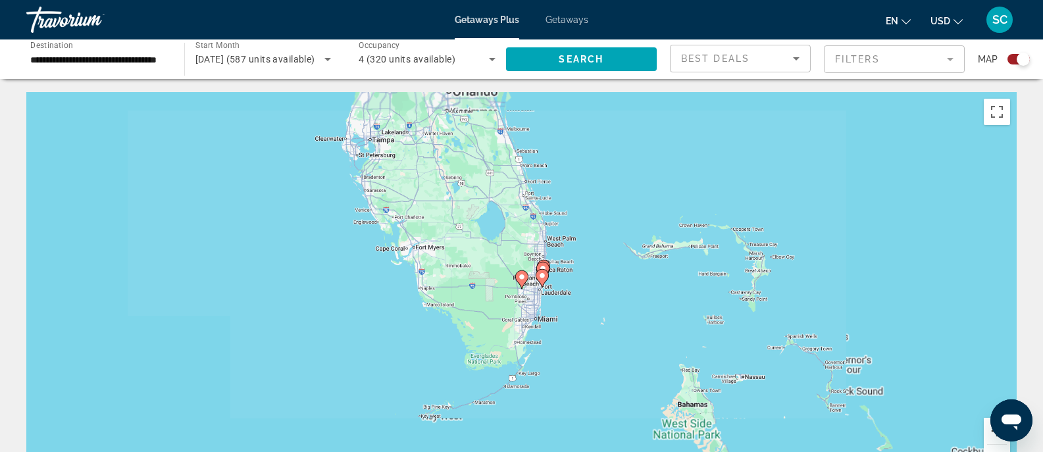
click at [986, 433] on button "Zoom avant" at bounding box center [997, 431] width 26 height 26
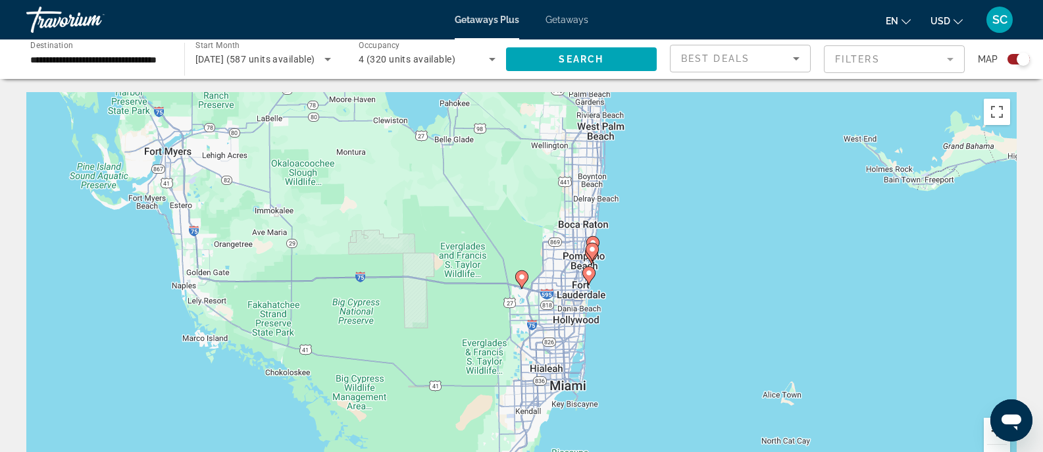
click at [986, 433] on button "Zoom avant" at bounding box center [997, 431] width 26 height 26
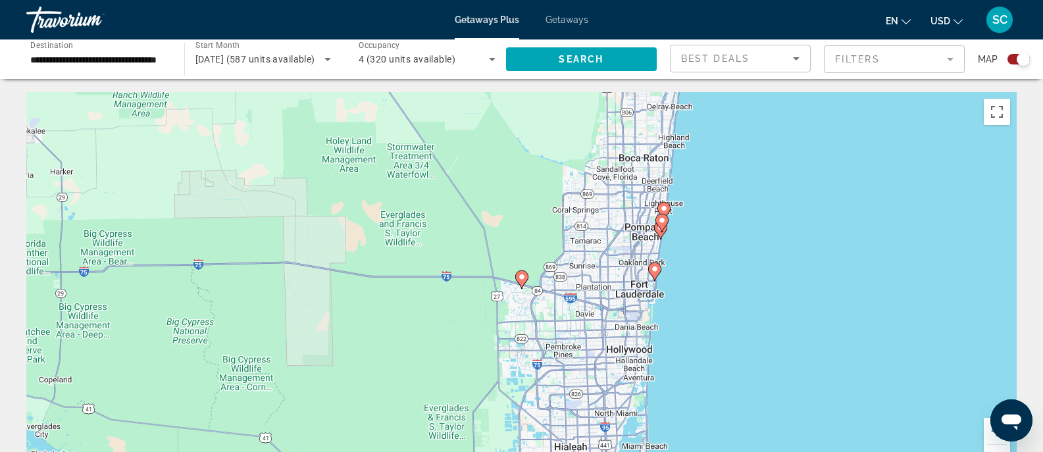
click at [522, 275] on image "Main content" at bounding box center [522, 277] width 8 height 8
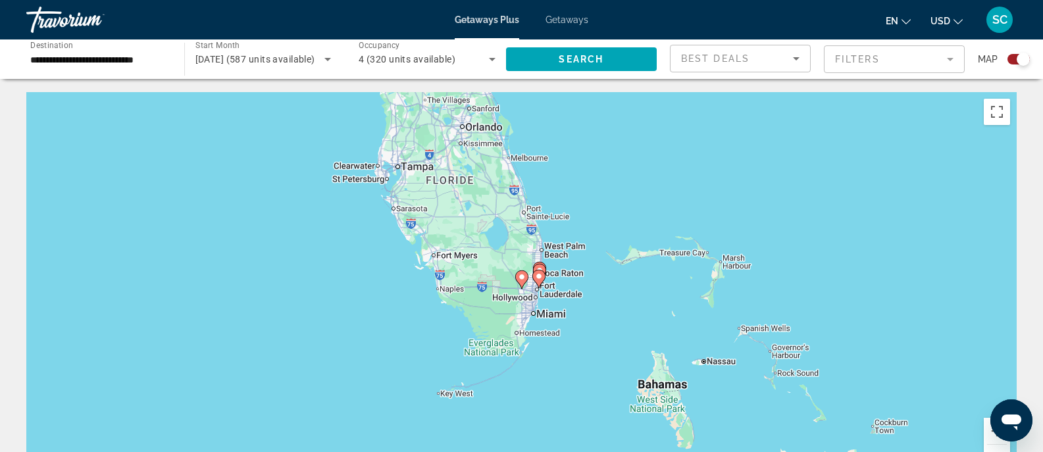
click at [522, 275] on image "Main content" at bounding box center [522, 277] width 8 height 8
type input "**********"
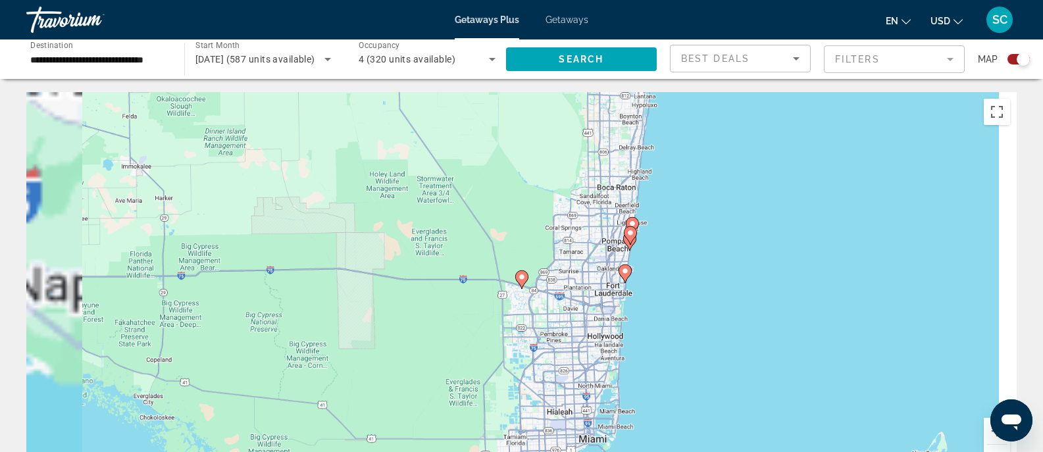
click at [522, 275] on image "Main content" at bounding box center [522, 277] width 8 height 8
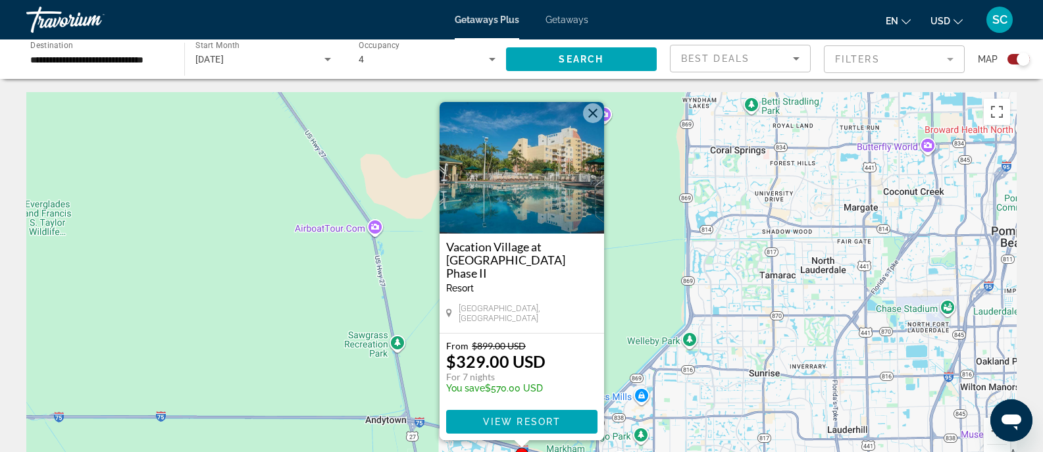
click at [595, 123] on button "Fermer" at bounding box center [593, 113] width 20 height 20
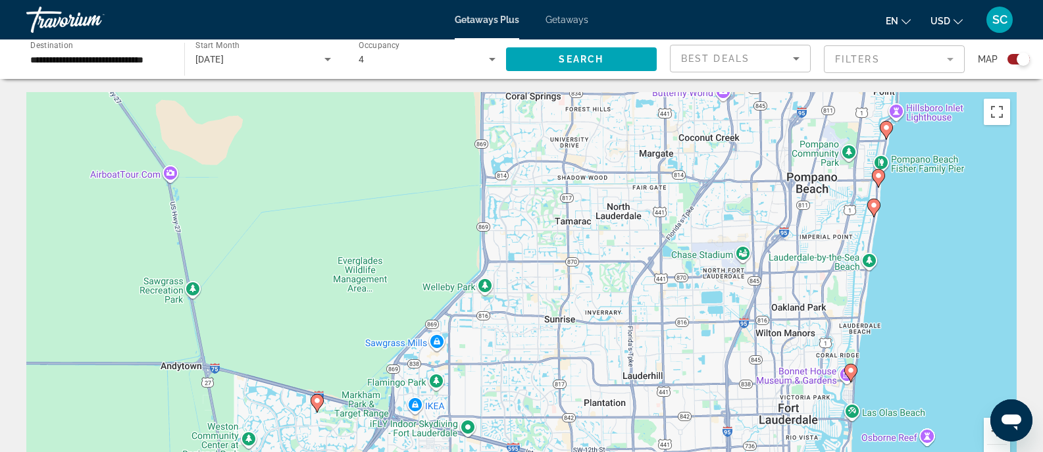
drag, startPoint x: 733, startPoint y: 270, endPoint x: 443, endPoint y: 196, distance: 299.5
click at [443, 196] on div "Pour activer le glissement du marqueur avec le clavier, appuyez sur Alt+Entrée.…" at bounding box center [521, 289] width 990 height 395
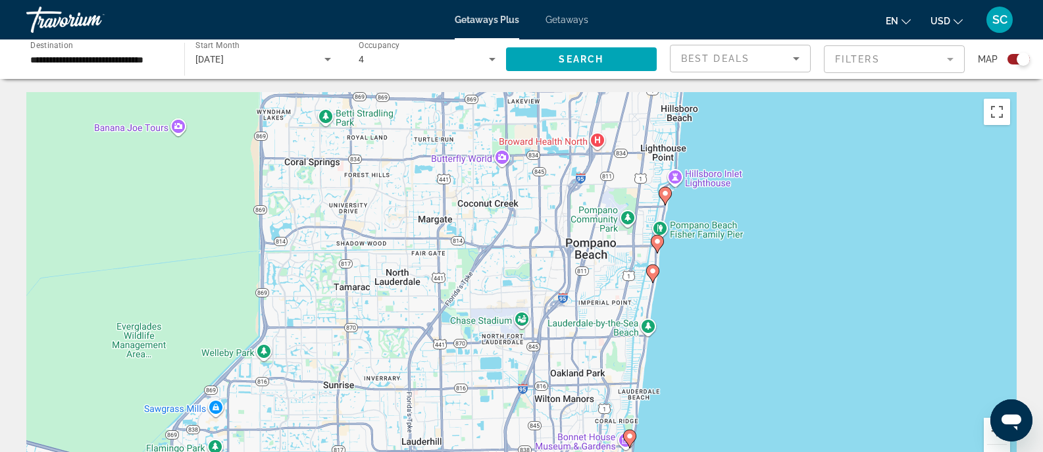
drag, startPoint x: 517, startPoint y: 240, endPoint x: 382, endPoint y: 327, distance: 161.0
click at [382, 327] on div "Pour activer le glissement du marqueur avec le clavier, appuyez sur Alt+Entrée.…" at bounding box center [521, 289] width 990 height 395
click at [667, 197] on image "Main content" at bounding box center [665, 195] width 8 height 8
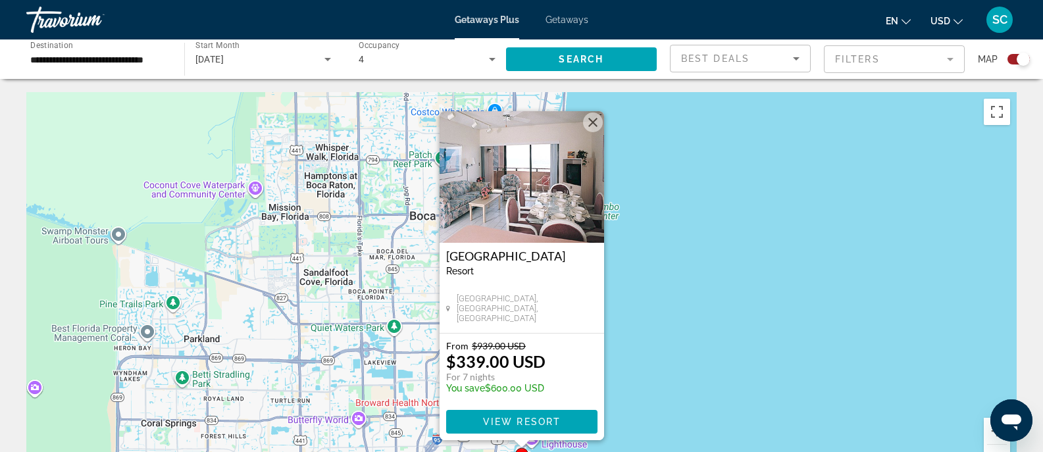
click at [501, 198] on img "Main content" at bounding box center [522, 177] width 165 height 132
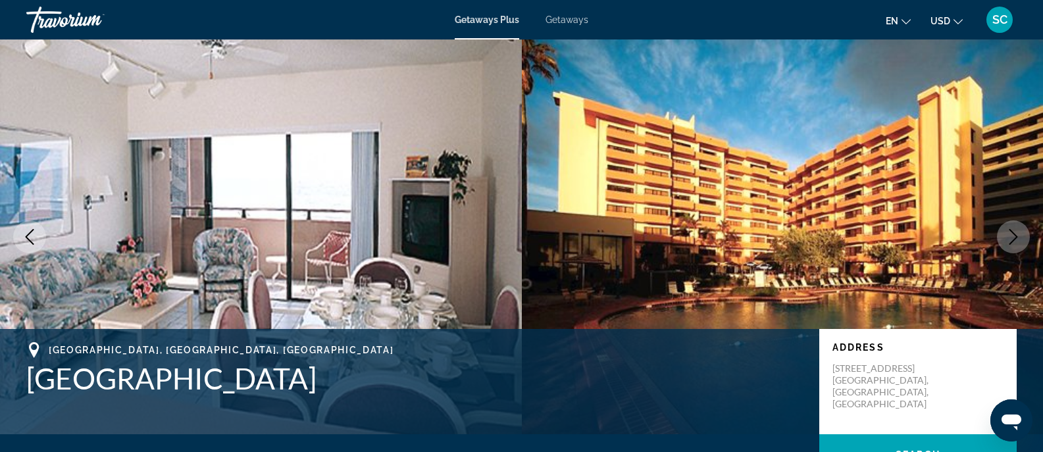
click at [1023, 236] on button "Next image" at bounding box center [1013, 236] width 33 height 33
click at [1018, 236] on icon "Next image" at bounding box center [1014, 237] width 16 height 16
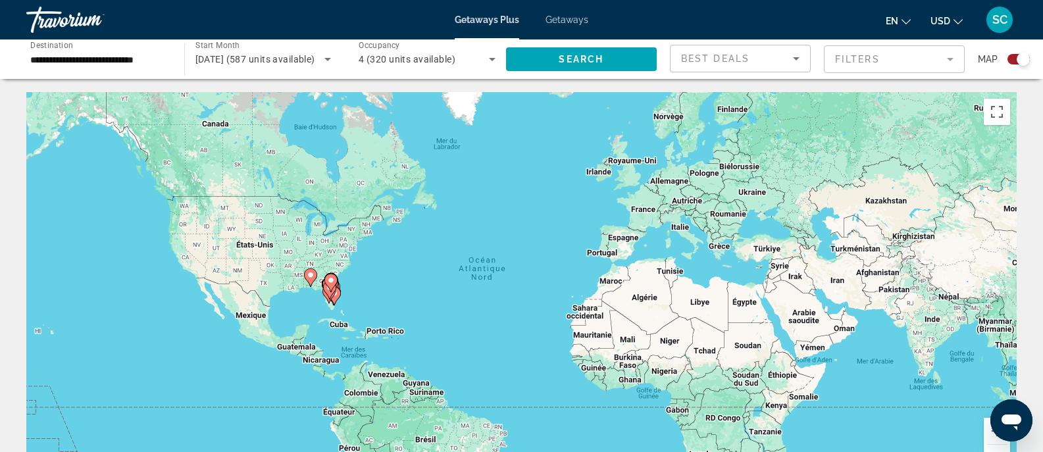
click at [332, 295] on icon "Main content" at bounding box center [329, 290] width 12 height 17
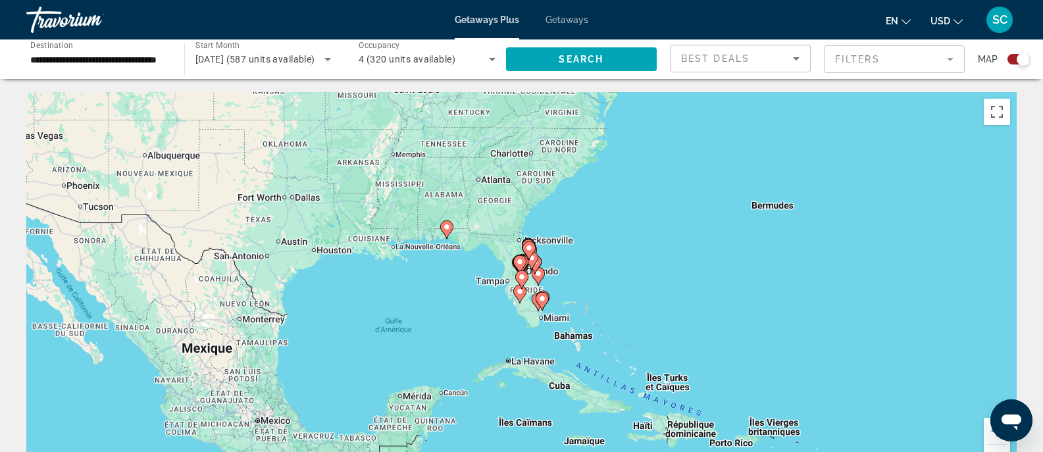
click at [547, 308] on gmp-advanced-marker "Main content" at bounding box center [542, 302] width 13 height 20
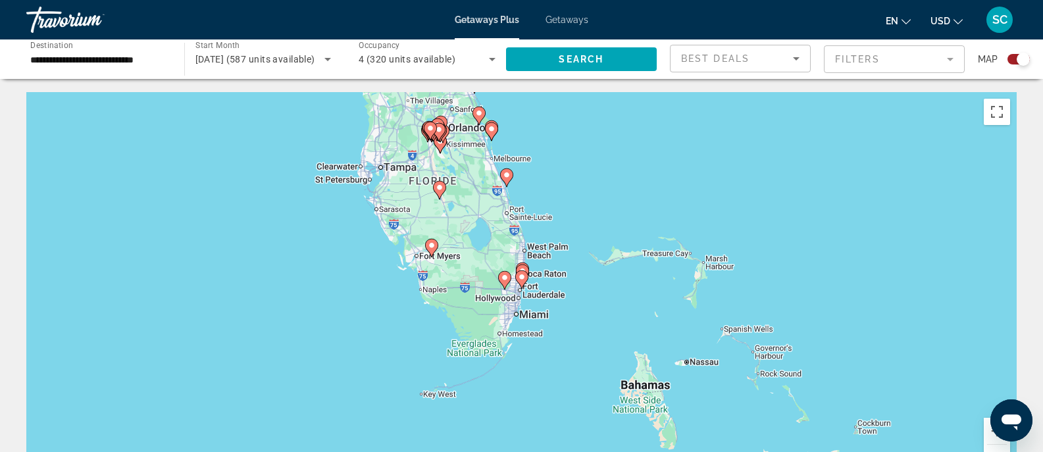
click at [527, 290] on div "Pour naviguer, utilisez les touches fléchées. Pour activer le glissement du mar…" at bounding box center [521, 289] width 990 height 395
click at [517, 281] on icon "Main content" at bounding box center [521, 279] width 13 height 18
type input "**********"
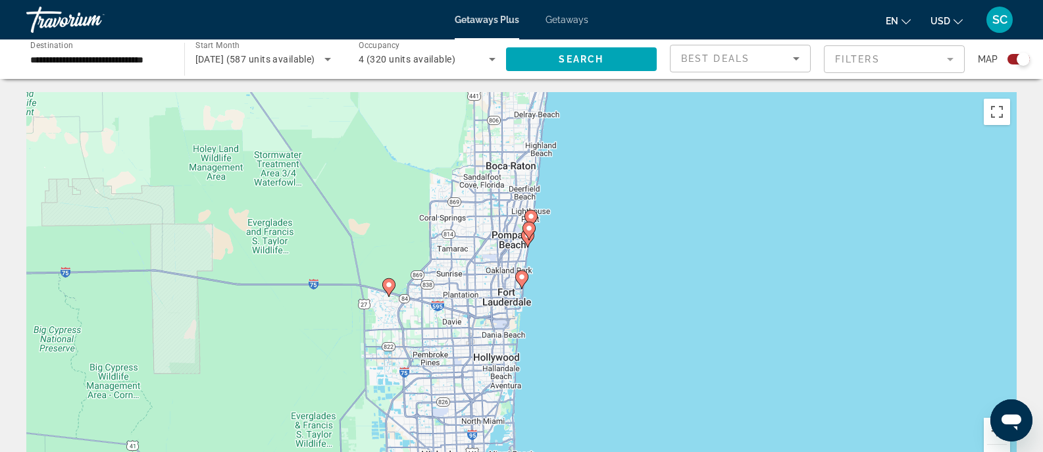
click at [517, 281] on icon "Main content" at bounding box center [521, 279] width 13 height 18
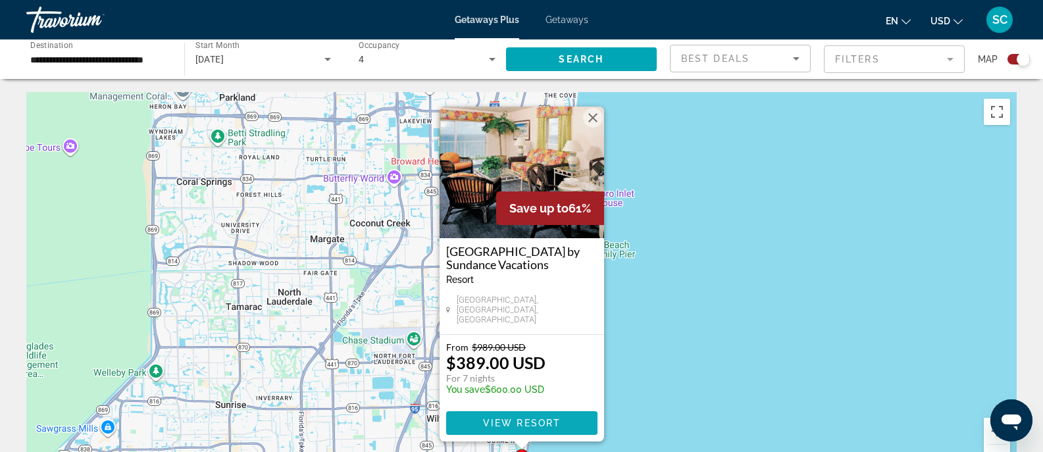
click at [499, 435] on span "Main content" at bounding box center [521, 423] width 151 height 32
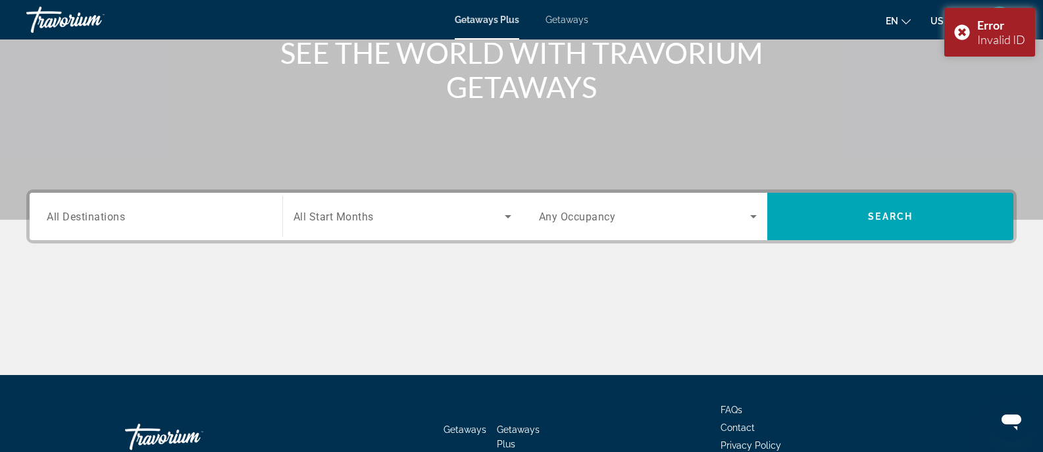
scroll to position [180, 0]
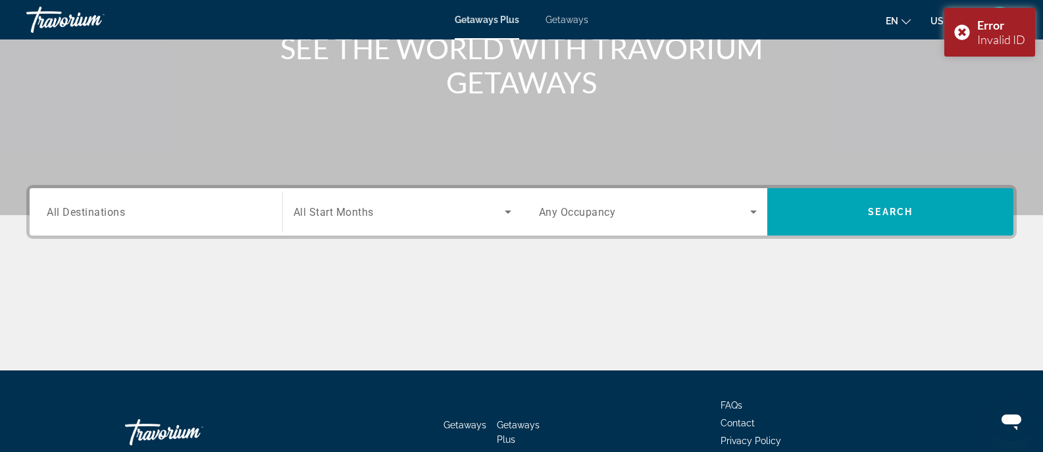
click at [176, 226] on div "Search widget" at bounding box center [156, 212] width 219 height 38
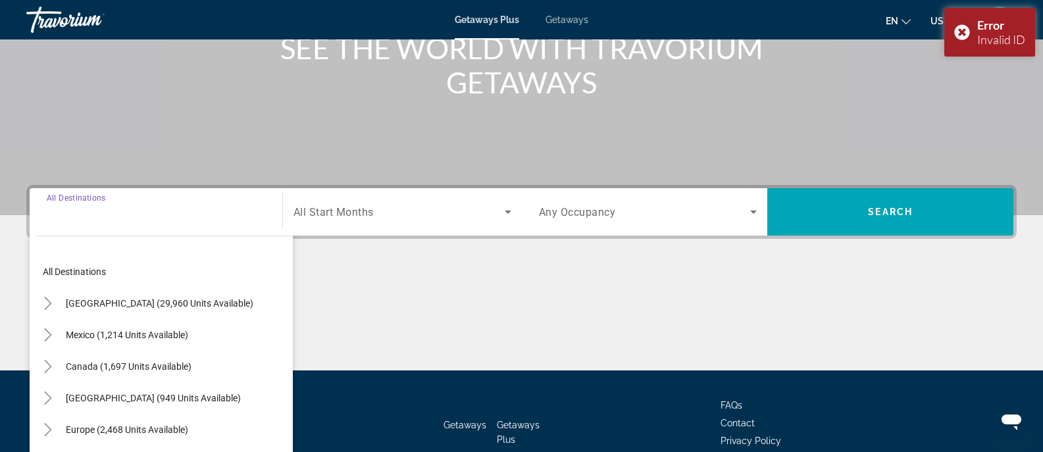
scroll to position [259, 0]
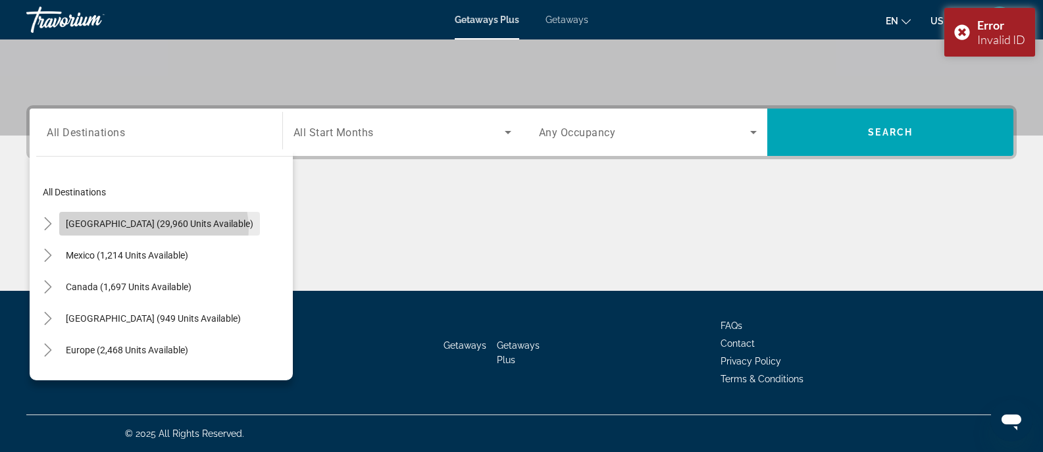
click at [153, 229] on span "Search widget" at bounding box center [159, 224] width 201 height 32
type input "**********"
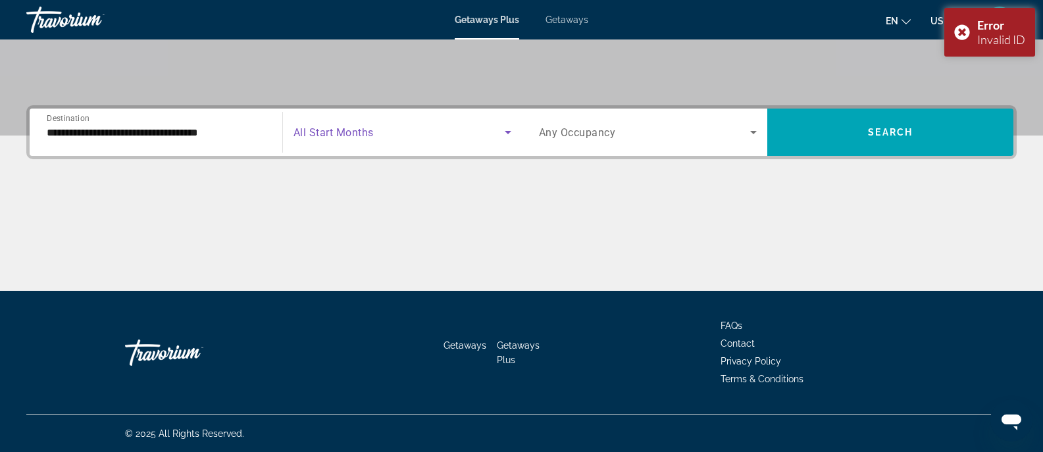
click at [453, 130] on span "Search widget" at bounding box center [399, 132] width 211 height 16
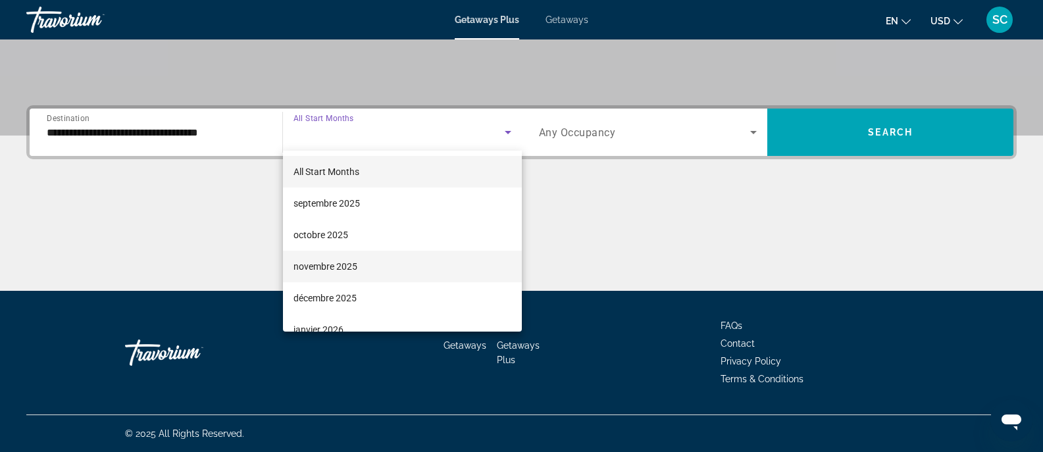
click at [392, 265] on mat-option "novembre 2025" at bounding box center [402, 267] width 239 height 32
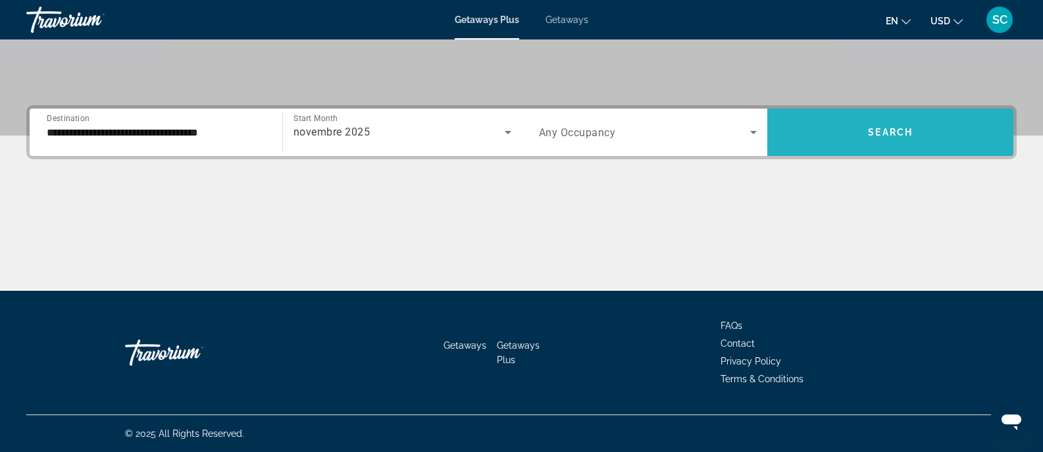
click at [827, 135] on span "Search widget" at bounding box center [890, 132] width 246 height 32
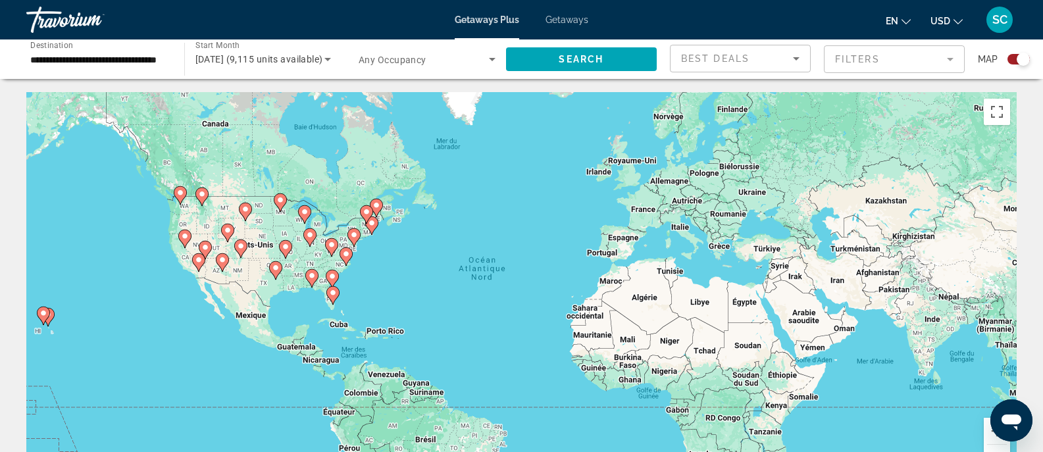
click at [329, 299] on gmp-advanced-marker "Main content" at bounding box center [332, 296] width 13 height 20
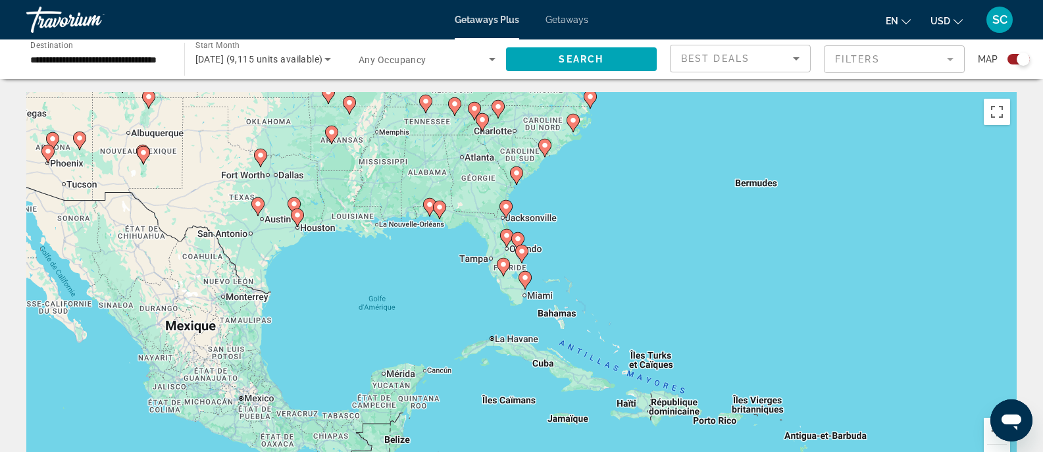
click at [528, 283] on icon "Main content" at bounding box center [525, 280] width 12 height 17
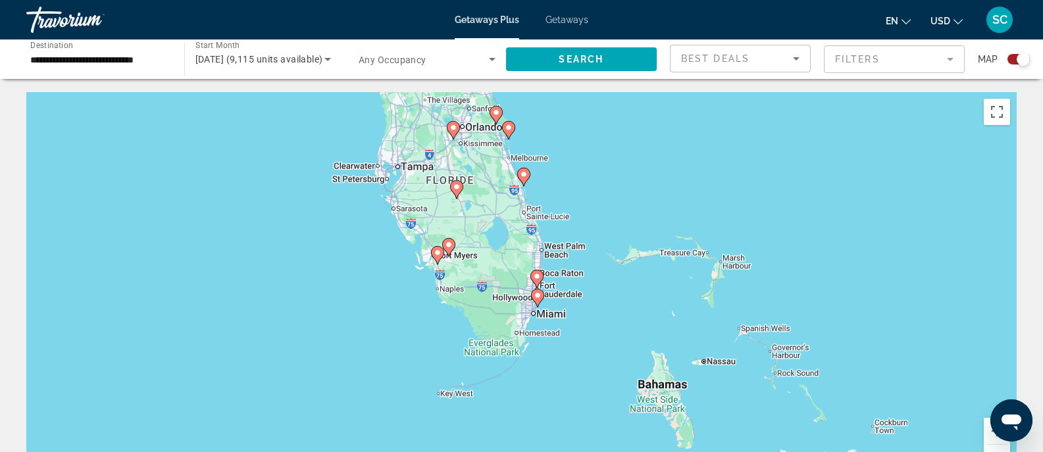
click at [528, 283] on div "Pour naviguer, utilisez les touches fléchées. Pour activer le glissement du mar…" at bounding box center [521, 289] width 990 height 395
click at [541, 280] on icon "Main content" at bounding box center [536, 278] width 12 height 17
type input "**********"
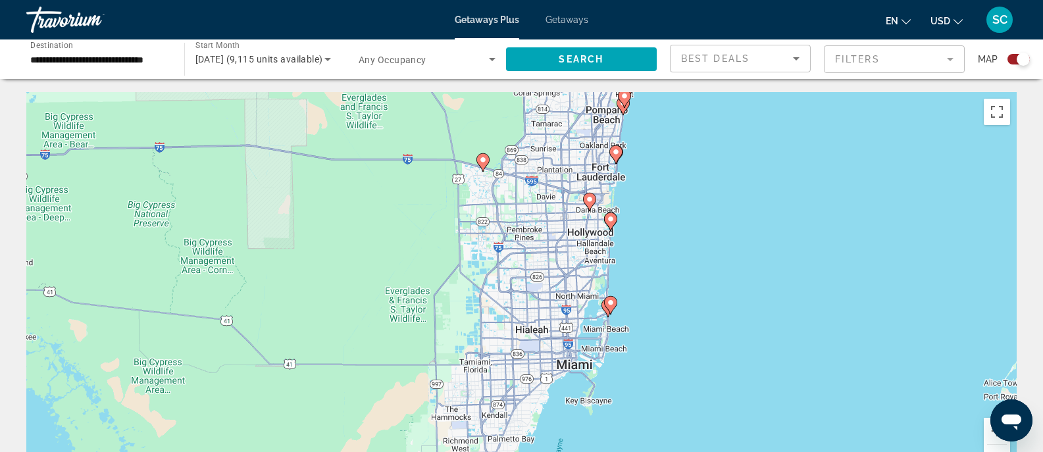
drag, startPoint x: 684, startPoint y: 386, endPoint x: 649, endPoint y: 269, distance: 121.6
click at [649, 269] on div "Pour activer le glissement du marqueur avec le clavier, appuyez sur Alt+Entrée.…" at bounding box center [521, 289] width 990 height 395
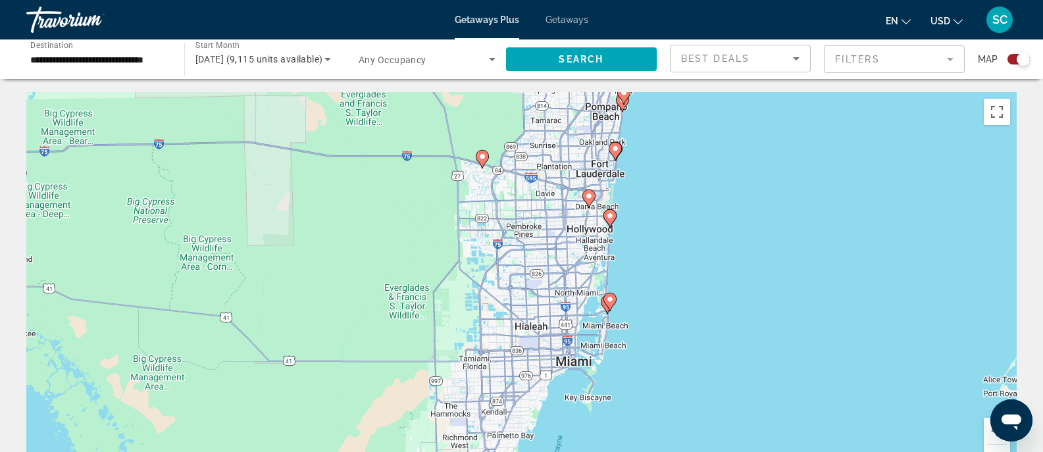
click at [611, 297] on image "Main content" at bounding box center [610, 300] width 8 height 8
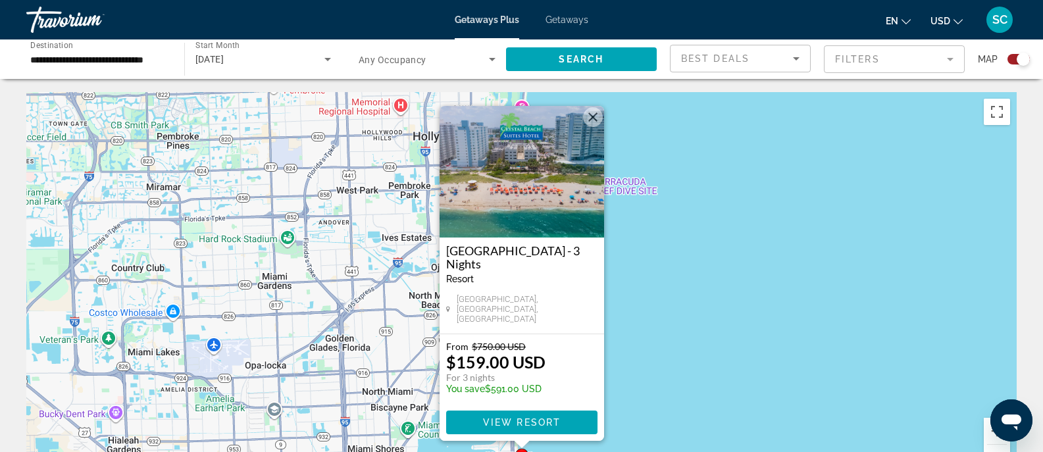
click at [590, 126] on button "Fermer" at bounding box center [593, 117] width 20 height 20
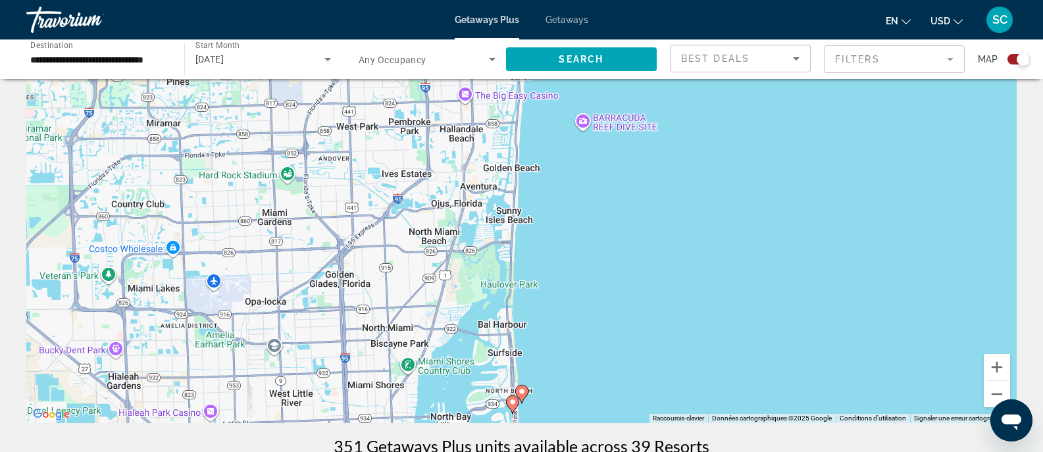
scroll to position [79, 0]
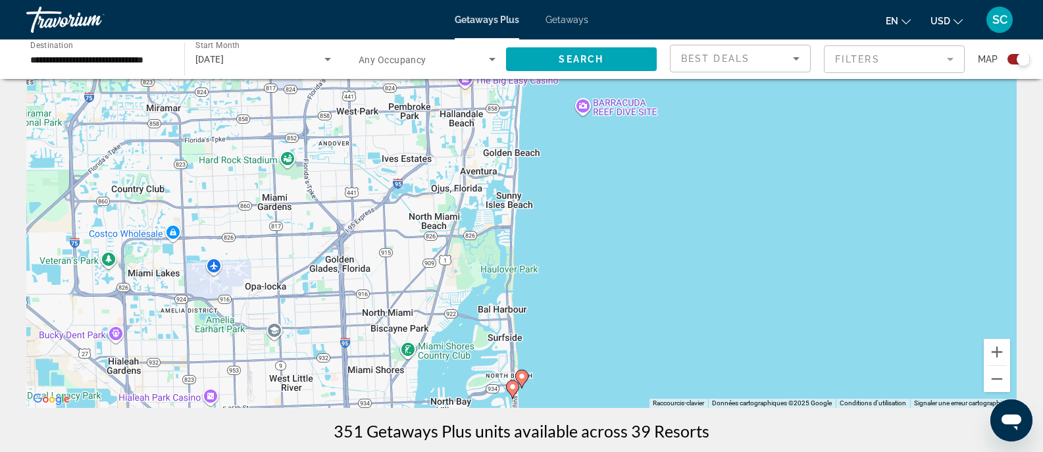
click at [512, 390] on image "Main content" at bounding box center [513, 387] width 8 height 8
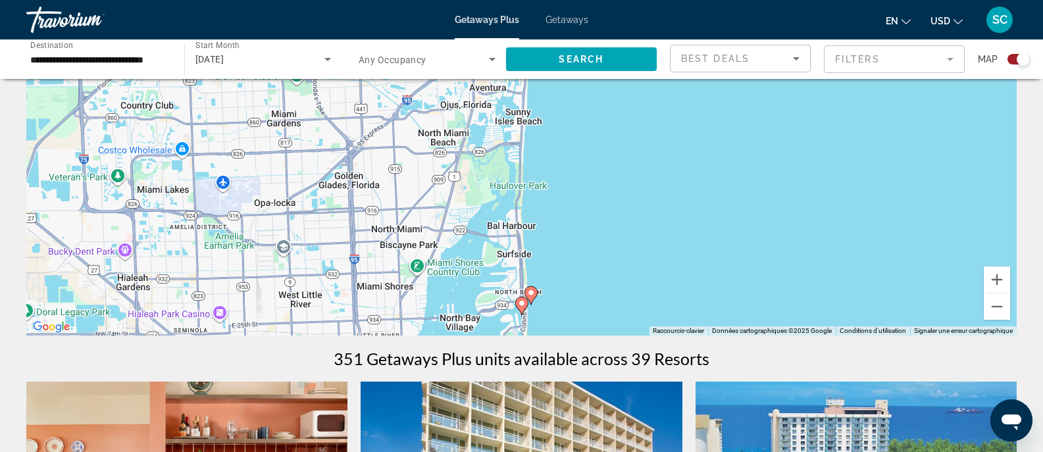
scroll to position [153, 0]
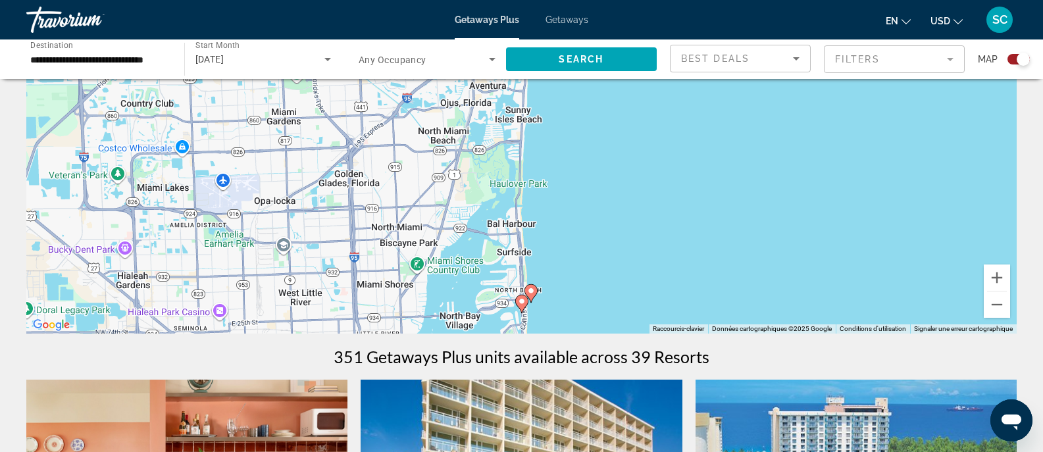
click at [520, 303] on image "Main content" at bounding box center [522, 301] width 8 height 8
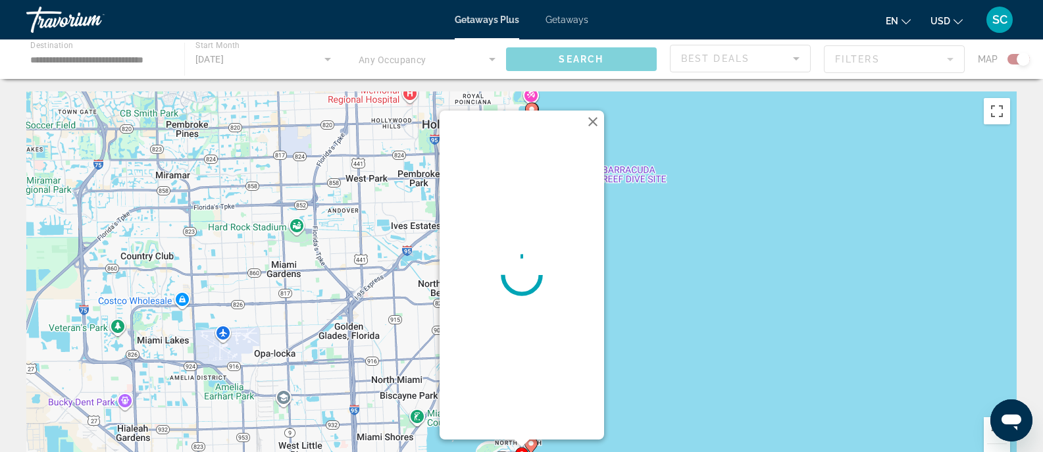
scroll to position [0, 0]
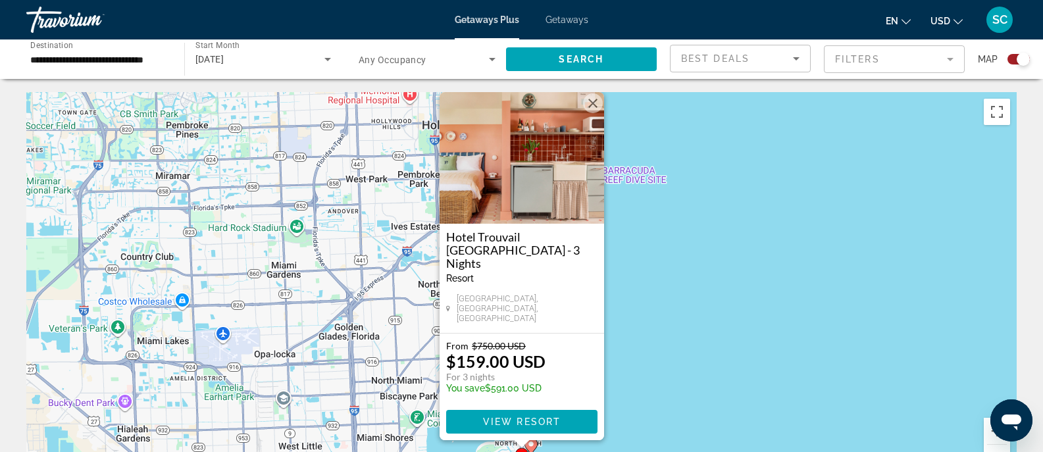
click at [588, 113] on button "Fermer" at bounding box center [593, 103] width 20 height 20
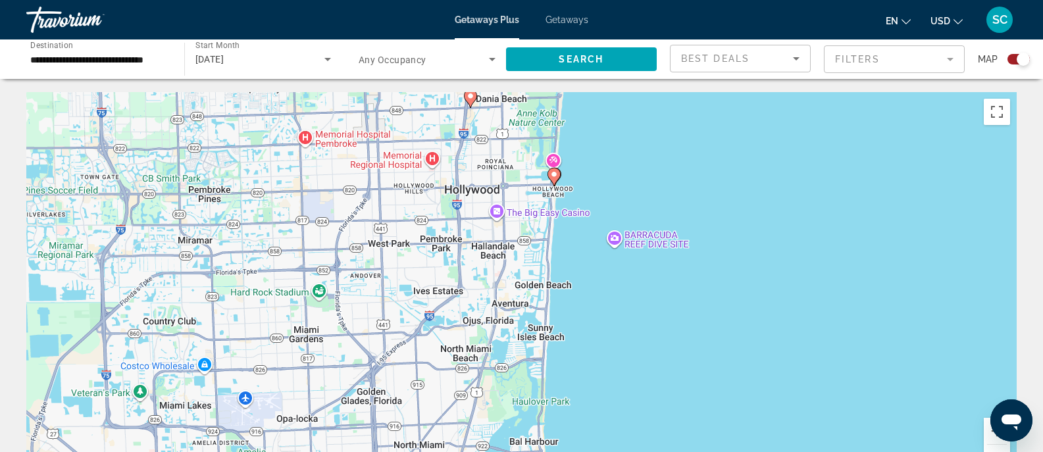
drag, startPoint x: 572, startPoint y: 159, endPoint x: 594, endPoint y: 228, distance: 72.6
click at [594, 228] on div "Pour activer le glissement du marqueur avec le clavier, appuyez sur Alt+Entrée.…" at bounding box center [521, 289] width 990 height 395
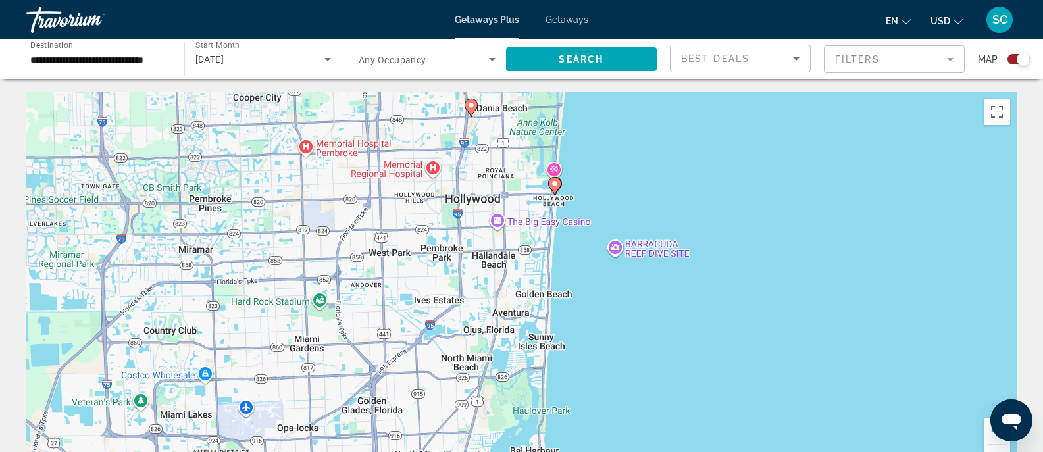
click at [552, 188] on icon "Main content" at bounding box center [554, 186] width 12 height 17
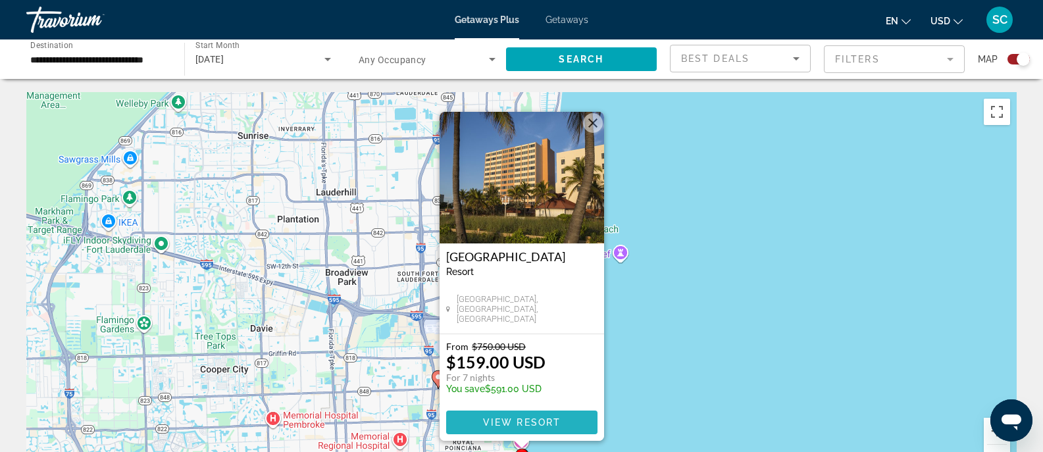
click at [540, 430] on span "Main content" at bounding box center [521, 423] width 151 height 32
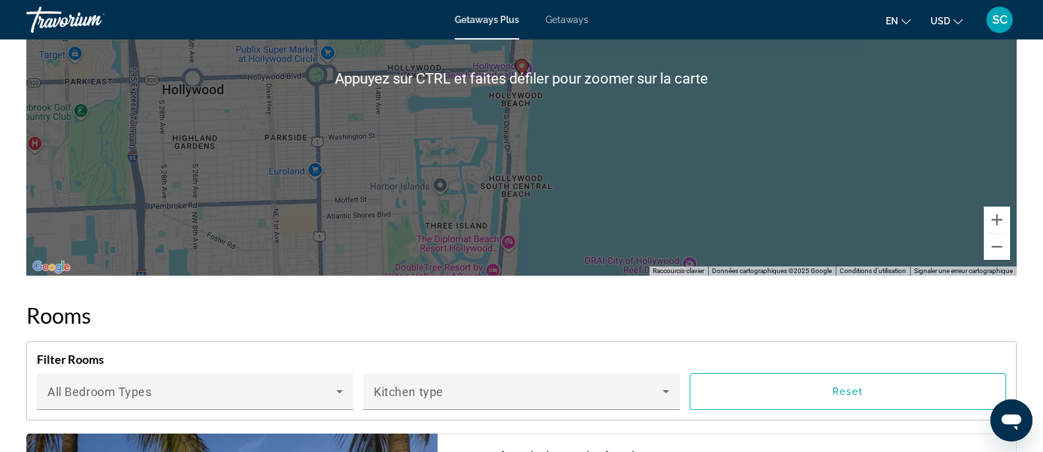
scroll to position [1979, 0]
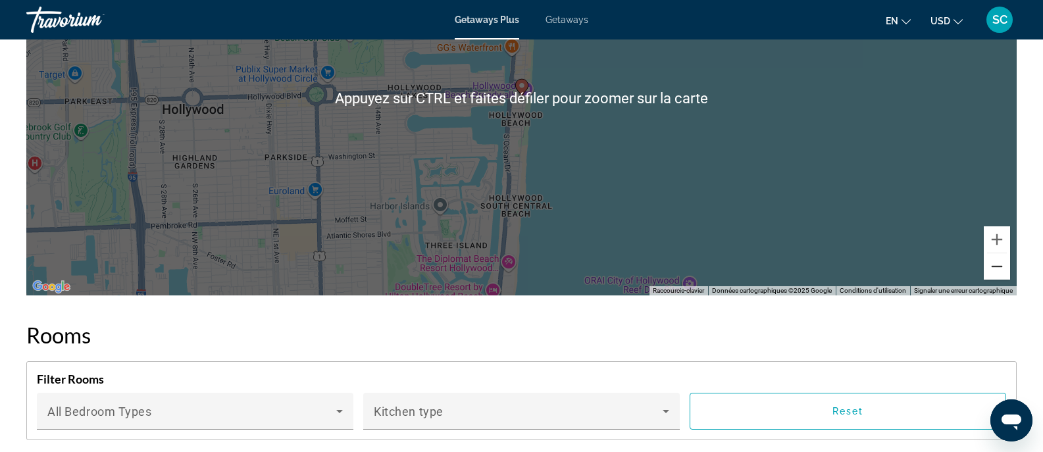
click at [989, 275] on button "Zoom arrière" at bounding box center [997, 266] width 26 height 26
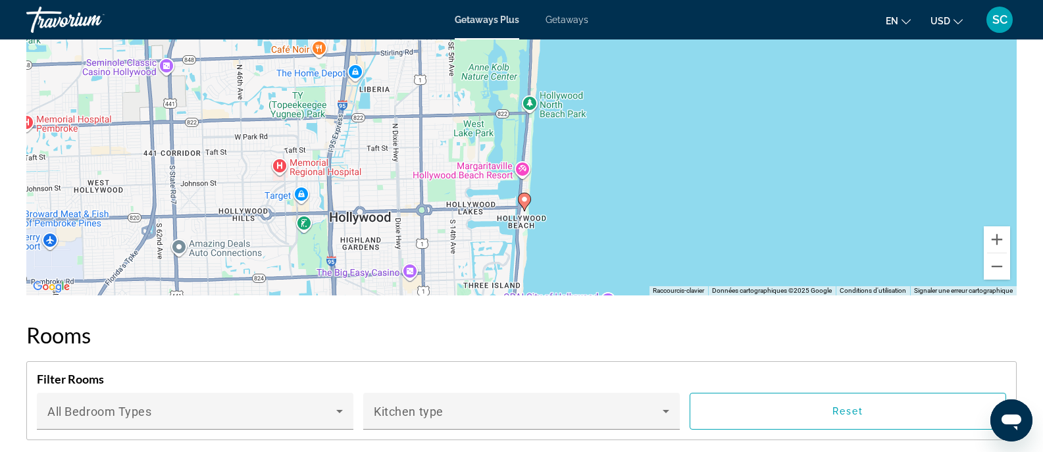
drag, startPoint x: 721, startPoint y: 150, endPoint x: 721, endPoint y: 288, distance: 137.5
click at [721, 288] on div "Pour activer le glissement du marqueur avec le clavier, appuyez sur Alt+Entrée.…" at bounding box center [521, 98] width 990 height 395
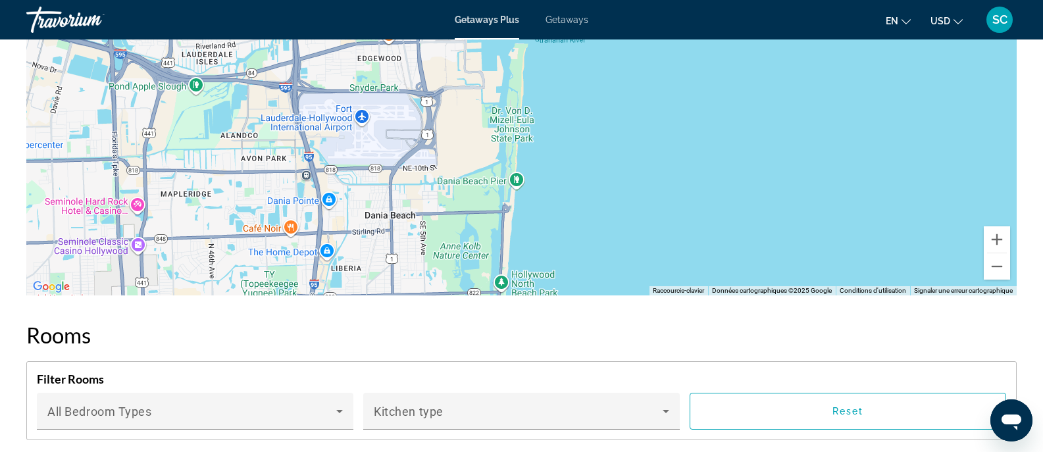
drag, startPoint x: 711, startPoint y: 162, endPoint x: 686, endPoint y: 317, distance: 156.7
click at [686, 317] on div "Overview Type Resort All-Inclusive No All-Inclusive Address 301 Harrison St. Ho…" at bounding box center [522, 210] width 1004 height 3378
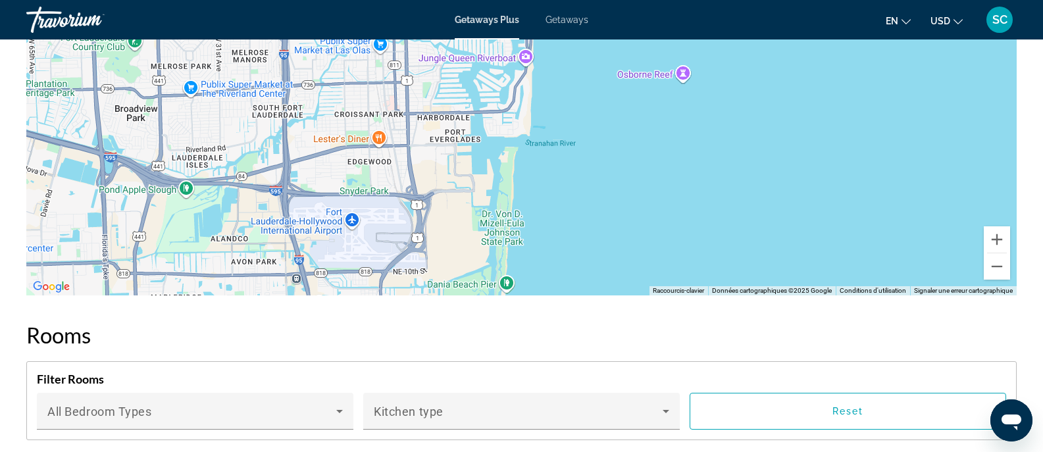
drag, startPoint x: 720, startPoint y: 141, endPoint x: 709, endPoint y: 249, distance: 108.5
click at [709, 250] on div "Pour activer le glissement du marqueur avec le clavier, appuyez sur Alt+Entrée.…" at bounding box center [521, 98] width 990 height 395
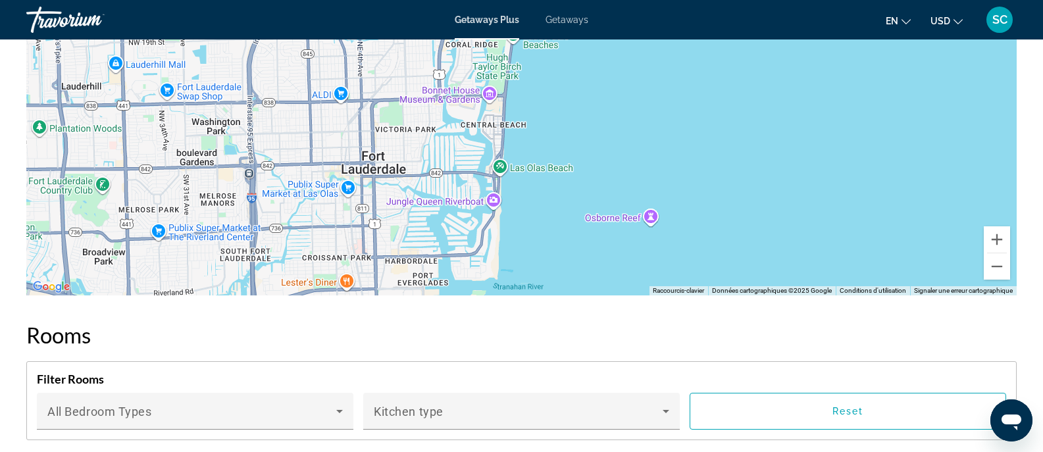
drag, startPoint x: 747, startPoint y: 102, endPoint x: 717, endPoint y: 263, distance: 164.1
click at [717, 263] on div "Main content" at bounding box center [521, 98] width 990 height 395
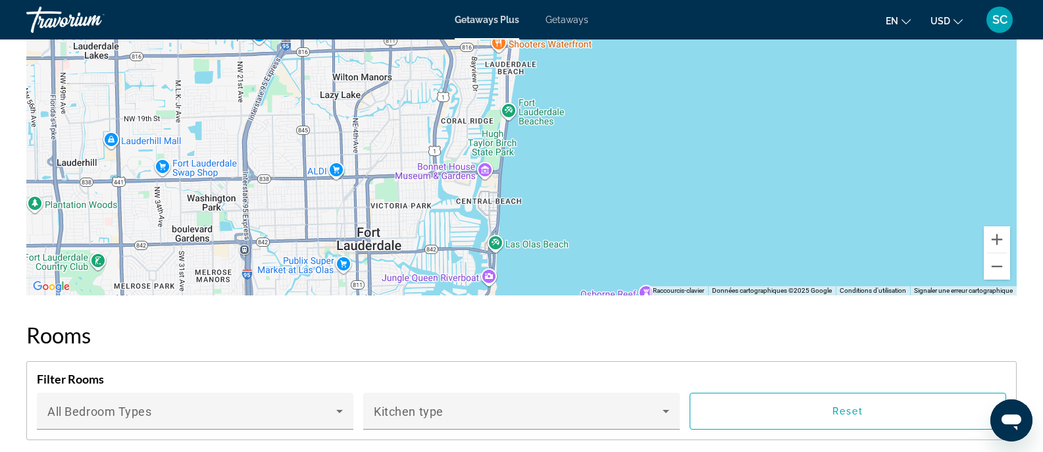
drag, startPoint x: 723, startPoint y: 173, endPoint x: 720, endPoint y: 222, distance: 48.8
click at [720, 222] on div "Main content" at bounding box center [521, 98] width 990 height 395
click at [992, 269] on button "Zoom arrière" at bounding box center [997, 266] width 26 height 26
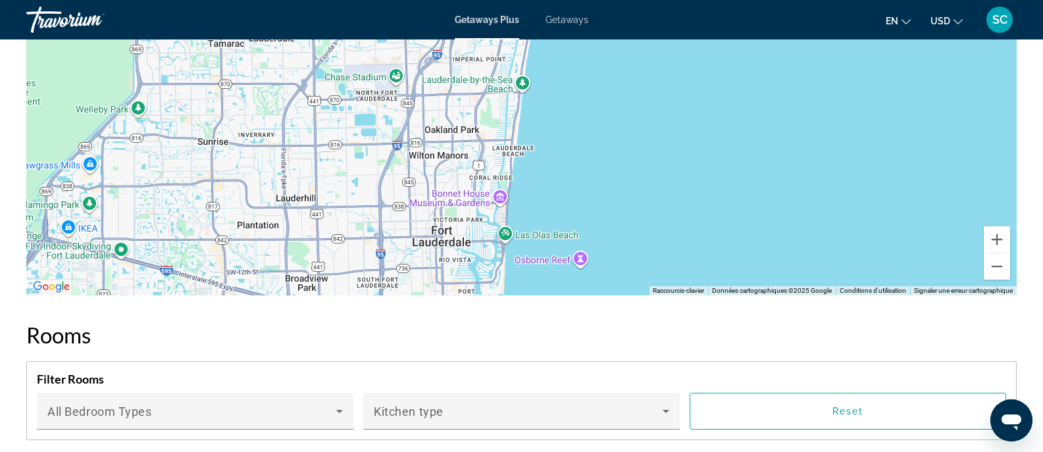
drag, startPoint x: 728, startPoint y: 170, endPoint x: 719, endPoint y: 265, distance: 95.9
click at [719, 265] on div "Pour activer le glissement du marqueur avec le clavier, appuyez sur Alt+Entrée.…" at bounding box center [521, 98] width 990 height 395
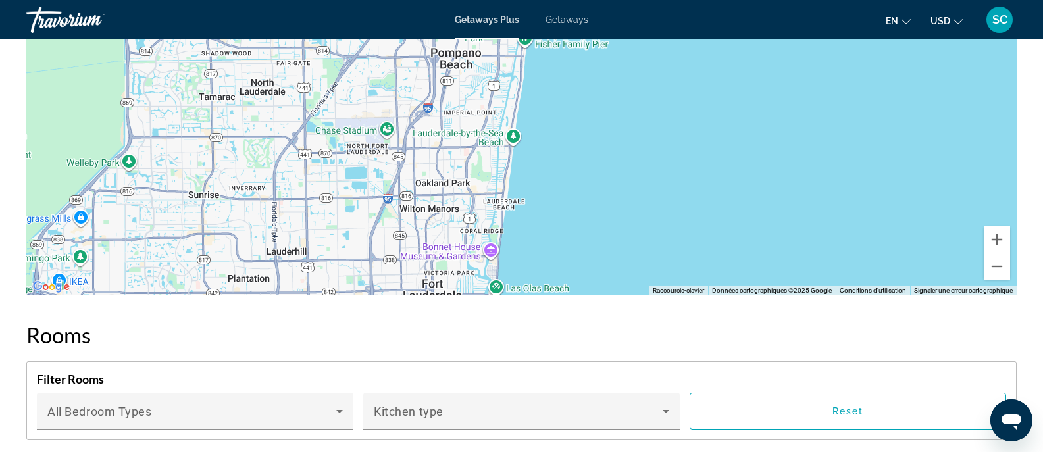
drag, startPoint x: 740, startPoint y: 179, endPoint x: 738, endPoint y: 209, distance: 29.7
click at [738, 209] on div "Main content" at bounding box center [521, 98] width 990 height 395
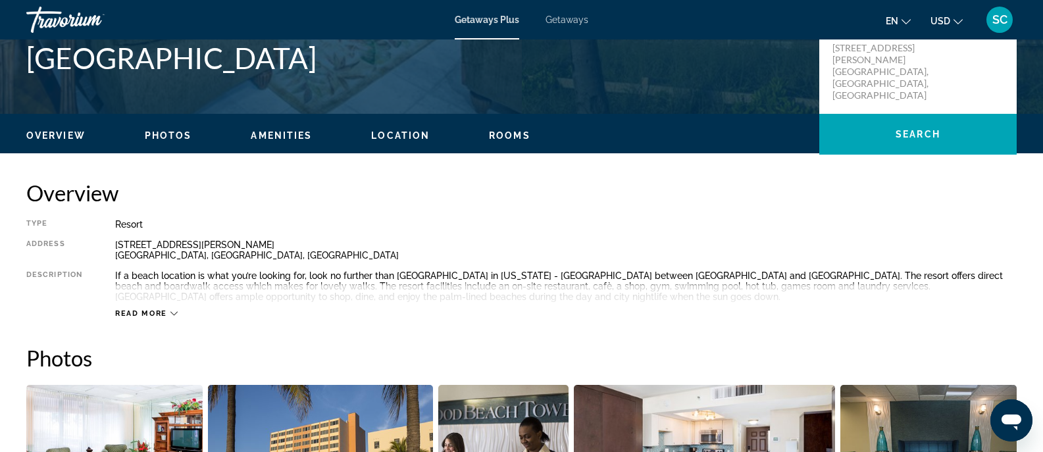
scroll to position [0, 0]
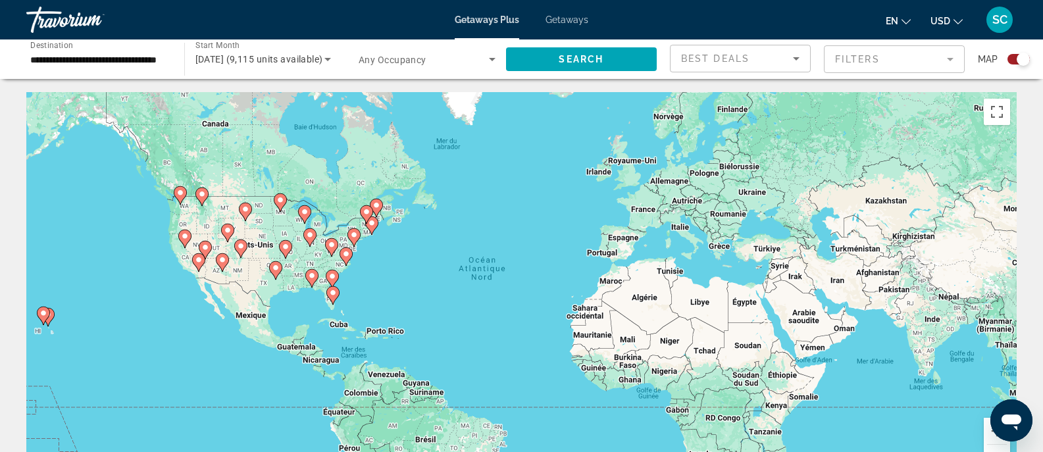
click at [334, 297] on icon "Main content" at bounding box center [332, 295] width 12 height 17
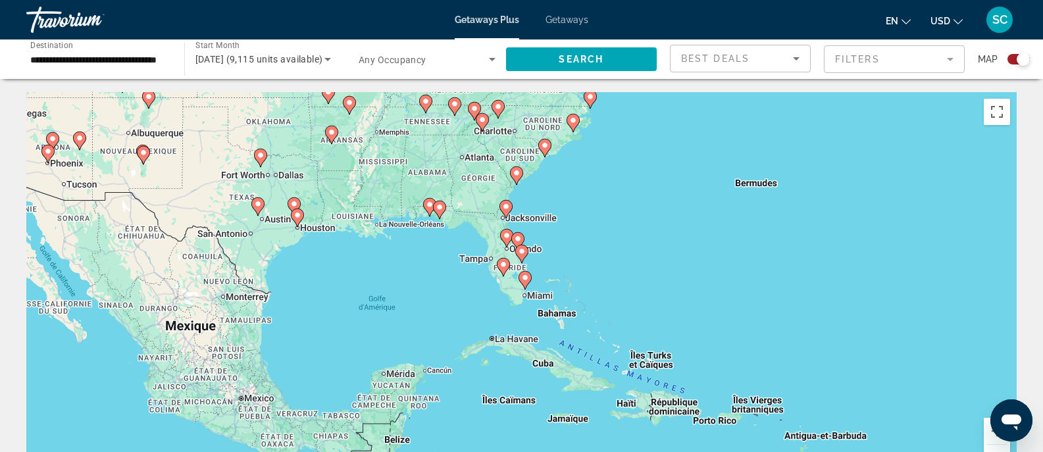
click at [525, 255] on image "Main content" at bounding box center [522, 251] width 8 height 8
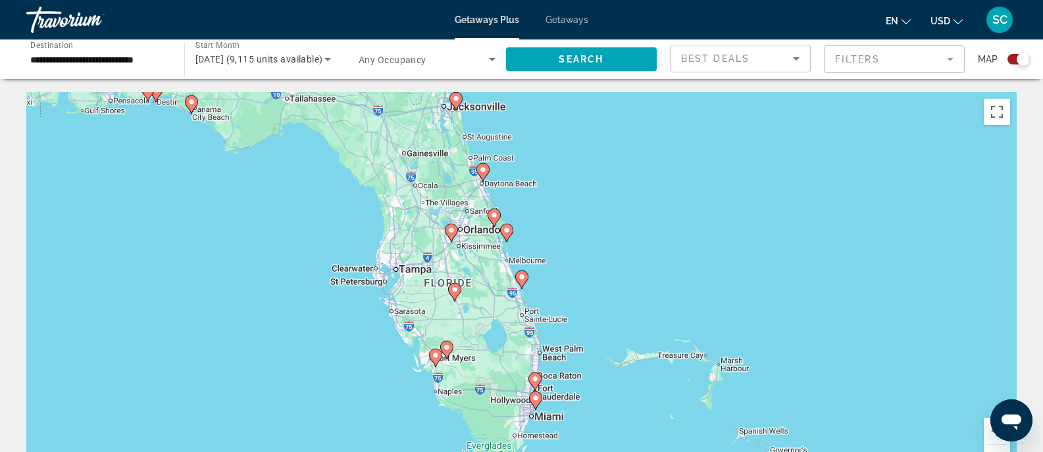
click at [540, 378] on icon "Main content" at bounding box center [534, 381] width 12 height 17
type input "**********"
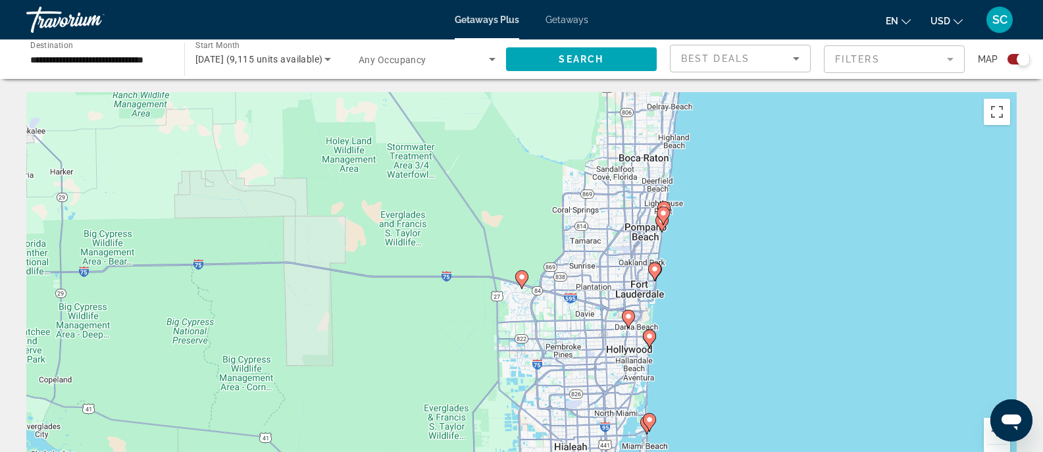
click at [652, 340] on icon "Main content" at bounding box center [649, 338] width 12 height 17
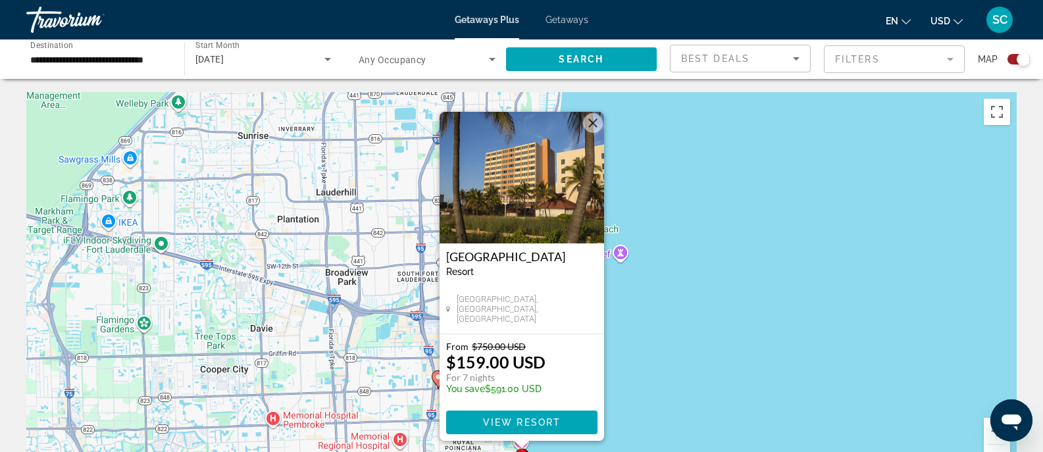
click at [592, 129] on button "Fermer" at bounding box center [593, 123] width 20 height 20
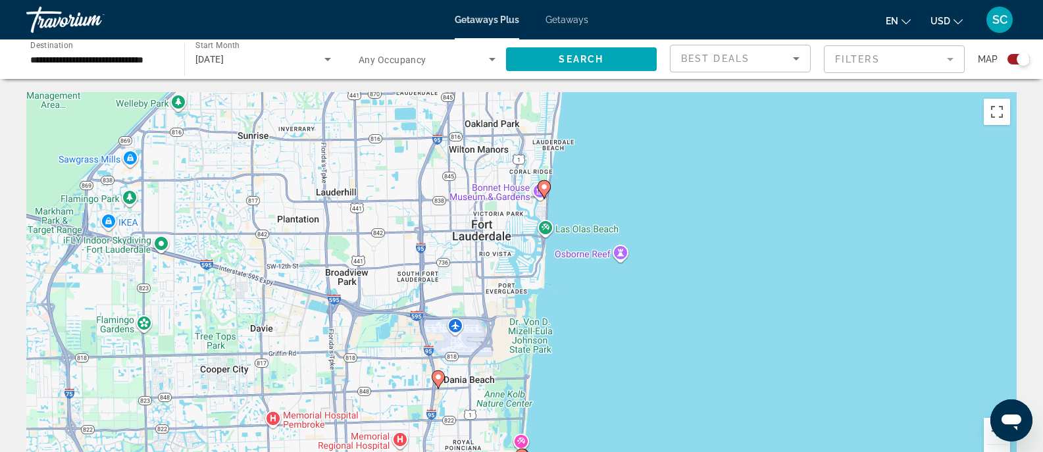
click at [544, 192] on icon "Main content" at bounding box center [544, 189] width 12 height 17
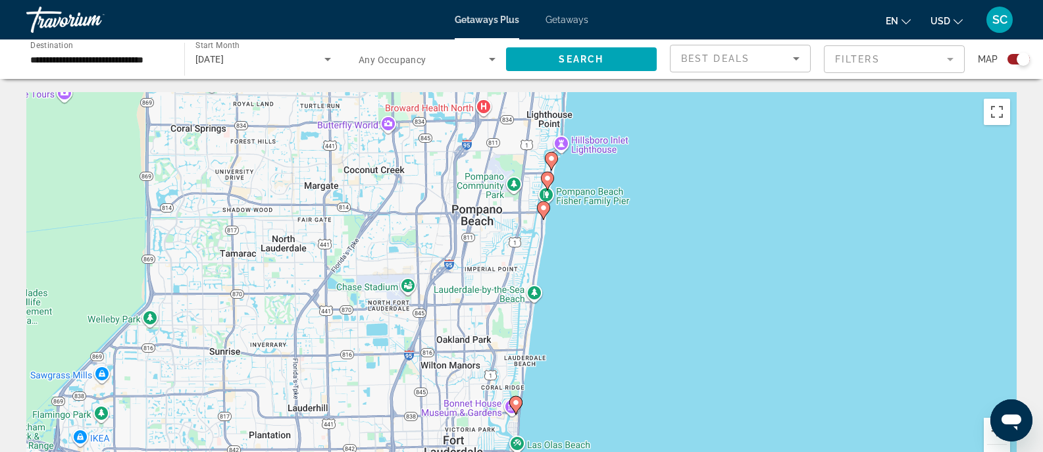
drag, startPoint x: 598, startPoint y: 407, endPoint x: 591, endPoint y: 345, distance: 62.3
click at [591, 345] on div "Pour activer le glissement du marqueur avec le clavier, appuyez sur Alt+Entrée.…" at bounding box center [521, 289] width 990 height 395
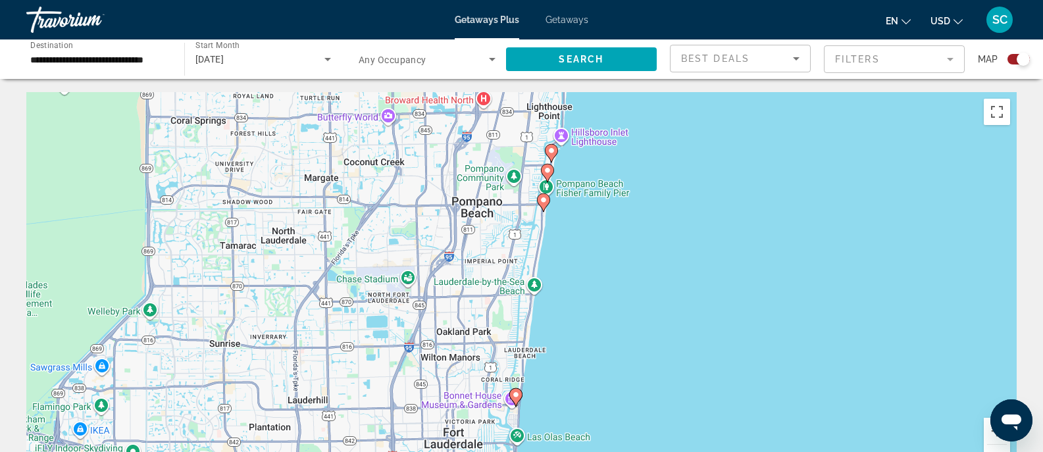
click at [517, 391] on icon "Main content" at bounding box center [515, 397] width 12 height 17
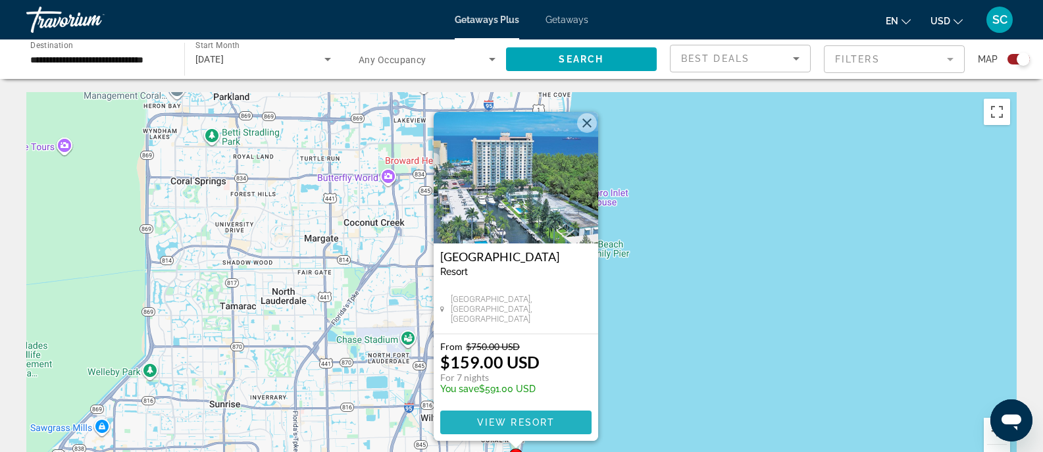
click at [505, 430] on span "Main content" at bounding box center [515, 423] width 151 height 32
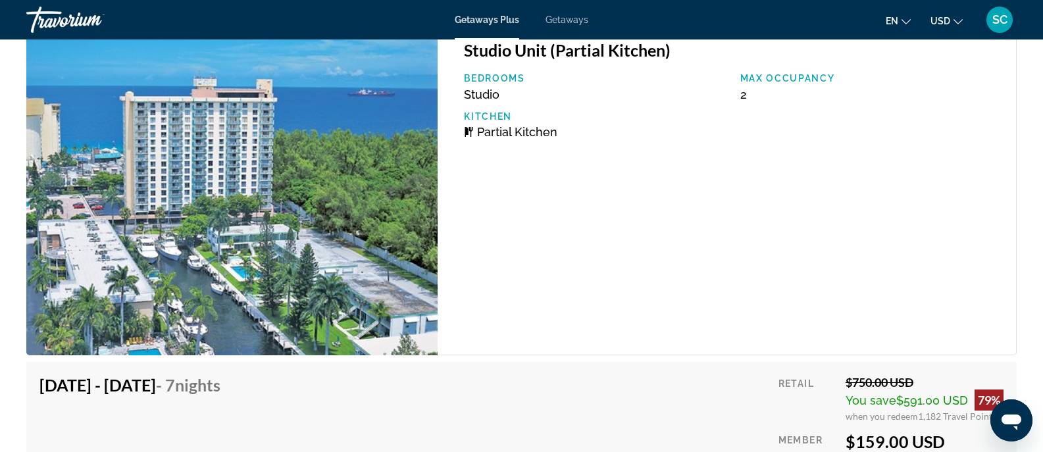
scroll to position [2506, 0]
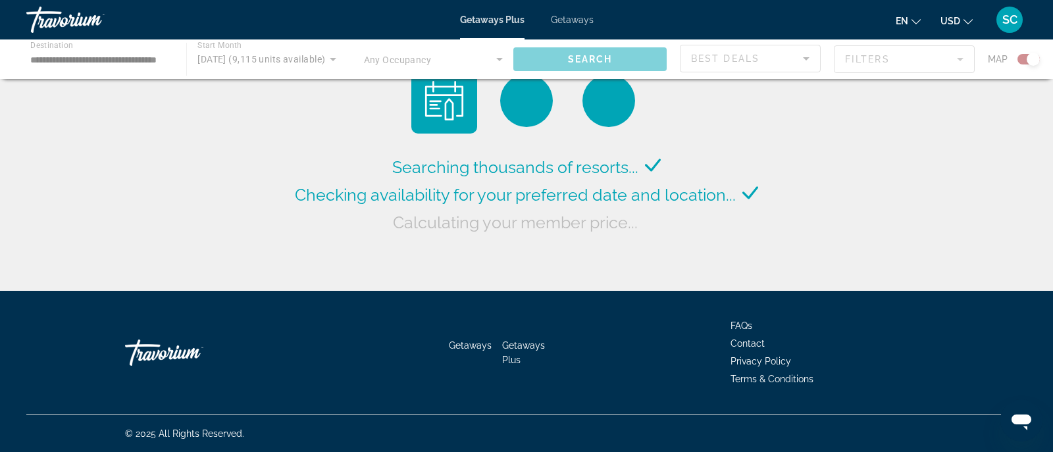
click at [445, 66] on div "Main content" at bounding box center [526, 58] width 1053 height 39
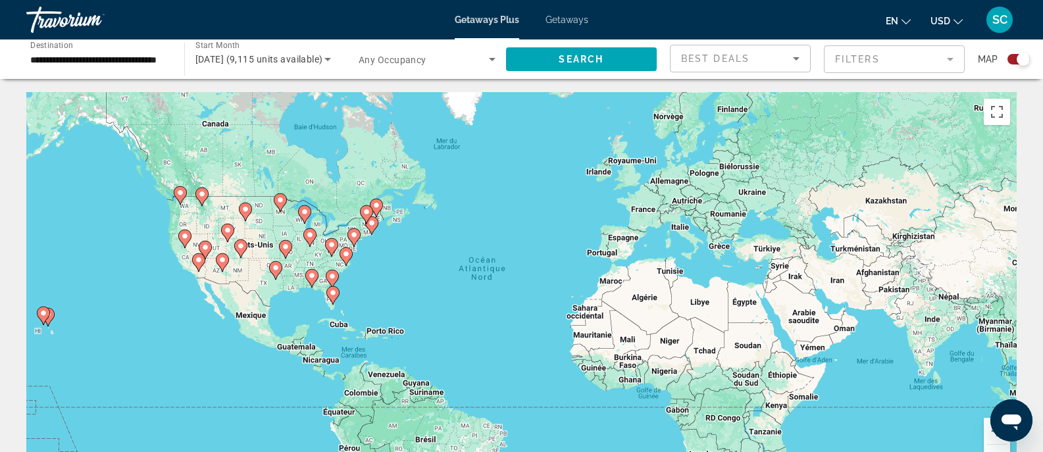
click at [484, 56] on icon "Search widget" at bounding box center [492, 59] width 16 height 16
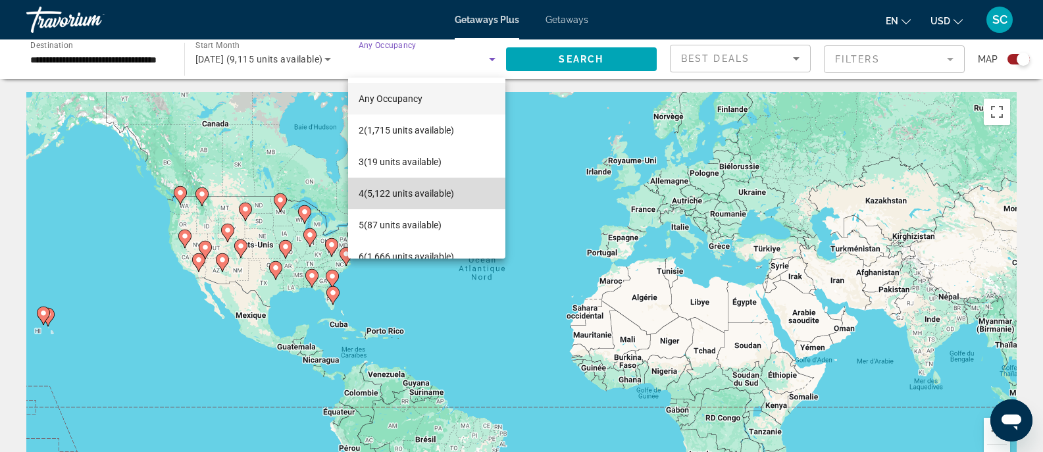
click at [428, 195] on span "4 (5,122 units available)" at bounding box center [406, 194] width 95 height 16
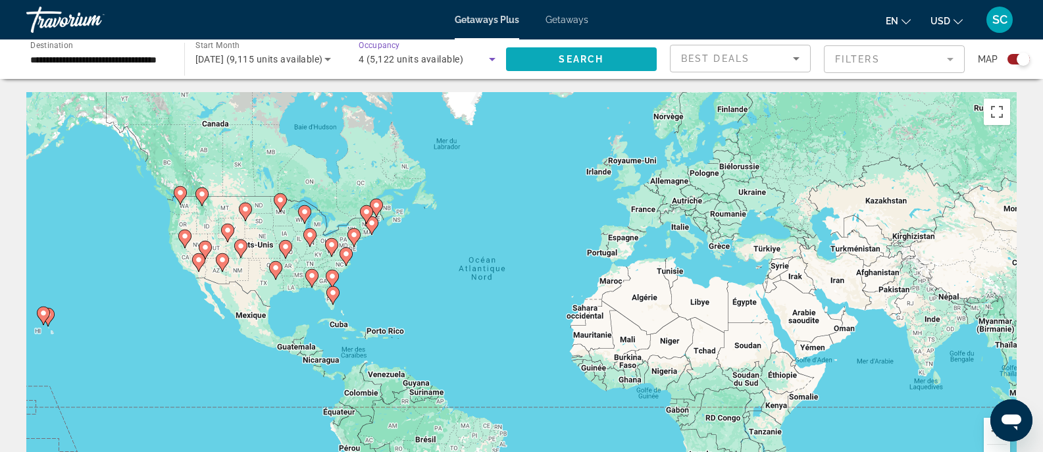
click at [573, 45] on span "Search widget" at bounding box center [581, 59] width 151 height 32
click at [331, 289] on image "Main content" at bounding box center [332, 292] width 8 height 8
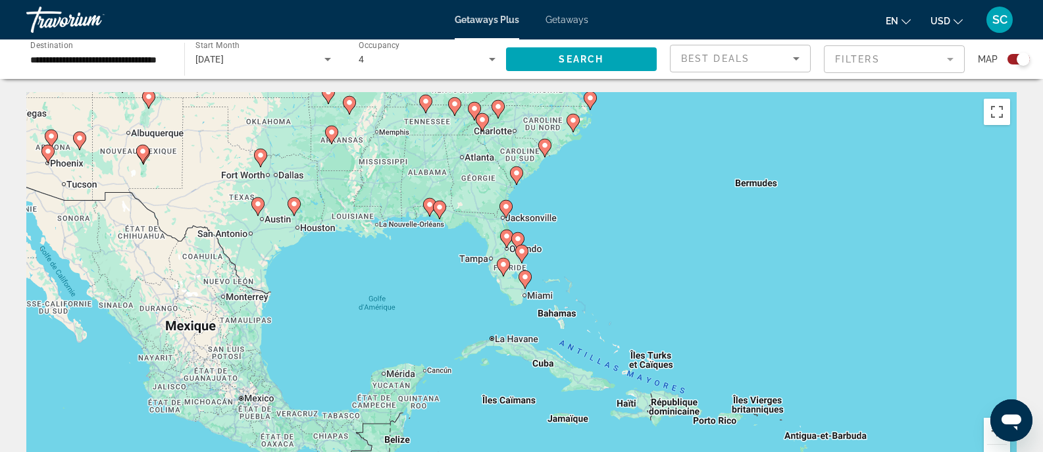
click at [528, 282] on icon "Main content" at bounding box center [525, 279] width 12 height 17
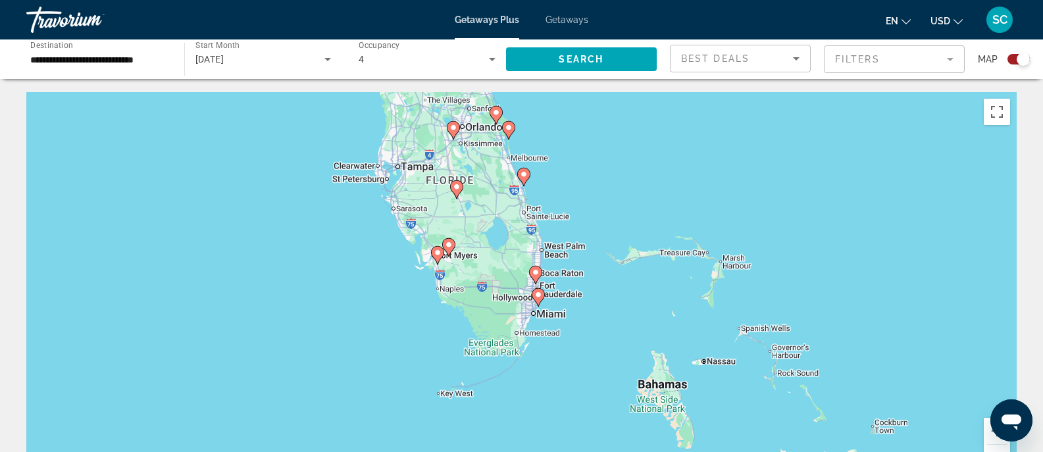
click at [538, 296] on image "Main content" at bounding box center [538, 295] width 8 height 8
type input "**********"
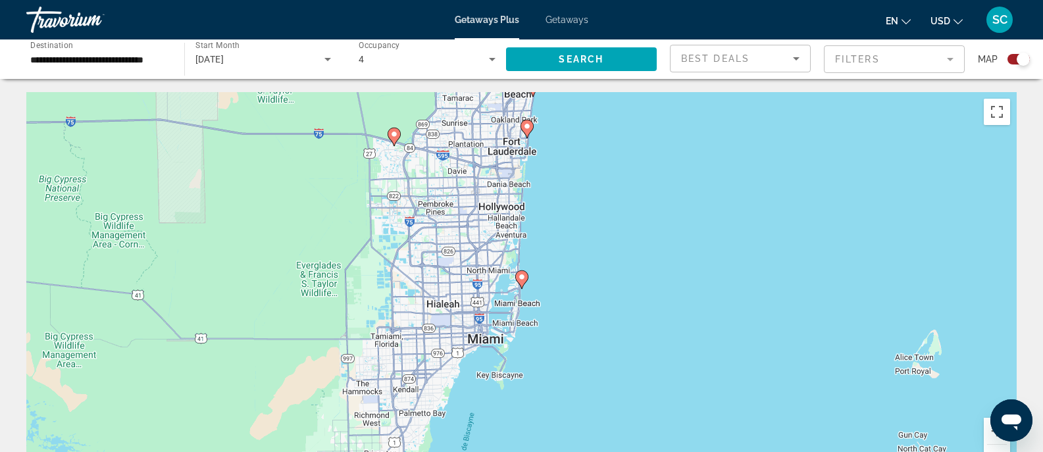
click at [855, 56] on mat-form-field "Filters" at bounding box center [894, 59] width 141 height 28
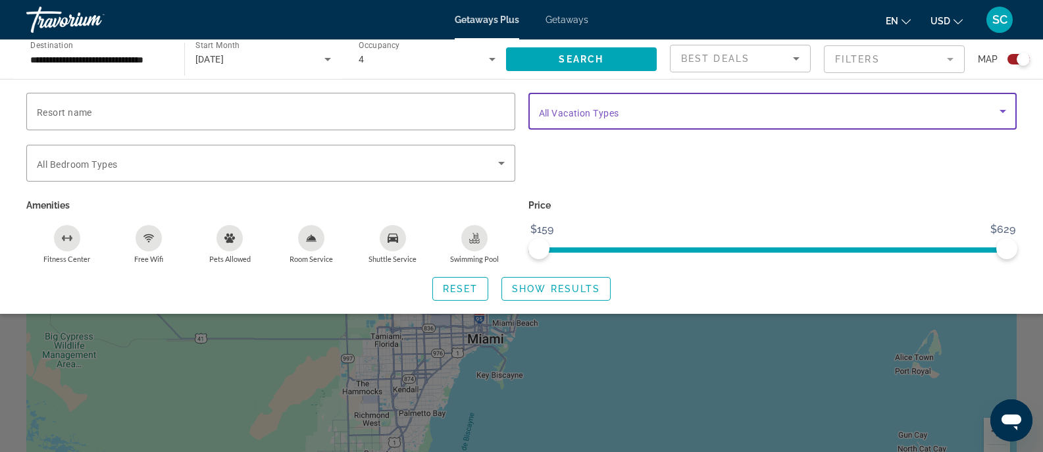
click at [763, 108] on span "Search widget" at bounding box center [769, 111] width 461 height 16
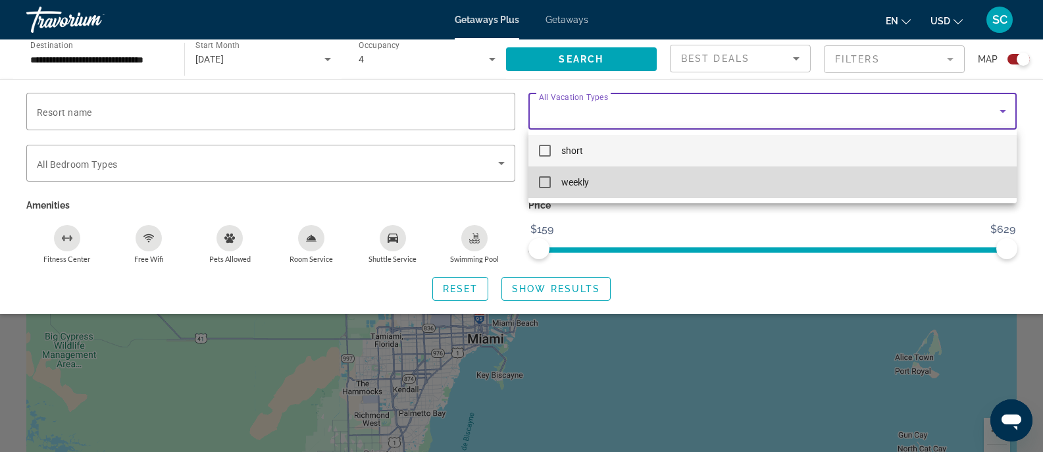
click at [675, 180] on mat-option "weekly" at bounding box center [772, 183] width 489 height 32
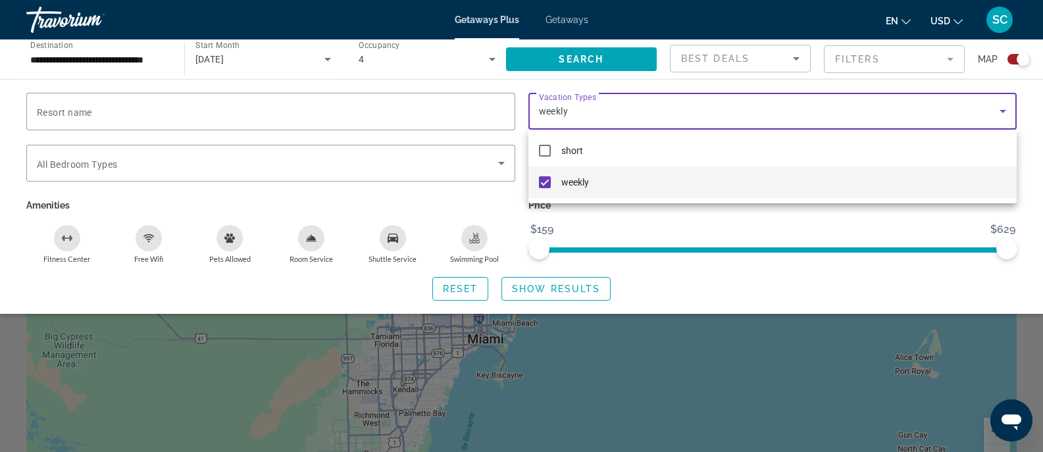
click at [525, 289] on div at bounding box center [521, 226] width 1043 height 452
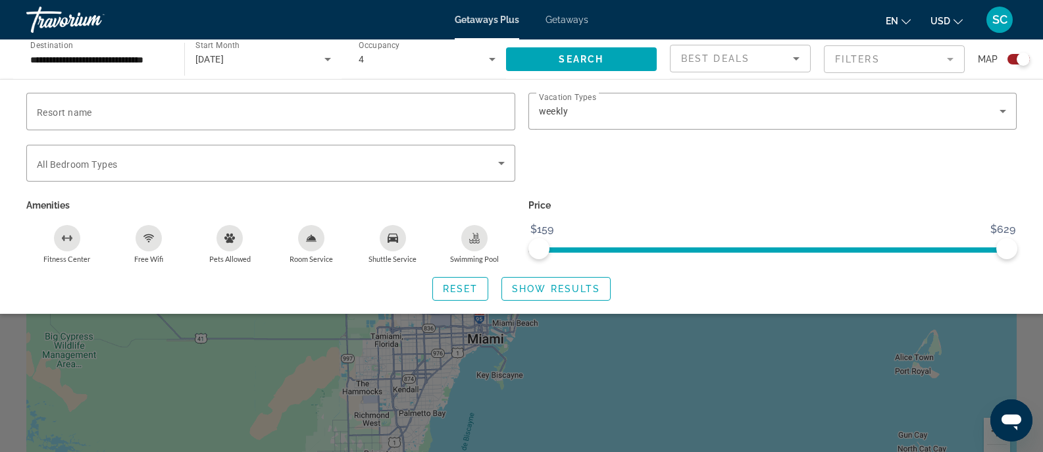
click at [525, 289] on span "Show Results" at bounding box center [556, 289] width 88 height 11
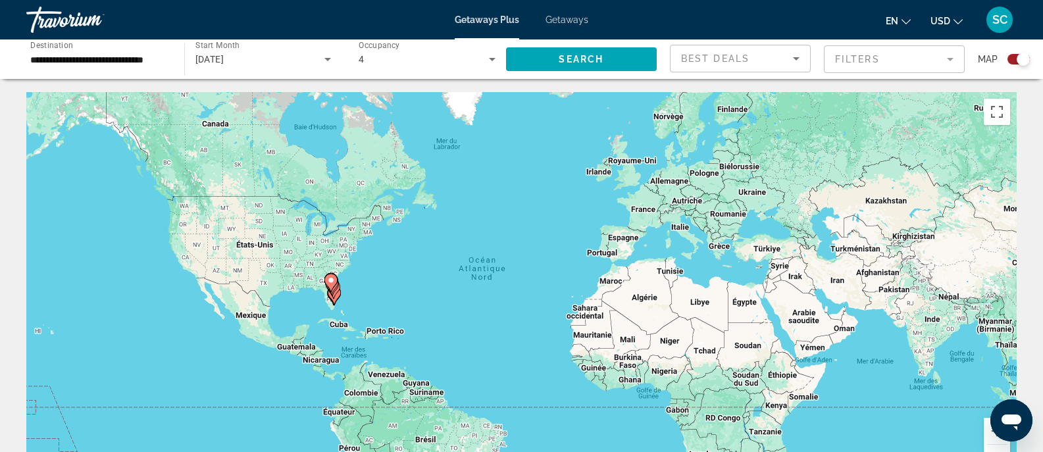
click at [336, 299] on gmp-advanced-marker "Main content" at bounding box center [333, 290] width 13 height 20
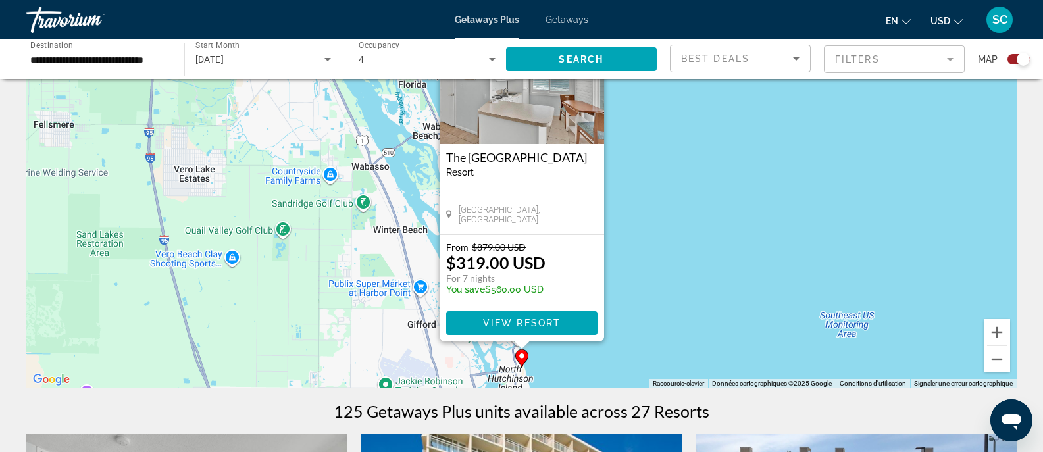
scroll to position [101, 0]
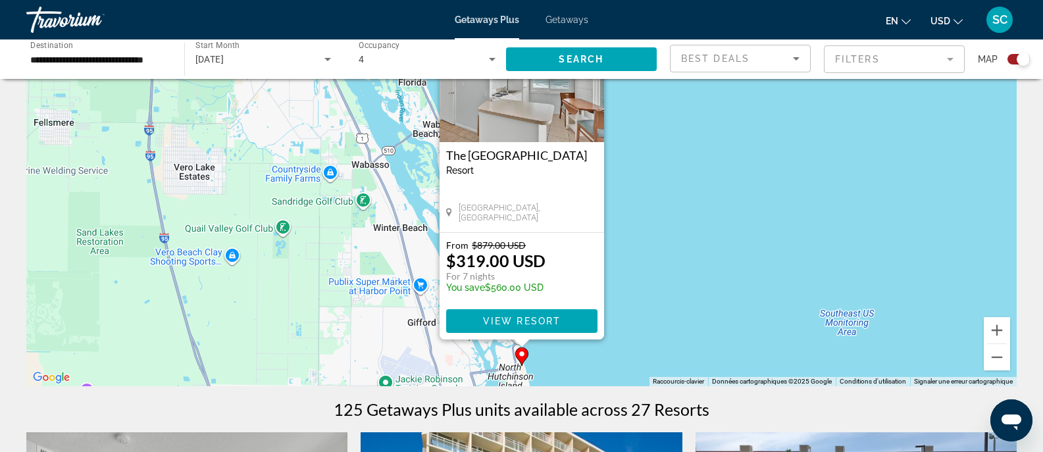
click at [523, 351] on image "Main content" at bounding box center [522, 354] width 8 height 8
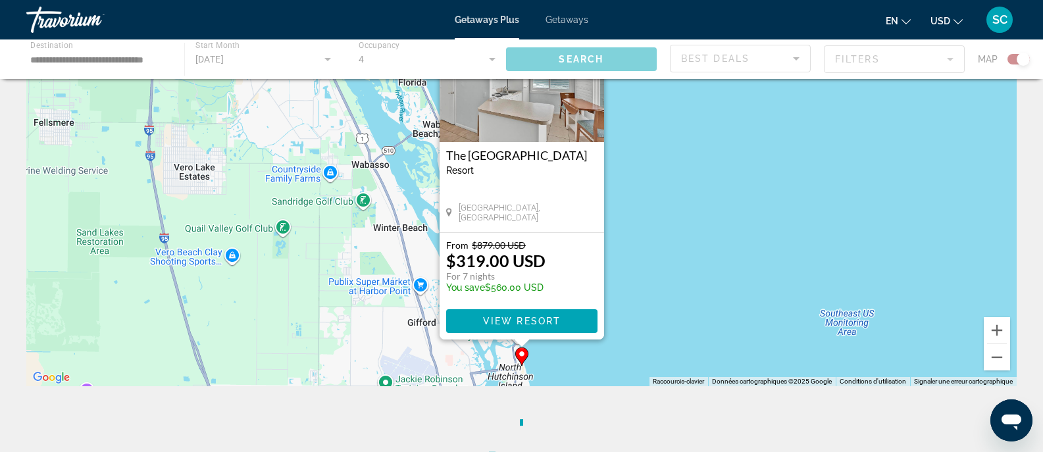
scroll to position [0, 0]
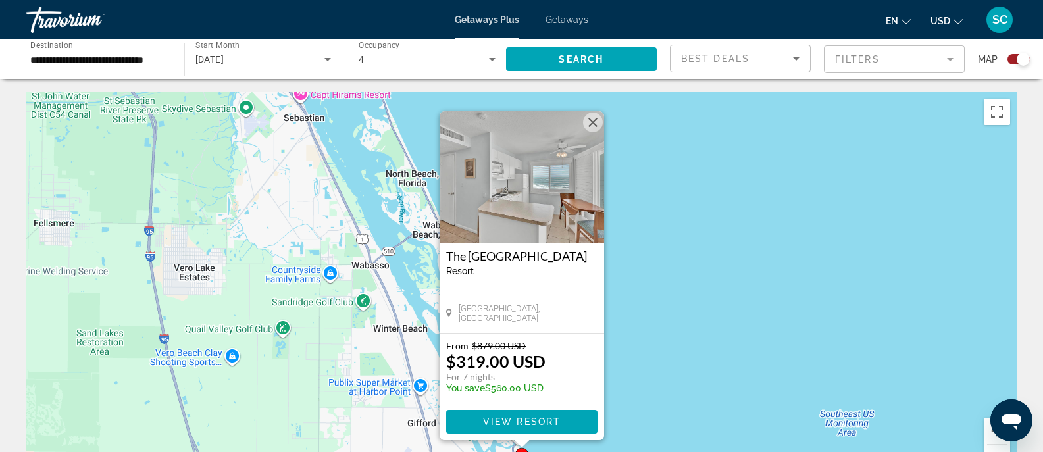
click at [588, 120] on button "Fermer" at bounding box center [593, 123] width 20 height 20
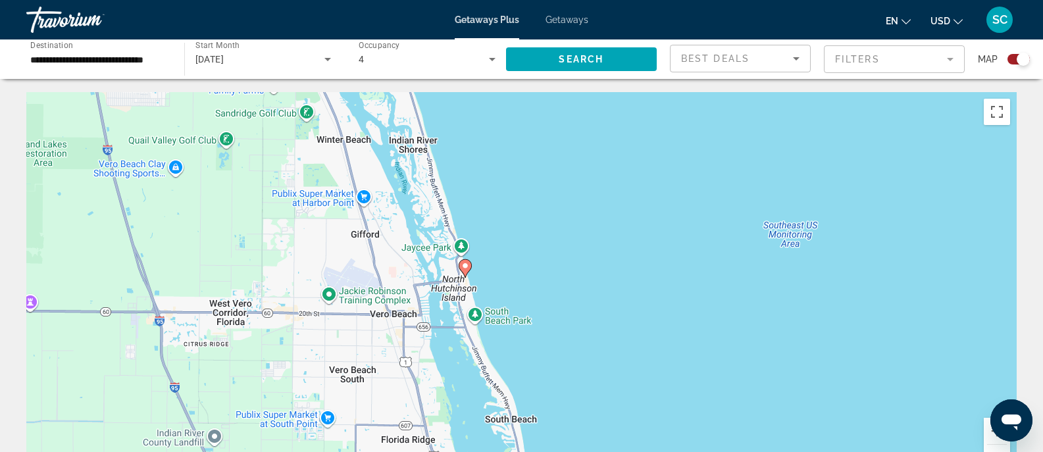
drag, startPoint x: 478, startPoint y: 303, endPoint x: 439, endPoint y: 124, distance: 182.5
click at [439, 124] on div "Pour activer le glissement du marqueur avec le clavier, appuyez sur Alt+Entrée.…" at bounding box center [521, 289] width 990 height 395
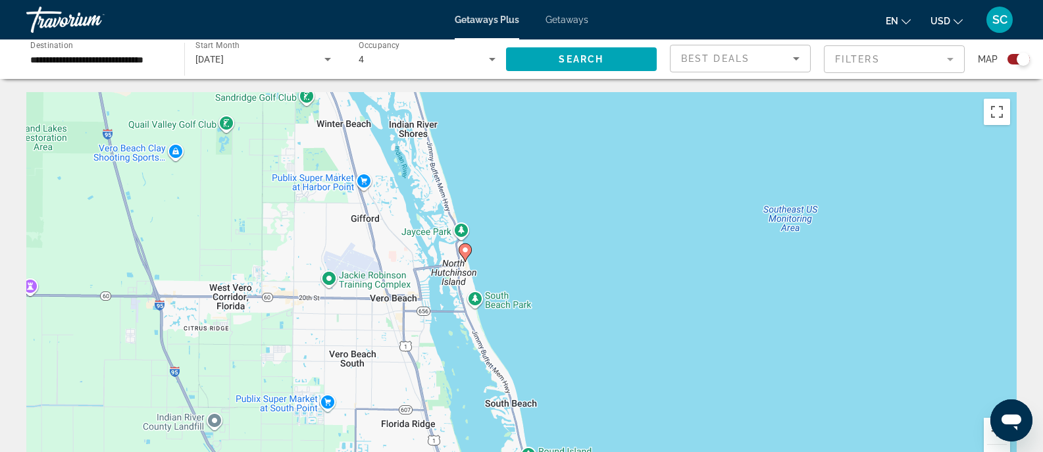
drag, startPoint x: 503, startPoint y: 301, endPoint x: 383, endPoint y: 90, distance: 242.3
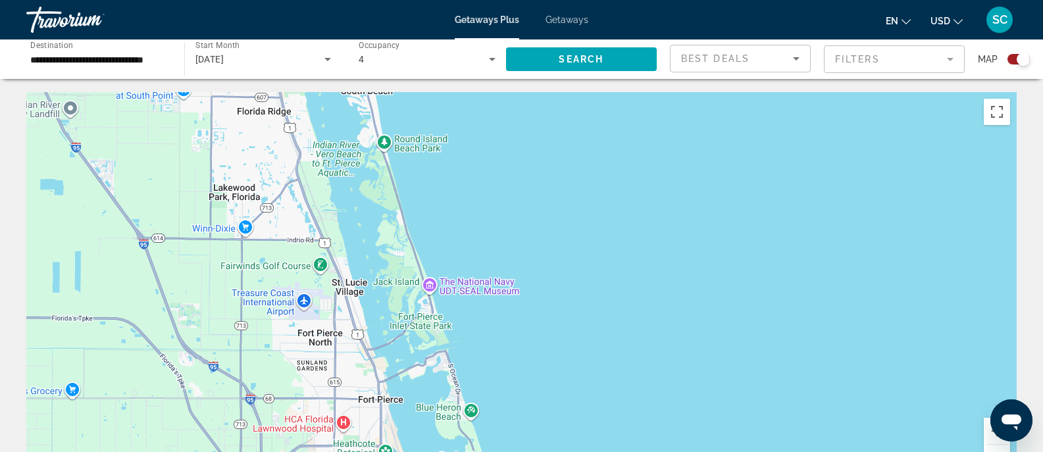
drag, startPoint x: 416, startPoint y: 283, endPoint x: 391, endPoint y: 126, distance: 159.3
click at [391, 126] on div "Pour activer le glissement du marqueur avec le clavier, appuyez sur Alt+Entrée.…" at bounding box center [521, 289] width 990 height 395
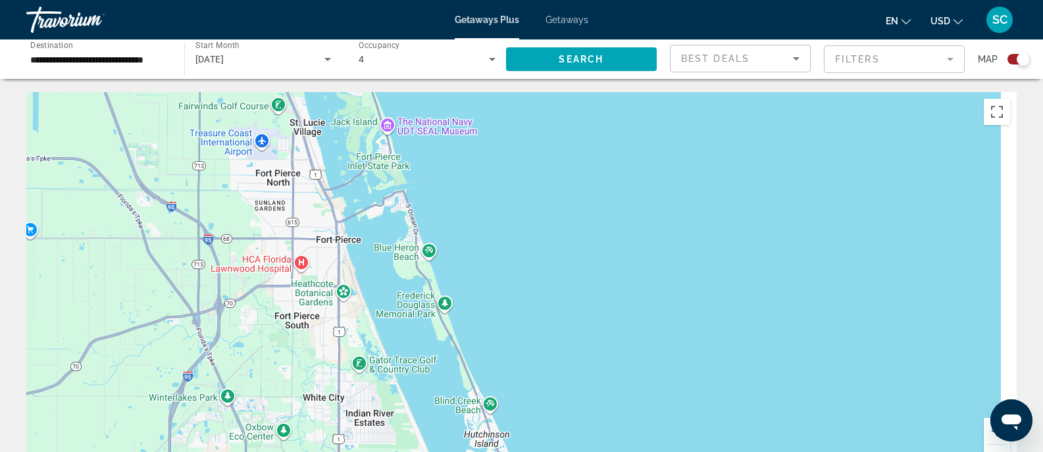
drag, startPoint x: 465, startPoint y: 218, endPoint x: 432, endPoint y: 92, distance: 130.1
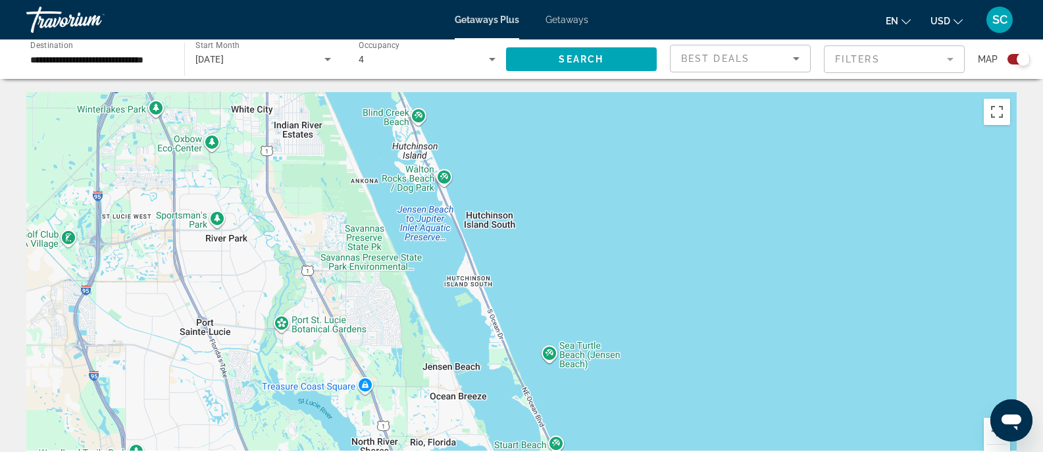
drag, startPoint x: 578, startPoint y: 352, endPoint x: 504, endPoint y: 130, distance: 233.7
click at [504, 130] on div "Main content" at bounding box center [521, 289] width 990 height 395
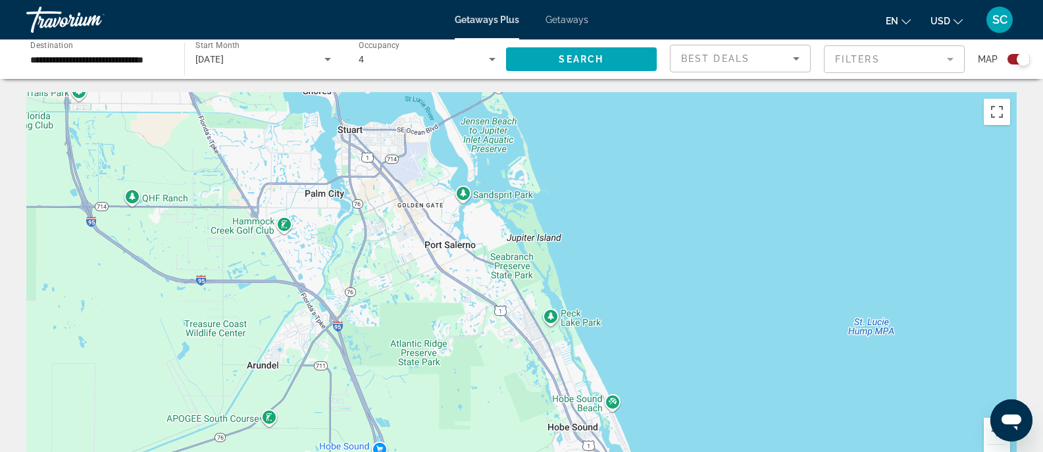
drag, startPoint x: 551, startPoint y: 228, endPoint x: 370, endPoint y: 36, distance: 264.0
click at [370, 36] on div "**********" at bounding box center [521, 226] width 1043 height 452
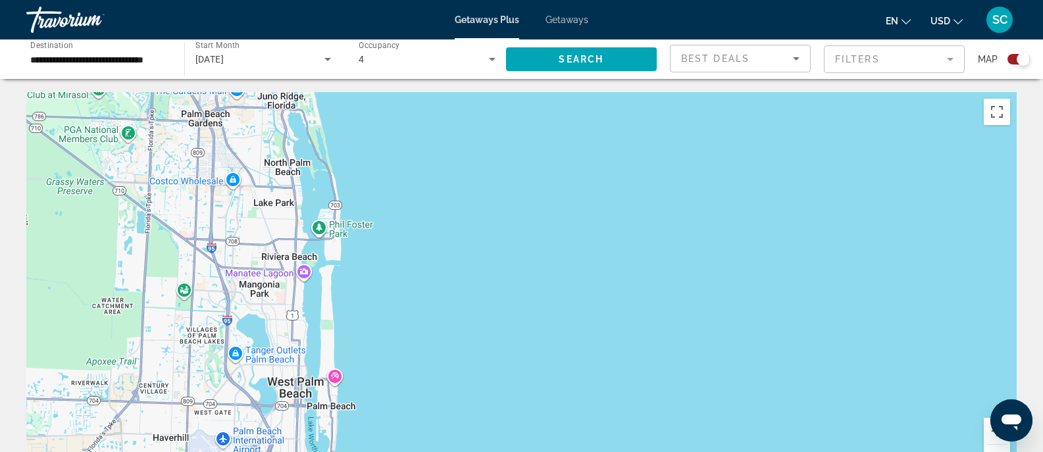
drag, startPoint x: 652, startPoint y: 262, endPoint x: 730, endPoint y: 70, distance: 207.3
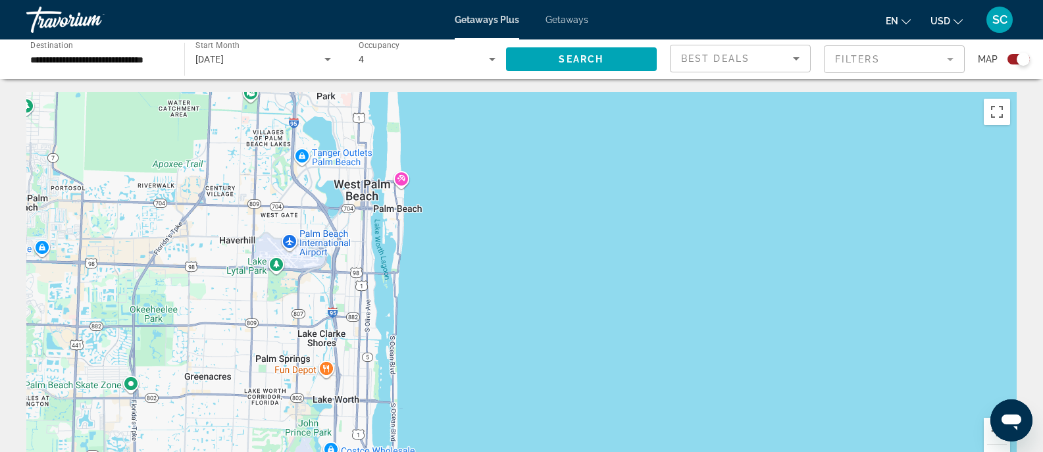
drag, startPoint x: 558, startPoint y: 238, endPoint x: 621, endPoint y: 43, distance: 205.4
click at [994, 446] on button "Zoom arrière" at bounding box center [997, 458] width 26 height 26
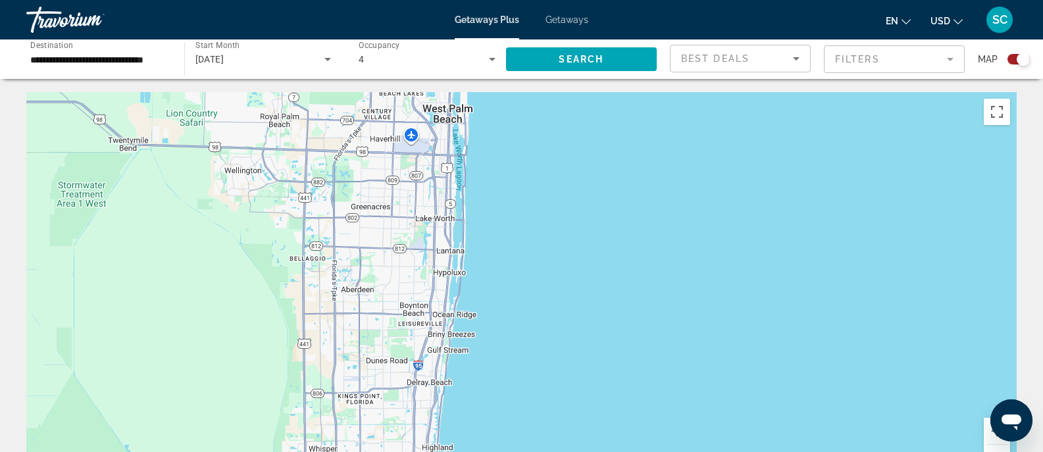
drag, startPoint x: 560, startPoint y: 397, endPoint x: 566, endPoint y: 269, distance: 128.5
click at [566, 269] on div "Main content" at bounding box center [521, 289] width 990 height 395
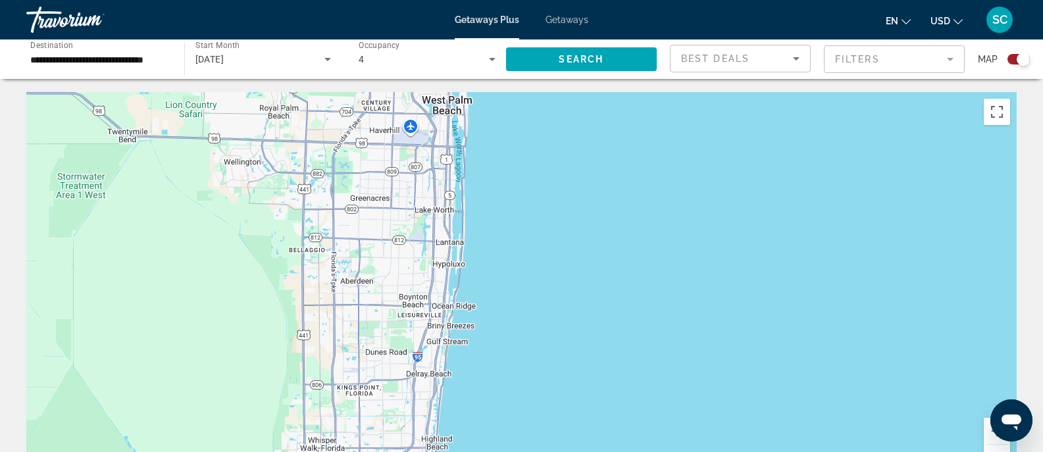
drag, startPoint x: 567, startPoint y: 261, endPoint x: 625, endPoint y: -14, distance: 281.3
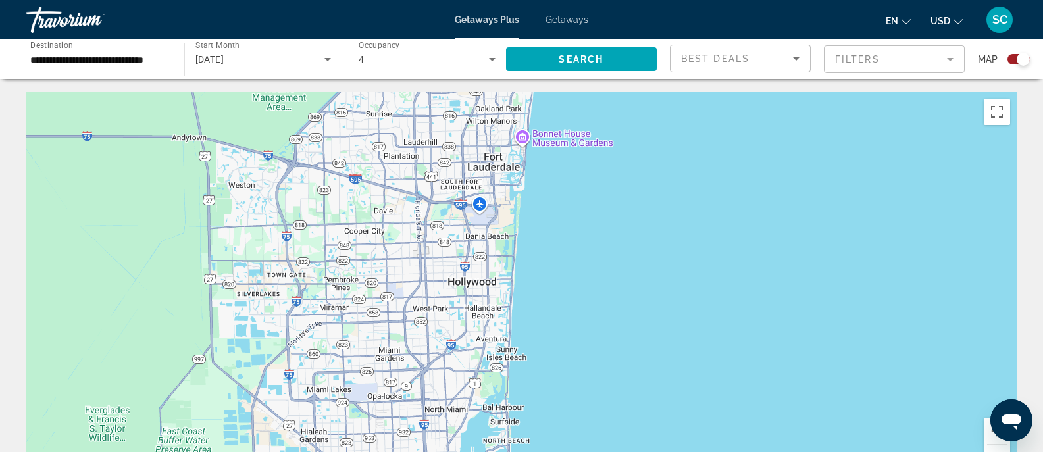
drag, startPoint x: 625, startPoint y: -14, endPoint x: 494, endPoint y: 478, distance: 508.8
click at [494, 451] on html "**********" at bounding box center [521, 226] width 1043 height 452
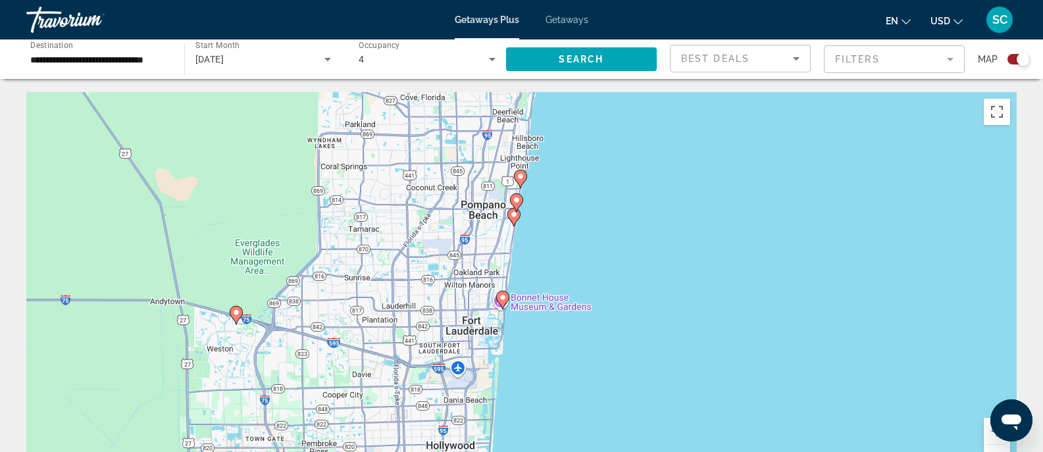
click at [1006, 450] on button "Zoom arrière" at bounding box center [997, 458] width 26 height 26
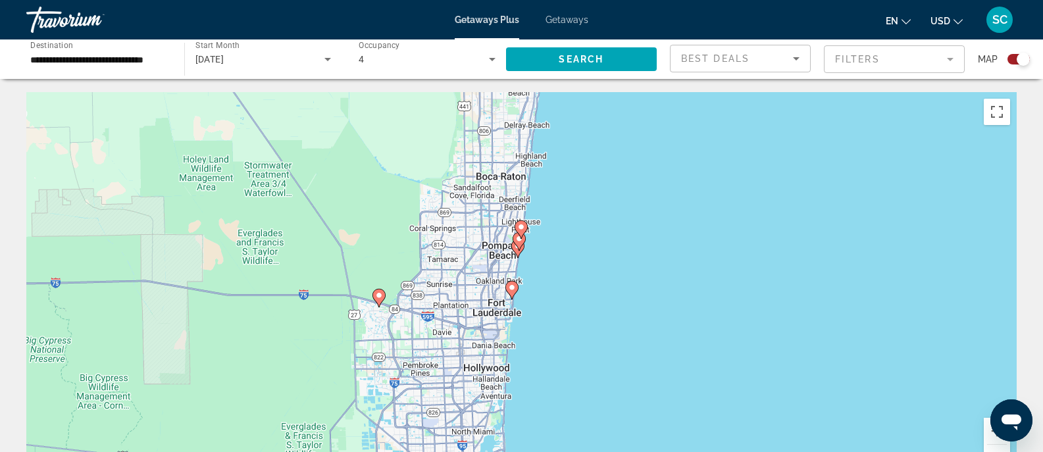
click at [511, 290] on image "Main content" at bounding box center [512, 288] width 8 height 8
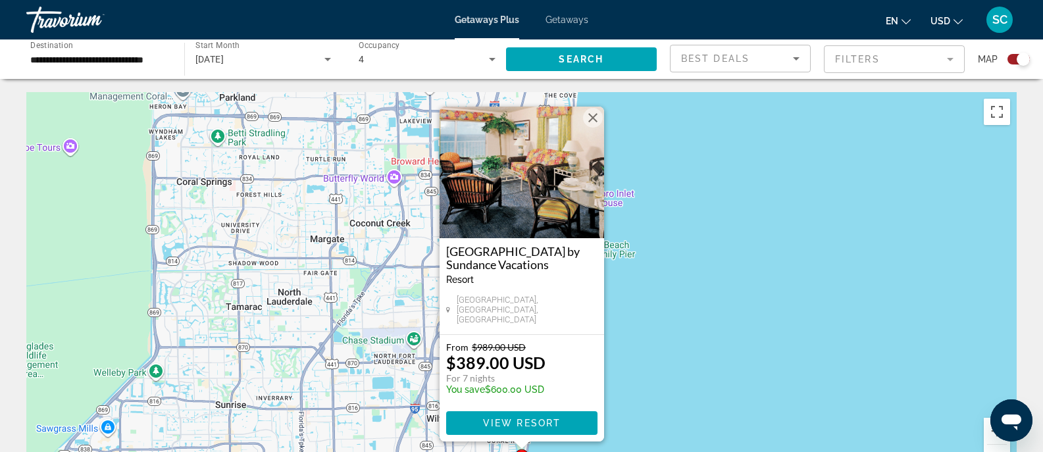
click at [594, 122] on button "Fermer" at bounding box center [593, 118] width 20 height 20
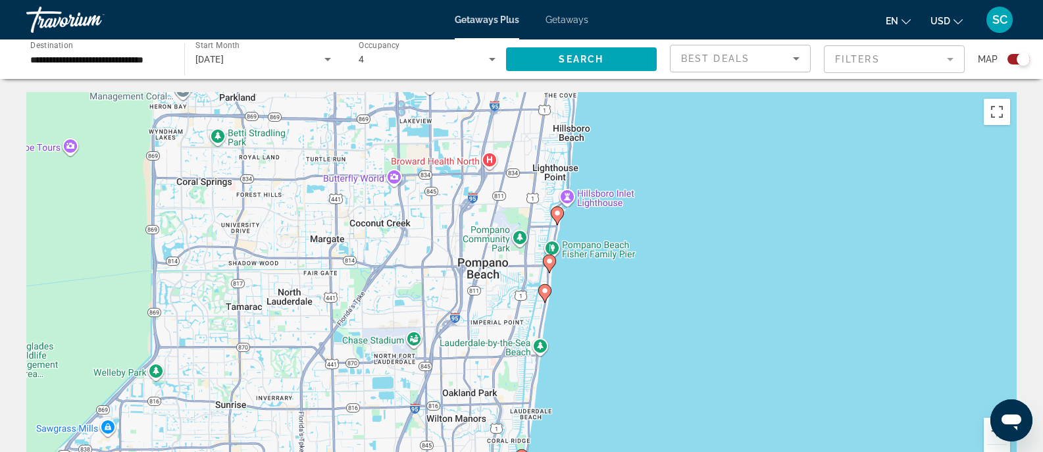
click at [552, 269] on icon "Main content" at bounding box center [549, 263] width 12 height 17
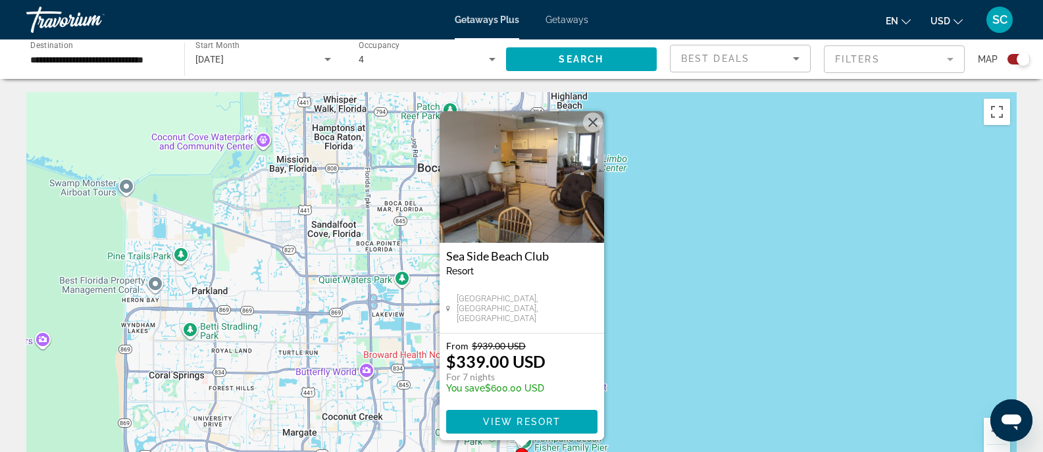
click at [596, 118] on button "Fermer" at bounding box center [593, 123] width 20 height 20
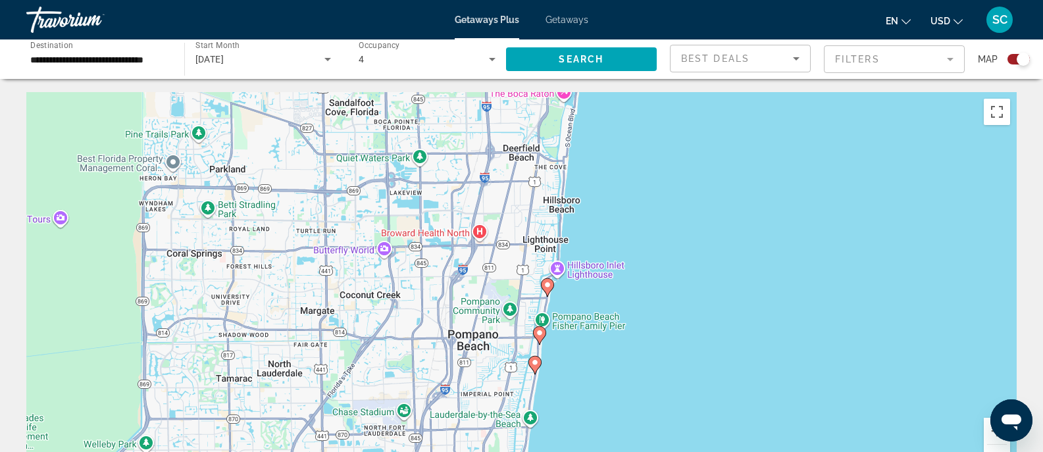
drag, startPoint x: 547, startPoint y: 357, endPoint x: 565, endPoint y: 222, distance: 135.5
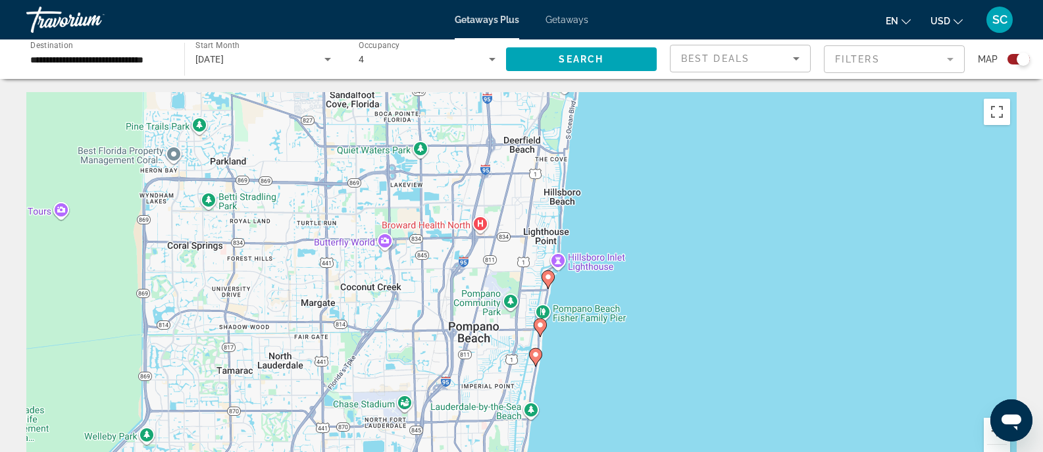
click at [542, 330] on icon "Main content" at bounding box center [540, 327] width 12 height 17
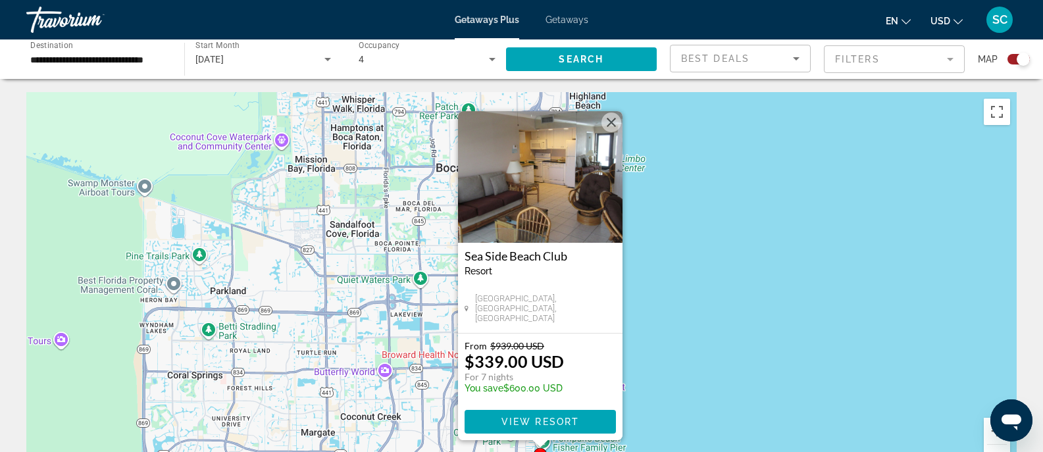
click at [566, 218] on img "Main content" at bounding box center [540, 177] width 165 height 132
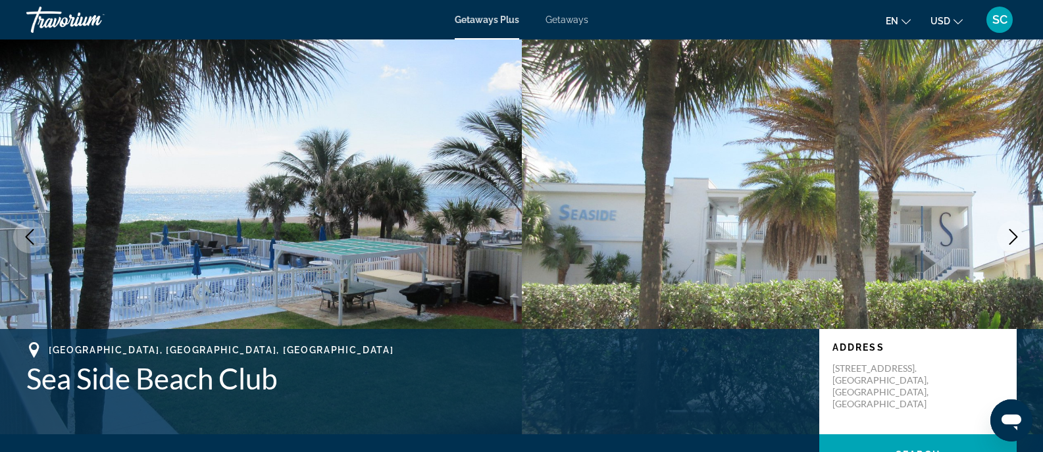
click at [1012, 242] on icon "Next image" at bounding box center [1014, 237] width 9 height 16
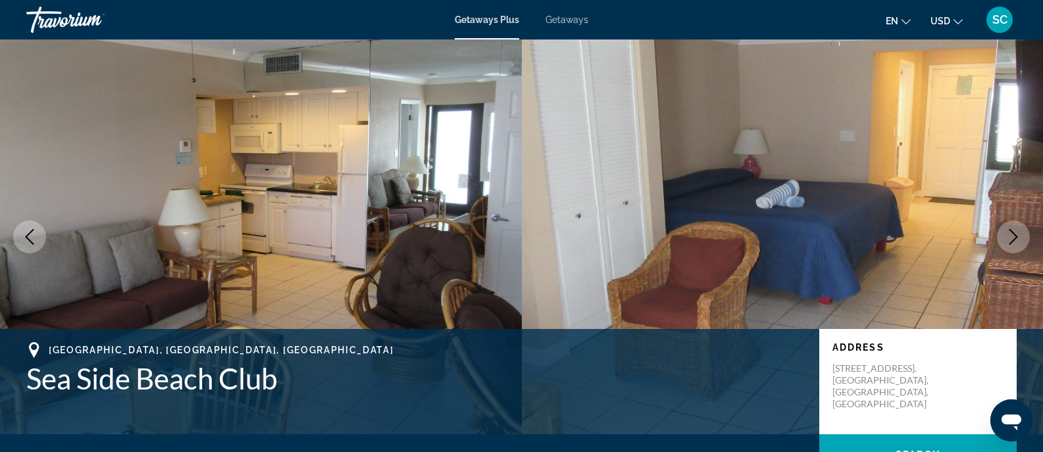
click at [1012, 242] on icon "Next image" at bounding box center [1014, 237] width 9 height 16
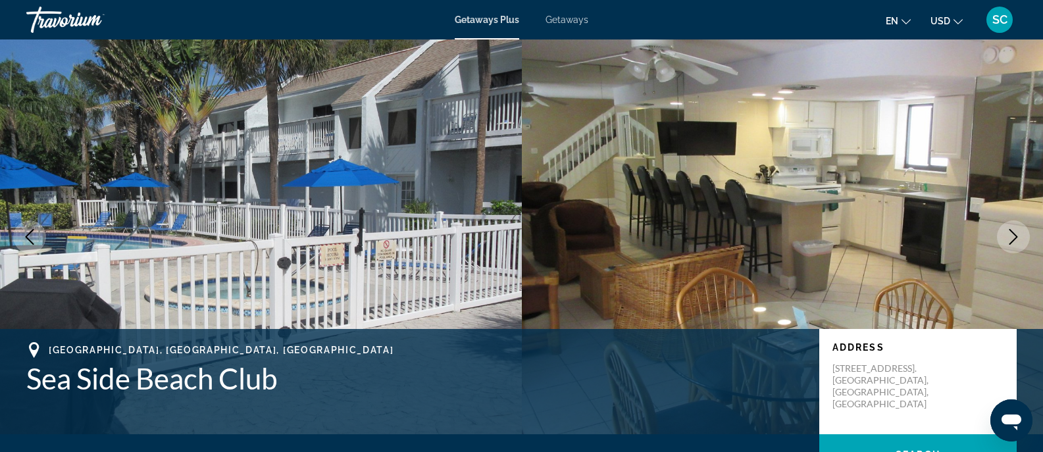
click at [1012, 242] on icon "Next image" at bounding box center [1014, 237] width 9 height 16
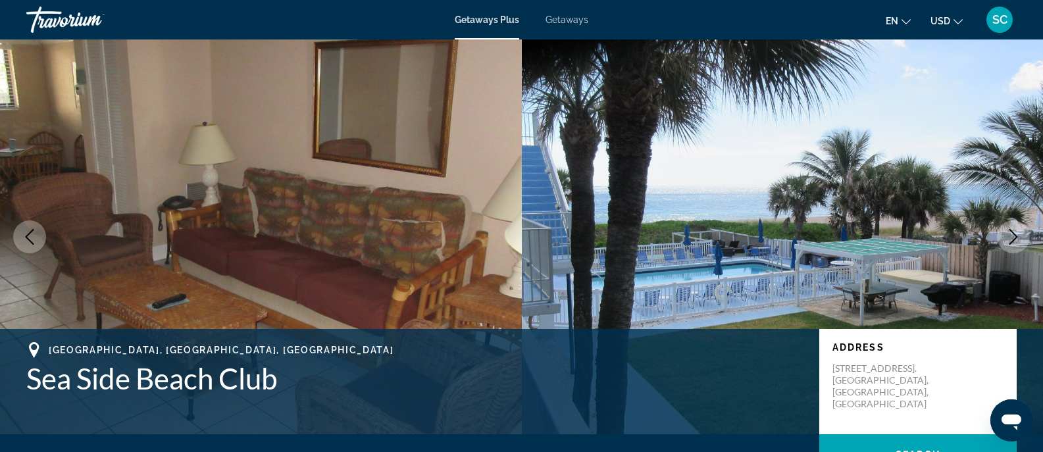
click at [1012, 242] on icon "Next image" at bounding box center [1014, 237] width 9 height 16
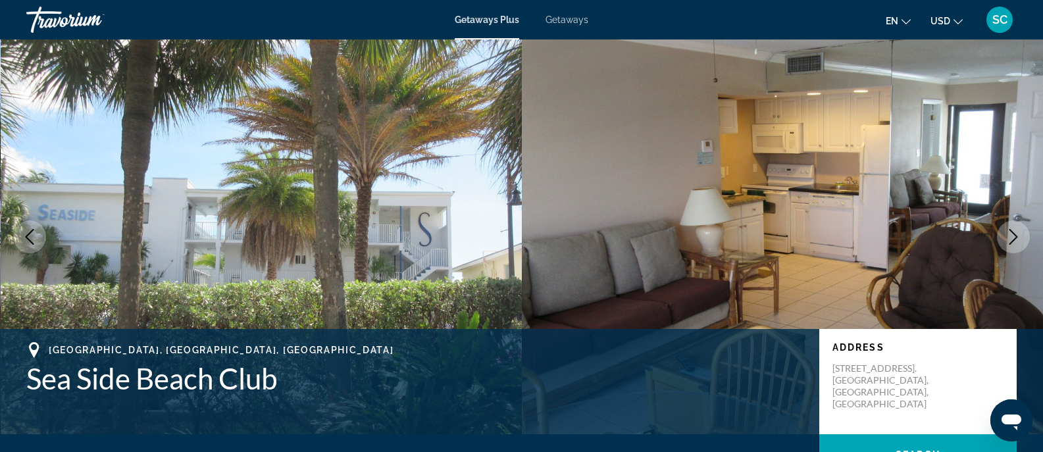
click at [1012, 242] on icon "Next image" at bounding box center [1014, 237] width 9 height 16
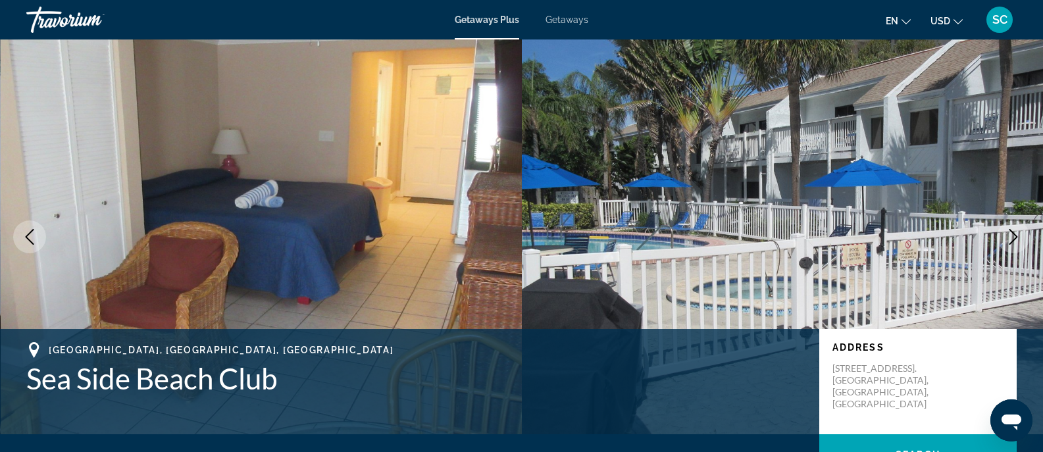
click at [1012, 242] on icon "Next image" at bounding box center [1014, 237] width 9 height 16
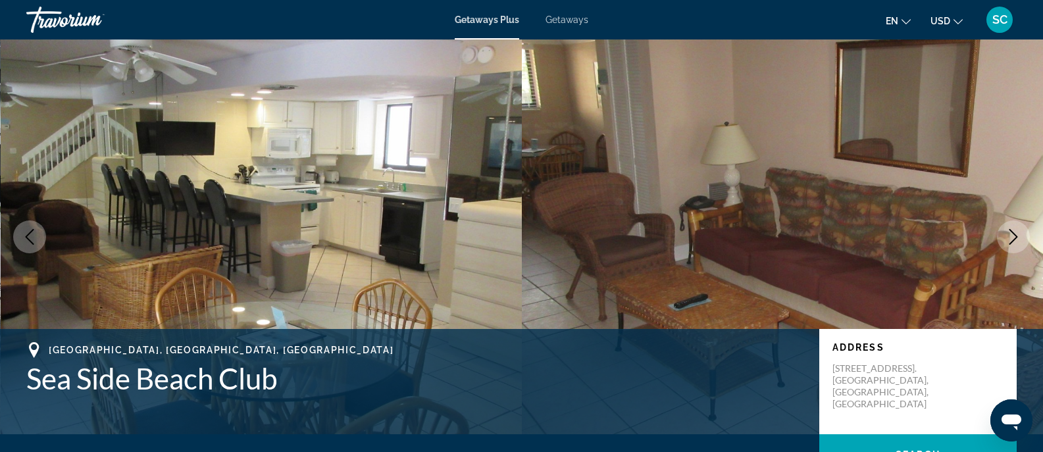
click at [1012, 242] on icon "Next image" at bounding box center [1014, 237] width 9 height 16
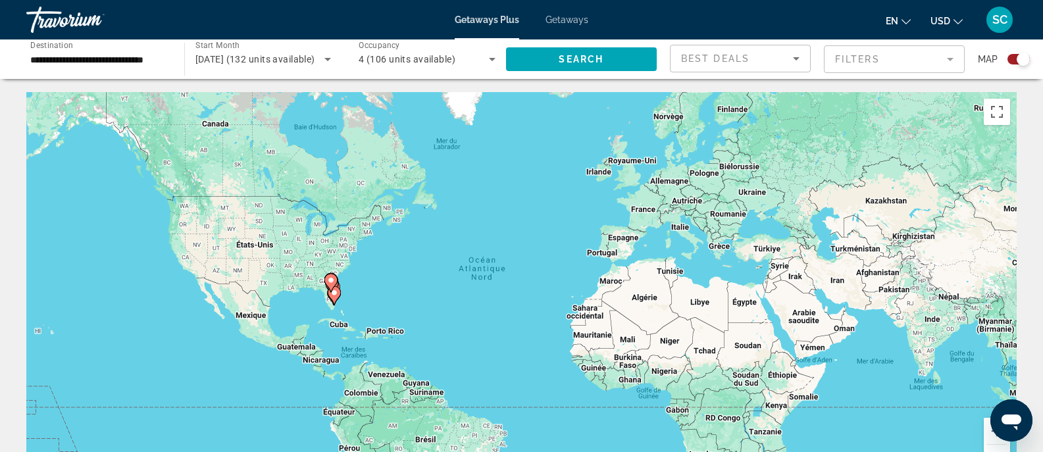
click at [336, 297] on icon "Main content" at bounding box center [334, 295] width 12 height 17
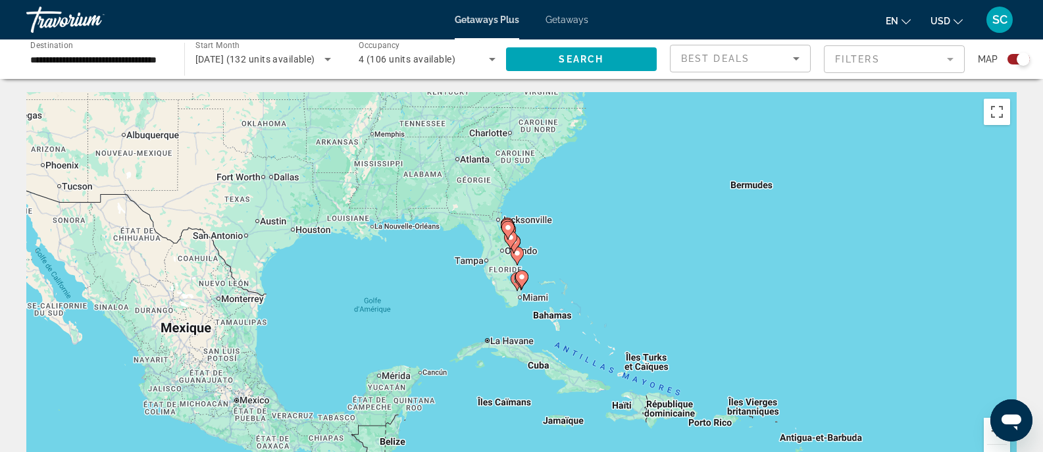
click at [525, 285] on gmp-advanced-marker "Main content" at bounding box center [521, 280] width 13 height 20
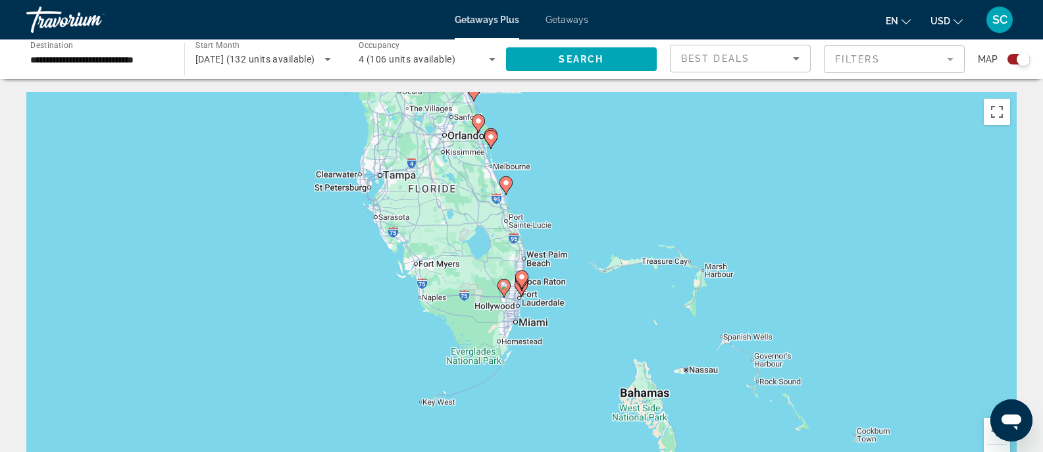
click at [525, 285] on gmp-advanced-marker "Main content" at bounding box center [521, 280] width 13 height 20
type input "**********"
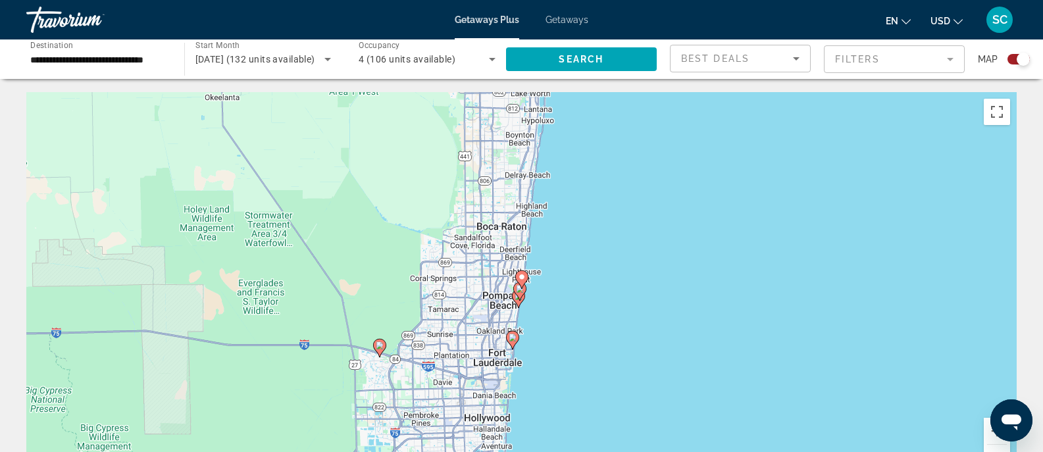
click at [525, 285] on gmp-advanced-marker "Main content" at bounding box center [521, 280] width 13 height 20
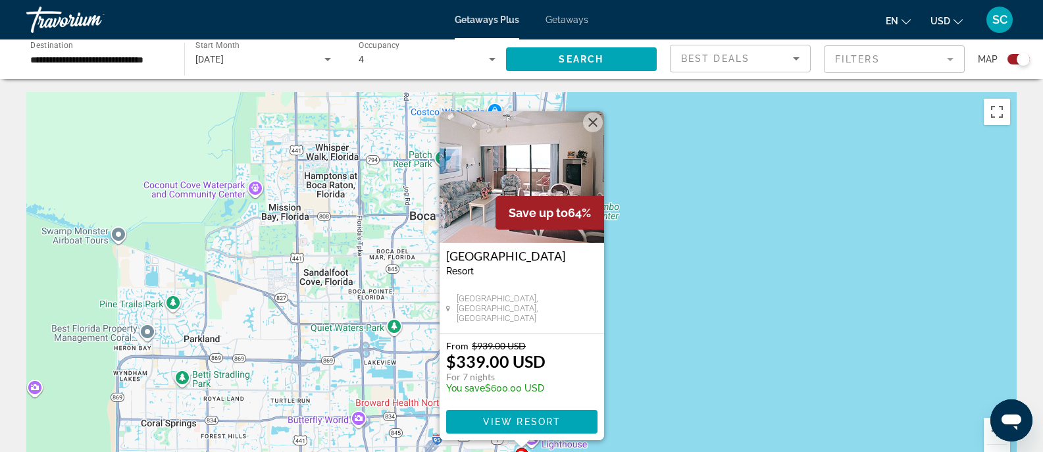
click at [589, 130] on button "Fermer" at bounding box center [593, 123] width 20 height 20
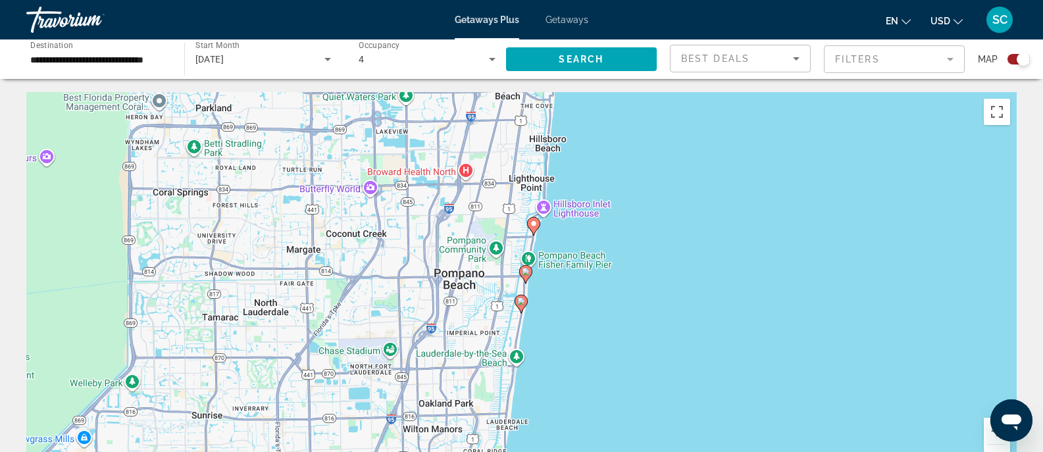
drag, startPoint x: 525, startPoint y: 339, endPoint x: 536, endPoint y: 92, distance: 247.1
click at [536, 92] on div "Pour activer le glissement du marqueur avec le clavier, appuyez sur Alt+Entrée.…" at bounding box center [521, 289] width 990 height 395
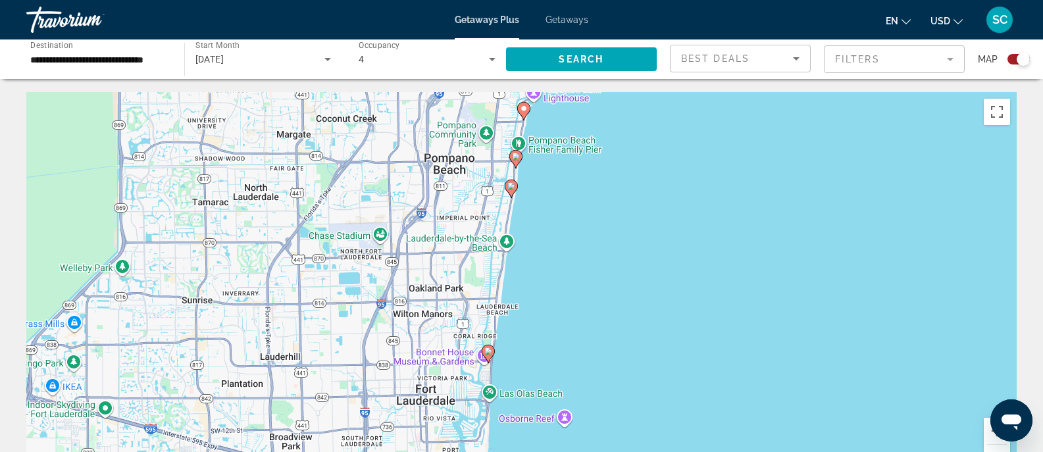
drag, startPoint x: 491, startPoint y: 380, endPoint x: 480, endPoint y: 280, distance: 101.3
click at [480, 280] on div "Pour activer le glissement du marqueur avec le clavier, appuyez sur Alt+Entrée.…" at bounding box center [521, 289] width 990 height 395
click at [489, 360] on icon "Main content" at bounding box center [488, 354] width 12 height 17
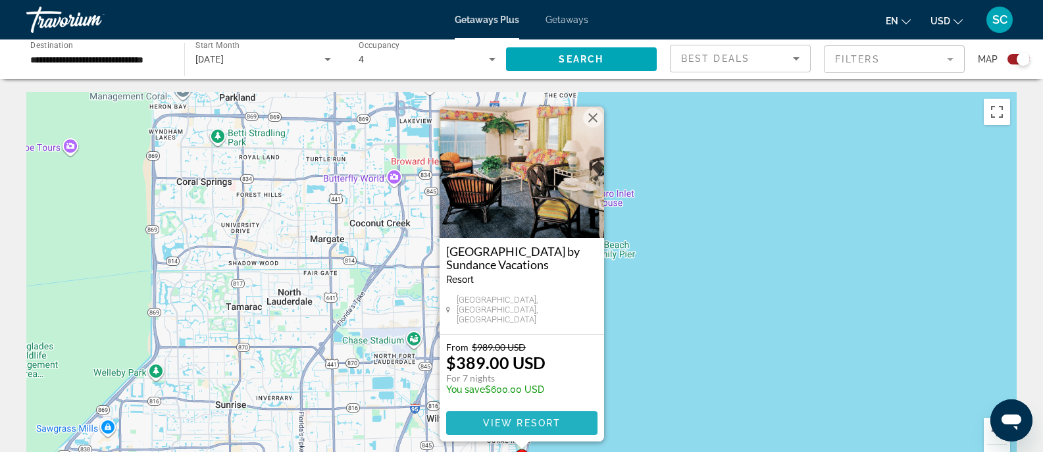
click at [496, 421] on span "View Resort" at bounding box center [521, 423] width 78 height 11
click at [497, 418] on span "View Resort" at bounding box center [521, 423] width 78 height 11
